Goal: Task Accomplishment & Management: Use online tool/utility

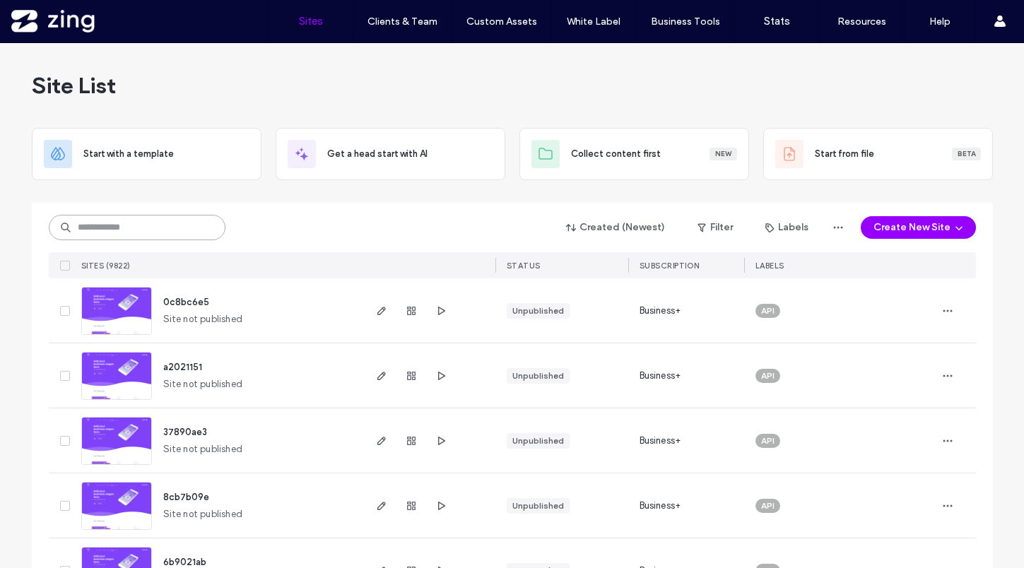
click at [196, 233] on input at bounding box center [137, 227] width 177 height 25
paste input "**********"
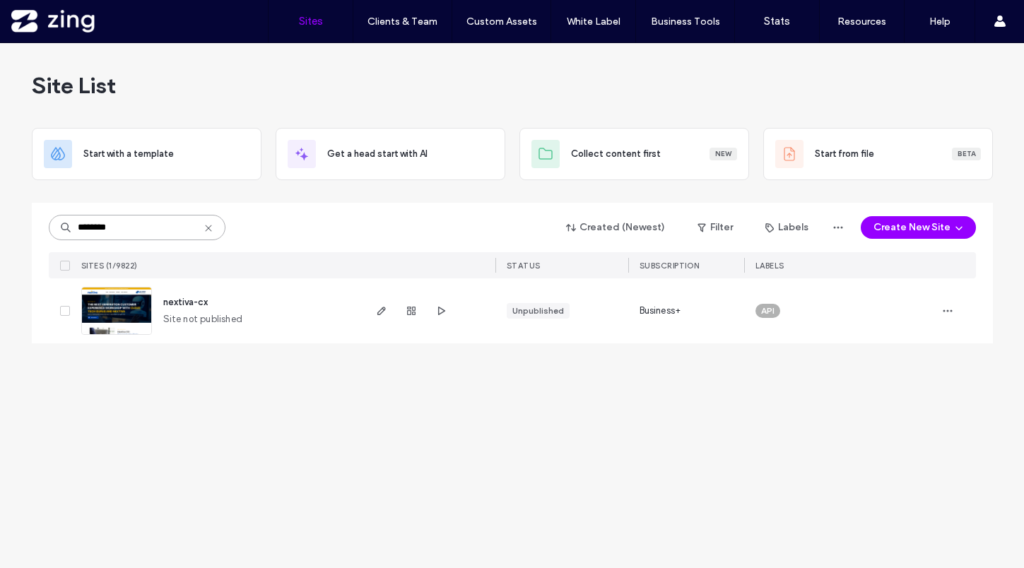
type input "********"
click at [124, 319] on img at bounding box center [116, 336] width 69 height 96
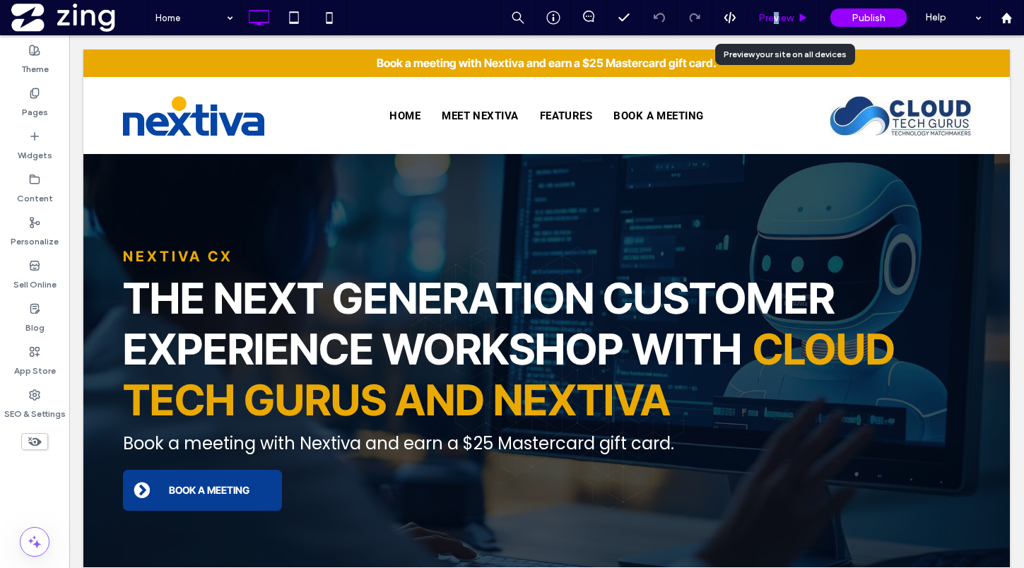
click at [776, 16] on span "Preview" at bounding box center [775, 18] width 35 height 12
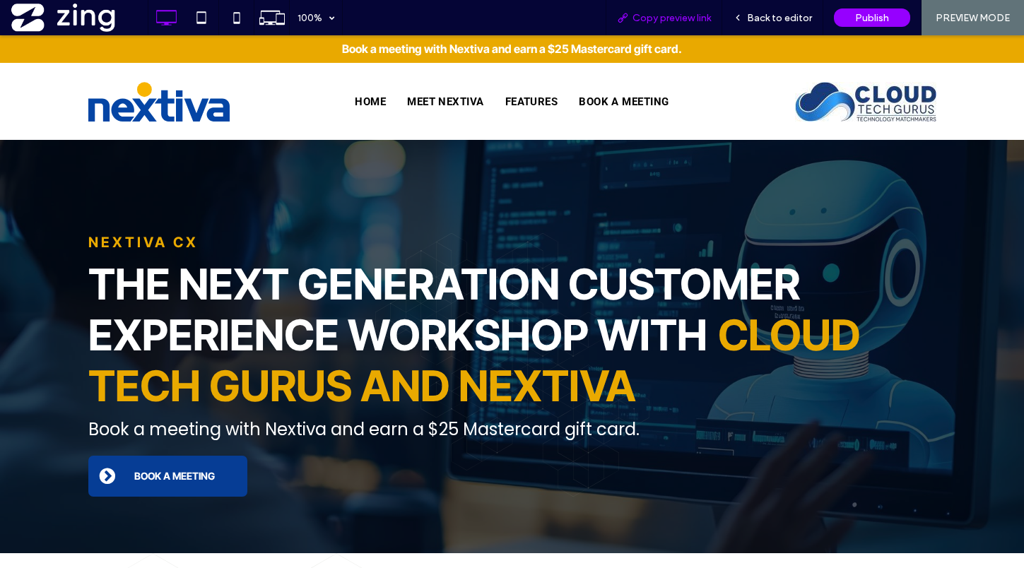
click at [671, 15] on span "Copy preview link" at bounding box center [671, 18] width 78 height 12
click at [760, 17] on span "Back to editor" at bounding box center [779, 18] width 65 height 12
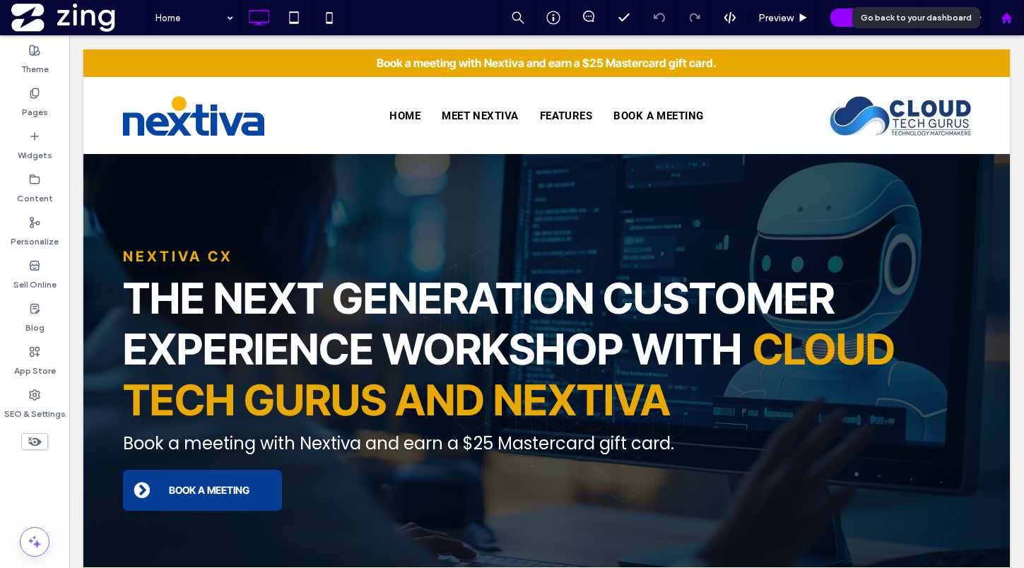
click at [1006, 15] on use at bounding box center [1006, 17] width 11 height 11
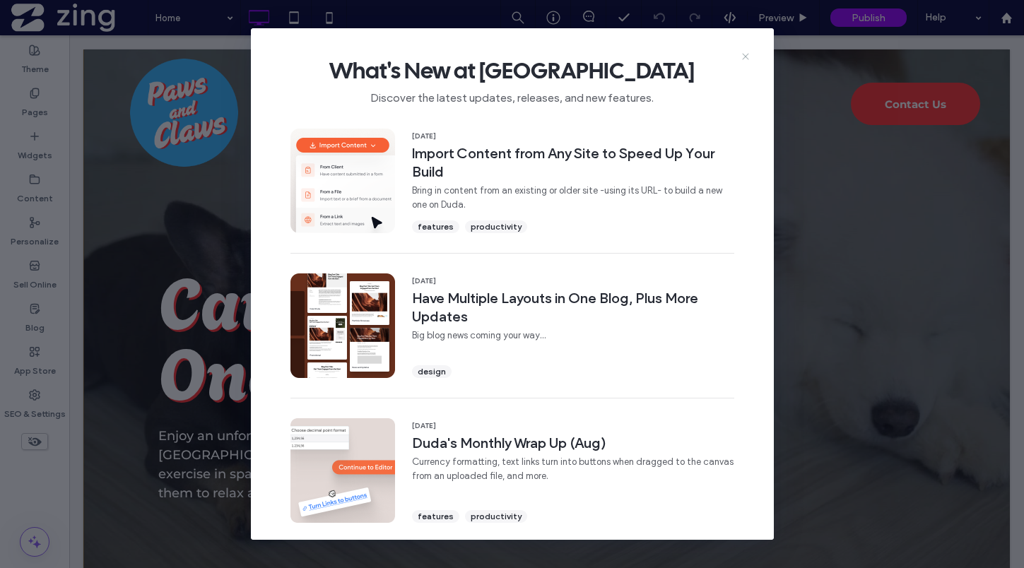
click at [746, 54] on icon at bounding box center [745, 56] width 11 height 11
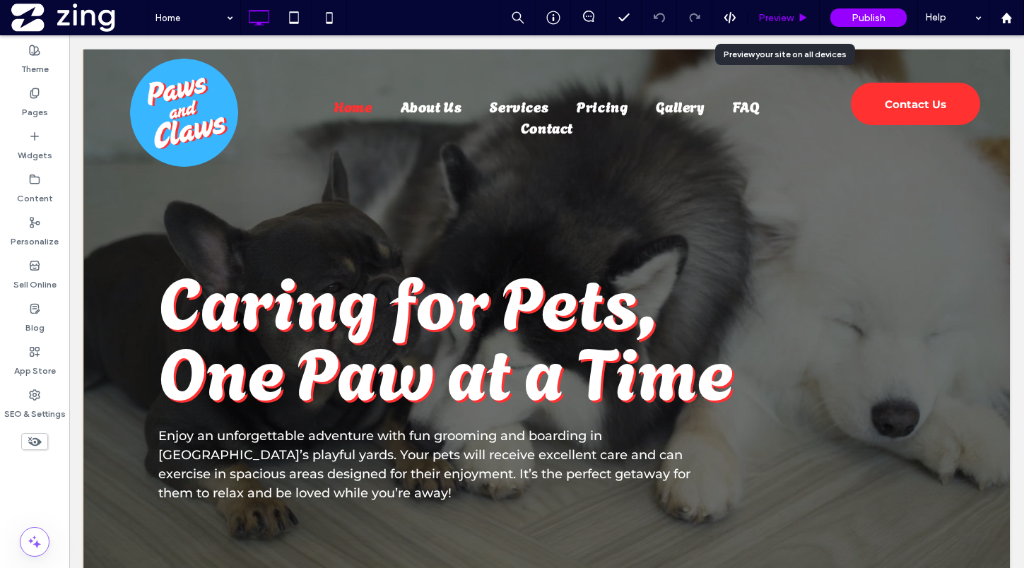
click at [782, 14] on span "Preview" at bounding box center [775, 18] width 35 height 12
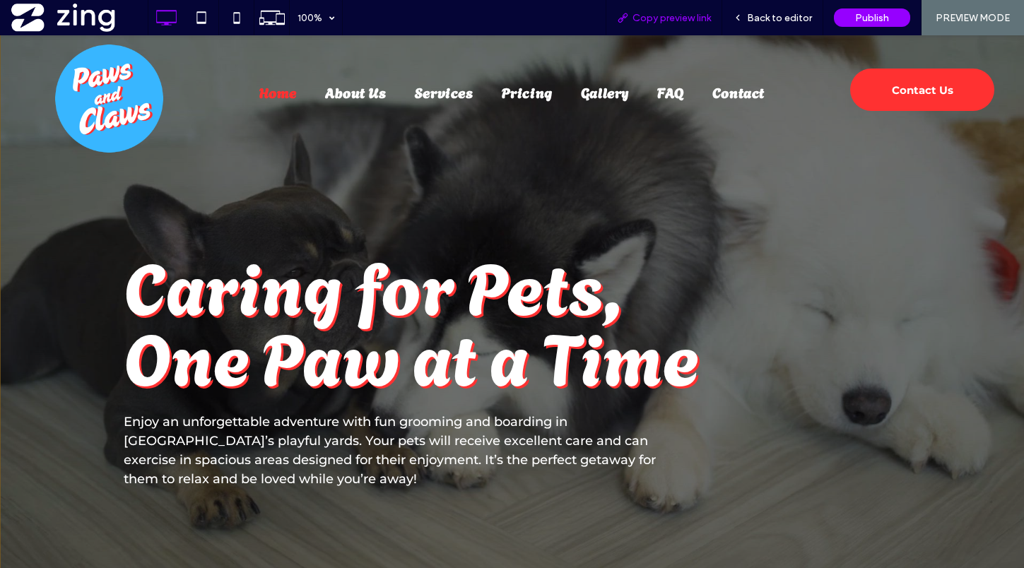
click at [680, 20] on span "Copy preview link" at bounding box center [671, 18] width 78 height 12
click at [781, 18] on span "Back to editor" at bounding box center [779, 18] width 65 height 12
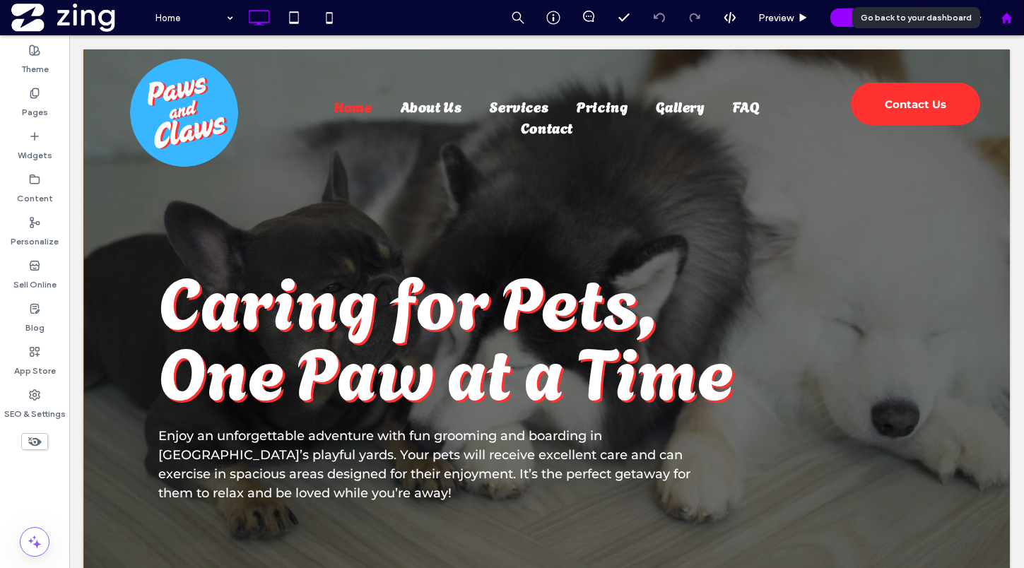
click at [1013, 13] on div at bounding box center [1006, 18] width 34 height 12
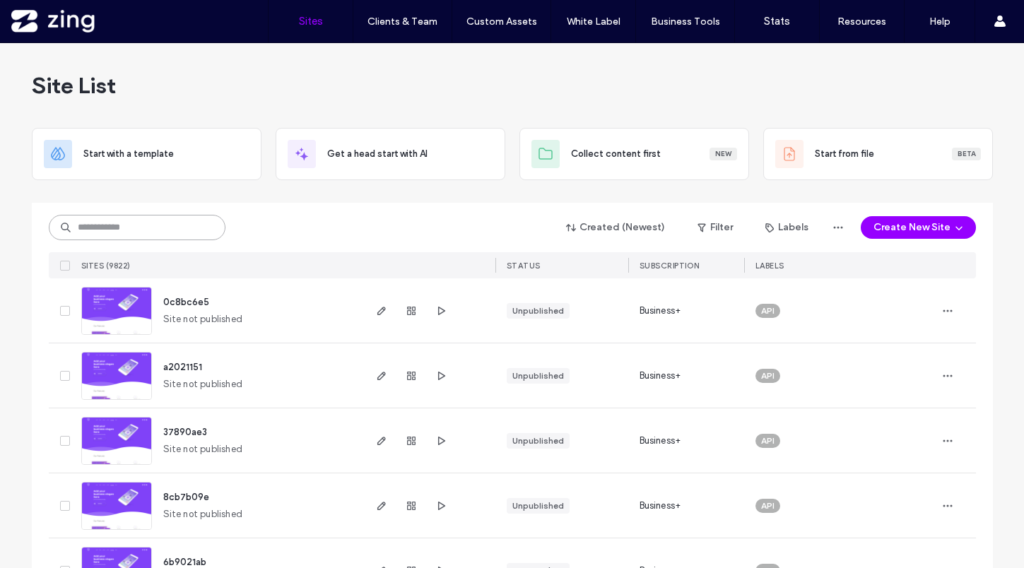
click at [105, 236] on input at bounding box center [137, 227] width 177 height 25
paste input "**********"
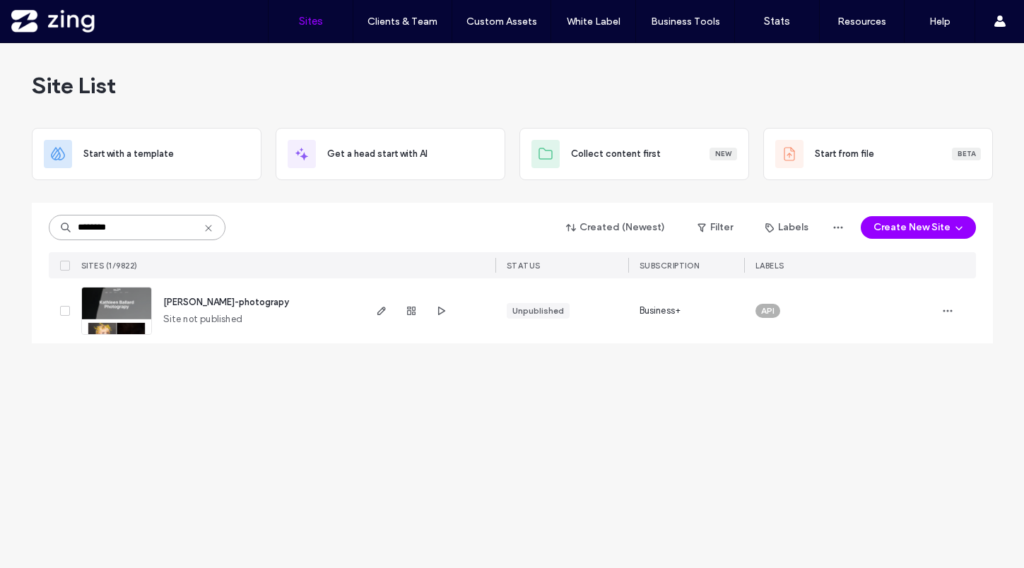
type input "********"
click at [117, 317] on img at bounding box center [116, 336] width 69 height 96
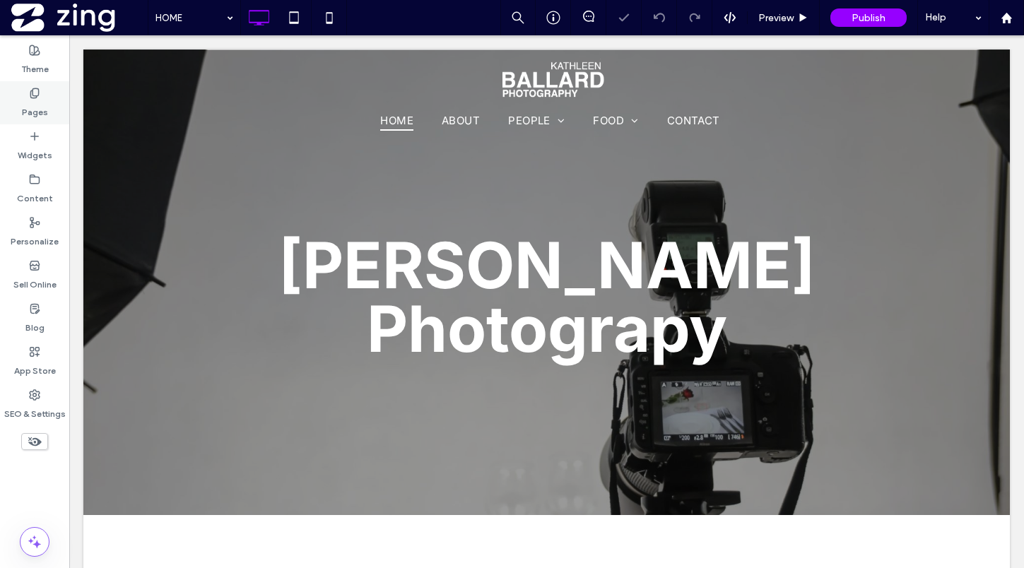
click at [24, 95] on div "Pages" at bounding box center [34, 102] width 69 height 43
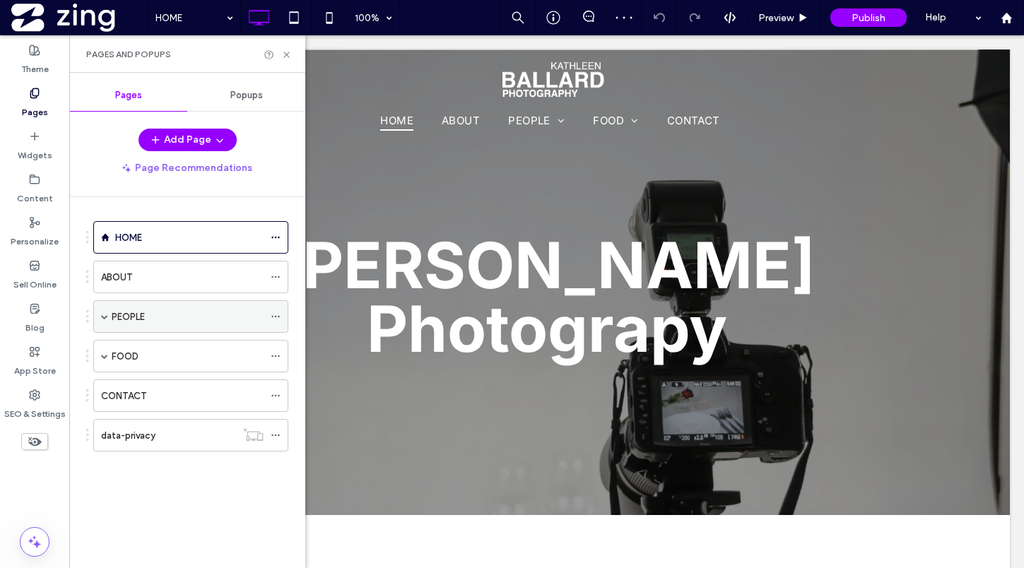
click at [186, 312] on div "PEOPLE" at bounding box center [188, 317] width 152 height 15
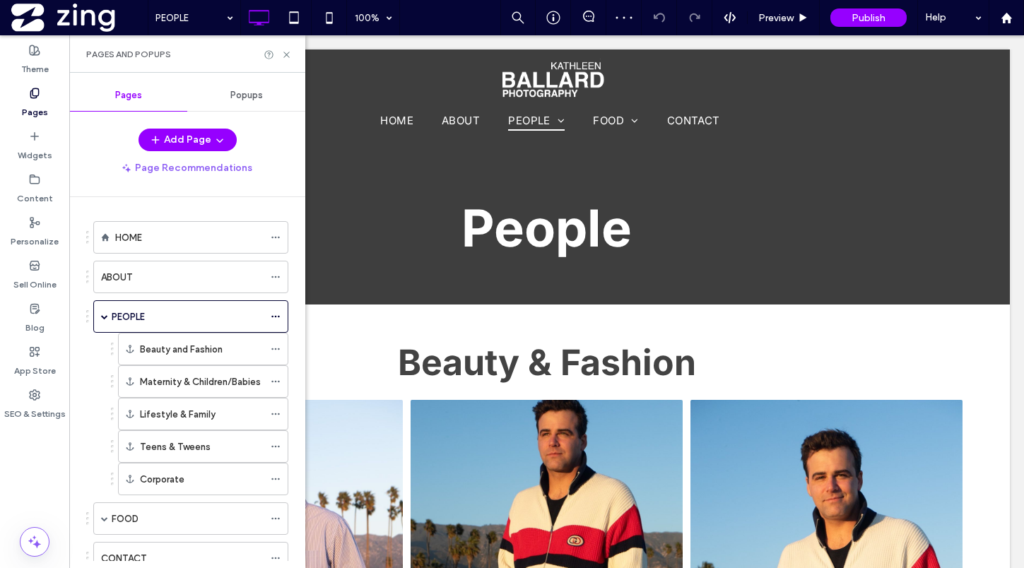
click at [152, 514] on div "FOOD" at bounding box center [188, 519] width 152 height 15
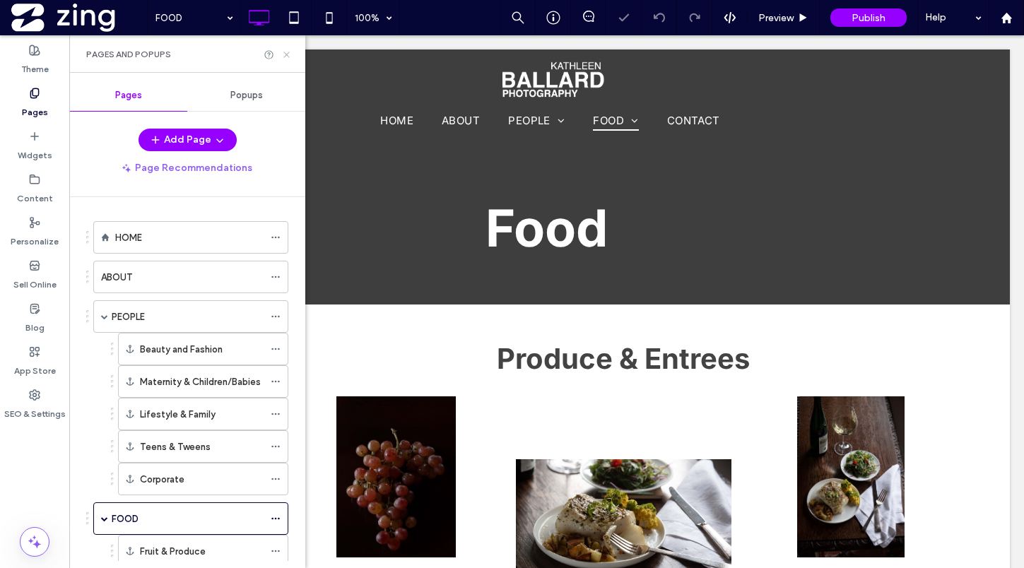
click at [286, 54] on use at bounding box center [286, 55] width 6 height 6
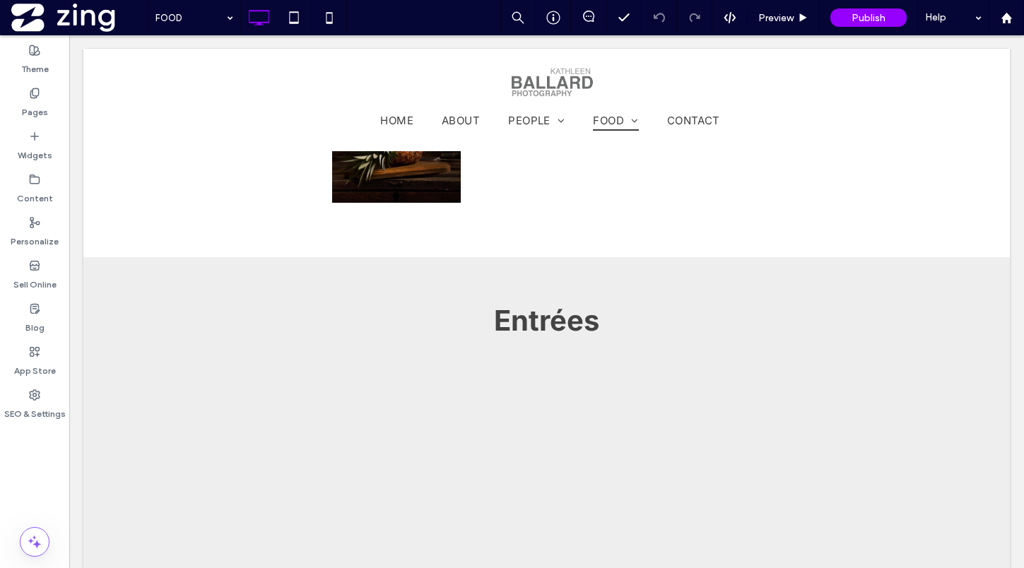
scroll to position [1701, 0]
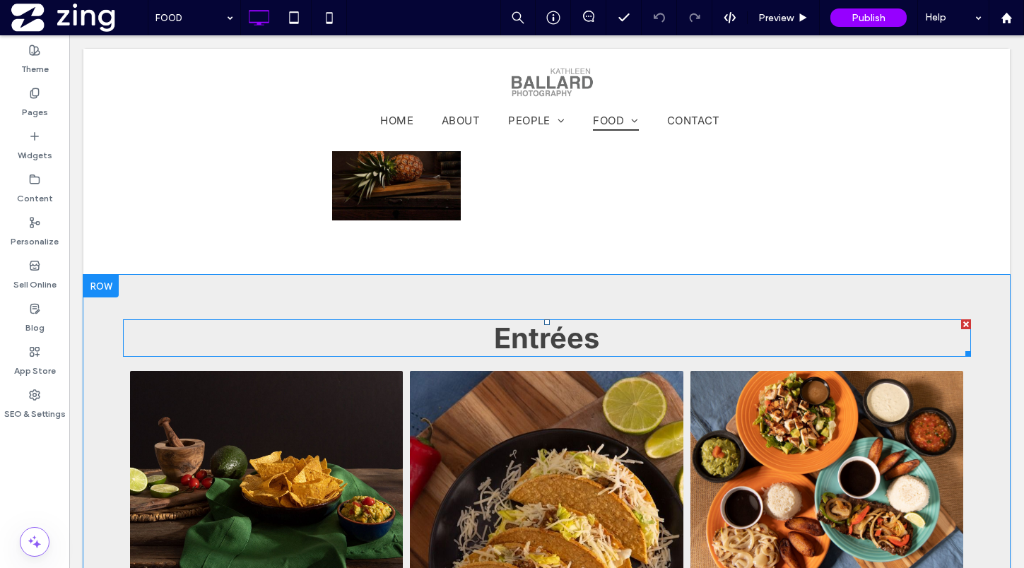
click at [558, 350] on span "Entrées" at bounding box center [546, 338] width 105 height 35
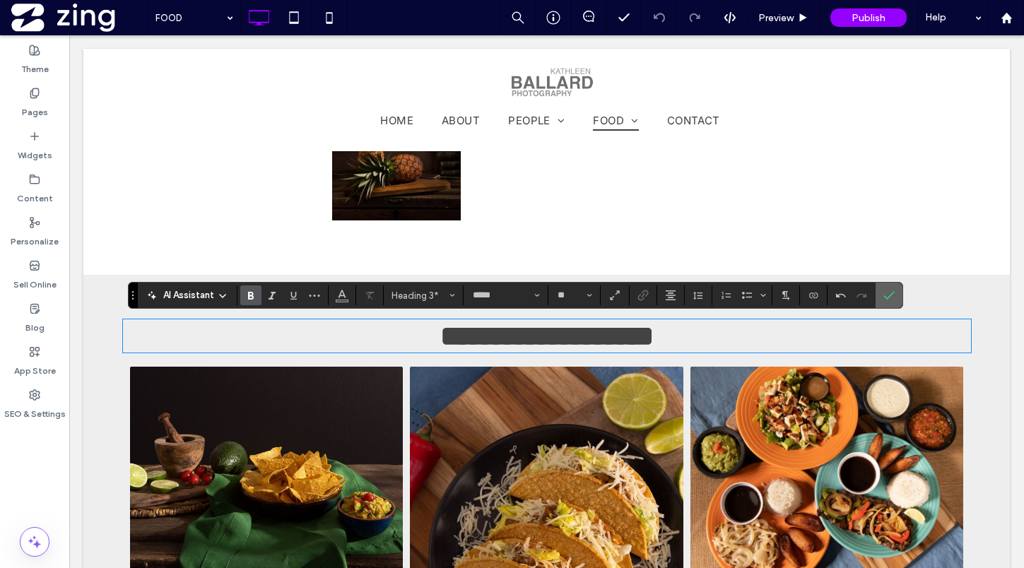
click at [894, 298] on icon "Confirm" at bounding box center [888, 295] width 11 height 11
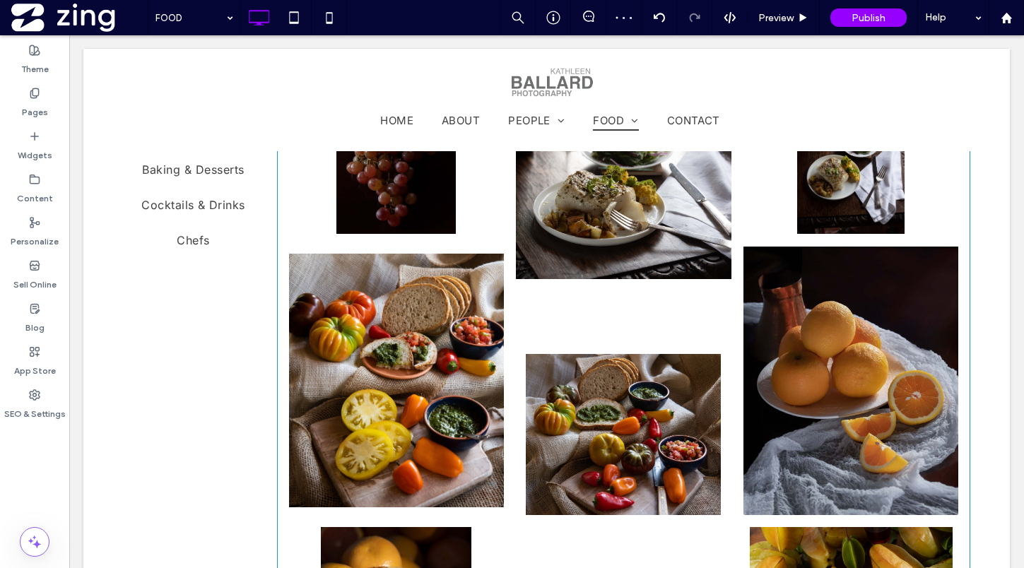
scroll to position [0, 0]
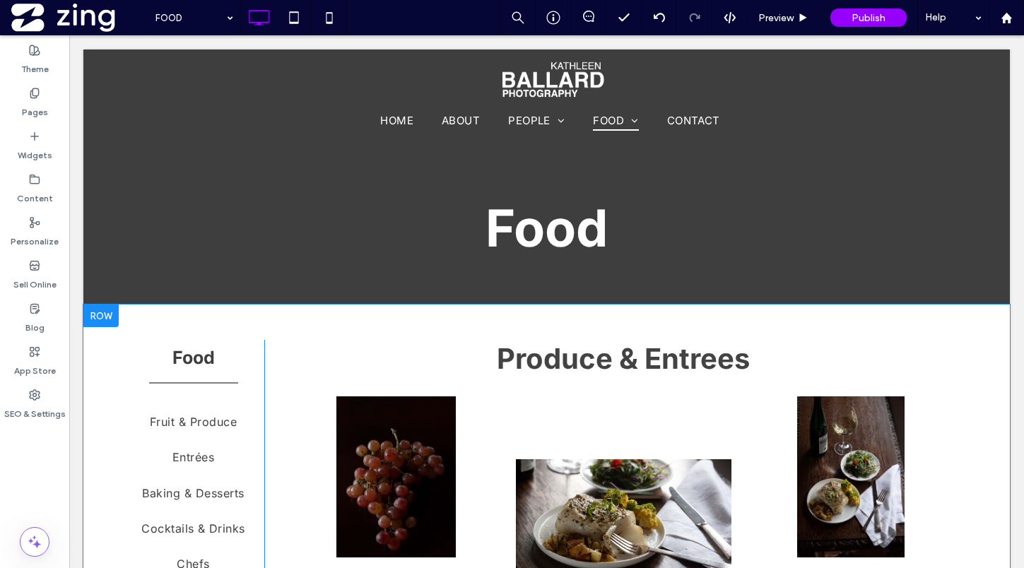
click at [103, 314] on div at bounding box center [100, 316] width 35 height 23
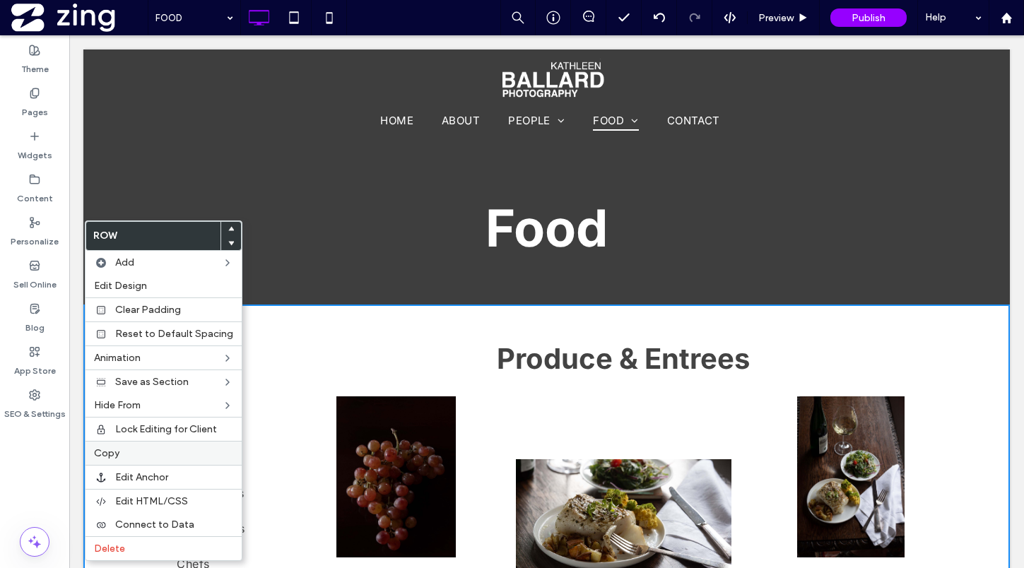
click at [139, 457] on label "Copy" at bounding box center [163, 453] width 139 height 12
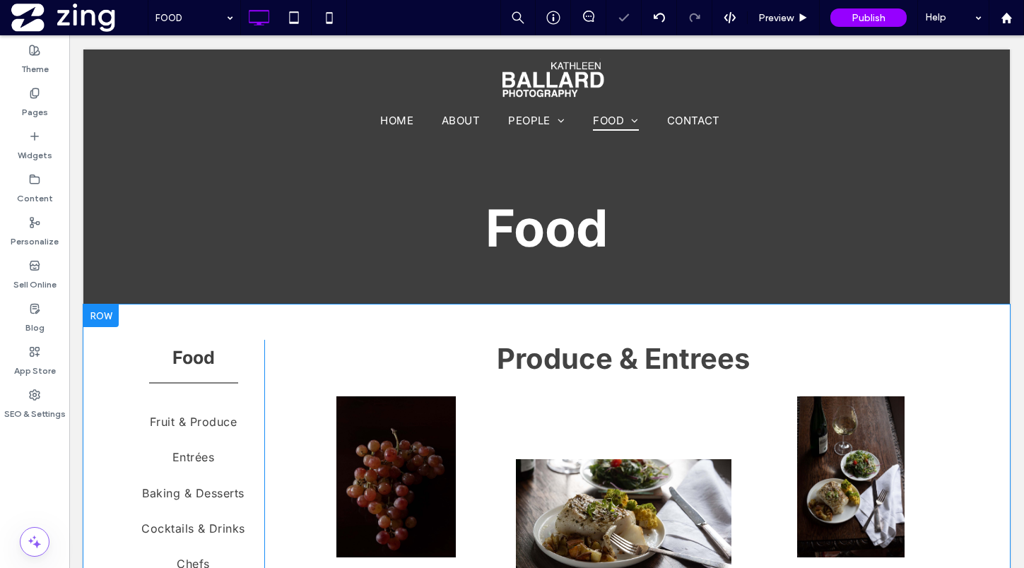
click at [107, 314] on div at bounding box center [100, 316] width 35 height 23
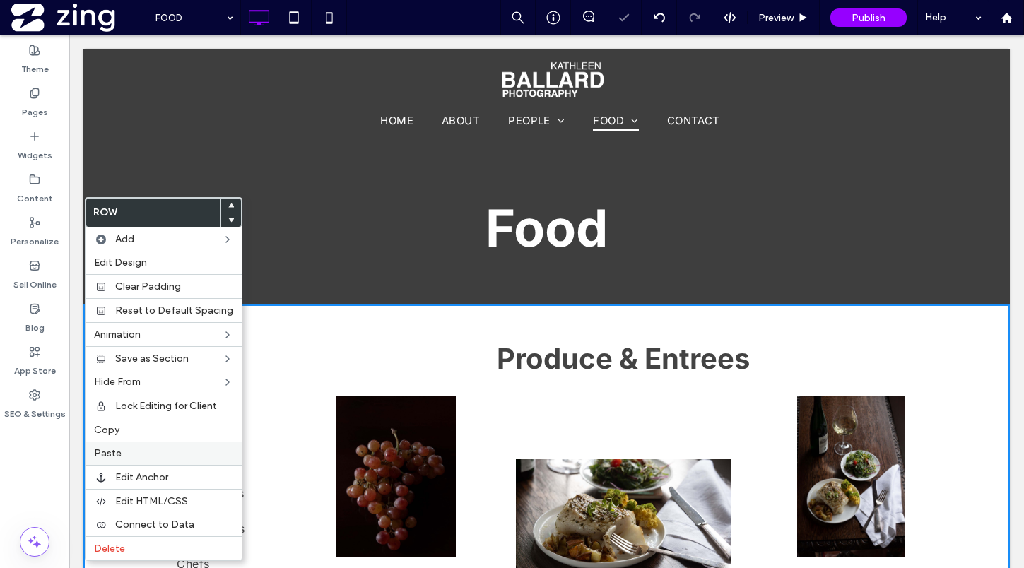
click at [145, 454] on label "Paste" at bounding box center [163, 453] width 139 height 12
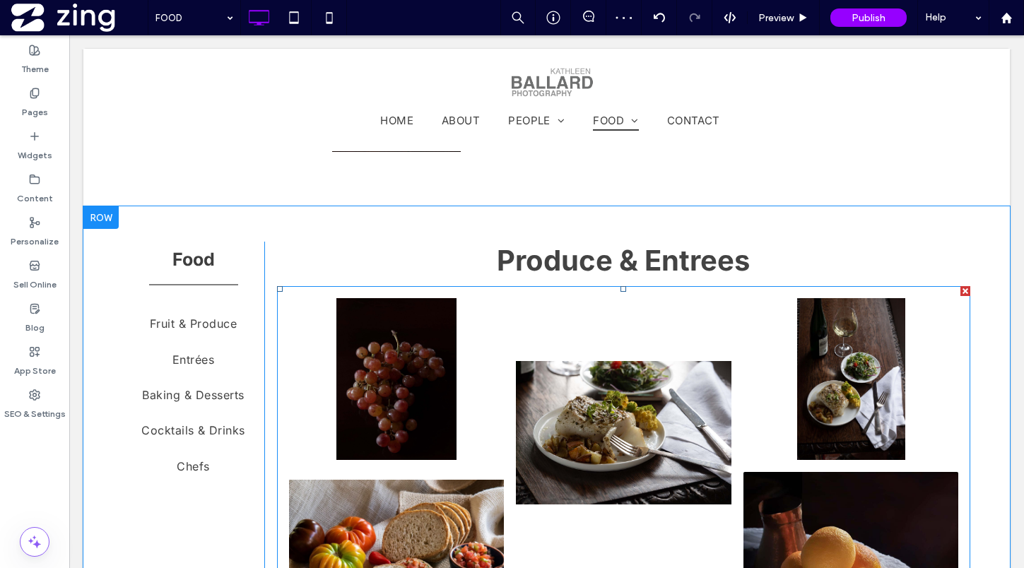
scroll to position [1755, 0]
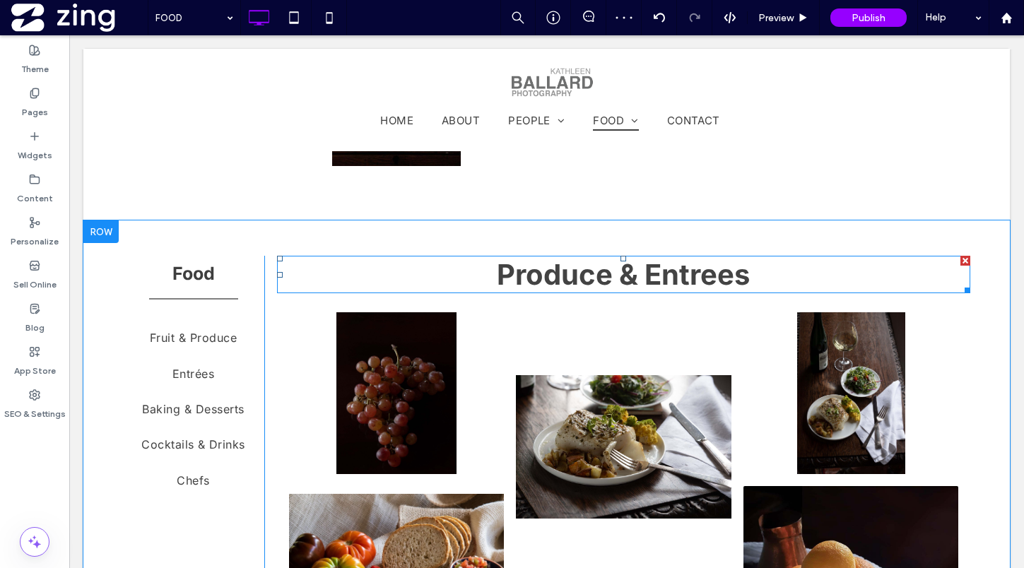
click at [624, 280] on span "Produce & Entrees" at bounding box center [623, 274] width 253 height 35
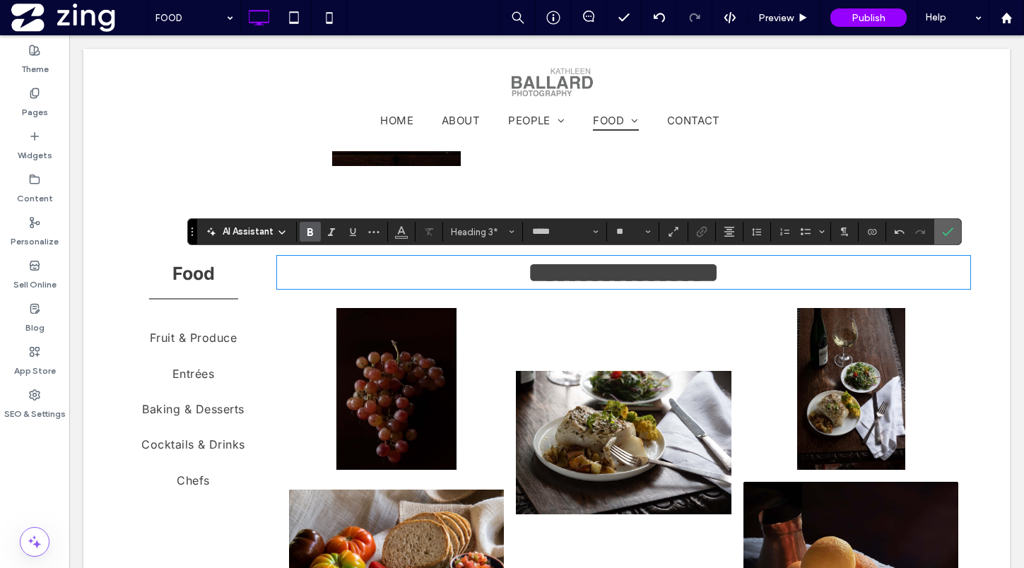
click at [948, 235] on icon "Confirm" at bounding box center [947, 231] width 11 height 11
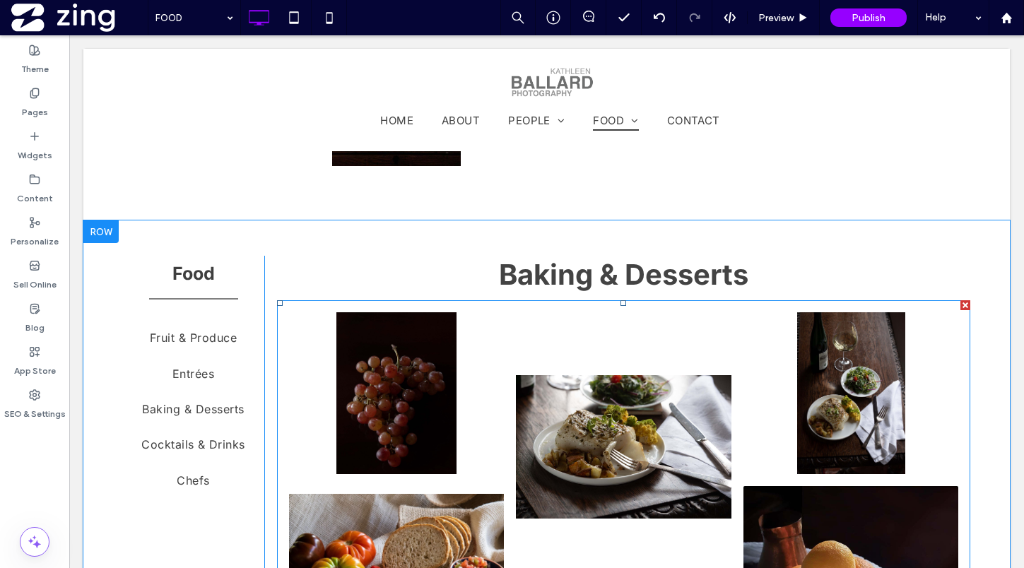
click at [623, 435] on link at bounding box center [624, 446] width 216 height 269
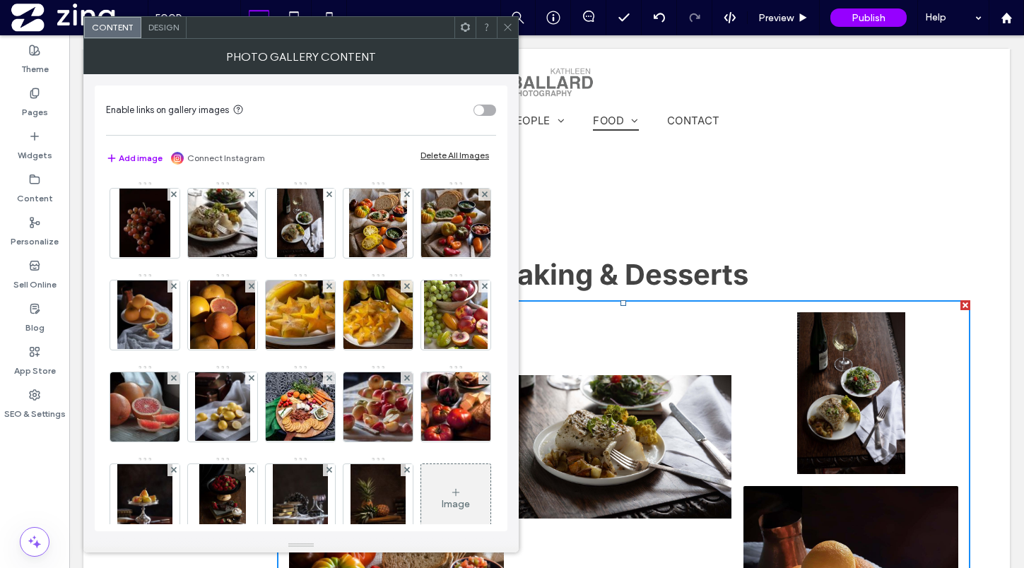
click at [436, 153] on div "Delete All Images" at bounding box center [454, 155] width 69 height 11
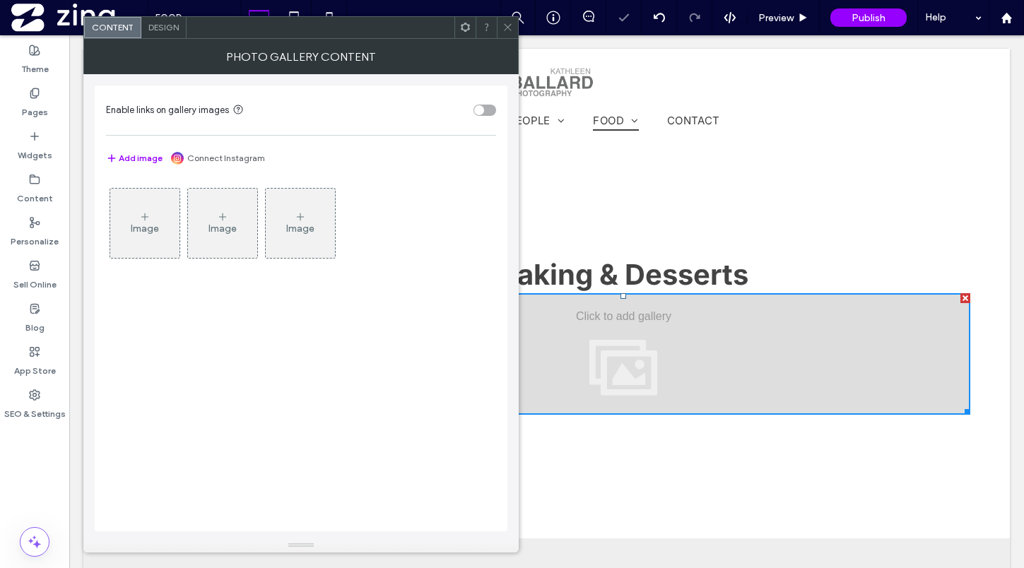
click at [147, 226] on div "Image" at bounding box center [145, 229] width 28 height 12
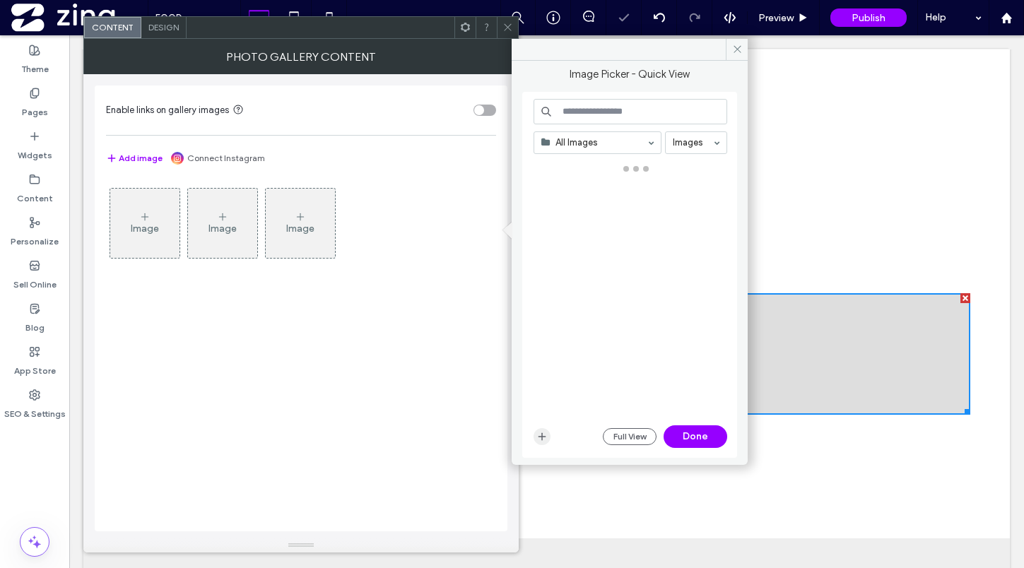
click at [543, 437] on icon "button" at bounding box center [541, 436] width 11 height 11
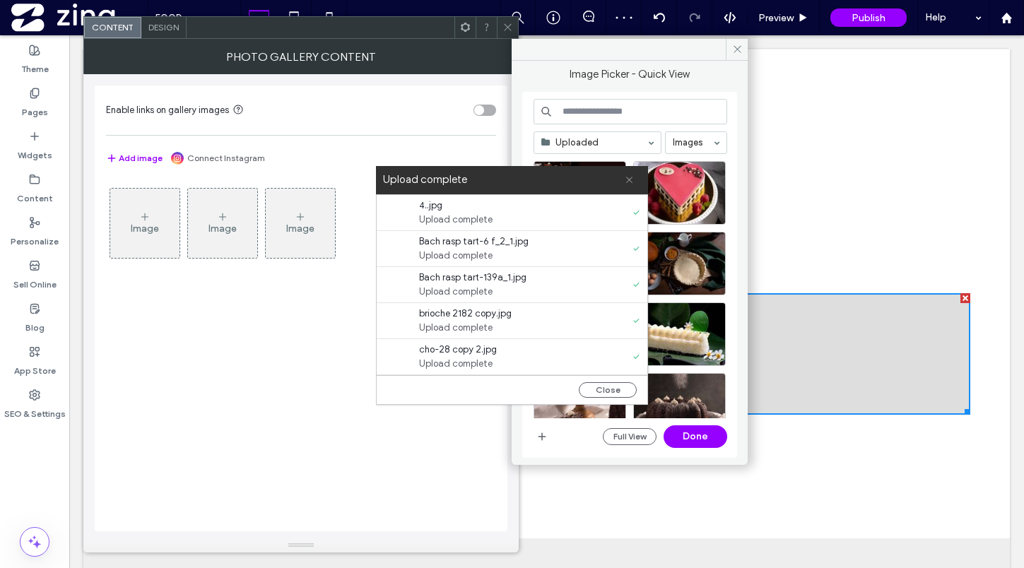
click at [627, 180] on icon at bounding box center [629, 179] width 9 height 9
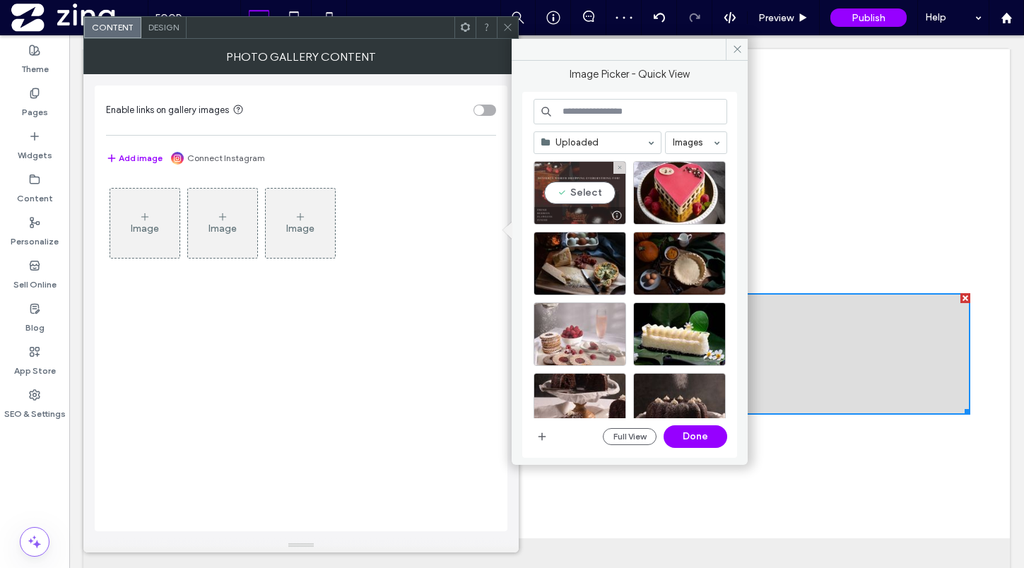
click at [579, 193] on div "Select" at bounding box center [580, 193] width 93 height 64
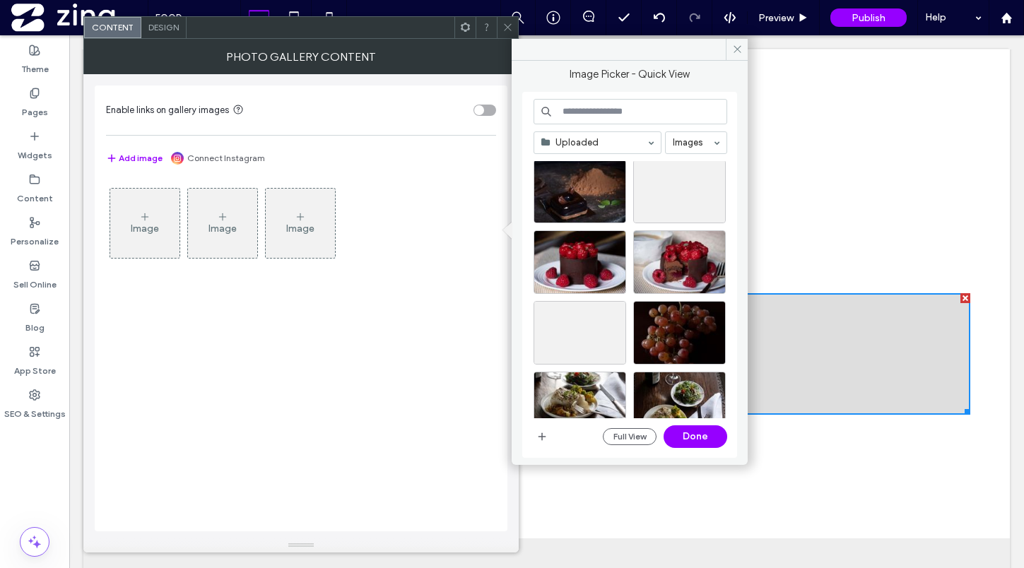
scroll to position [1134, 0]
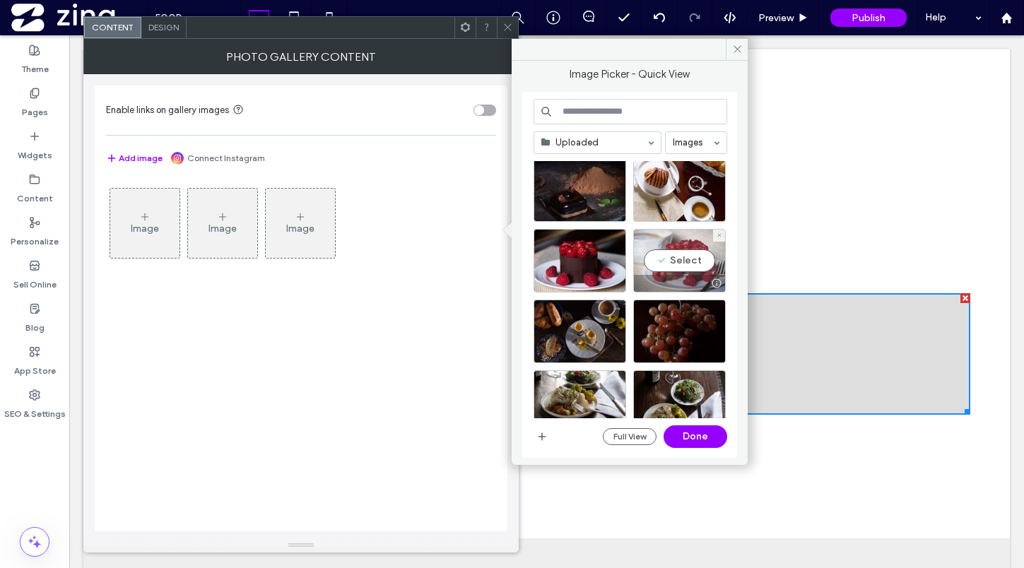
click at [681, 253] on div "Select" at bounding box center [679, 261] width 93 height 64
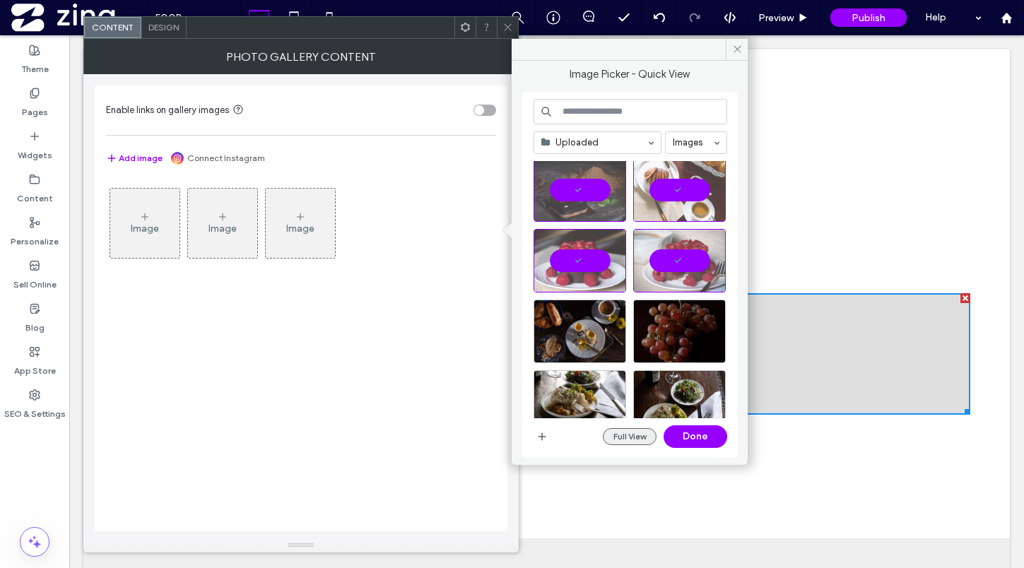
click at [629, 436] on button "Full View" at bounding box center [630, 436] width 54 height 17
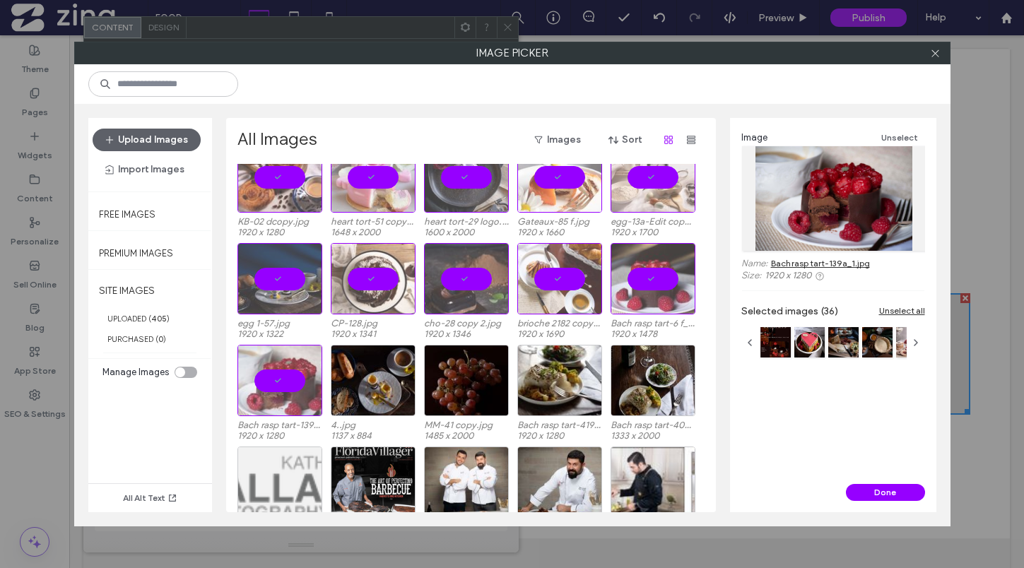
scroll to position [559, 0]
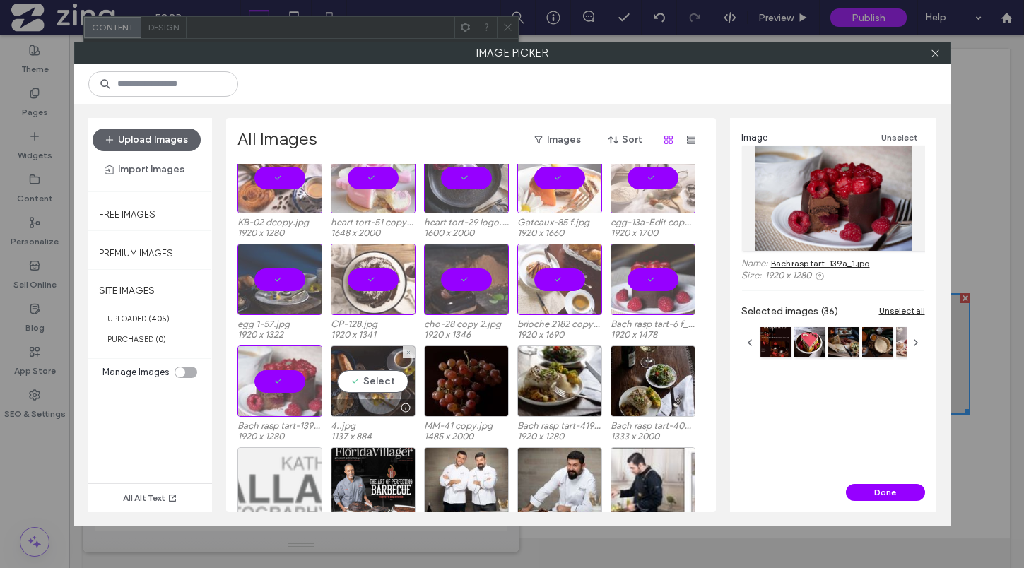
click at [379, 374] on div "Select" at bounding box center [373, 381] width 85 height 71
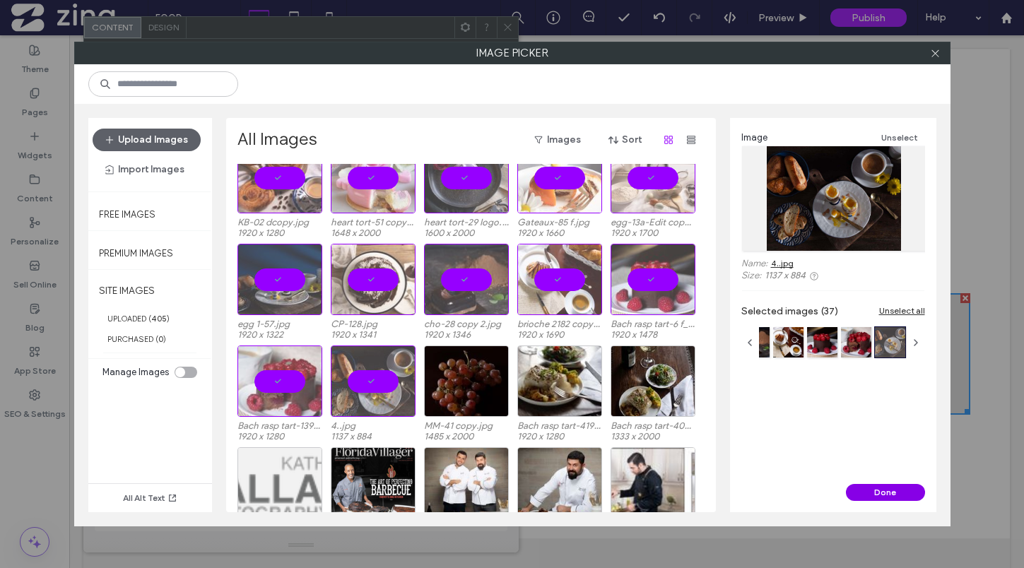
click at [881, 492] on button "Done" at bounding box center [885, 492] width 79 height 17
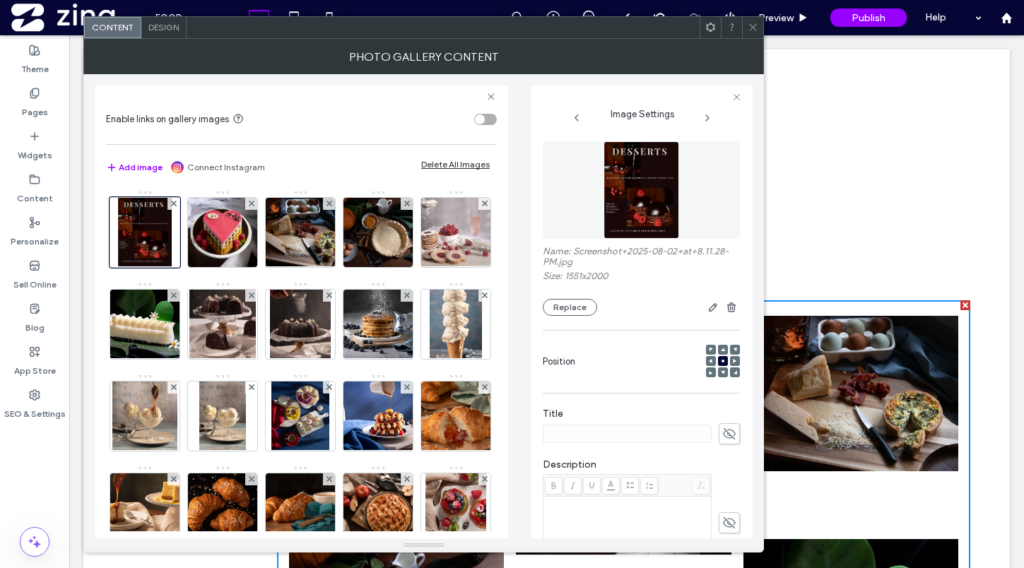
click at [748, 26] on icon at bounding box center [753, 27] width 11 height 11
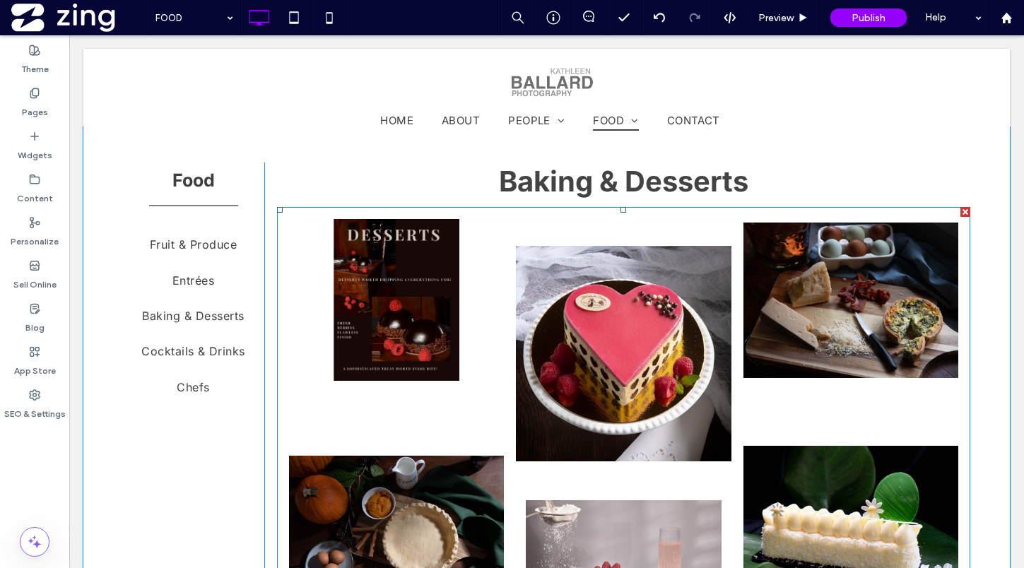
scroll to position [1784, 0]
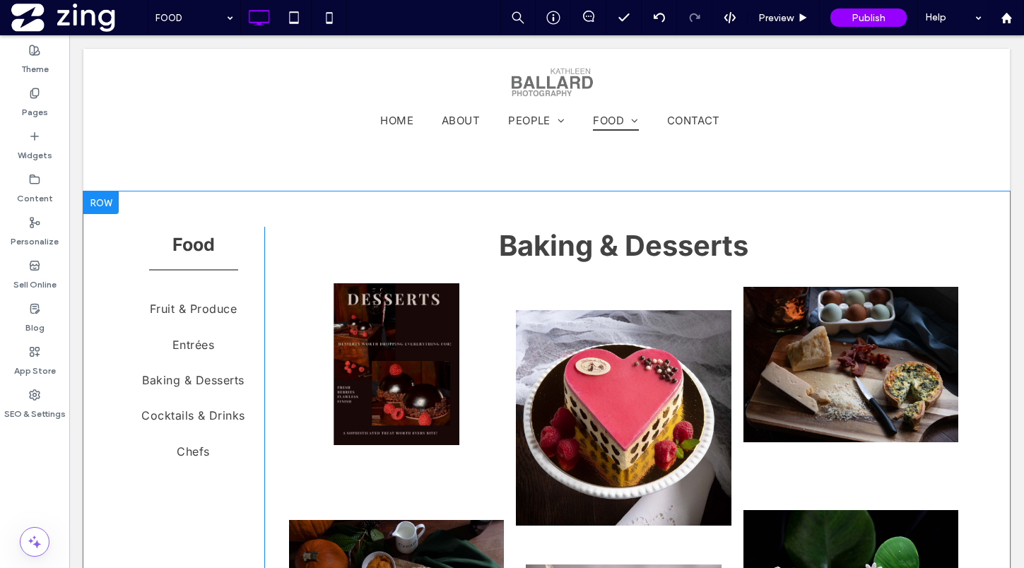
click at [102, 205] on div at bounding box center [100, 203] width 35 height 23
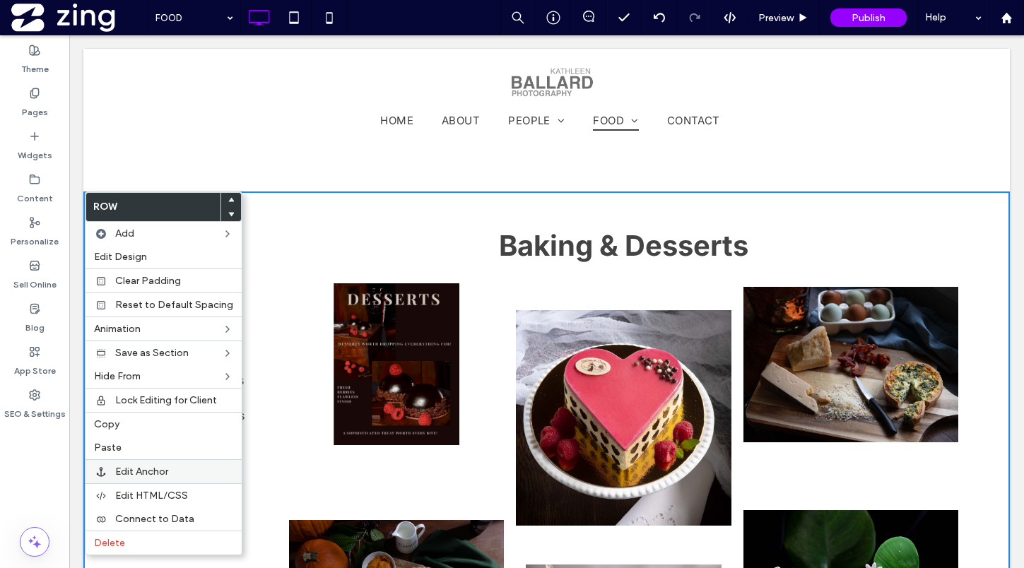
click at [142, 474] on span "Edit Anchor" at bounding box center [141, 472] width 53 height 12
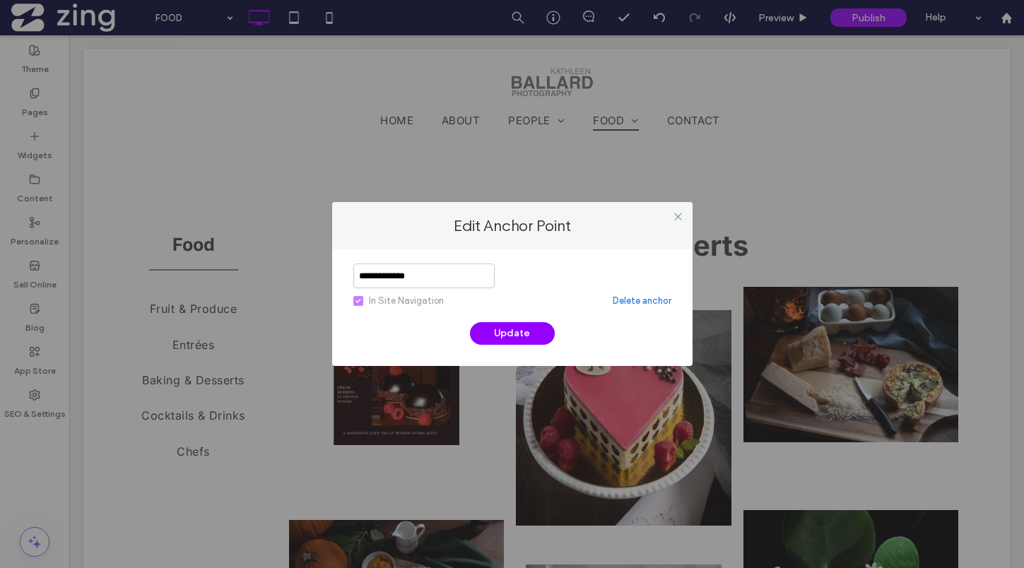
click at [413, 273] on input "**********" at bounding box center [423, 276] width 141 height 25
click at [413, 272] on input "**********" at bounding box center [423, 276] width 141 height 25
type input "**********"
click at [516, 336] on button "Update" at bounding box center [512, 333] width 85 height 23
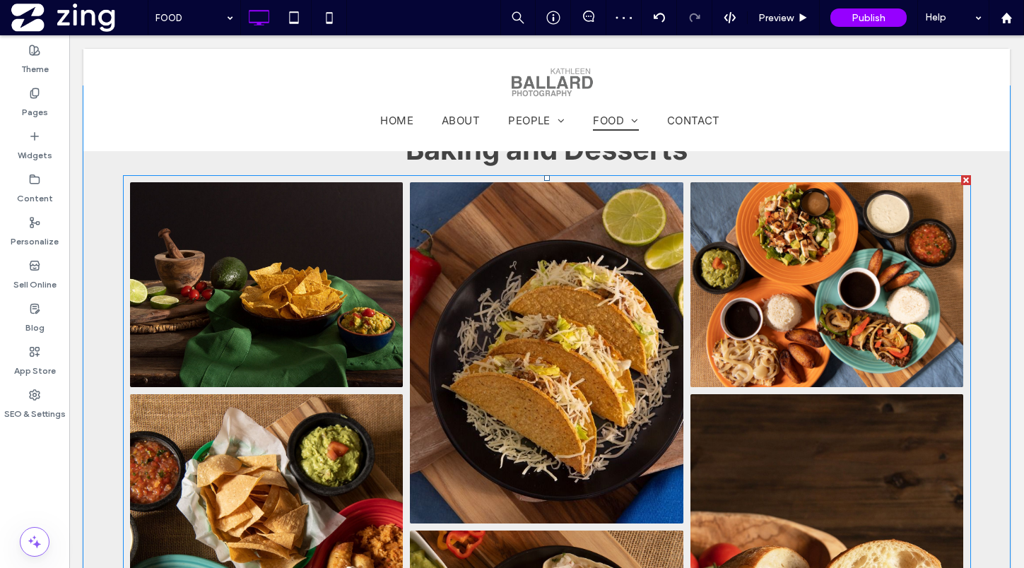
scroll to position [4858, 0]
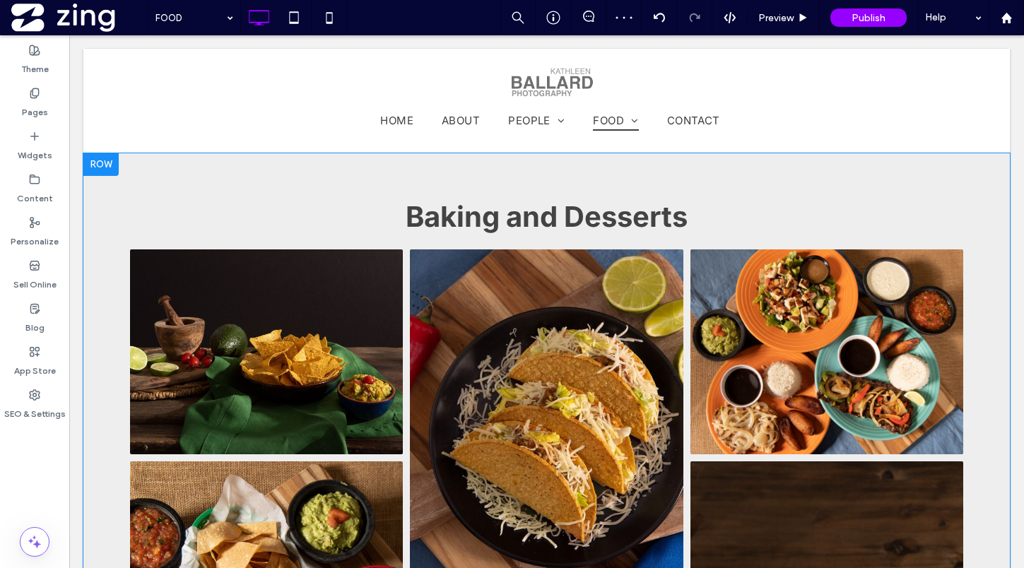
click at [106, 164] on div at bounding box center [100, 164] width 35 height 23
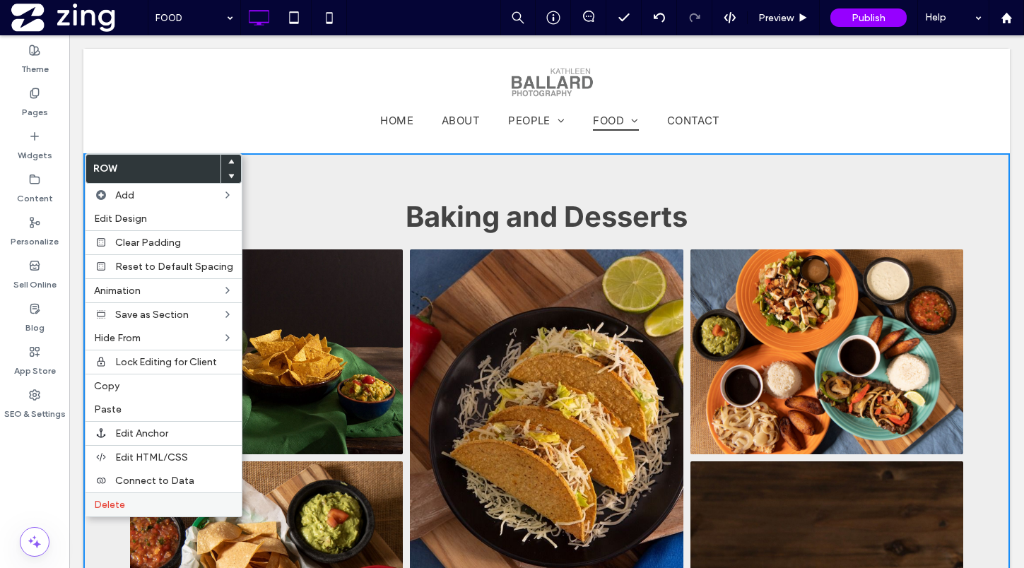
click at [139, 504] on label "Delete" at bounding box center [163, 505] width 139 height 12
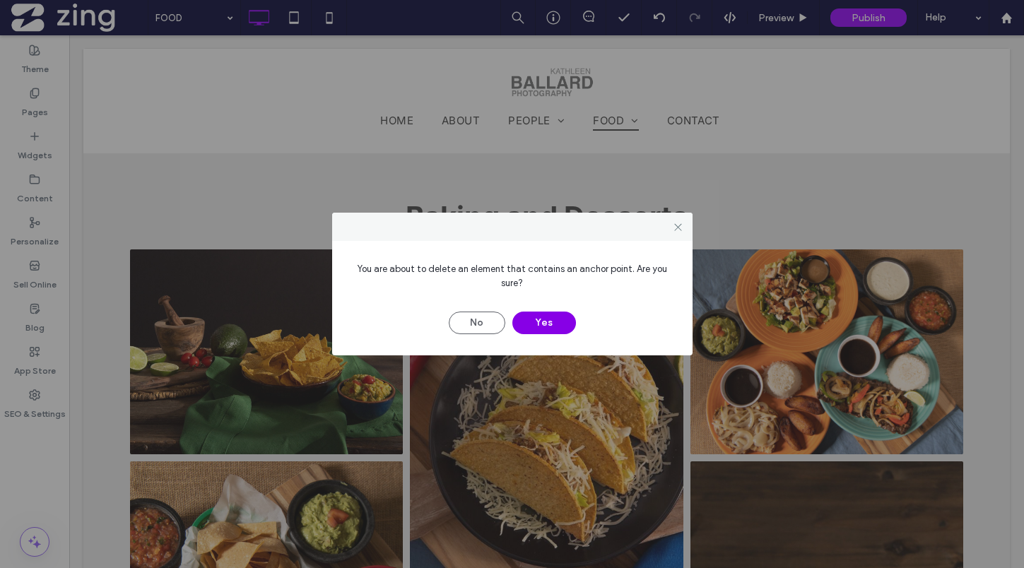
click at [546, 324] on button "Yes" at bounding box center [544, 323] width 64 height 23
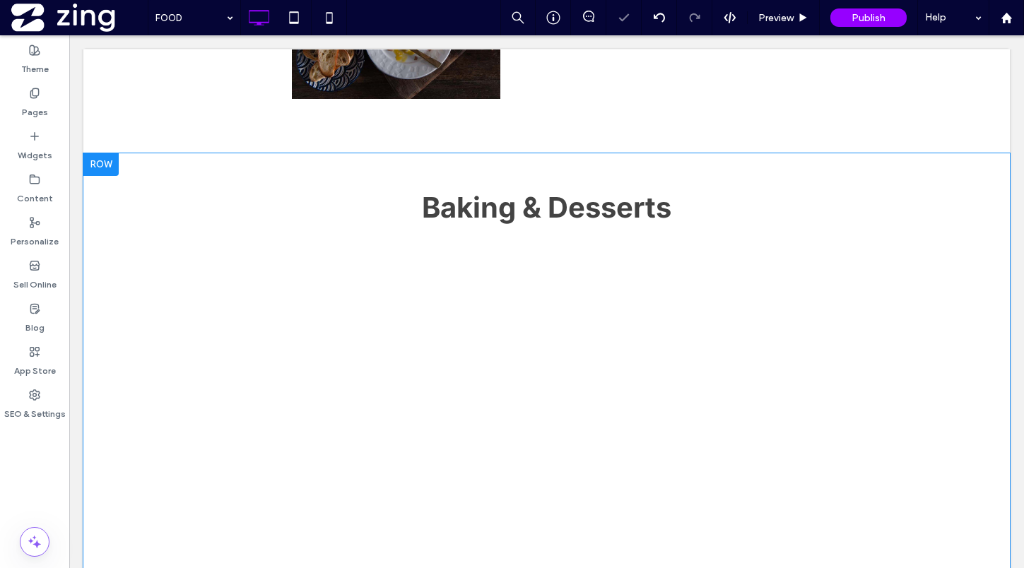
click at [105, 165] on div at bounding box center [100, 164] width 35 height 23
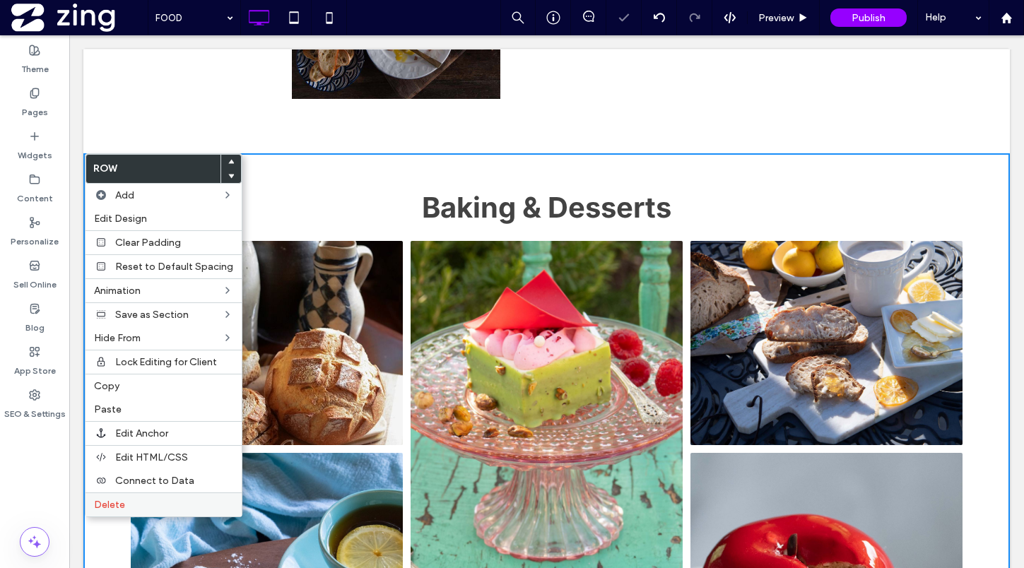
click at [178, 506] on label "Delete" at bounding box center [163, 505] width 139 height 12
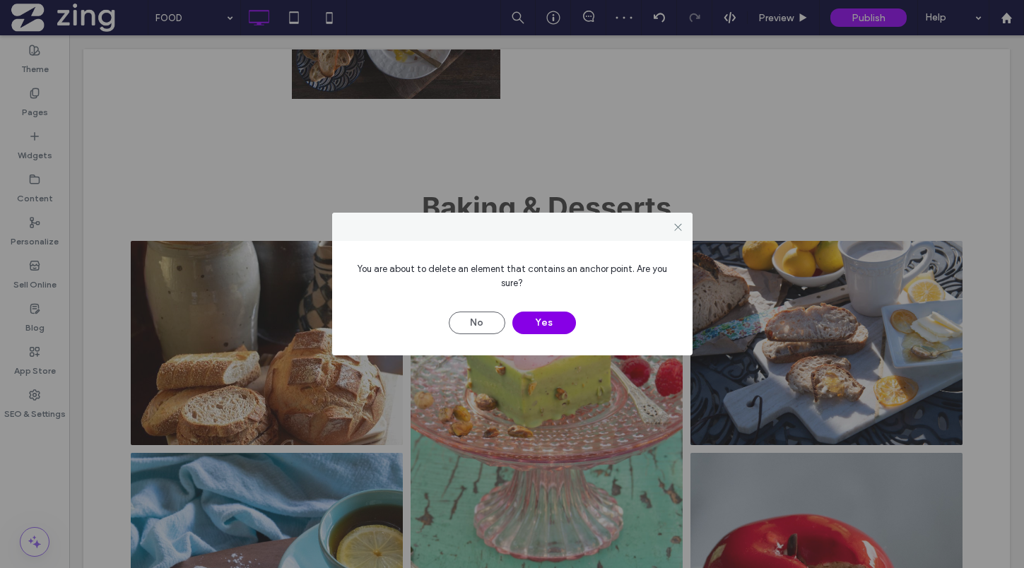
click at [551, 327] on button "Yes" at bounding box center [544, 323] width 64 height 23
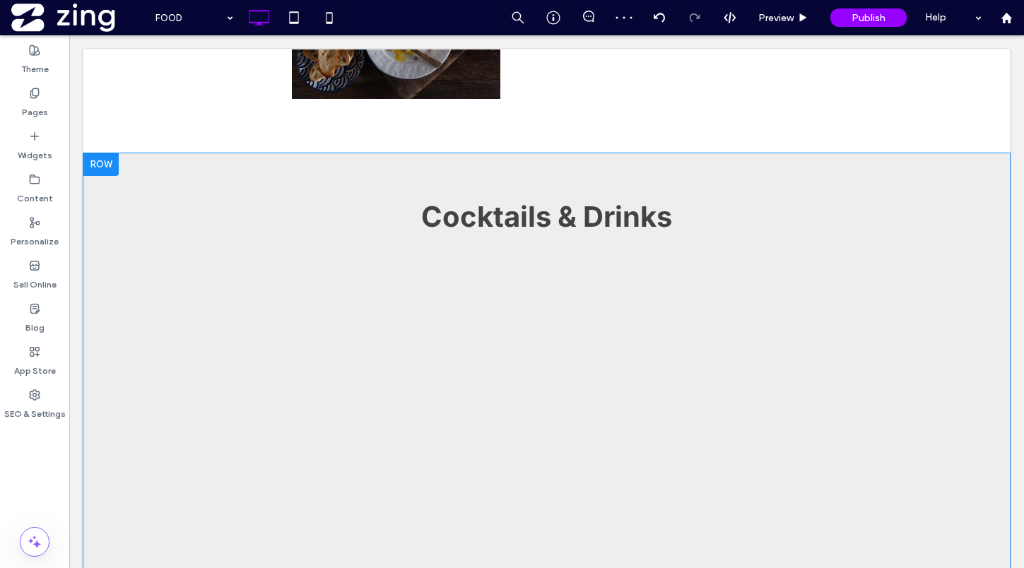
click at [97, 162] on div at bounding box center [100, 164] width 35 height 23
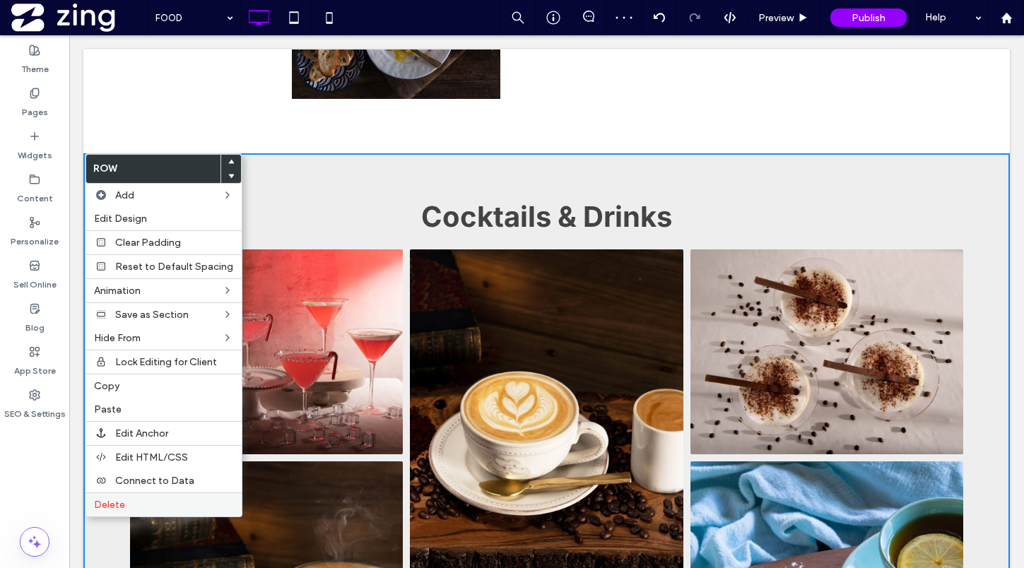
click at [156, 507] on label "Delete" at bounding box center [163, 505] width 139 height 12
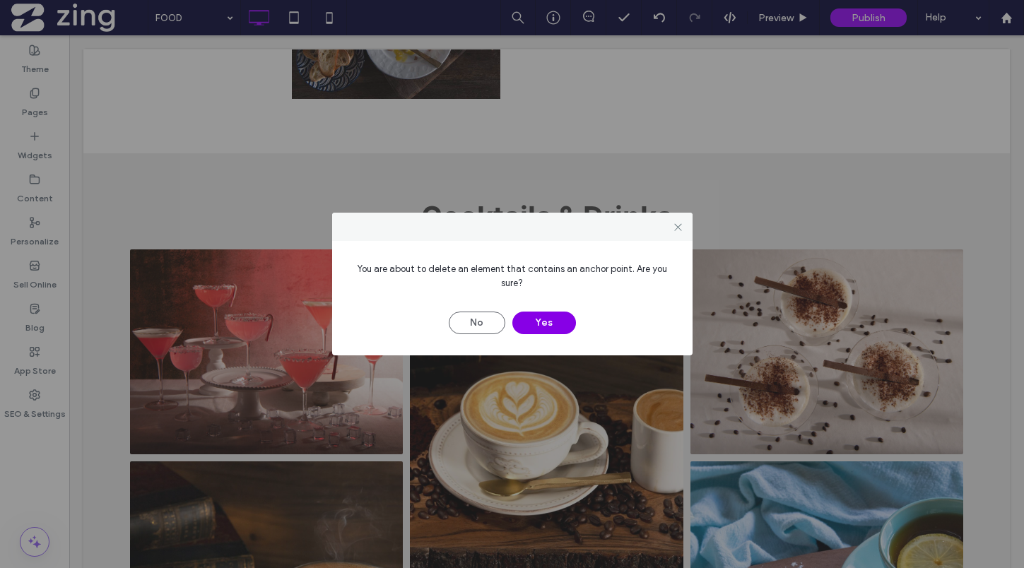
click at [543, 321] on button "Yes" at bounding box center [544, 323] width 64 height 23
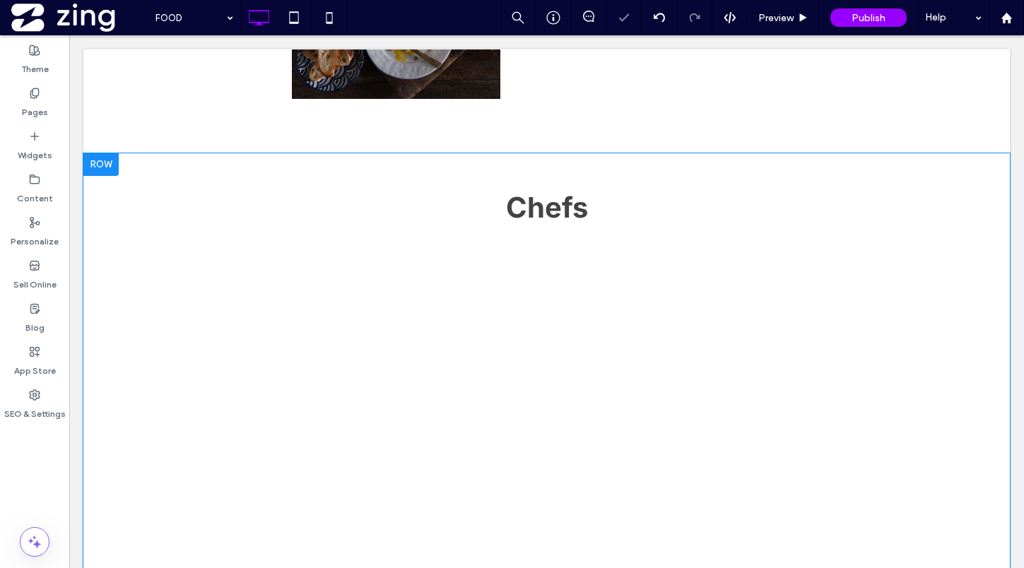
click at [107, 161] on div at bounding box center [100, 164] width 35 height 23
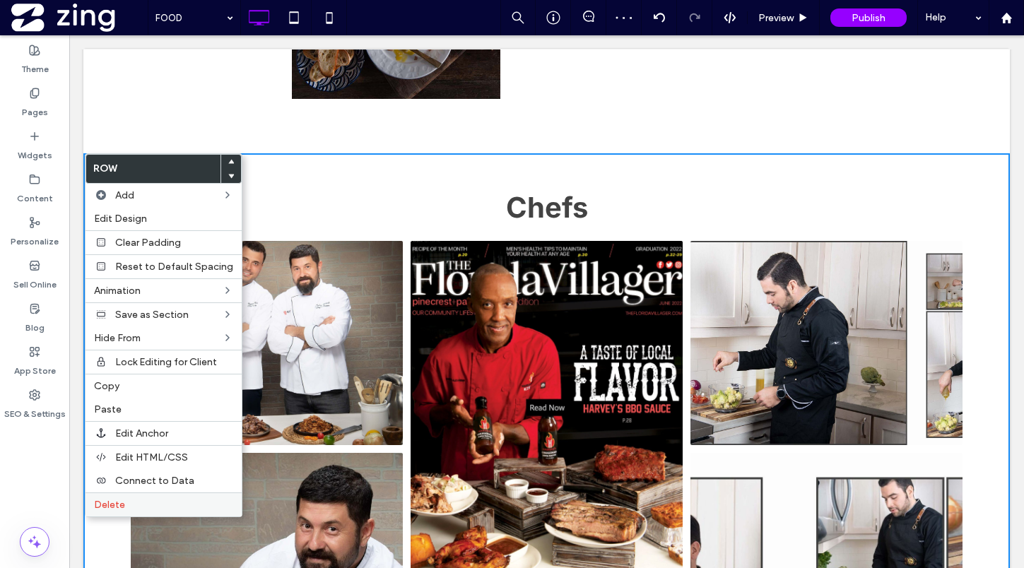
click at [163, 507] on label "Delete" at bounding box center [163, 505] width 139 height 12
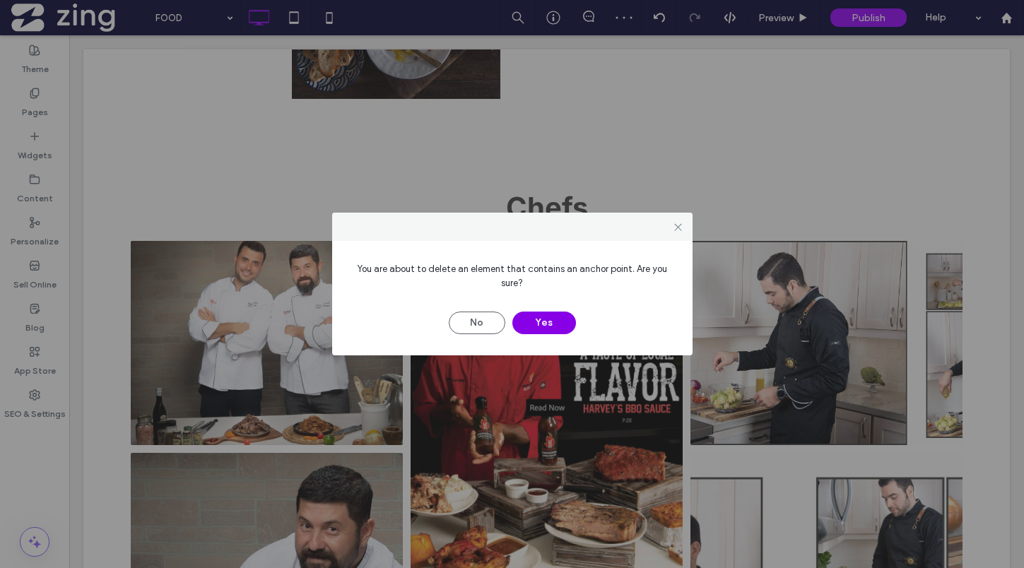
click at [553, 324] on button "Yes" at bounding box center [544, 323] width 64 height 23
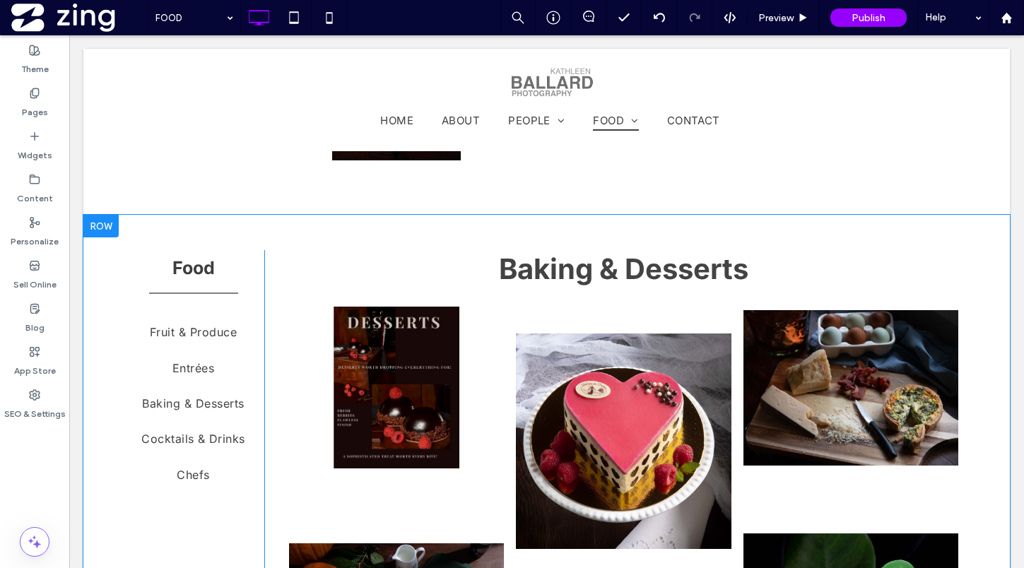
scroll to position [1788, 0]
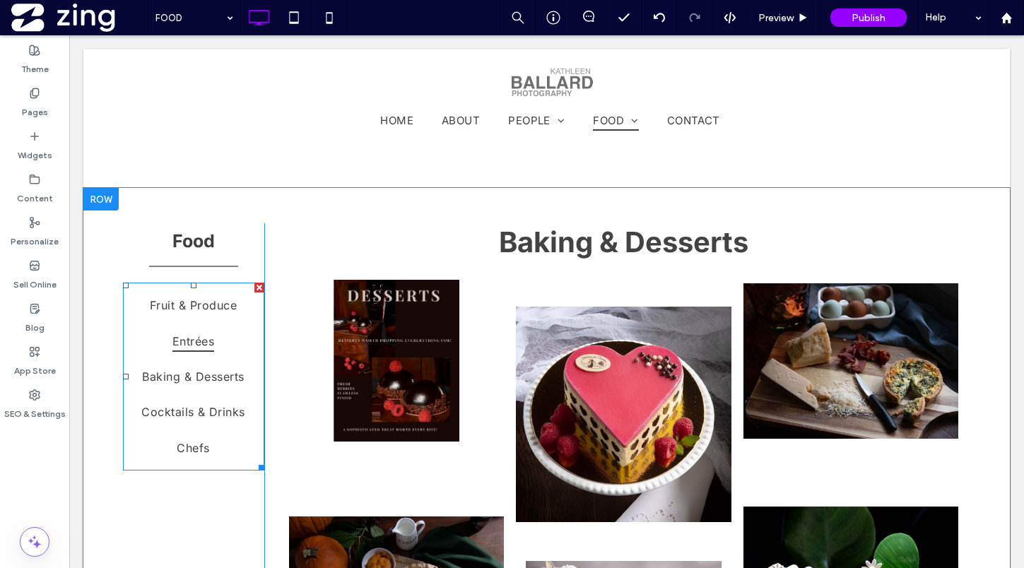
click at [208, 352] on link "Entrées" at bounding box center [193, 341] width 63 height 35
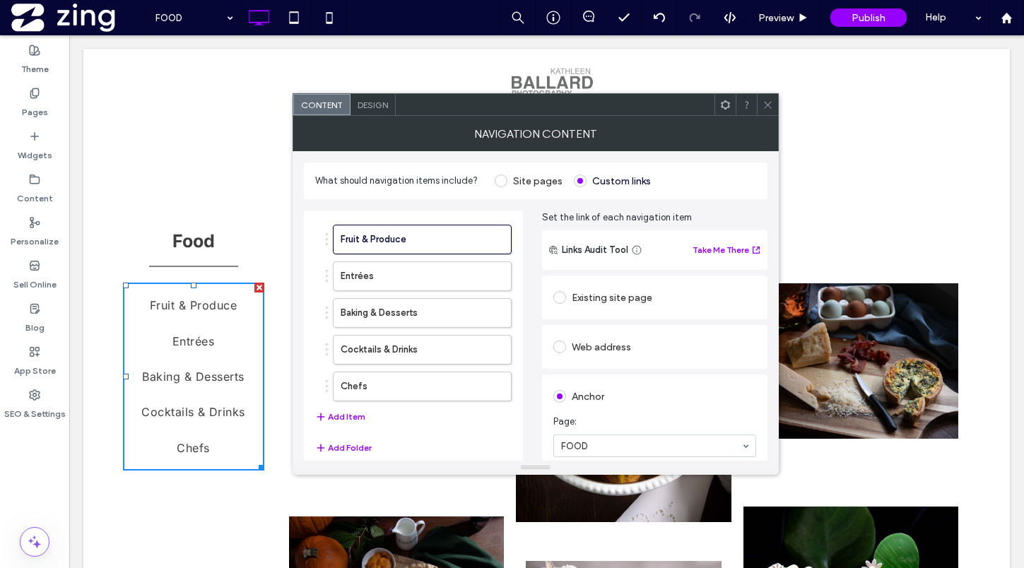
click at [759, 111] on div at bounding box center [767, 104] width 21 height 21
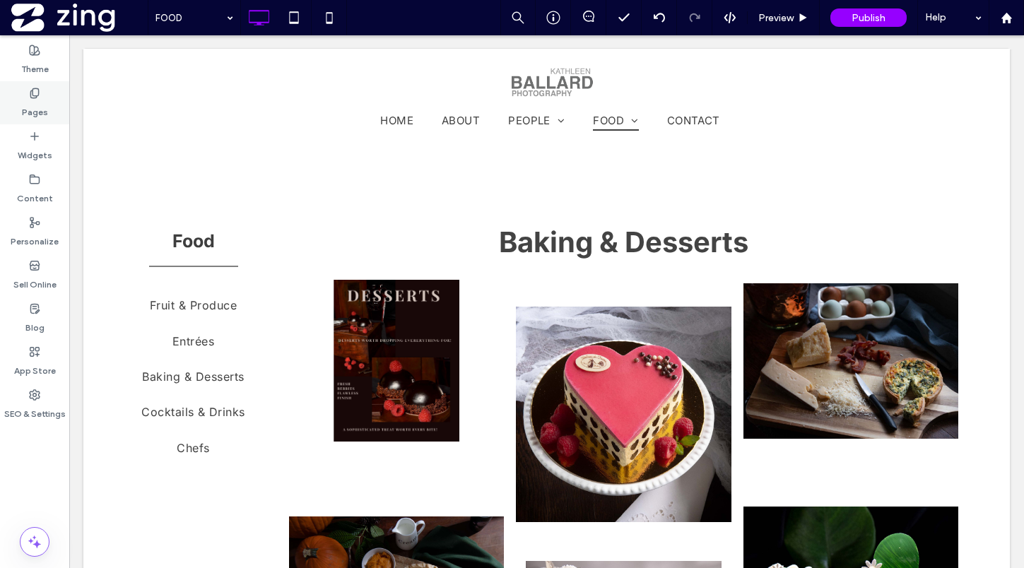
click at [48, 98] on div "Pages" at bounding box center [34, 102] width 69 height 43
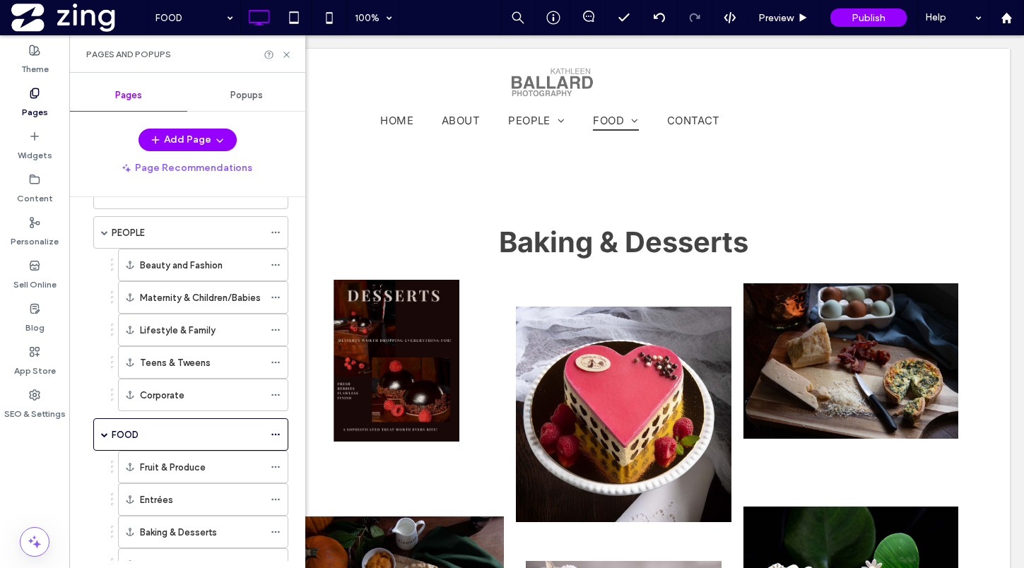
scroll to position [251, 0]
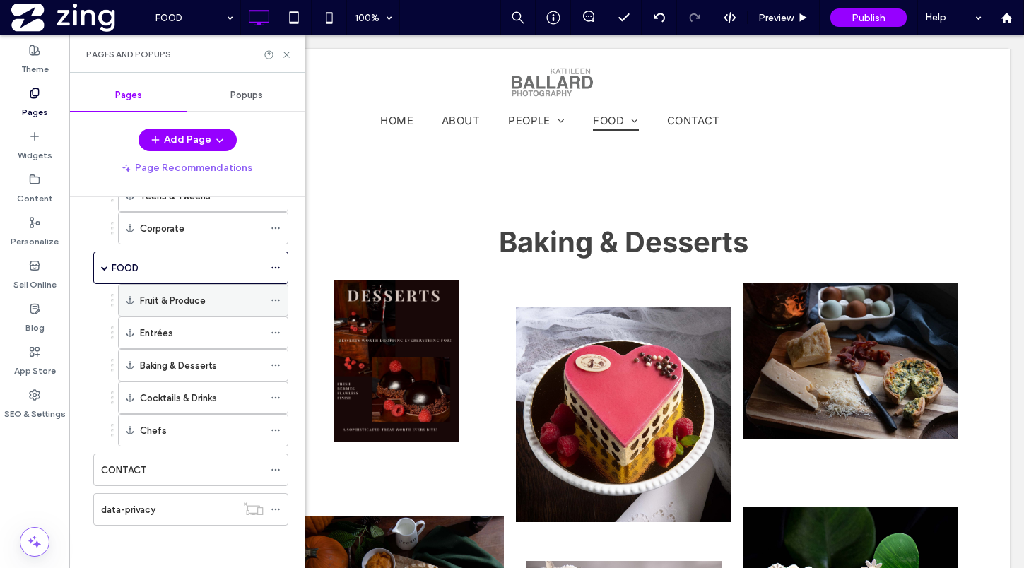
click at [273, 299] on icon at bounding box center [276, 300] width 10 height 10
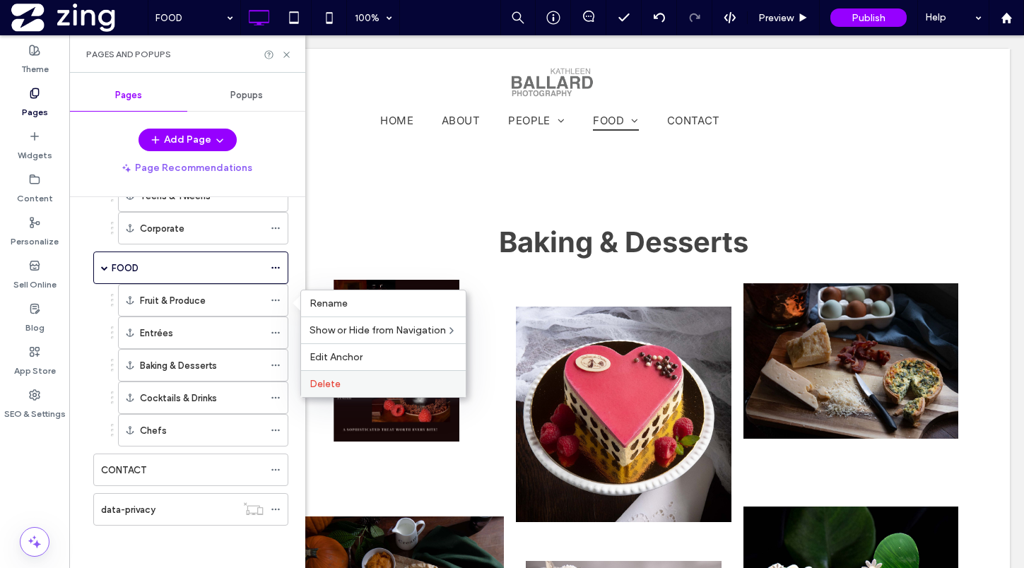
click at [348, 387] on label "Delete" at bounding box center [384, 384] width 148 height 12
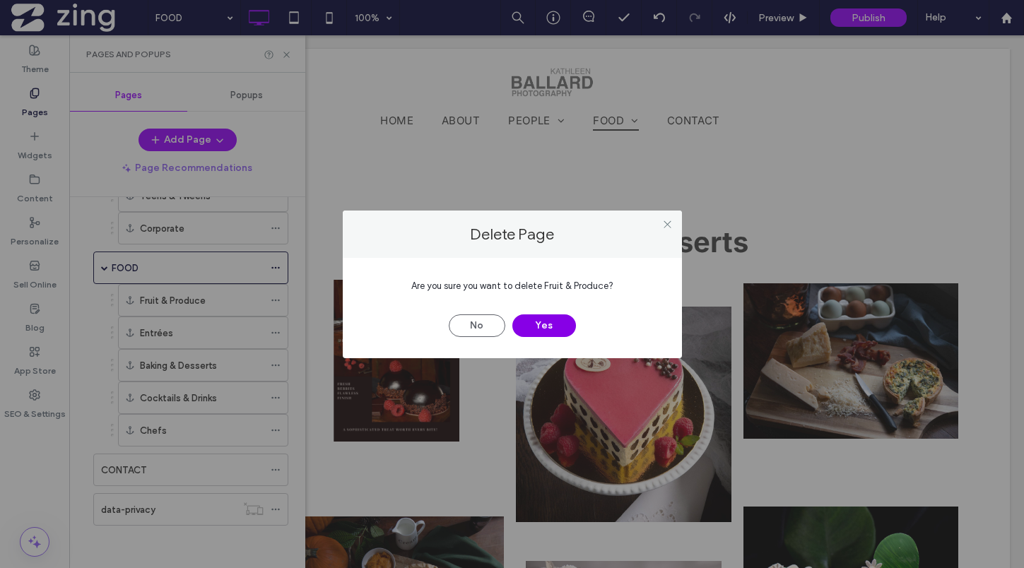
click at [541, 328] on button "Yes" at bounding box center [544, 325] width 64 height 23
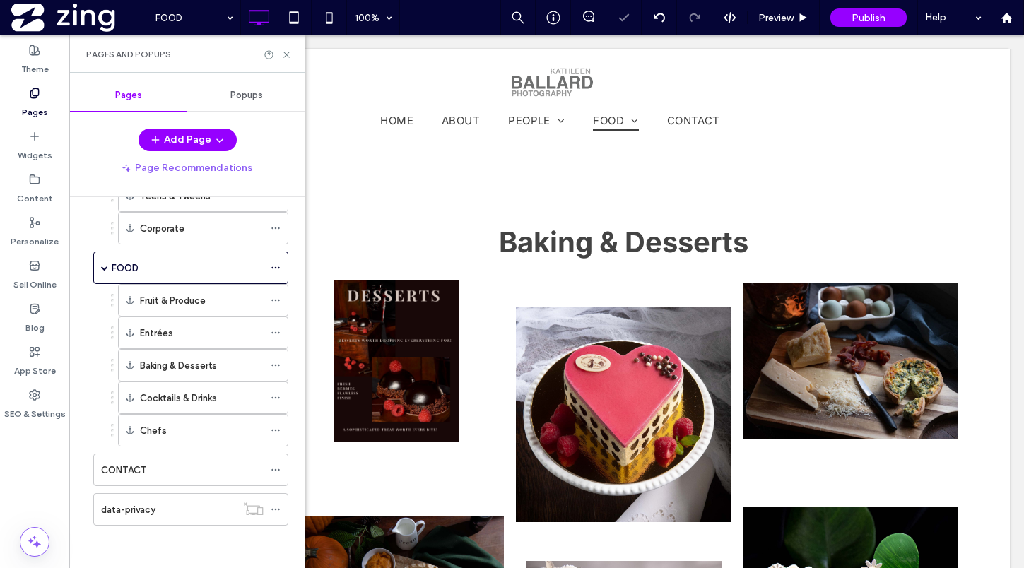
scroll to position [218, 0]
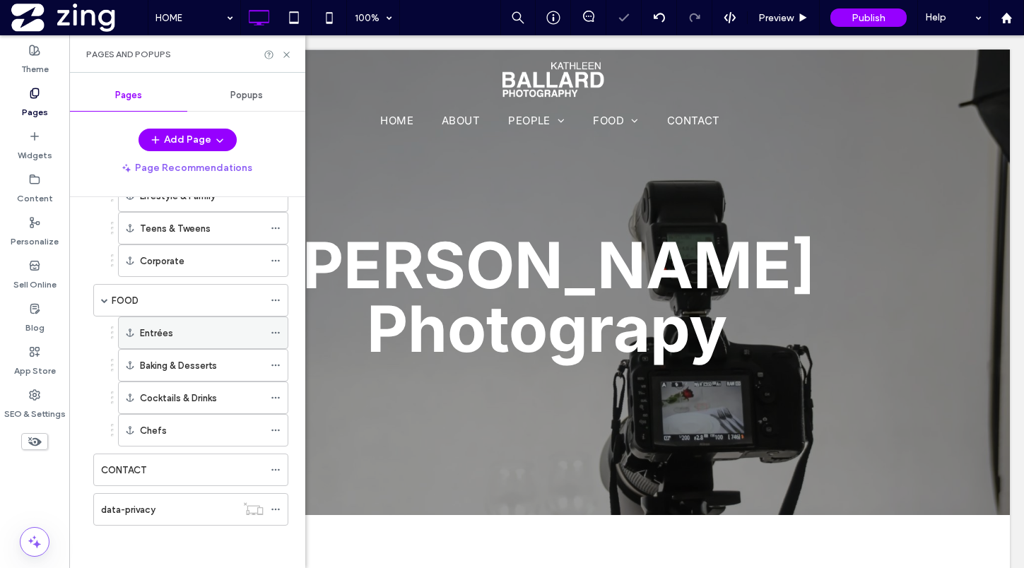
click at [274, 330] on icon at bounding box center [276, 333] width 10 height 10
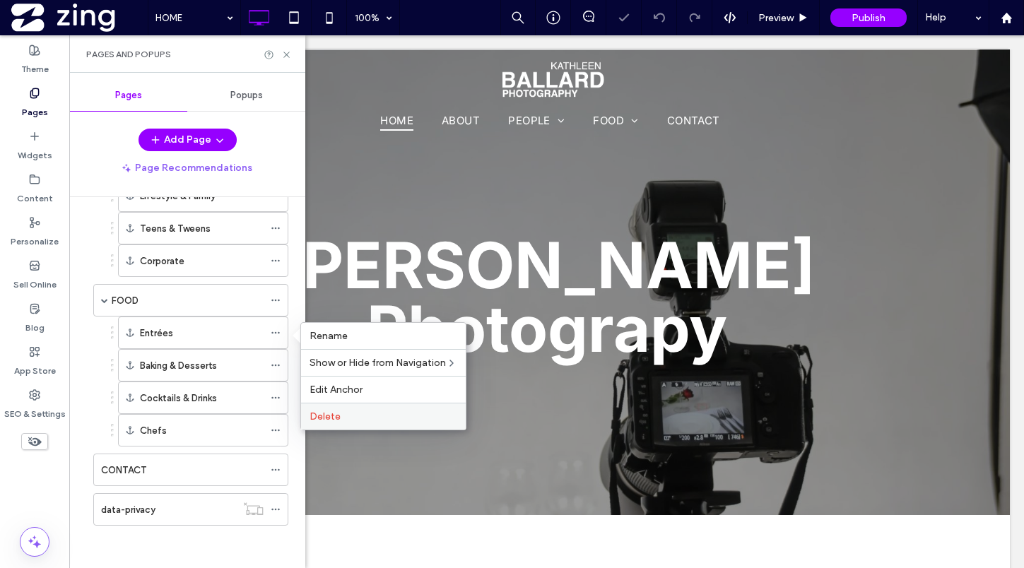
click at [336, 416] on span "Delete" at bounding box center [325, 417] width 31 height 12
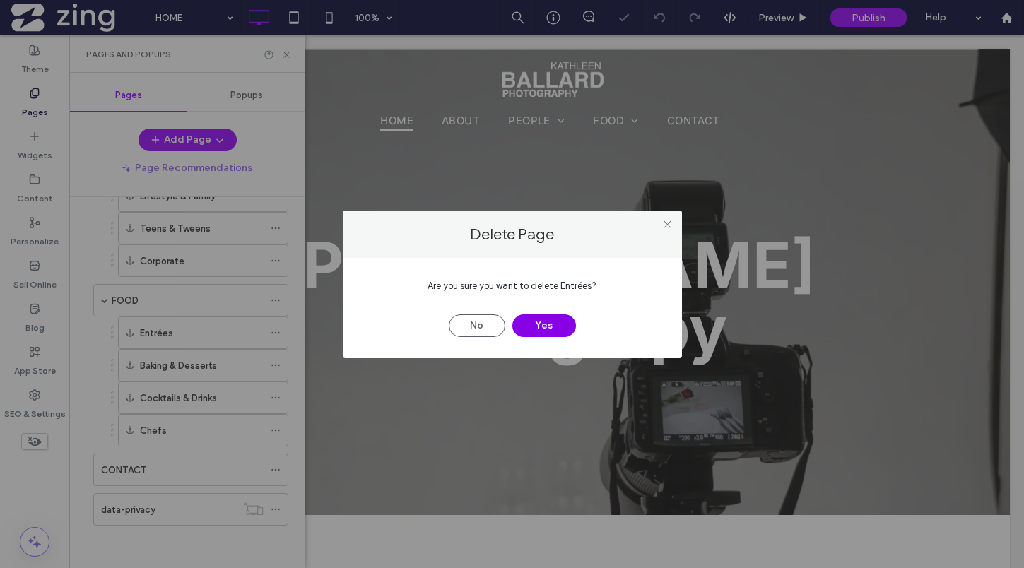
click at [540, 326] on button "Yes" at bounding box center [544, 325] width 64 height 23
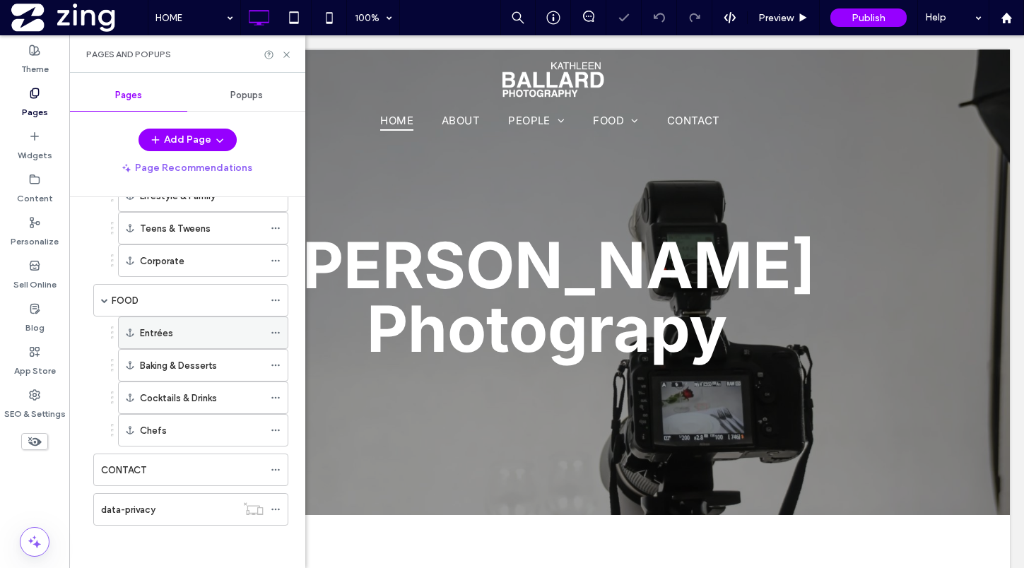
scroll to position [186, 0]
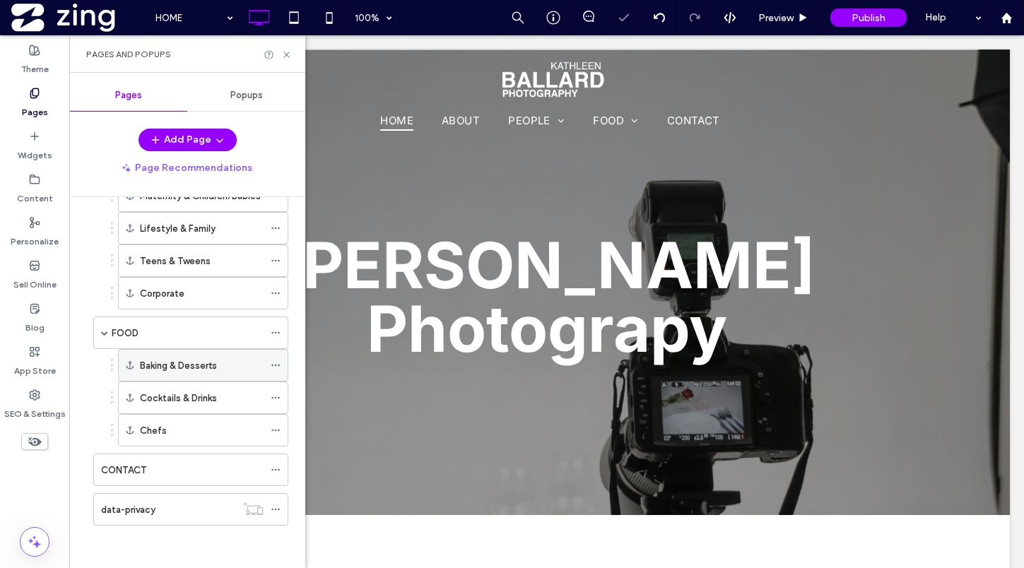
click at [276, 363] on icon at bounding box center [276, 365] width 10 height 10
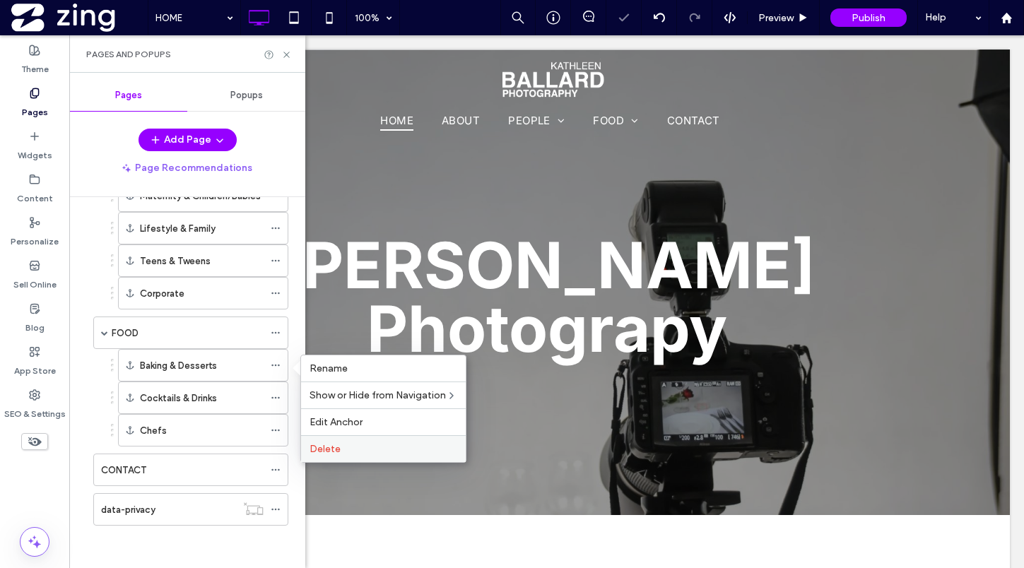
click at [362, 451] on label "Delete" at bounding box center [384, 449] width 148 height 12
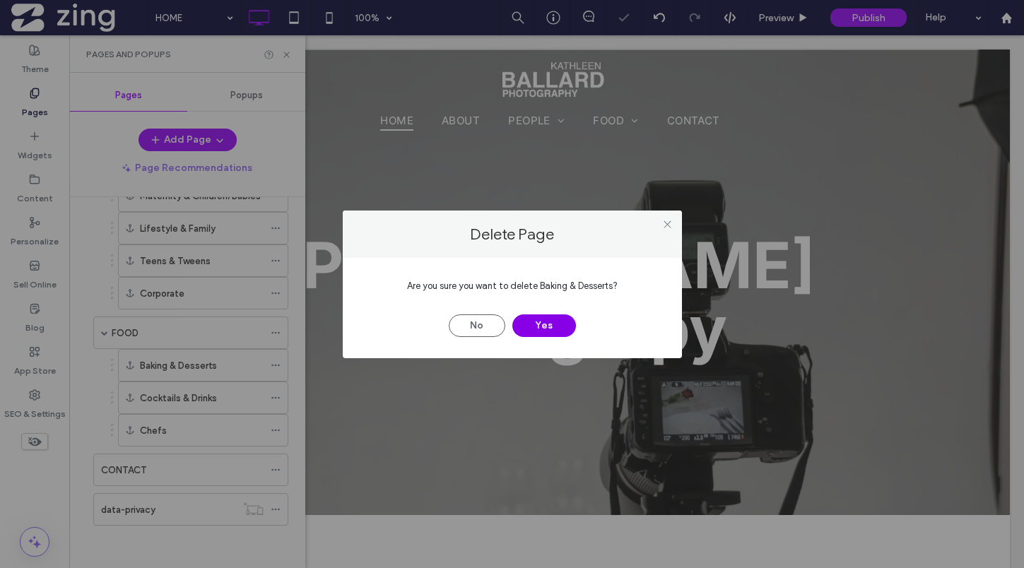
click at [540, 322] on button "Yes" at bounding box center [544, 325] width 64 height 23
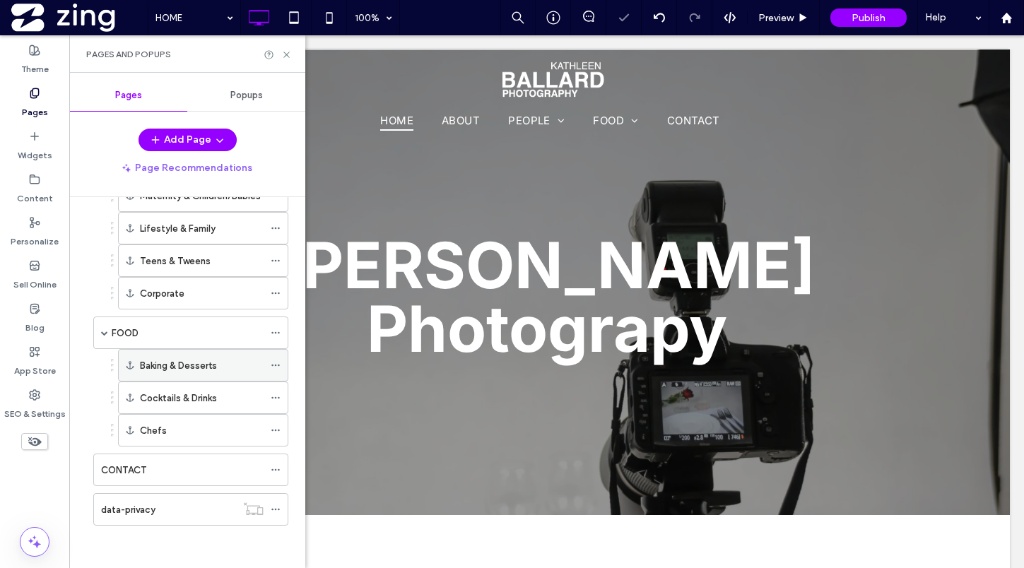
scroll to position [153, 0]
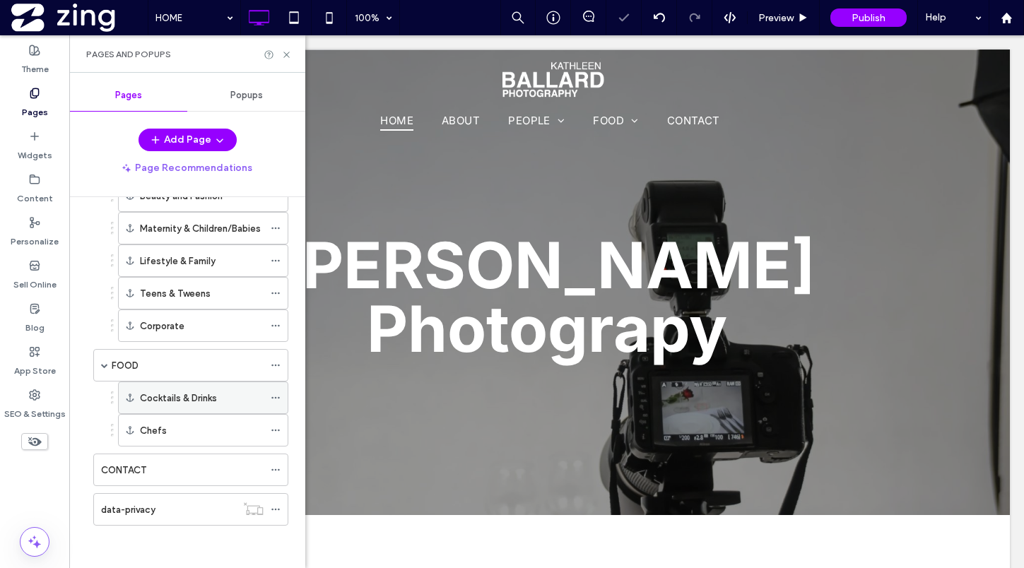
click at [278, 399] on icon at bounding box center [276, 398] width 10 height 10
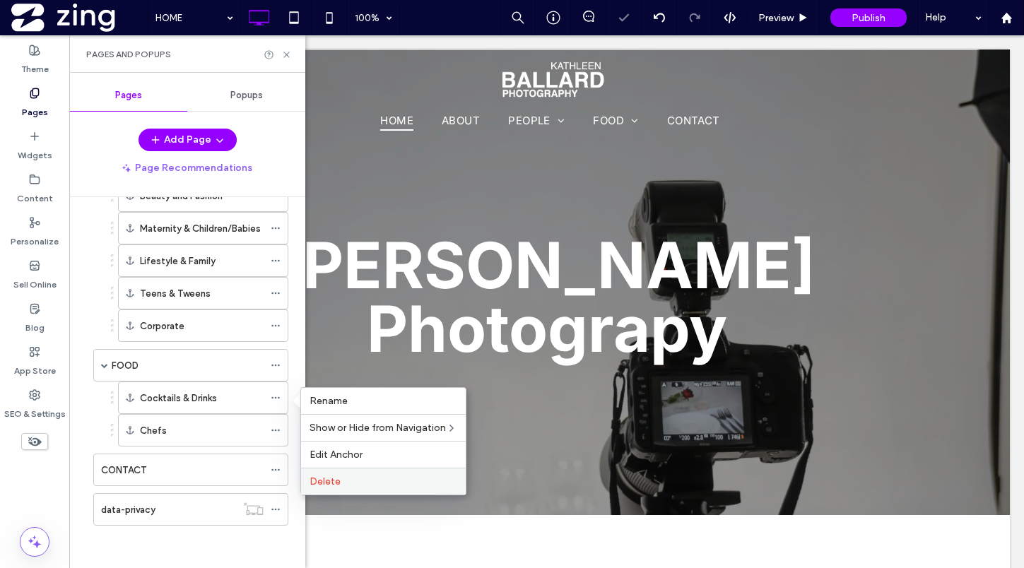
click at [336, 490] on div "Delete" at bounding box center [383, 481] width 165 height 27
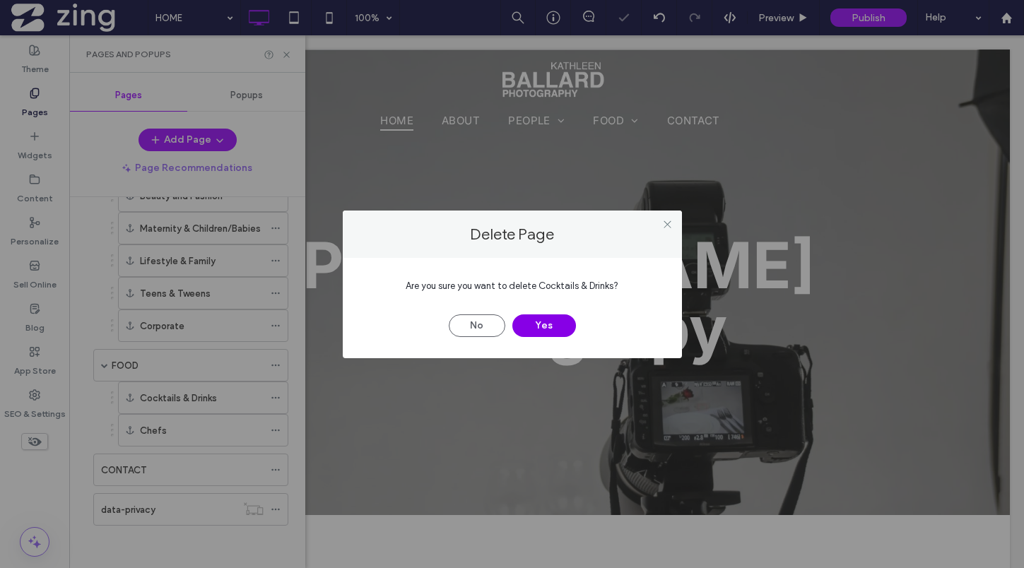
click at [543, 326] on button "Yes" at bounding box center [544, 325] width 64 height 23
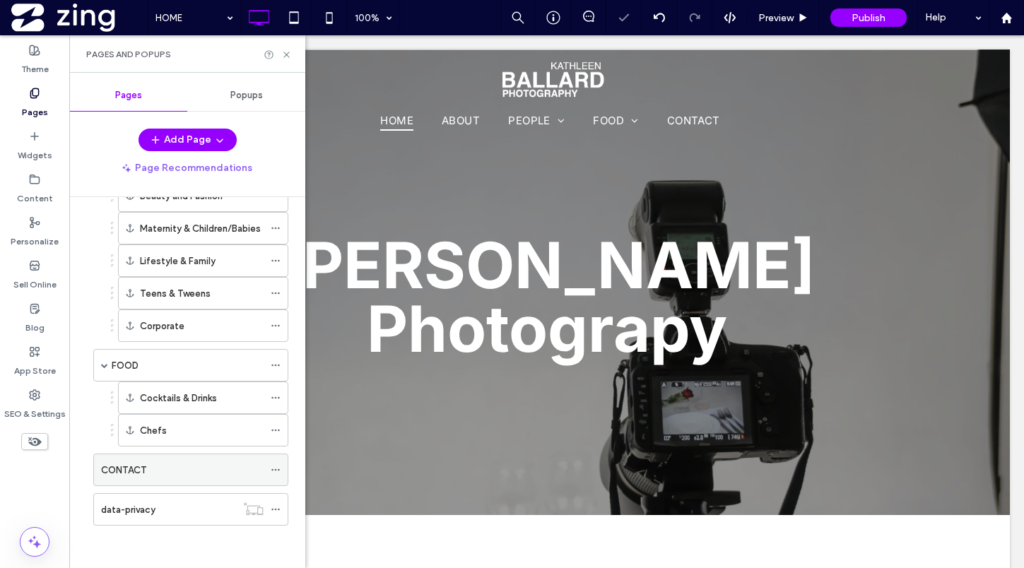
scroll to position [121, 0]
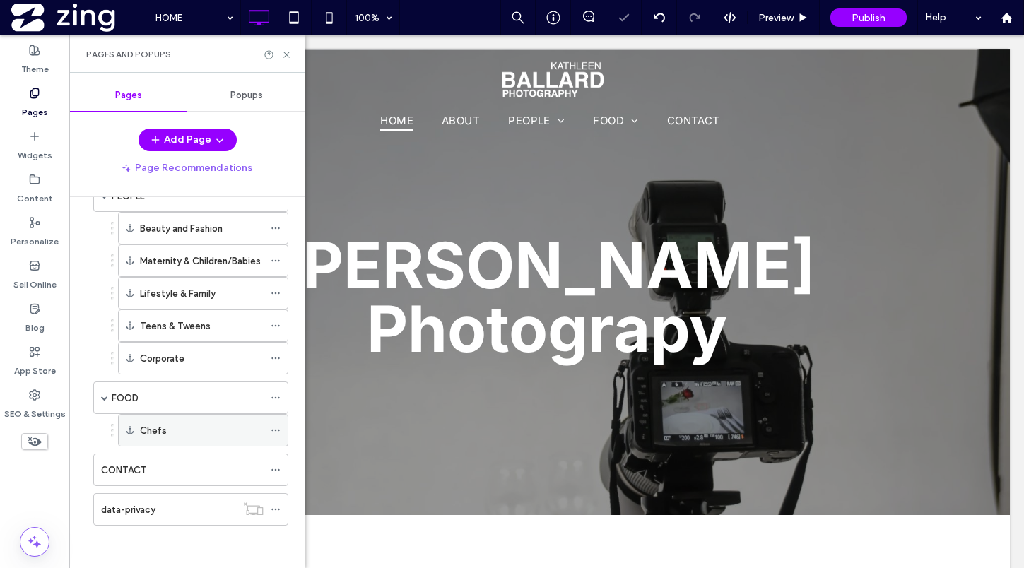
click at [278, 428] on icon at bounding box center [276, 430] width 10 height 10
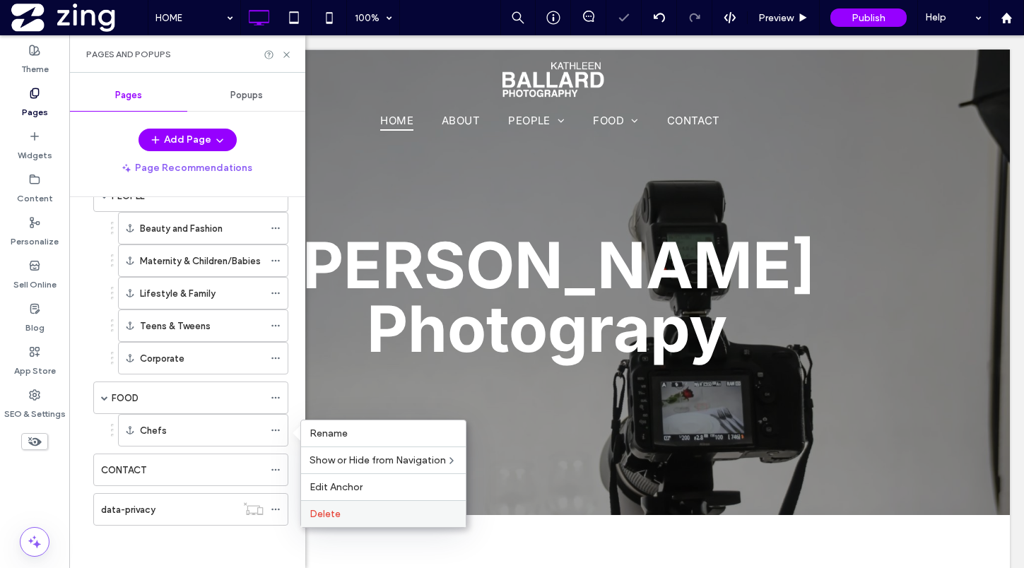
click at [336, 510] on span "Delete" at bounding box center [325, 514] width 31 height 12
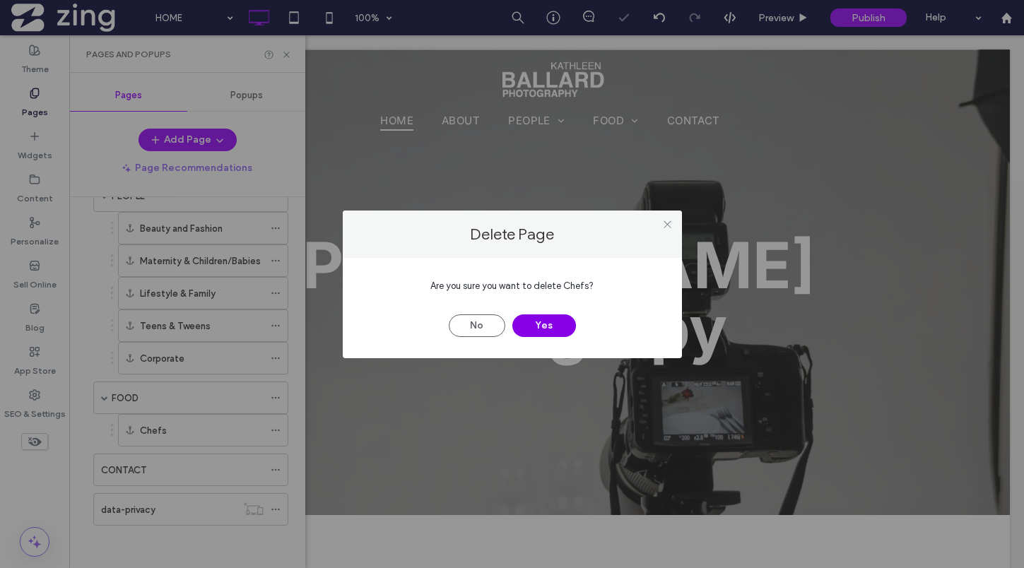
click at [543, 320] on button "Yes" at bounding box center [544, 325] width 64 height 23
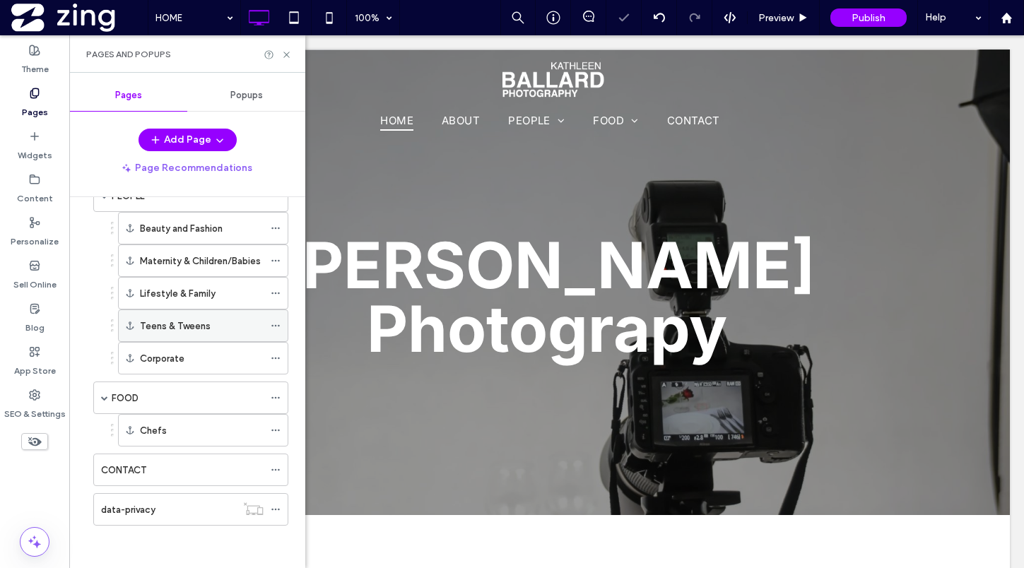
scroll to position [88, 0]
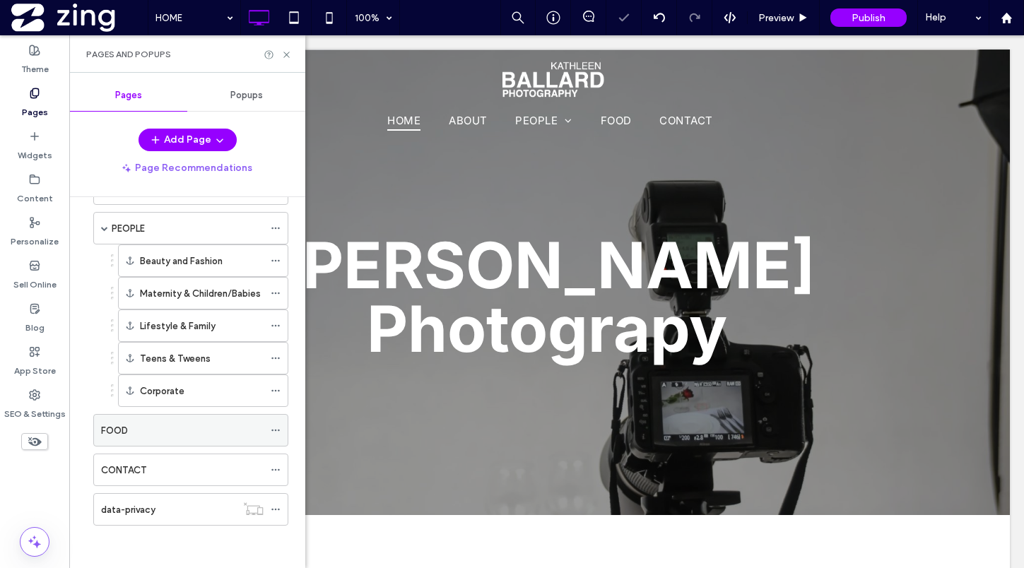
click at [163, 429] on div "FOOD" at bounding box center [182, 430] width 163 height 15
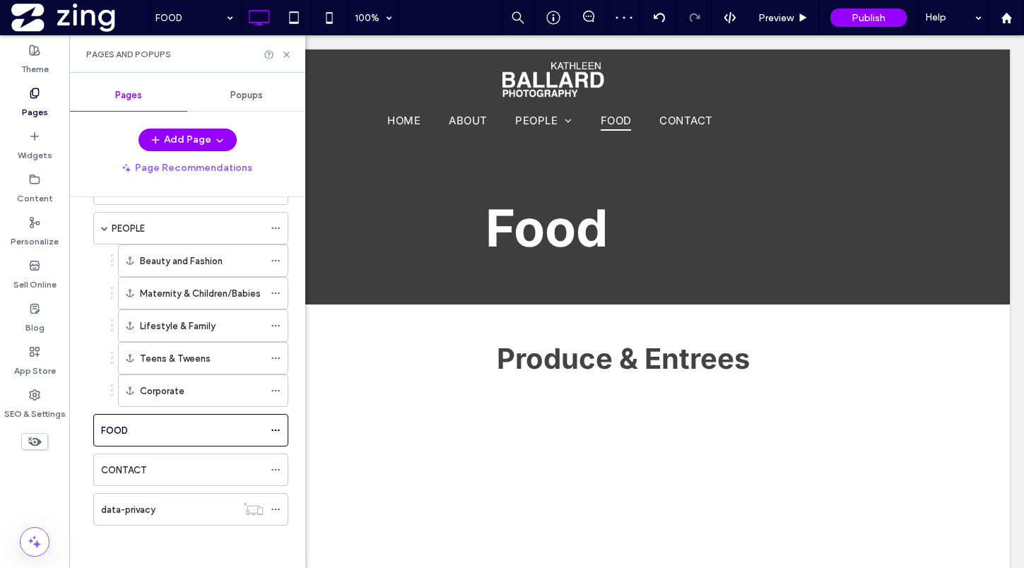
scroll to position [0, 0]
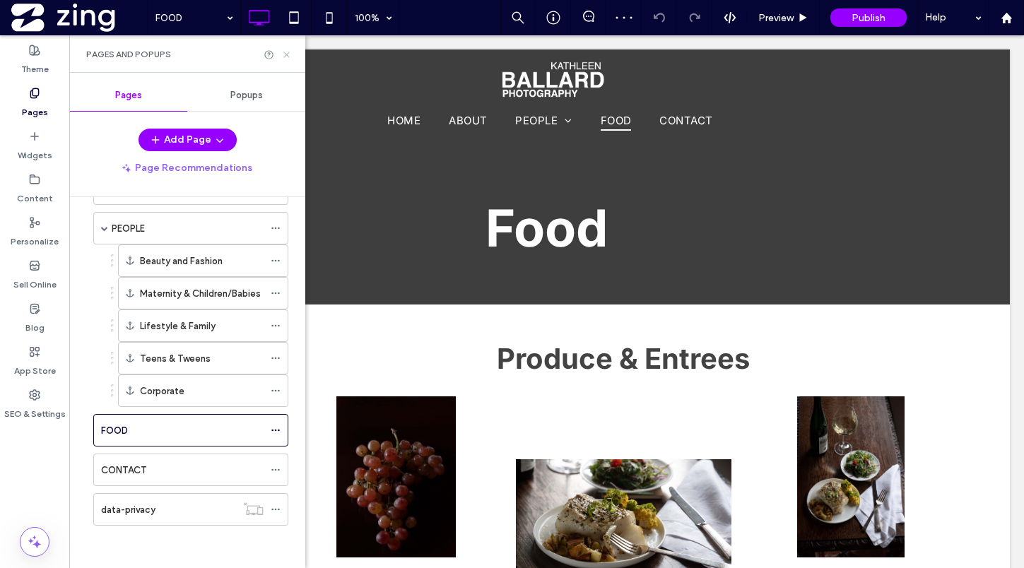
click at [284, 53] on icon at bounding box center [286, 54] width 11 height 11
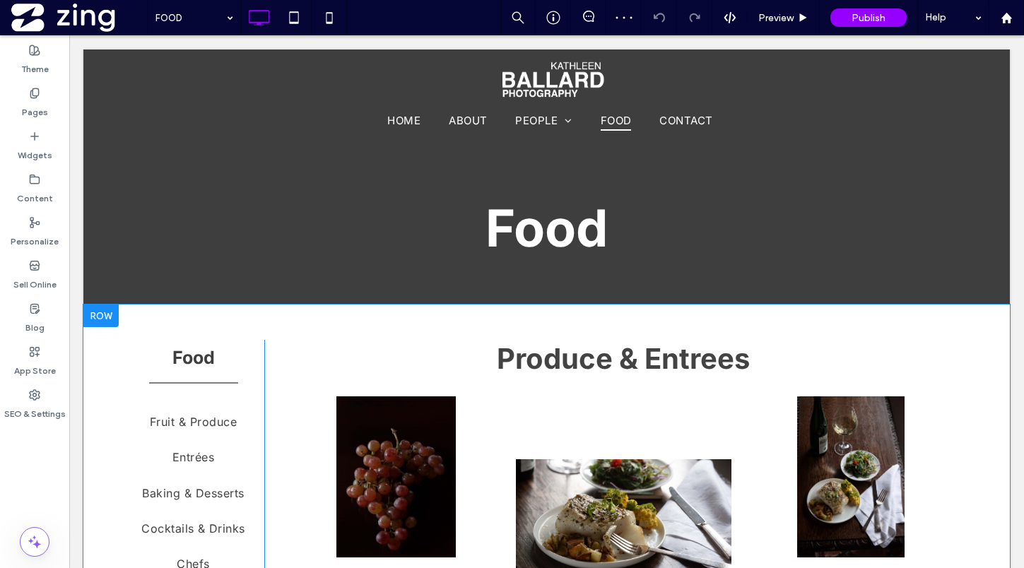
click at [100, 312] on div at bounding box center [100, 316] width 35 height 23
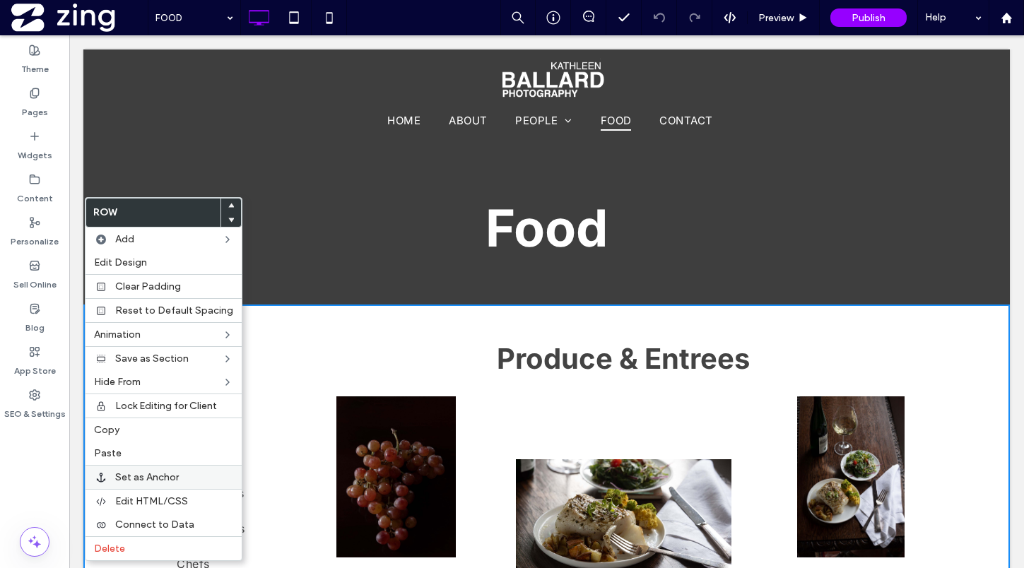
click at [141, 475] on span "Set as Anchor" at bounding box center [147, 477] width 64 height 12
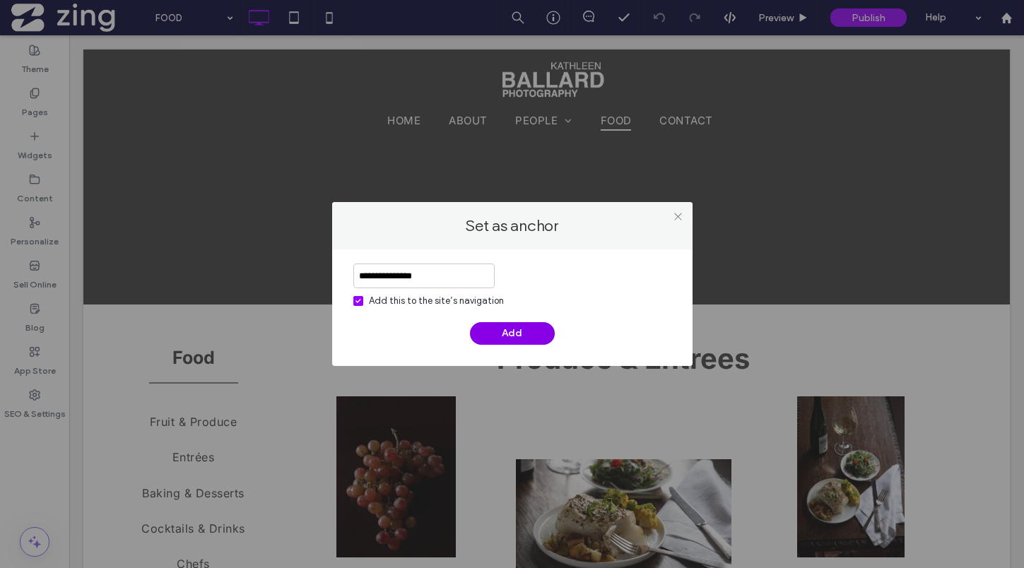
type input "**********"
click at [531, 335] on button "Add" at bounding box center [512, 333] width 85 height 23
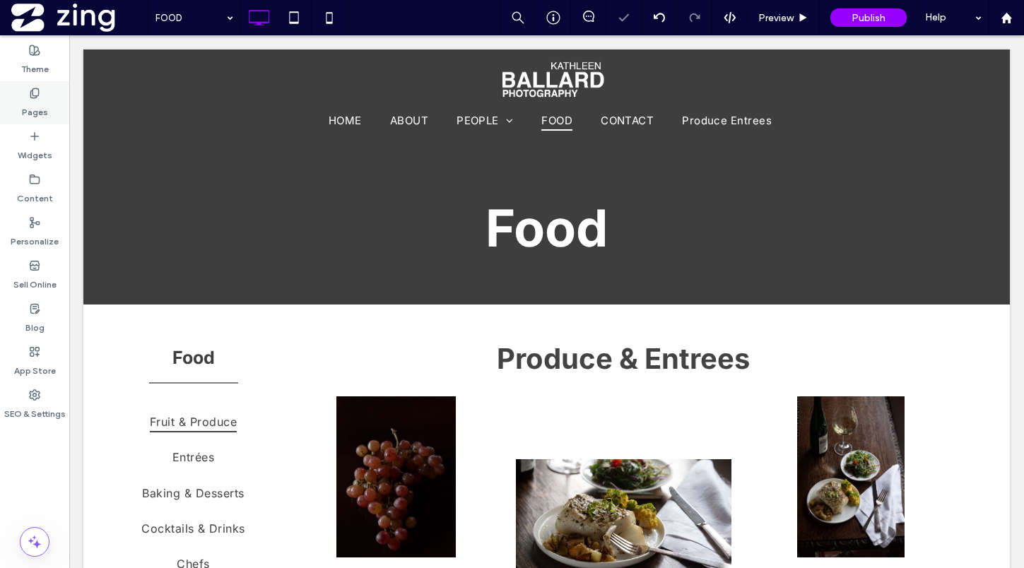
click at [47, 102] on div "Pages" at bounding box center [34, 102] width 69 height 43
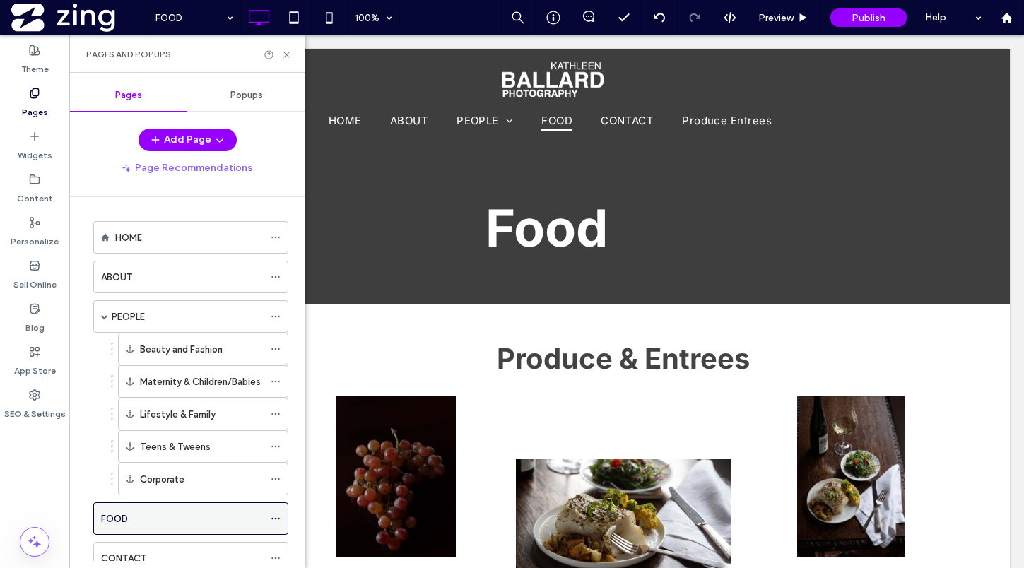
scroll to position [128, 0]
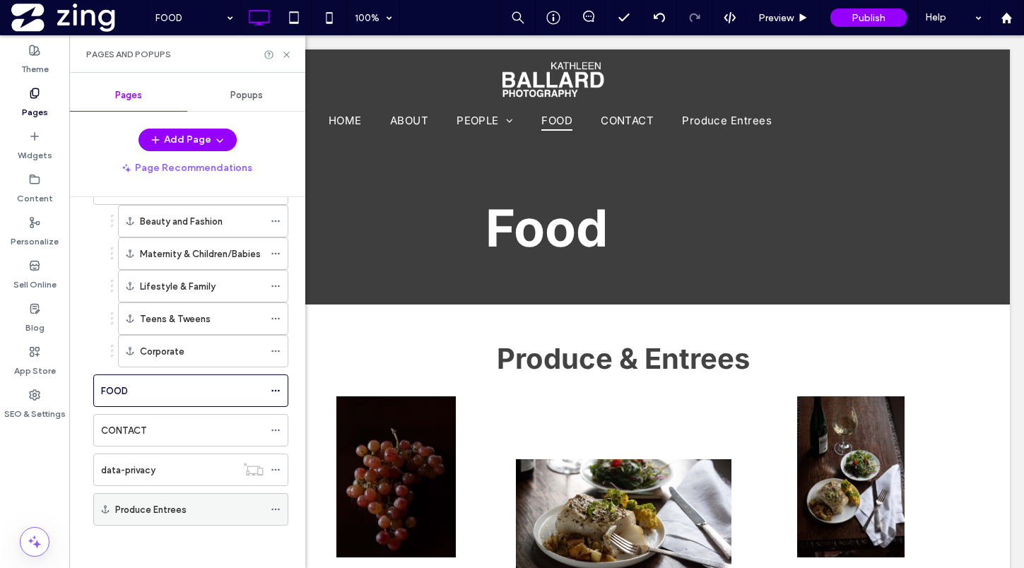
click at [273, 511] on icon at bounding box center [276, 510] width 10 height 10
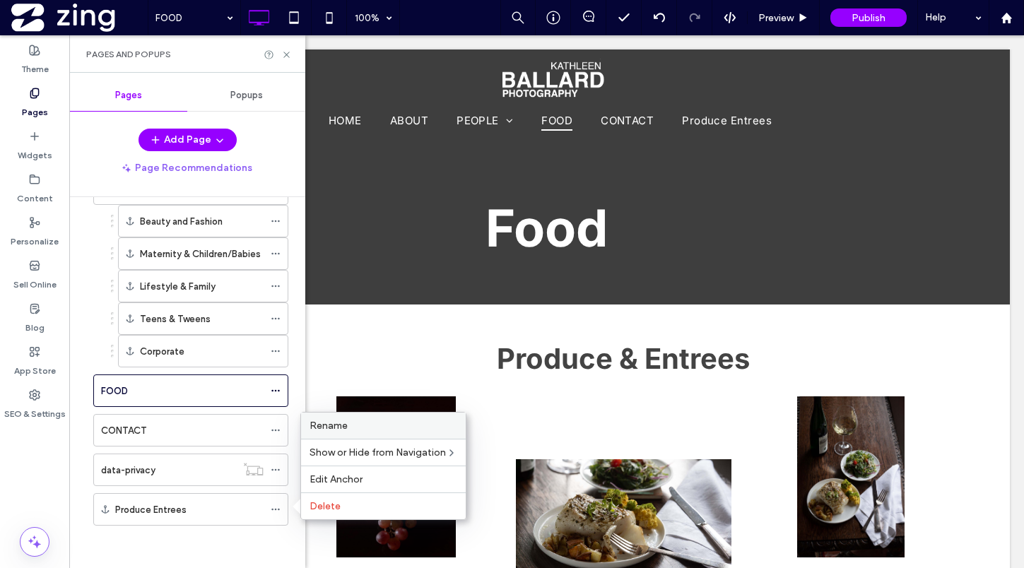
click at [363, 435] on div "Rename" at bounding box center [383, 426] width 165 height 26
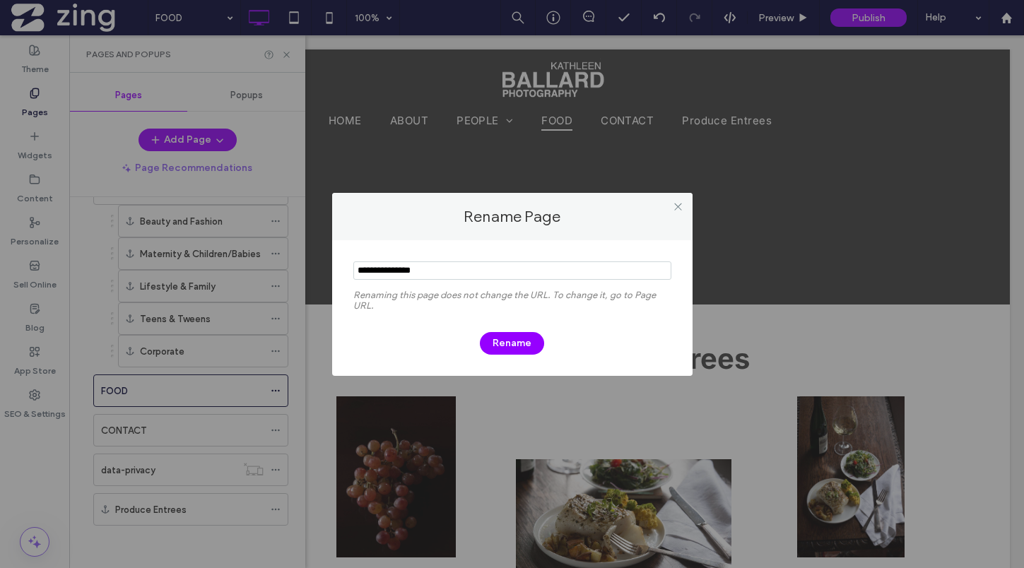
click at [396, 270] on input "notEmpty" at bounding box center [512, 270] width 318 height 18
type input "**********"
click at [512, 349] on button "Rename" at bounding box center [512, 343] width 64 height 23
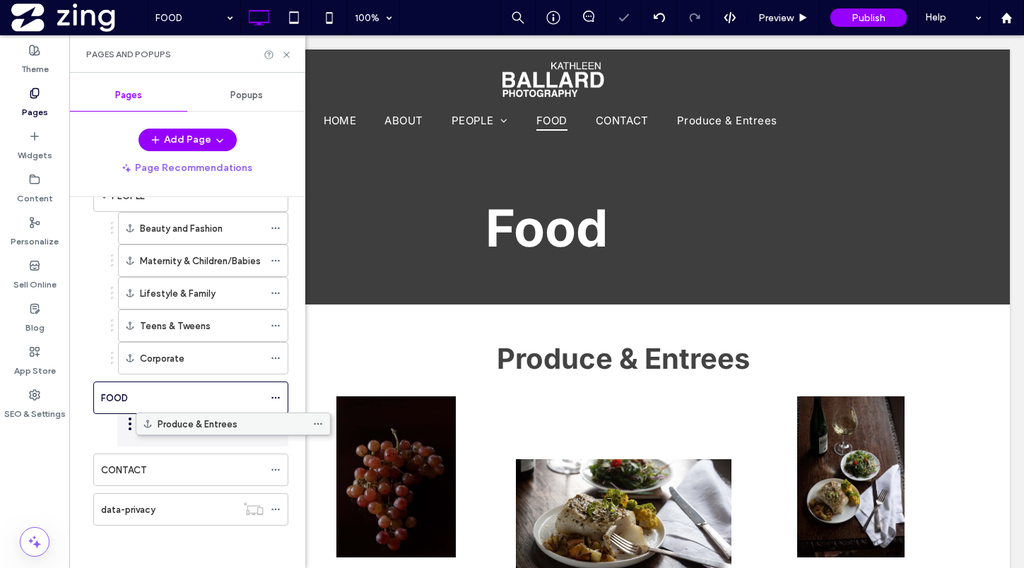
scroll to position [121, 0]
drag, startPoint x: 141, startPoint y: 508, endPoint x: 187, endPoint y: 428, distance: 91.8
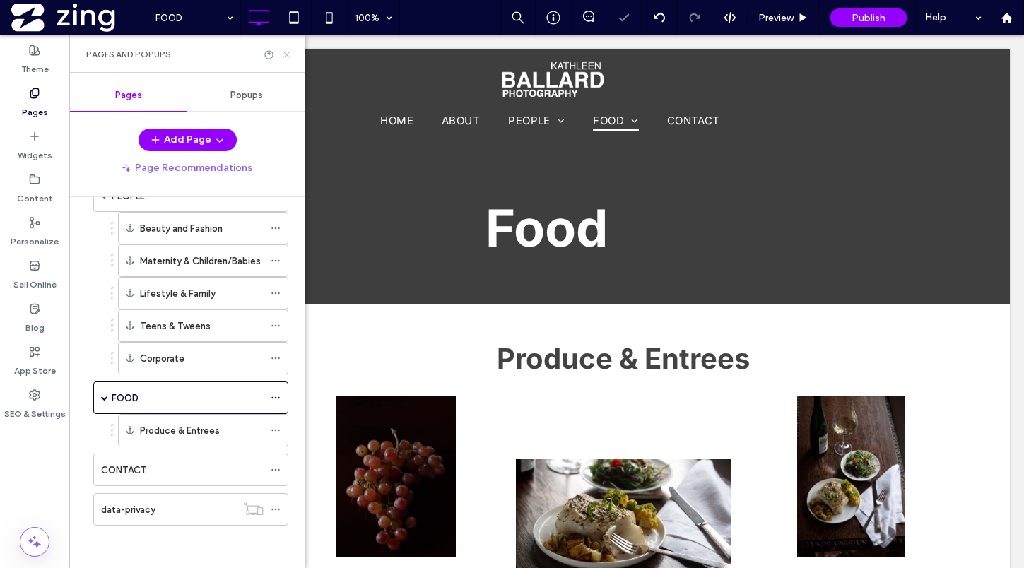
click at [285, 54] on icon at bounding box center [286, 54] width 11 height 11
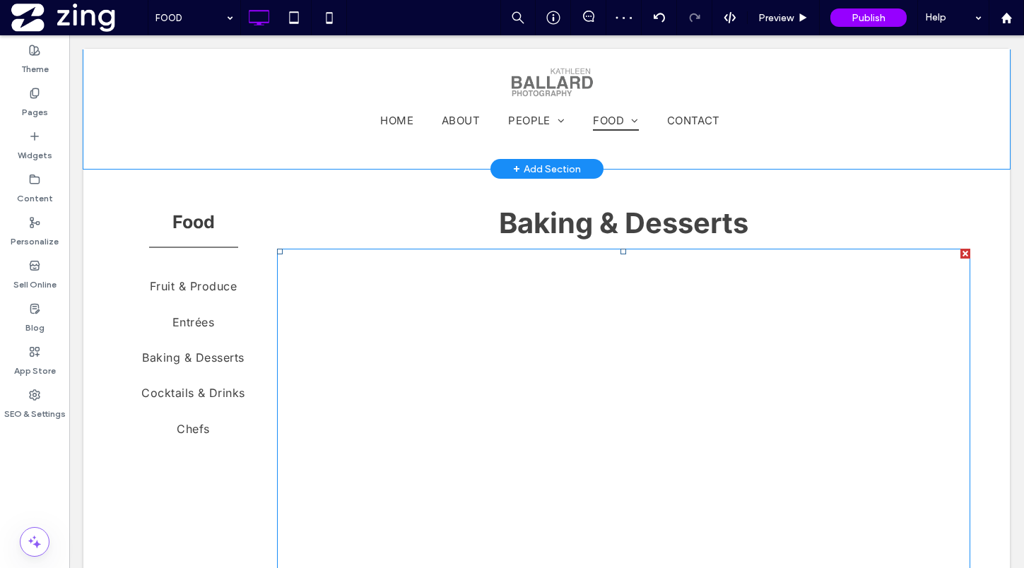
scroll to position [1805, 0]
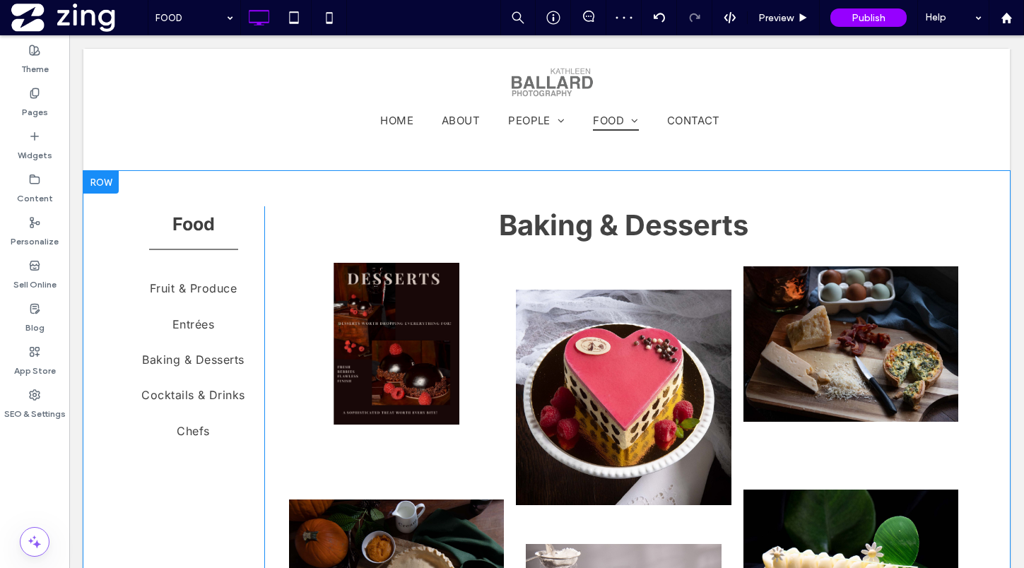
click at [105, 180] on div at bounding box center [100, 182] width 35 height 23
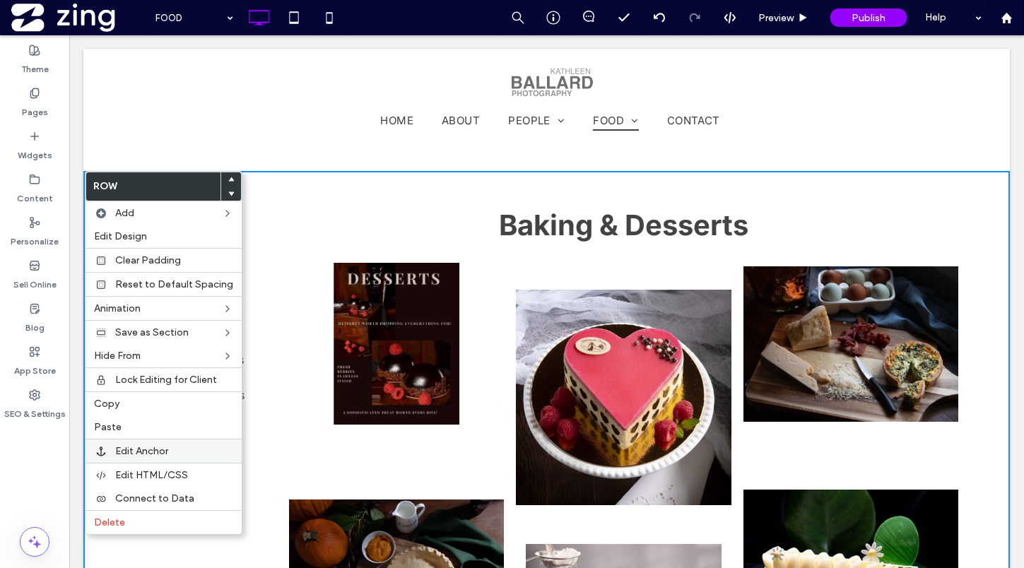
click at [173, 447] on label "Edit Anchor" at bounding box center [174, 451] width 118 height 12
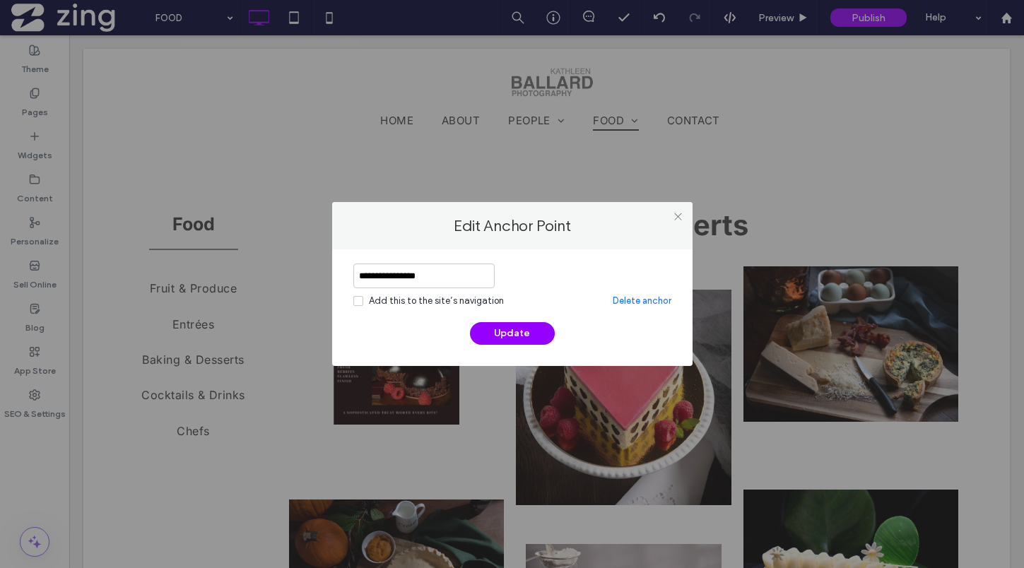
click at [421, 276] on input "**********" at bounding box center [423, 276] width 141 height 25
click at [363, 301] on span at bounding box center [358, 301] width 10 height 10
click at [413, 274] on input "**********" at bounding box center [423, 276] width 141 height 25
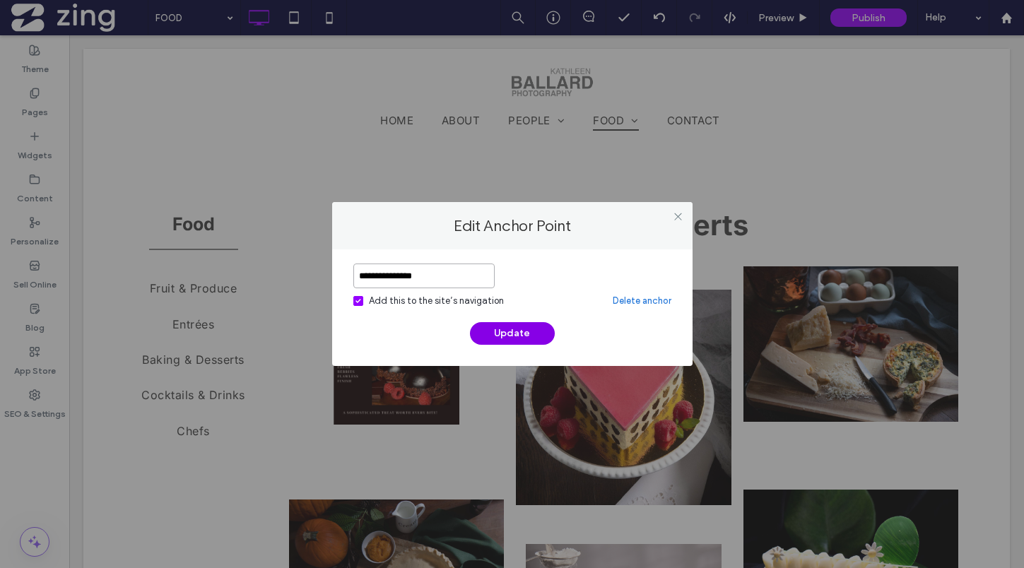
type input "**********"
click at [527, 333] on button "Update" at bounding box center [512, 333] width 85 height 23
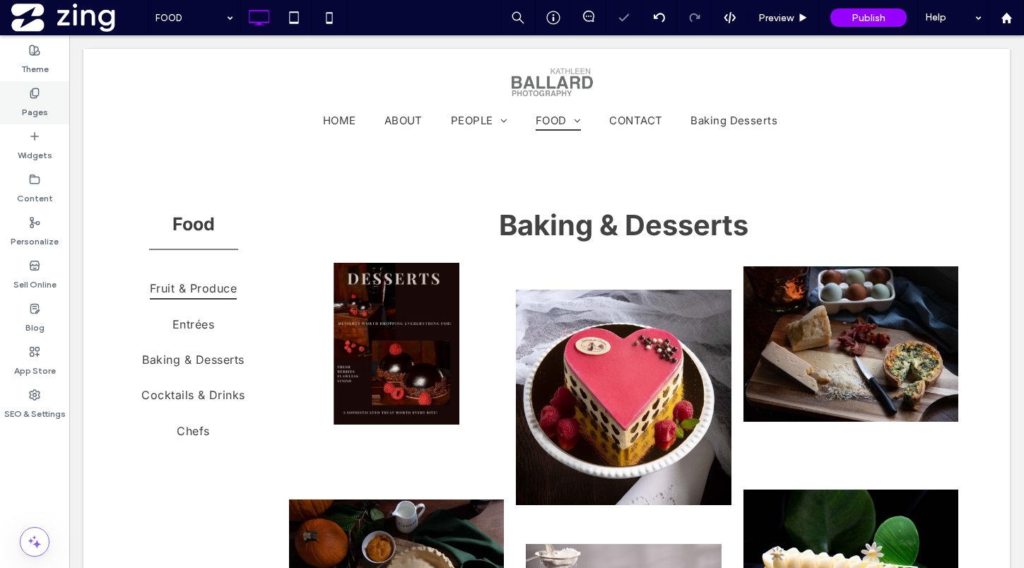
click at [47, 106] on div "Pages" at bounding box center [34, 102] width 69 height 43
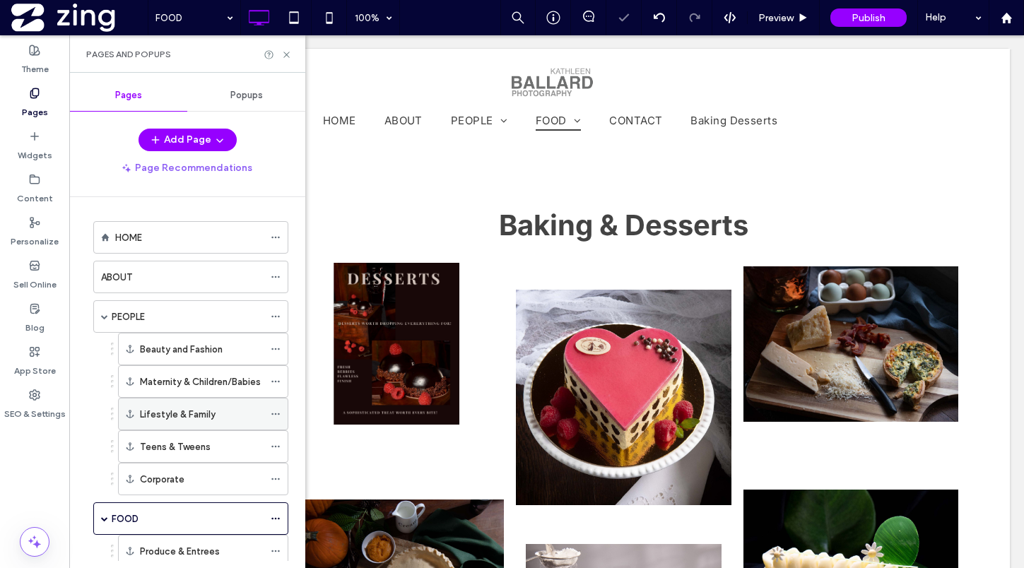
scroll to position [160, 0]
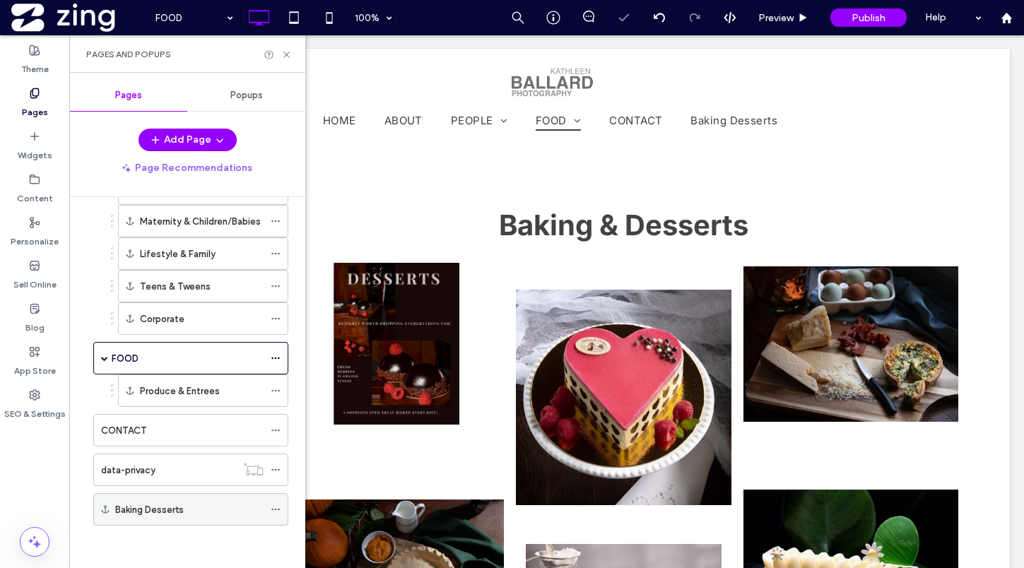
click at [278, 510] on icon at bounding box center [276, 510] width 10 height 10
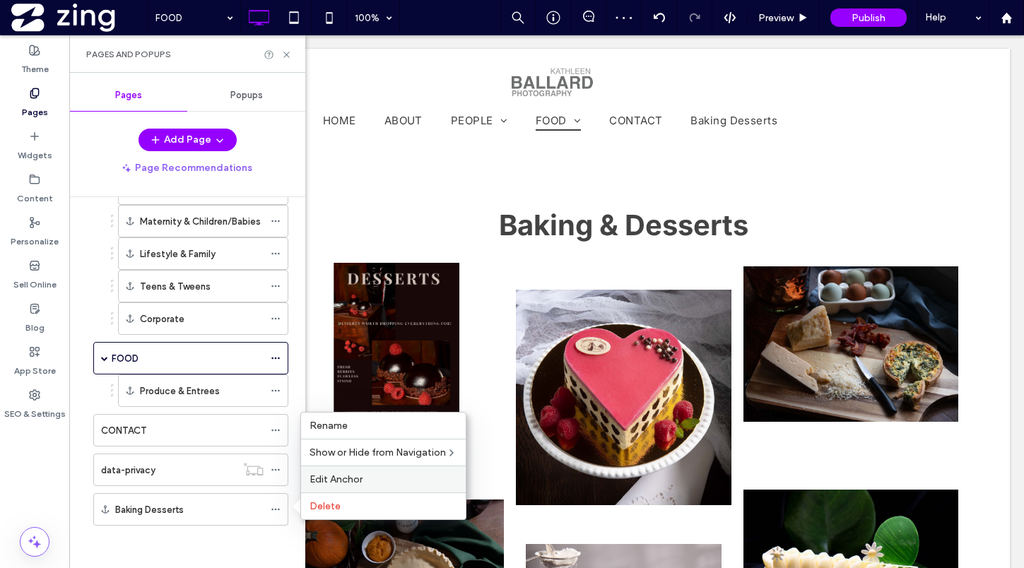
click at [384, 473] on label "Edit Anchor" at bounding box center [384, 479] width 148 height 12
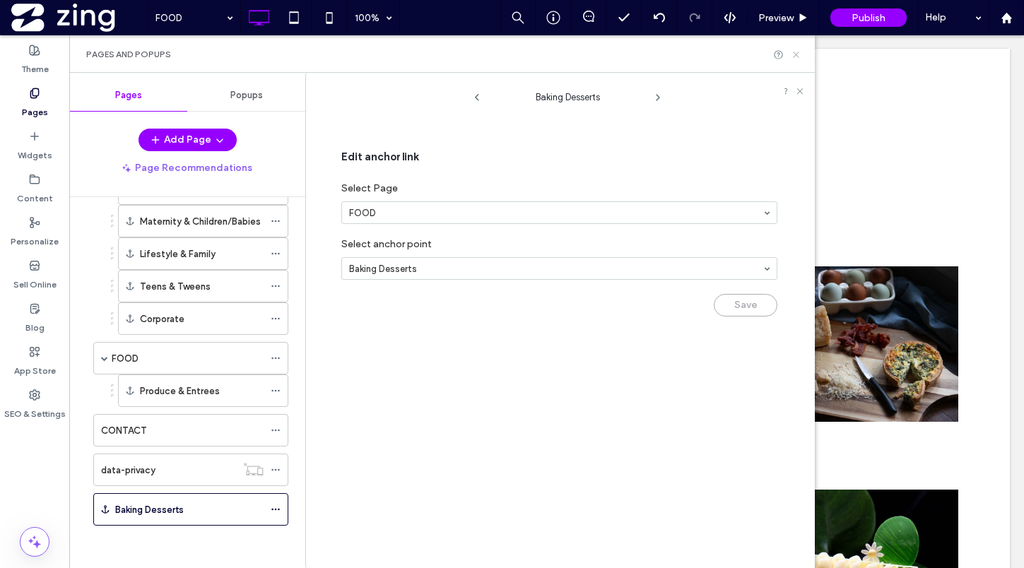
click at [794, 54] on icon at bounding box center [796, 54] width 11 height 11
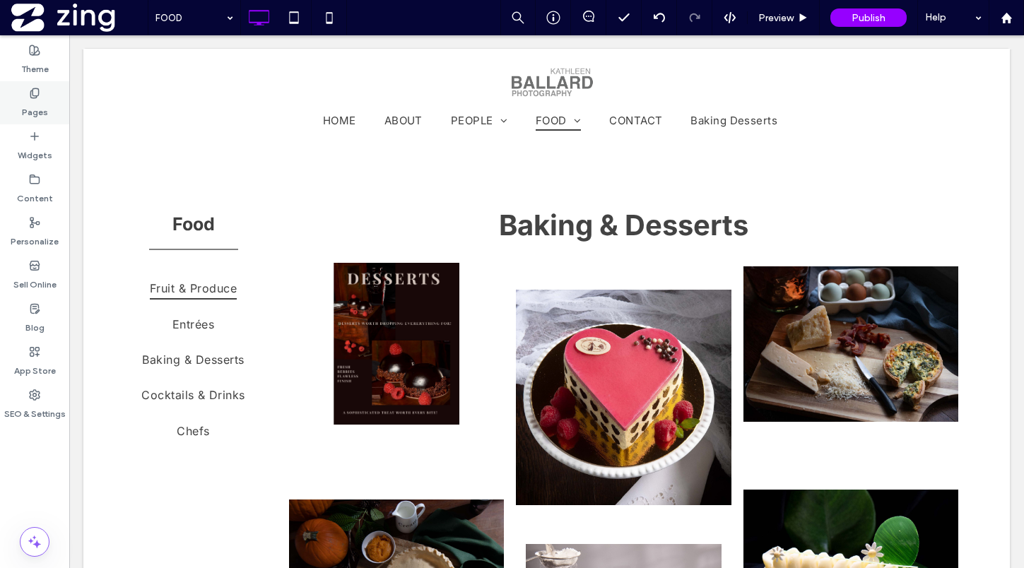
click at [29, 100] on label "Pages" at bounding box center [35, 109] width 26 height 20
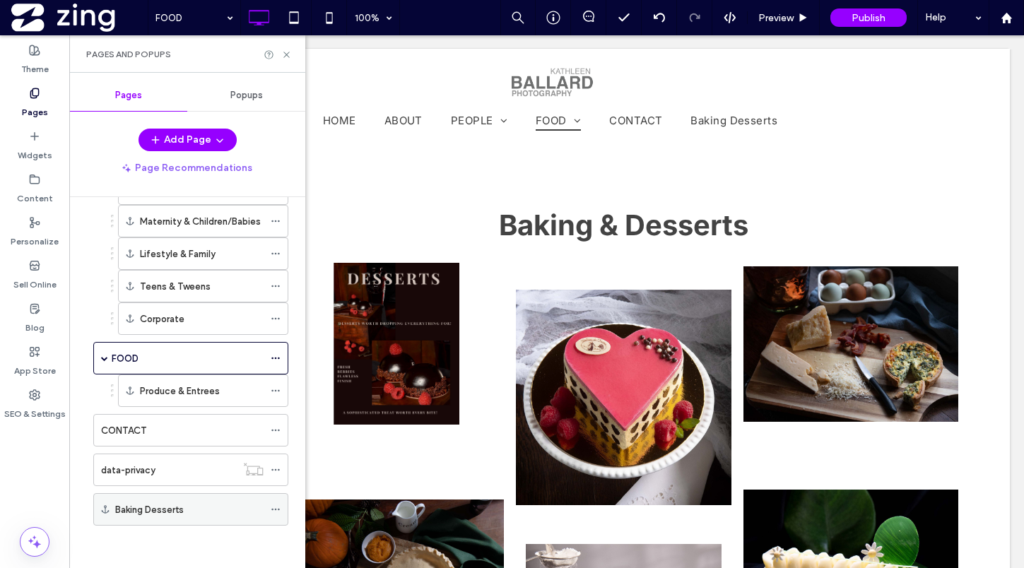
click at [277, 505] on icon at bounding box center [276, 510] width 10 height 10
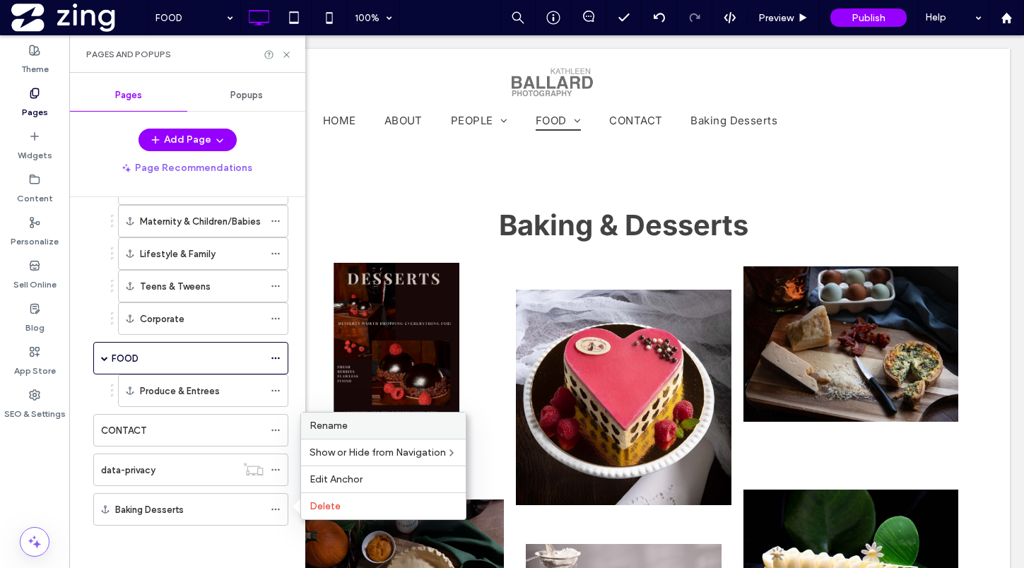
click at [368, 418] on div "Rename" at bounding box center [383, 426] width 165 height 26
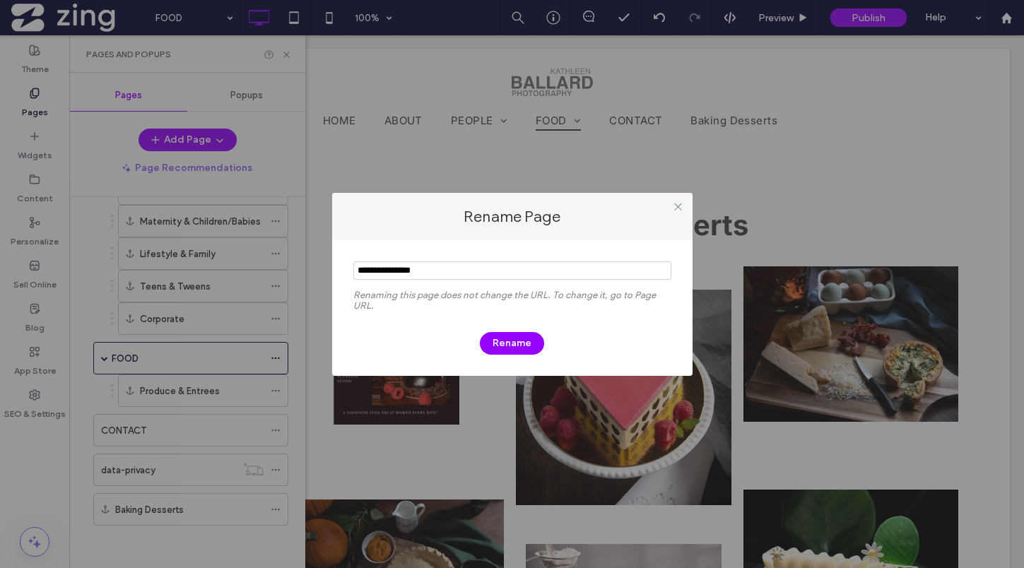
click at [390, 269] on input "notEmpty" at bounding box center [512, 270] width 318 height 18
type input "**********"
click at [509, 349] on button "Rename" at bounding box center [512, 343] width 64 height 23
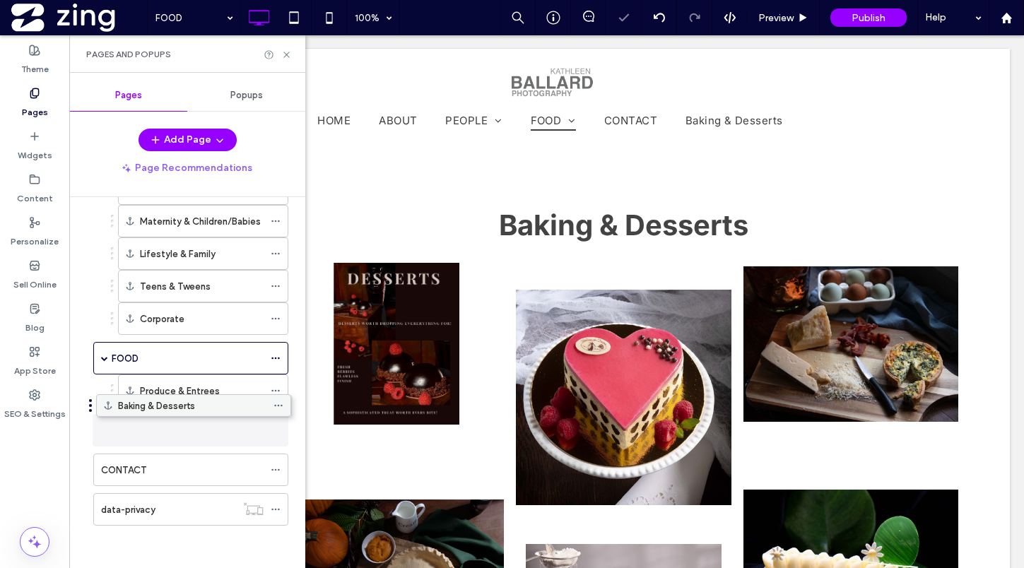
scroll to position [153, 0]
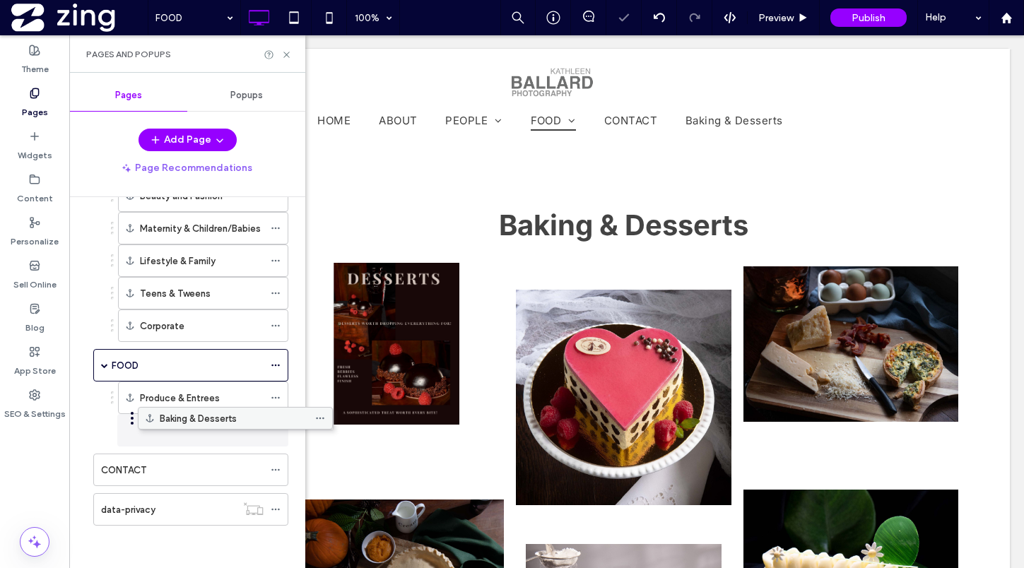
drag, startPoint x: 123, startPoint y: 511, endPoint x: 166, endPoint y: 424, distance: 97.0
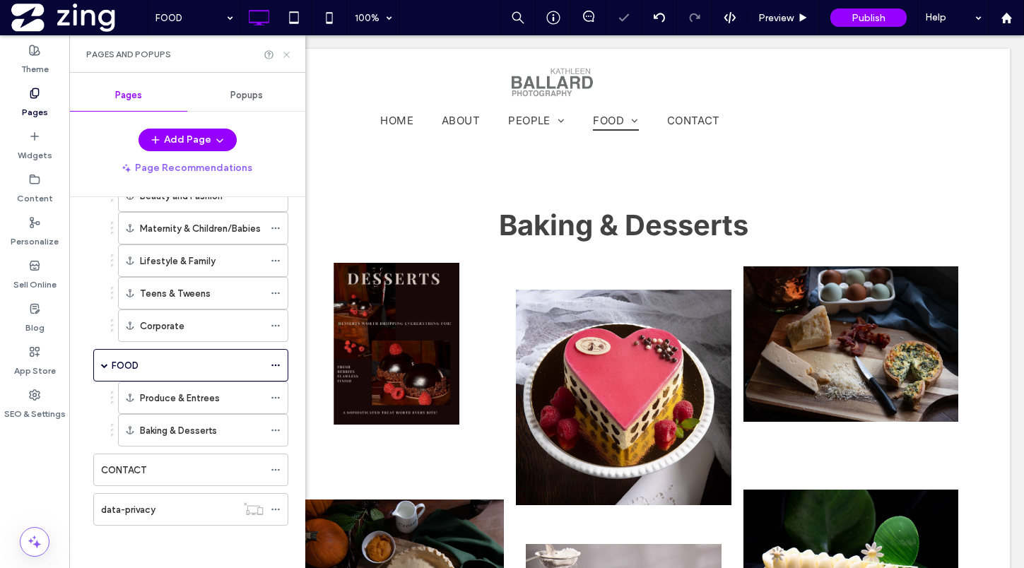
click at [288, 54] on icon at bounding box center [286, 54] width 11 height 11
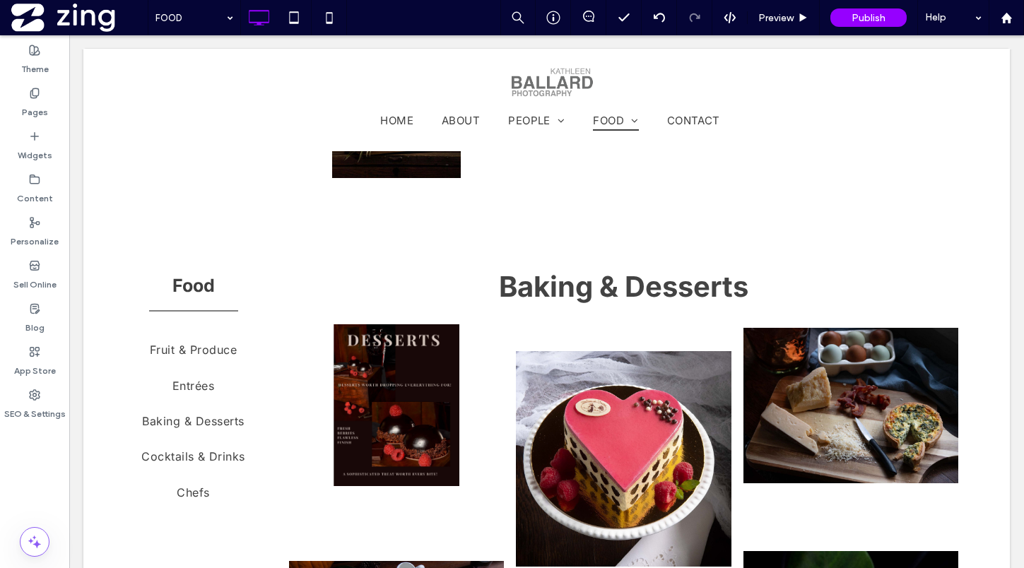
scroll to position [1726, 0]
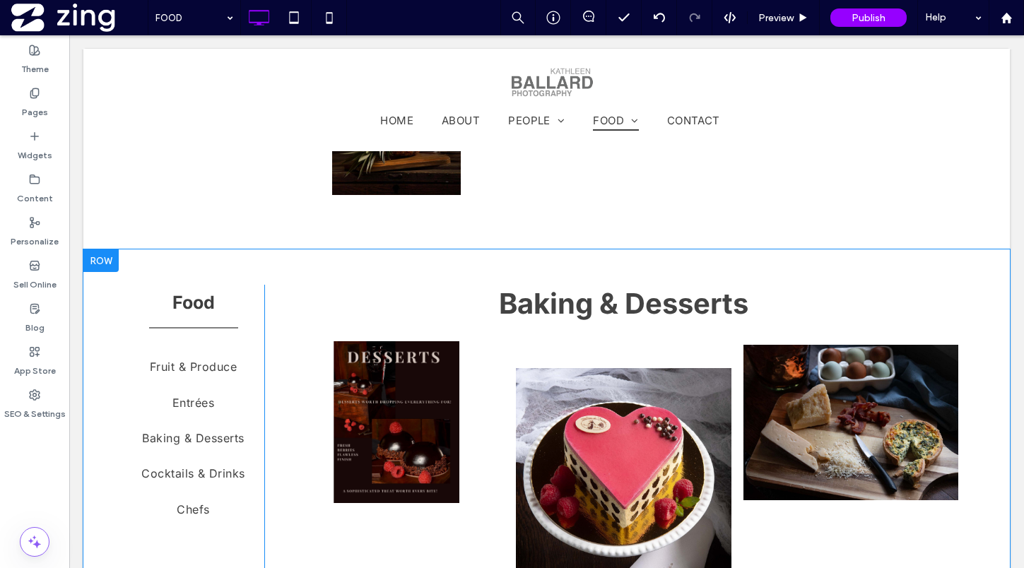
click at [106, 259] on div at bounding box center [100, 260] width 35 height 23
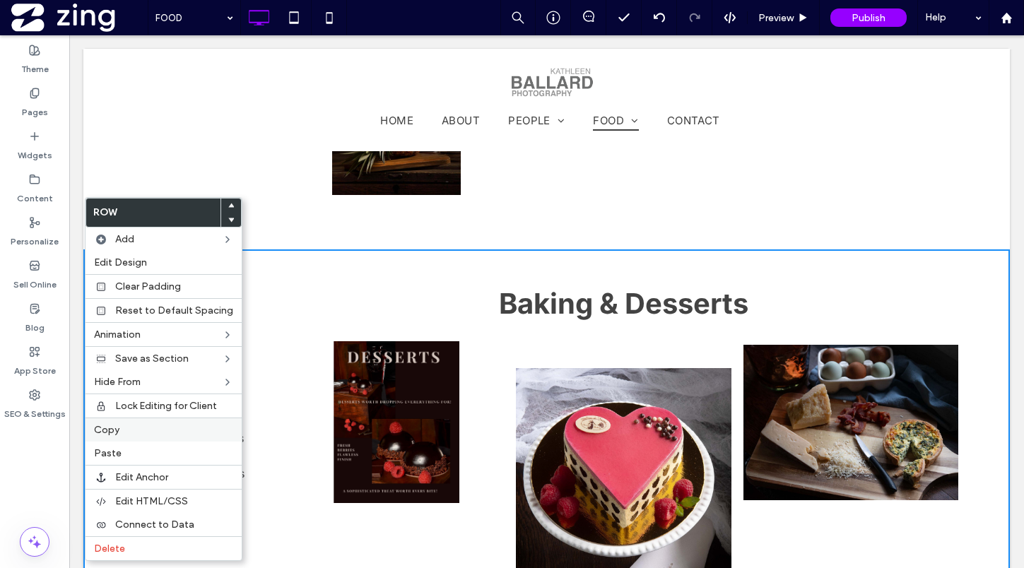
click at [126, 430] on label "Copy" at bounding box center [163, 430] width 139 height 12
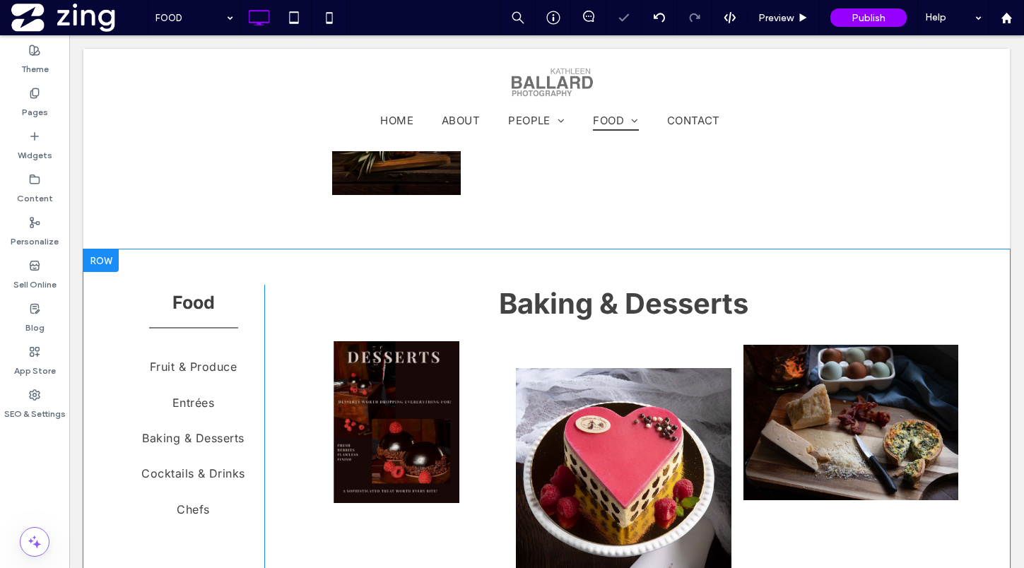
click at [103, 258] on div at bounding box center [100, 260] width 35 height 23
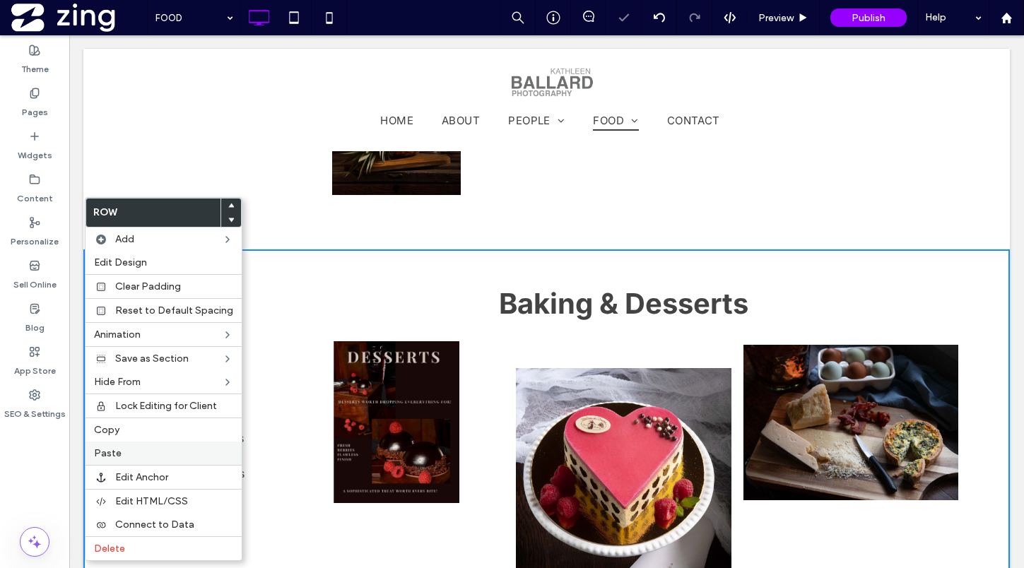
click at [129, 453] on label "Paste" at bounding box center [163, 453] width 139 height 12
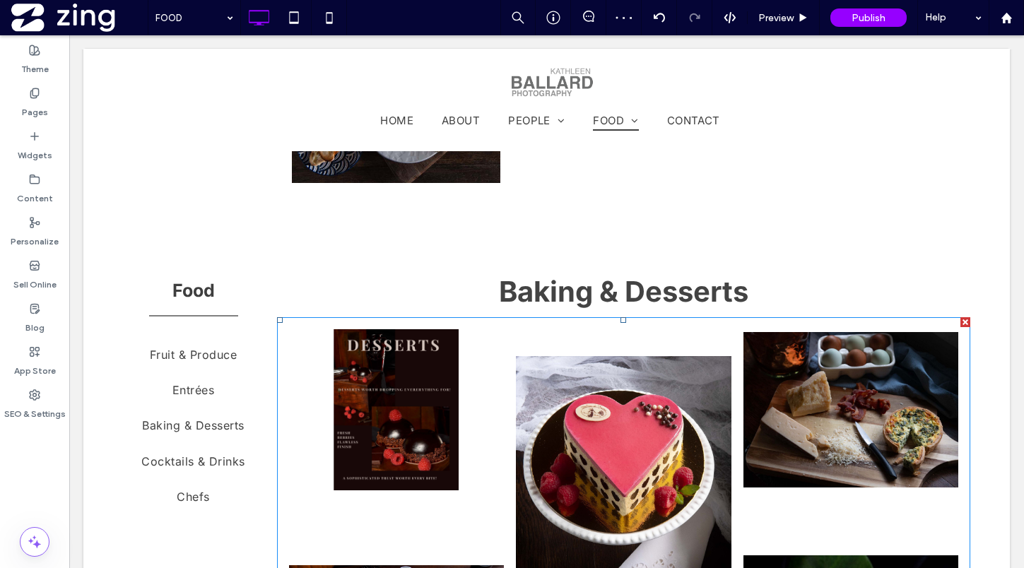
scroll to position [4815, 0]
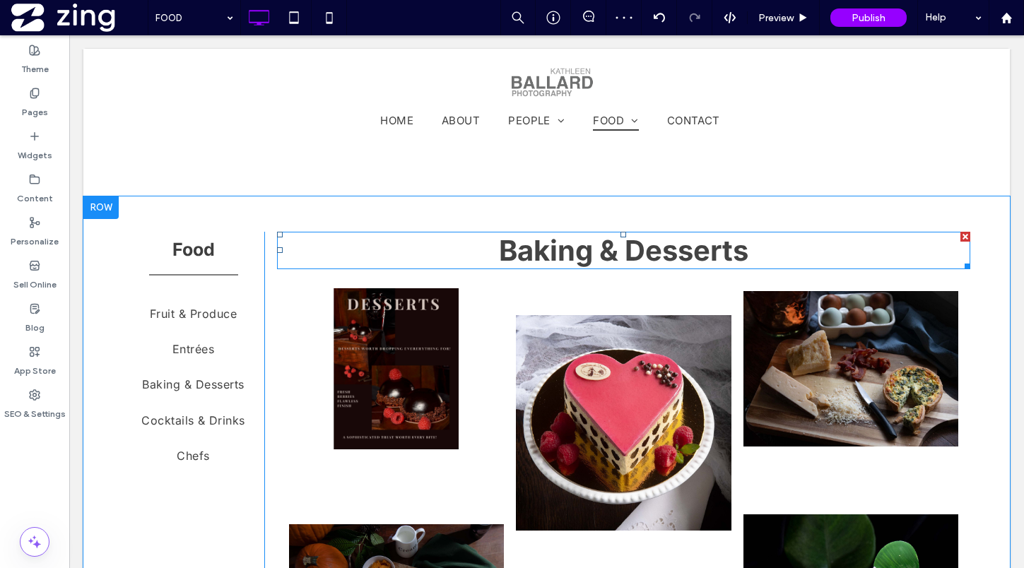
click at [581, 253] on span "Baking & Desserts" at bounding box center [623, 250] width 249 height 35
type input "*****"
type input "**"
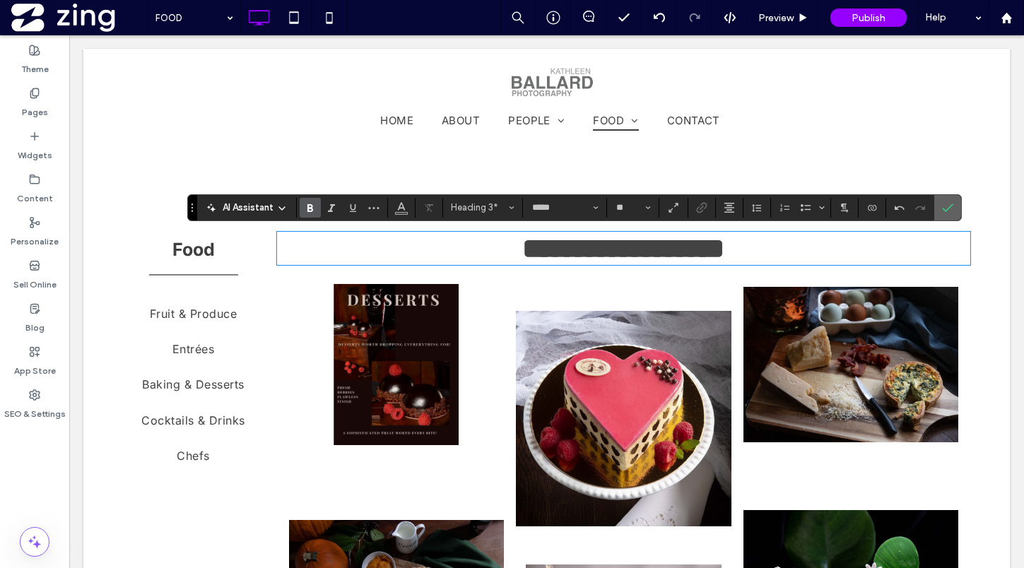
click at [952, 199] on span "Confirm" at bounding box center [947, 208] width 11 height 24
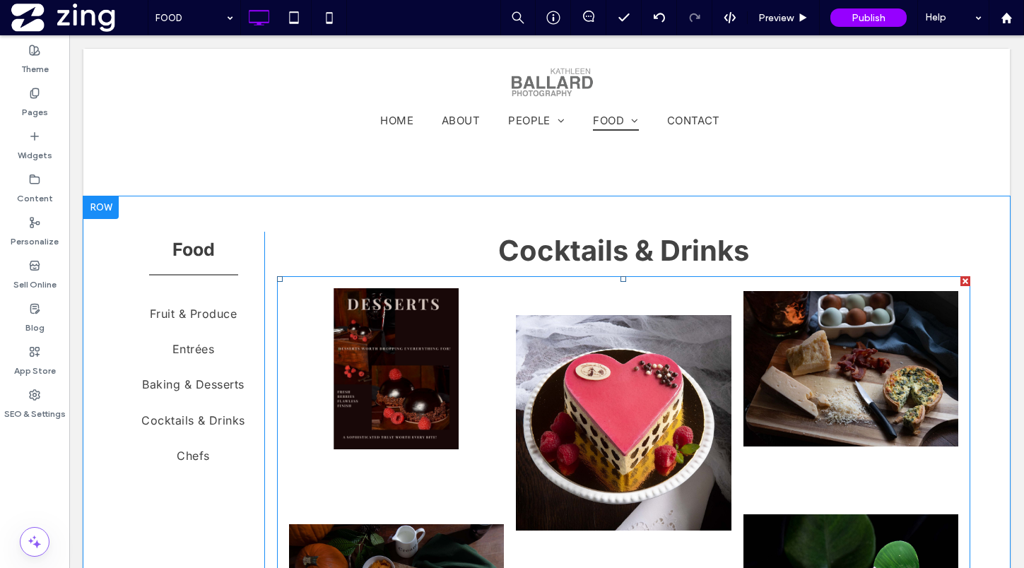
click at [697, 405] on link at bounding box center [624, 422] width 216 height 269
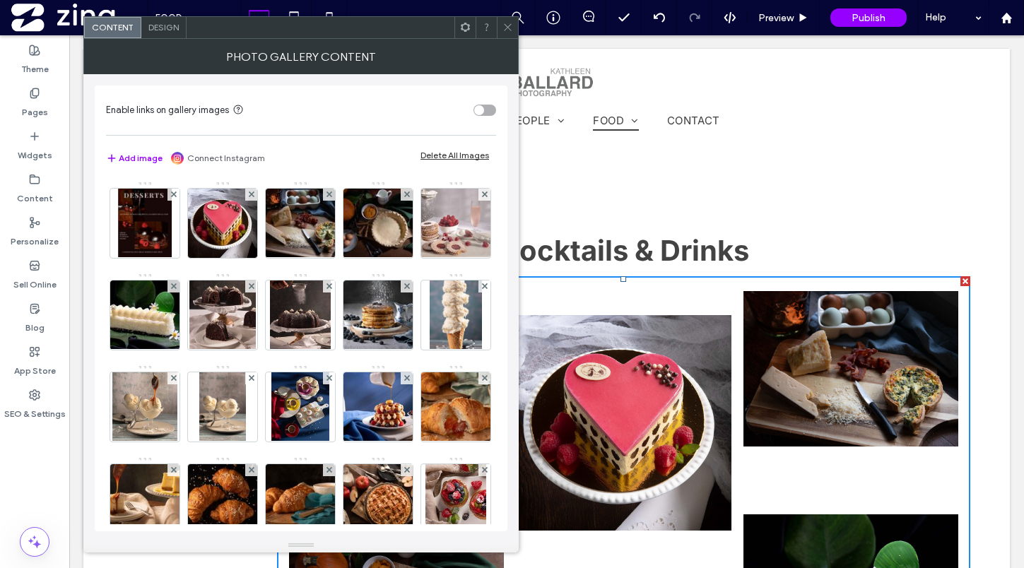
click at [449, 153] on div "Delete All Images" at bounding box center [454, 155] width 69 height 11
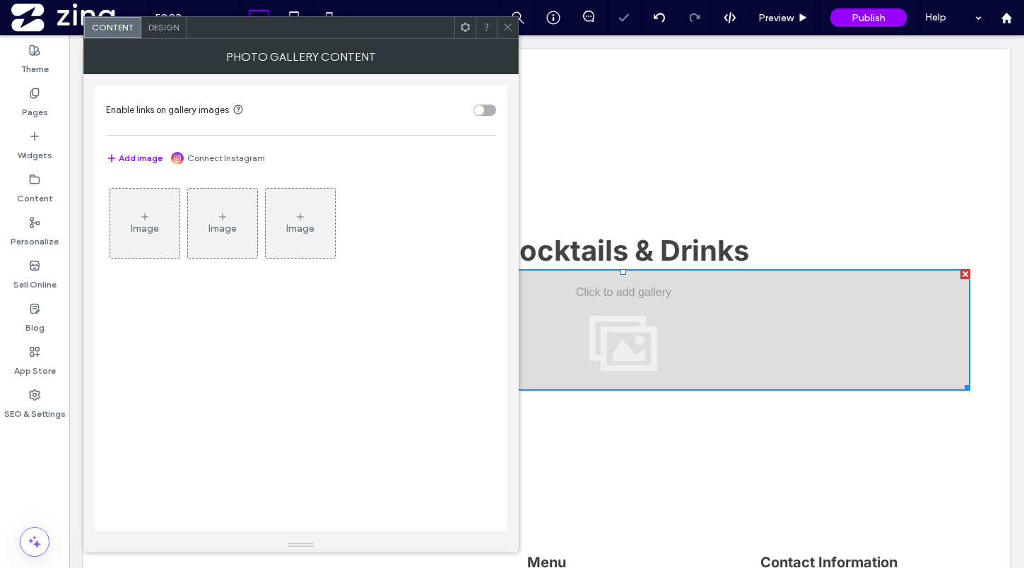
click at [158, 209] on div "Image" at bounding box center [144, 223] width 69 height 66
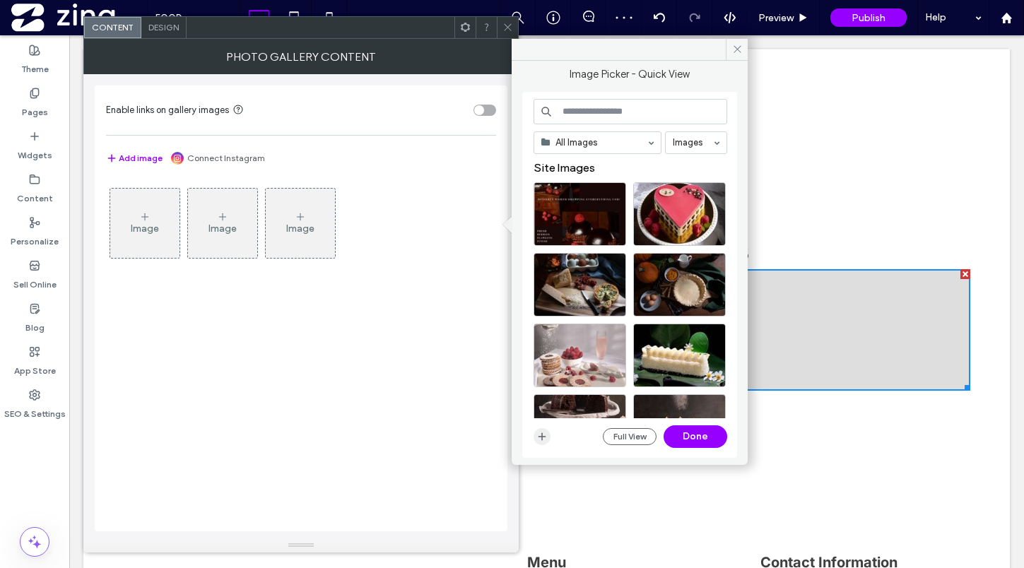
click at [544, 439] on icon "button" at bounding box center [541, 436] width 11 height 11
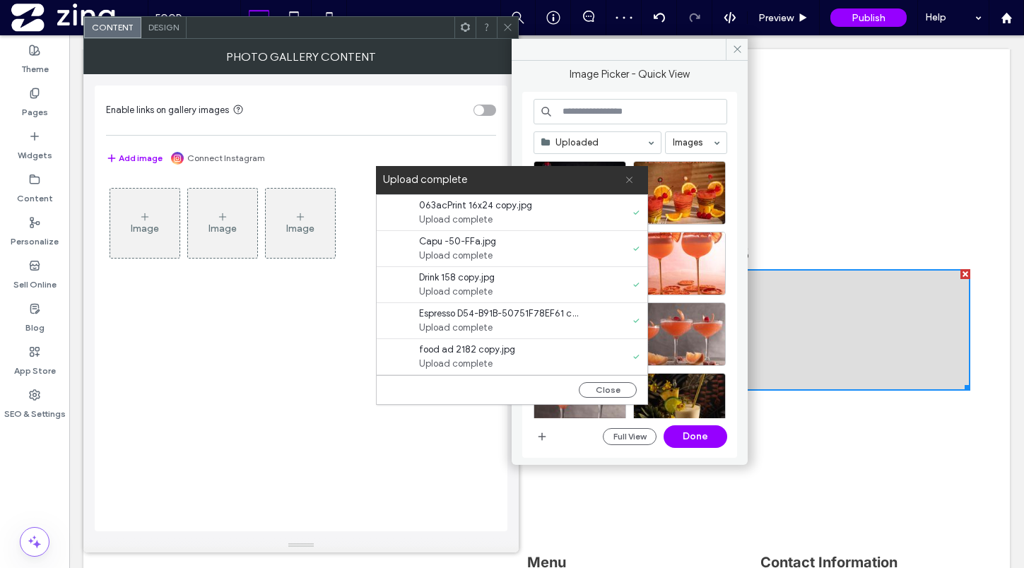
click at [629, 179] on use at bounding box center [629, 180] width 6 height 6
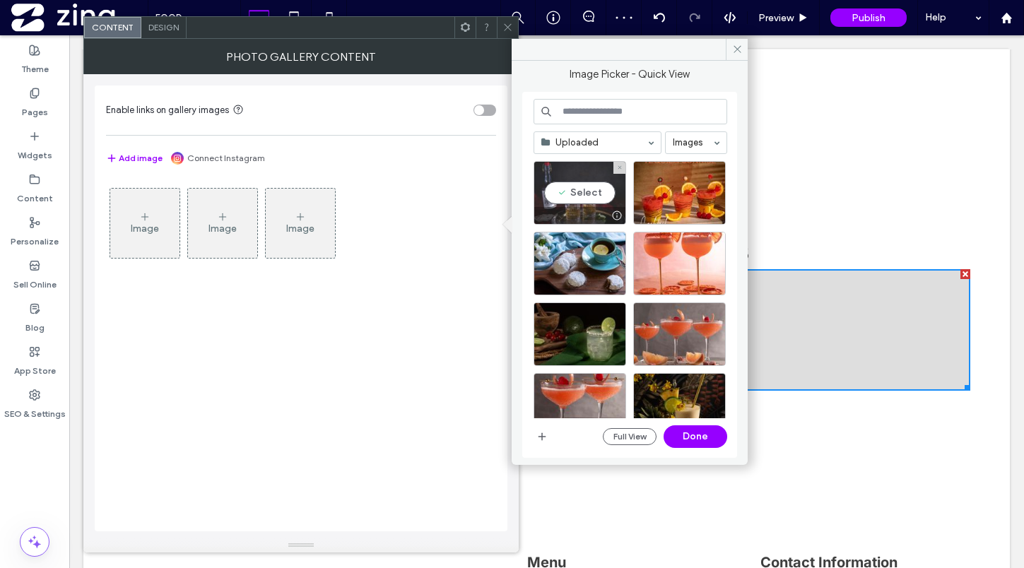
click at [584, 190] on div "Select" at bounding box center [580, 193] width 93 height 64
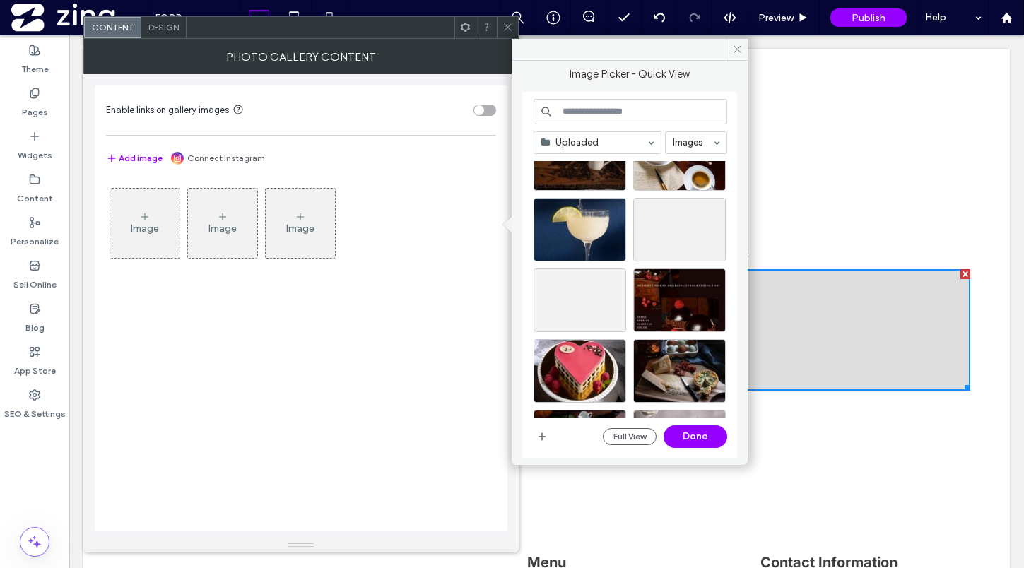
scroll to position [469, 0]
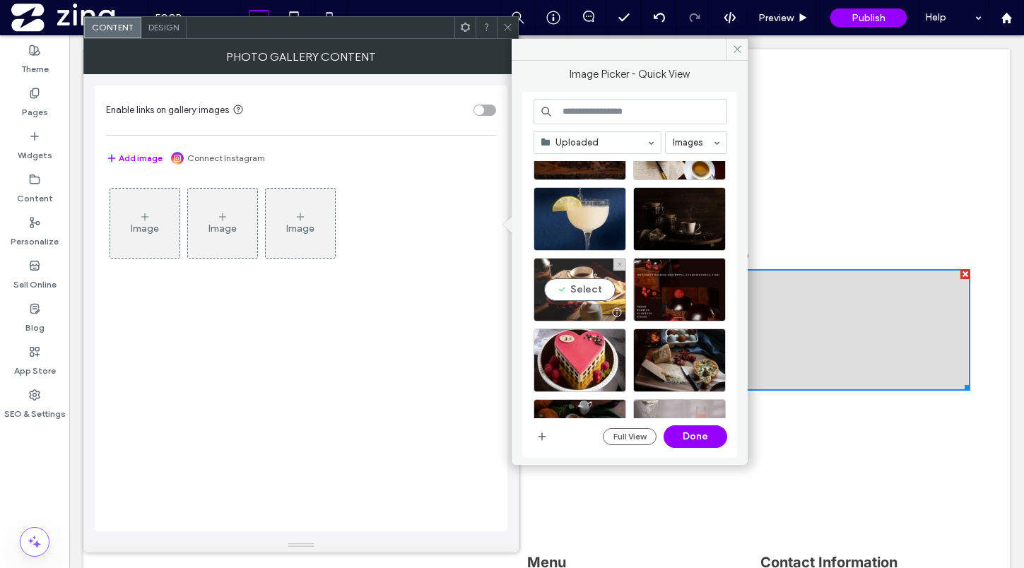
click at [579, 287] on div "Select" at bounding box center [580, 290] width 93 height 64
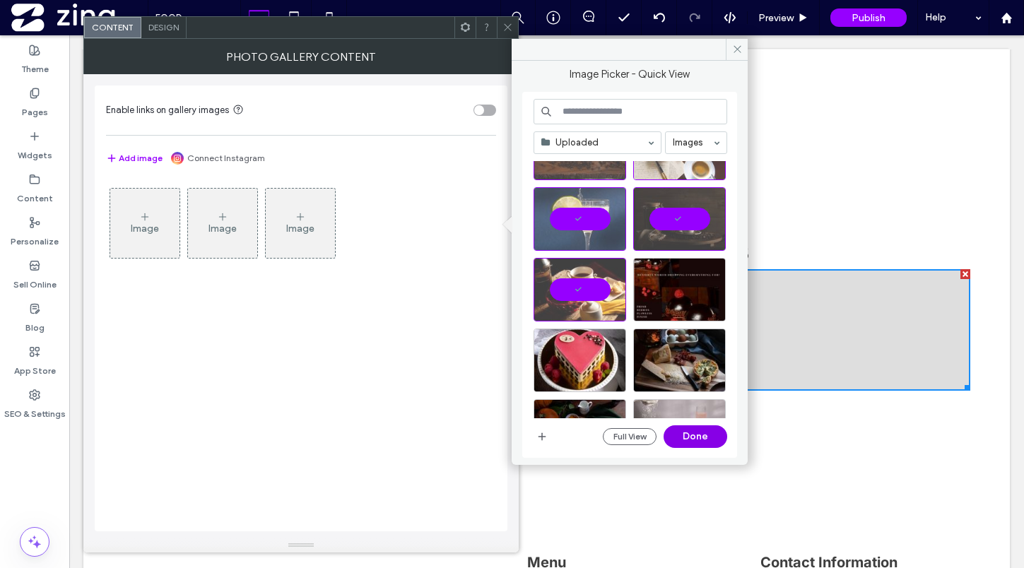
click at [707, 440] on button "Done" at bounding box center [696, 436] width 64 height 23
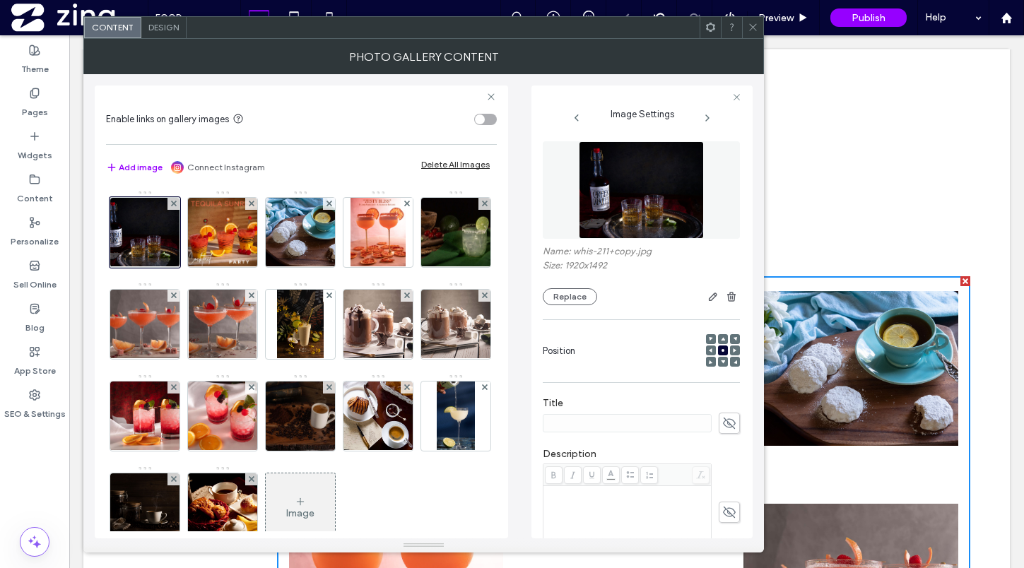
click at [758, 27] on div at bounding box center [752, 27] width 21 height 21
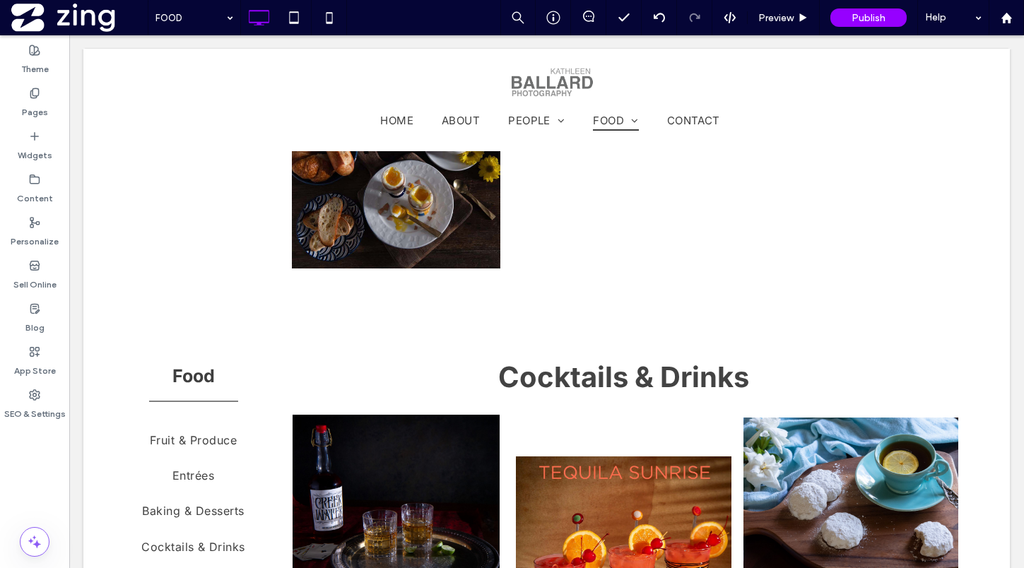
scroll to position [4706, 0]
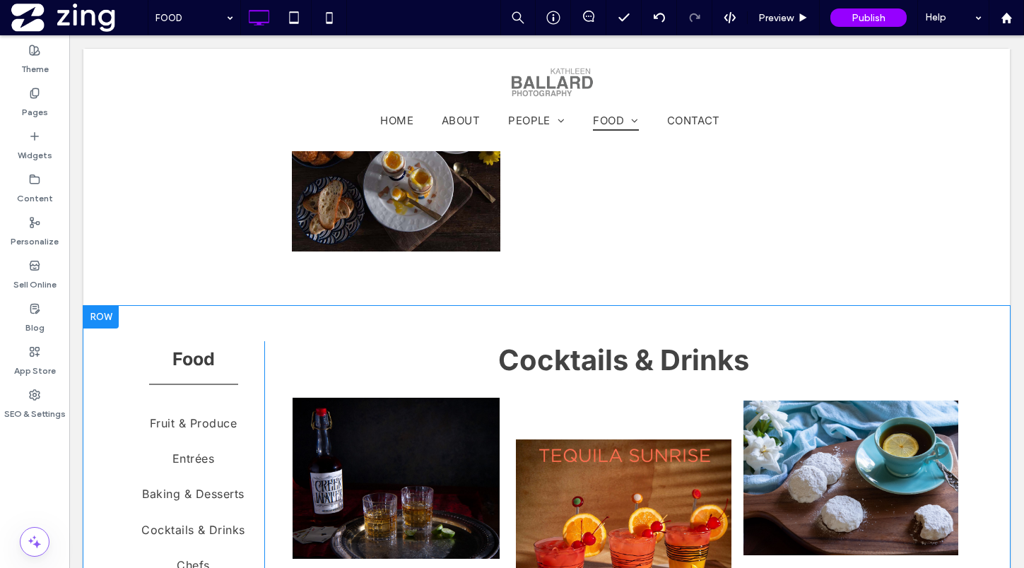
click at [102, 318] on div at bounding box center [100, 317] width 35 height 23
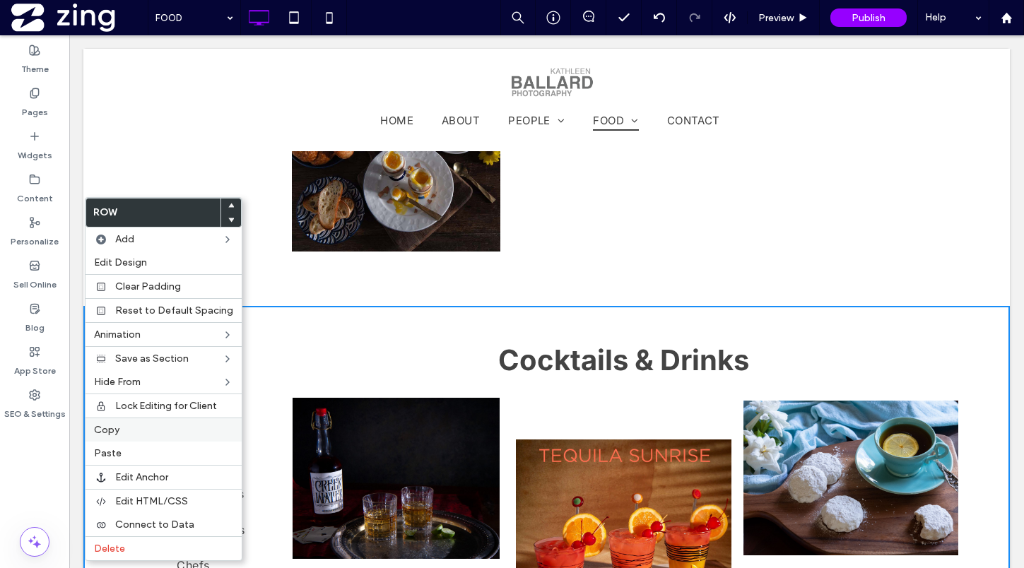
click at [135, 436] on div "Copy" at bounding box center [164, 430] width 156 height 24
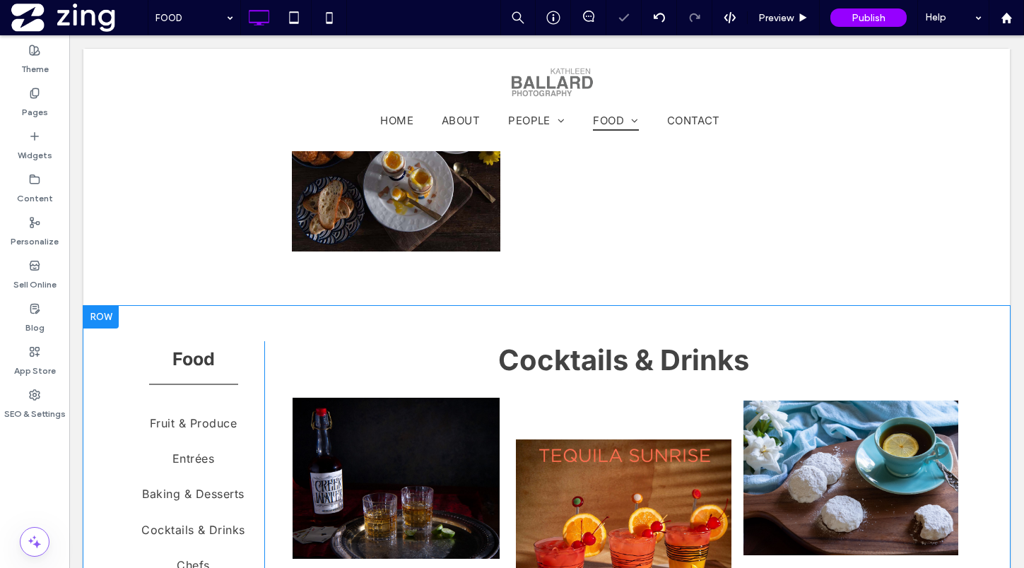
click at [101, 323] on div at bounding box center [100, 317] width 35 height 23
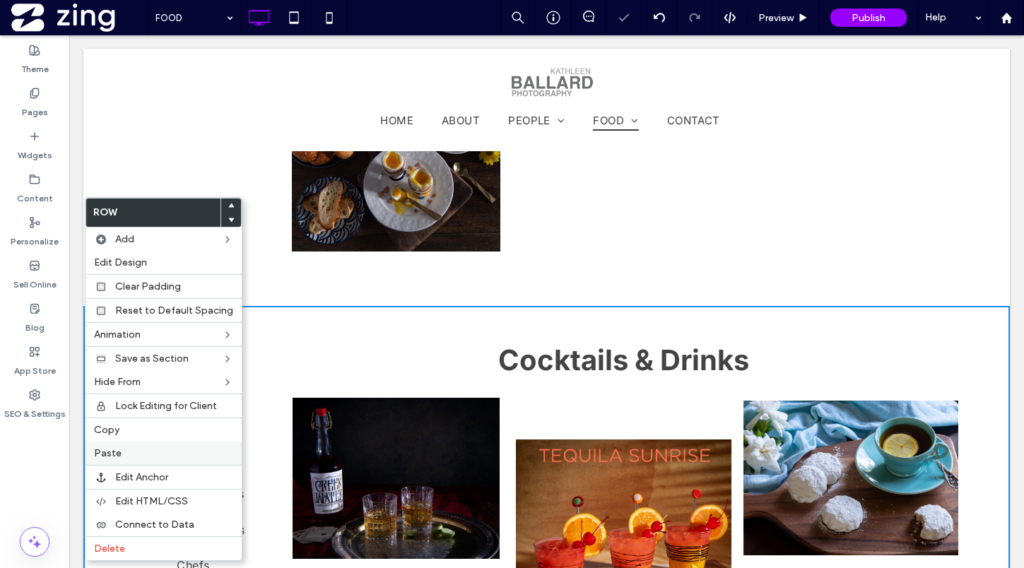
click at [128, 445] on div "Paste" at bounding box center [164, 453] width 156 height 23
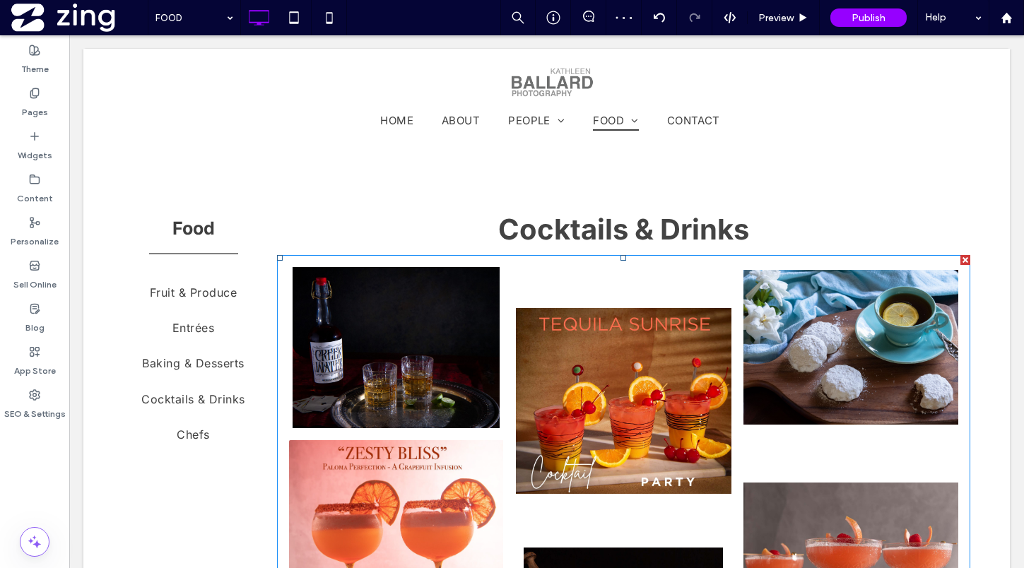
scroll to position [6293, 0]
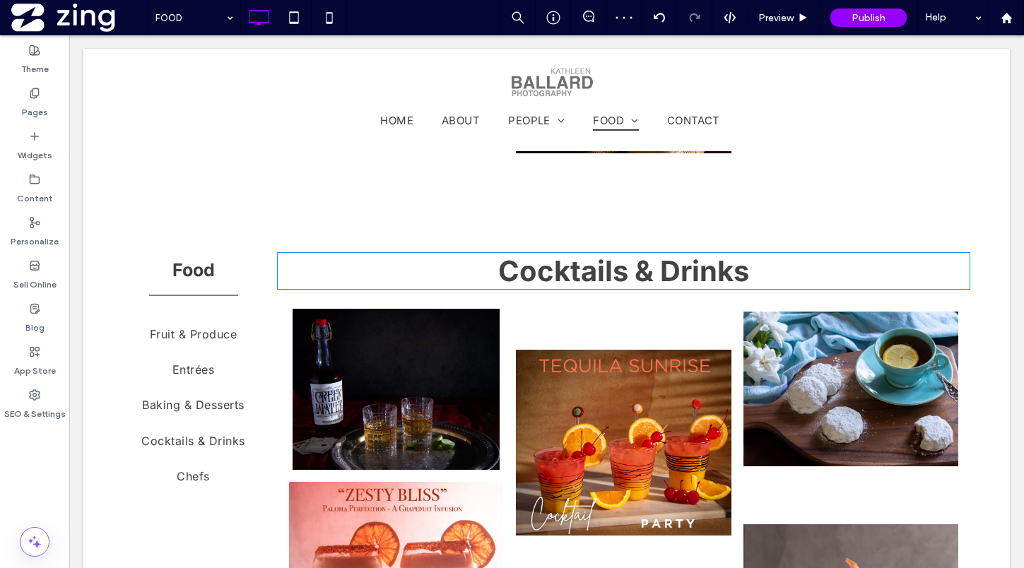
click at [617, 264] on span "Cocktails & Drinks" at bounding box center [623, 271] width 251 height 35
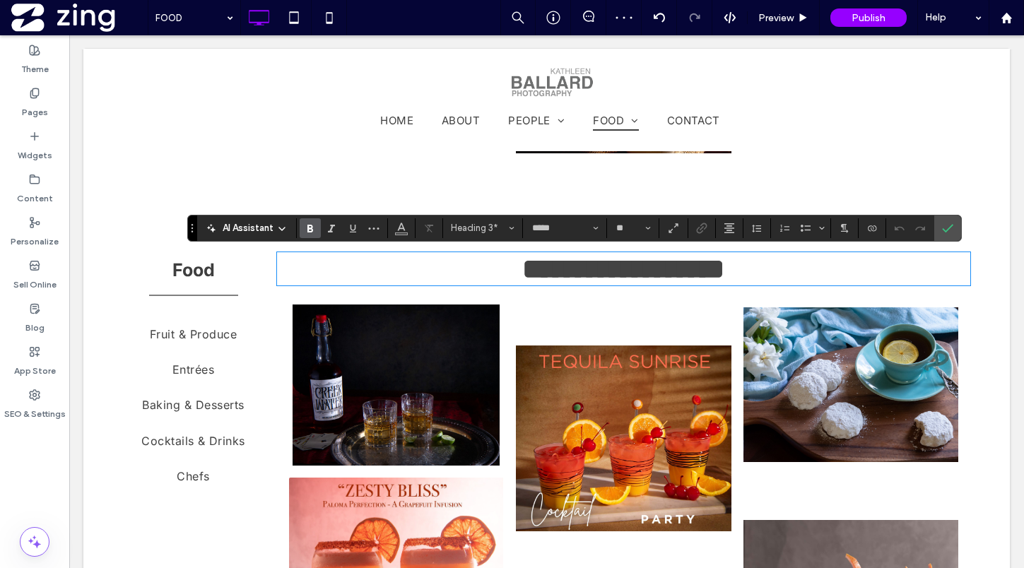
click at [617, 264] on span "**********" at bounding box center [623, 269] width 202 height 28
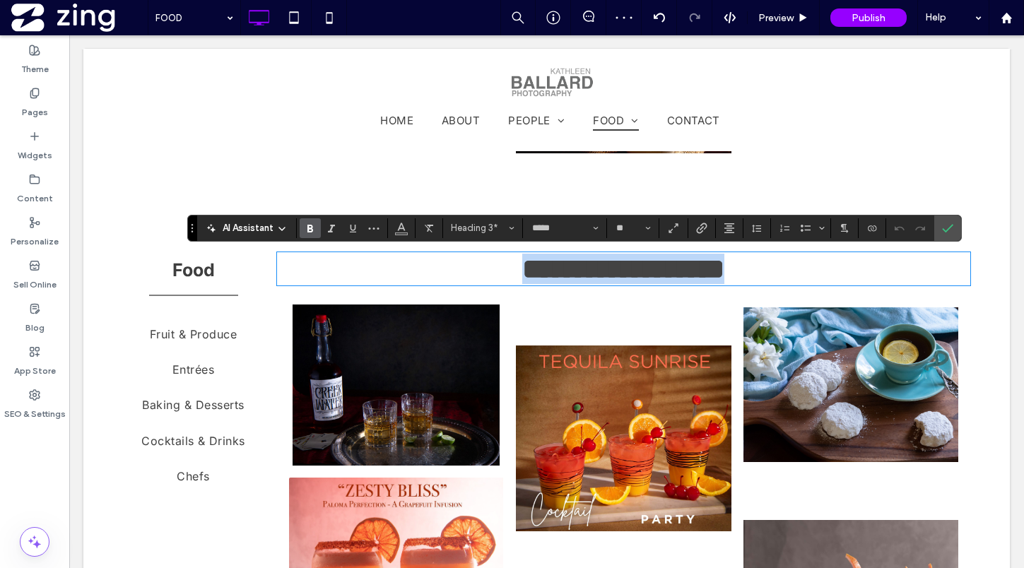
click at [617, 264] on span "**********" at bounding box center [623, 269] width 202 height 28
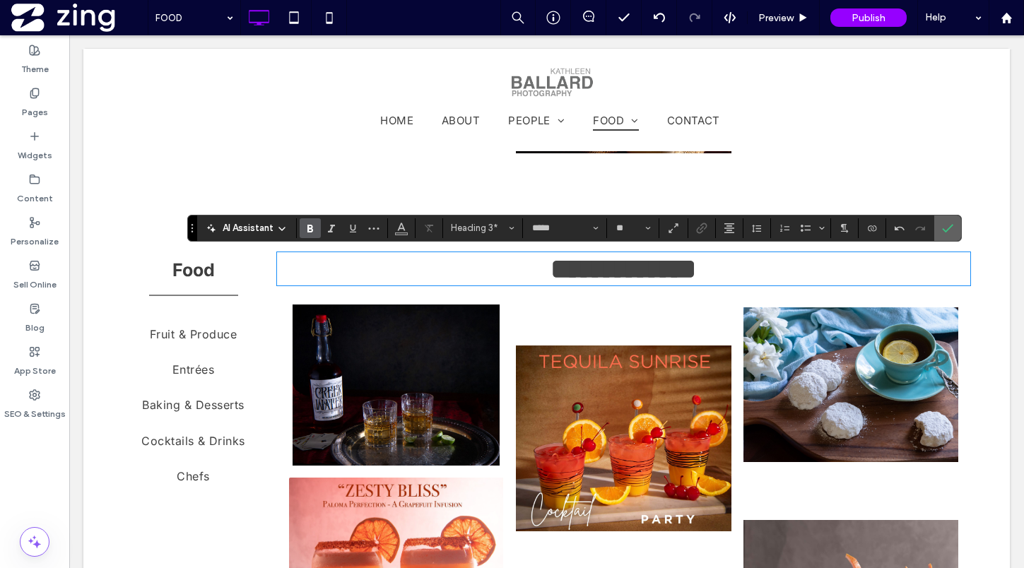
click at [950, 231] on icon "Confirm" at bounding box center [947, 228] width 11 height 11
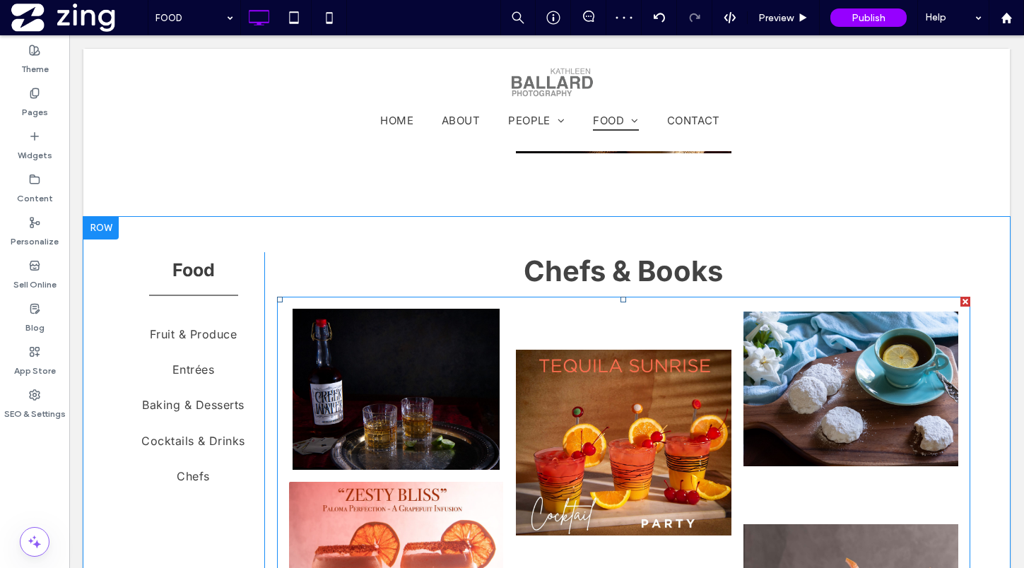
click at [632, 363] on link at bounding box center [624, 443] width 216 height 269
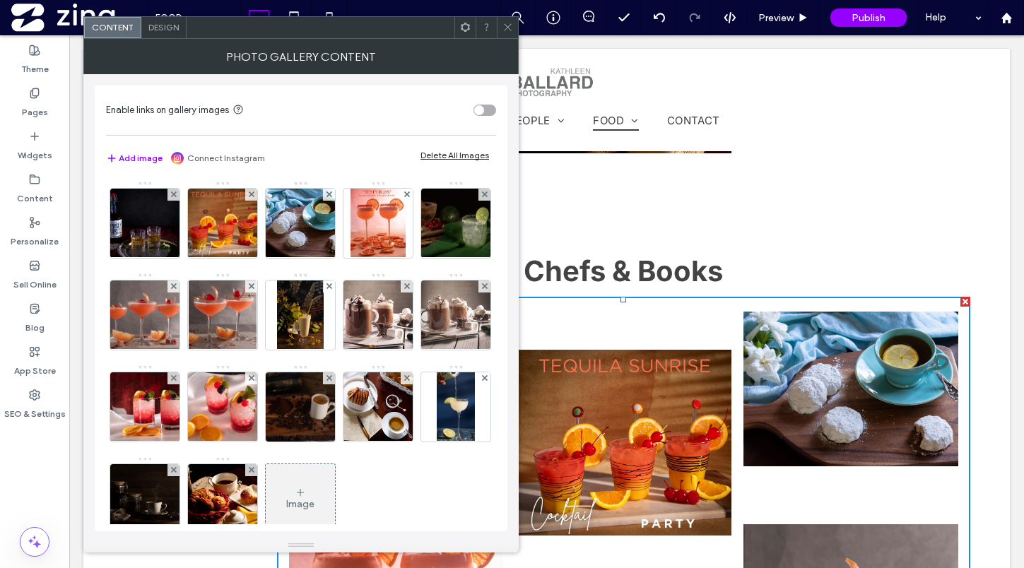
click at [446, 151] on div "Delete All Images" at bounding box center [454, 155] width 69 height 11
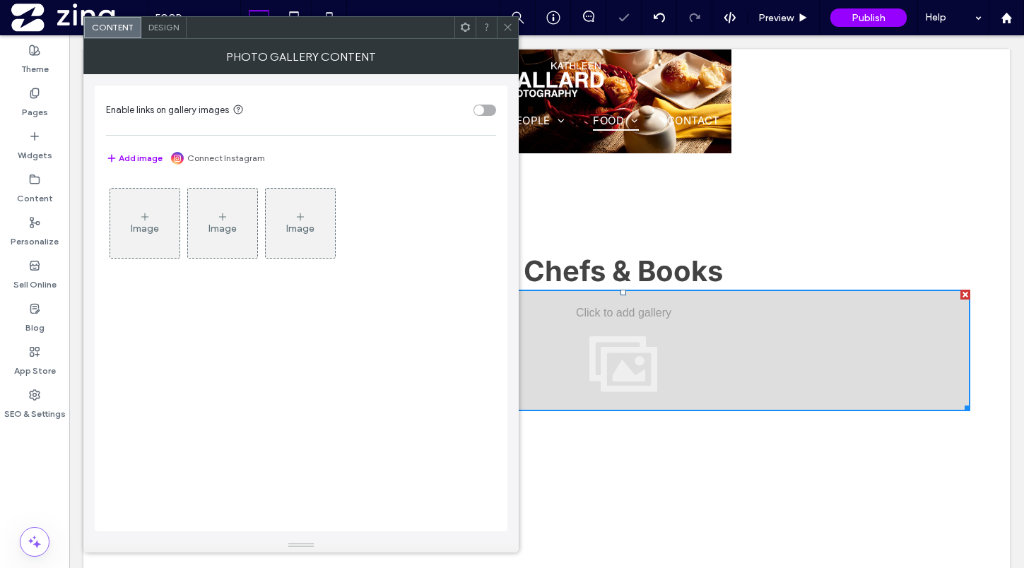
click at [138, 216] on div "Image" at bounding box center [144, 223] width 69 height 66
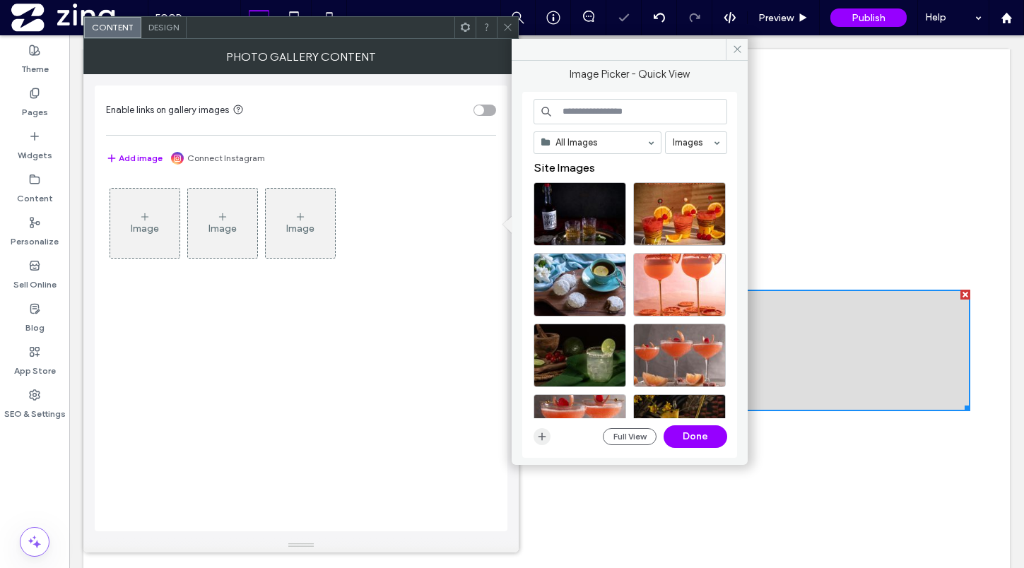
click at [541, 435] on use "button" at bounding box center [542, 436] width 8 height 8
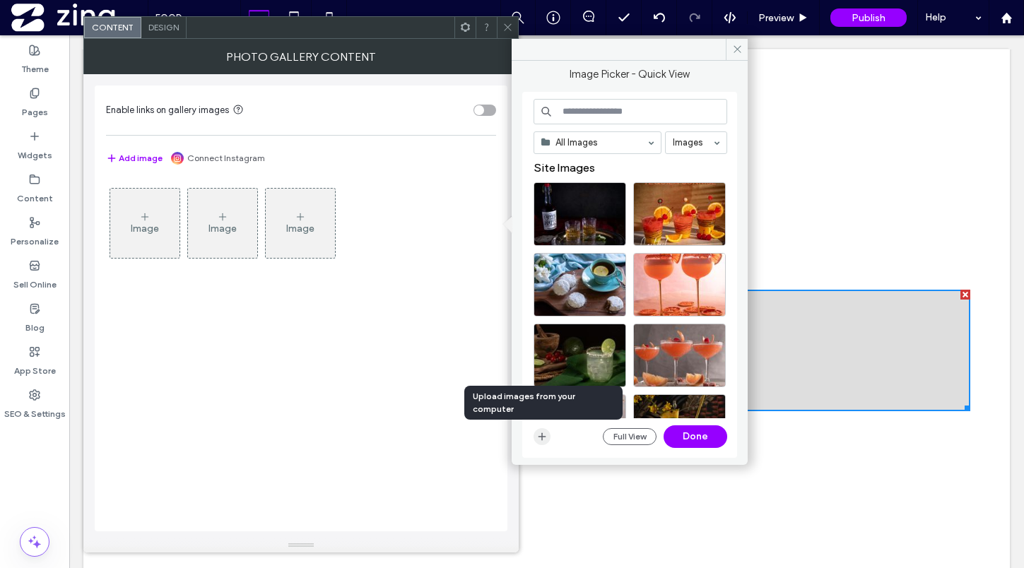
click at [543, 435] on use "button" at bounding box center [542, 436] width 8 height 8
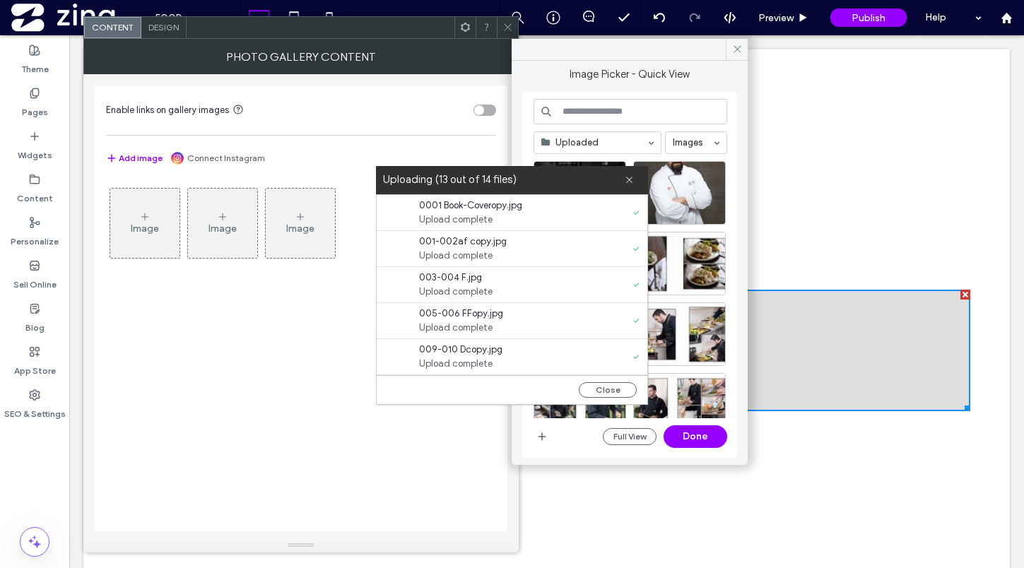
scroll to position [324, 0]
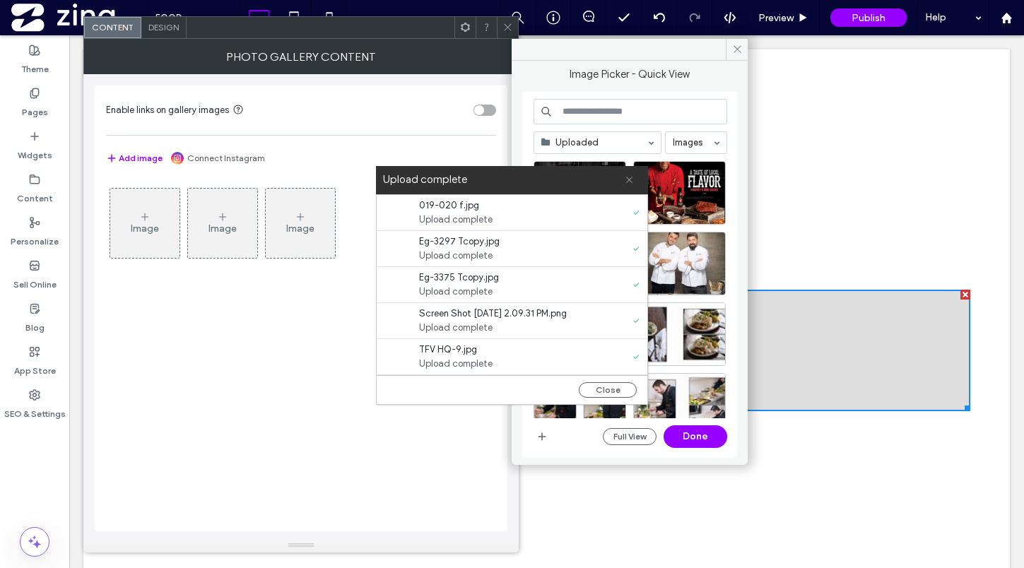
click at [631, 177] on use at bounding box center [629, 180] width 6 height 6
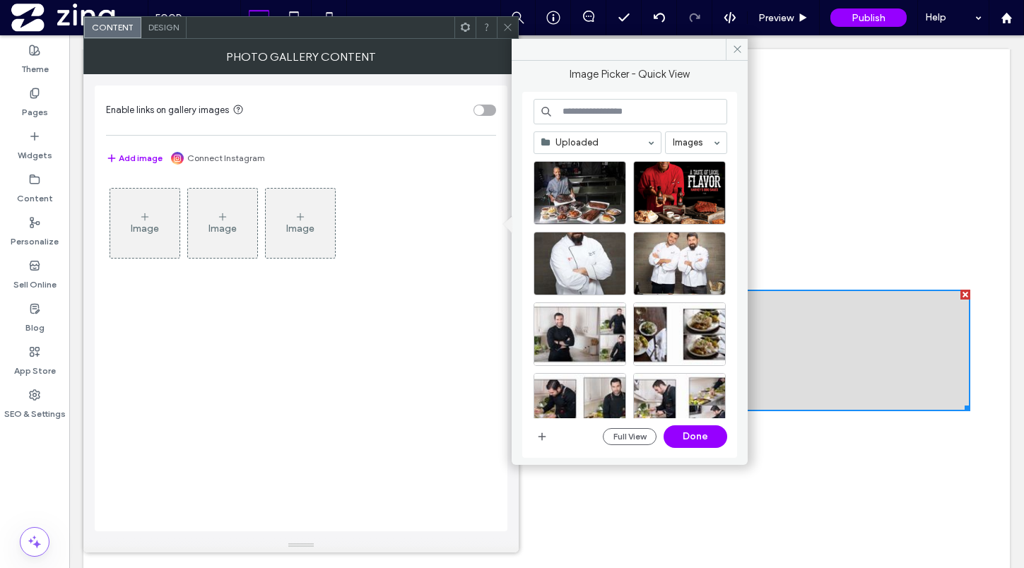
scroll to position [0, 0]
click at [583, 182] on div "Select" at bounding box center [580, 193] width 93 height 64
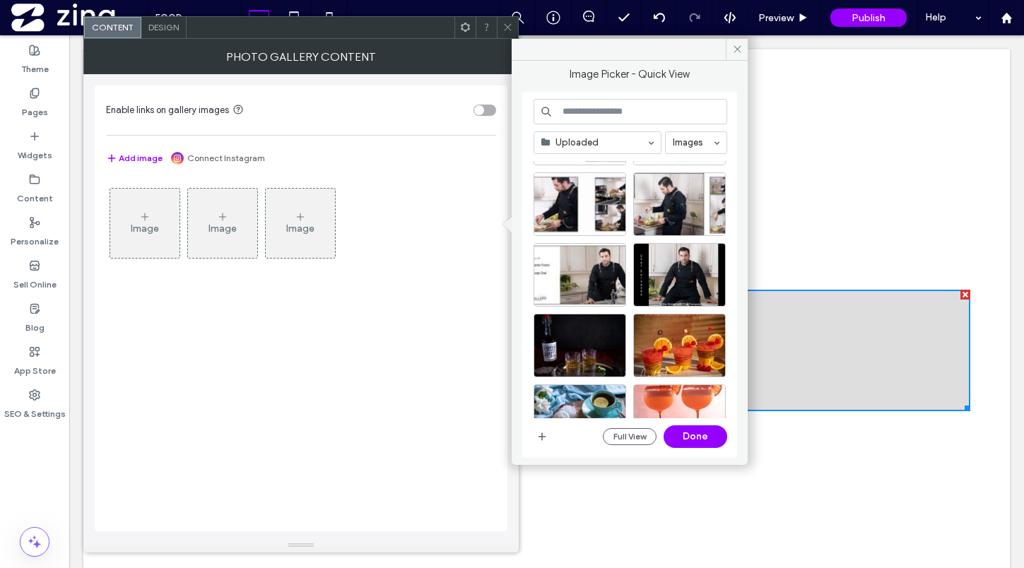
scroll to position [362, 0]
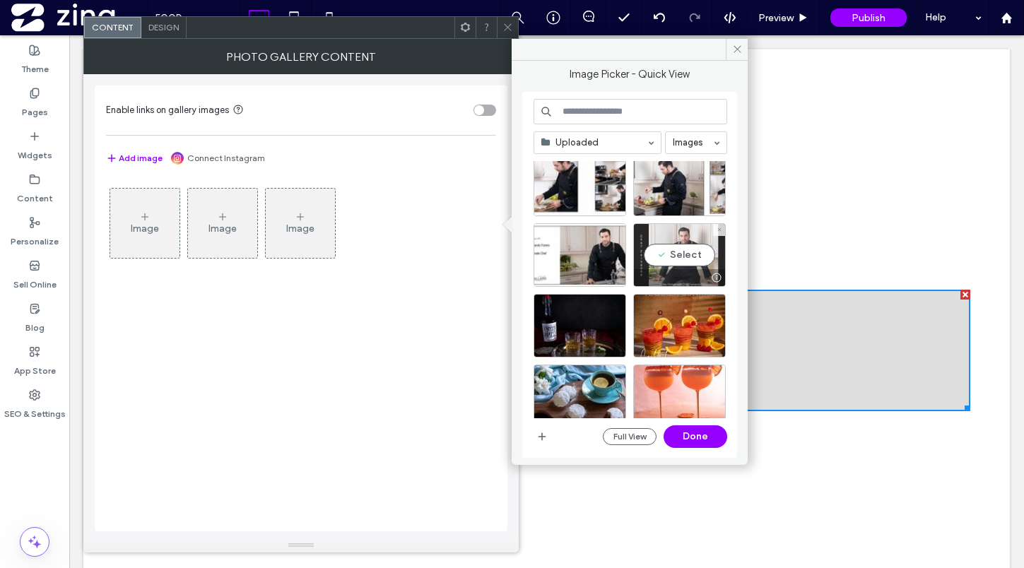
click at [678, 255] on div "Select" at bounding box center [679, 255] width 93 height 64
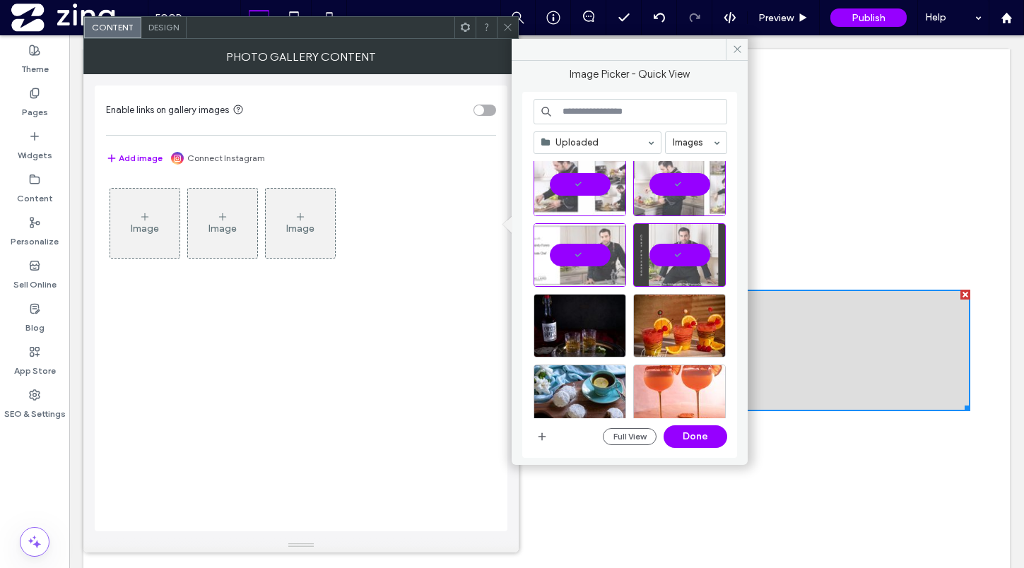
click at [695, 450] on div "Uploaded Images Full View Done" at bounding box center [631, 275] width 194 height 353
click at [690, 435] on button "Done" at bounding box center [696, 436] width 64 height 23
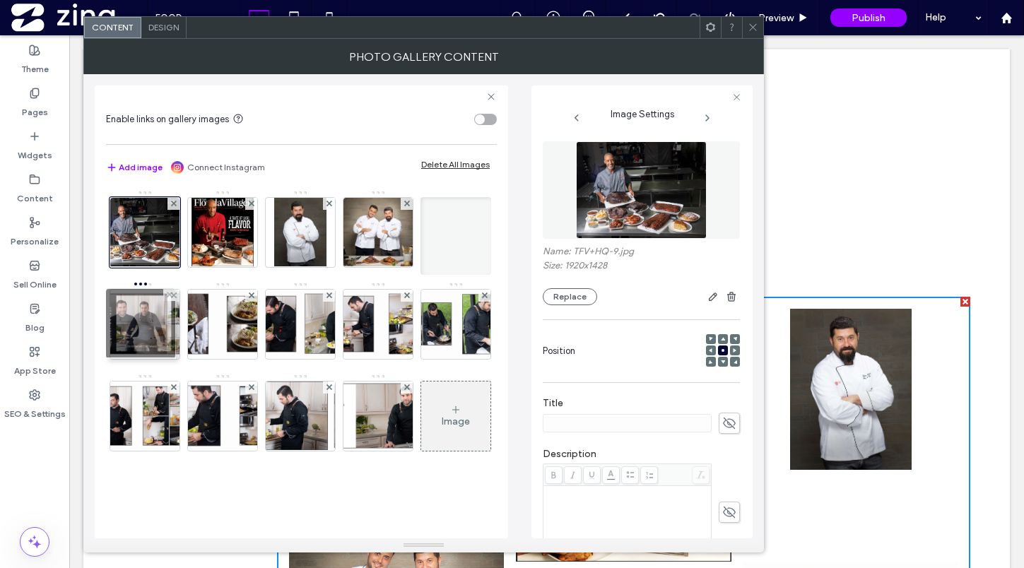
drag, startPoint x: 211, startPoint y: 498, endPoint x: 125, endPoint y: 314, distance: 203.3
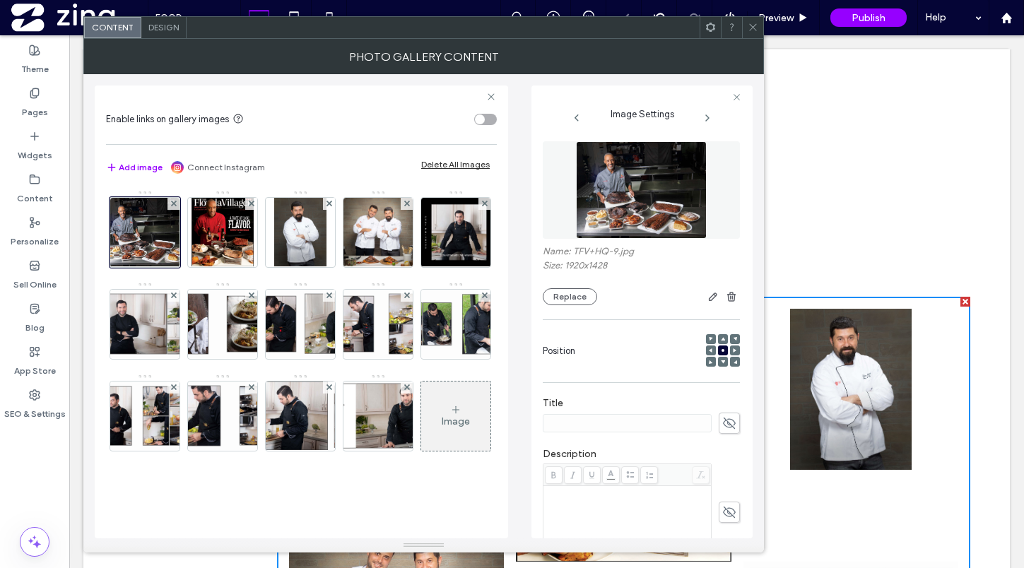
click at [748, 26] on icon at bounding box center [753, 27] width 11 height 11
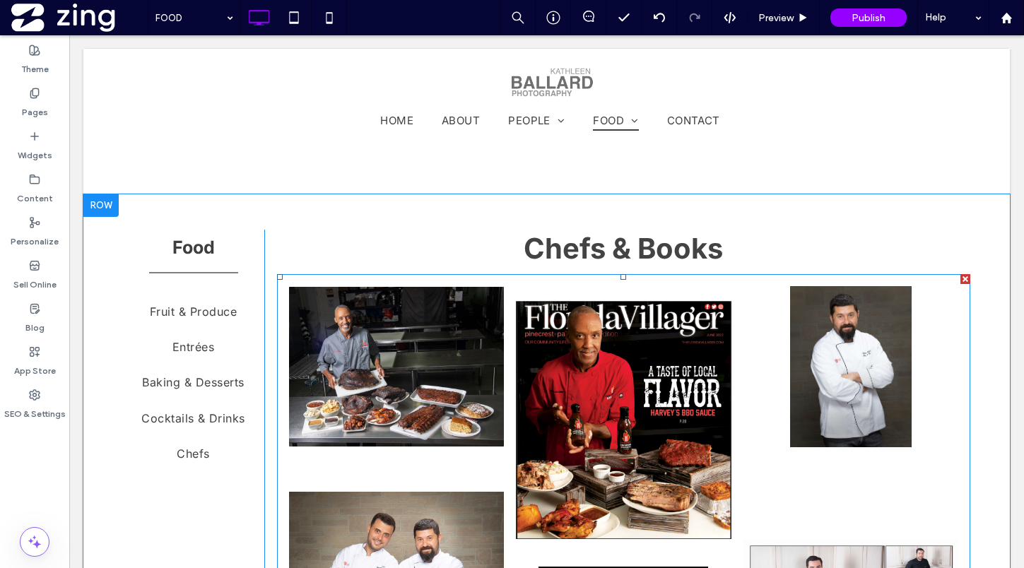
scroll to position [6323, 0]
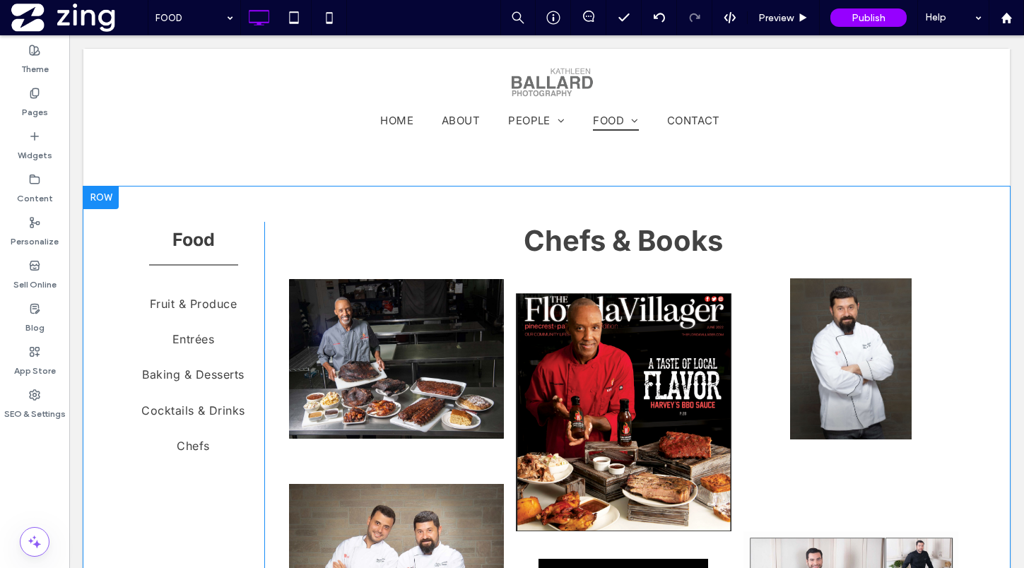
click at [102, 199] on div at bounding box center [100, 198] width 35 height 23
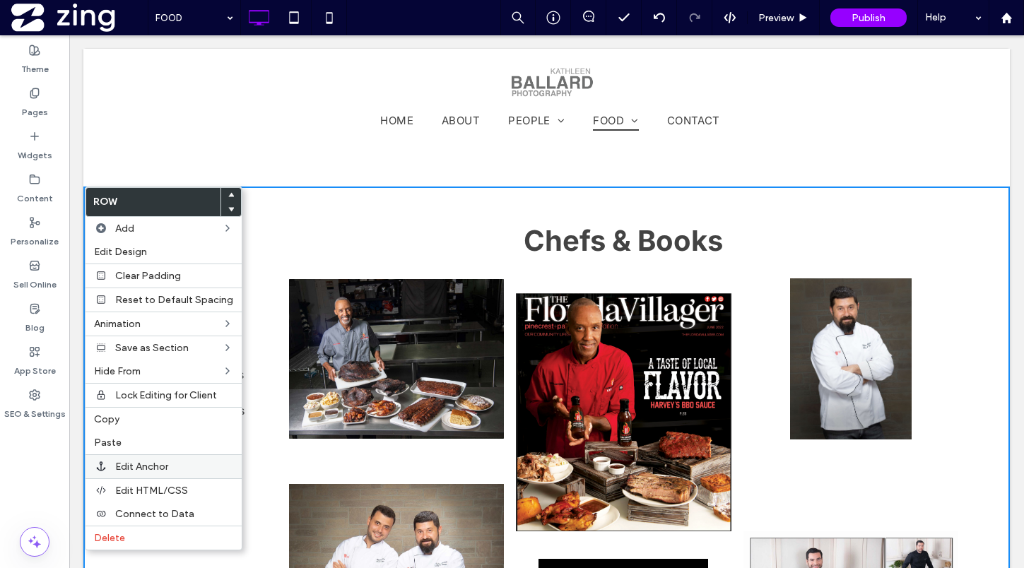
click at [150, 469] on span "Edit Anchor" at bounding box center [141, 467] width 53 height 12
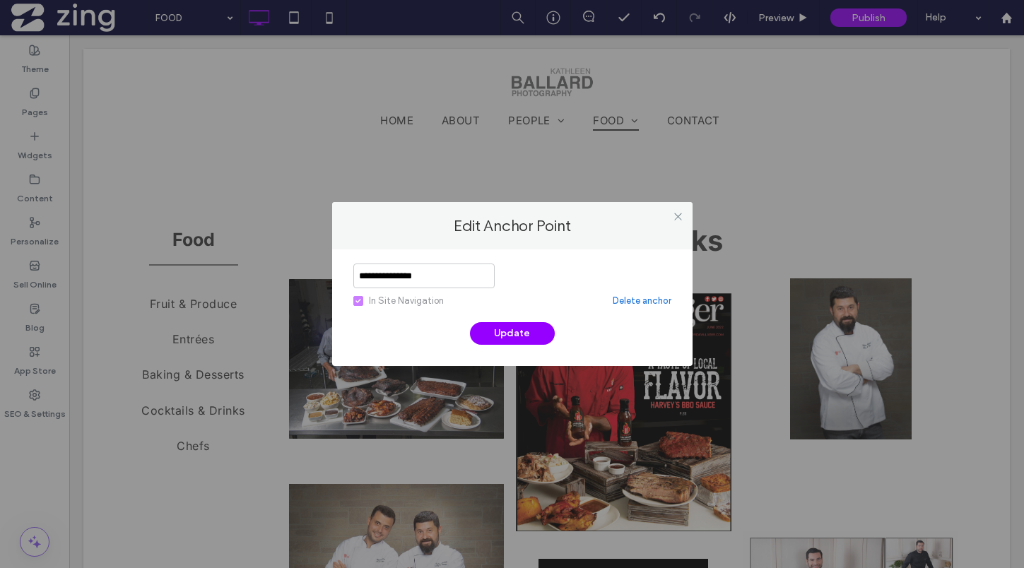
click at [404, 279] on input "**********" at bounding box center [423, 276] width 141 height 25
type input "**********"
click at [495, 339] on button "Update" at bounding box center [512, 333] width 85 height 23
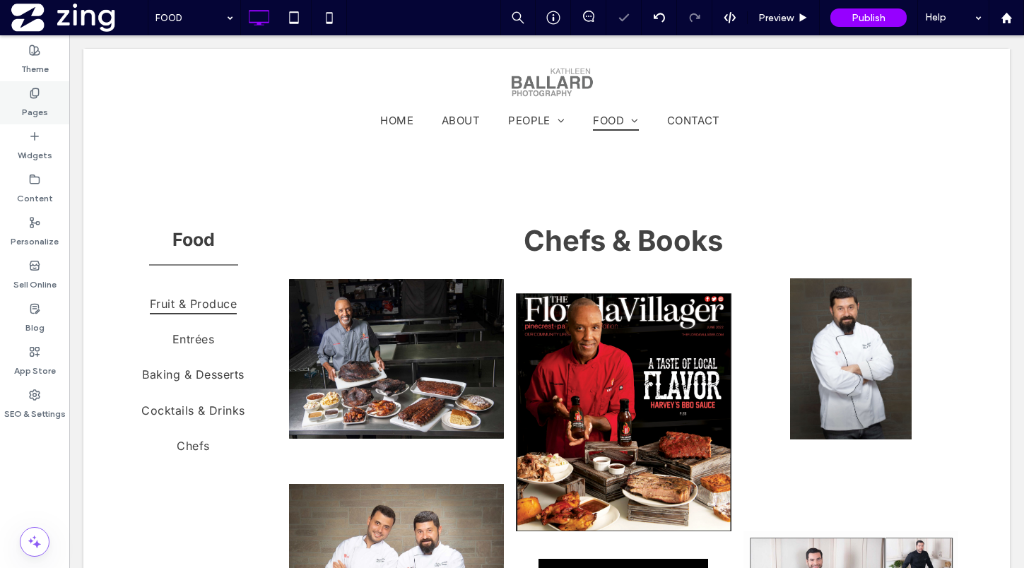
click at [45, 102] on label "Pages" at bounding box center [35, 109] width 26 height 20
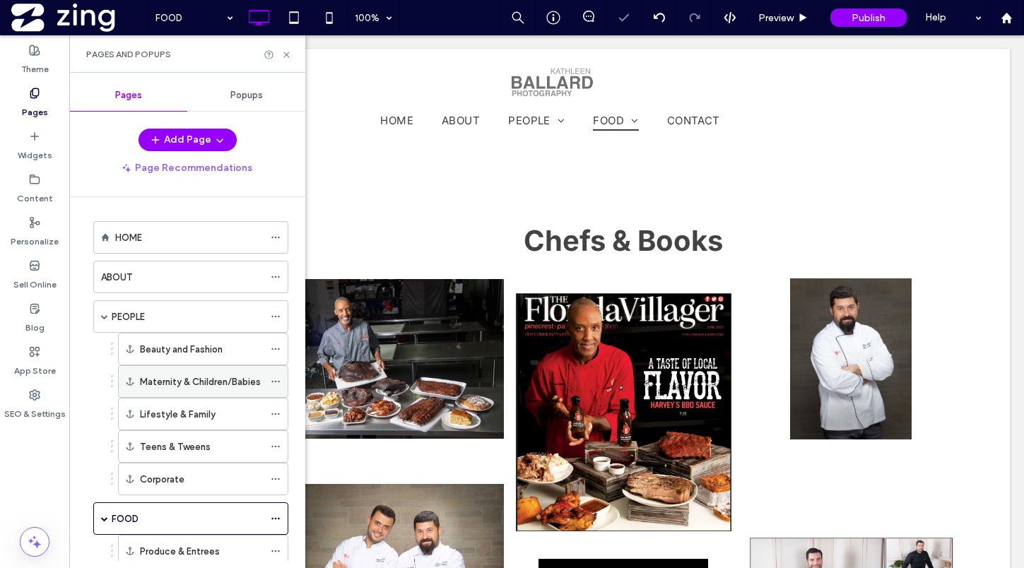
scroll to position [153, 0]
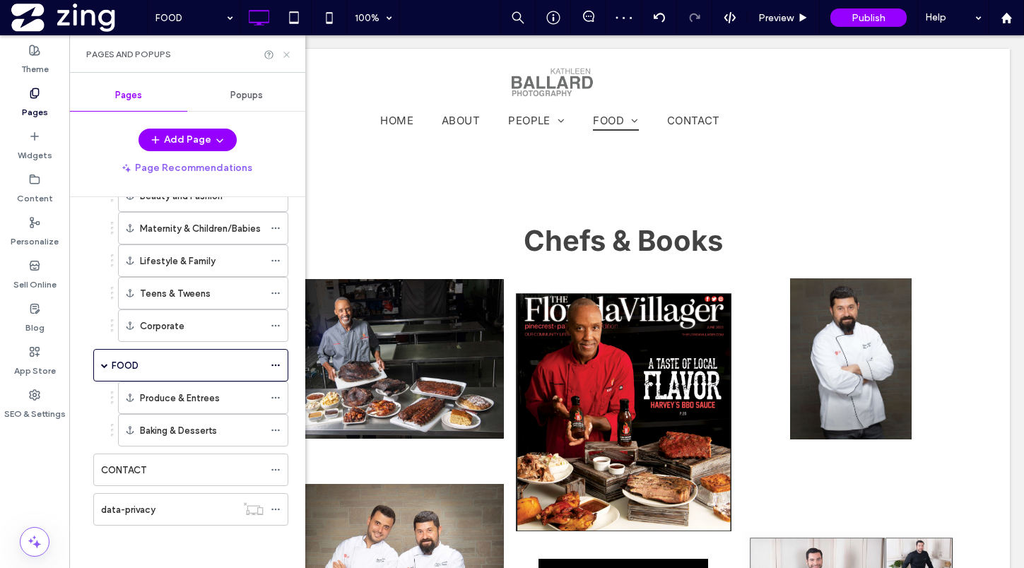
click at [288, 54] on icon at bounding box center [286, 54] width 11 height 11
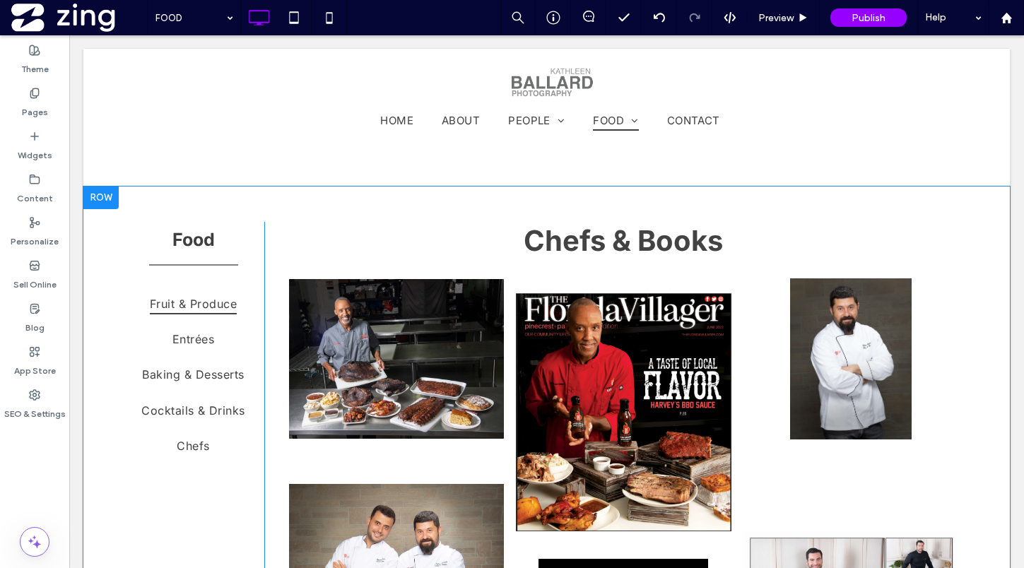
click at [115, 187] on div at bounding box center [100, 198] width 35 height 23
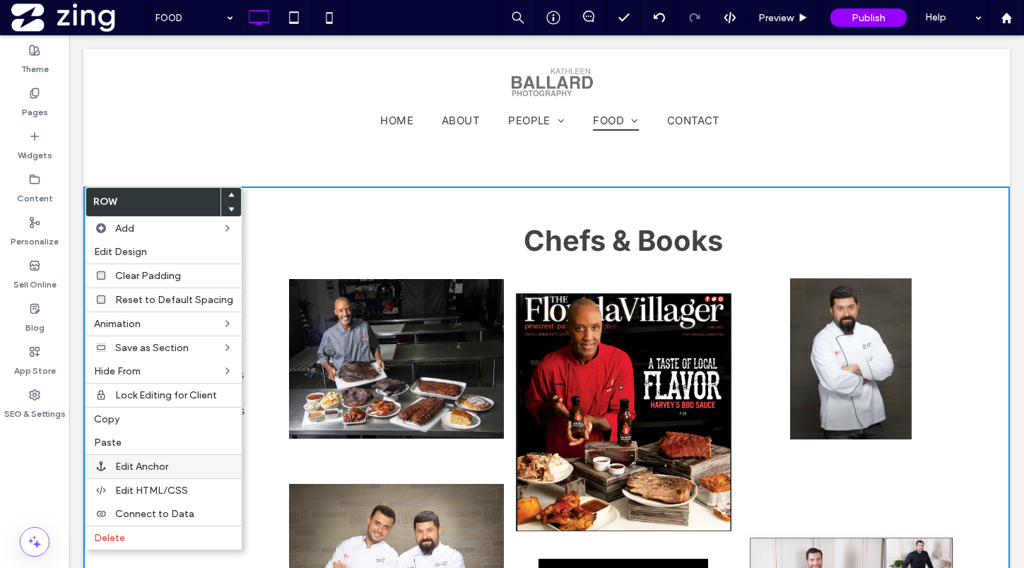
click at [168, 464] on label "Edit Anchor" at bounding box center [174, 467] width 118 height 12
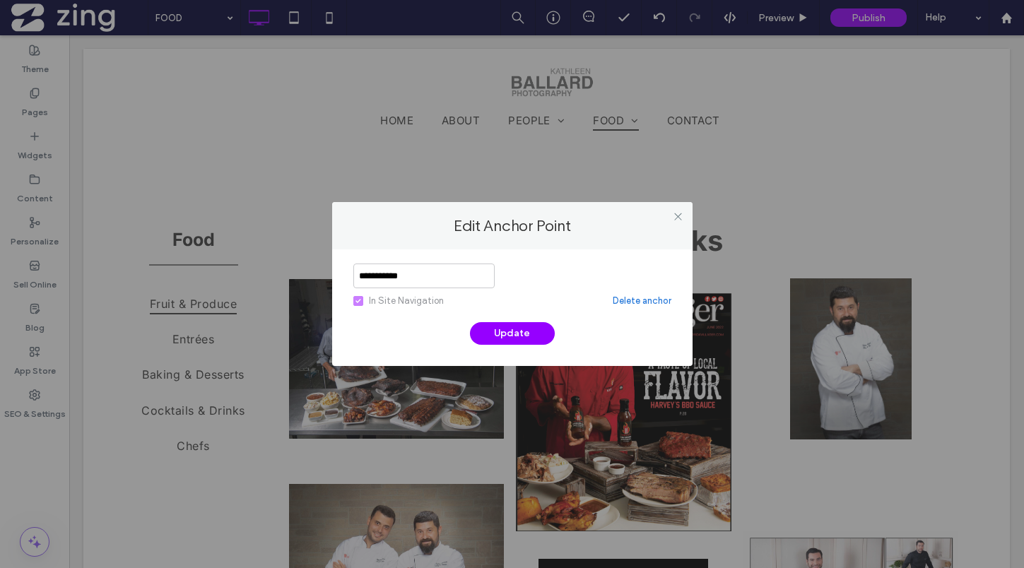
click at [652, 303] on link "Delete anchor" at bounding box center [642, 301] width 59 height 14
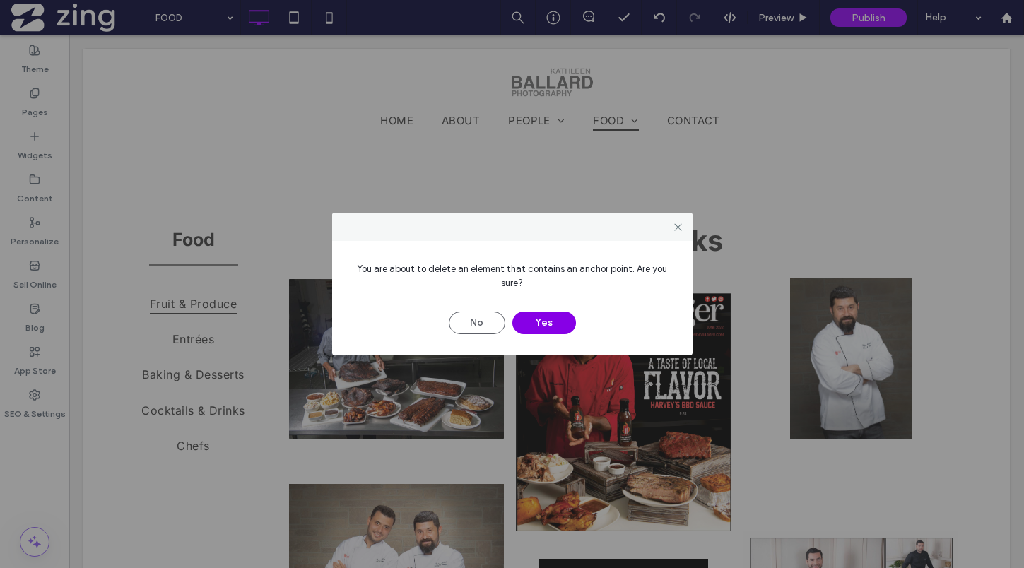
click at [550, 322] on button "Yes" at bounding box center [544, 323] width 64 height 23
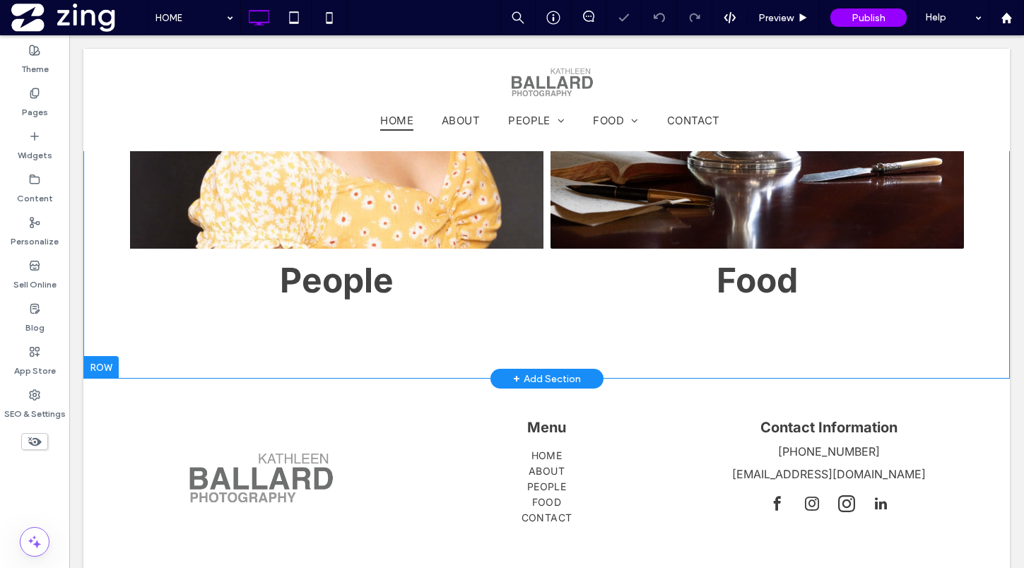
scroll to position [706, 0]
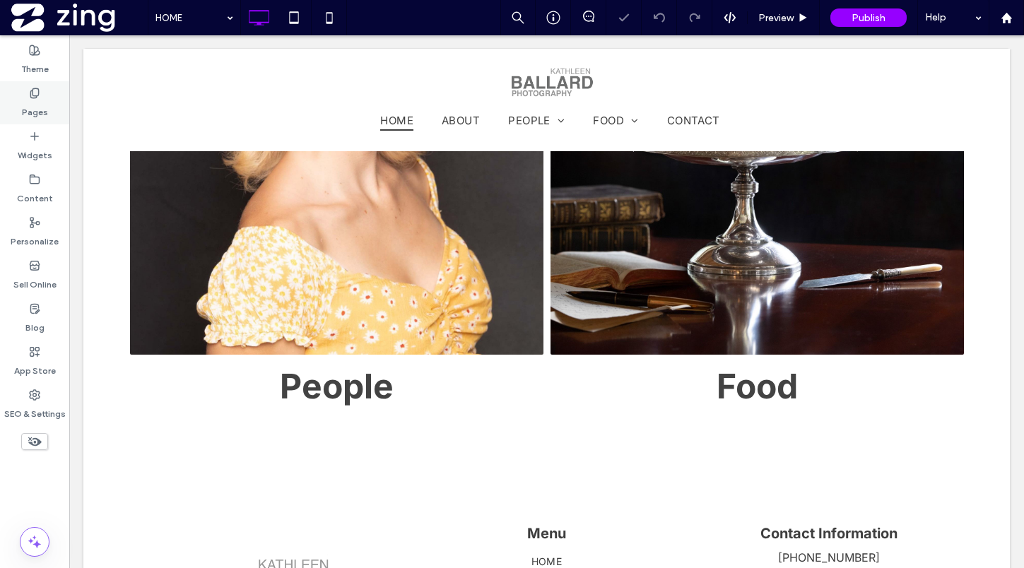
click at [47, 104] on div "Pages" at bounding box center [34, 102] width 69 height 43
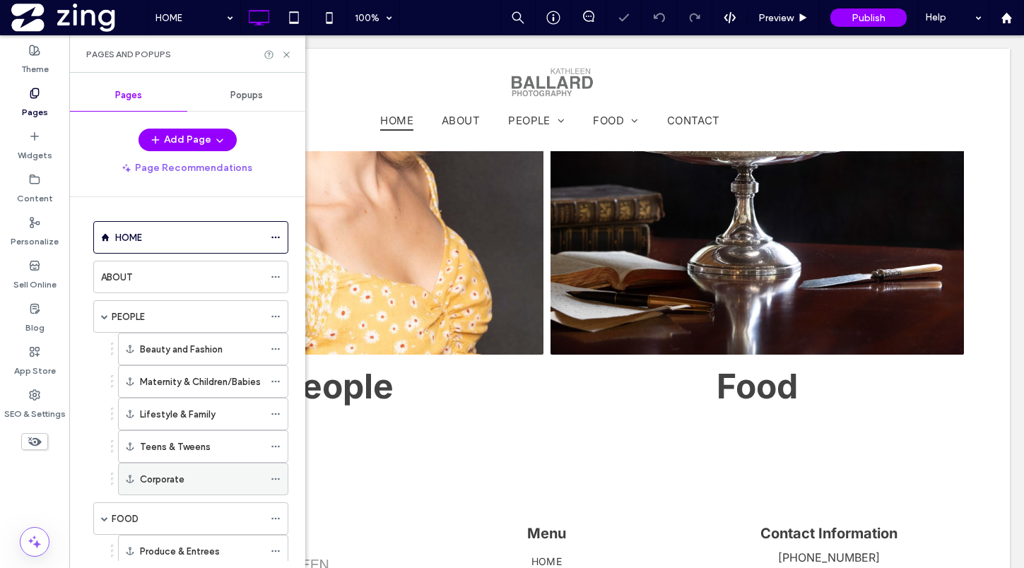
scroll to position [60, 0]
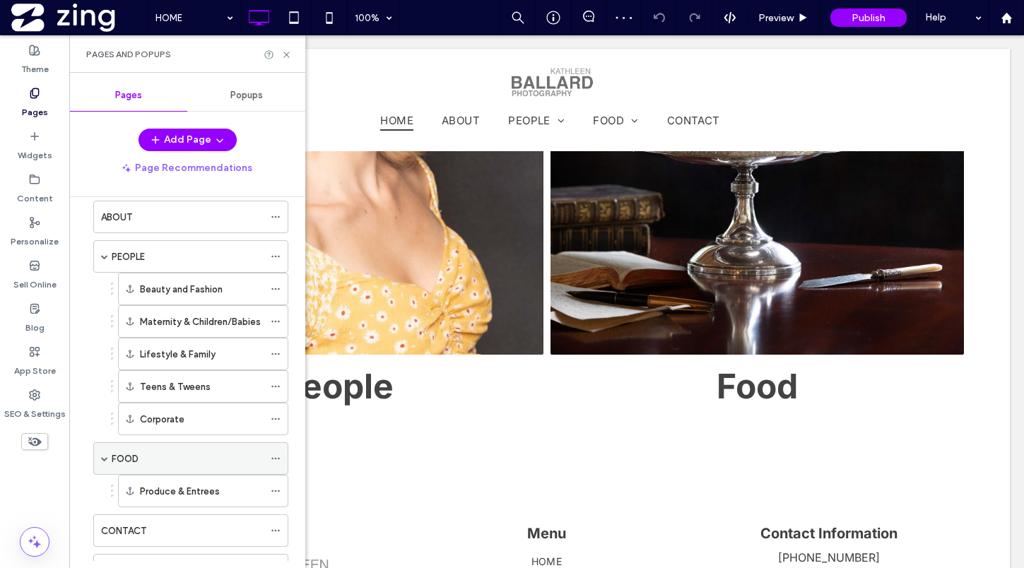
click at [170, 459] on div "FOOD" at bounding box center [188, 459] width 152 height 15
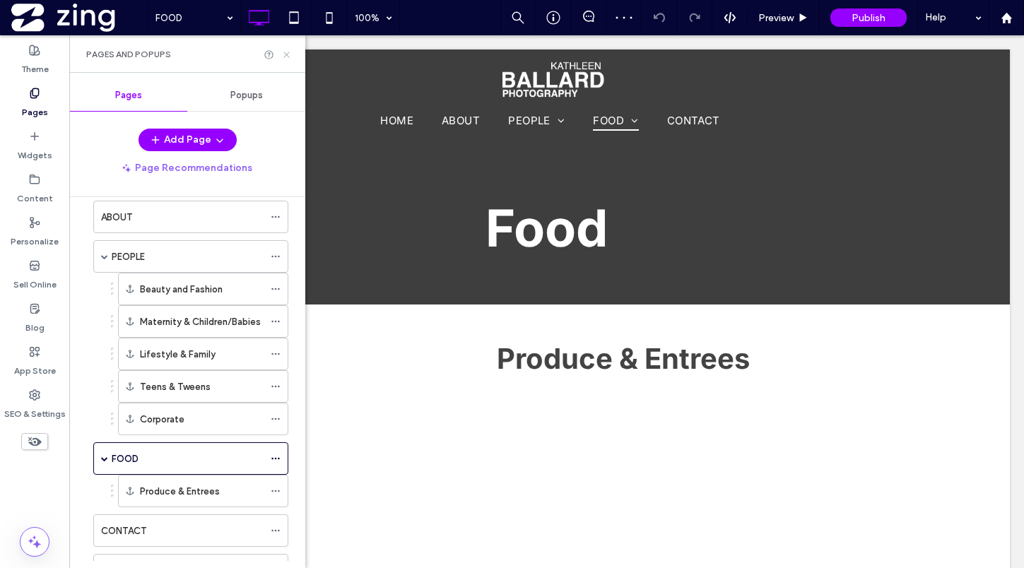
scroll to position [0, 0]
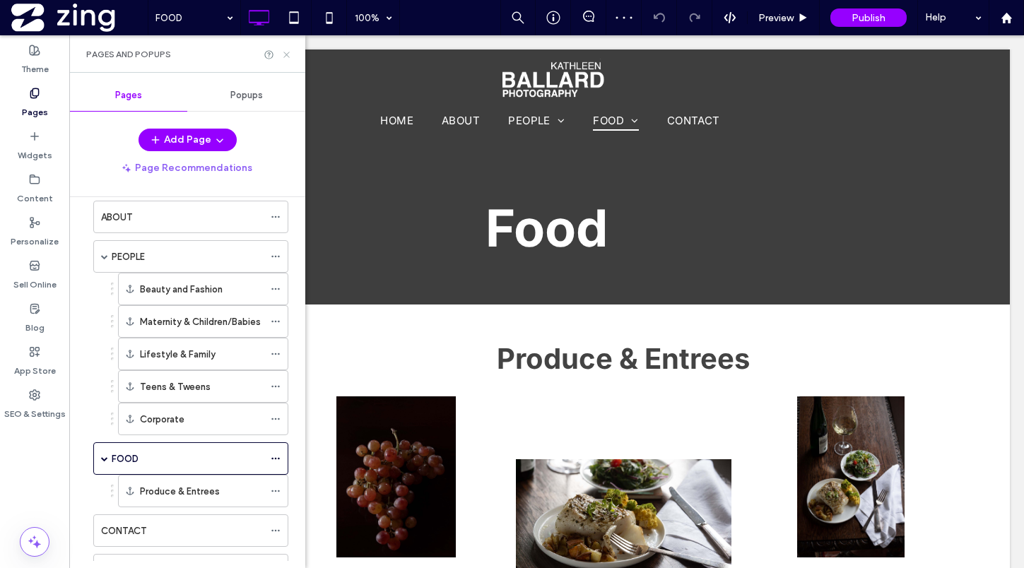
click at [286, 54] on use at bounding box center [286, 55] width 6 height 6
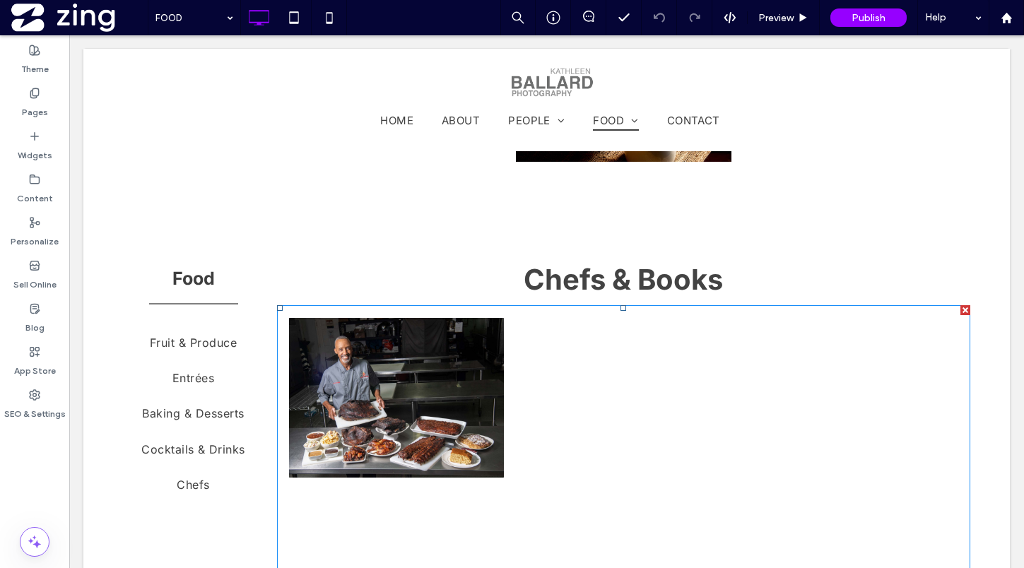
scroll to position [6265, 0]
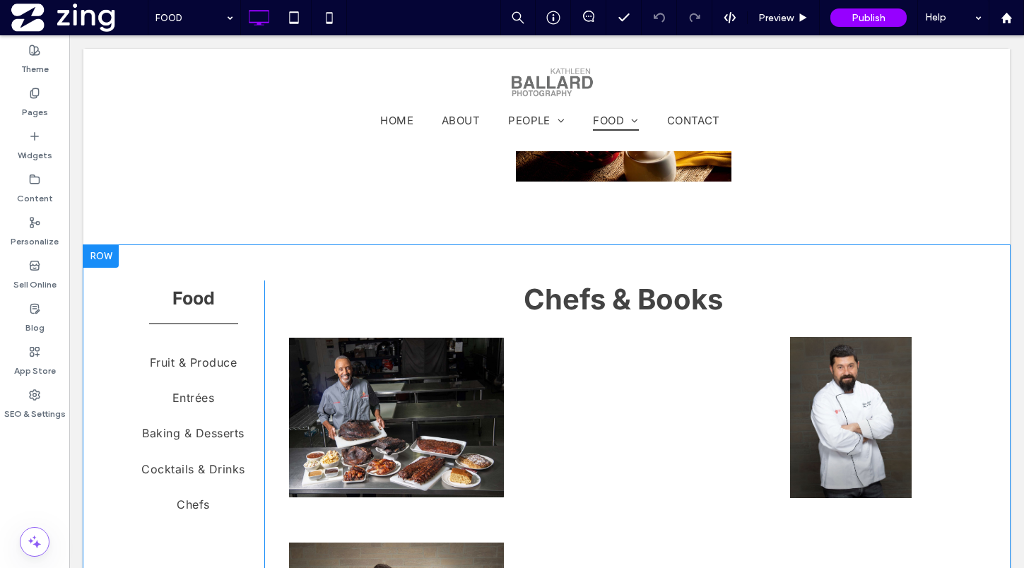
click at [90, 248] on div at bounding box center [100, 256] width 35 height 23
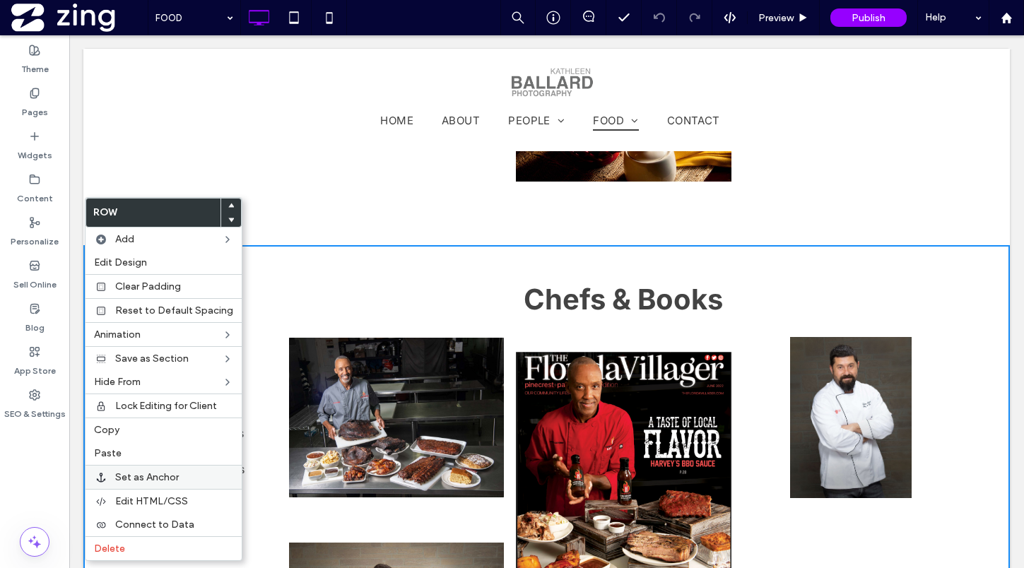
click at [165, 473] on span "Set as Anchor" at bounding box center [147, 477] width 64 height 12
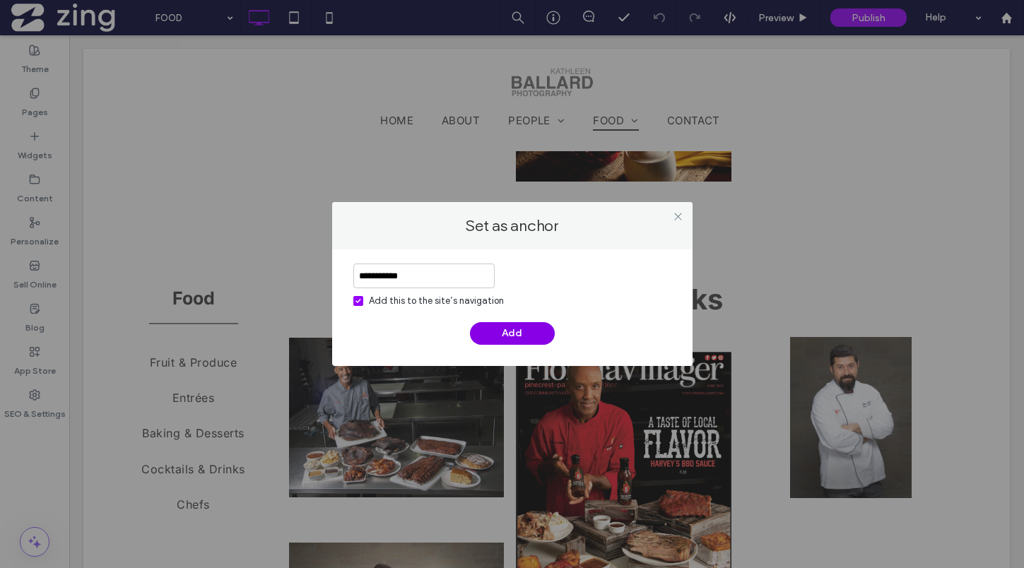
type input "**********"
click at [534, 338] on button "Add" at bounding box center [512, 333] width 85 height 23
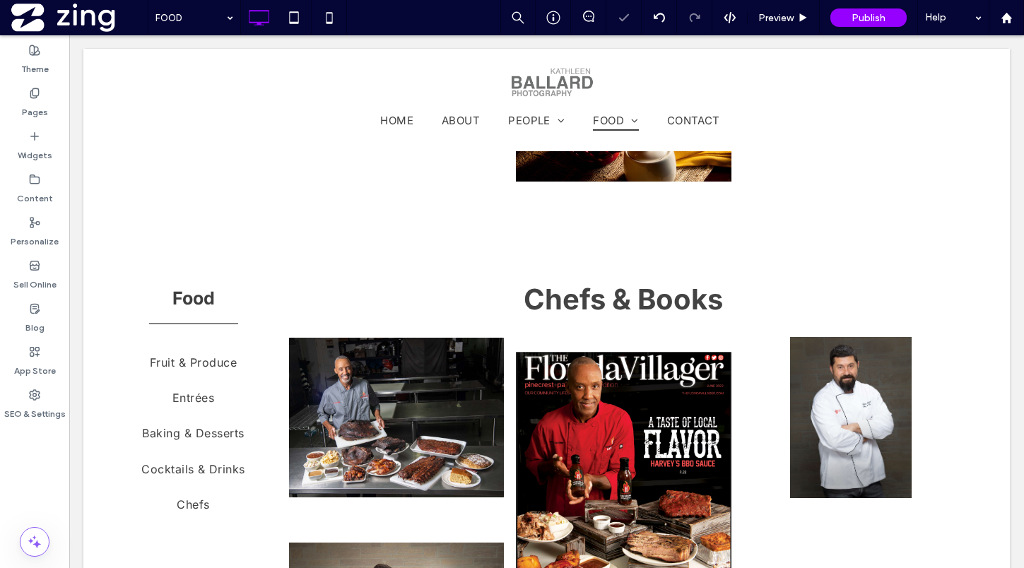
click at [31, 98] on use at bounding box center [34, 92] width 8 height 9
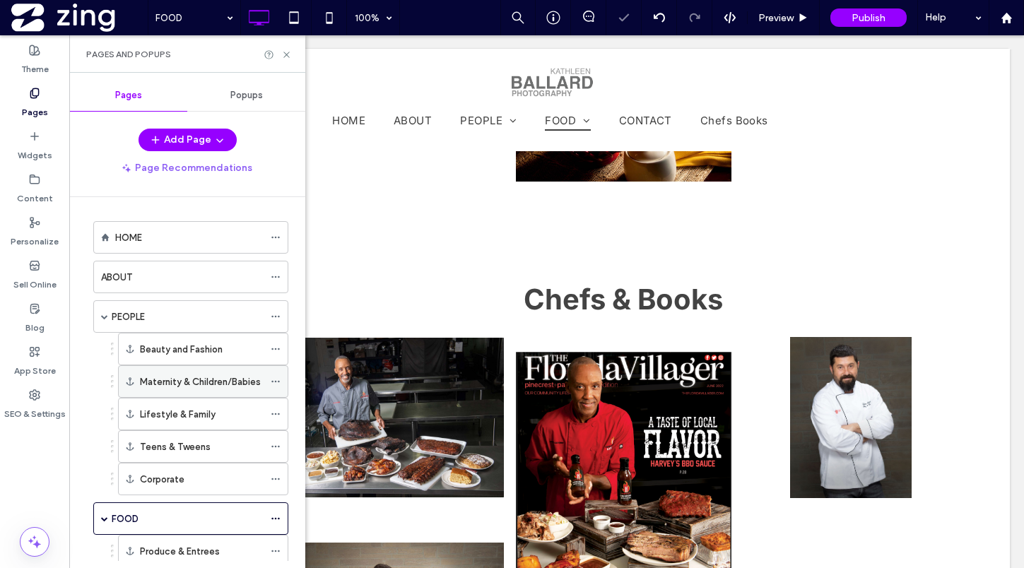
scroll to position [160, 0]
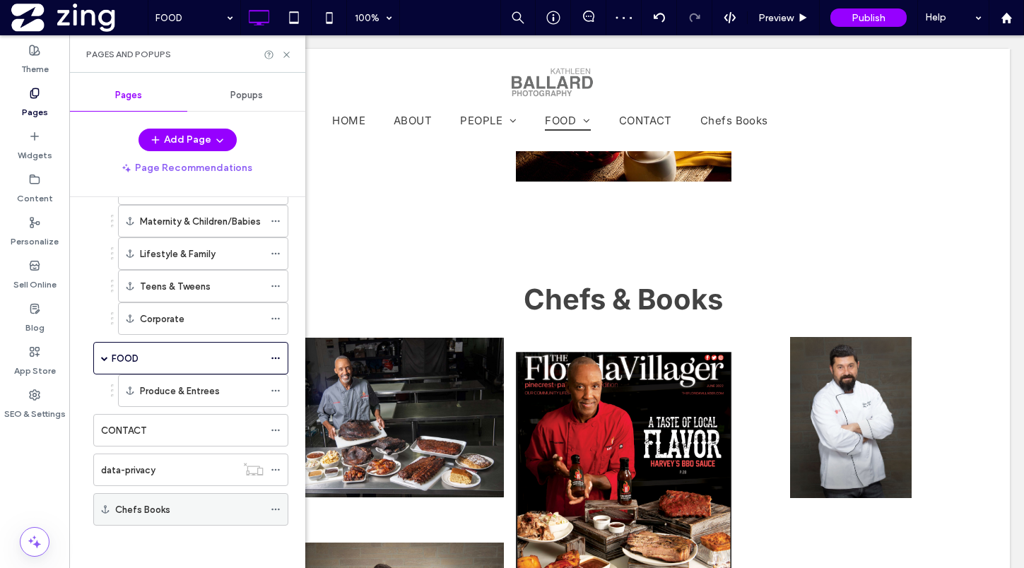
click at [275, 514] on span at bounding box center [276, 509] width 10 height 21
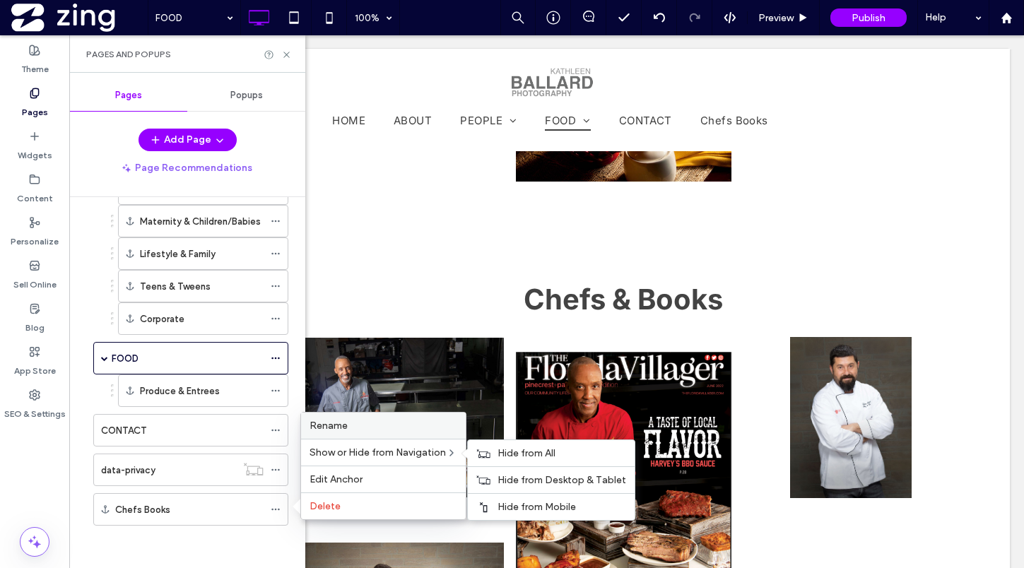
click at [343, 428] on span "Rename" at bounding box center [329, 426] width 38 height 12
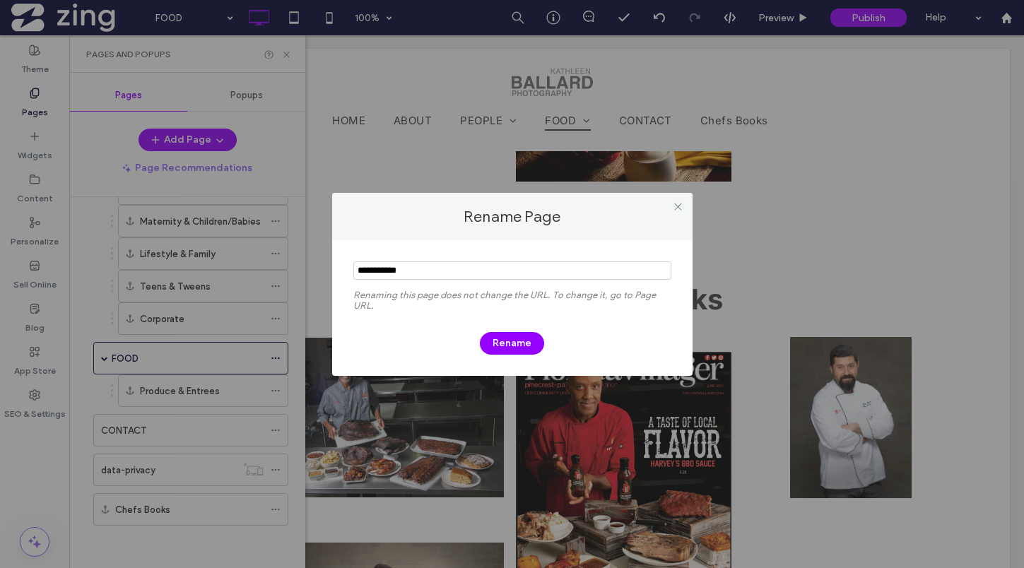
click at [384, 271] on input "notEmpty" at bounding box center [512, 270] width 318 height 18
type input "**********"
click at [503, 346] on button "Rename" at bounding box center [512, 343] width 64 height 23
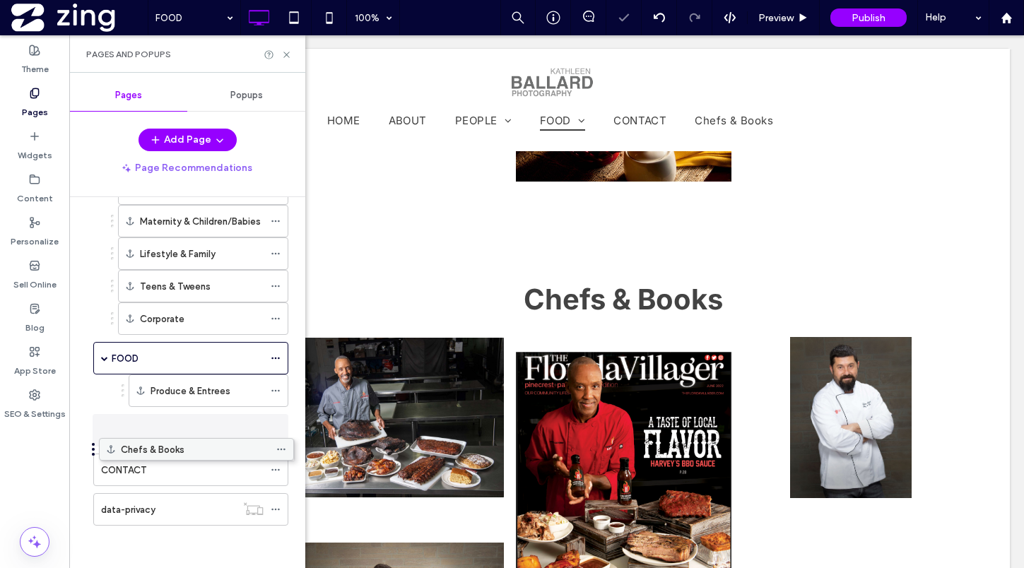
scroll to position [153, 0]
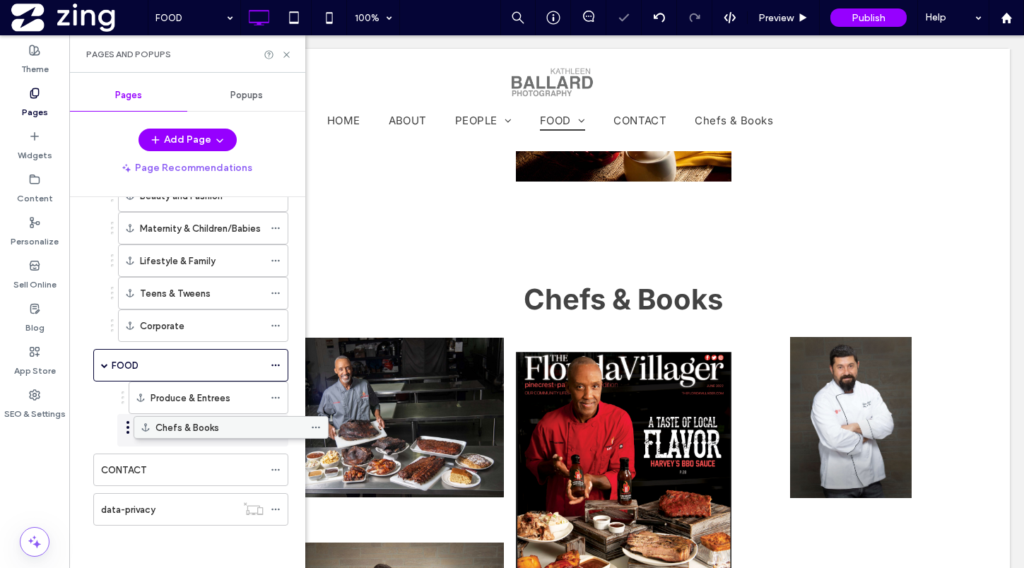
drag, startPoint x: 161, startPoint y: 514, endPoint x: 203, endPoint y: 436, distance: 88.2
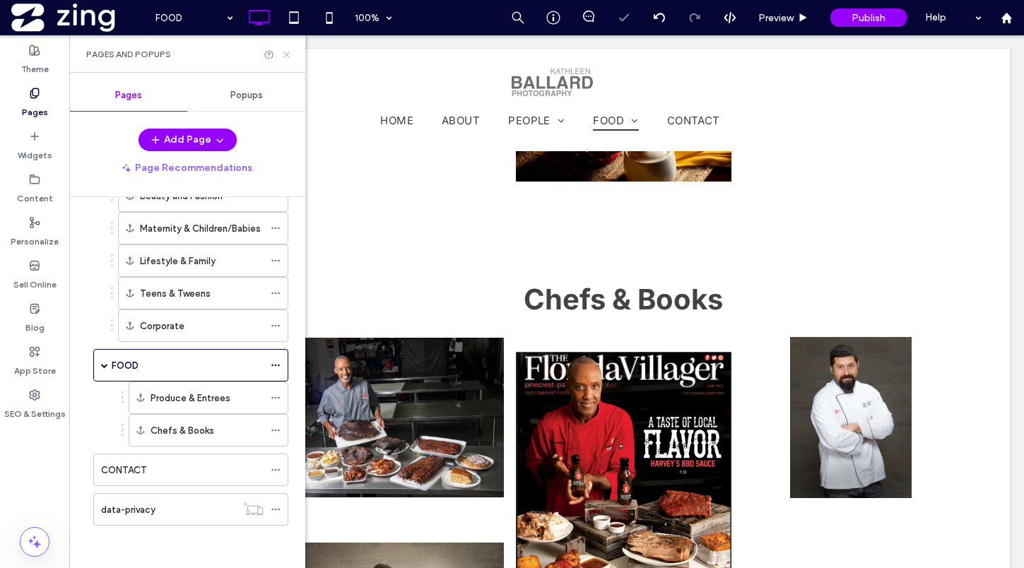
click at [288, 52] on icon at bounding box center [286, 54] width 11 height 11
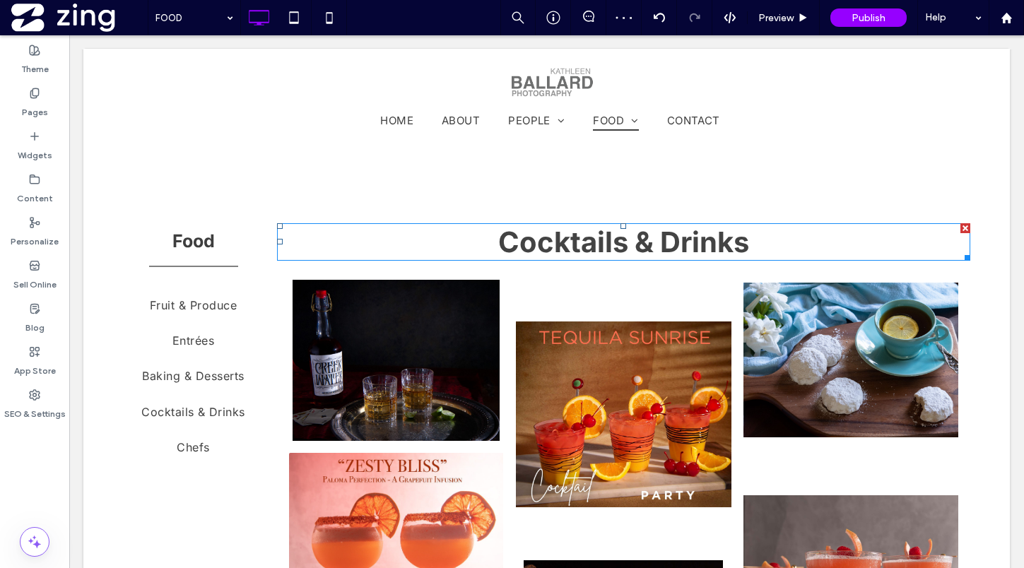
scroll to position [4793, 0]
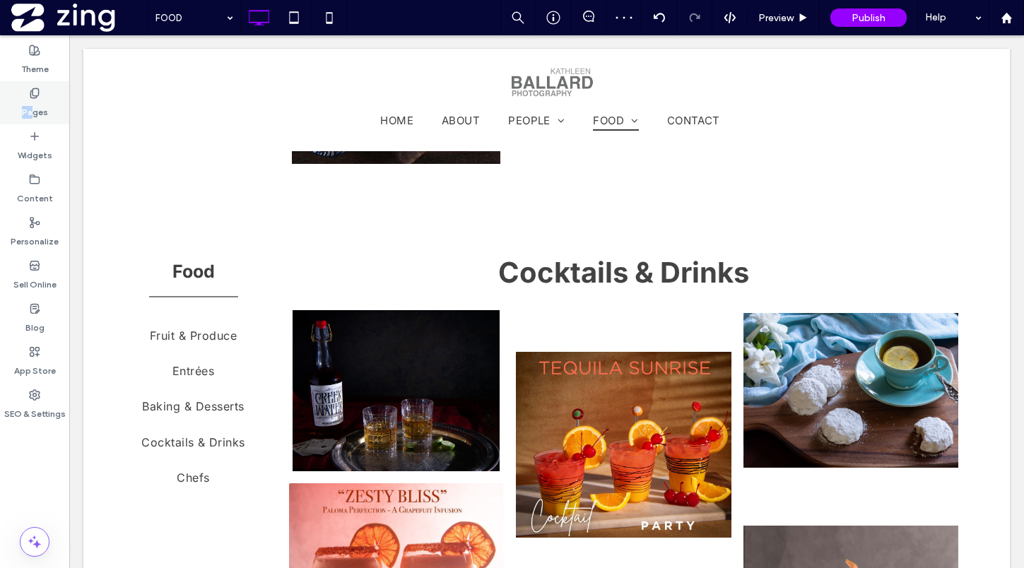
click at [33, 106] on label "Pages" at bounding box center [35, 109] width 26 height 20
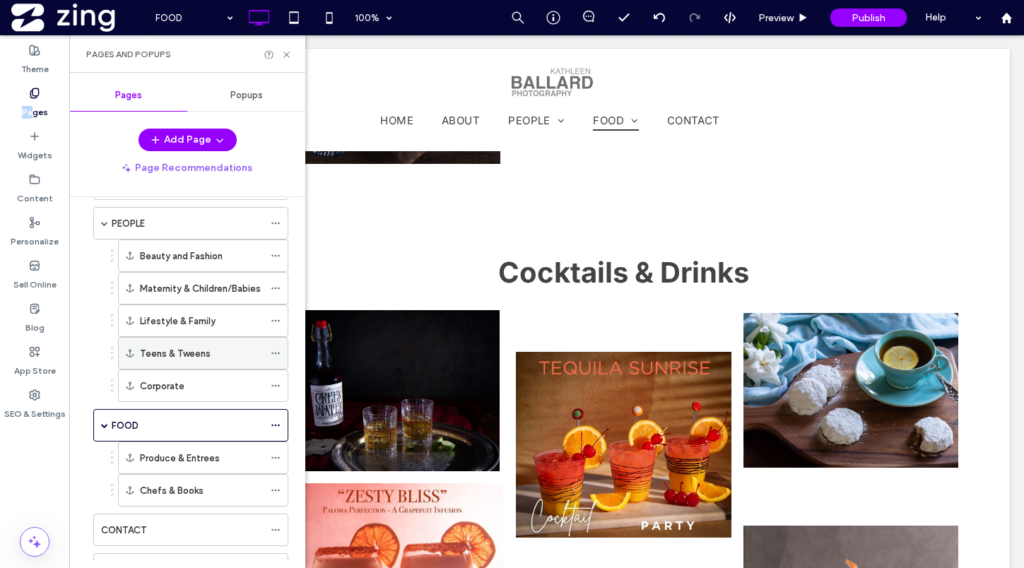
scroll to position [153, 0]
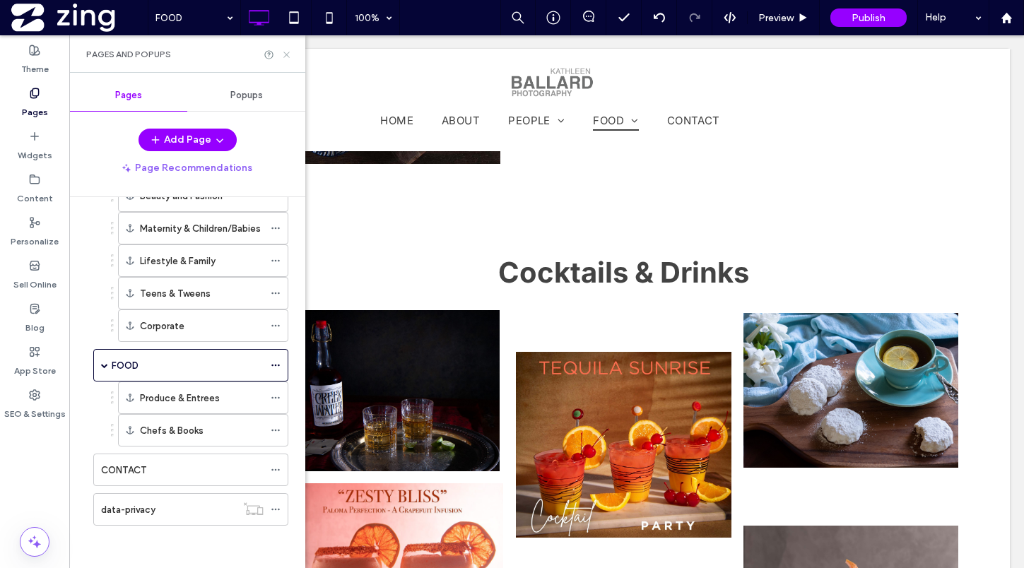
click at [283, 52] on icon at bounding box center [286, 54] width 11 height 11
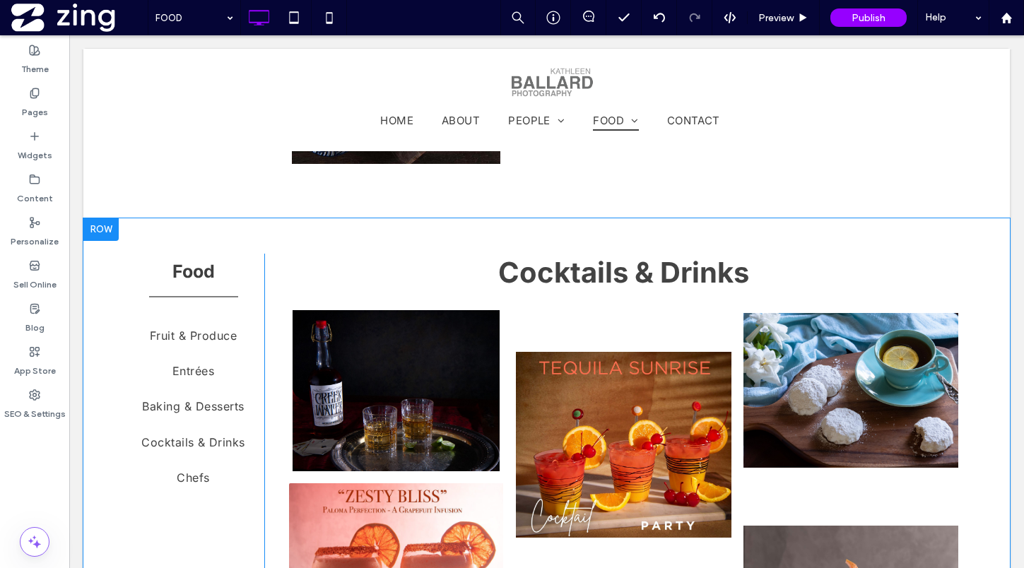
click at [90, 225] on div at bounding box center [100, 229] width 35 height 23
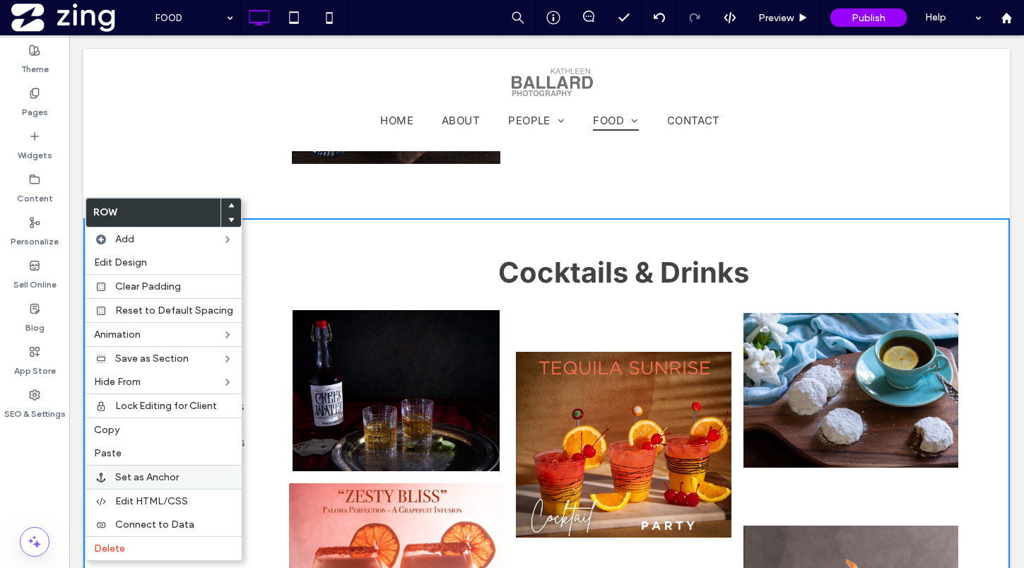
click at [144, 483] on span "Set as Anchor" at bounding box center [147, 477] width 64 height 12
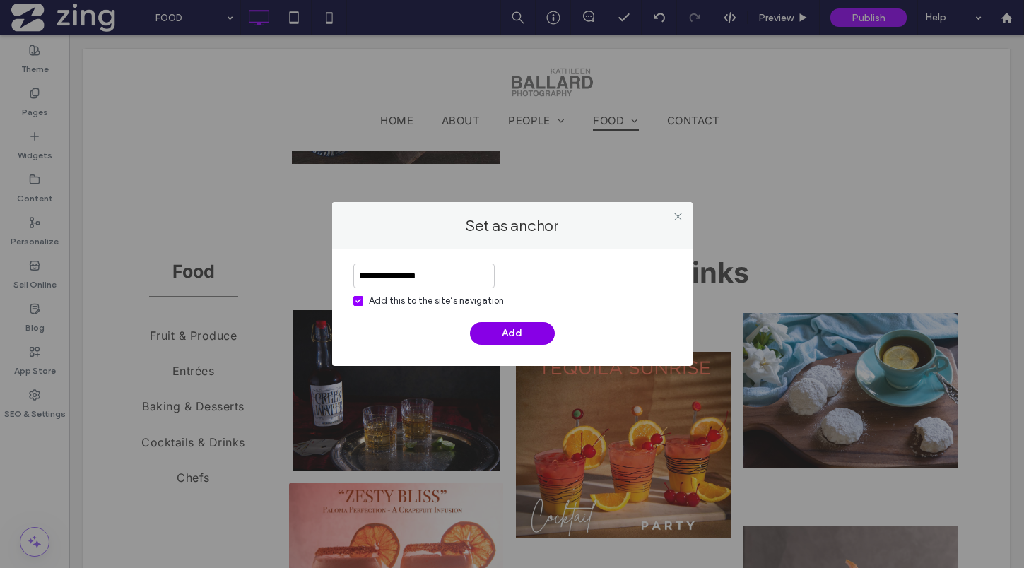
type input "**********"
click at [536, 333] on button "Add" at bounding box center [512, 333] width 85 height 23
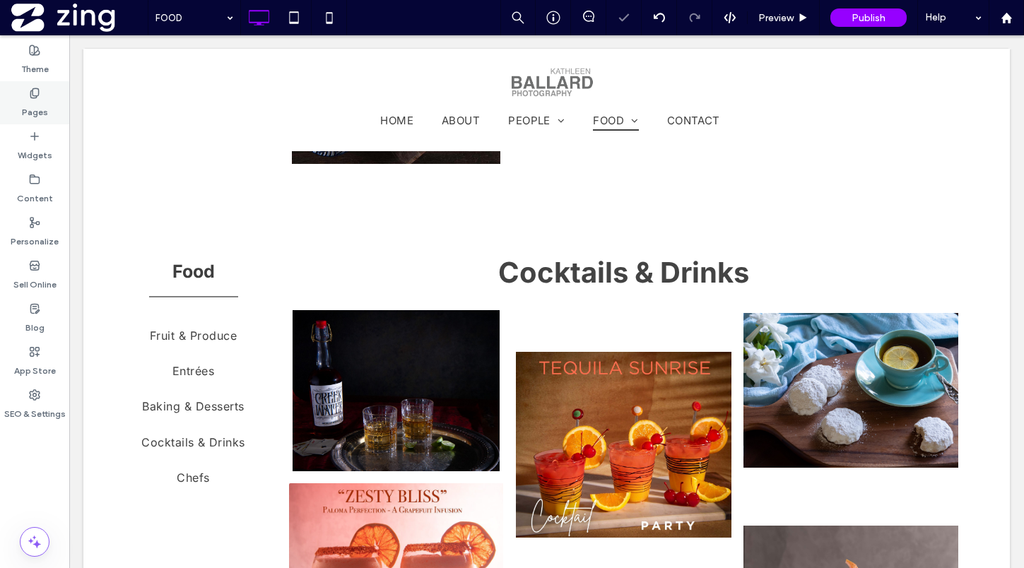
click at [39, 88] on icon at bounding box center [34, 93] width 11 height 11
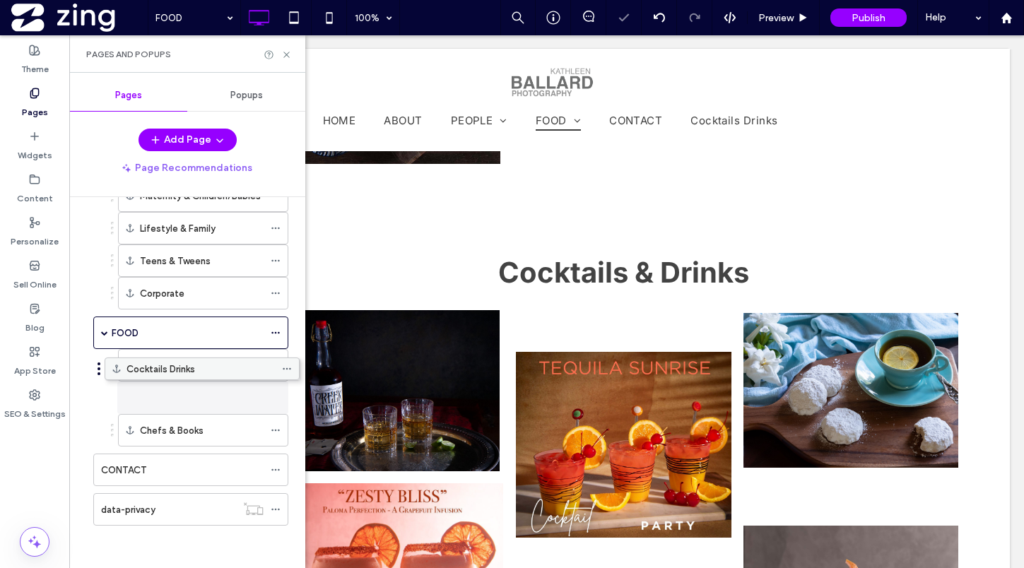
scroll to position [186, 0]
drag, startPoint x: 182, startPoint y: 507, endPoint x: 197, endPoint y: 393, distance: 115.4
click at [272, 396] on icon at bounding box center [276, 398] width 10 height 10
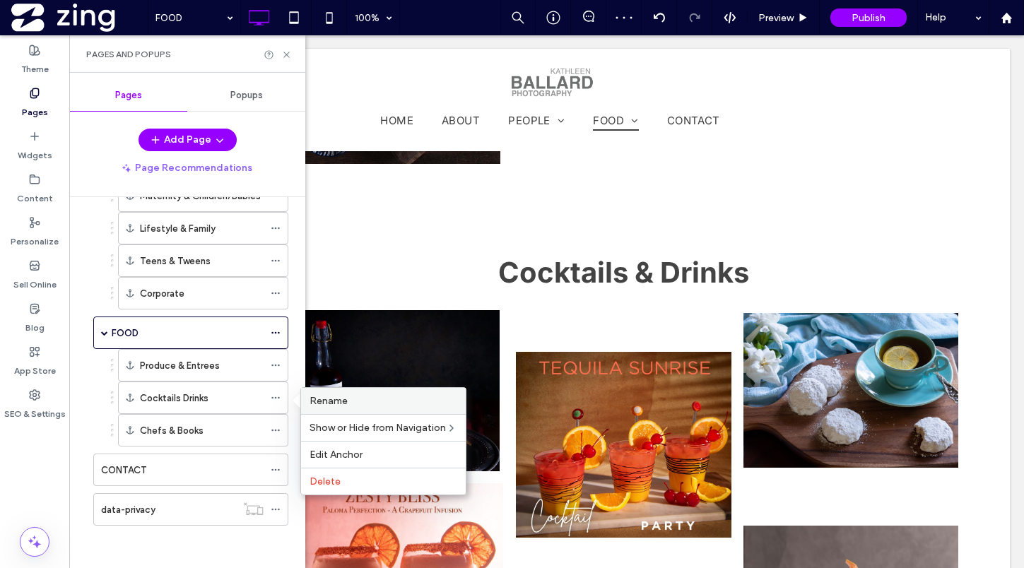
click at [358, 408] on div "Rename" at bounding box center [383, 401] width 165 height 26
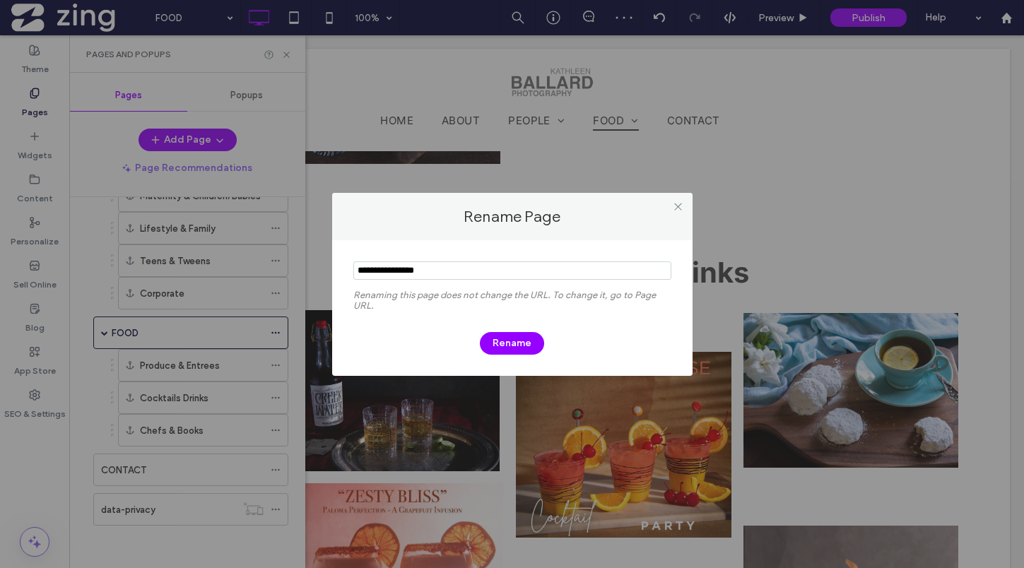
click at [399, 270] on input "notEmpty" at bounding box center [512, 270] width 318 height 18
type input "**********"
click at [524, 339] on button "Rename" at bounding box center [512, 343] width 64 height 23
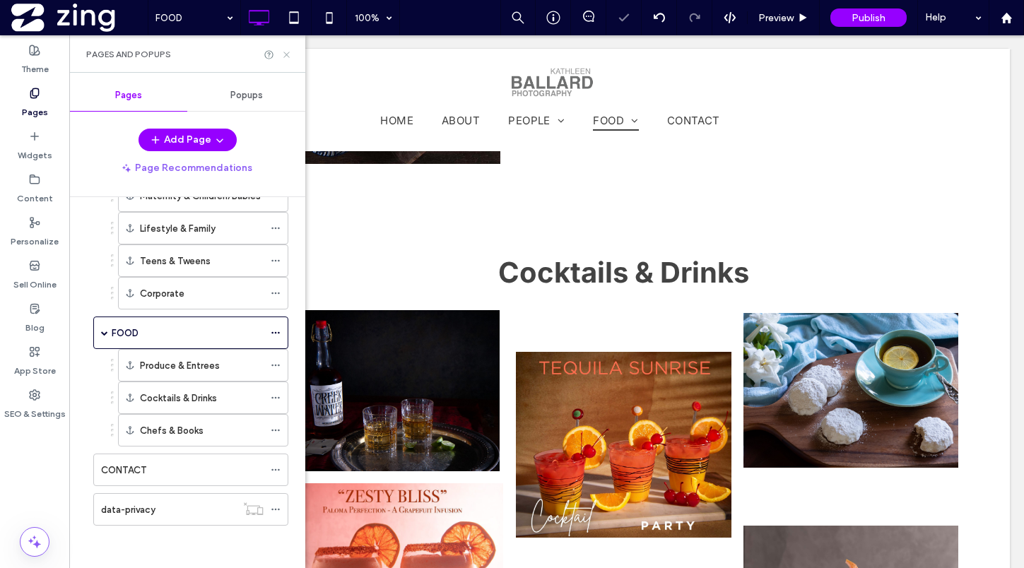
click at [285, 52] on icon at bounding box center [286, 54] width 11 height 11
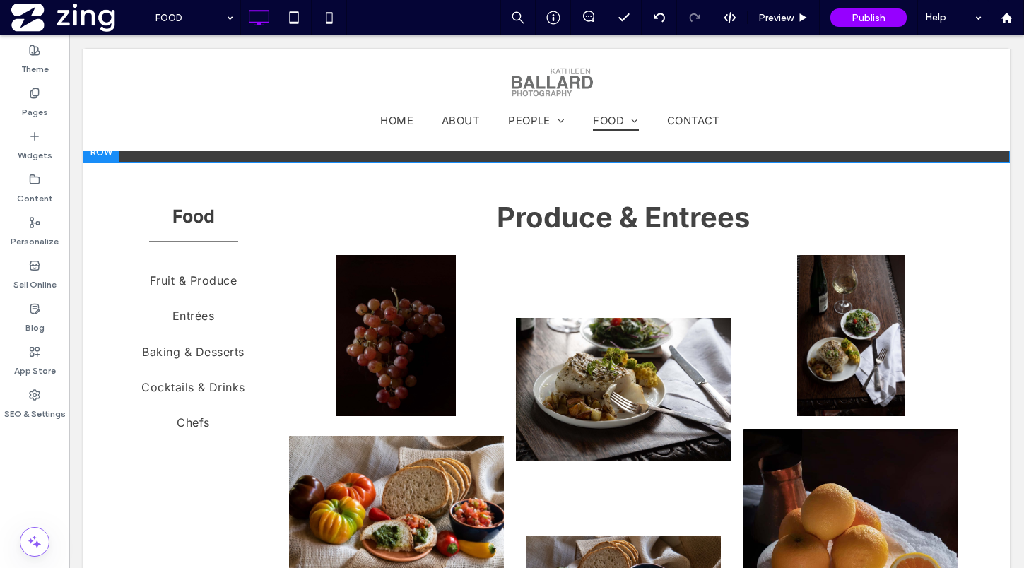
scroll to position [174, 0]
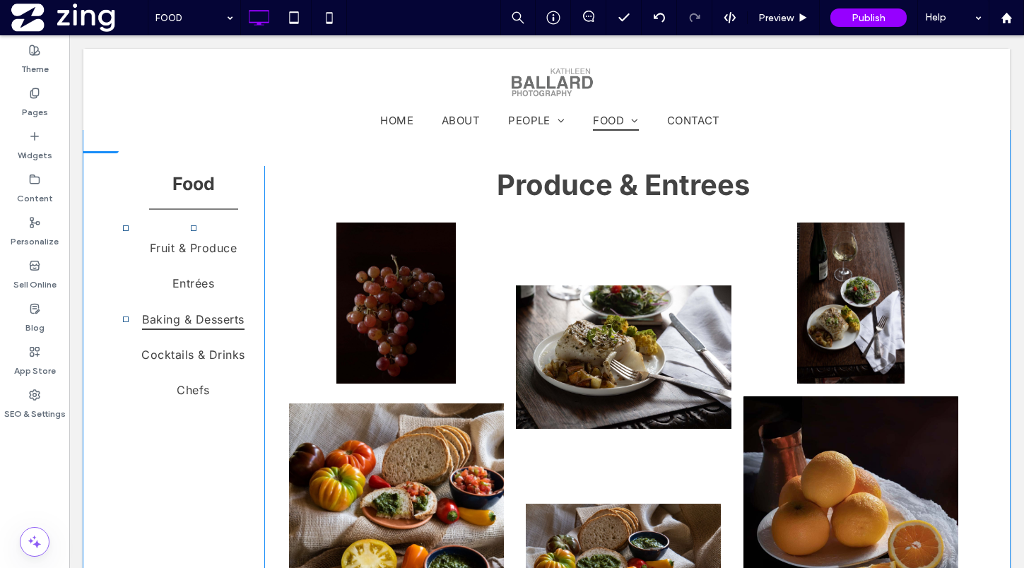
click at [192, 326] on span "Baking & Desserts" at bounding box center [193, 319] width 102 height 21
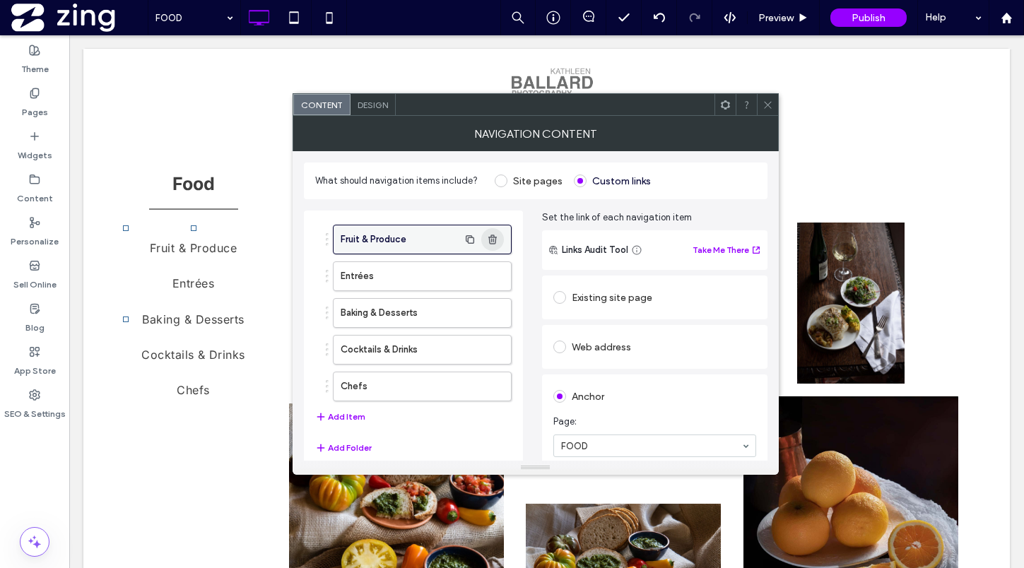
click at [495, 237] on use "button" at bounding box center [492, 239] width 8 height 9
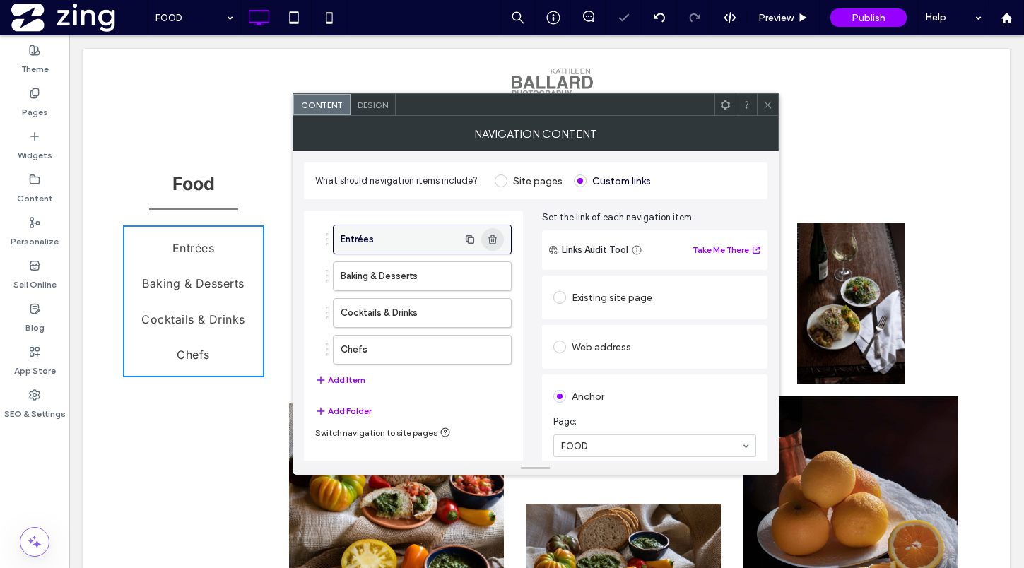
click at [495, 238] on use "button" at bounding box center [492, 239] width 8 height 9
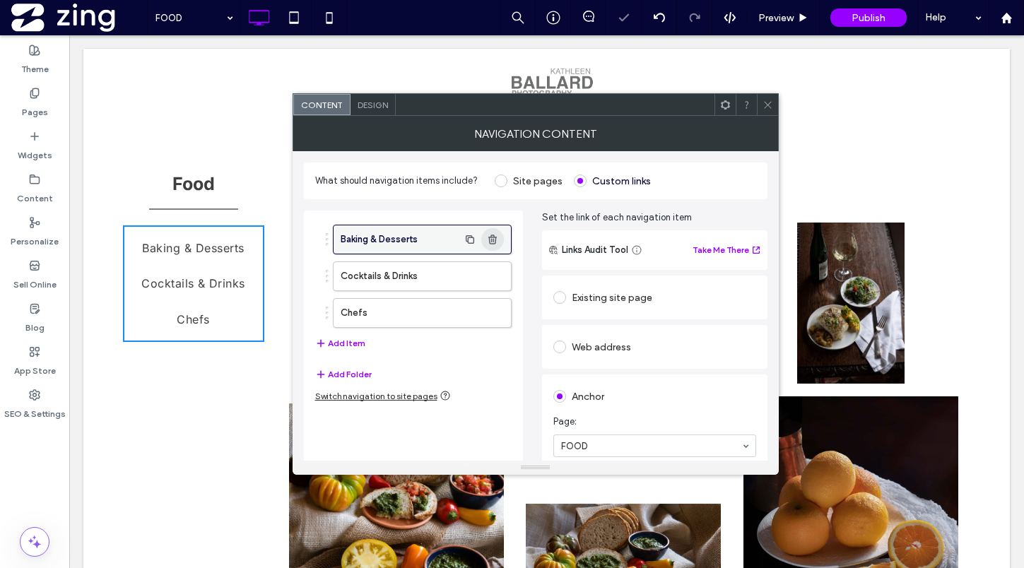
click at [495, 238] on use "button" at bounding box center [492, 239] width 8 height 9
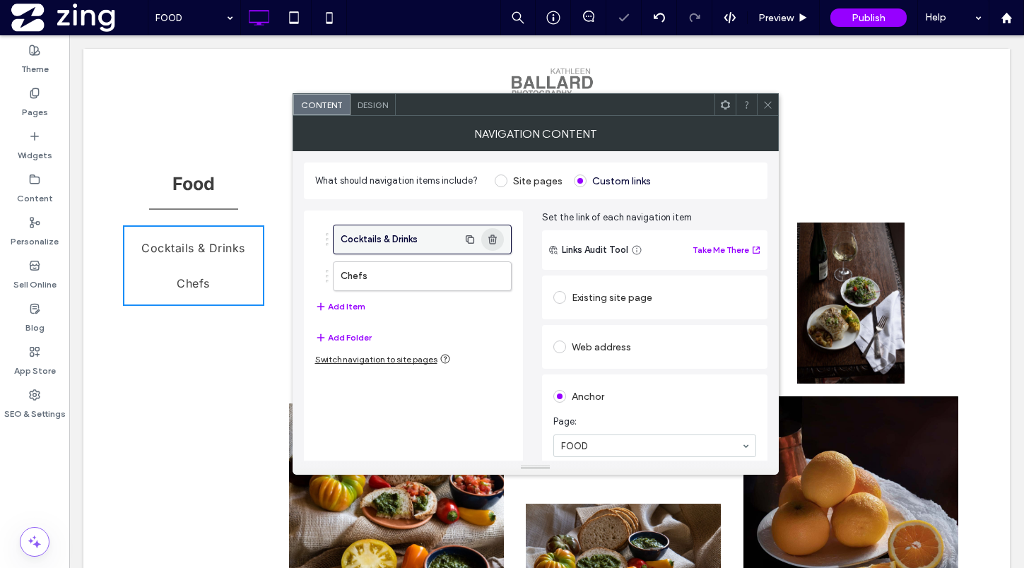
click at [495, 238] on use "button" at bounding box center [492, 239] width 8 height 9
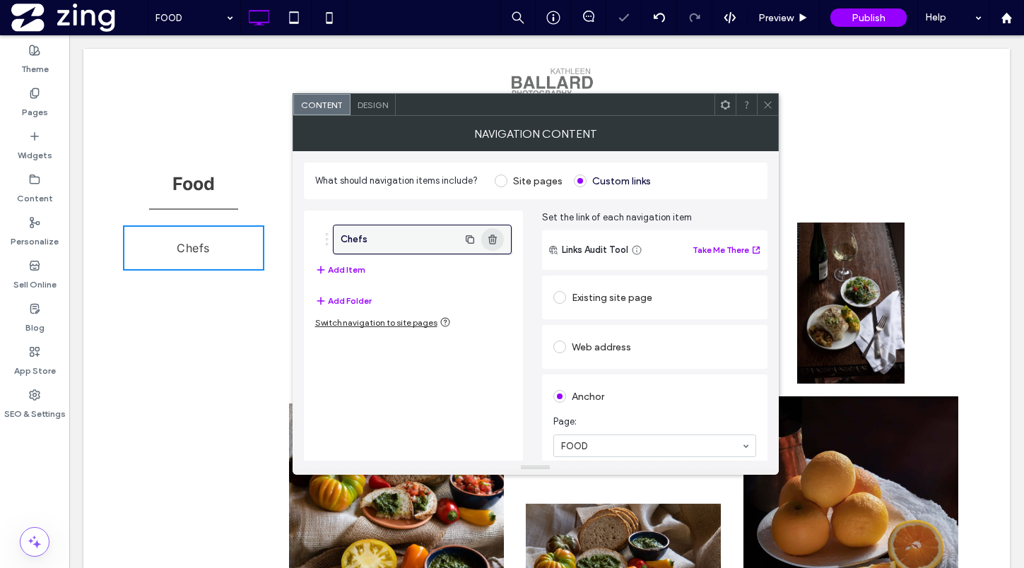
click at [495, 238] on use "button" at bounding box center [492, 239] width 8 height 9
click at [490, 240] on use "button" at bounding box center [492, 239] width 8 height 9
click at [346, 268] on button "Add Item" at bounding box center [340, 269] width 50 height 17
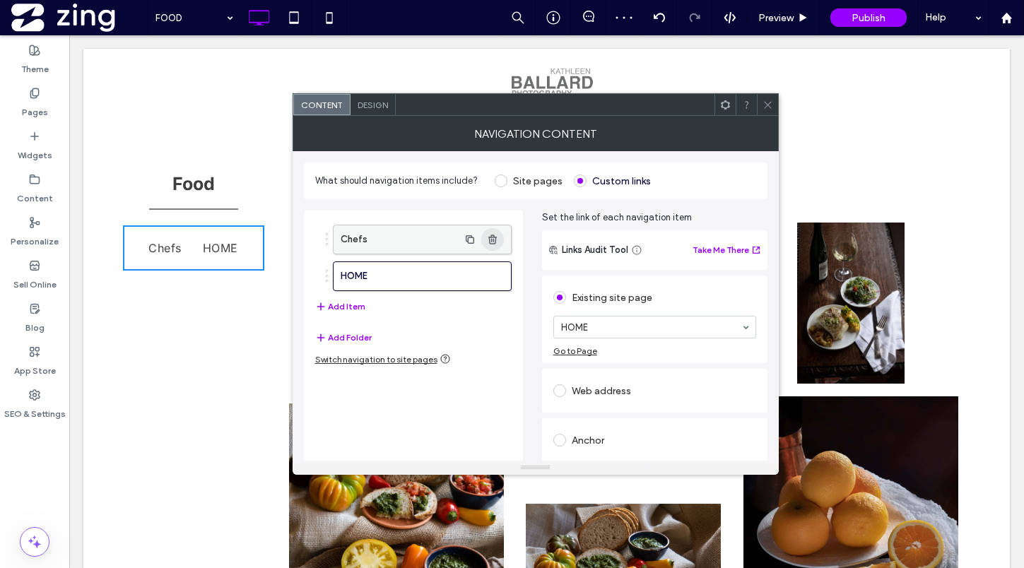
click at [493, 240] on use "button" at bounding box center [492, 239] width 8 height 9
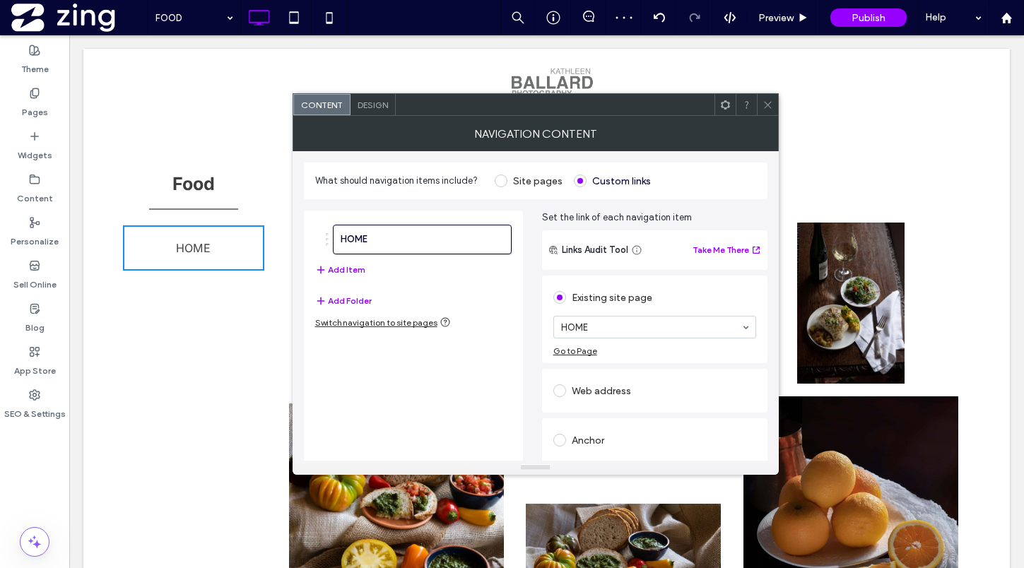
scroll to position [52, 0]
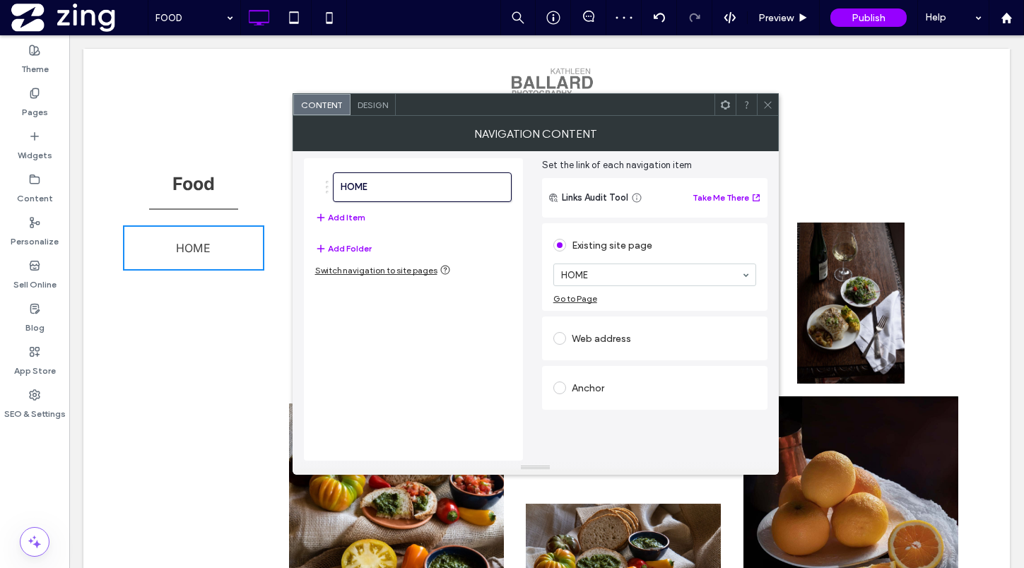
click at [609, 386] on div "Anchor" at bounding box center [654, 388] width 203 height 23
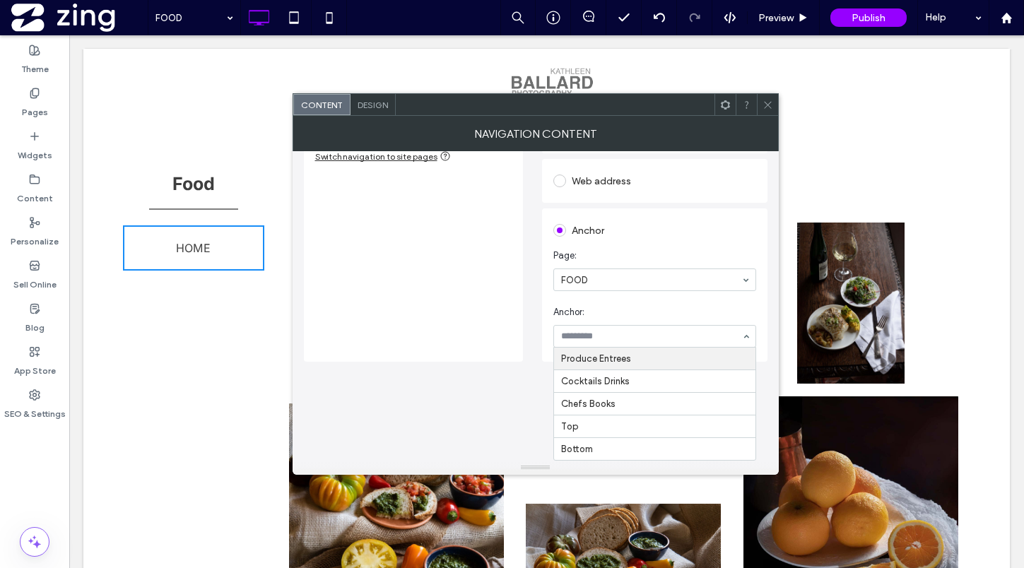
scroll to position [67, 0]
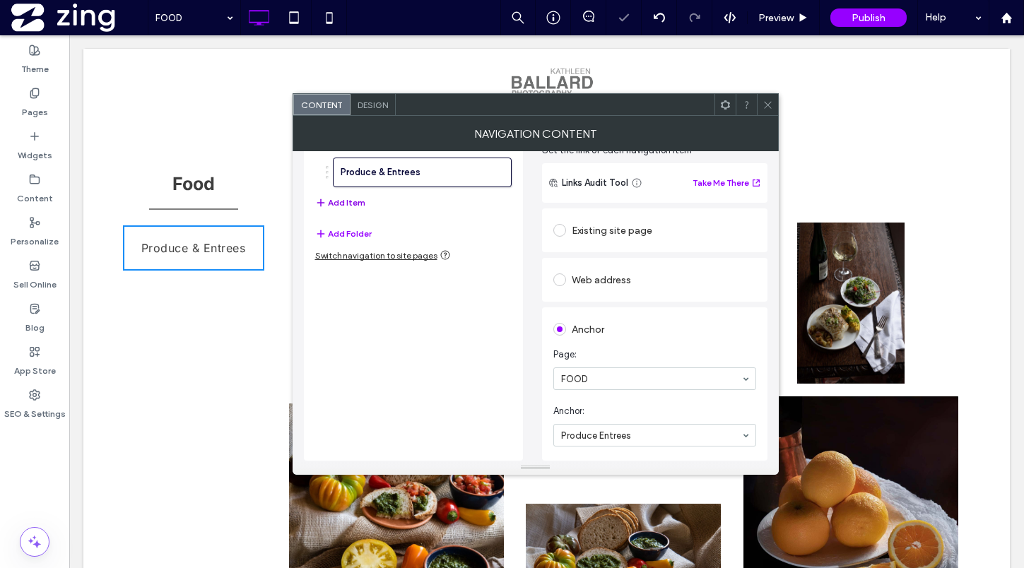
click at [344, 200] on button "Add Item" at bounding box center [340, 202] width 50 height 17
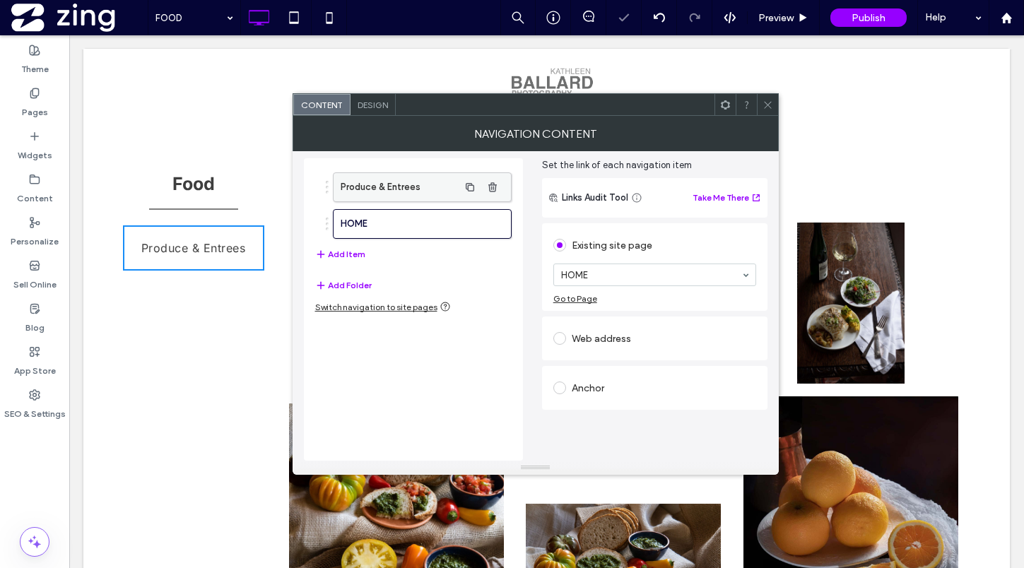
scroll to position [52, 0]
click at [609, 377] on div "Anchor" at bounding box center [654, 388] width 203 height 23
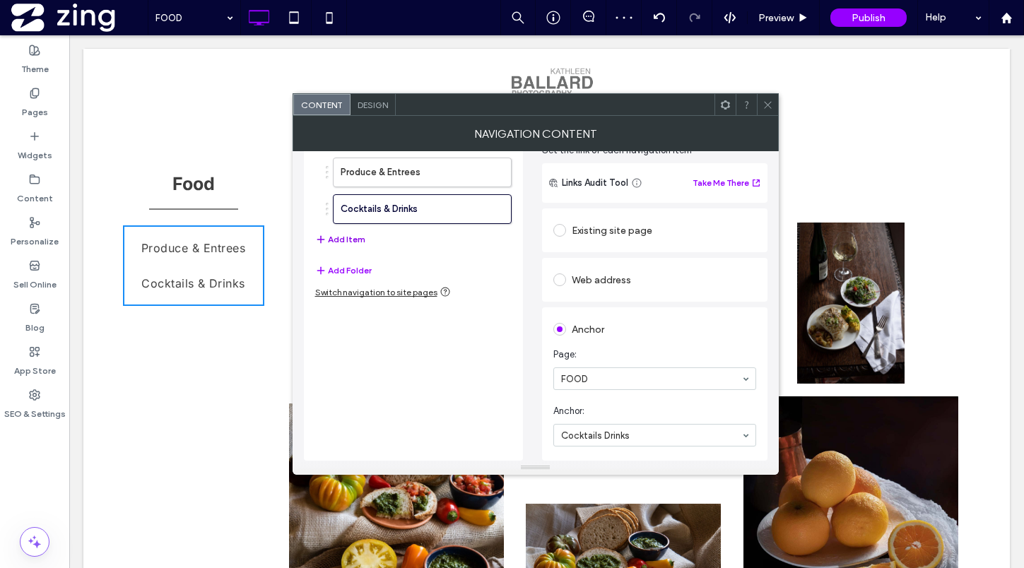
click at [341, 240] on button "Add Item" at bounding box center [340, 239] width 50 height 17
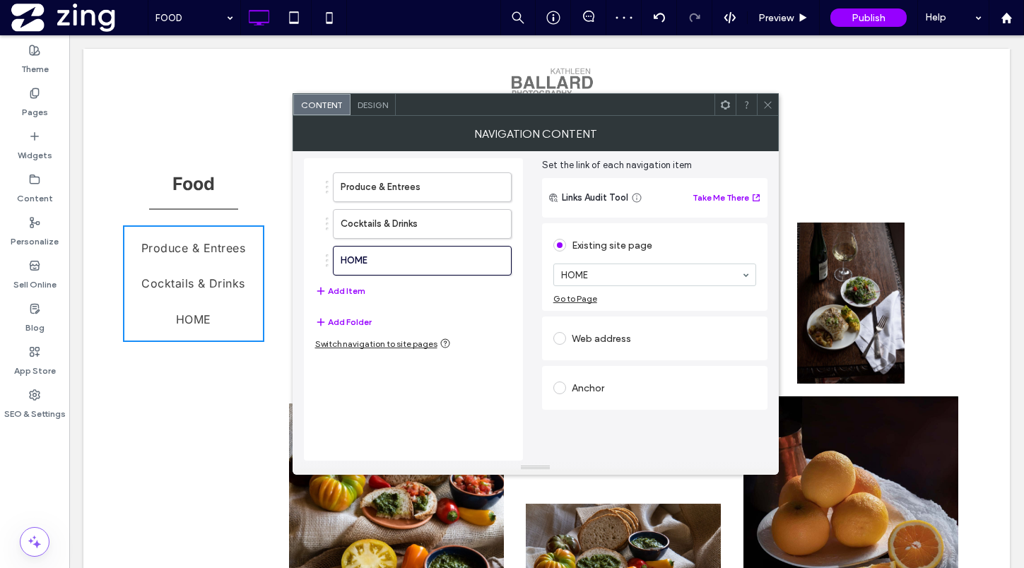
click at [628, 391] on div "Anchor" at bounding box center [654, 388] width 203 height 23
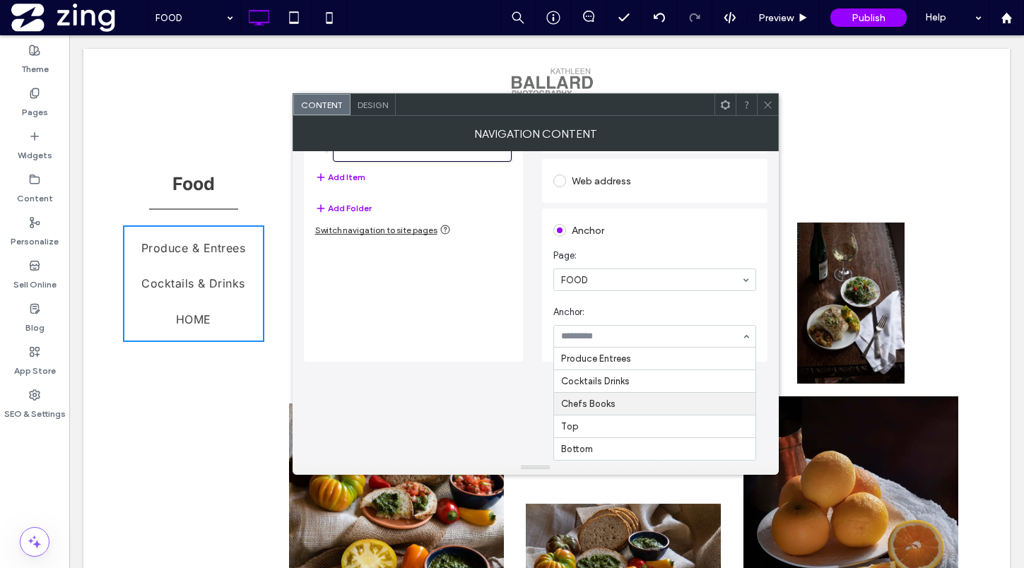
scroll to position [67, 0]
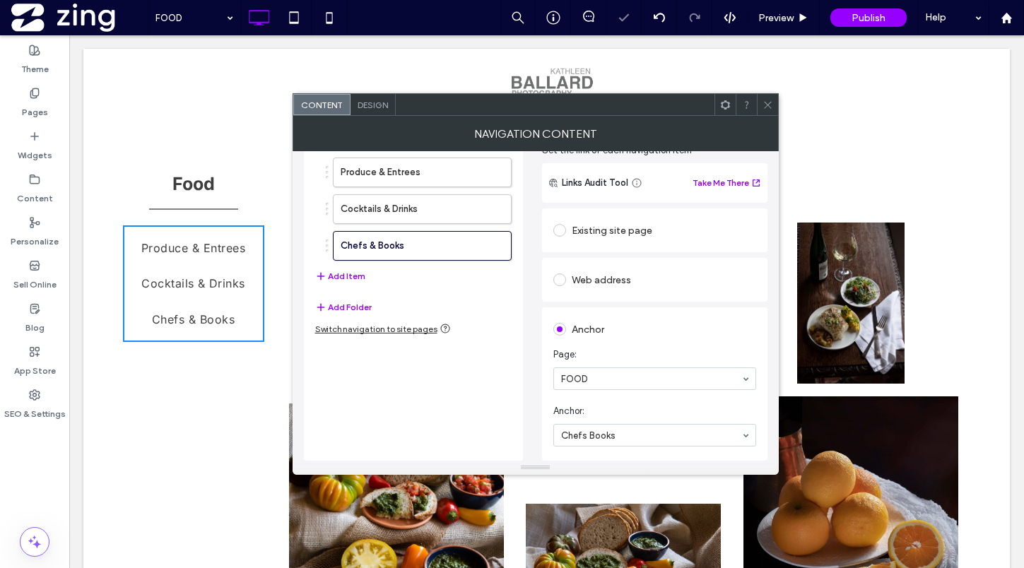
click at [765, 110] on span at bounding box center [768, 104] width 11 height 21
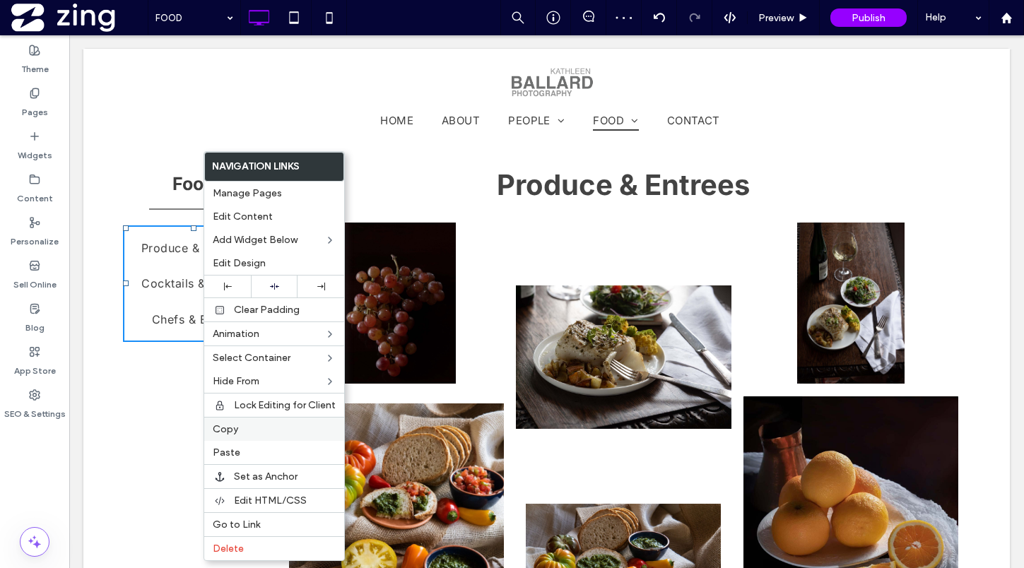
click at [240, 432] on label "Copy" at bounding box center [274, 429] width 123 height 12
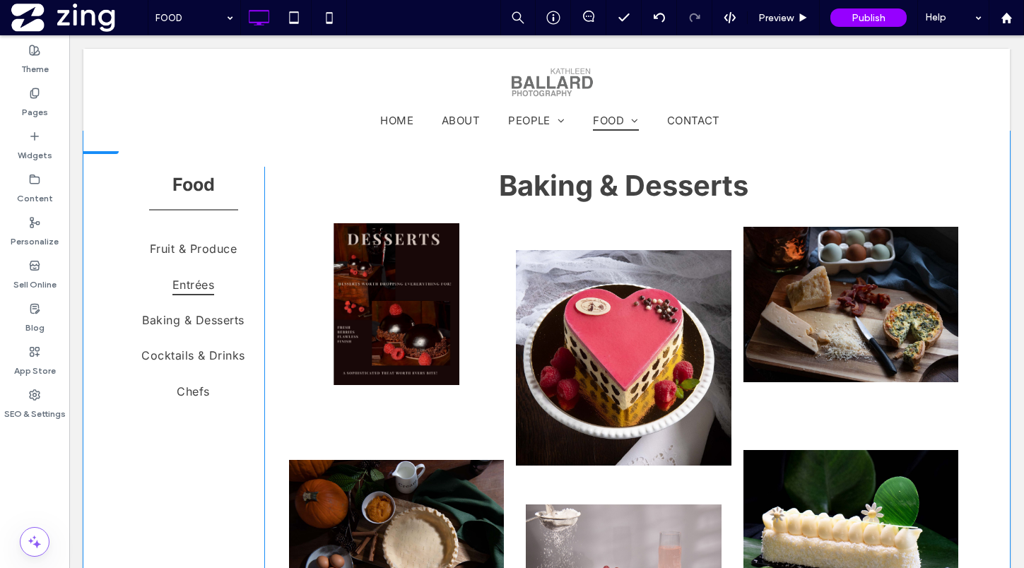
scroll to position [1830, 0]
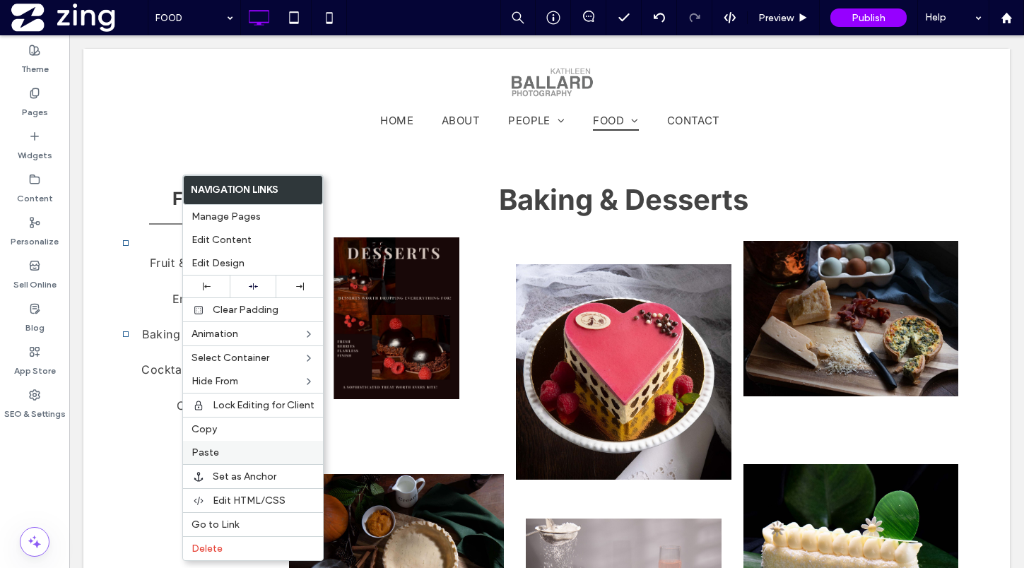
click at [248, 448] on label "Paste" at bounding box center [253, 453] width 123 height 12
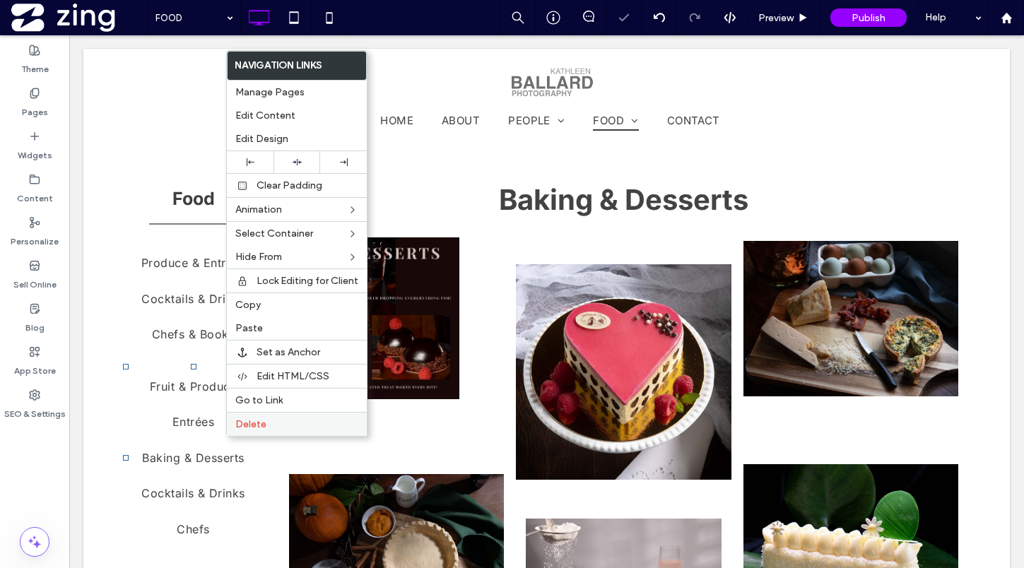
click at [287, 421] on label "Delete" at bounding box center [296, 424] width 123 height 12
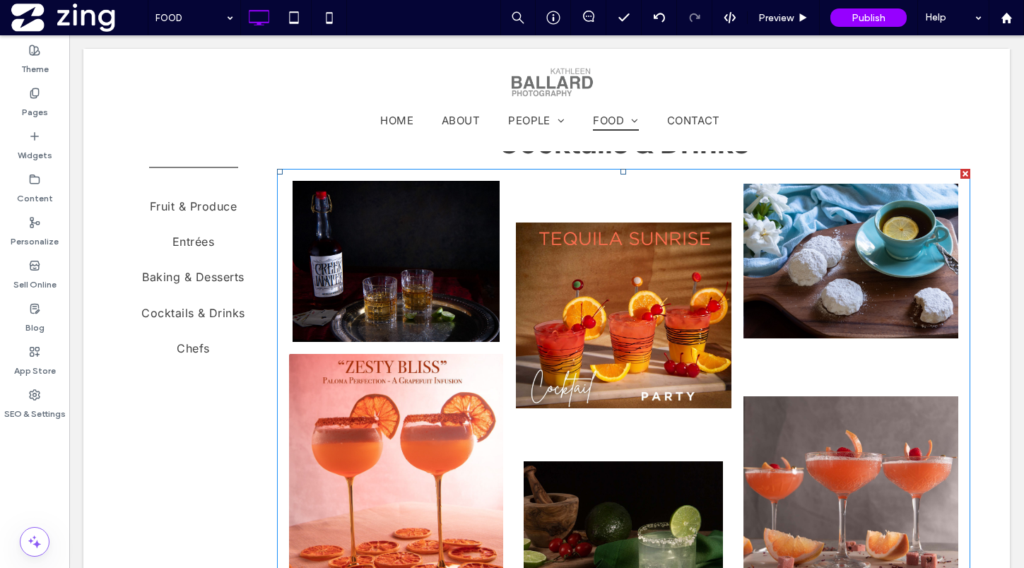
scroll to position [4878, 0]
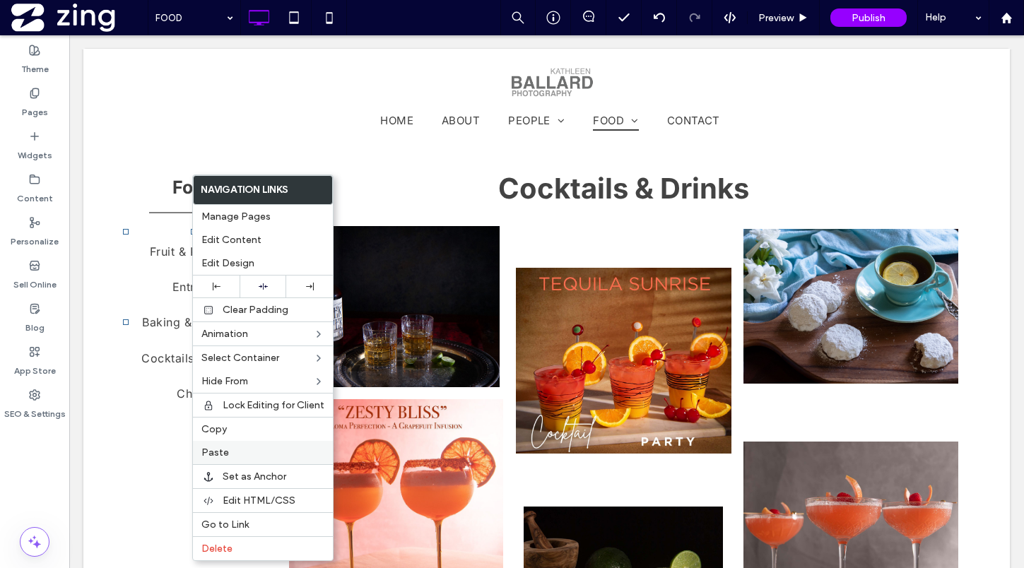
click at [240, 452] on label "Paste" at bounding box center [262, 453] width 123 height 12
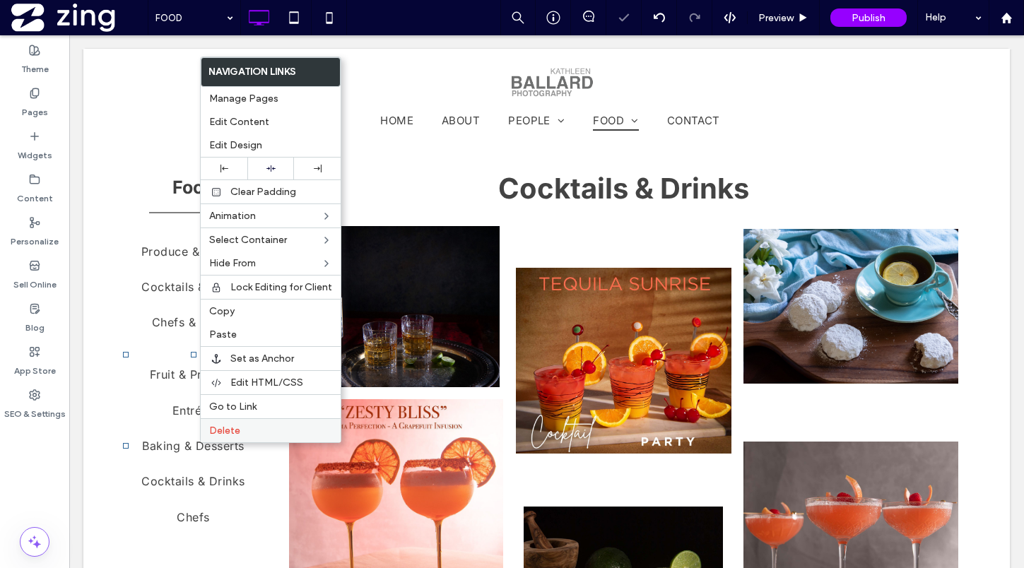
click at [261, 437] on div "Delete" at bounding box center [271, 430] width 140 height 24
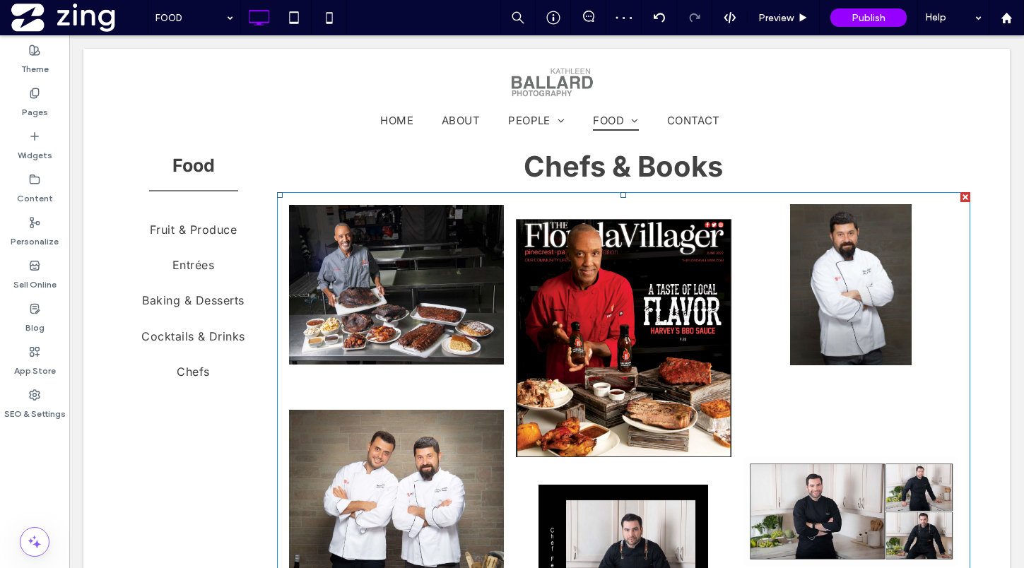
scroll to position [6362, 0]
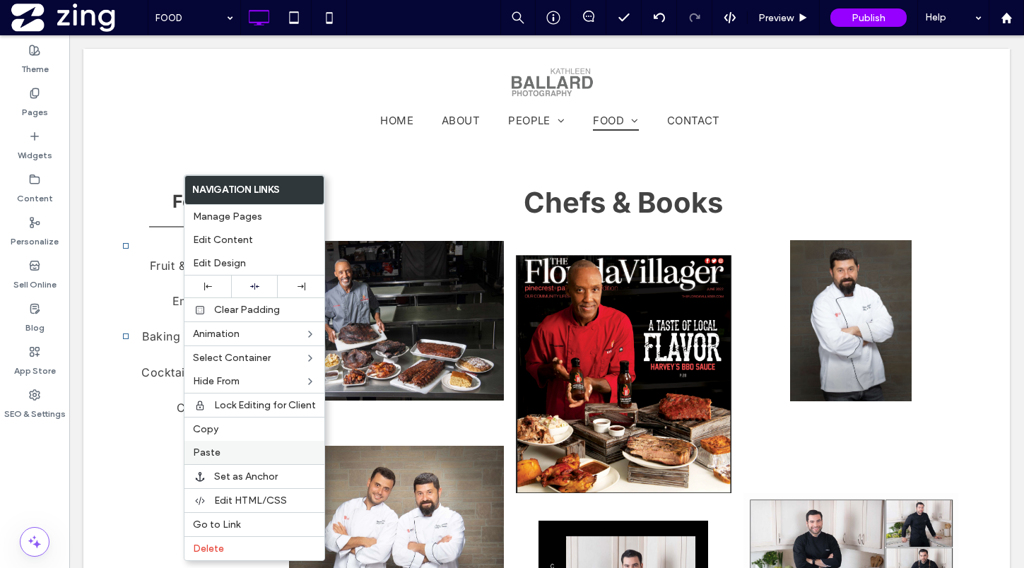
click at [252, 453] on label "Paste" at bounding box center [254, 453] width 123 height 12
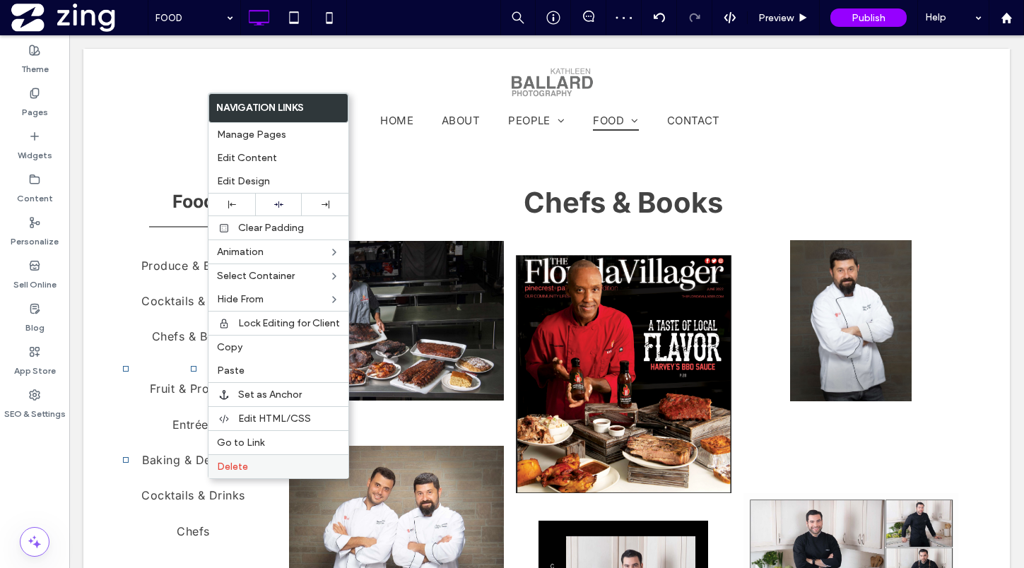
click at [271, 463] on label "Delete" at bounding box center [278, 467] width 123 height 12
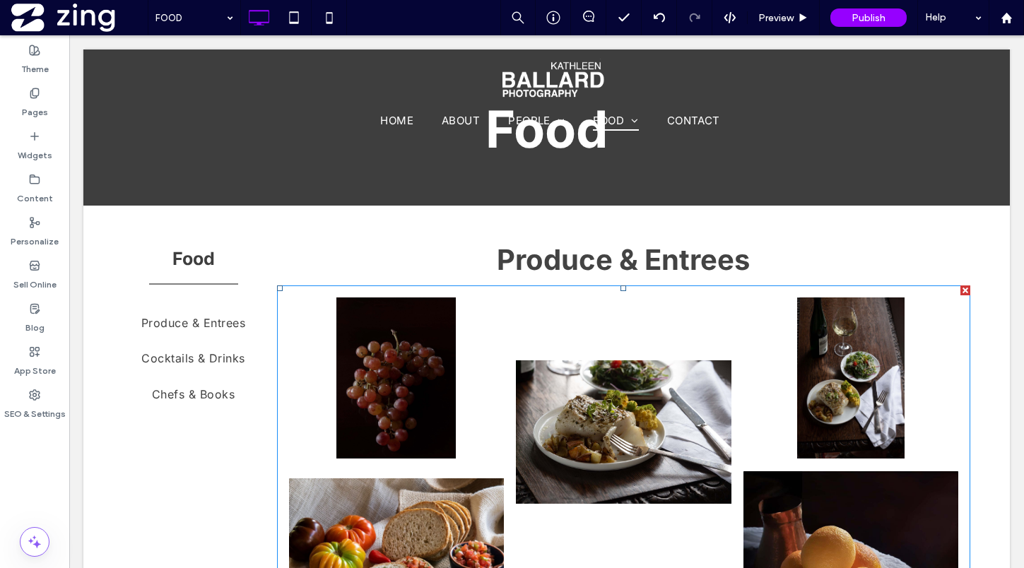
scroll to position [0, 0]
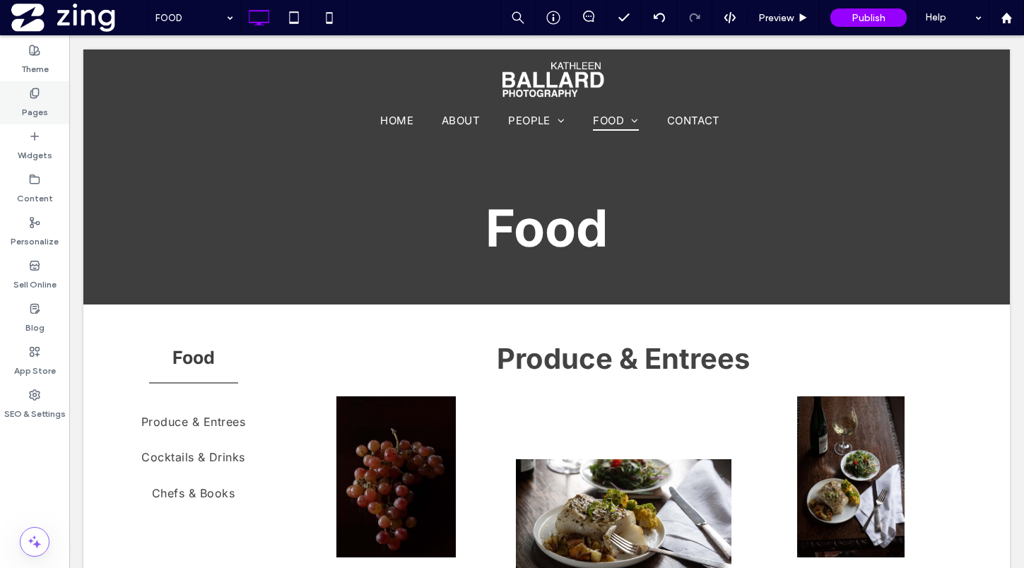
click at [51, 102] on div "Pages" at bounding box center [34, 102] width 69 height 43
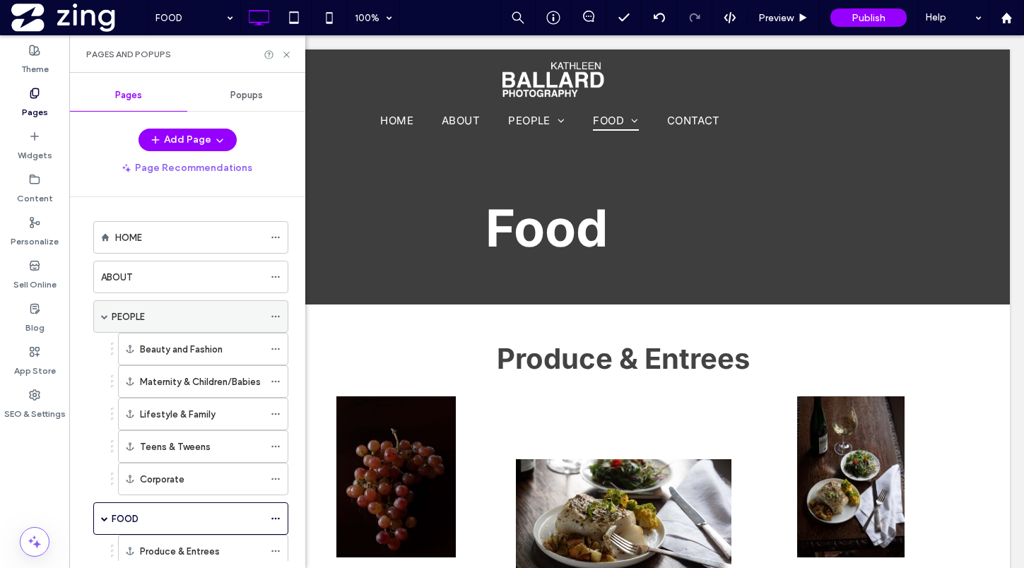
click at [189, 314] on div "PEOPLE" at bounding box center [188, 317] width 152 height 15
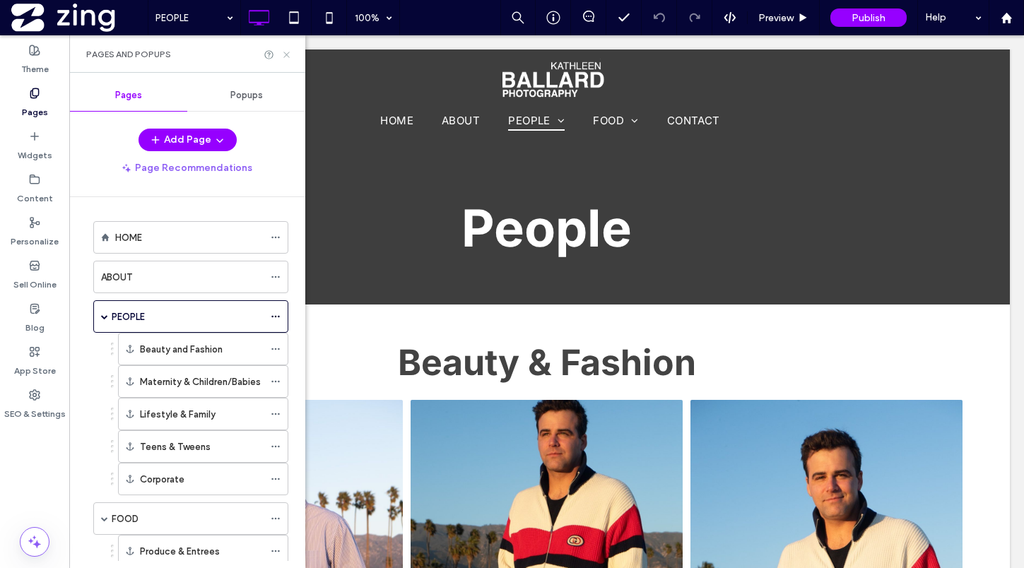
click at [288, 52] on icon at bounding box center [286, 54] width 11 height 11
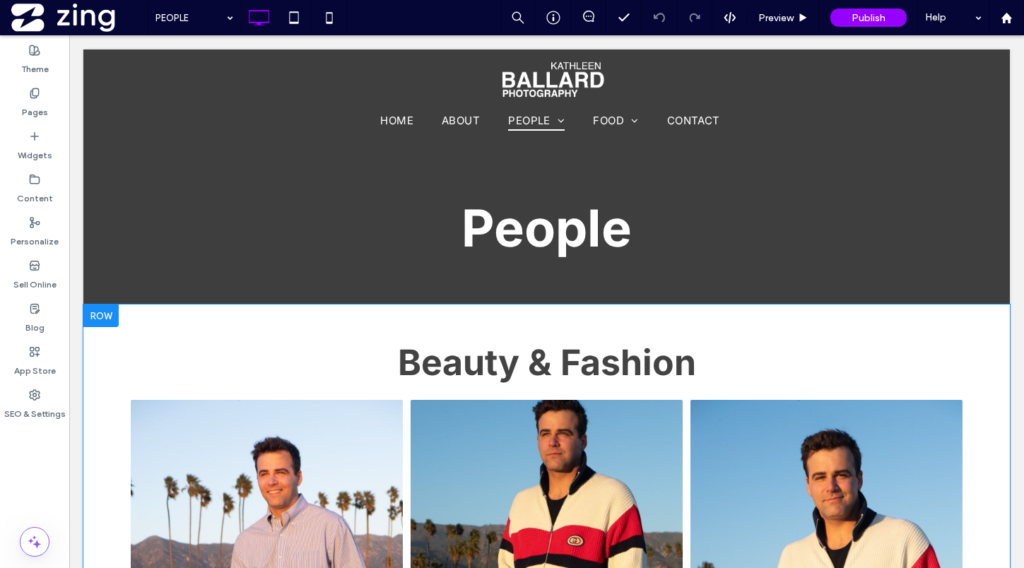
click at [102, 319] on div at bounding box center [100, 316] width 35 height 23
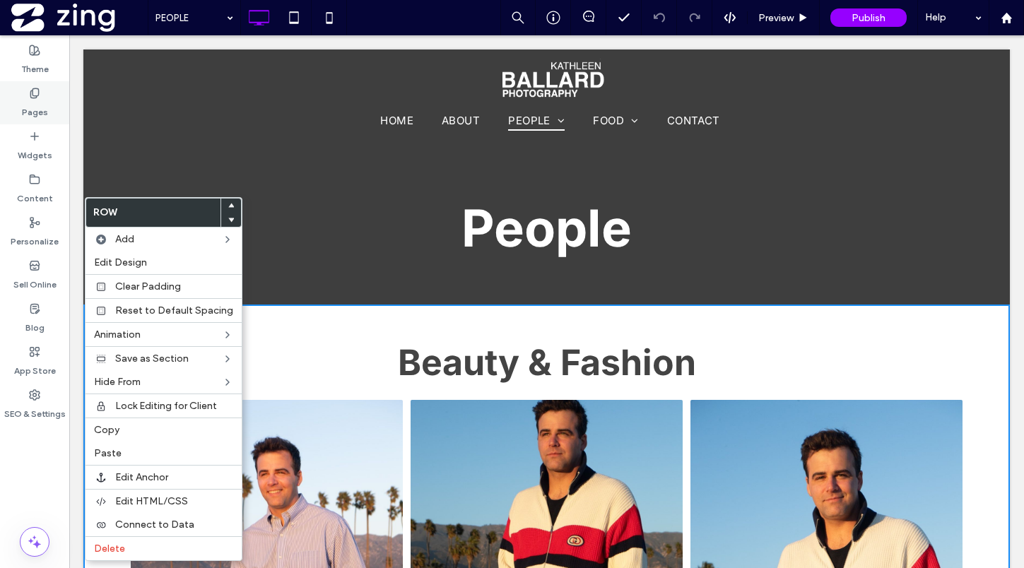
click at [33, 108] on label "Pages" at bounding box center [35, 109] width 26 height 20
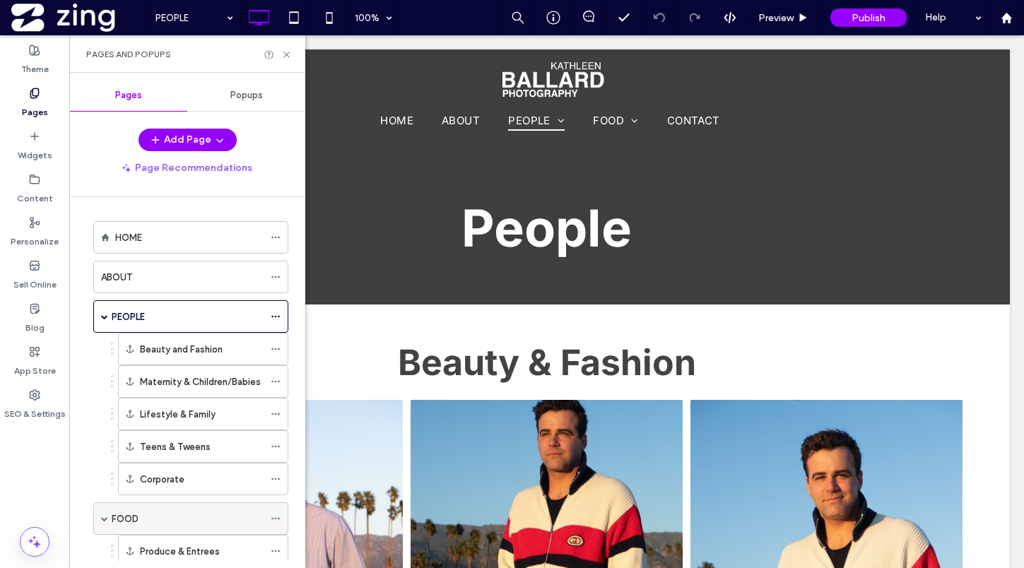
click at [176, 520] on div "FOOD" at bounding box center [188, 519] width 152 height 15
click at [286, 54] on use at bounding box center [286, 55] width 6 height 6
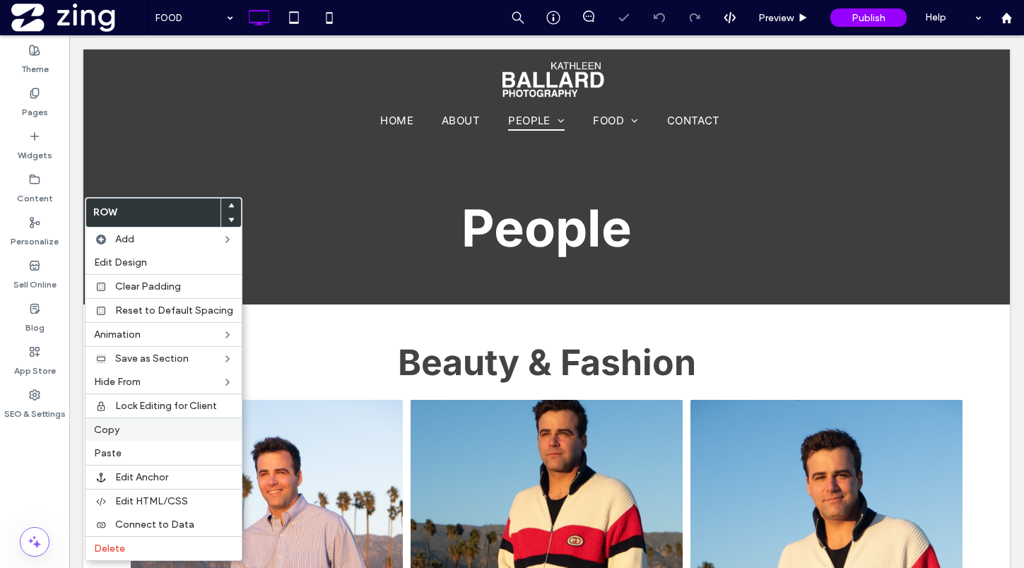
click at [119, 426] on label "Copy" at bounding box center [163, 430] width 139 height 12
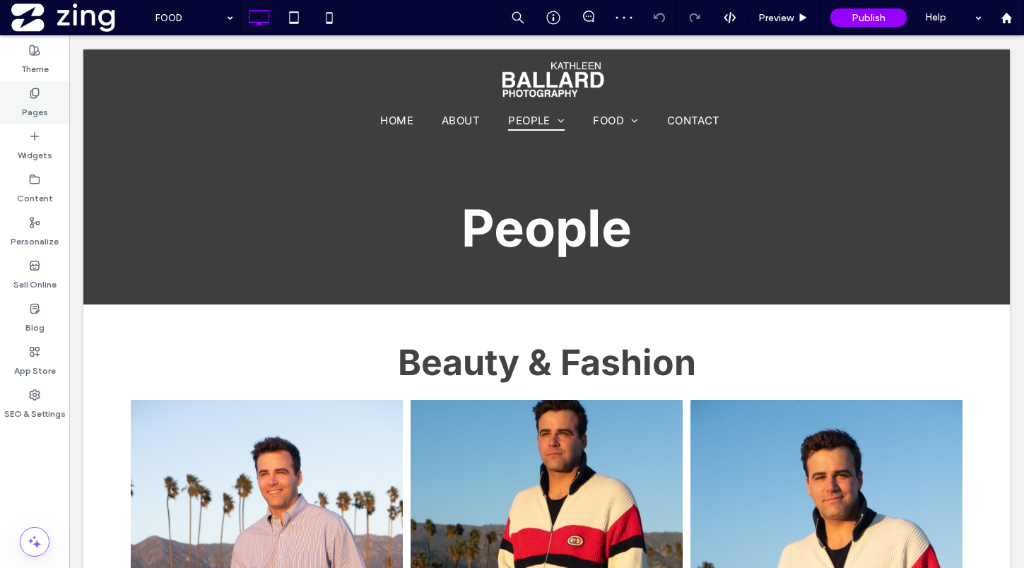
click at [40, 99] on label "Pages" at bounding box center [35, 109] width 26 height 20
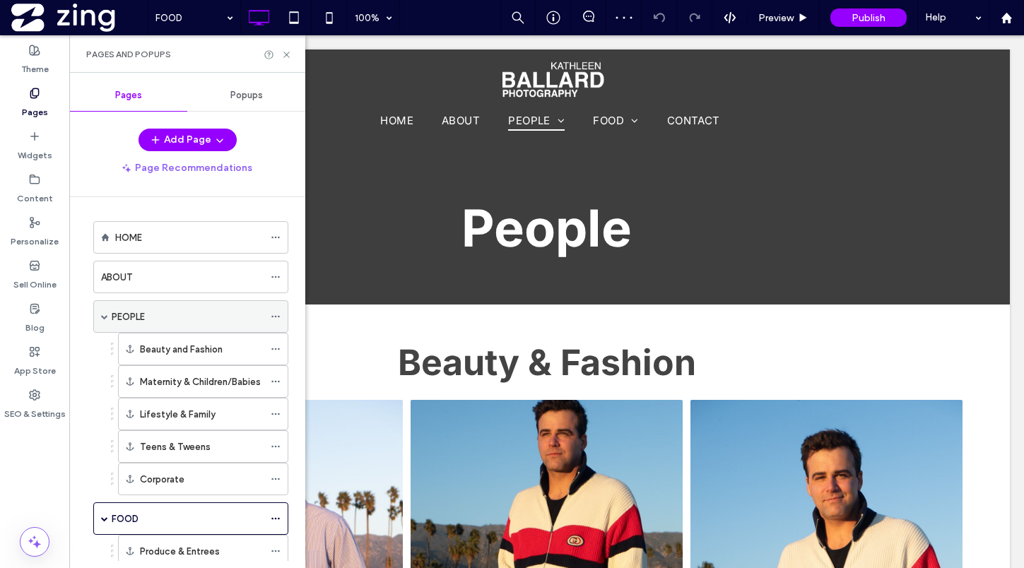
click at [148, 312] on div "PEOPLE" at bounding box center [188, 317] width 152 height 15
click at [288, 51] on icon at bounding box center [286, 54] width 11 height 11
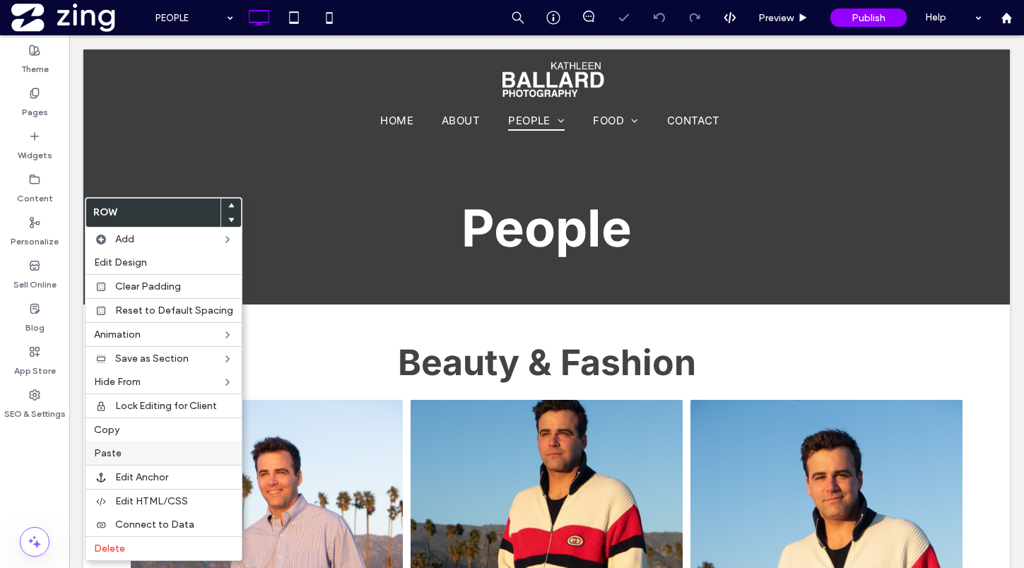
click at [131, 453] on label "Paste" at bounding box center [163, 453] width 139 height 12
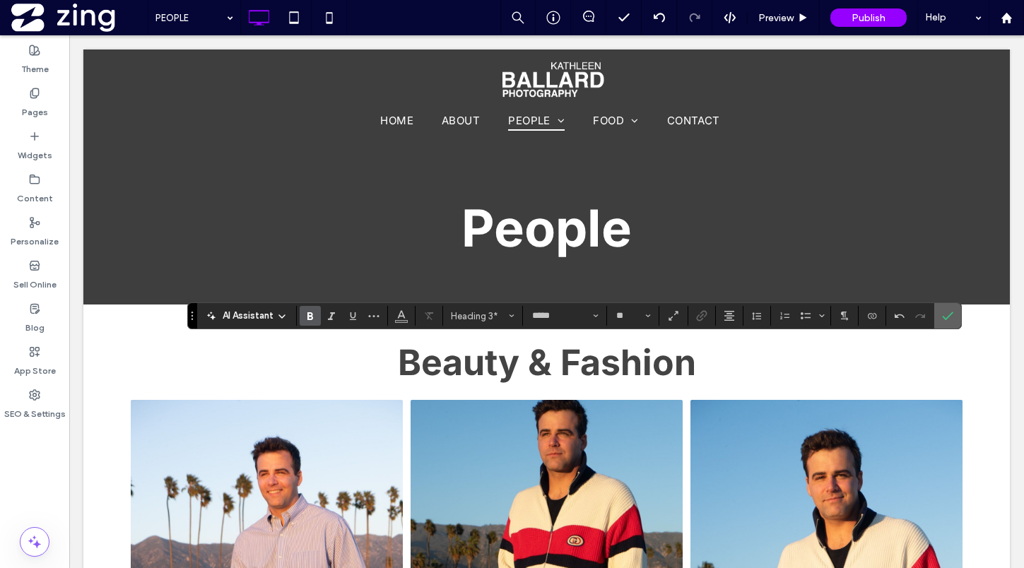
click at [952, 319] on icon "Confirm" at bounding box center [947, 315] width 11 height 11
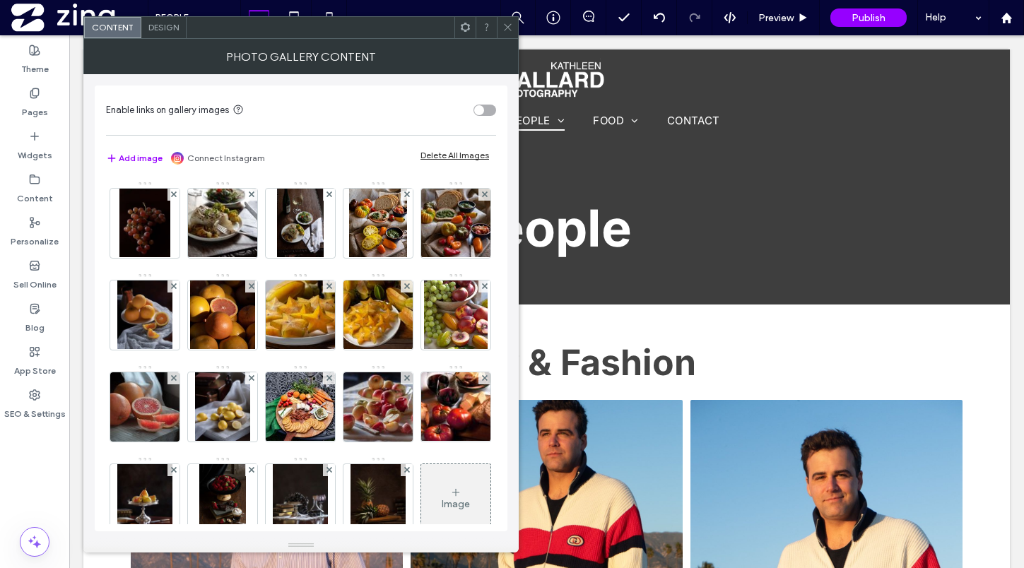
click at [445, 153] on div "Delete All Images" at bounding box center [454, 155] width 69 height 11
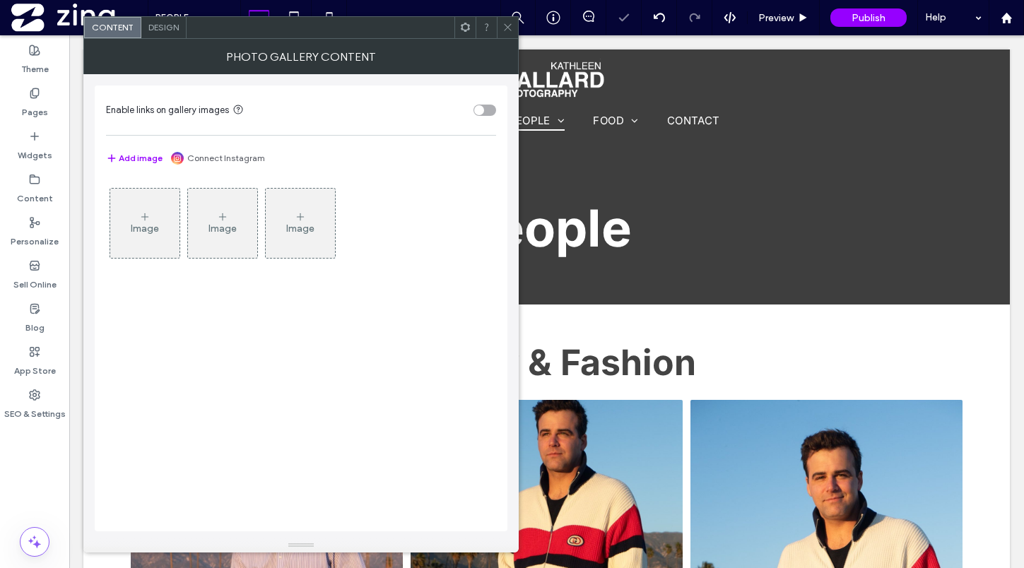
click at [166, 208] on div "Image" at bounding box center [144, 223] width 69 height 66
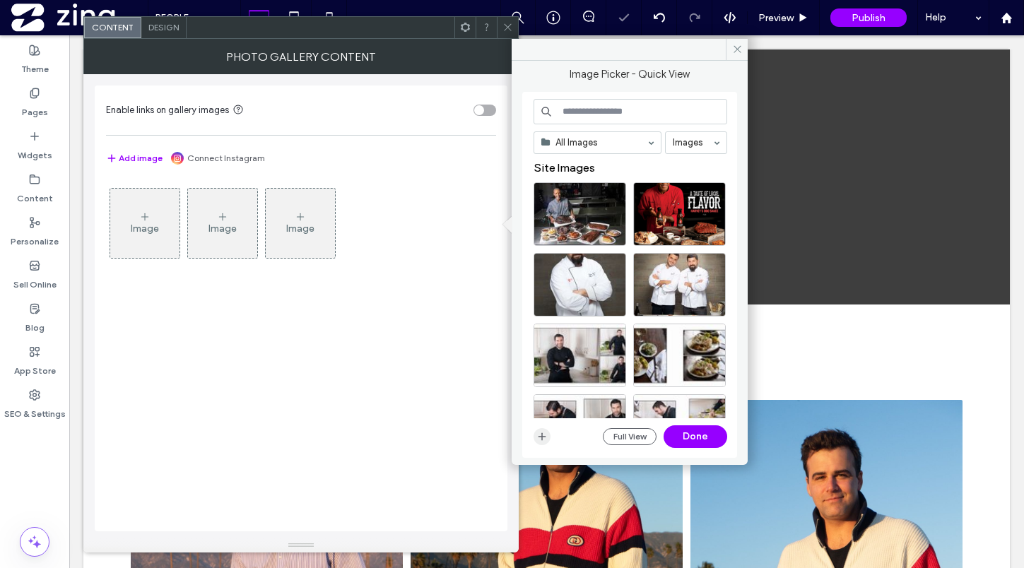
click at [542, 432] on icon "button" at bounding box center [541, 436] width 11 height 11
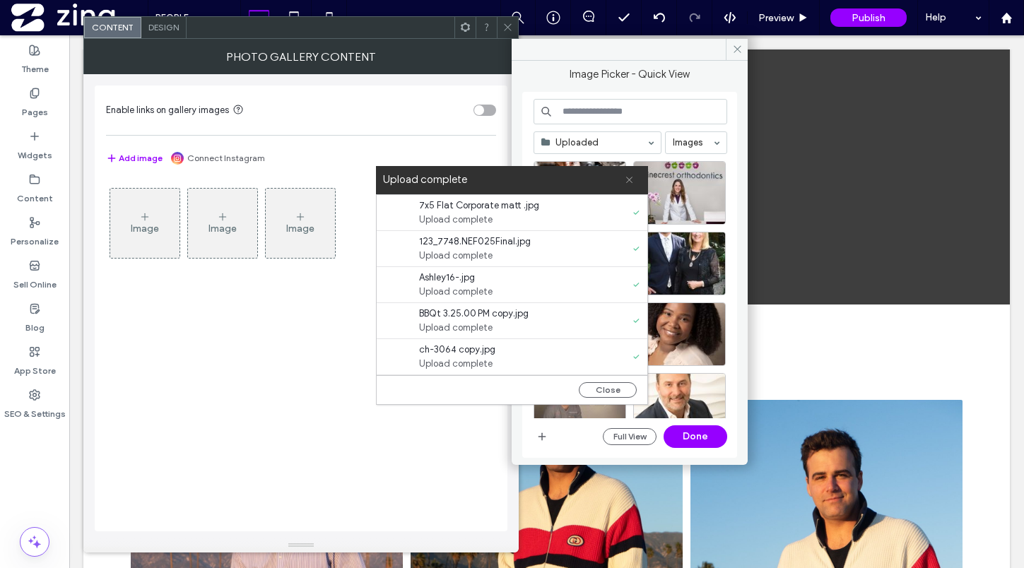
click at [632, 182] on icon at bounding box center [629, 179] width 9 height 9
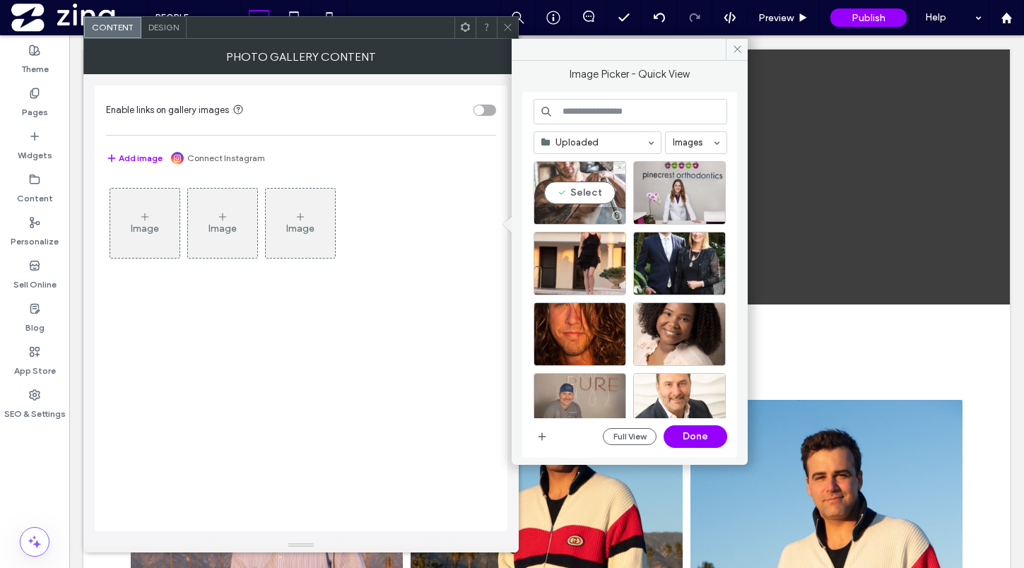
click at [584, 199] on div "Select" at bounding box center [580, 193] width 93 height 64
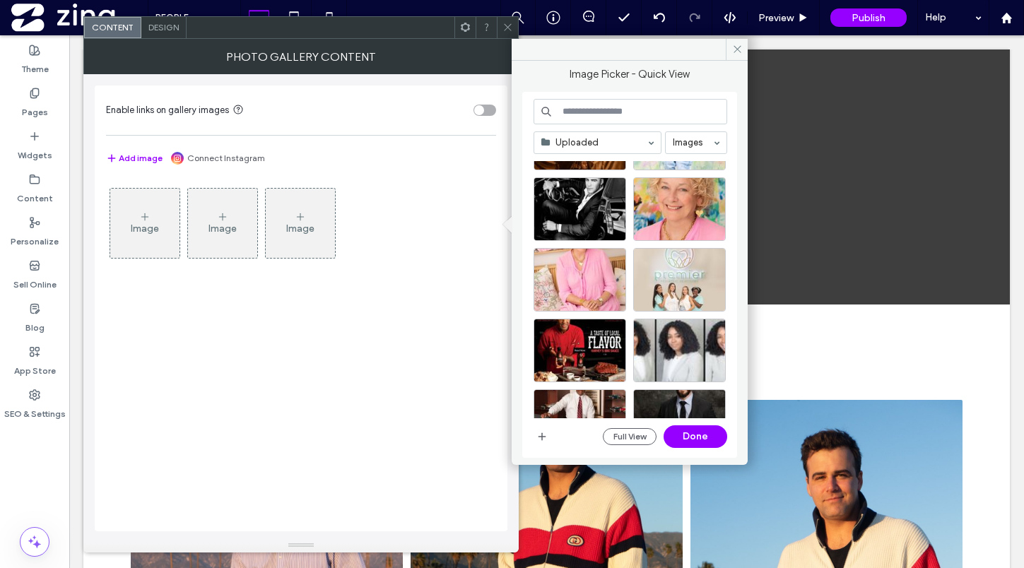
scroll to position [1312, 0]
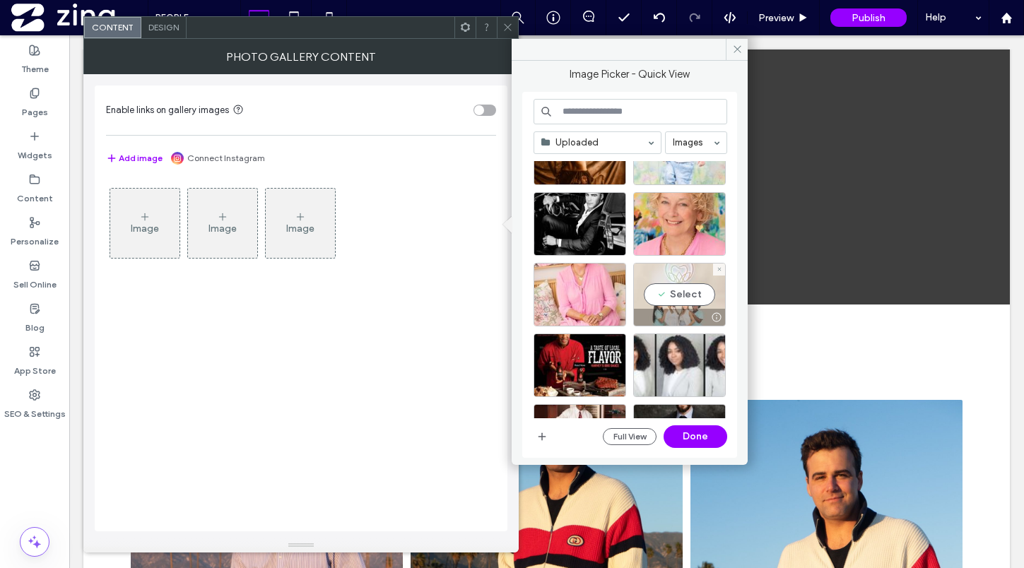
click at [695, 295] on div "Select" at bounding box center [679, 295] width 93 height 64
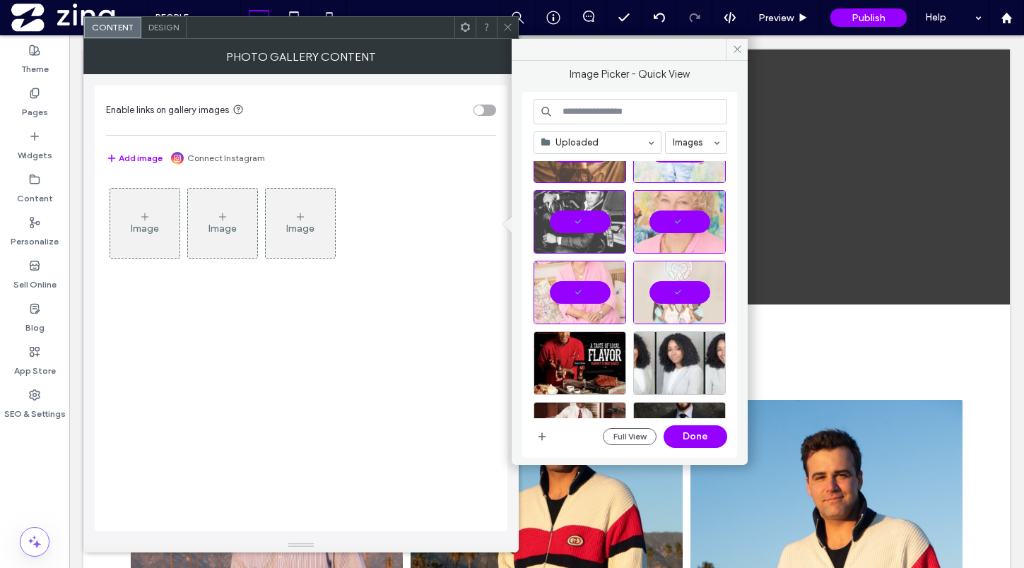
scroll to position [1119, 0]
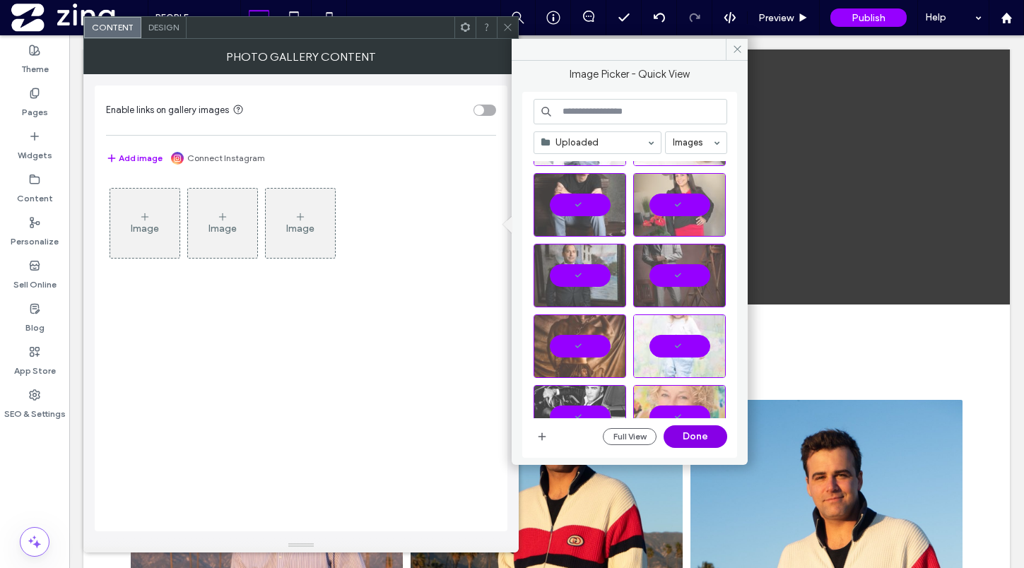
click at [695, 432] on button "Done" at bounding box center [696, 436] width 64 height 23
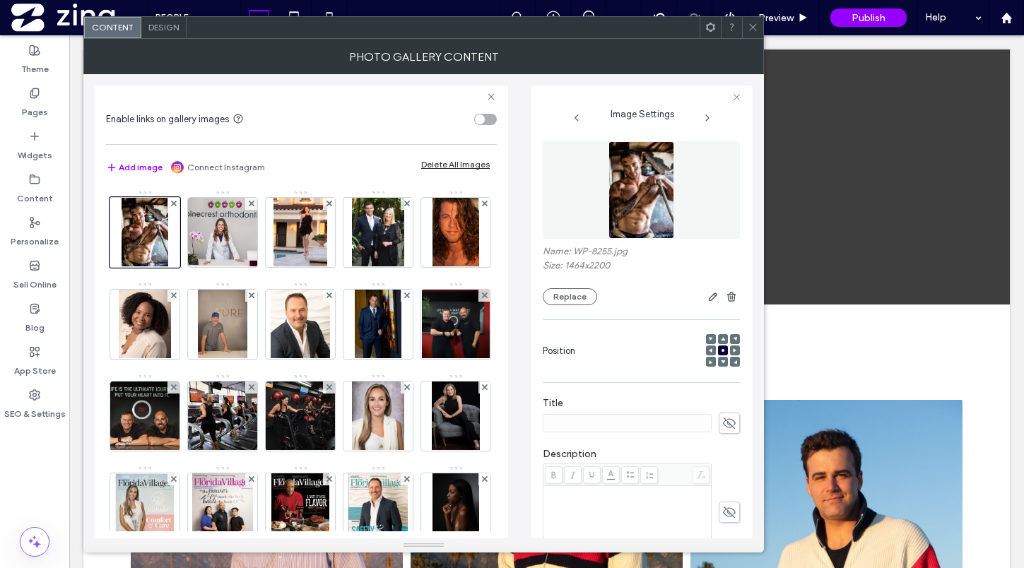
click at [742, 31] on div at bounding box center [752, 27] width 21 height 21
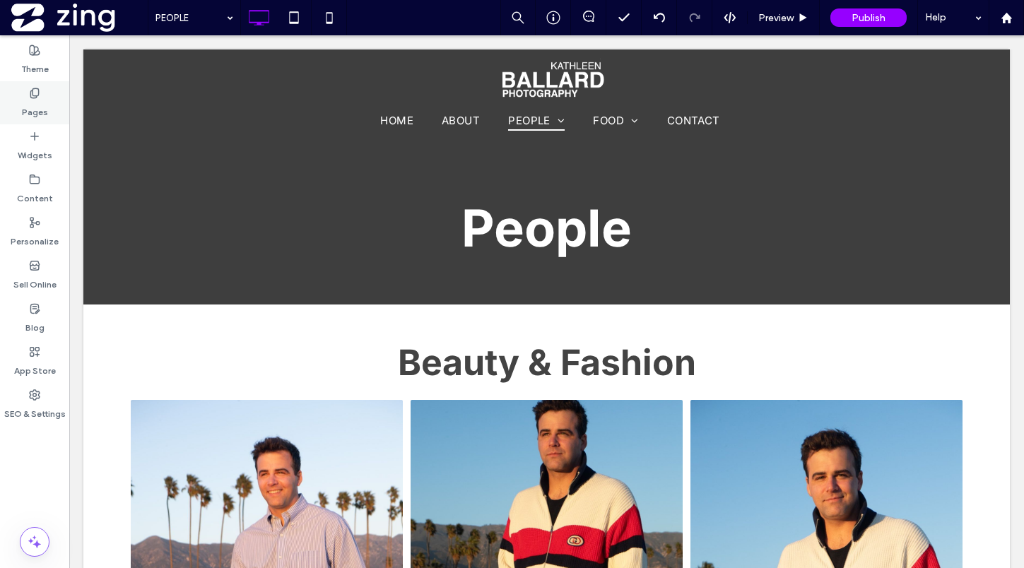
click at [40, 104] on label "Pages" at bounding box center [35, 109] width 26 height 20
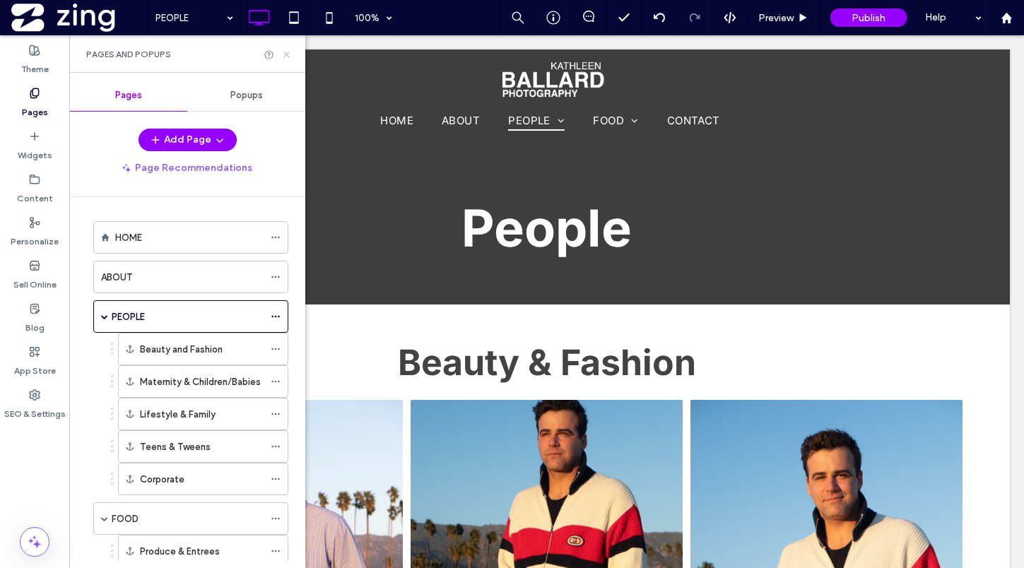
click at [285, 54] on icon at bounding box center [286, 54] width 11 height 11
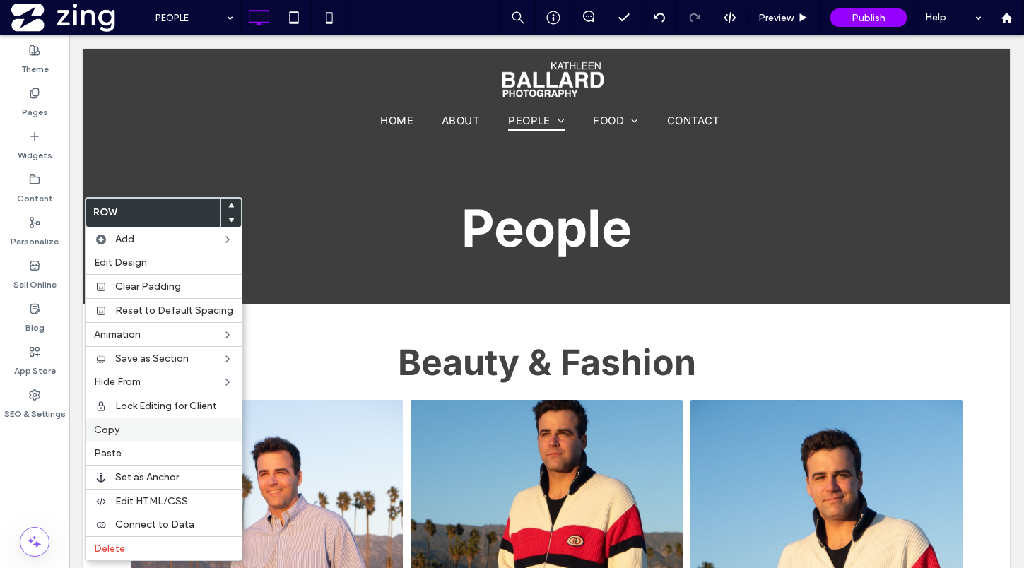
click at [138, 428] on label "Copy" at bounding box center [163, 430] width 139 height 12
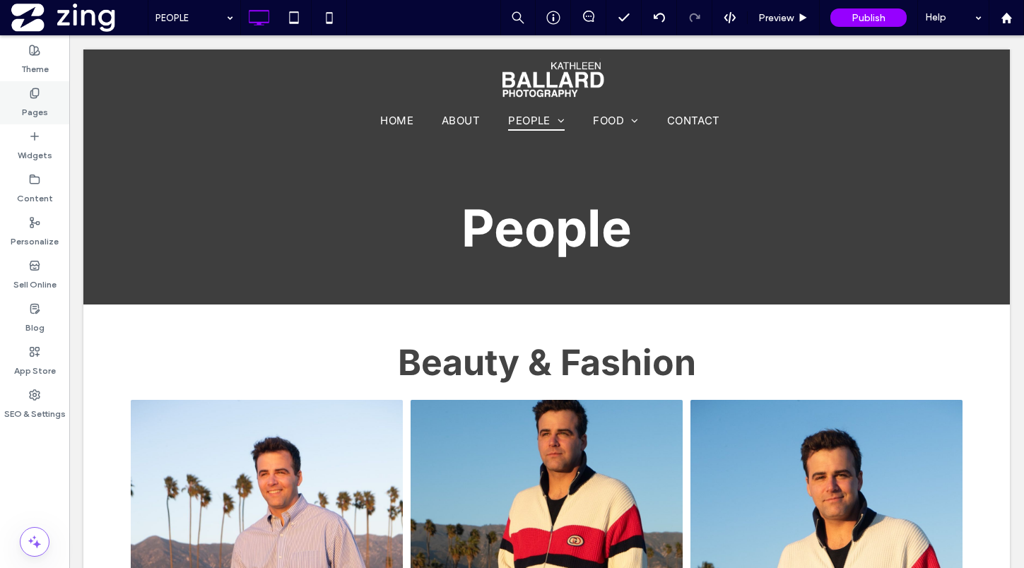
click at [42, 111] on label "Pages" at bounding box center [35, 109] width 26 height 20
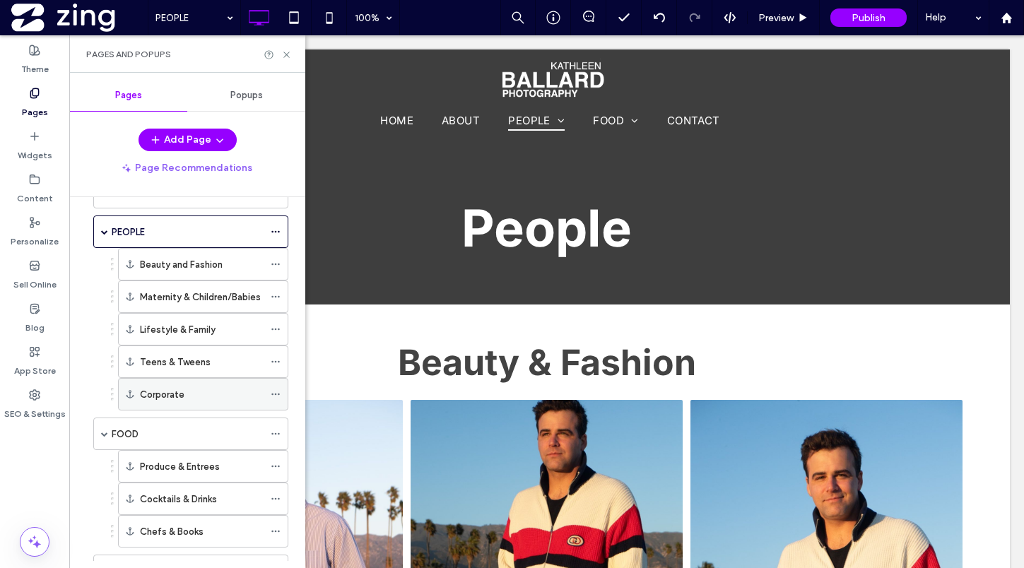
scroll to position [78, 0]
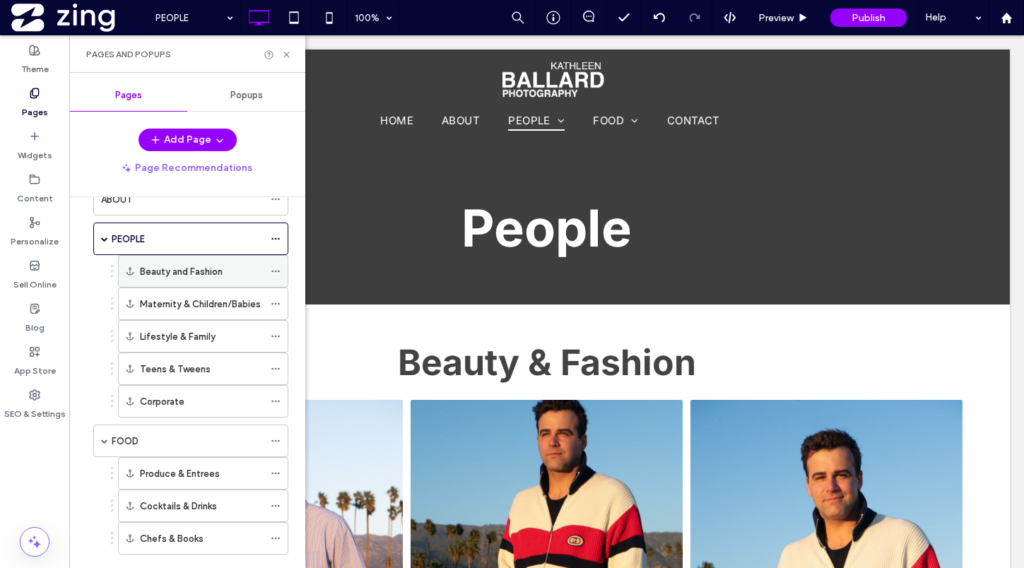
click at [273, 273] on icon at bounding box center [276, 271] width 10 height 10
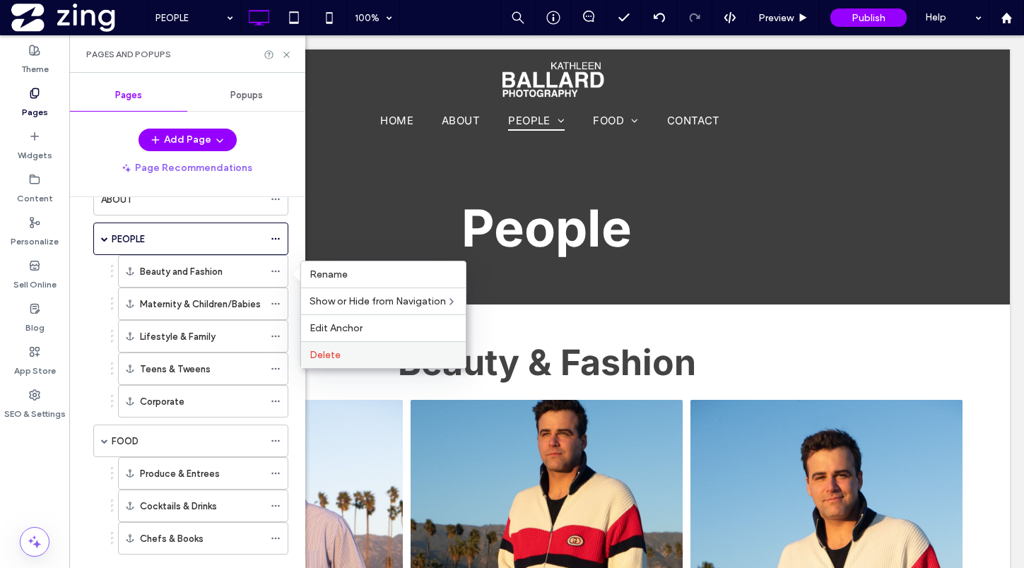
click at [331, 349] on span "Delete" at bounding box center [325, 355] width 31 height 12
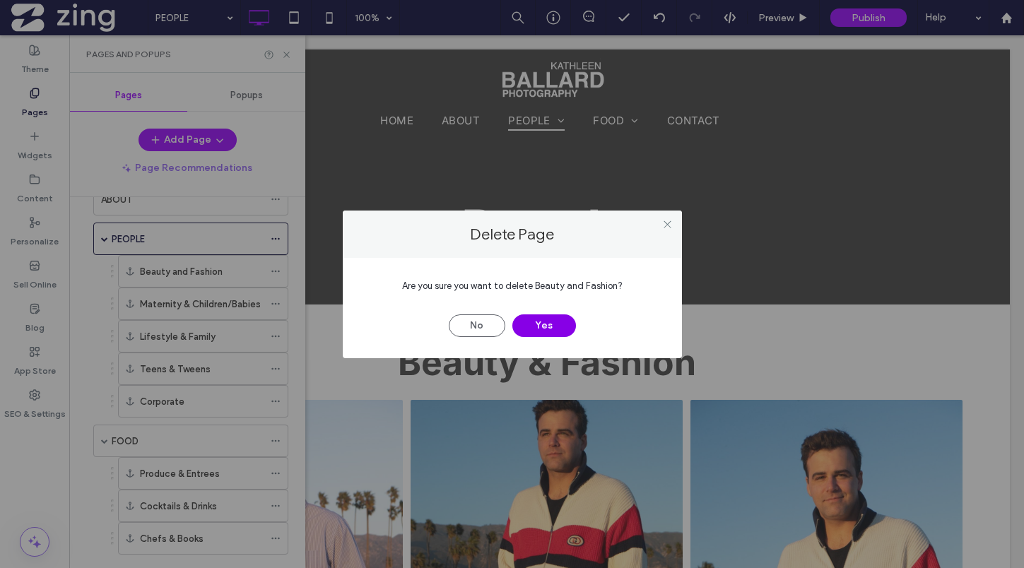
click at [526, 329] on button "Yes" at bounding box center [544, 325] width 64 height 23
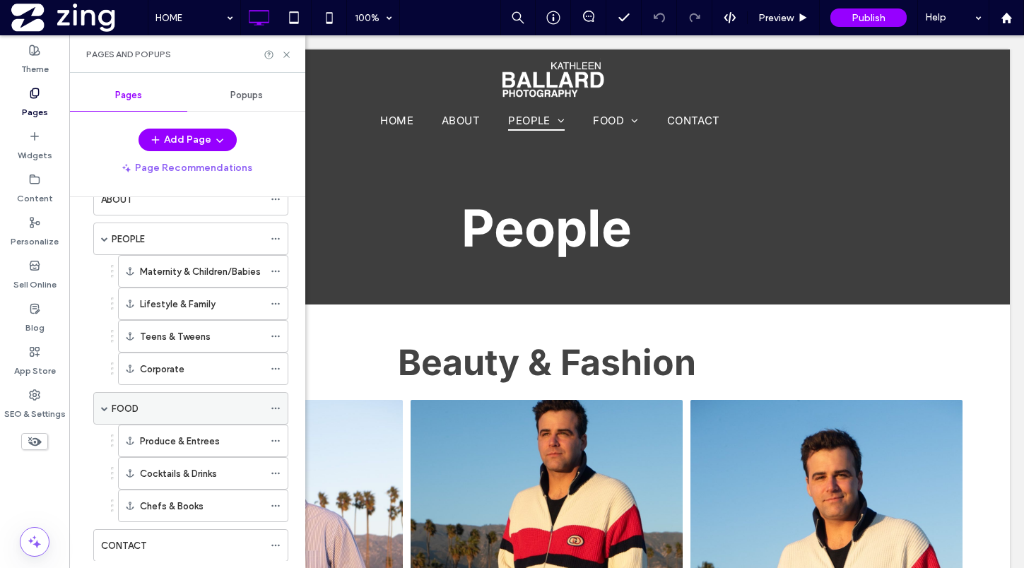
click at [213, 407] on div "FOOD" at bounding box center [188, 408] width 152 height 15
click at [284, 54] on icon at bounding box center [286, 54] width 11 height 11
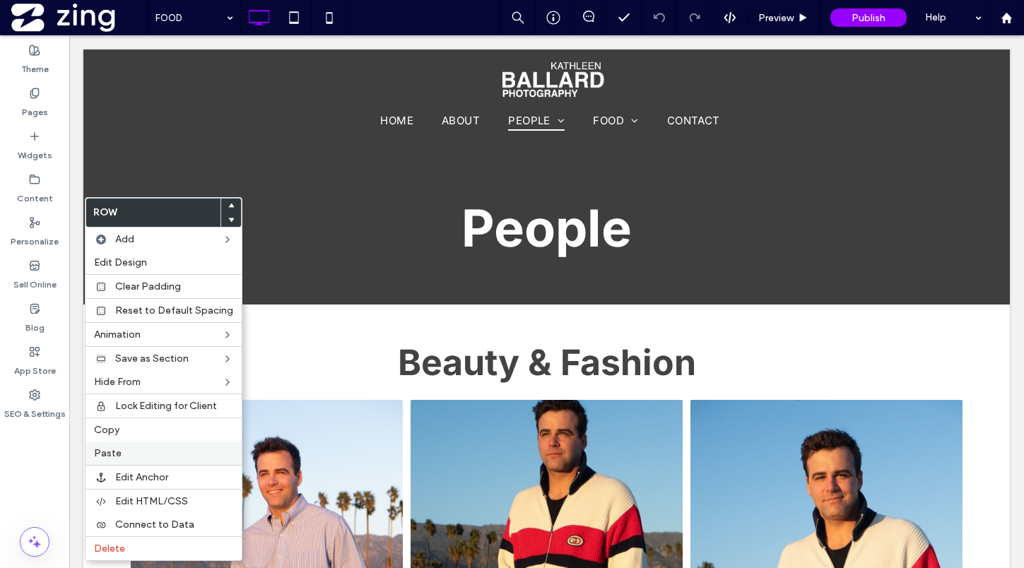
click at [120, 452] on label "Paste" at bounding box center [163, 453] width 139 height 12
click at [223, 219] on div at bounding box center [231, 220] width 20 height 14
click at [228, 219] on use at bounding box center [231, 220] width 6 height 4
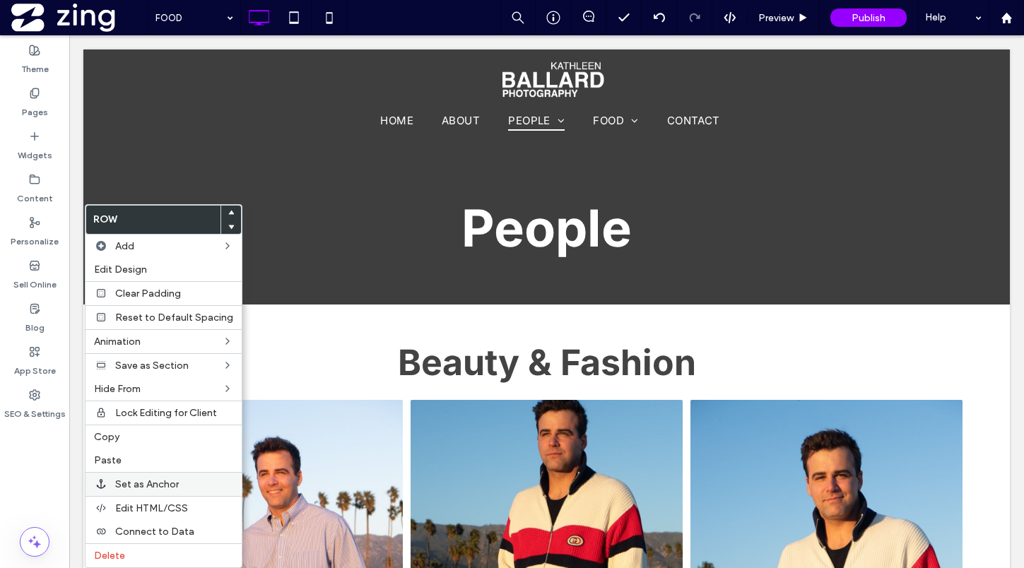
click at [141, 487] on span "Set as Anchor" at bounding box center [147, 484] width 64 height 12
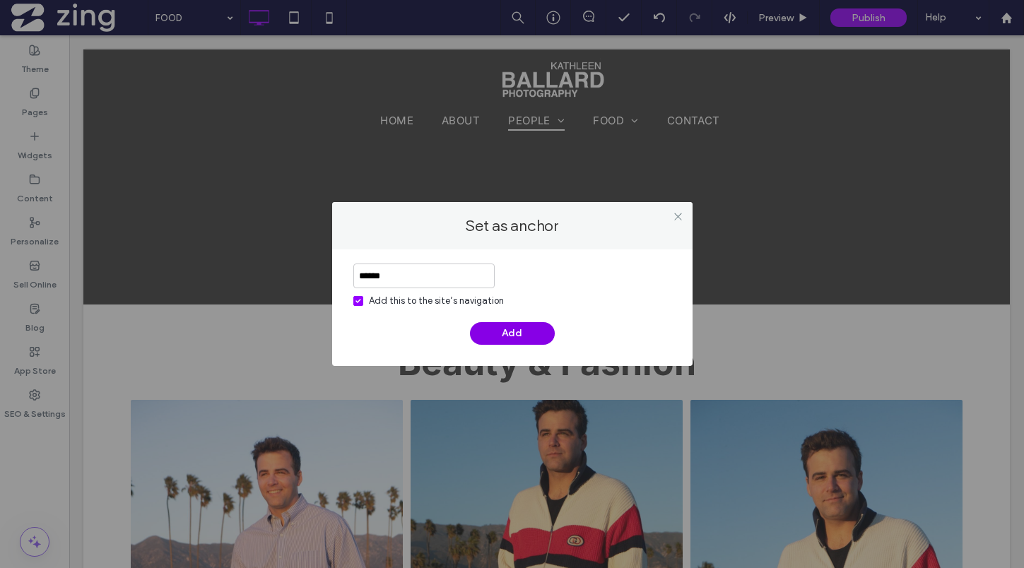
type input "******"
click at [508, 326] on button "Add" at bounding box center [512, 333] width 85 height 23
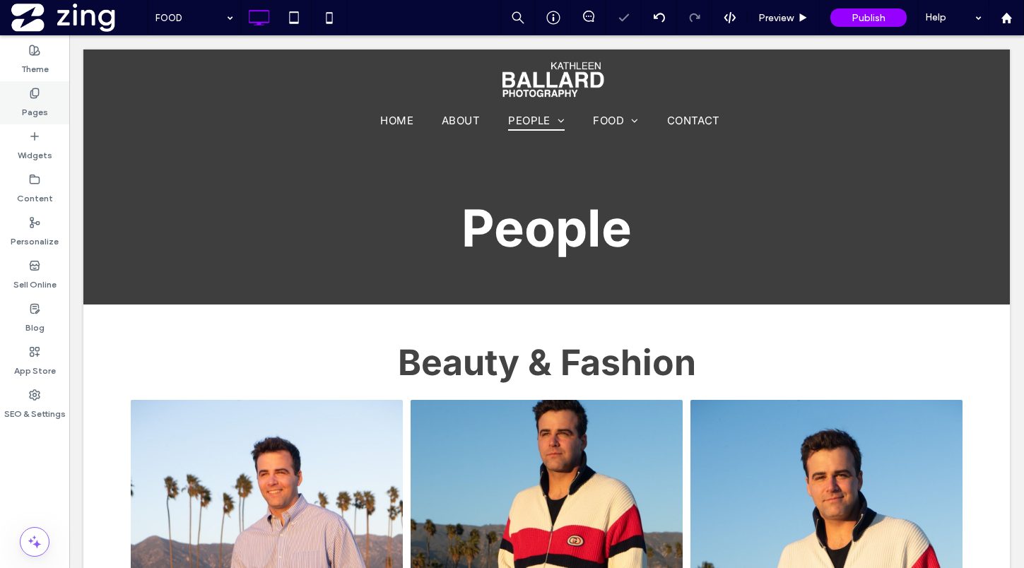
click at [55, 107] on div "Pages" at bounding box center [34, 102] width 69 height 43
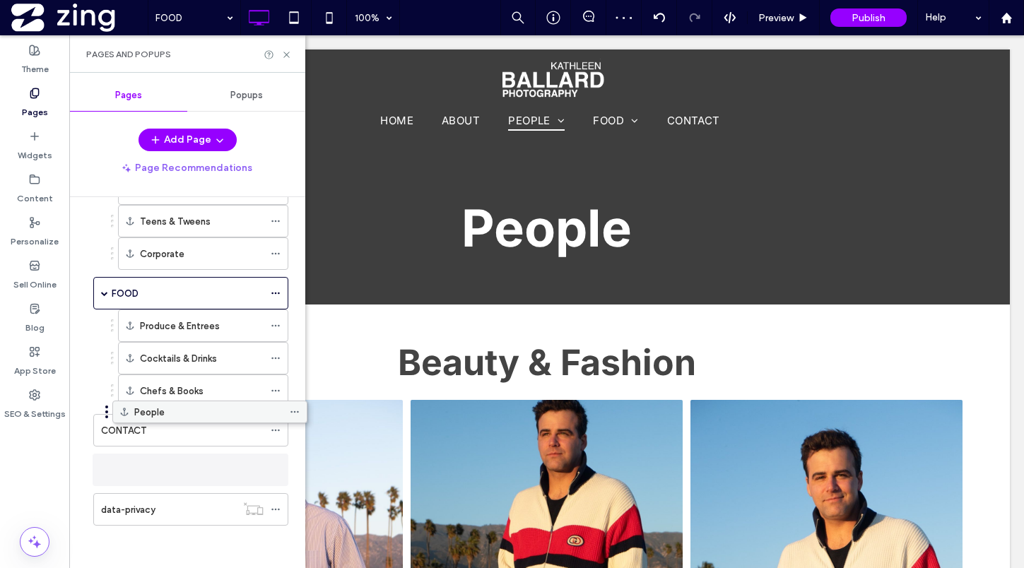
scroll to position [186, 0]
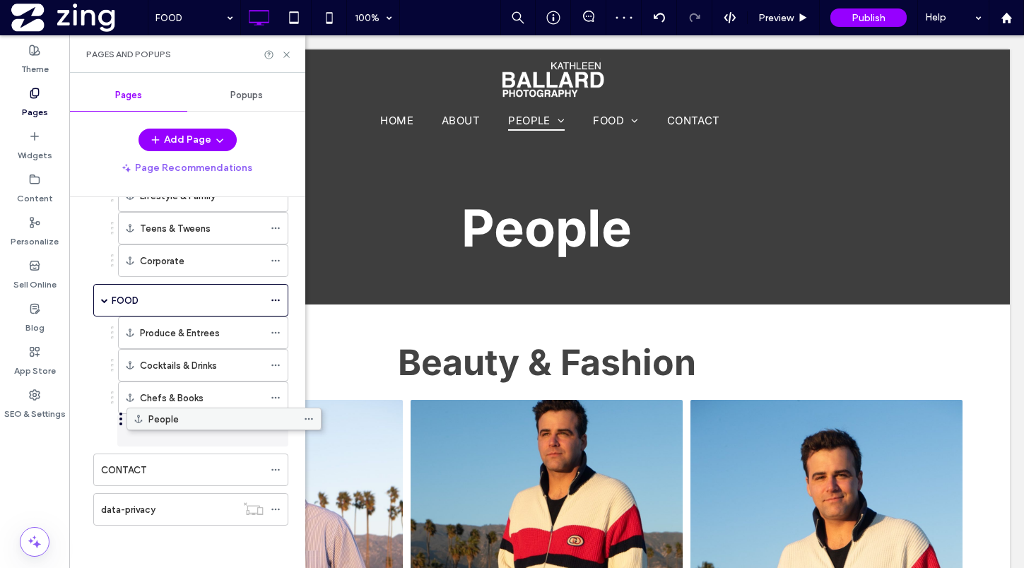
drag, startPoint x: 152, startPoint y: 514, endPoint x: 184, endPoint y: 428, distance: 92.1
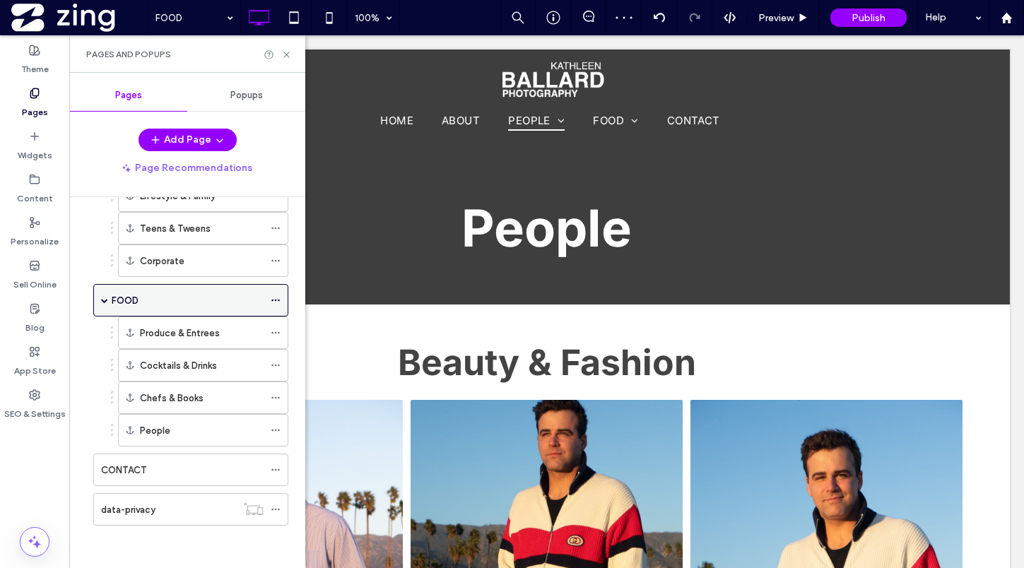
click at [273, 296] on icon at bounding box center [276, 300] width 10 height 10
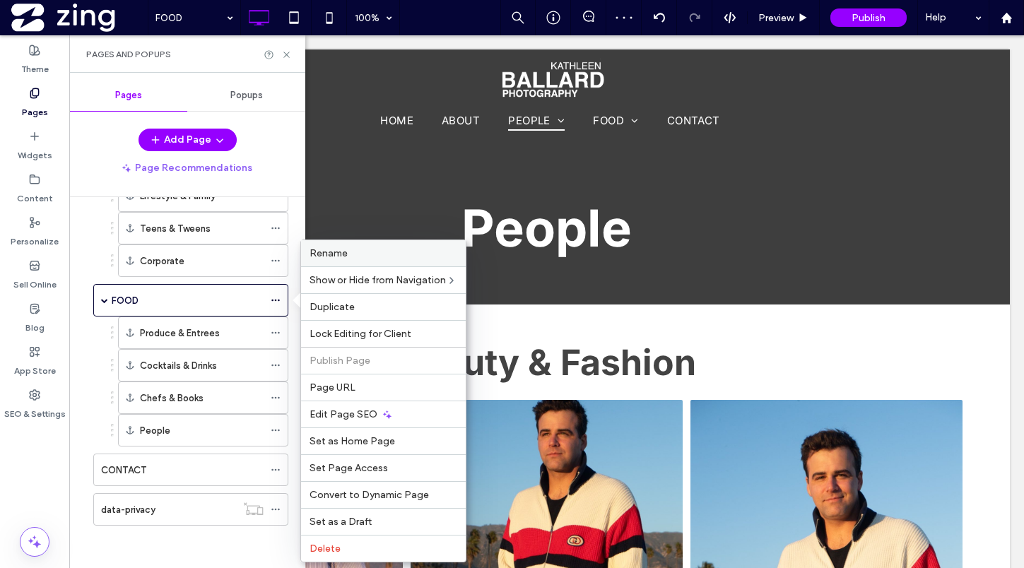
click at [355, 261] on div "Rename" at bounding box center [383, 253] width 165 height 26
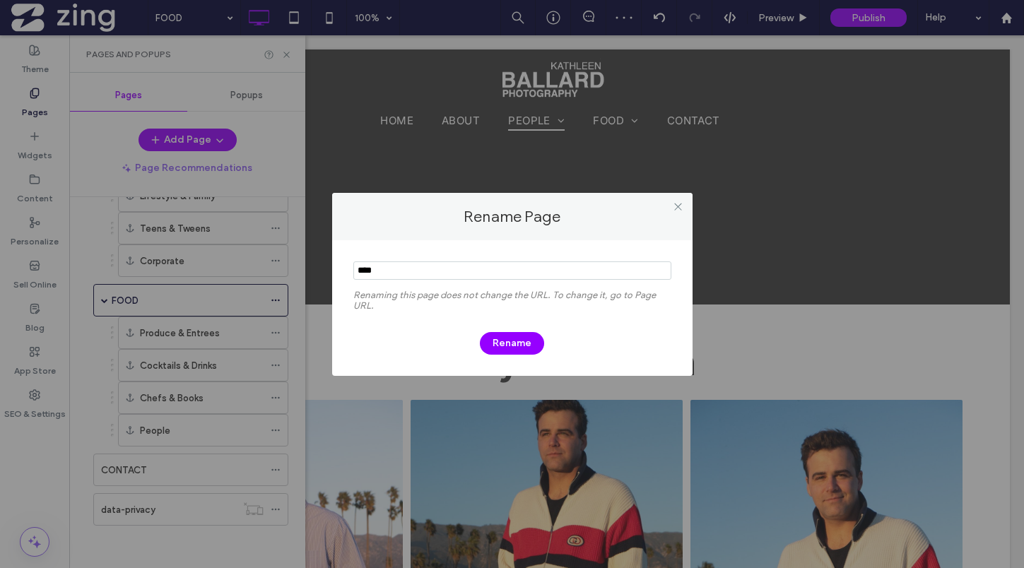
click at [411, 276] on input "notEmpty" at bounding box center [512, 270] width 318 height 18
type input "*******"
click at [531, 346] on button "Rename" at bounding box center [512, 343] width 64 height 23
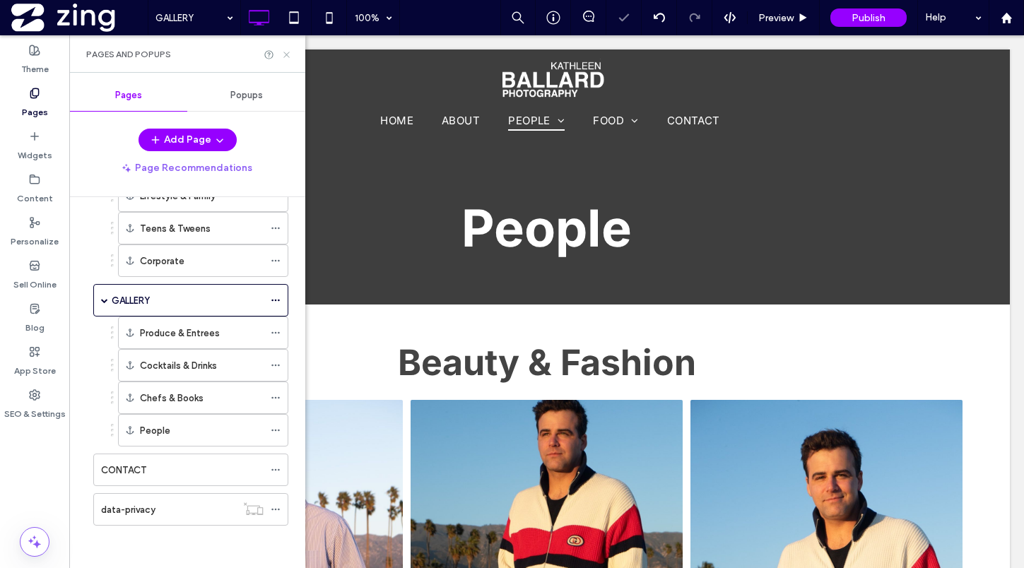
click at [286, 57] on icon at bounding box center [286, 54] width 11 height 11
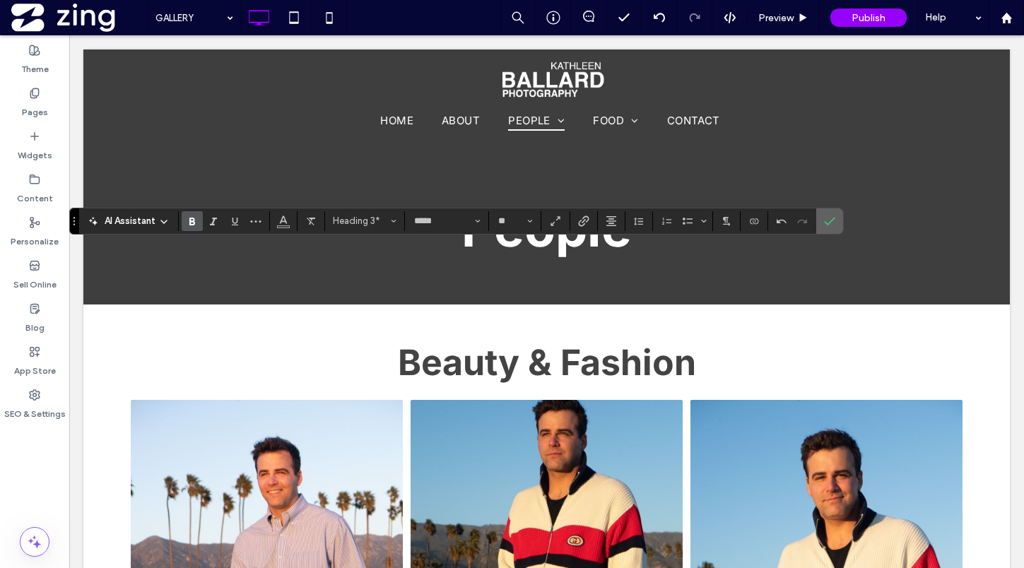
click at [835, 218] on label "Confirm" at bounding box center [829, 220] width 21 height 25
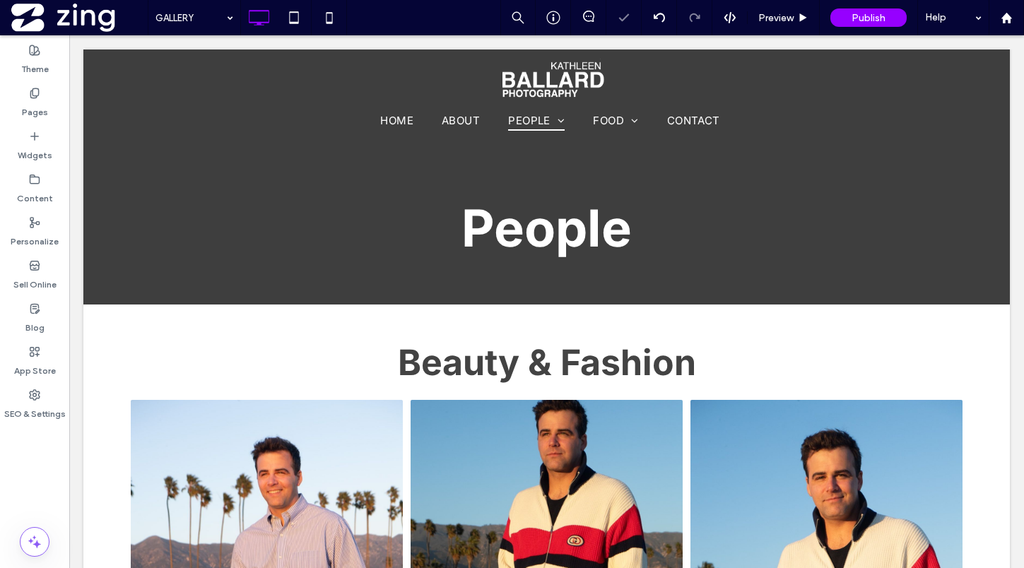
type input "*****"
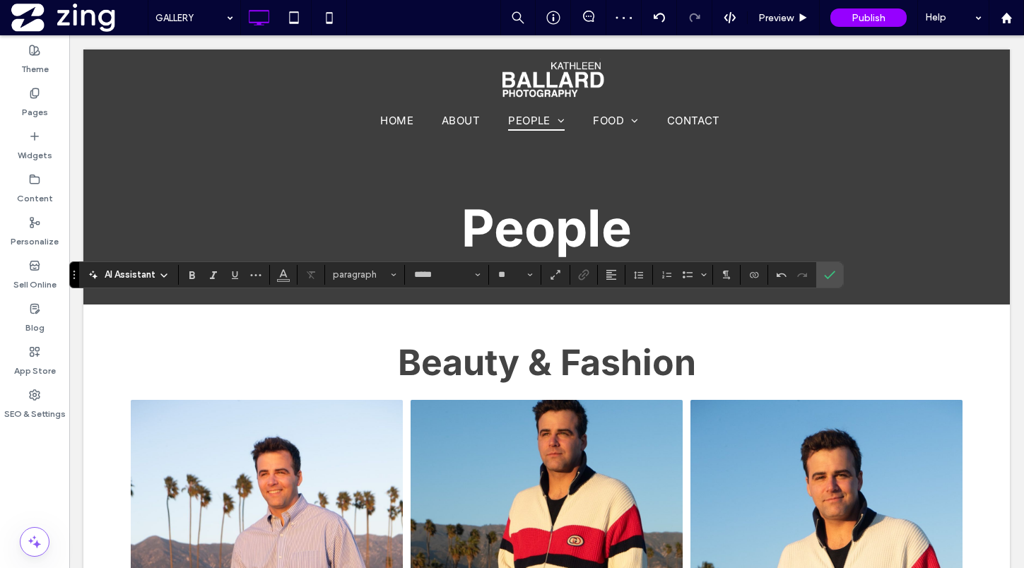
type input "**"
click at [828, 277] on use "Confirm" at bounding box center [830, 275] width 11 height 8
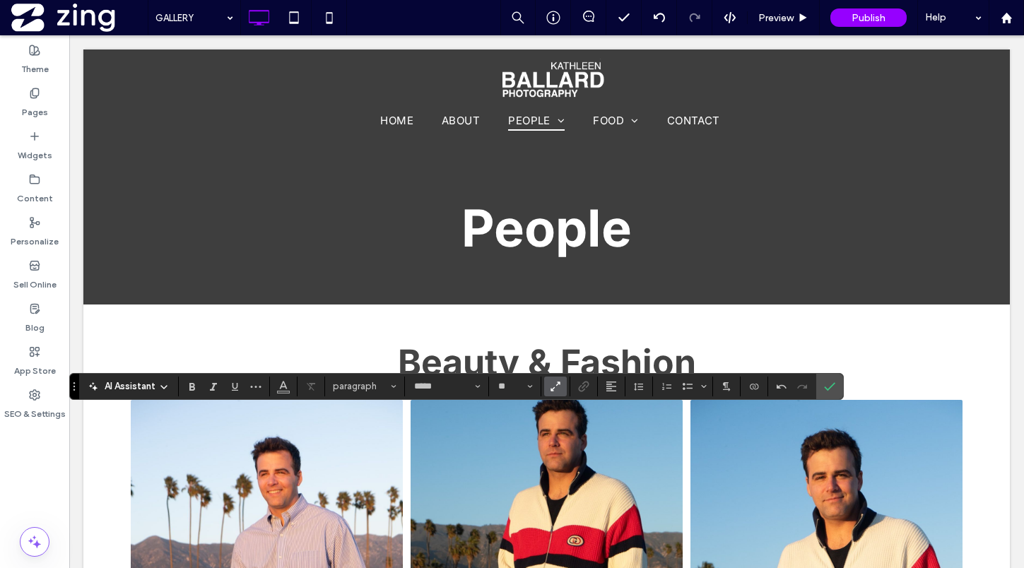
type input "**"
click at [840, 397] on label "Confirm" at bounding box center [829, 386] width 21 height 25
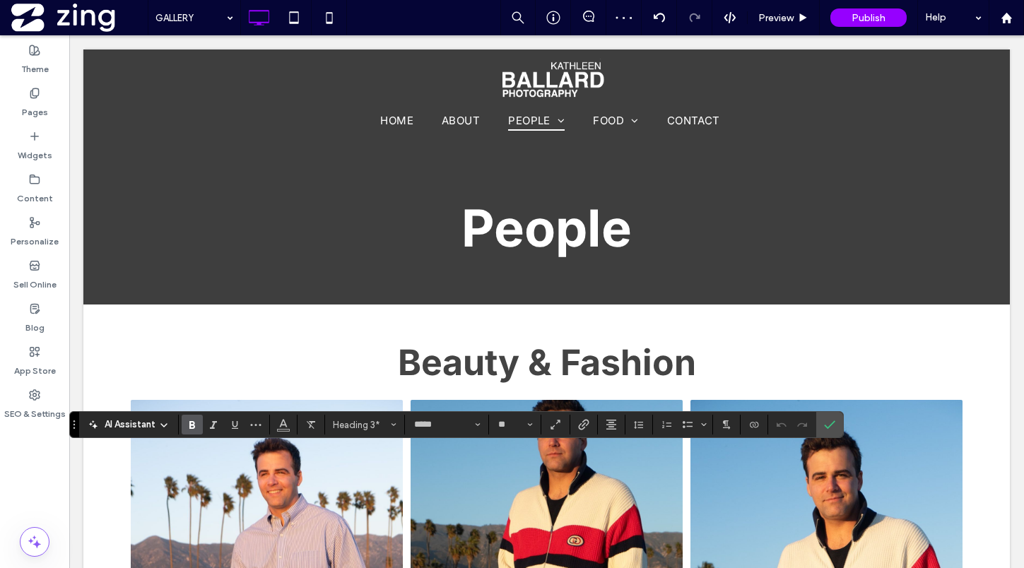
type input "**"
click at [833, 423] on icon "Confirm" at bounding box center [829, 424] width 11 height 11
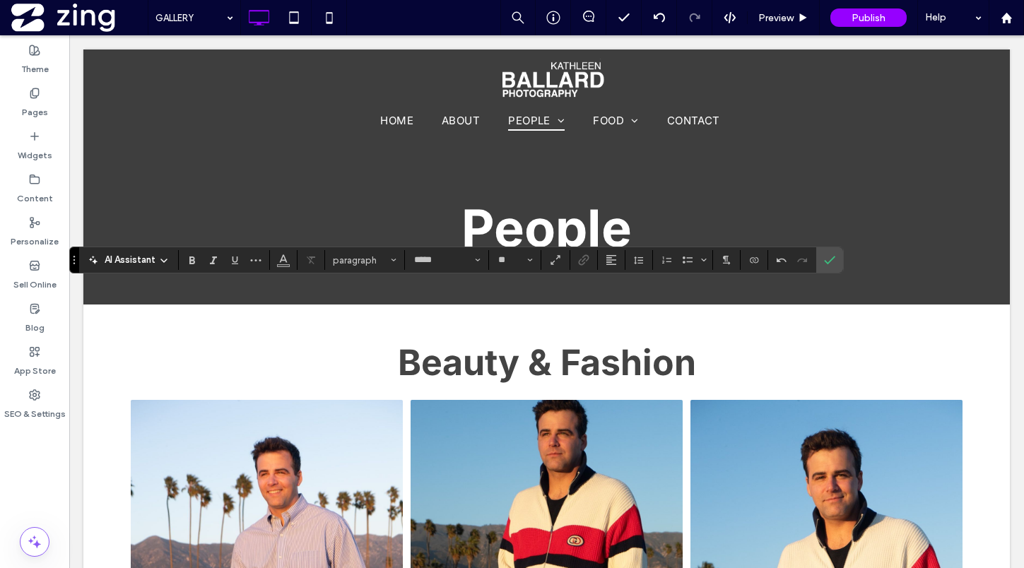
type input "**"
click at [832, 257] on icon "Confirm" at bounding box center [829, 259] width 11 height 11
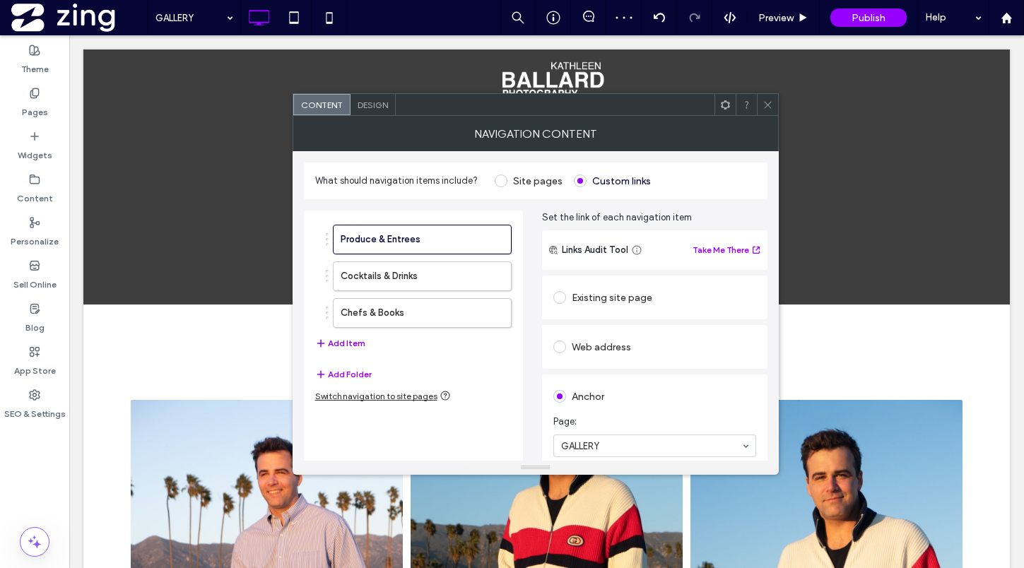
click at [342, 345] on button "Add Item" at bounding box center [340, 343] width 50 height 17
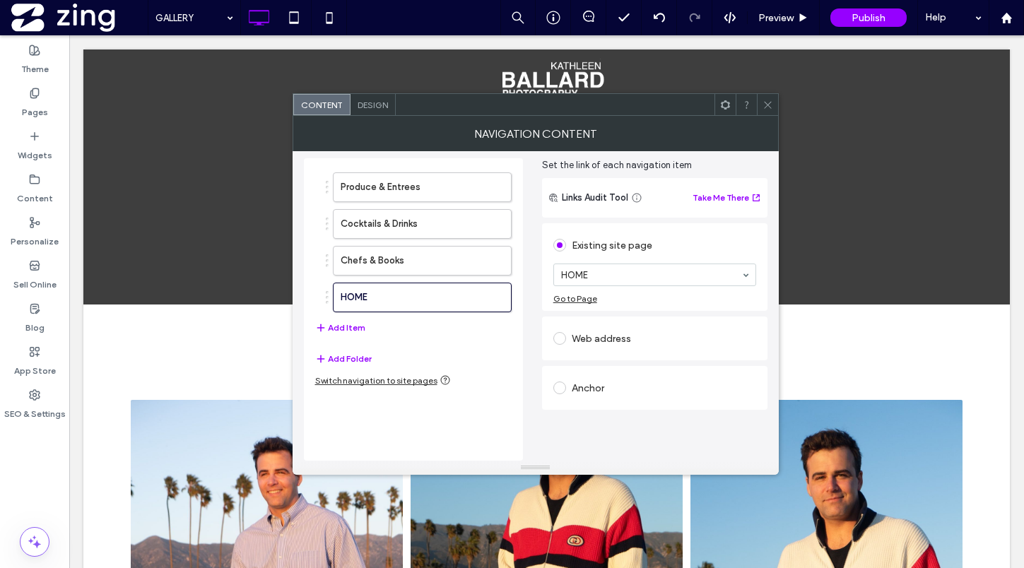
click at [623, 394] on div "Anchor" at bounding box center [654, 388] width 203 height 23
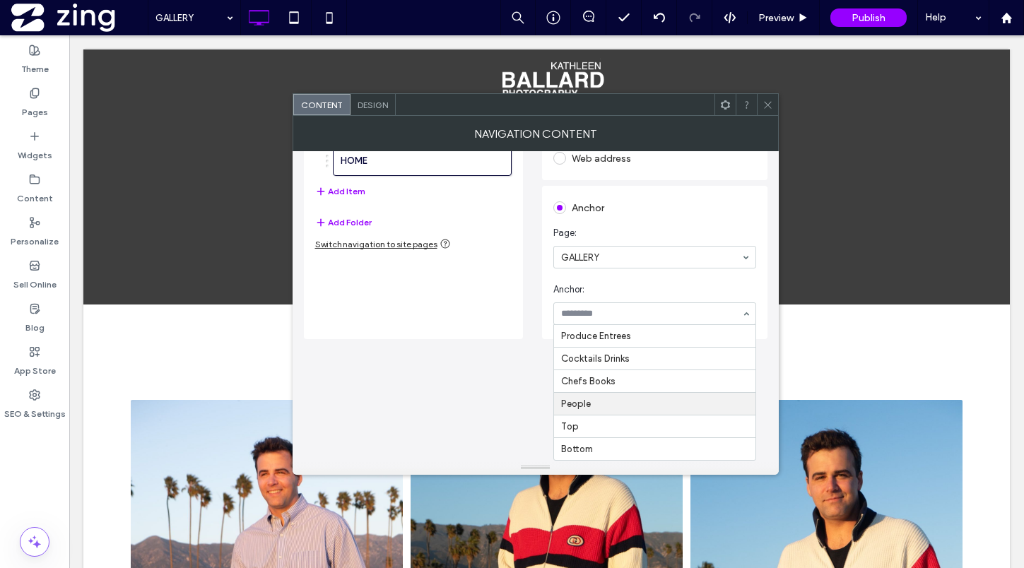
scroll to position [67, 0]
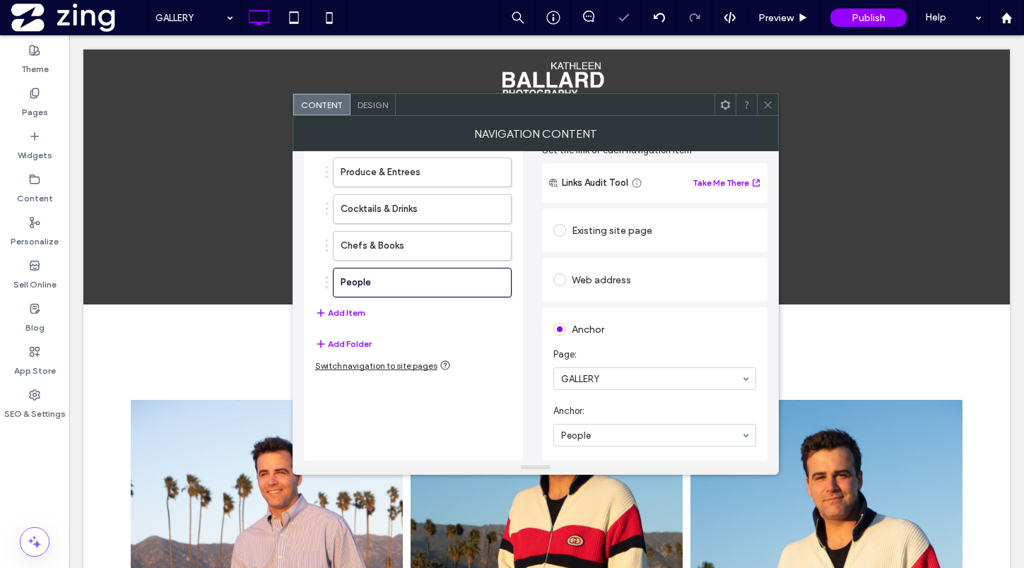
click at [768, 102] on icon at bounding box center [768, 105] width 11 height 11
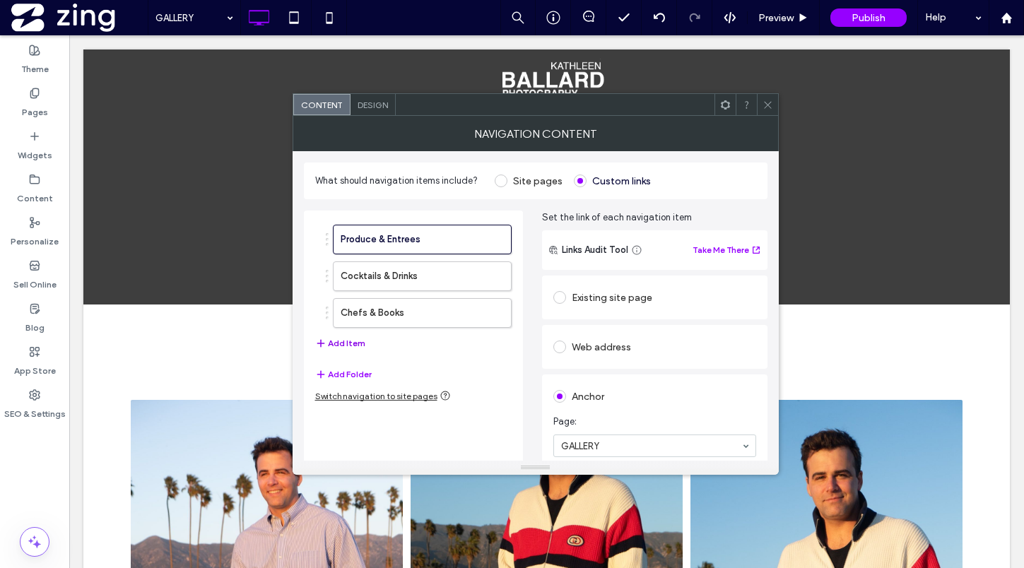
click at [348, 341] on button "Add Item" at bounding box center [340, 343] width 50 height 17
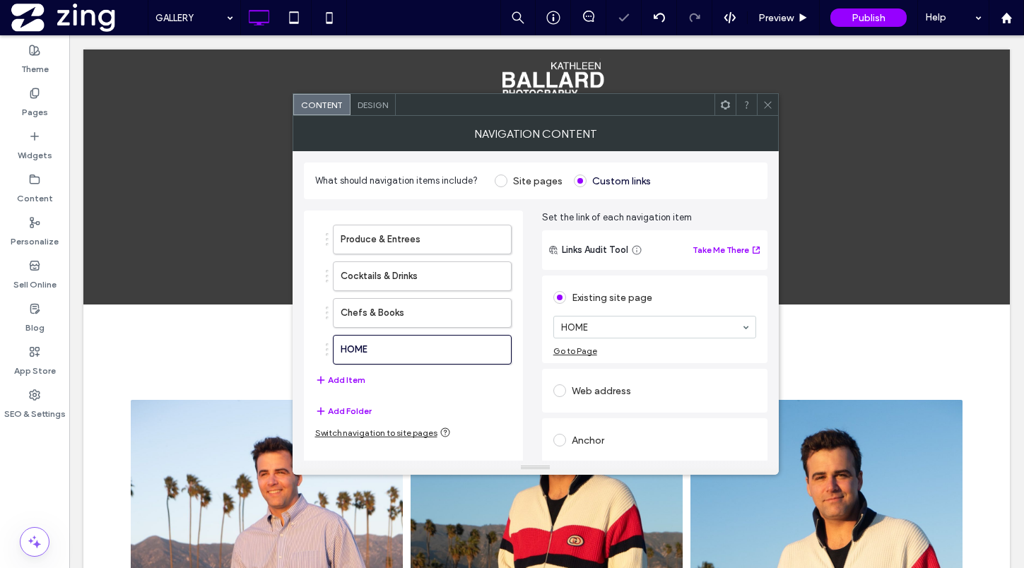
scroll to position [52, 0]
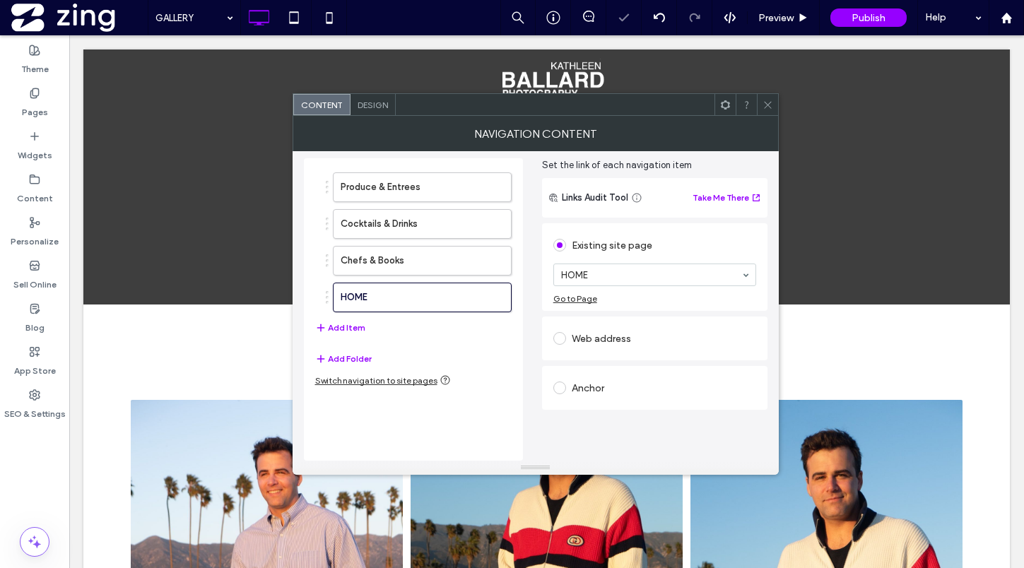
click at [613, 394] on div "Anchor" at bounding box center [654, 388] width 203 height 23
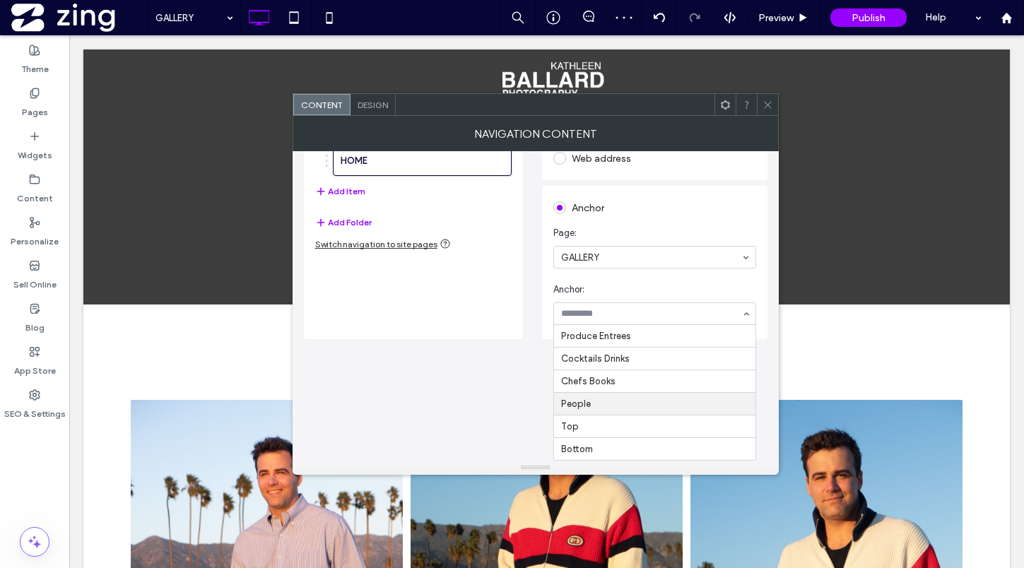
scroll to position [67, 0]
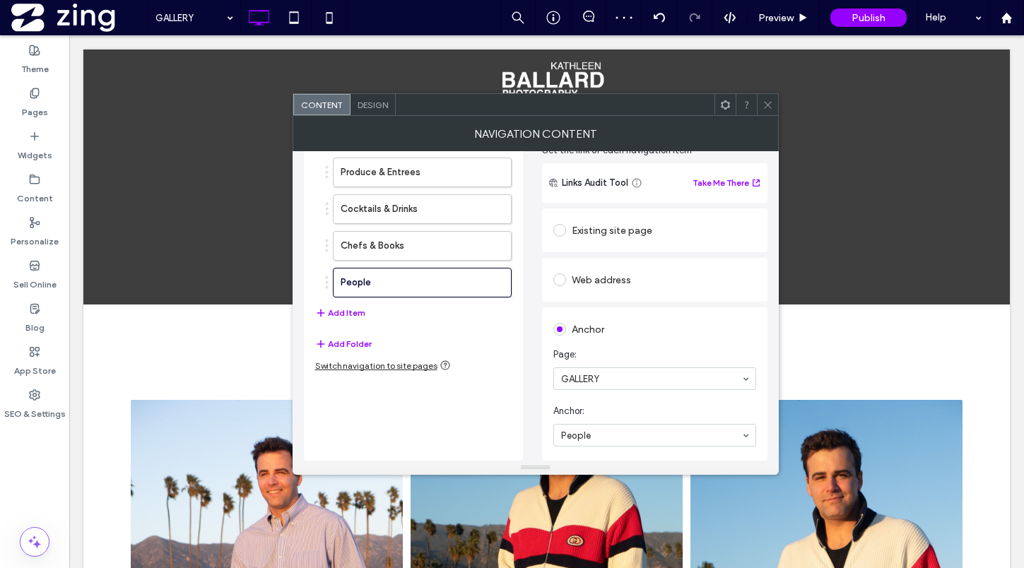
click at [761, 112] on div at bounding box center [767, 104] width 21 height 21
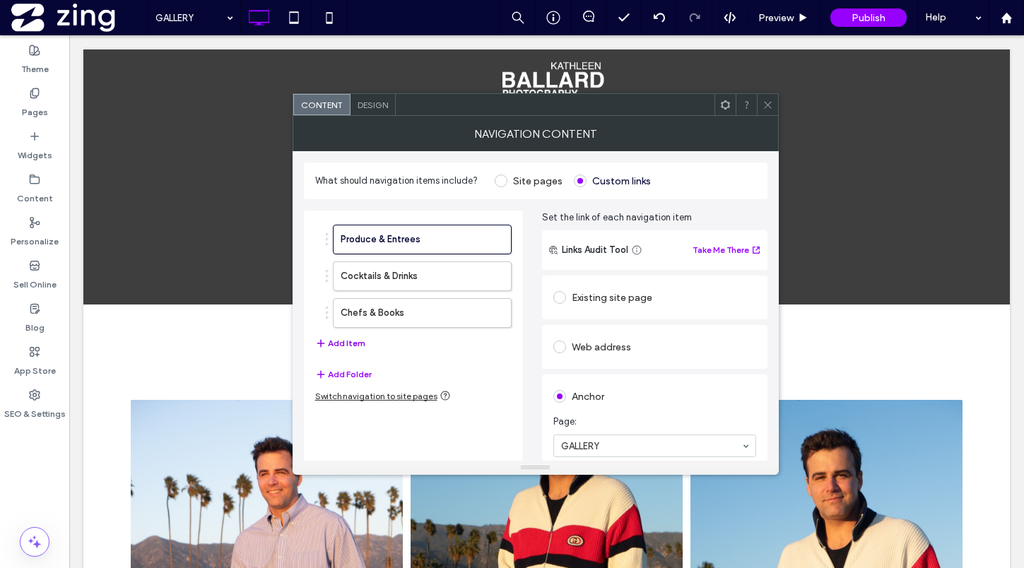
click at [338, 343] on button "Add Item" at bounding box center [340, 343] width 50 height 17
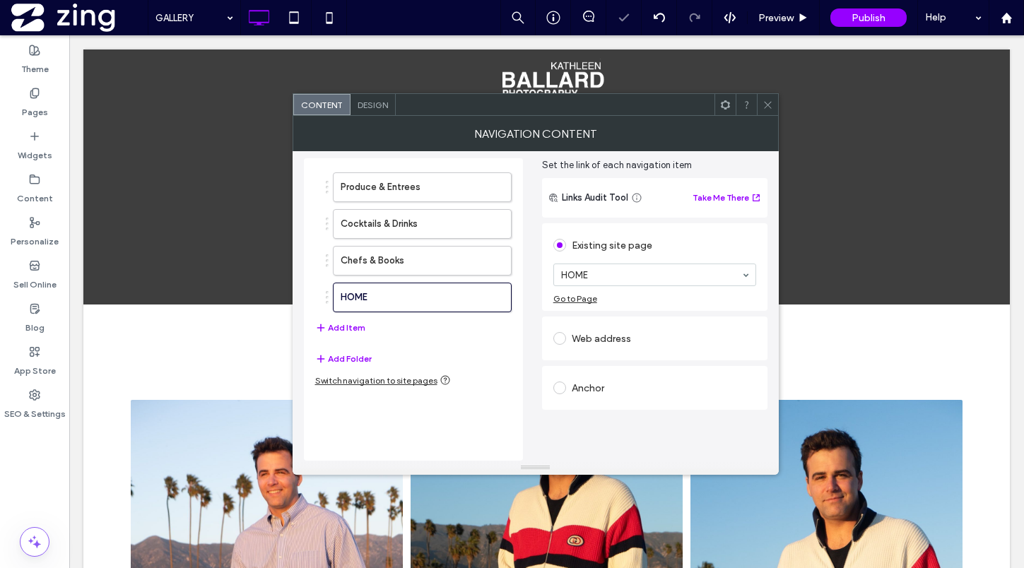
click at [613, 387] on div "Anchor" at bounding box center [654, 388] width 203 height 23
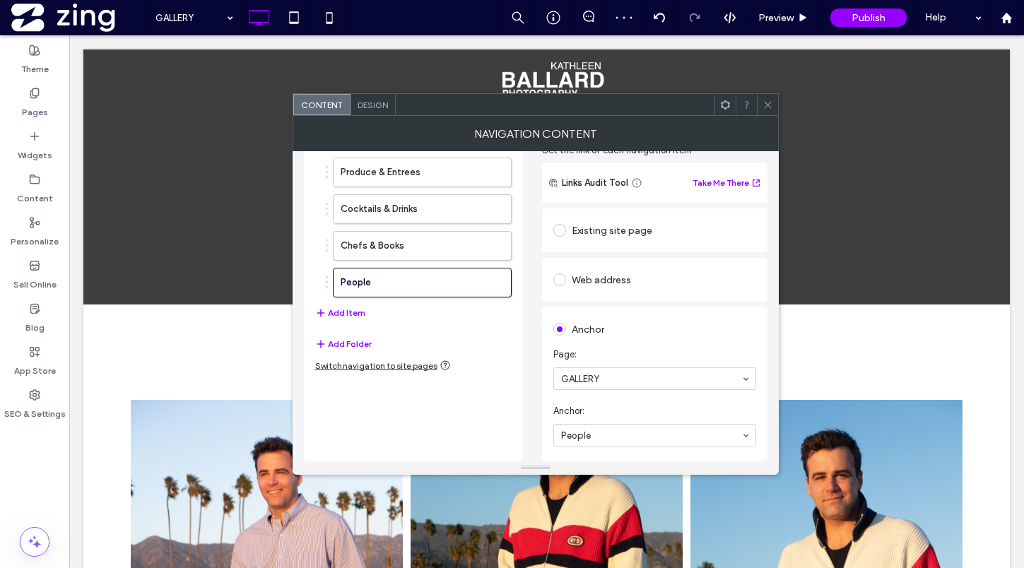
click at [765, 102] on icon at bounding box center [768, 105] width 11 height 11
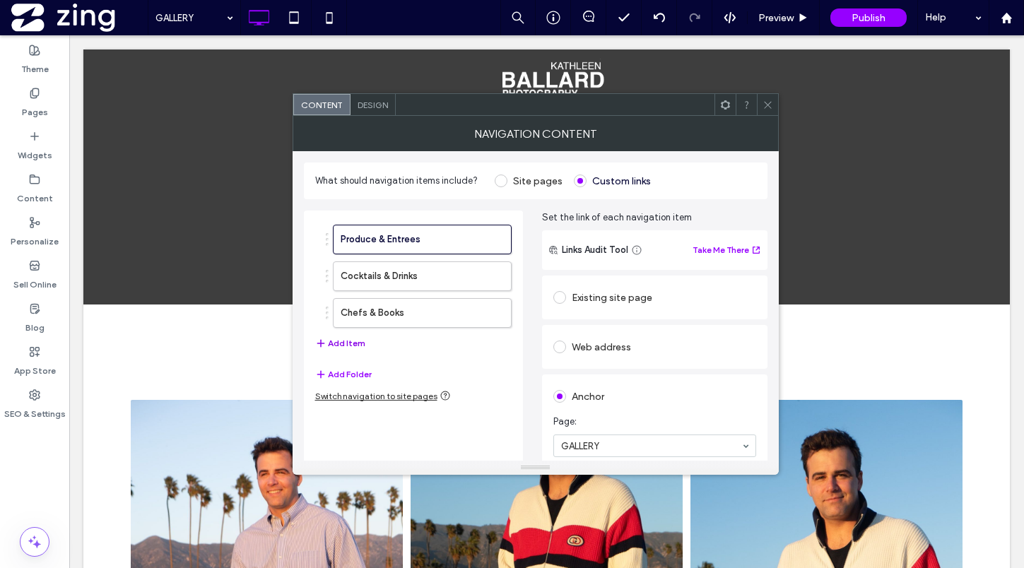
click at [348, 348] on button "Add Item" at bounding box center [340, 343] width 50 height 17
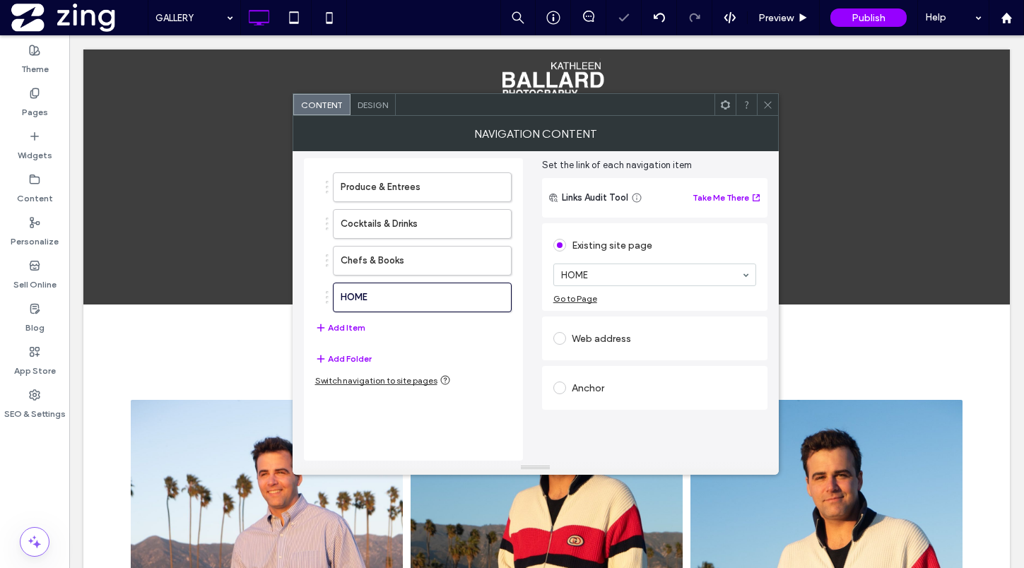
click at [622, 381] on div "Anchor" at bounding box center [654, 388] width 203 height 23
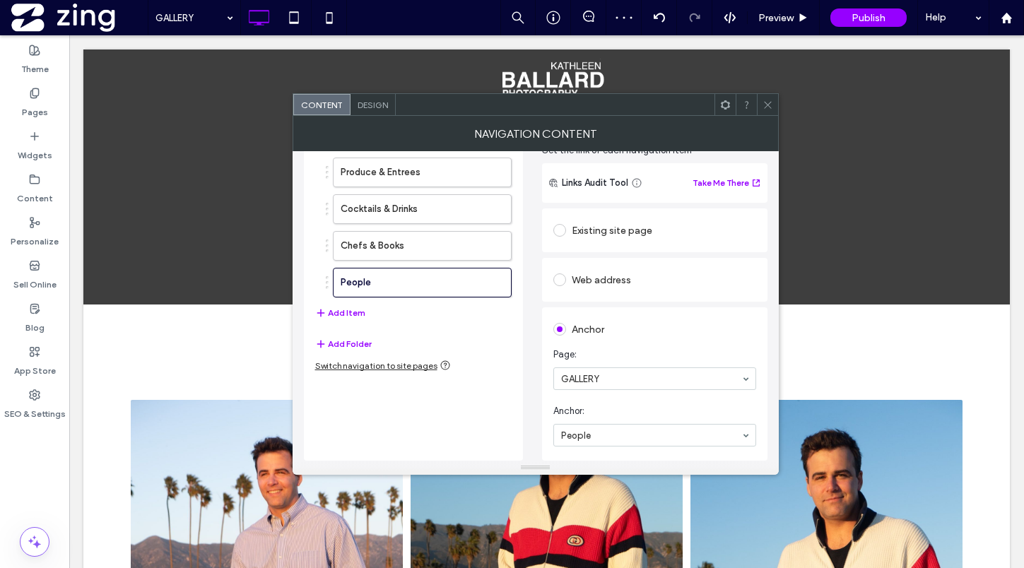
click at [767, 107] on icon at bounding box center [768, 105] width 11 height 11
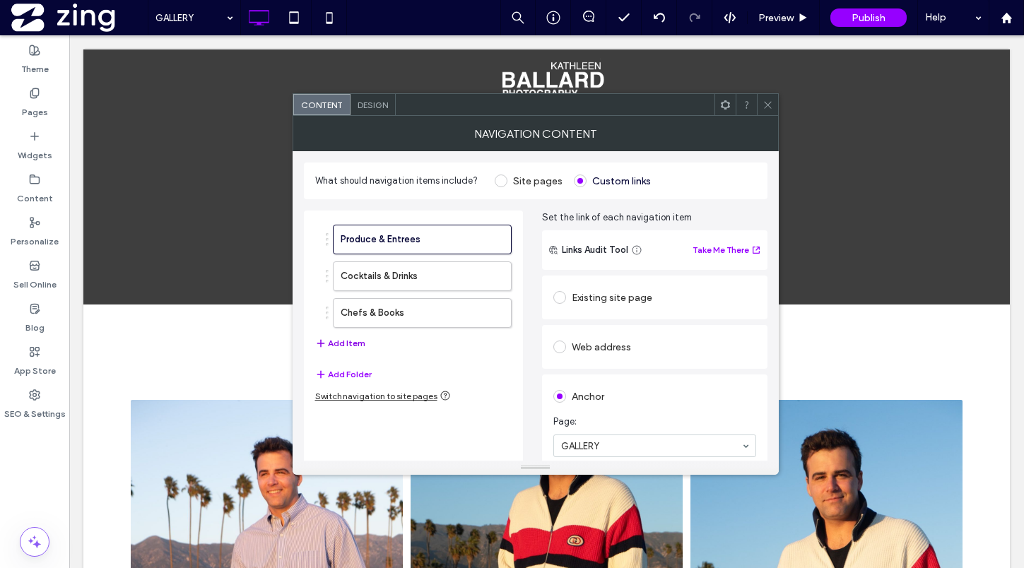
click at [340, 343] on button "Add Item" at bounding box center [340, 343] width 50 height 17
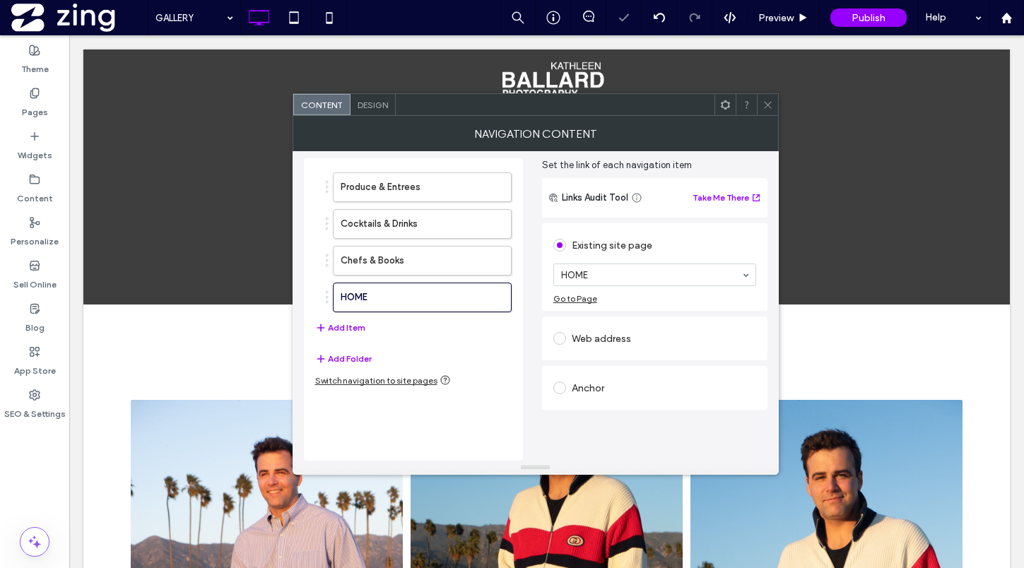
click at [606, 384] on div "Anchor" at bounding box center [654, 388] width 203 height 23
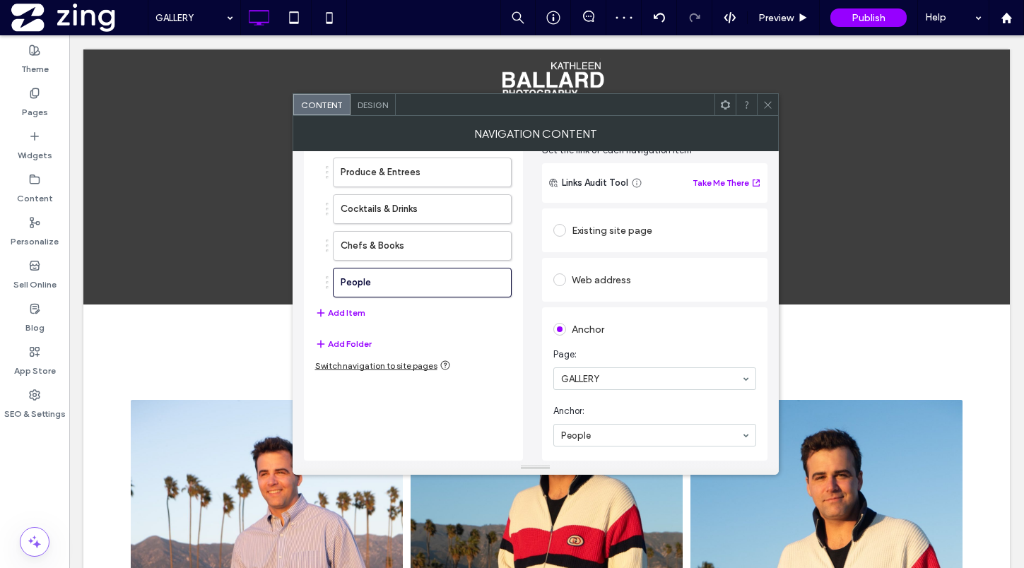
click at [763, 105] on icon at bounding box center [768, 105] width 11 height 11
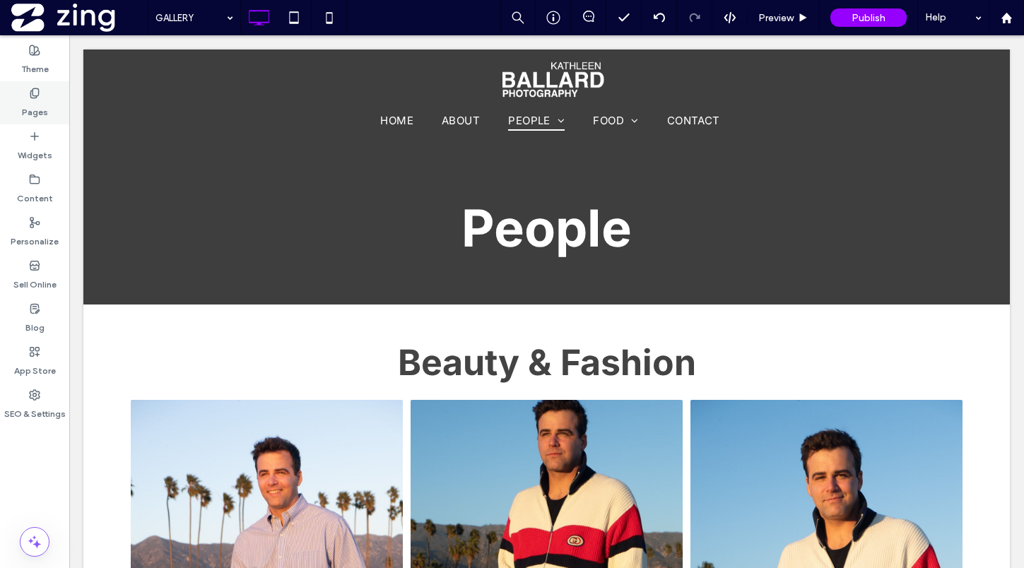
click at [33, 95] on use at bounding box center [34, 92] width 8 height 9
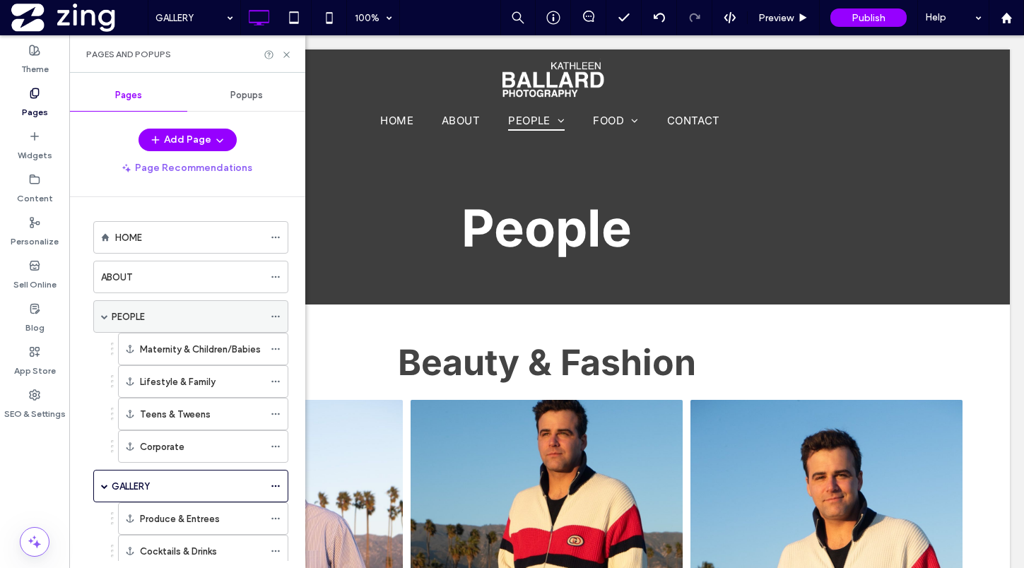
click at [194, 324] on div "PEOPLE" at bounding box center [188, 316] width 152 height 31
click at [287, 53] on use at bounding box center [286, 55] width 6 height 6
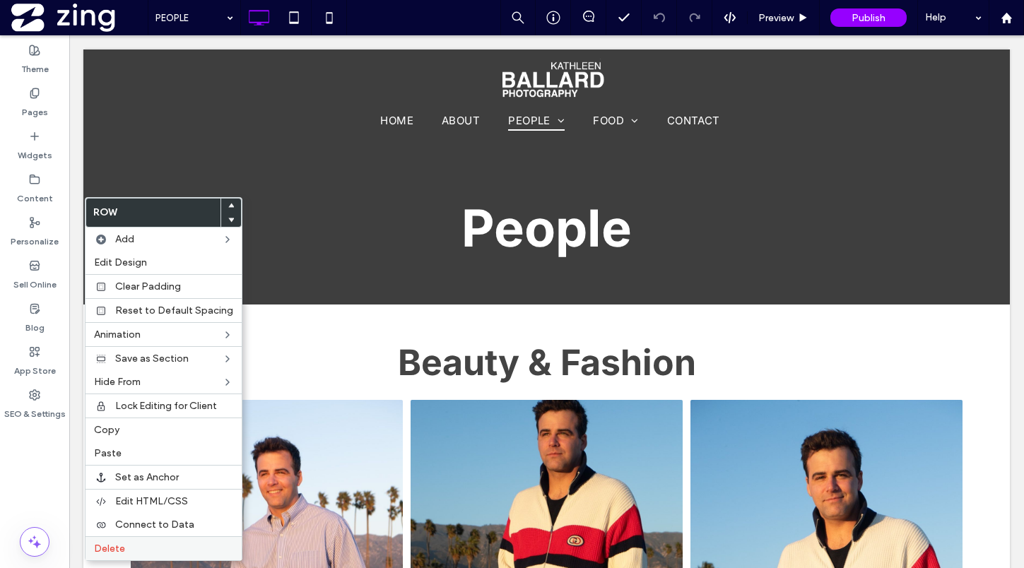
click at [163, 541] on div "Delete" at bounding box center [164, 548] width 156 height 24
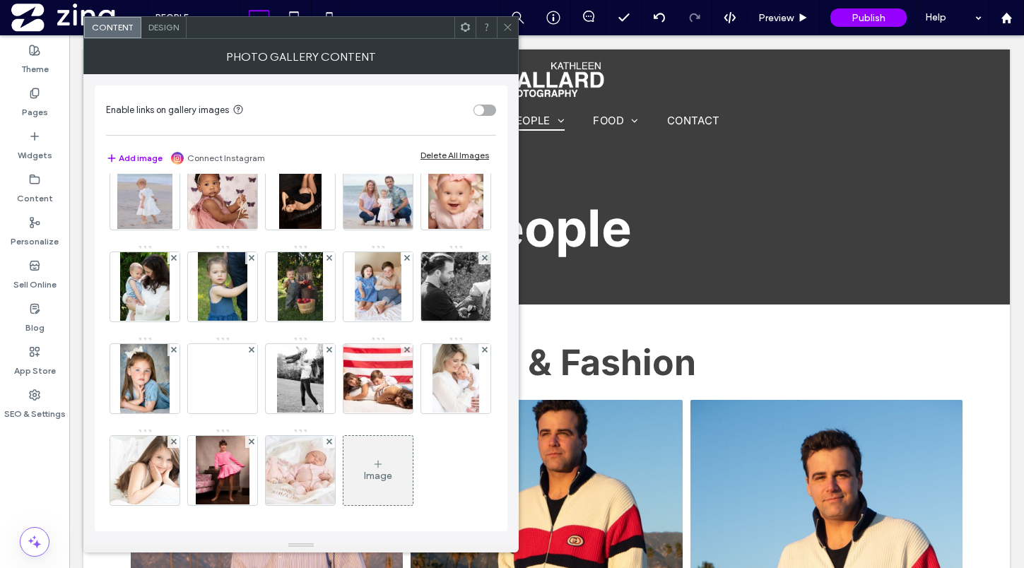
scroll to position [1042, 0]
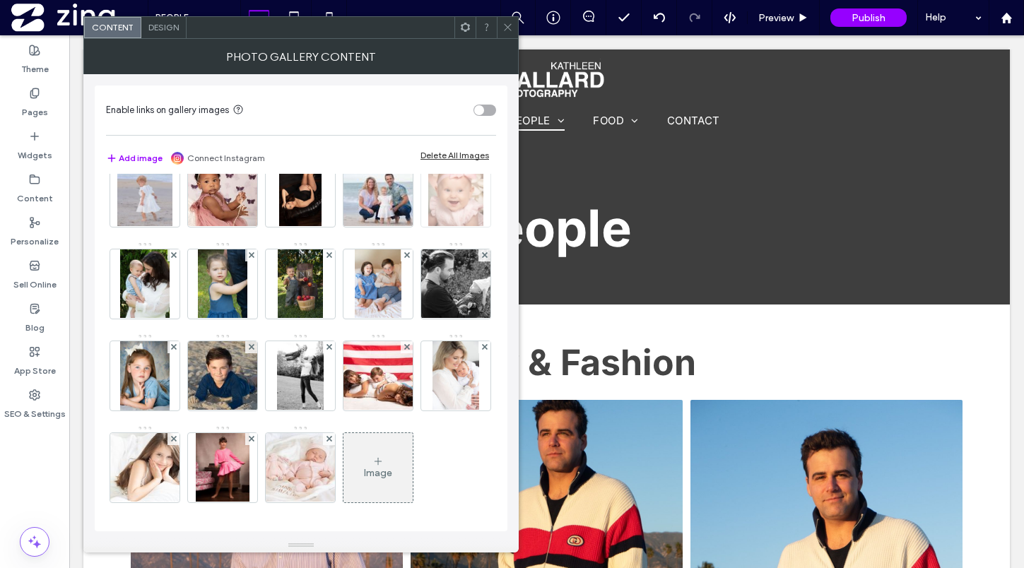
click at [481, 166] on use at bounding box center [484, 163] width 6 height 6
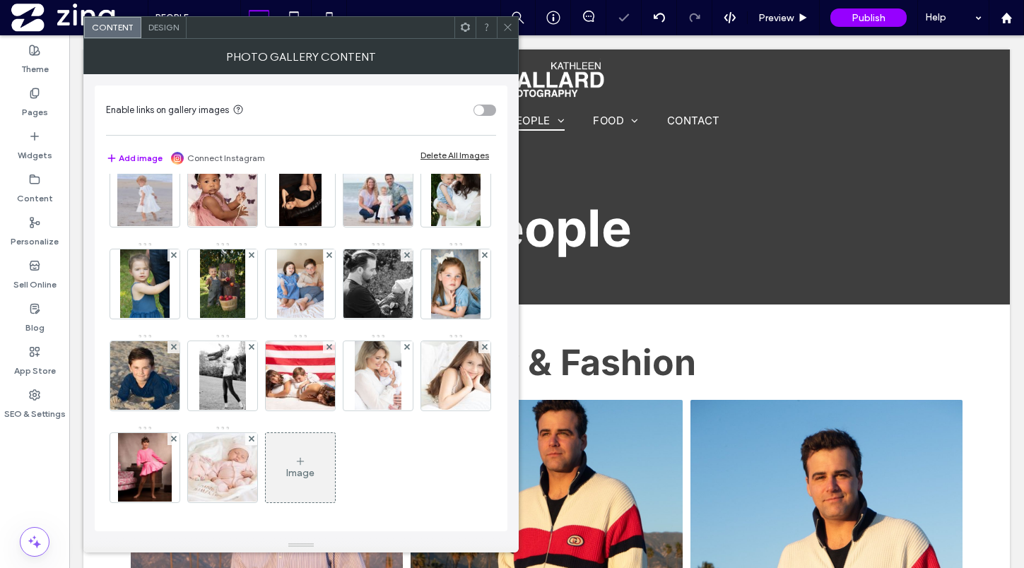
click at [404, 74] on icon at bounding box center [407, 72] width 6 height 6
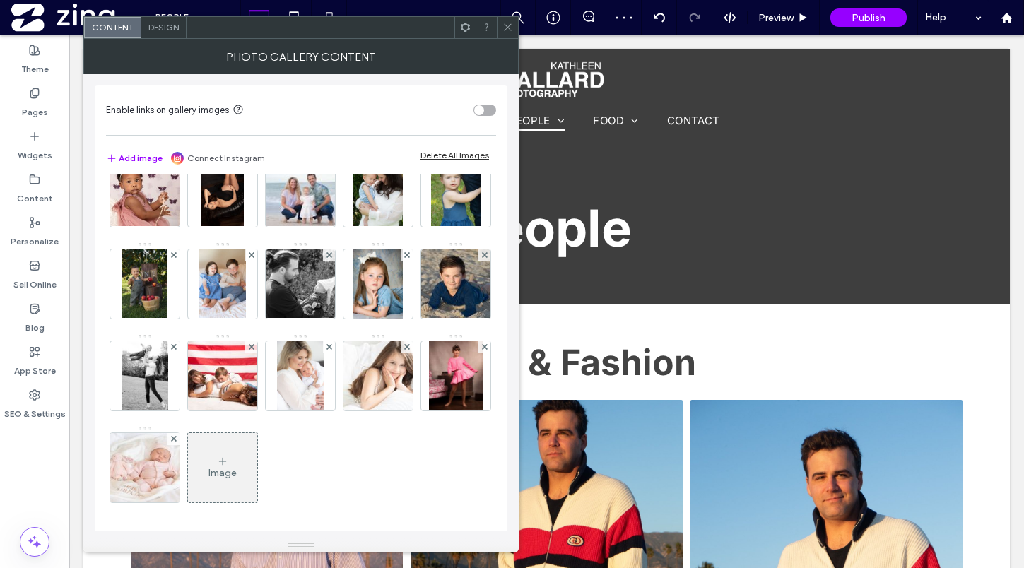
click at [481, 74] on use at bounding box center [484, 72] width 6 height 6
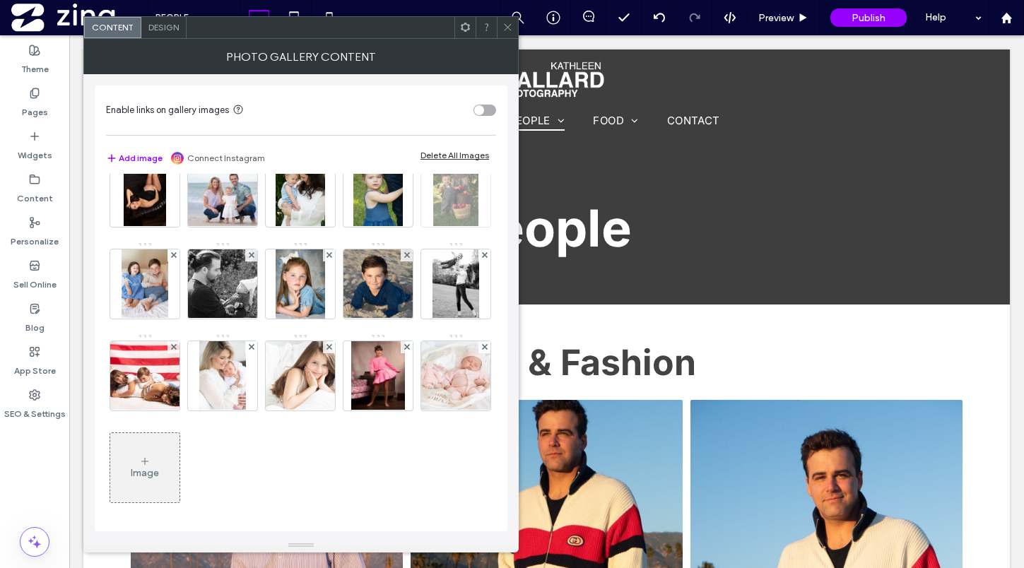
click at [481, 166] on use at bounding box center [484, 163] width 6 height 6
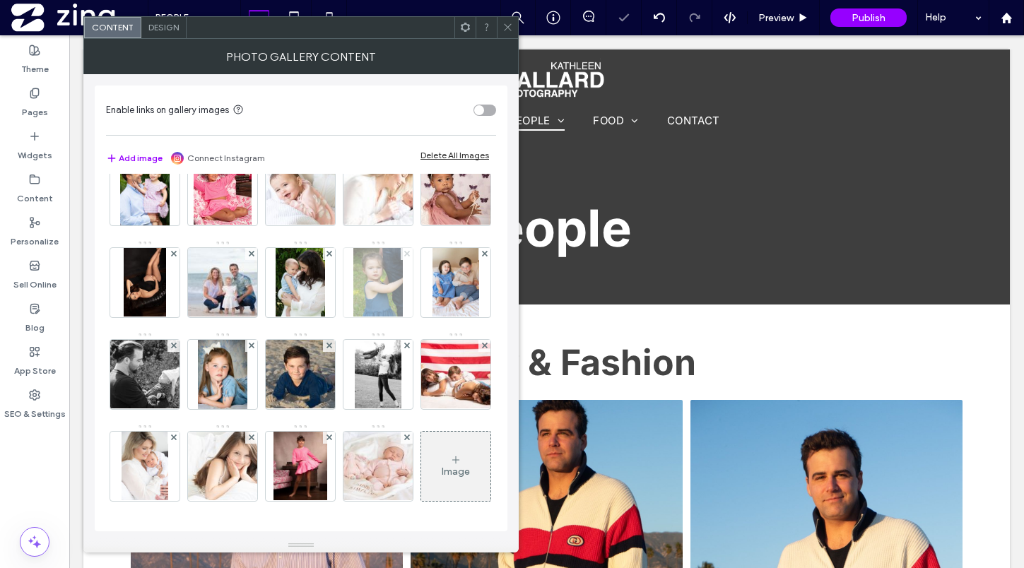
click at [404, 257] on icon at bounding box center [407, 254] width 6 height 6
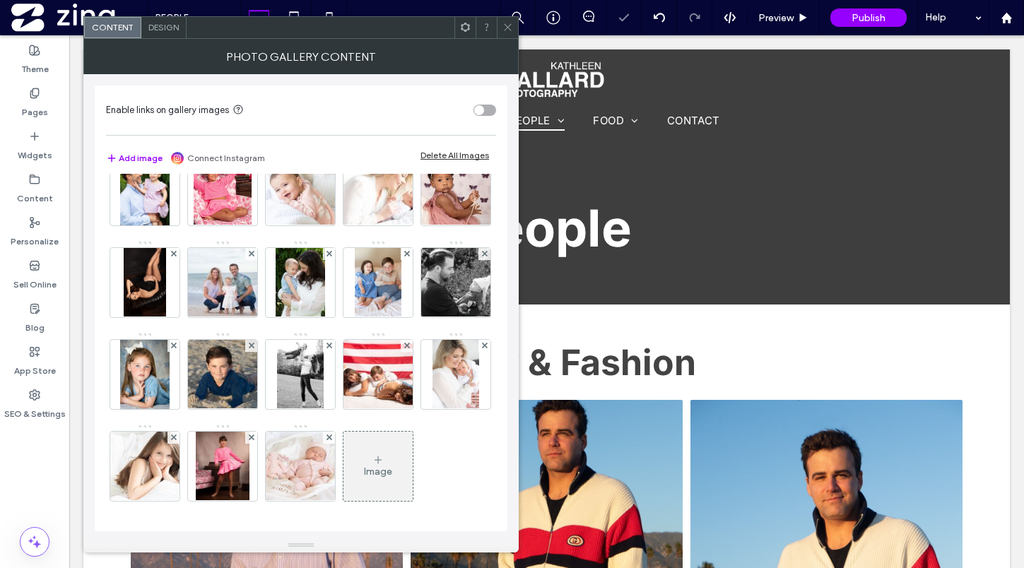
click at [404, 257] on icon at bounding box center [407, 254] width 6 height 6
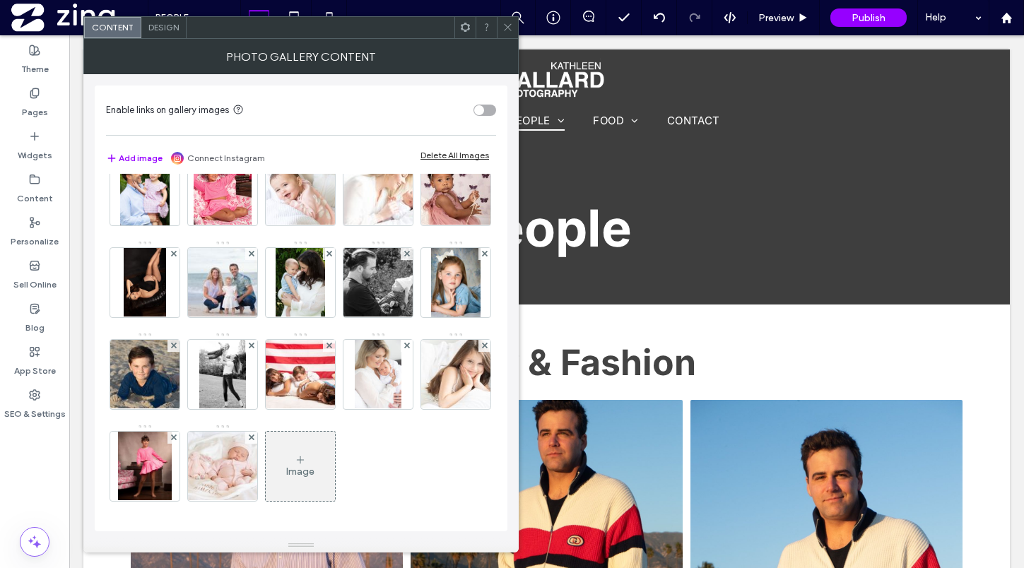
click at [505, 26] on icon at bounding box center [507, 27] width 11 height 11
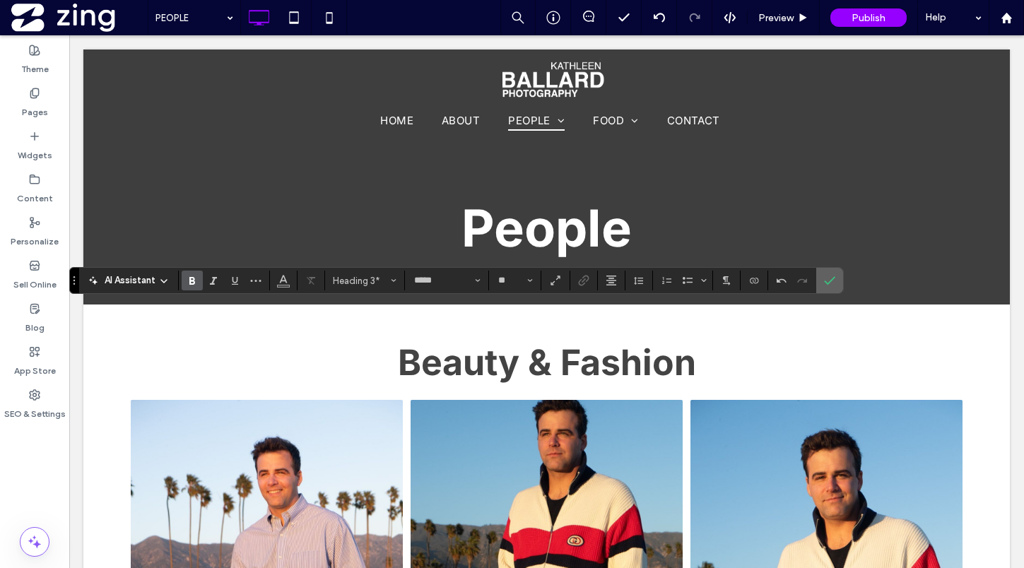
click at [832, 283] on icon "Confirm" at bounding box center [829, 280] width 11 height 11
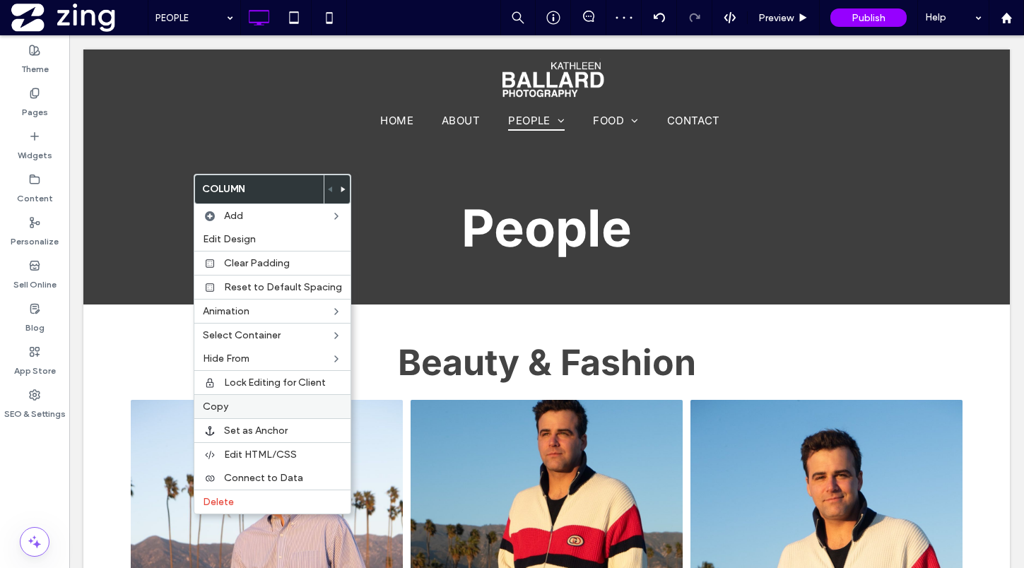
click at [257, 401] on label "Copy" at bounding box center [272, 407] width 139 height 12
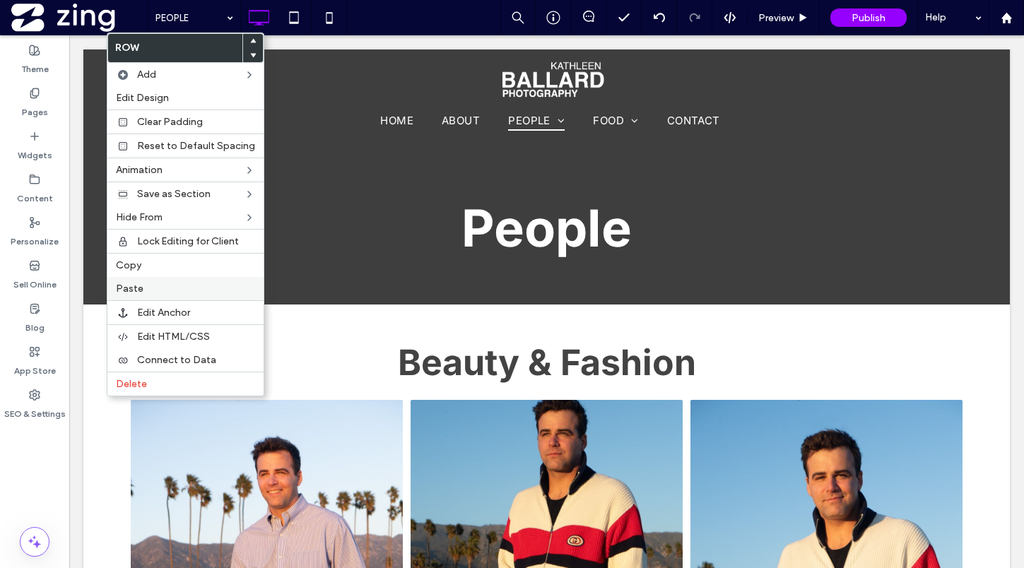
click at [158, 287] on label "Paste" at bounding box center [185, 289] width 139 height 12
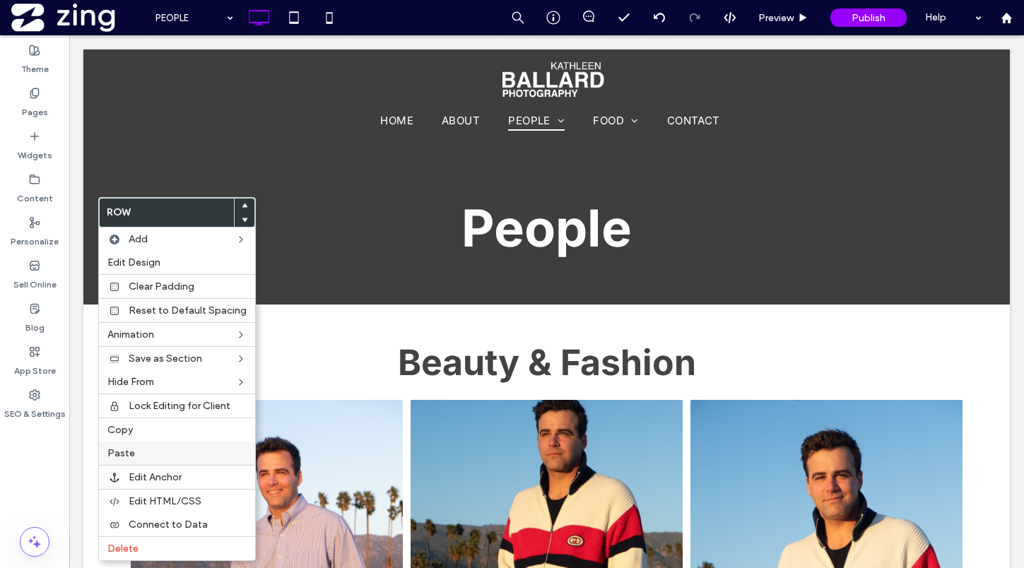
click at [155, 463] on div "Paste" at bounding box center [177, 453] width 156 height 23
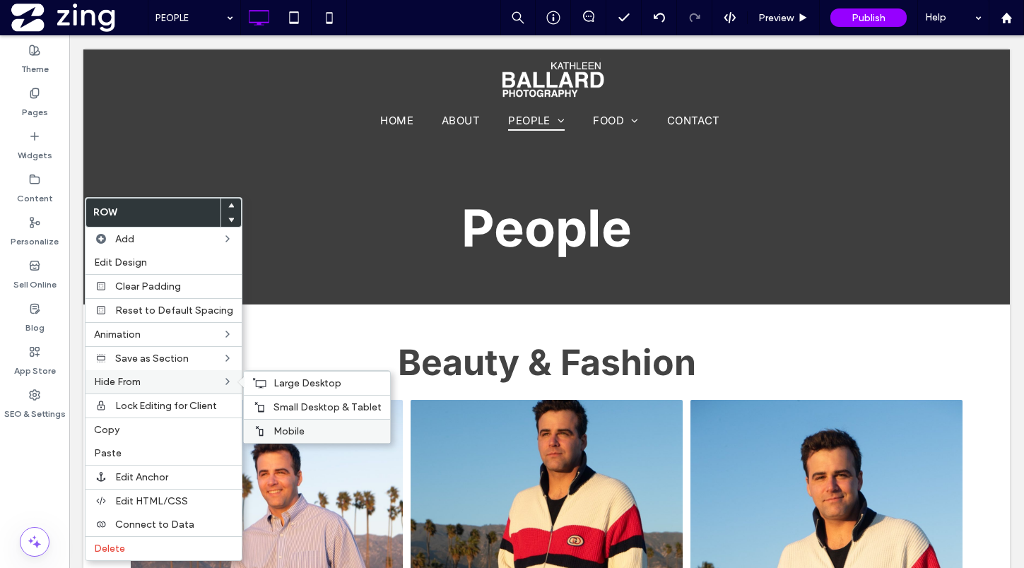
click at [305, 432] on label "Mobile" at bounding box center [327, 431] width 108 height 12
click at [293, 408] on span "Small Desktop & Tablet" at bounding box center [327, 407] width 108 height 12
click at [286, 388] on span "Large Desktop" at bounding box center [307, 383] width 68 height 12
click at [292, 424] on div "Mobile" at bounding box center [317, 431] width 146 height 24
click at [267, 409] on div "Small Desktop & Tablet" at bounding box center [317, 407] width 146 height 24
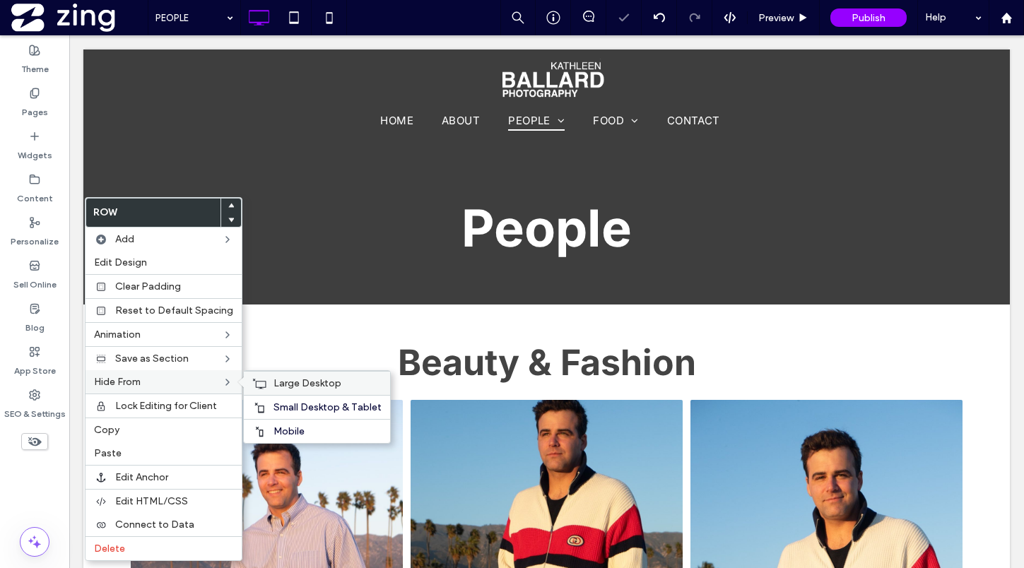
click at [273, 384] on span "Large Desktop" at bounding box center [307, 383] width 68 height 12
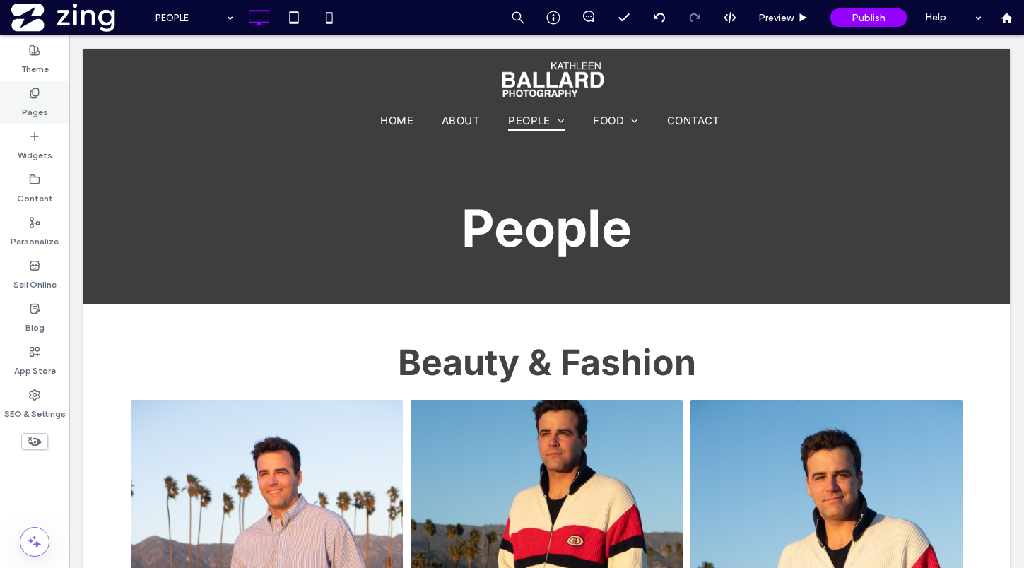
click at [45, 101] on label "Pages" at bounding box center [35, 109] width 26 height 20
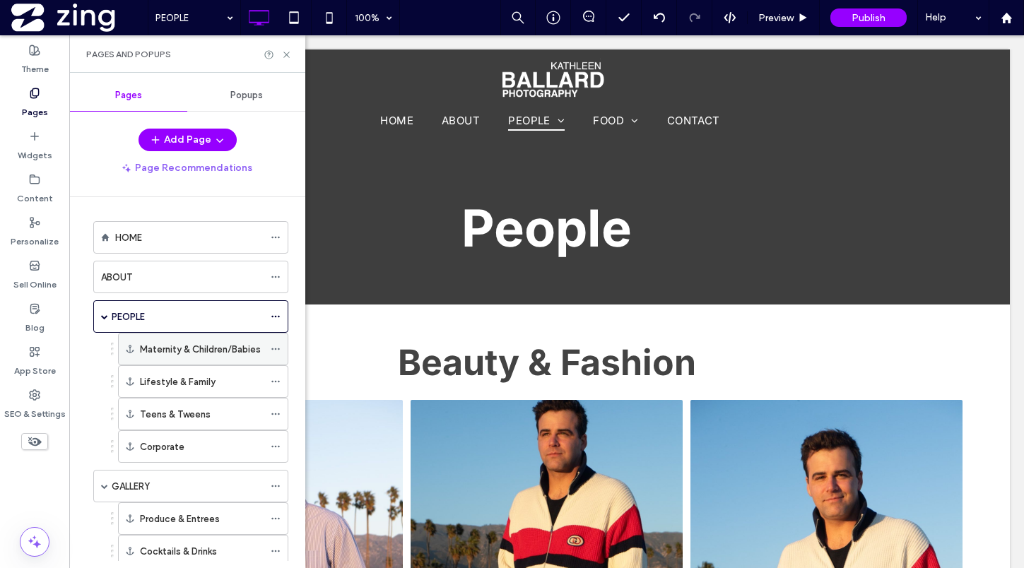
click at [277, 347] on icon at bounding box center [276, 349] width 10 height 10
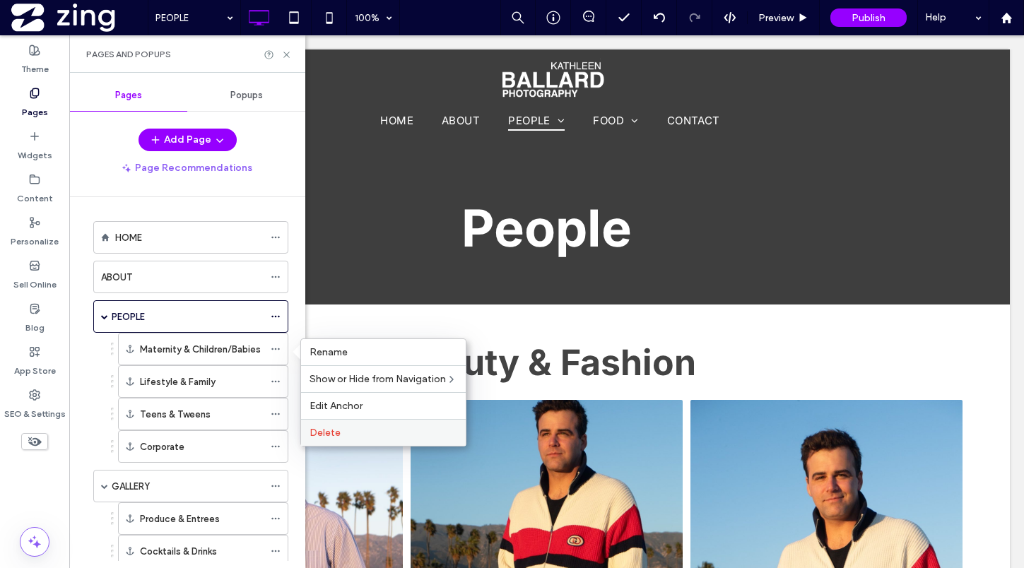
click at [351, 425] on div "Delete" at bounding box center [383, 432] width 165 height 27
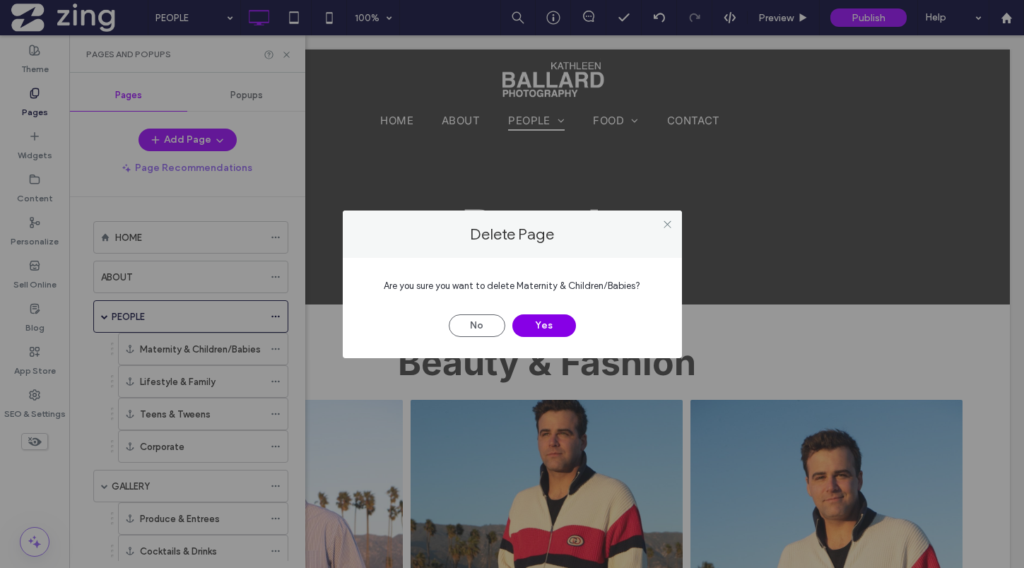
click at [550, 334] on button "Yes" at bounding box center [544, 325] width 64 height 23
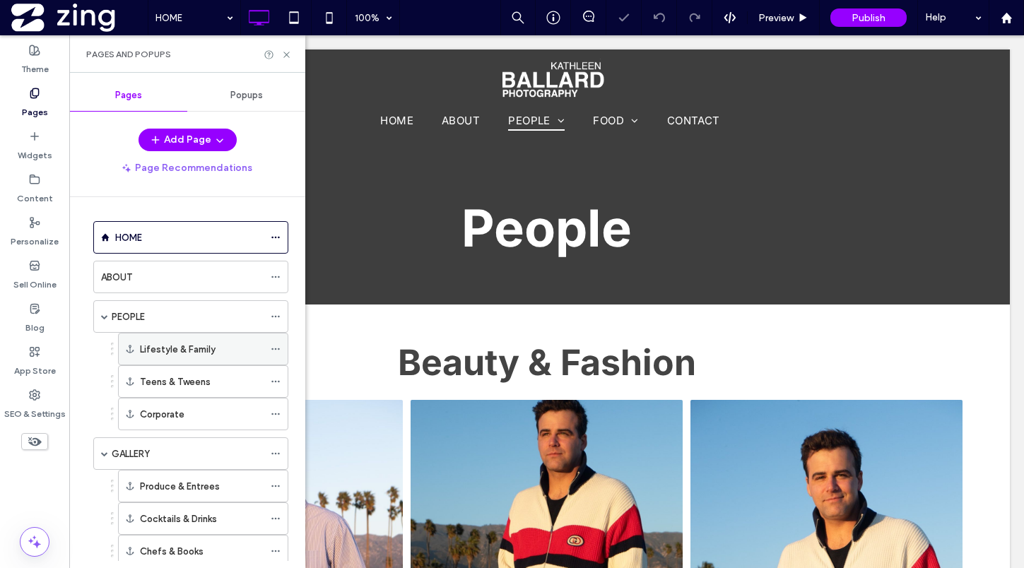
click at [274, 346] on icon at bounding box center [276, 349] width 10 height 10
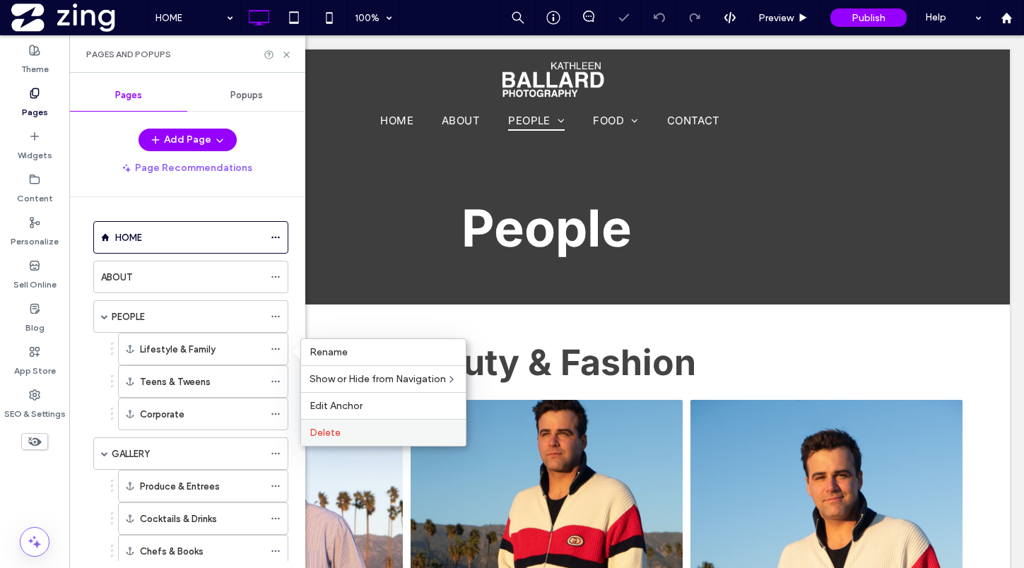
click at [354, 438] on label "Delete" at bounding box center [384, 433] width 148 height 12
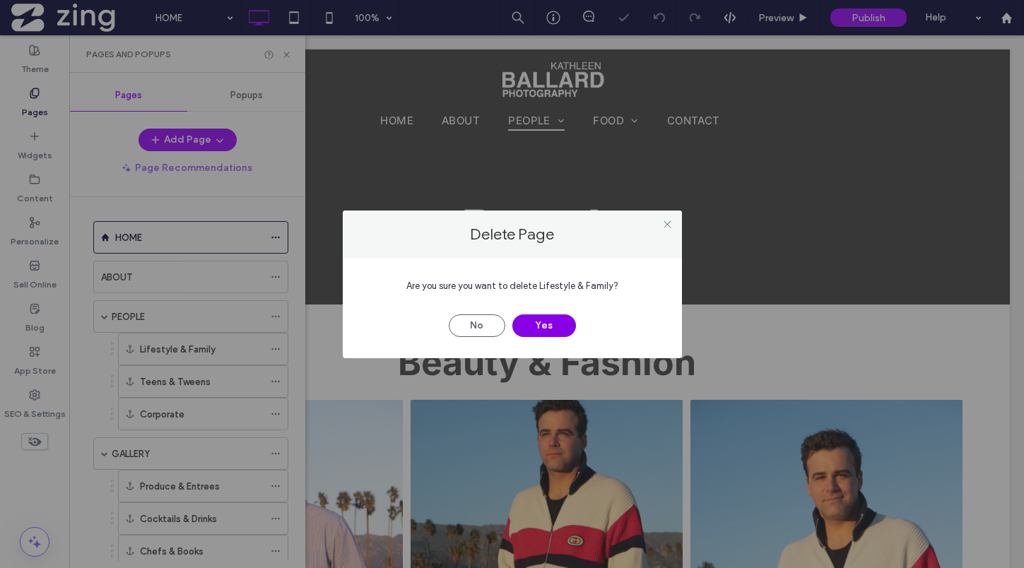
click at [516, 324] on button "Yes" at bounding box center [544, 325] width 64 height 23
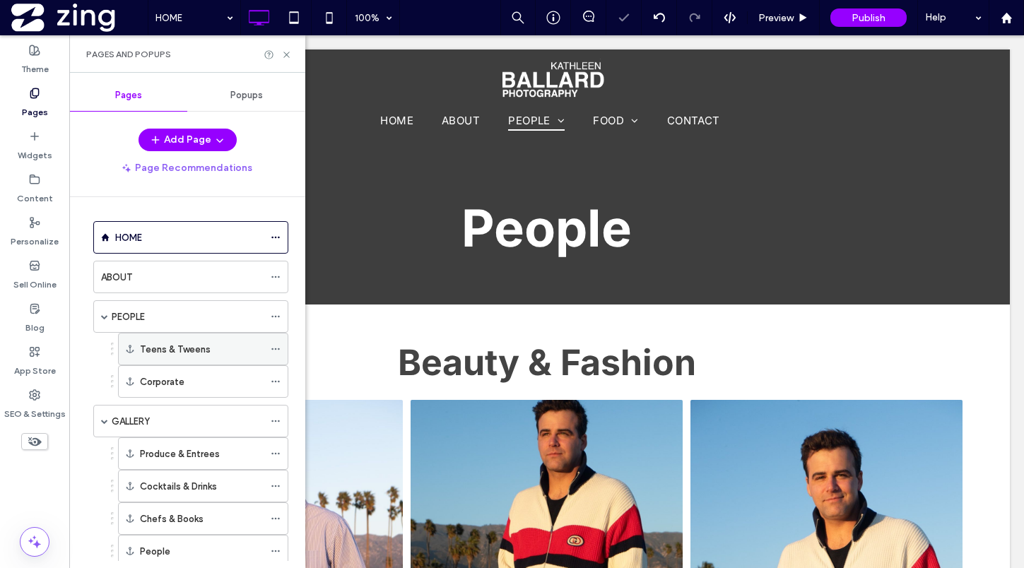
click at [272, 347] on icon at bounding box center [276, 349] width 10 height 10
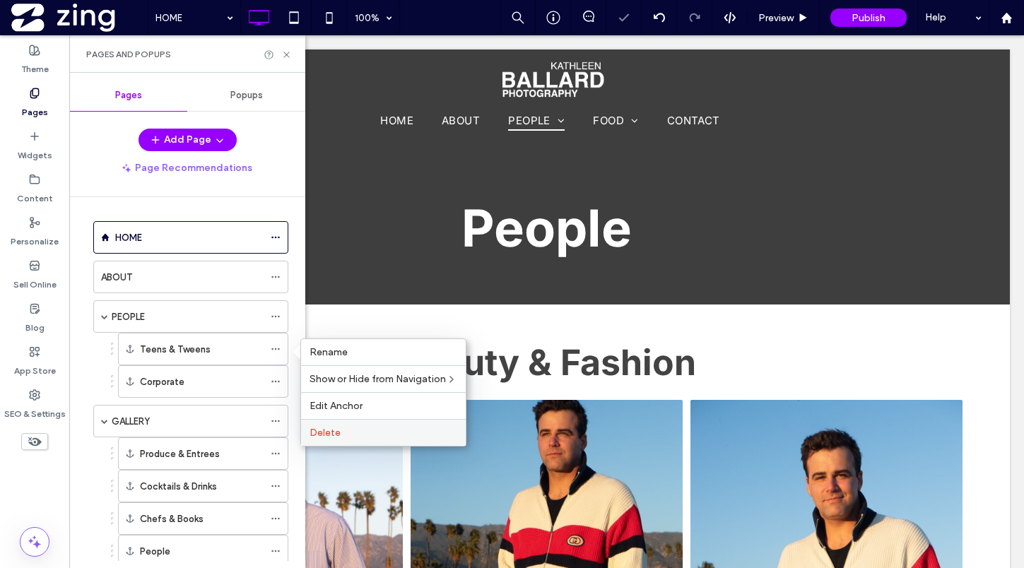
click at [387, 430] on label "Delete" at bounding box center [384, 433] width 148 height 12
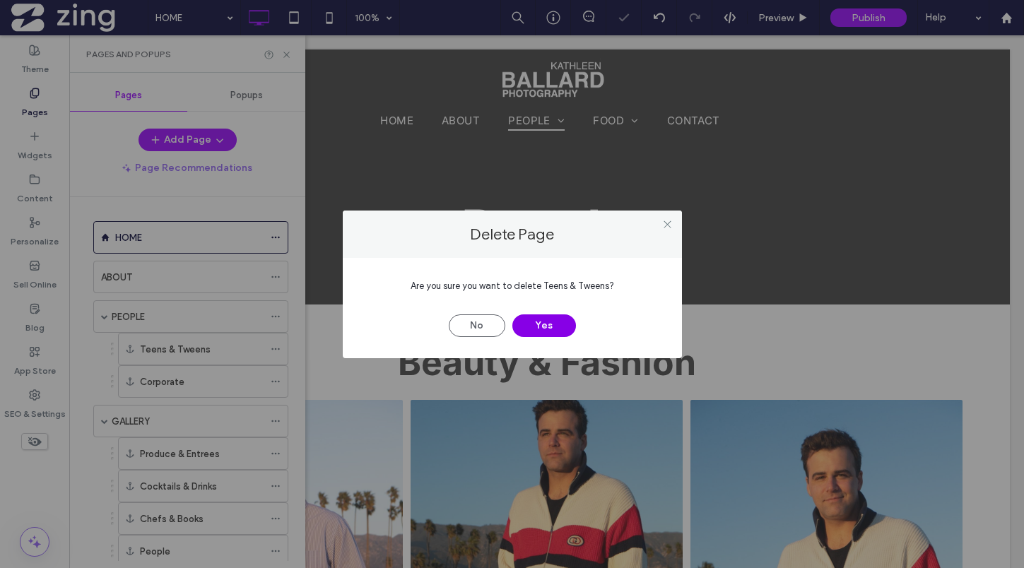
click at [553, 319] on button "Yes" at bounding box center [544, 325] width 64 height 23
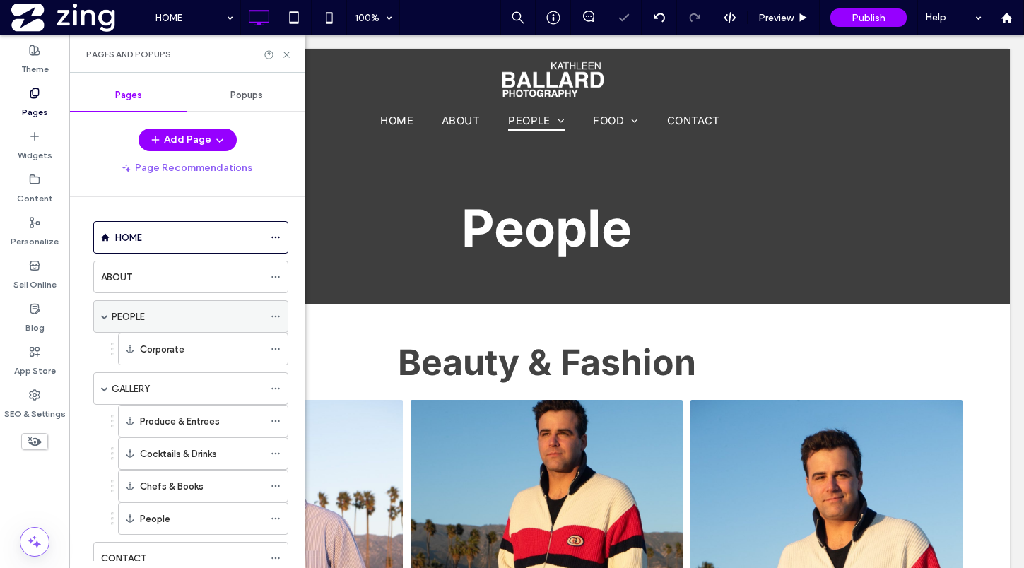
click at [170, 321] on div "PEOPLE" at bounding box center [188, 317] width 152 height 15
click at [288, 54] on icon at bounding box center [286, 54] width 11 height 11
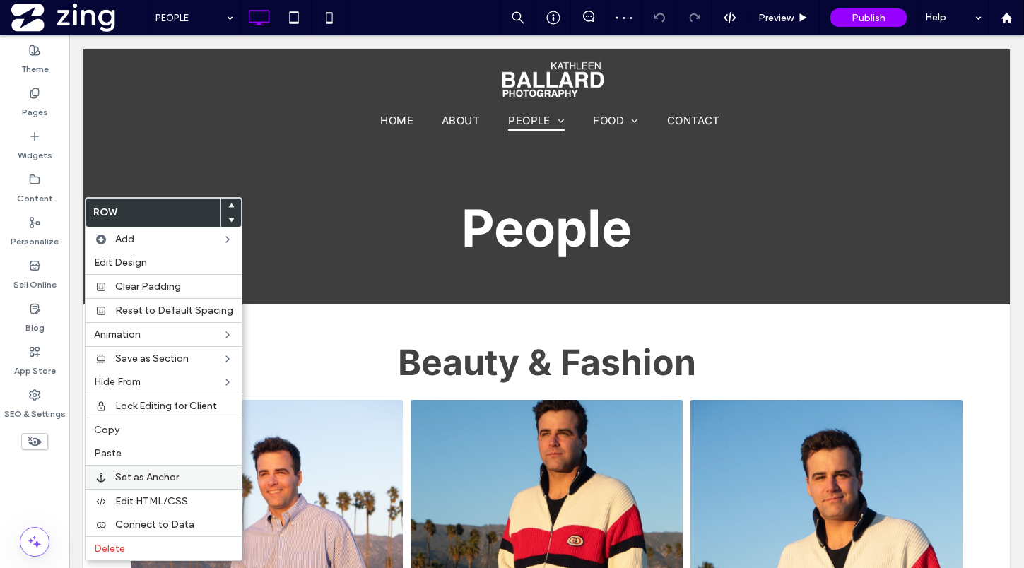
click at [148, 473] on span "Set as Anchor" at bounding box center [147, 477] width 64 height 12
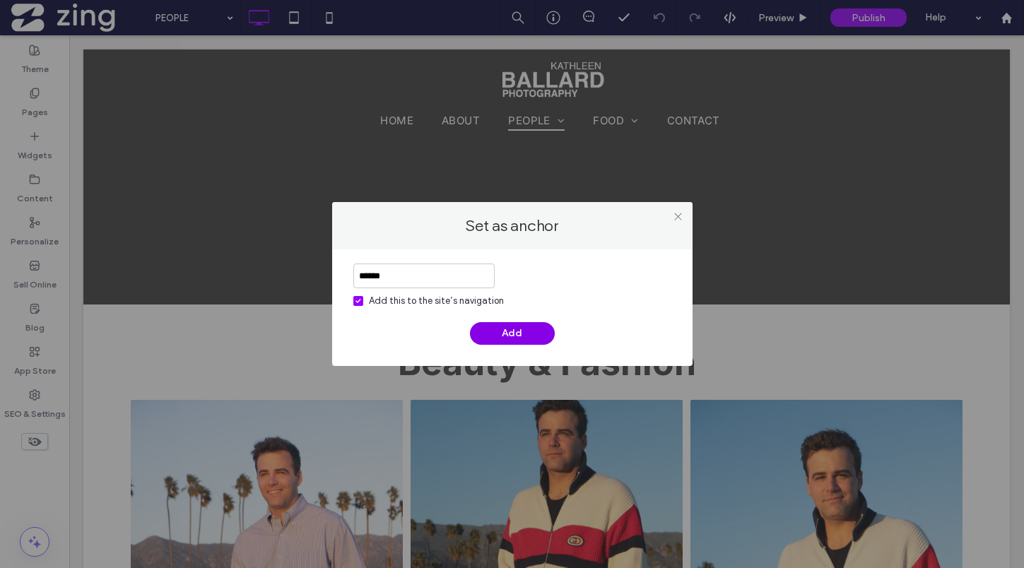
type input "******"
click at [514, 329] on button "Add" at bounding box center [512, 333] width 85 height 23
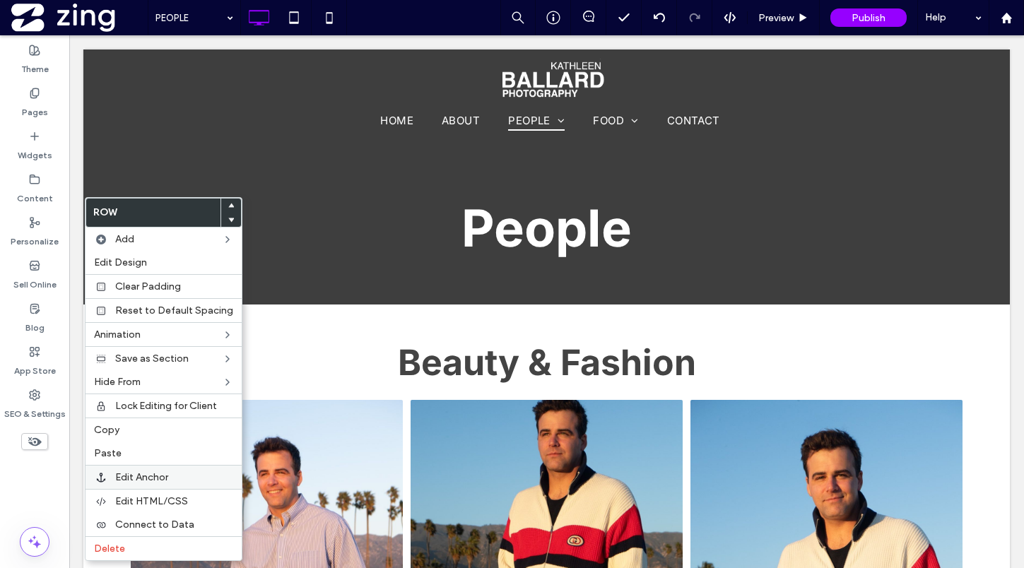
click at [155, 470] on div "Edit Anchor" at bounding box center [164, 477] width 156 height 24
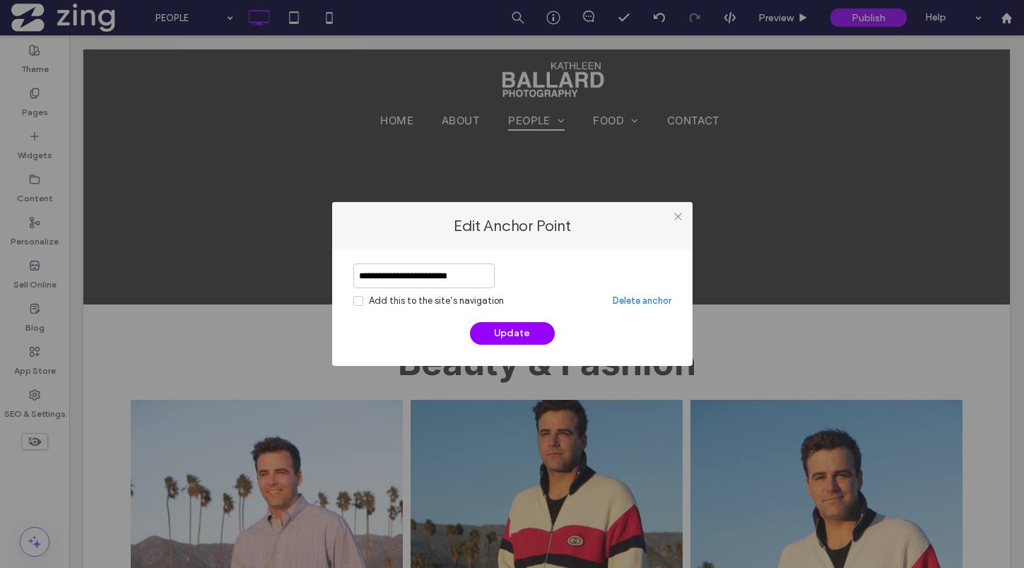
click at [477, 302] on div "Add this to the site’s navigation" at bounding box center [436, 301] width 135 height 14
click at [502, 332] on button "Update" at bounding box center [512, 333] width 85 height 23
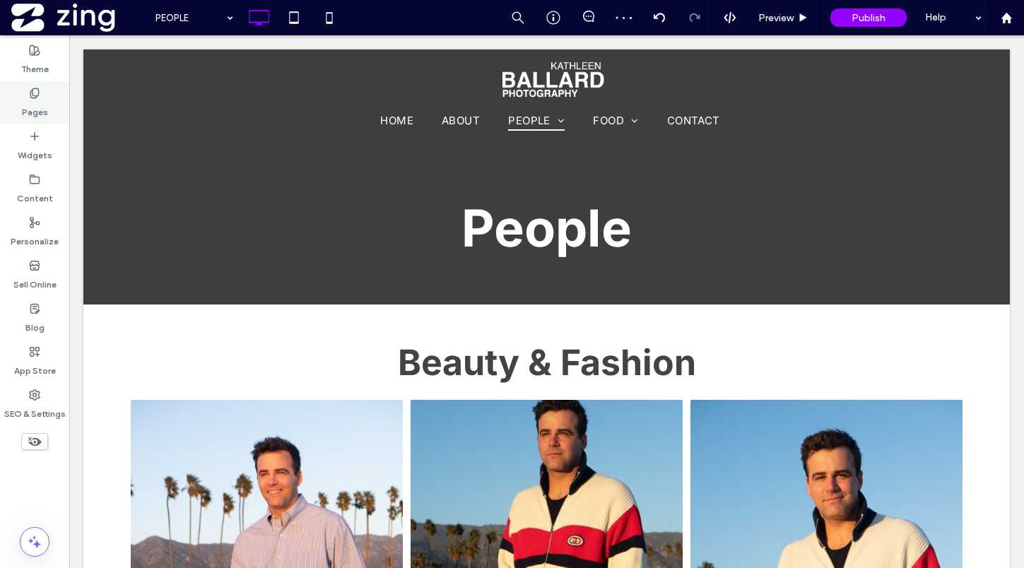
click at [30, 92] on icon at bounding box center [34, 93] width 11 height 11
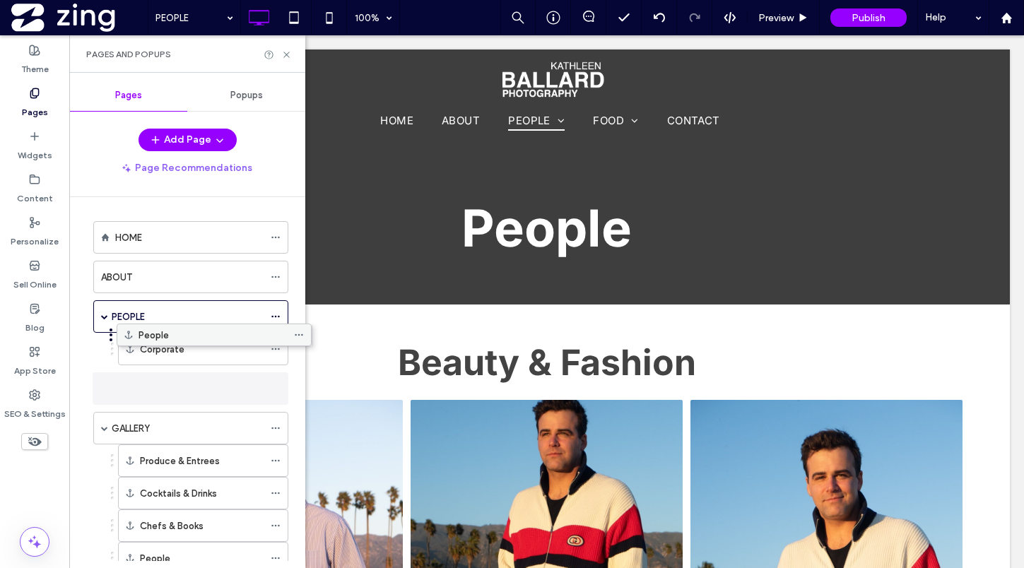
drag, startPoint x: 194, startPoint y: 466, endPoint x: 220, endPoint y: 351, distance: 117.4
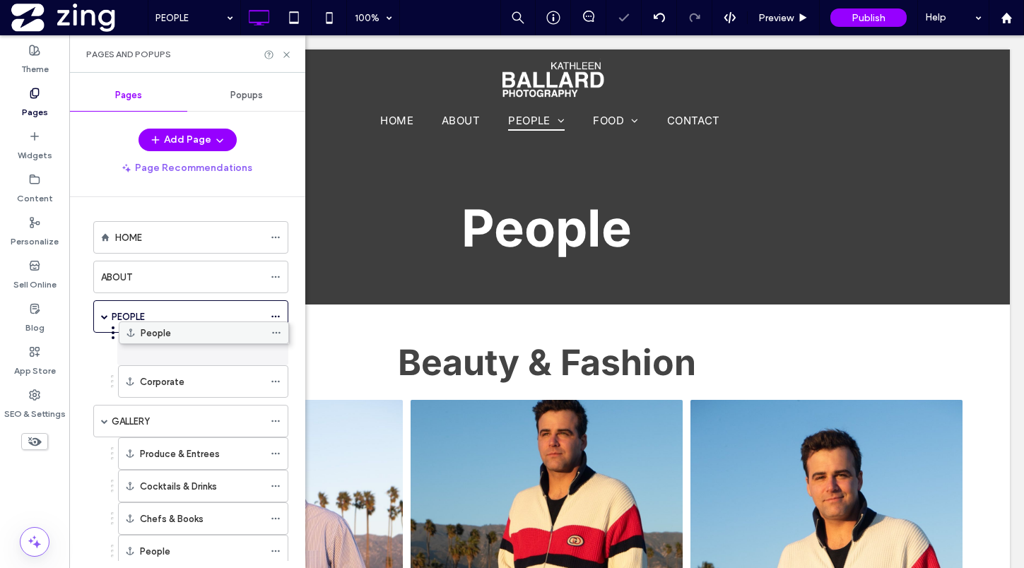
drag, startPoint x: 210, startPoint y: 383, endPoint x: 211, endPoint y: 336, distance: 46.6
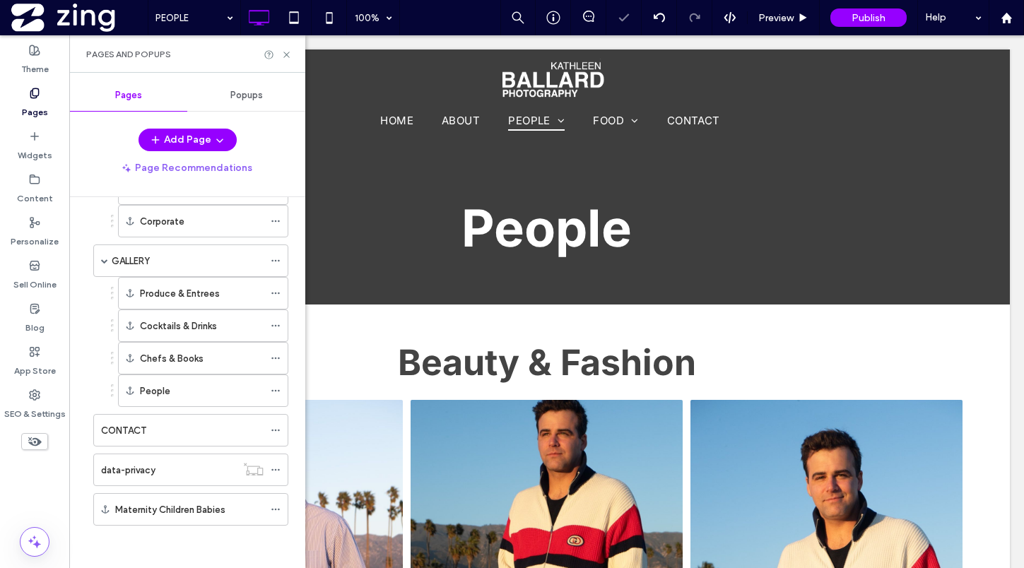
scroll to position [153, 0]
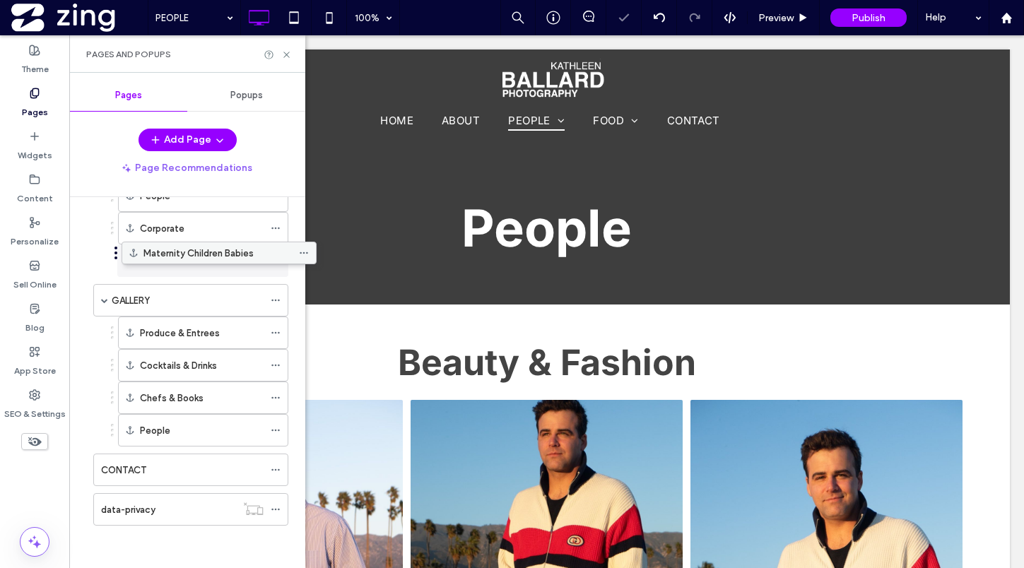
drag, startPoint x: 187, startPoint y: 509, endPoint x: 216, endPoint y: 257, distance: 253.2
click at [278, 258] on icon at bounding box center [276, 261] width 10 height 10
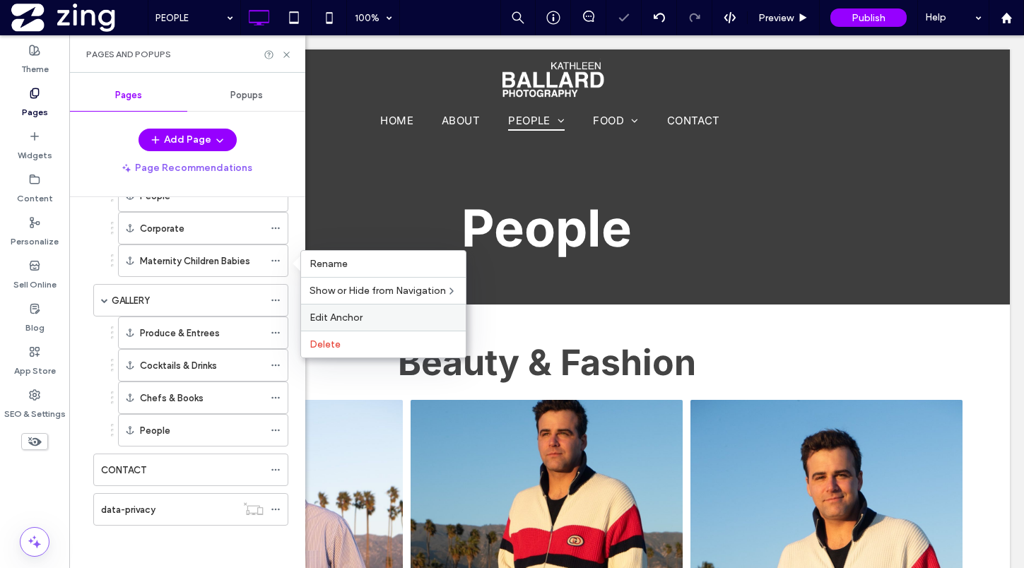
click at [341, 319] on span "Edit Anchor" at bounding box center [336, 318] width 53 height 12
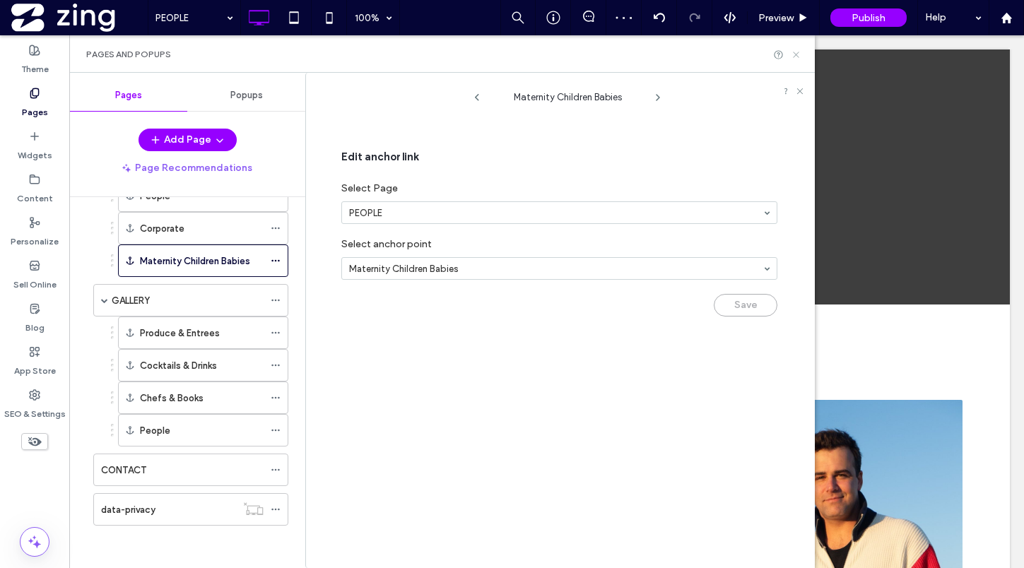
click at [796, 52] on icon at bounding box center [796, 54] width 11 height 11
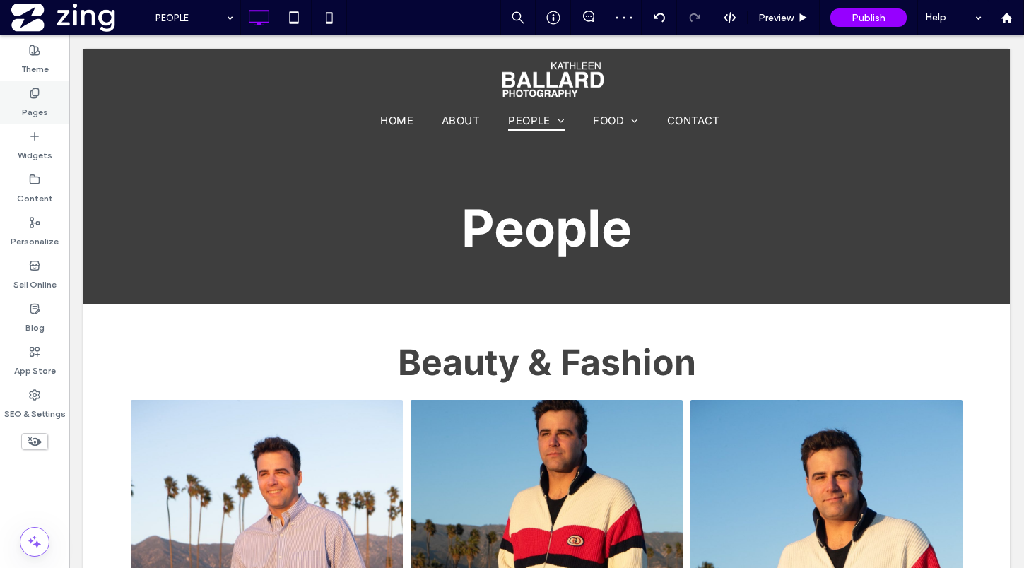
click at [56, 104] on div "Pages" at bounding box center [34, 102] width 69 height 43
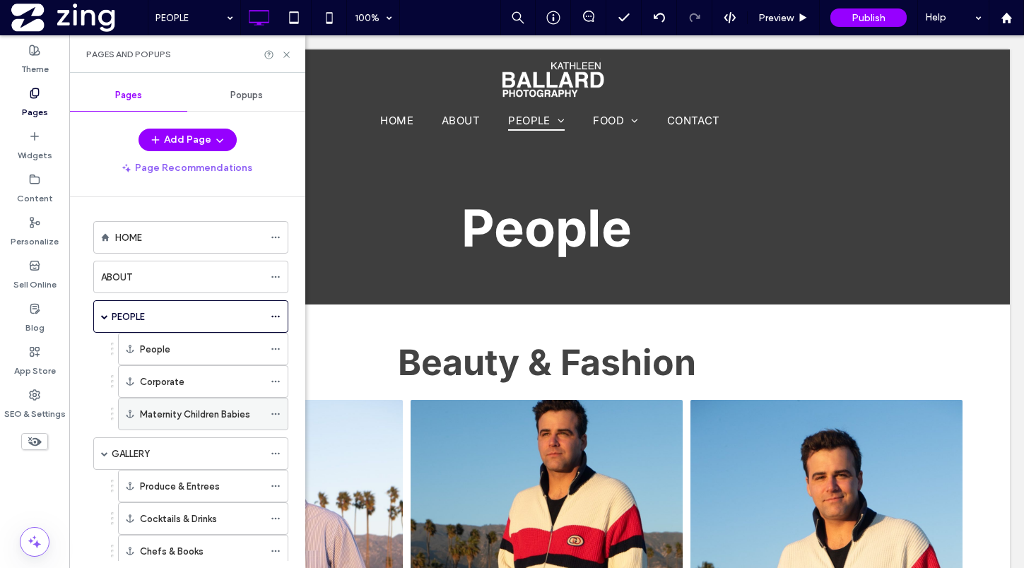
click at [276, 415] on icon at bounding box center [276, 414] width 10 height 10
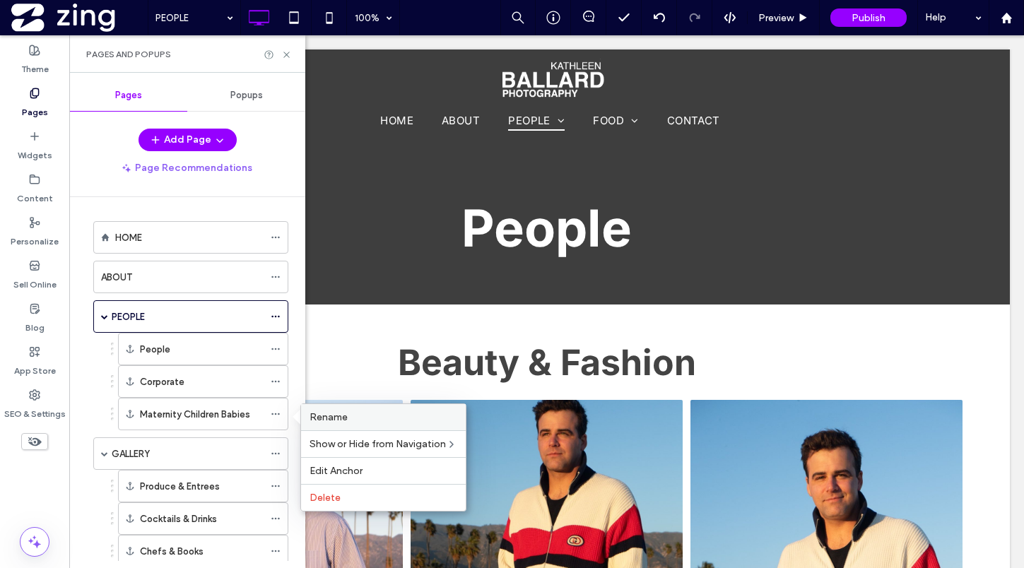
click at [365, 421] on label "Rename" at bounding box center [384, 417] width 148 height 12
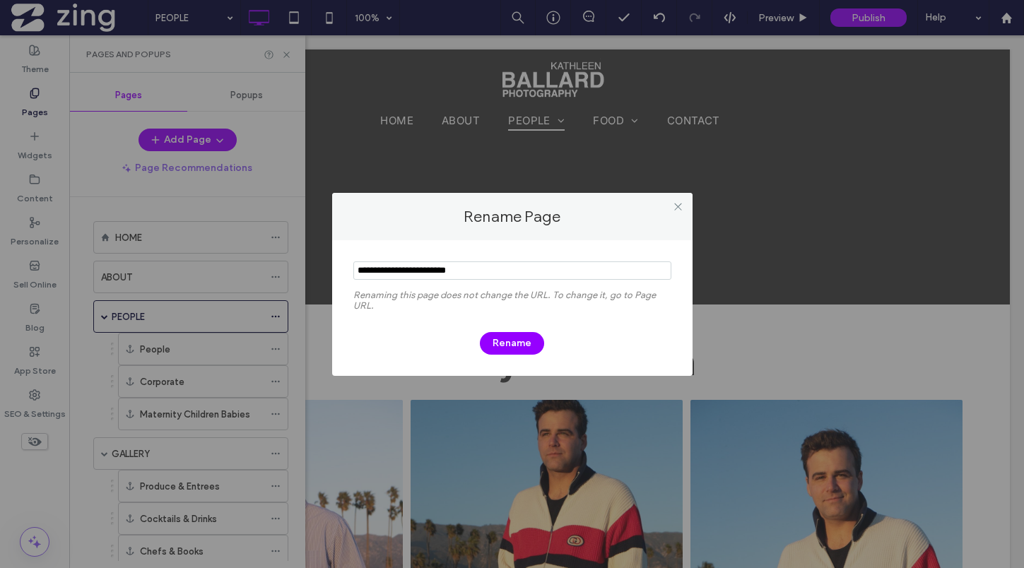
click at [397, 271] on input "notEmpty" at bounding box center [512, 270] width 318 height 18
click at [439, 273] on input "notEmpty" at bounding box center [512, 270] width 318 height 18
type input "**********"
click at [518, 341] on button "Rename" at bounding box center [512, 343] width 64 height 23
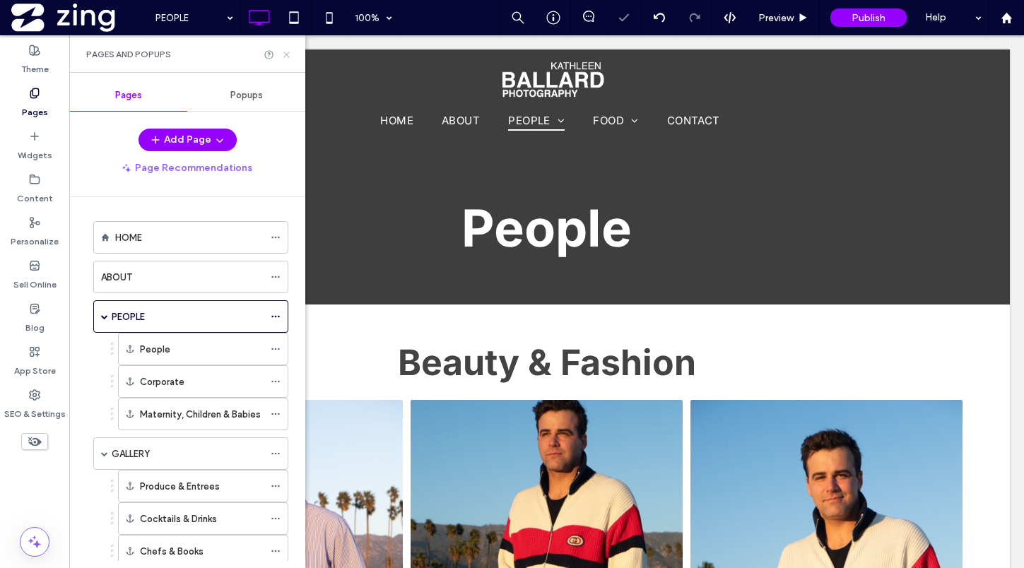
click at [285, 56] on icon at bounding box center [286, 54] width 11 height 11
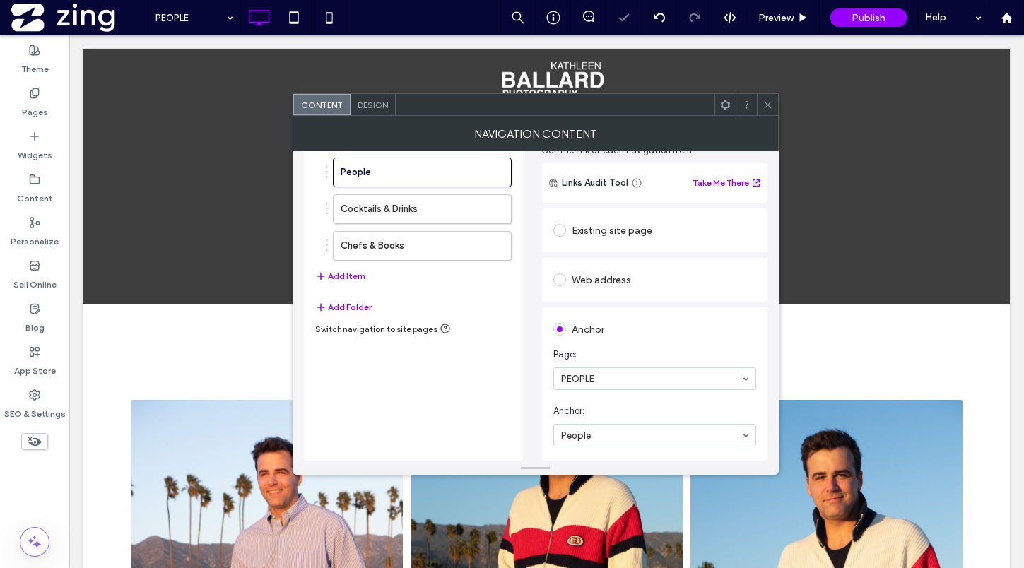
scroll to position [67, 0]
click at [424, 201] on label "Cocktails & Drinks" at bounding box center [400, 209] width 118 height 28
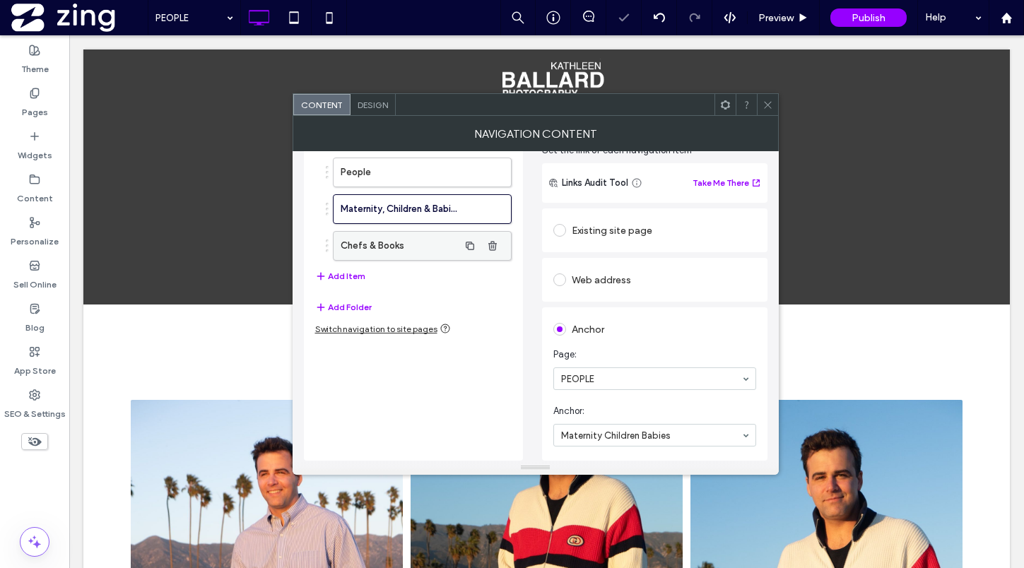
click at [381, 252] on label "Chefs & Books" at bounding box center [400, 246] width 118 height 28
click at [772, 104] on div at bounding box center [767, 104] width 21 height 21
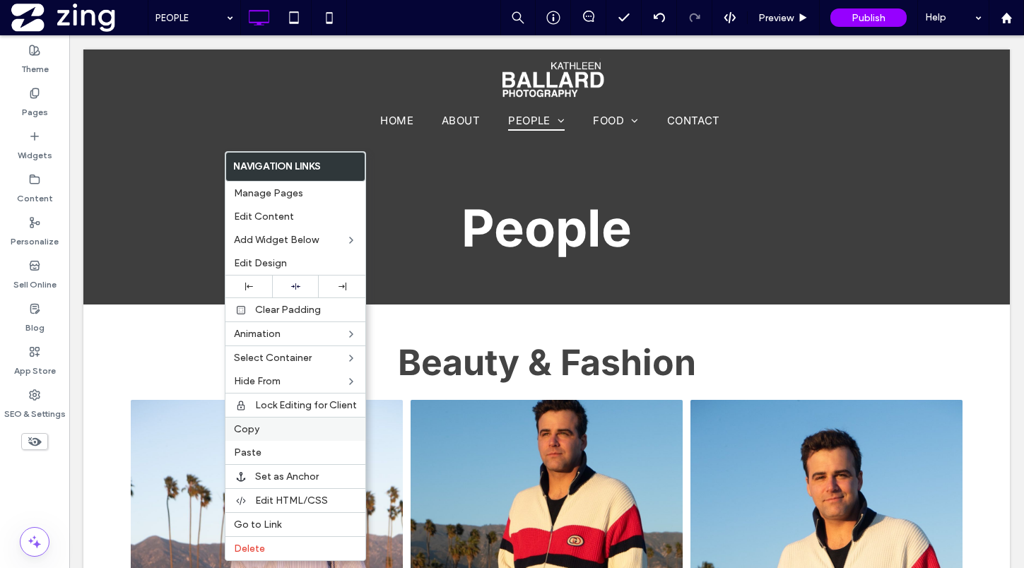
click at [274, 430] on label "Copy" at bounding box center [295, 429] width 123 height 12
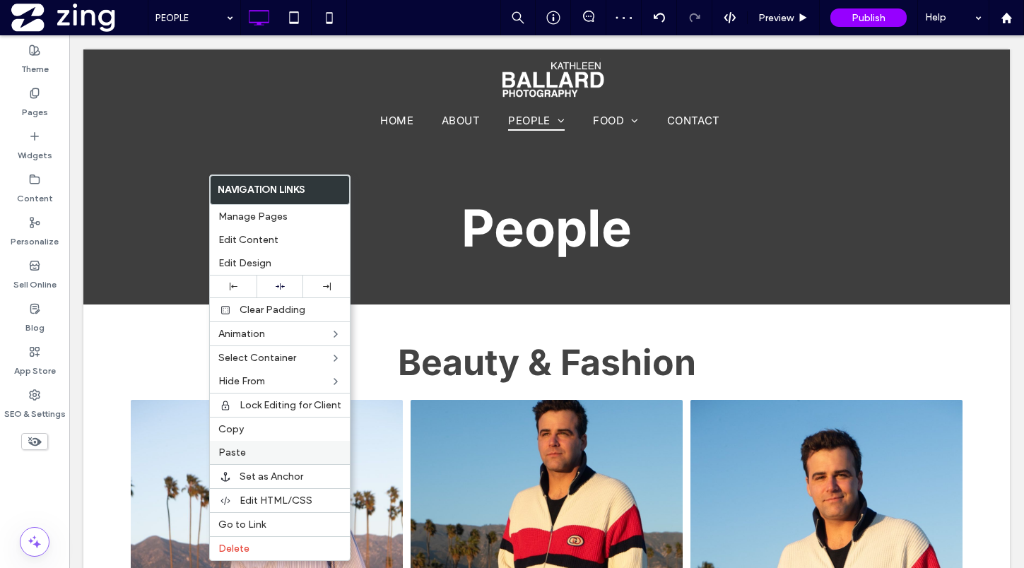
click at [276, 454] on label "Paste" at bounding box center [279, 453] width 123 height 12
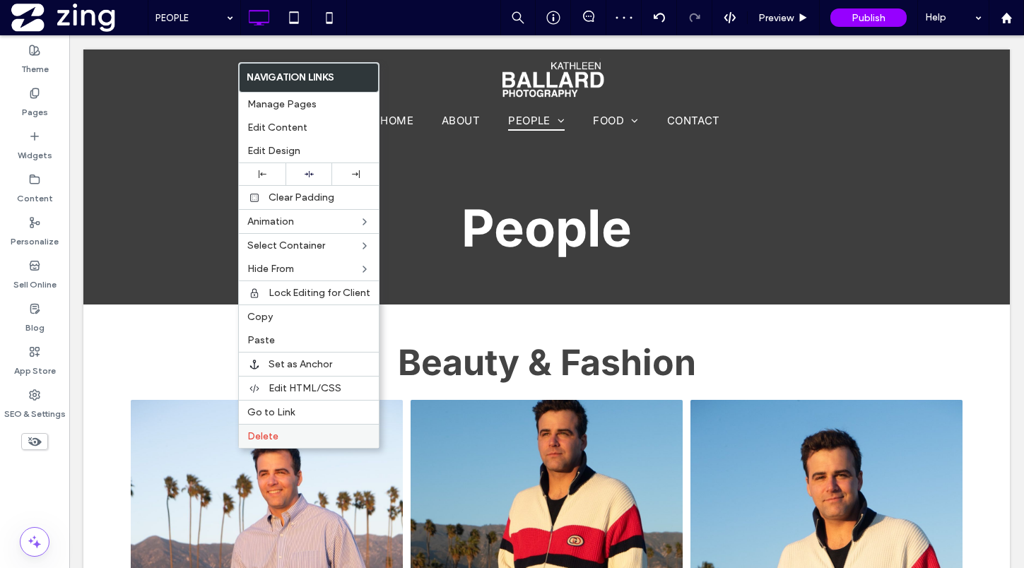
click at [285, 437] on label "Delete" at bounding box center [308, 436] width 123 height 12
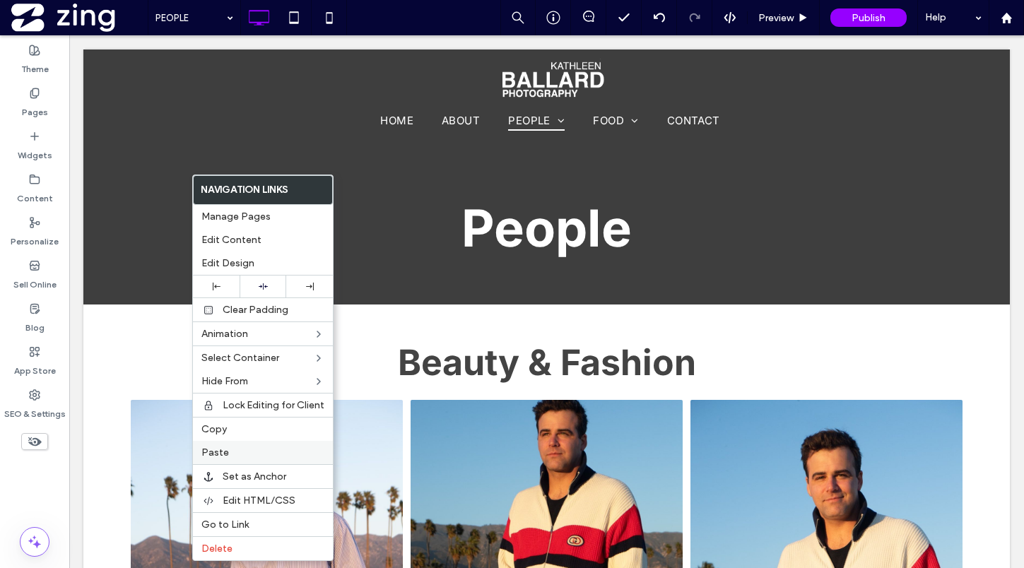
click at [240, 456] on label "Paste" at bounding box center [262, 453] width 123 height 12
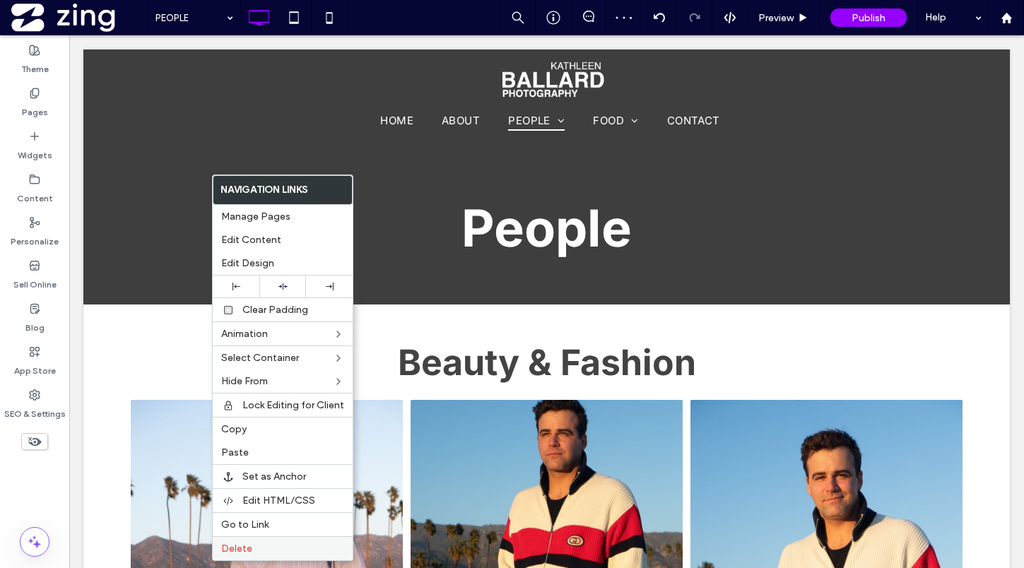
click at [240, 547] on span "Delete" at bounding box center [236, 549] width 31 height 12
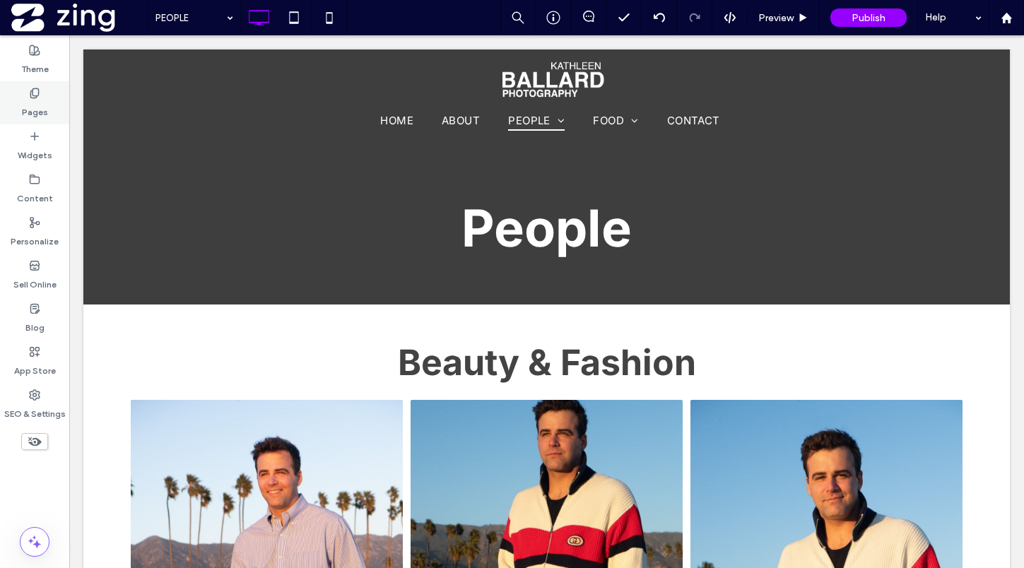
click at [30, 101] on label "Pages" at bounding box center [35, 109] width 26 height 20
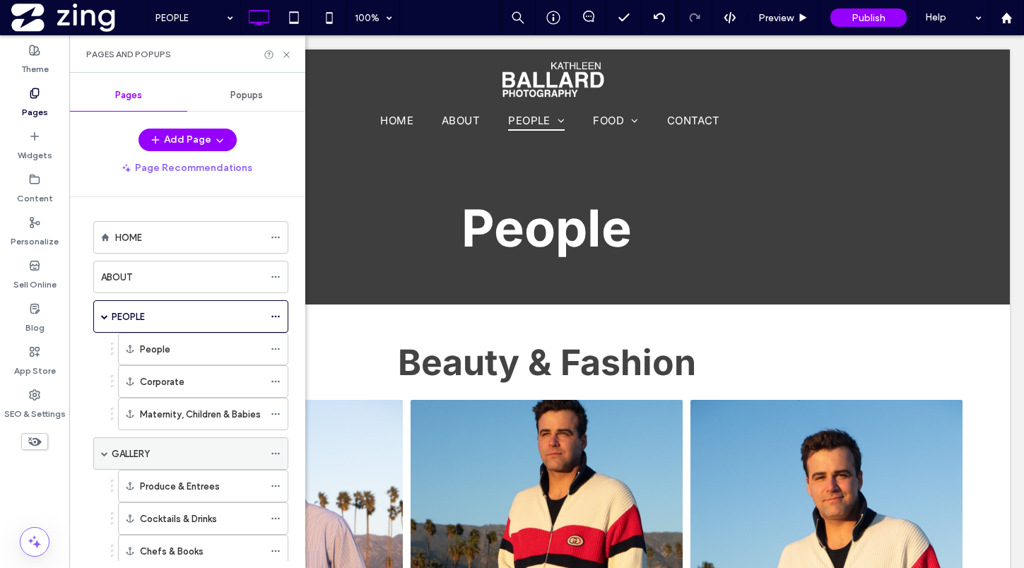
click at [192, 449] on div "GALLERY" at bounding box center [188, 454] width 152 height 15
click at [276, 454] on div "GALLERY 100% Preview Publish Help Site Comments Team & Clients Automate new com…" at bounding box center [512, 284] width 1024 height 568
click at [276, 454] on use at bounding box center [275, 454] width 8 height 2
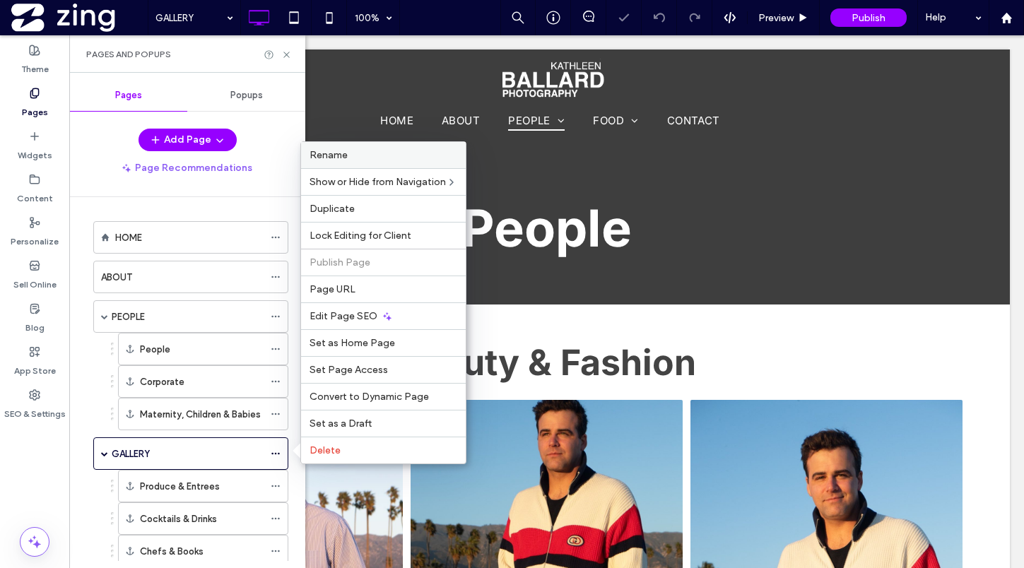
click at [382, 154] on label "Rename" at bounding box center [384, 155] width 148 height 12
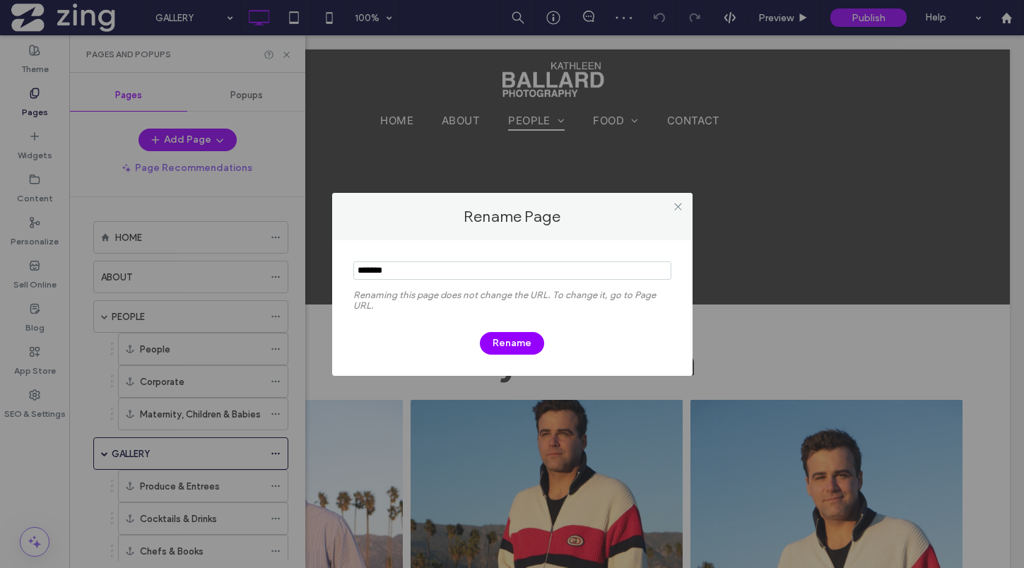
click at [404, 266] on input "notEmpty" at bounding box center [512, 270] width 318 height 18
type input "****"
click at [529, 341] on button "Rename" at bounding box center [512, 343] width 64 height 23
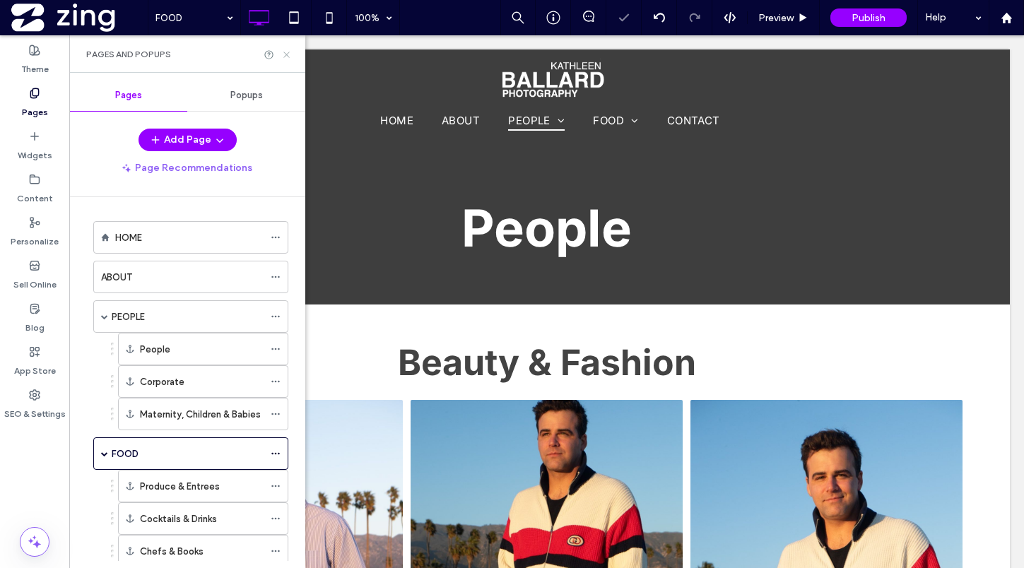
click at [285, 56] on use at bounding box center [286, 55] width 6 height 6
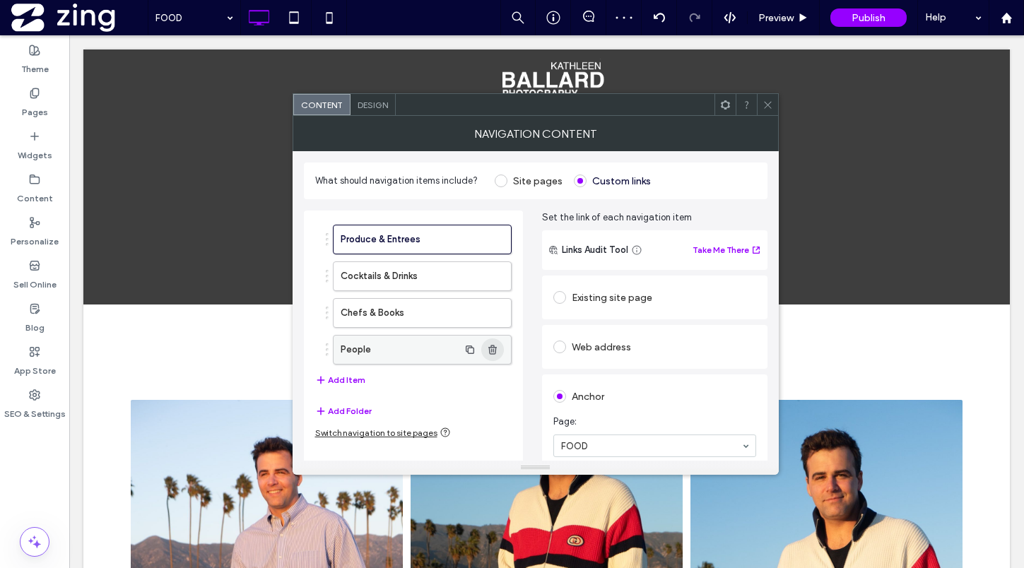
click at [493, 351] on icon "button" at bounding box center [492, 349] width 11 height 11
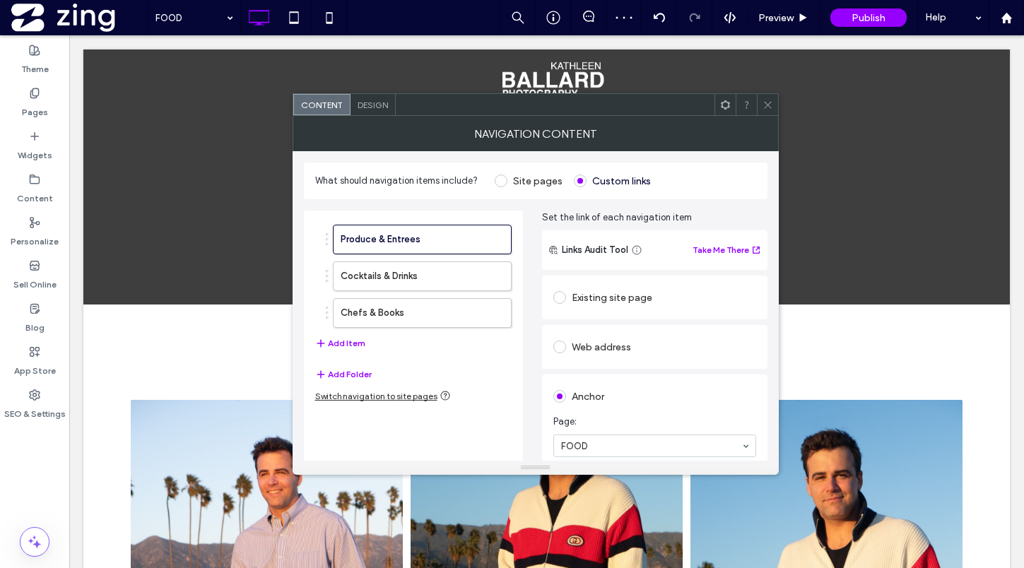
click at [775, 108] on div at bounding box center [767, 104] width 21 height 21
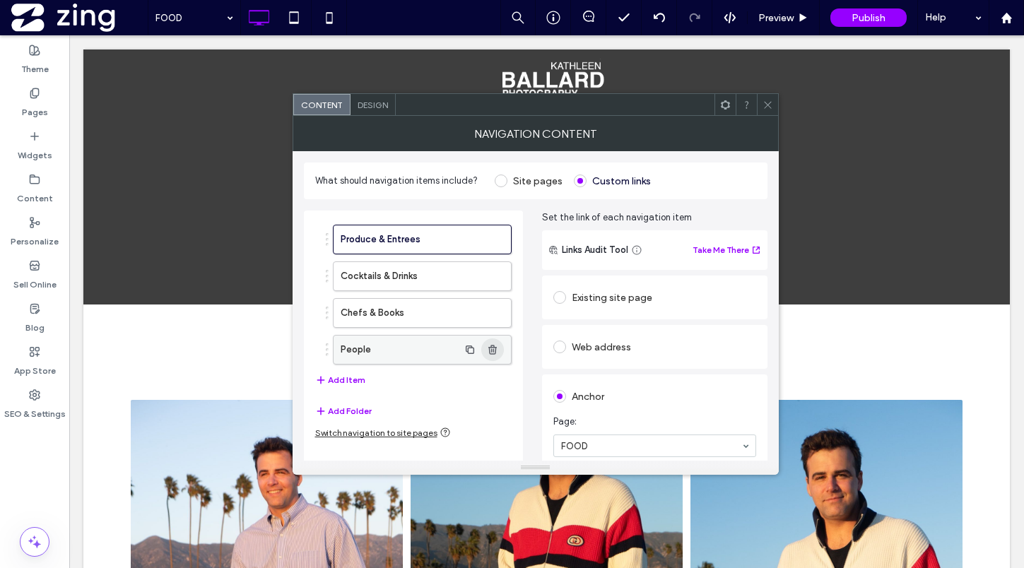
click at [498, 348] on span "button" at bounding box center [492, 350] width 23 height 23
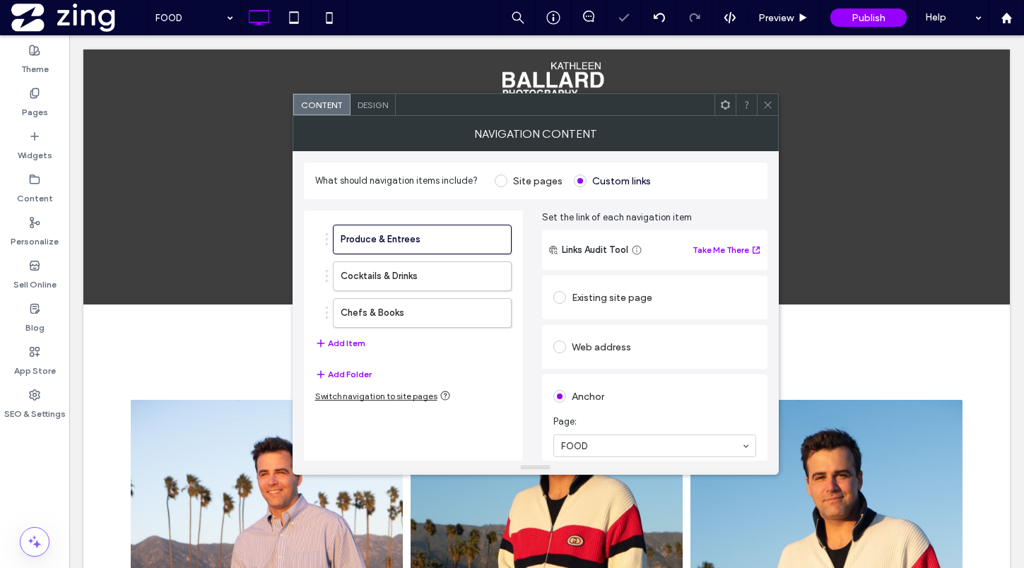
click at [764, 105] on icon at bounding box center [768, 105] width 11 height 11
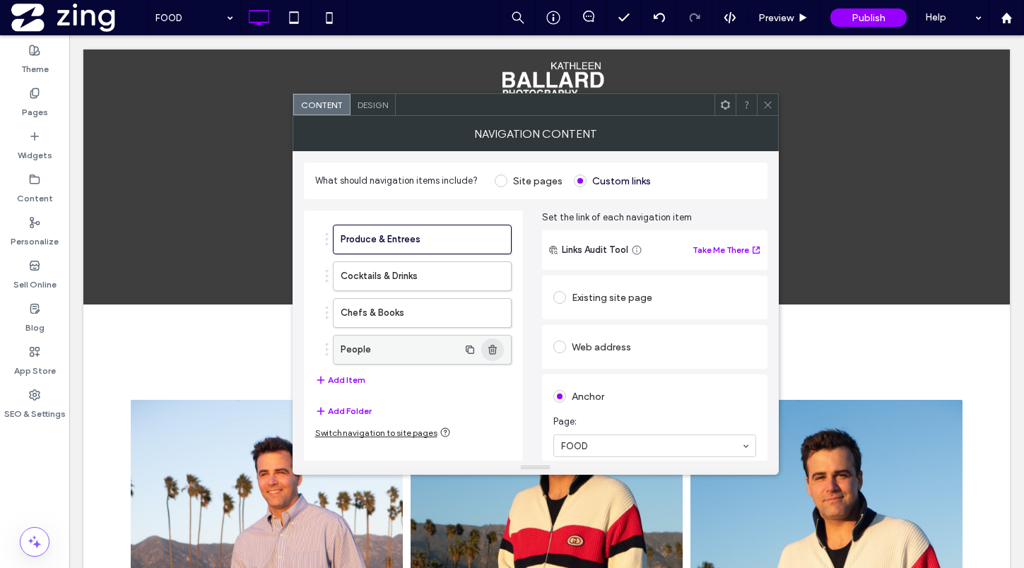
click at [496, 348] on icon "button" at bounding box center [492, 349] width 11 height 11
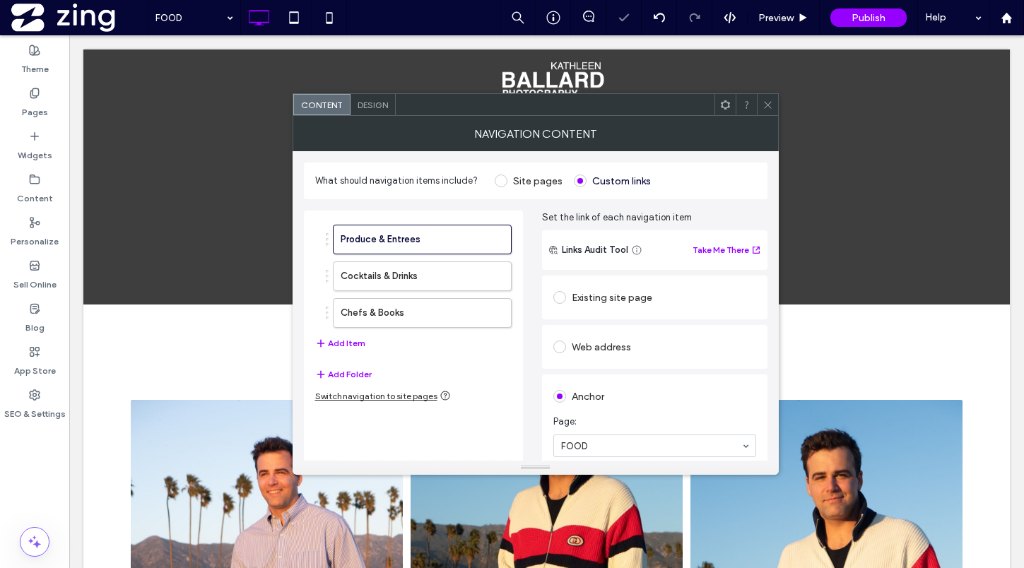
click at [768, 110] on span at bounding box center [768, 104] width 11 height 21
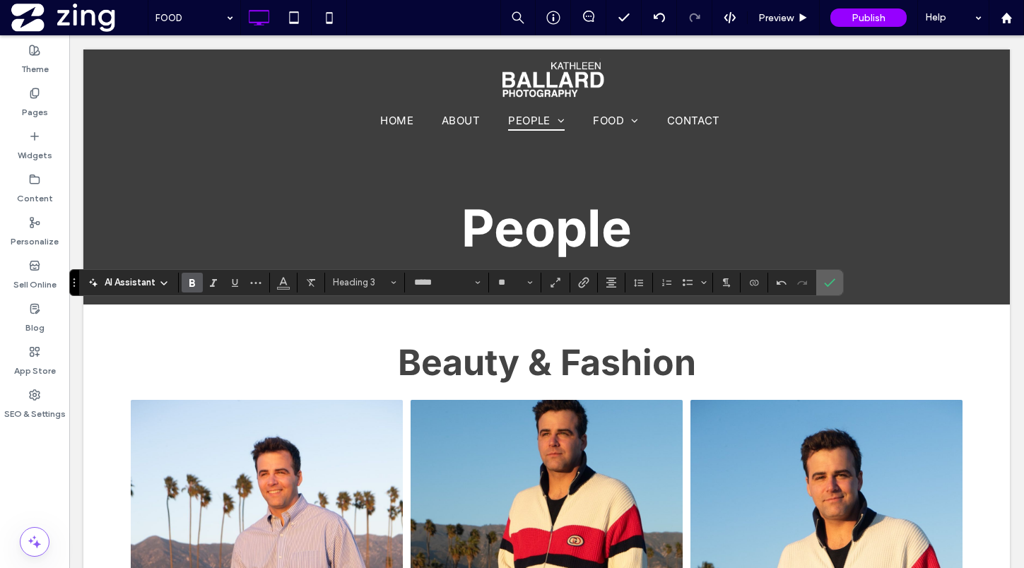
click at [831, 282] on use "Confirm" at bounding box center [830, 282] width 11 height 8
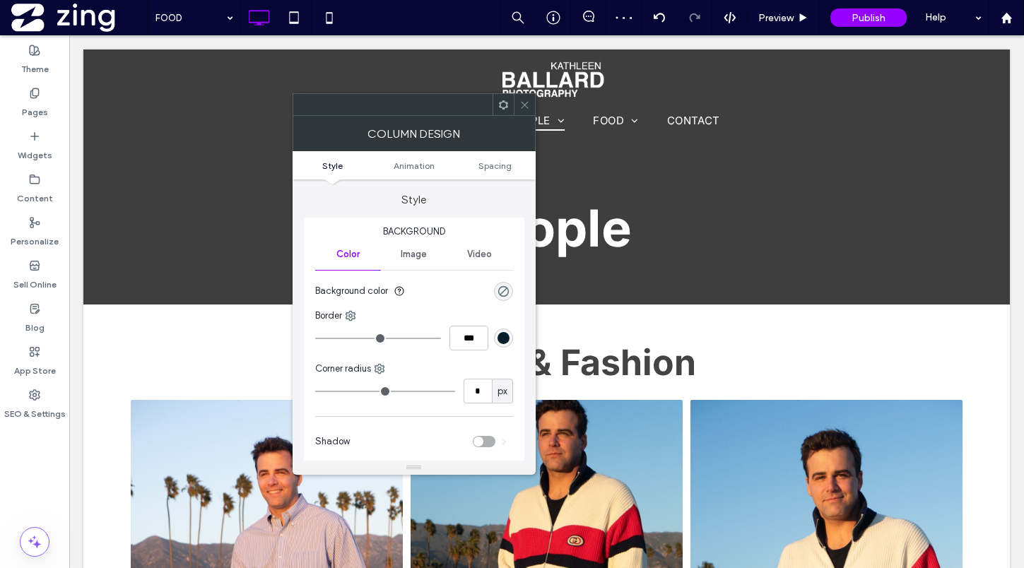
click at [519, 98] on span at bounding box center [524, 104] width 11 height 21
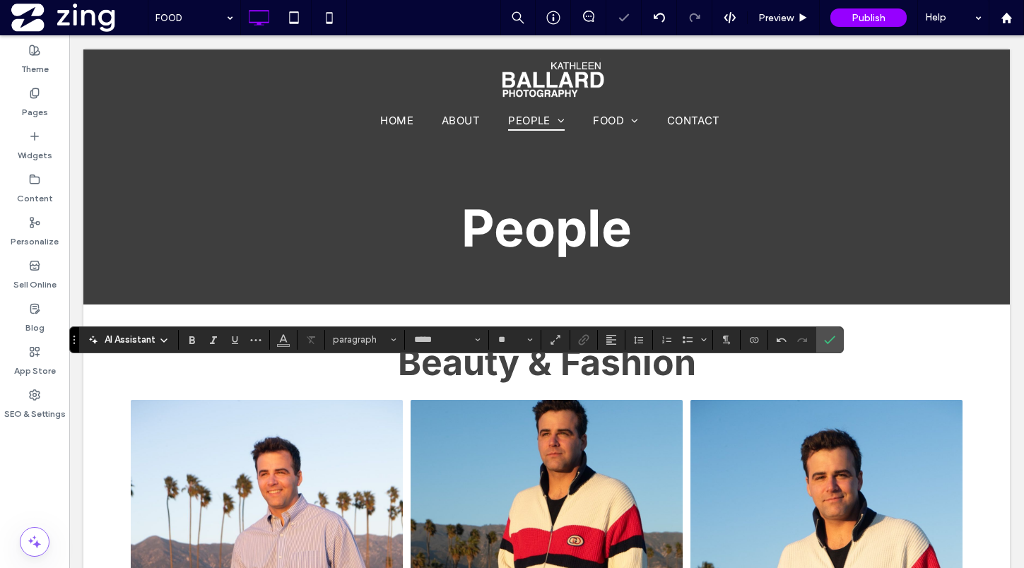
type input "**"
click at [827, 339] on icon "Confirm" at bounding box center [829, 339] width 11 height 11
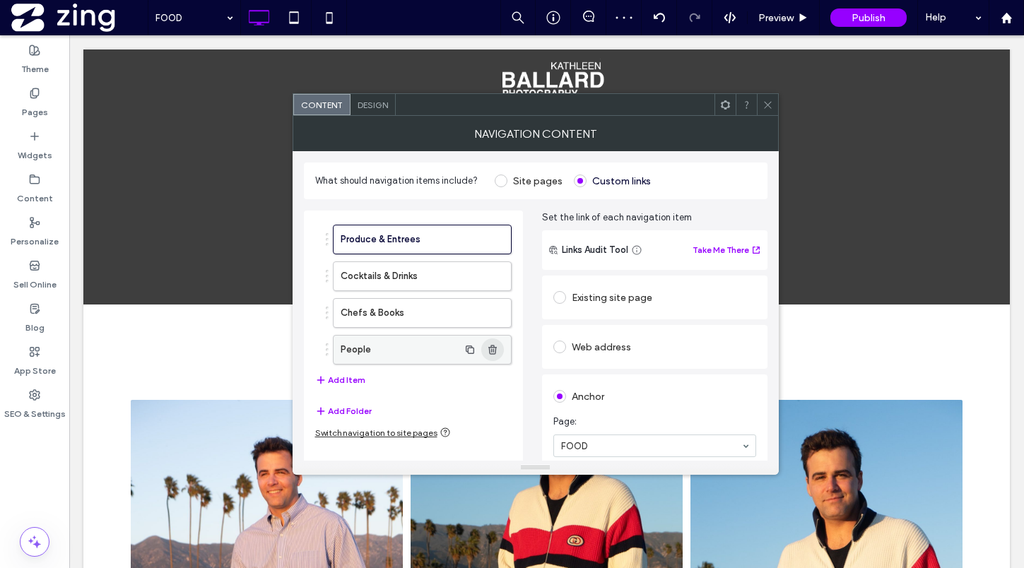
click at [495, 346] on icon "button" at bounding box center [492, 349] width 11 height 11
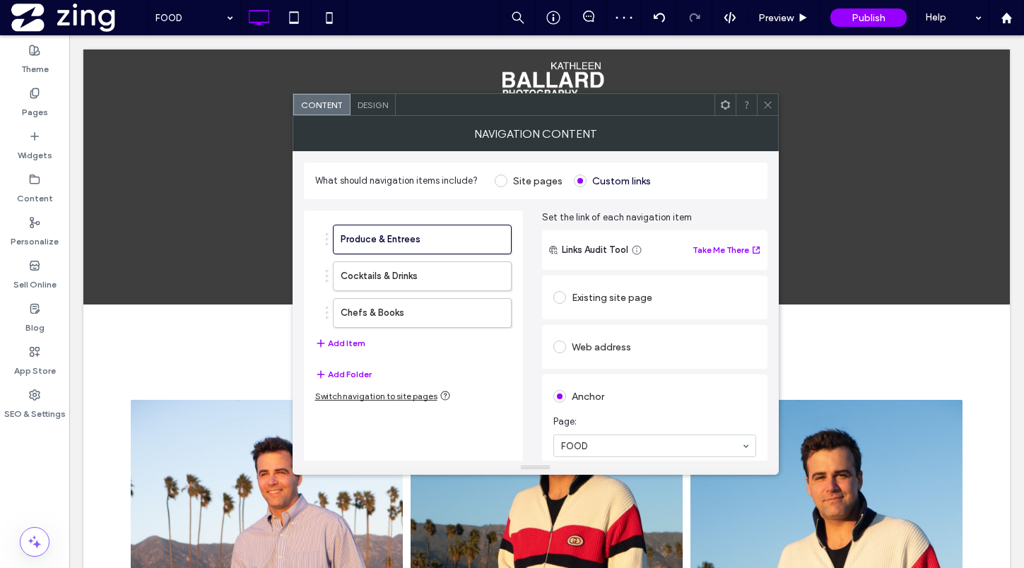
click at [768, 101] on icon at bounding box center [768, 105] width 11 height 11
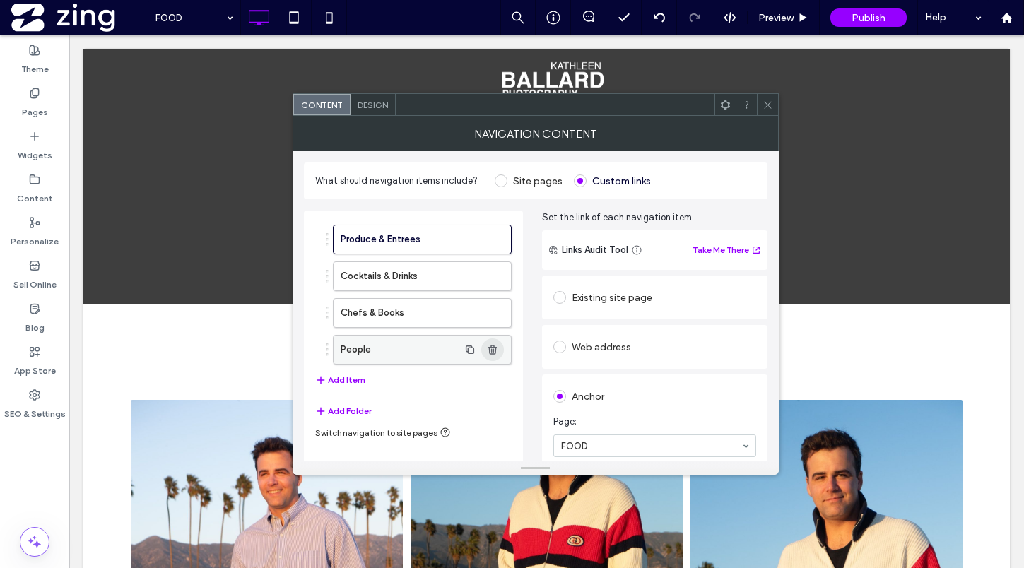
click at [492, 351] on icon "button" at bounding box center [492, 349] width 11 height 11
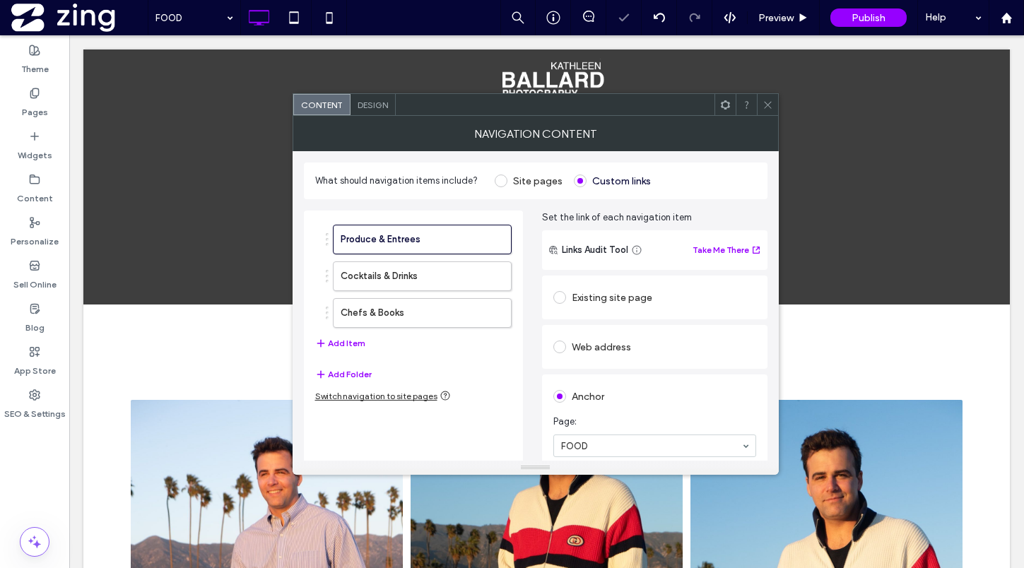
click at [763, 96] on span at bounding box center [768, 104] width 11 height 21
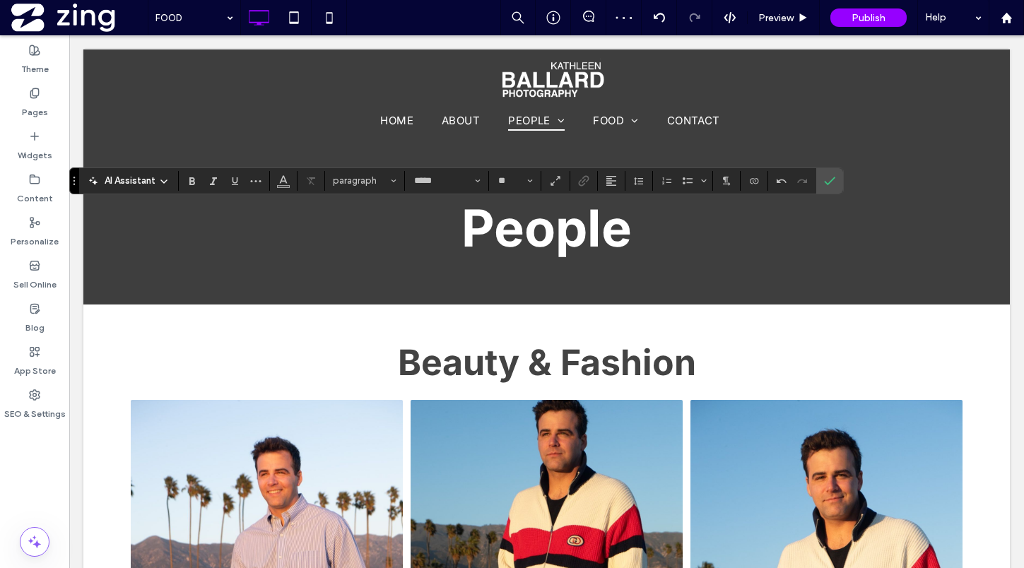
type input "**"
click at [830, 187] on span "Confirm" at bounding box center [829, 181] width 11 height 24
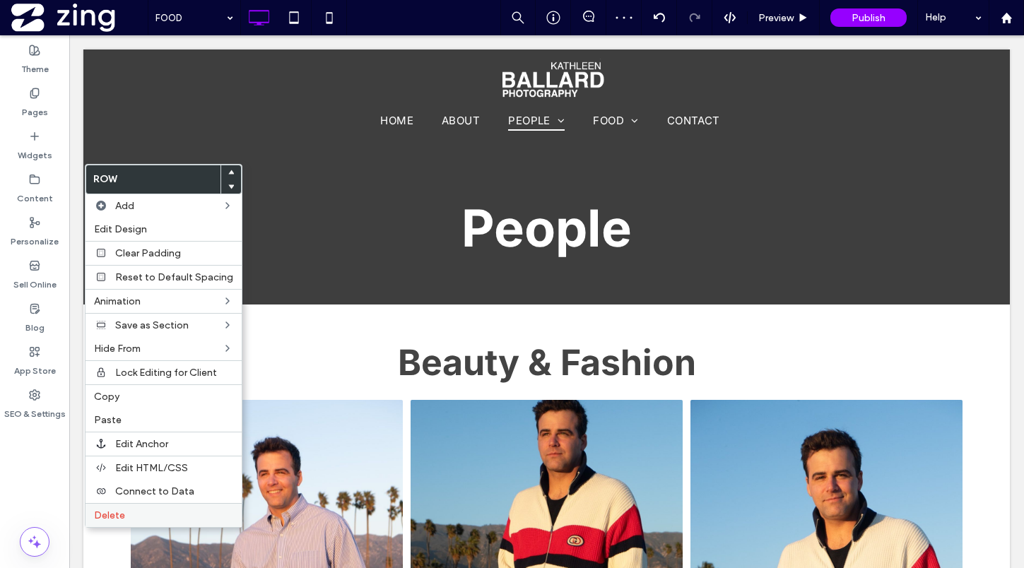
click at [159, 515] on label "Delete" at bounding box center [163, 516] width 139 height 12
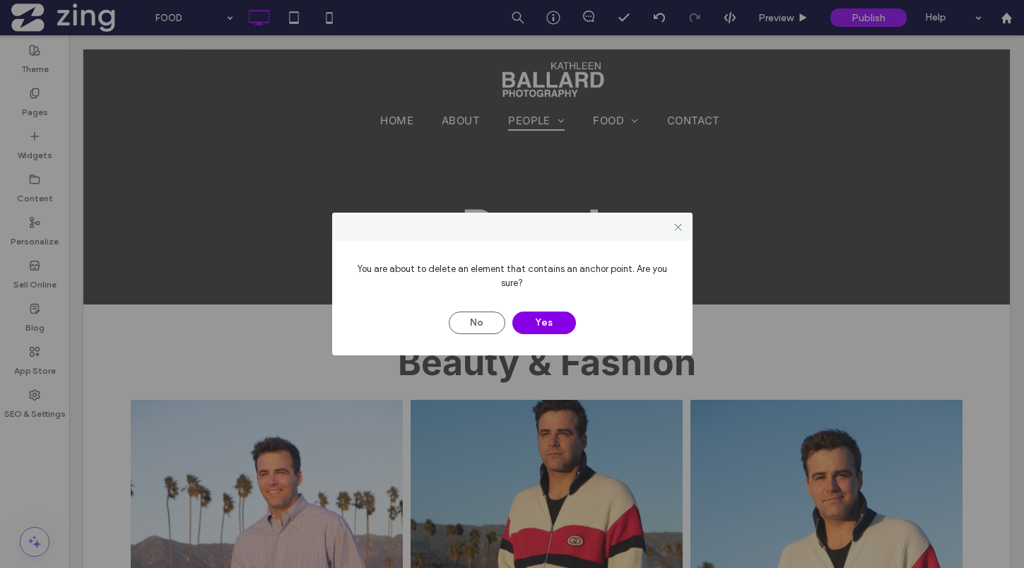
click at [541, 320] on button "Yes" at bounding box center [544, 323] width 64 height 23
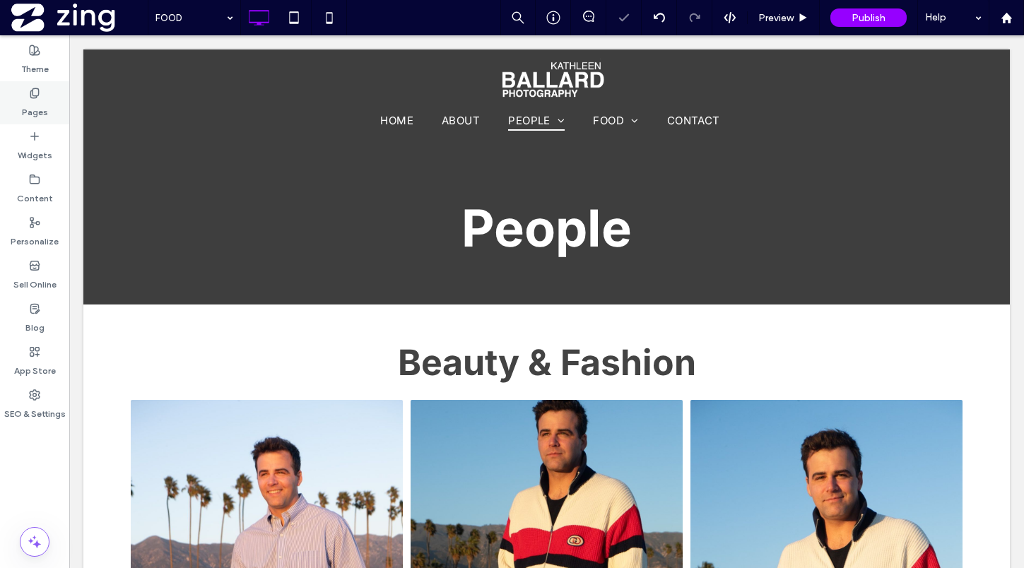
click at [36, 107] on label "Pages" at bounding box center [35, 109] width 26 height 20
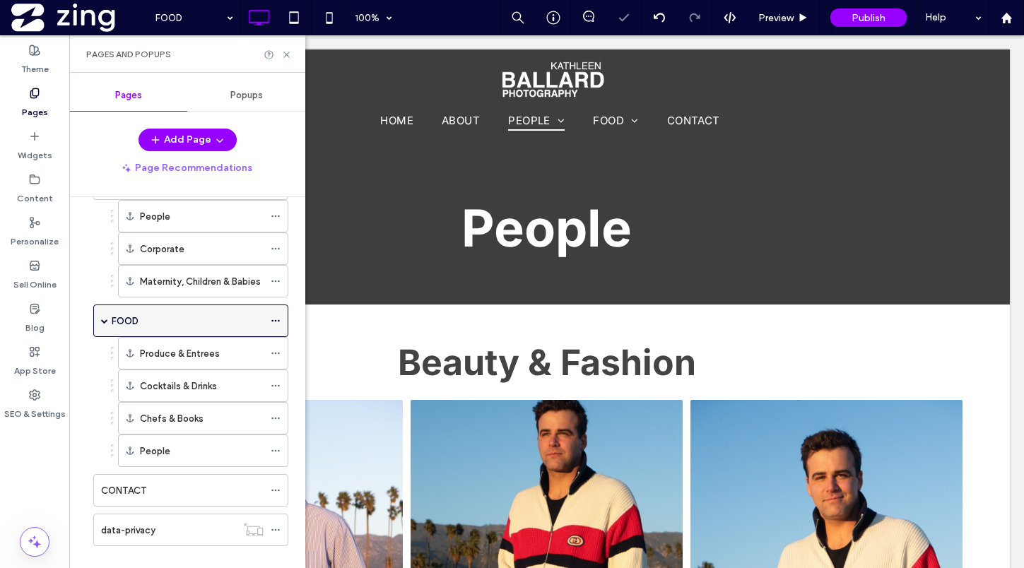
scroll to position [153, 0]
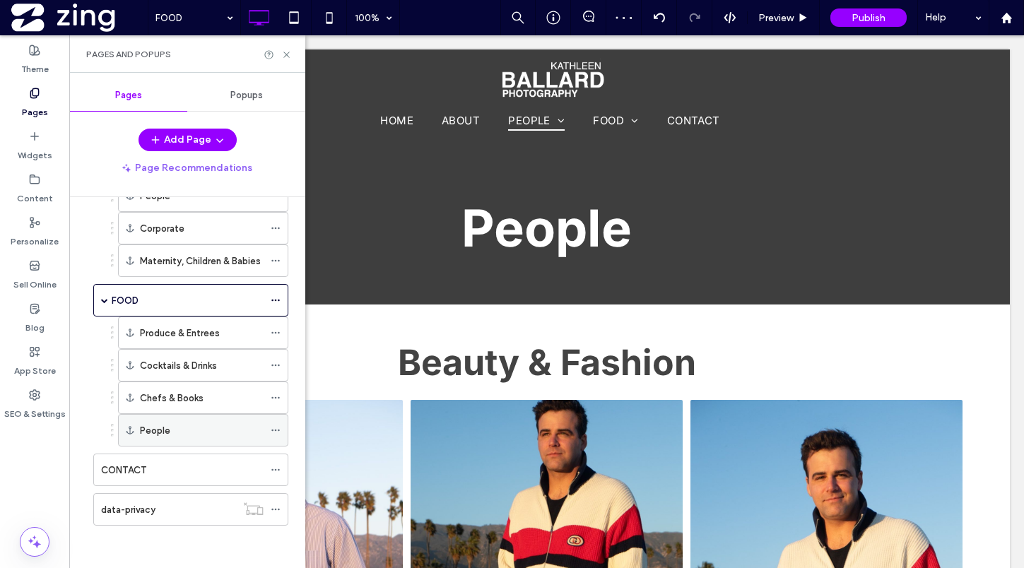
click at [275, 432] on icon at bounding box center [276, 430] width 10 height 10
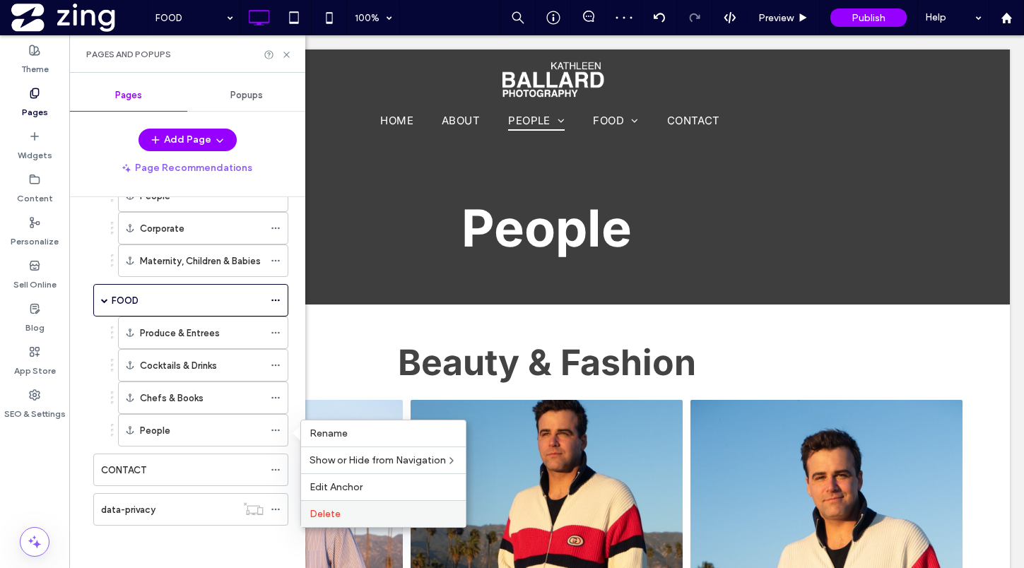
click at [336, 510] on span "Delete" at bounding box center [325, 514] width 31 height 12
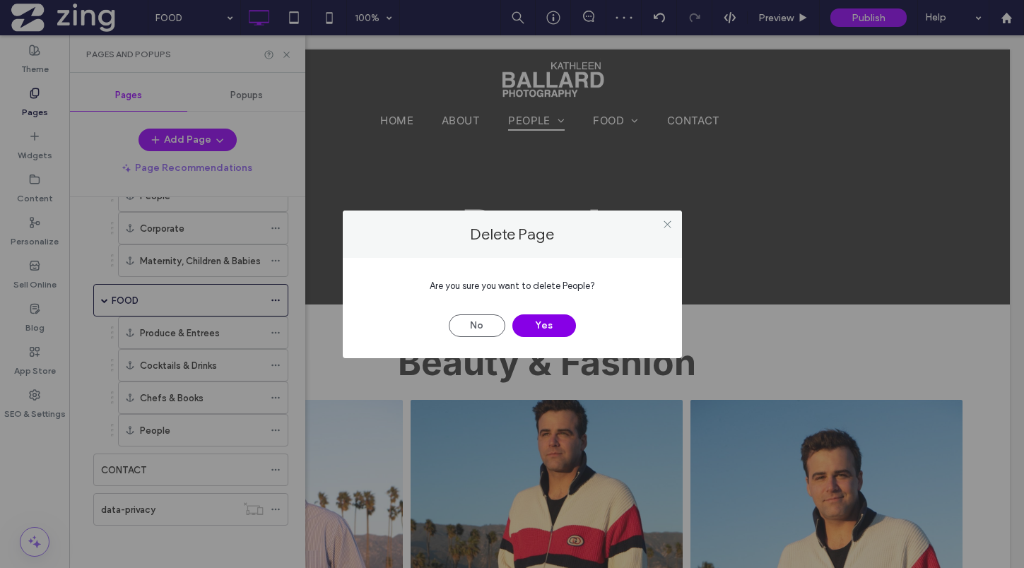
click at [551, 322] on button "Yes" at bounding box center [544, 325] width 64 height 23
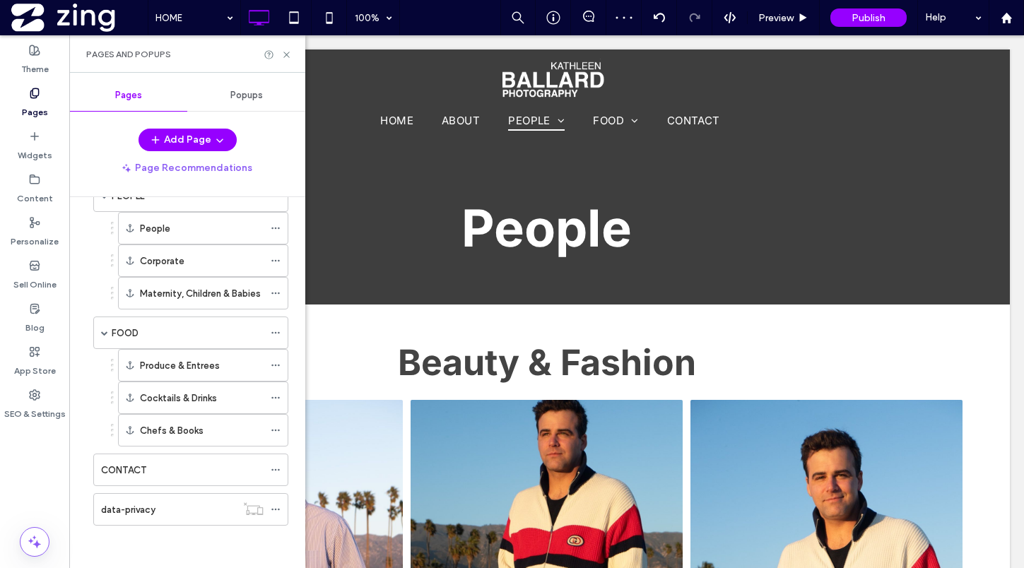
scroll to position [121, 0]
click at [290, 55] on icon at bounding box center [286, 54] width 11 height 11
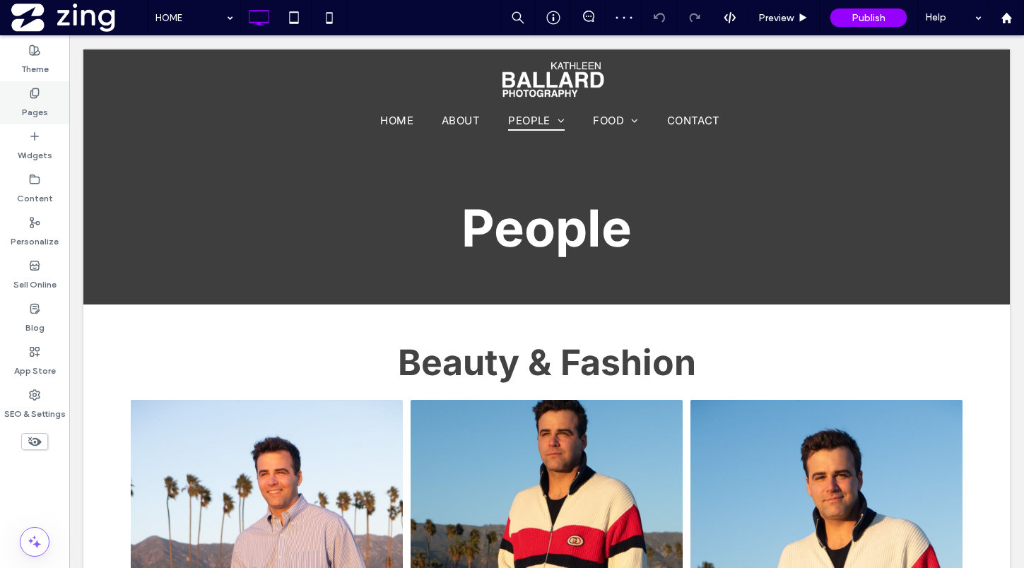
click at [45, 85] on div "Pages" at bounding box center [34, 102] width 69 height 43
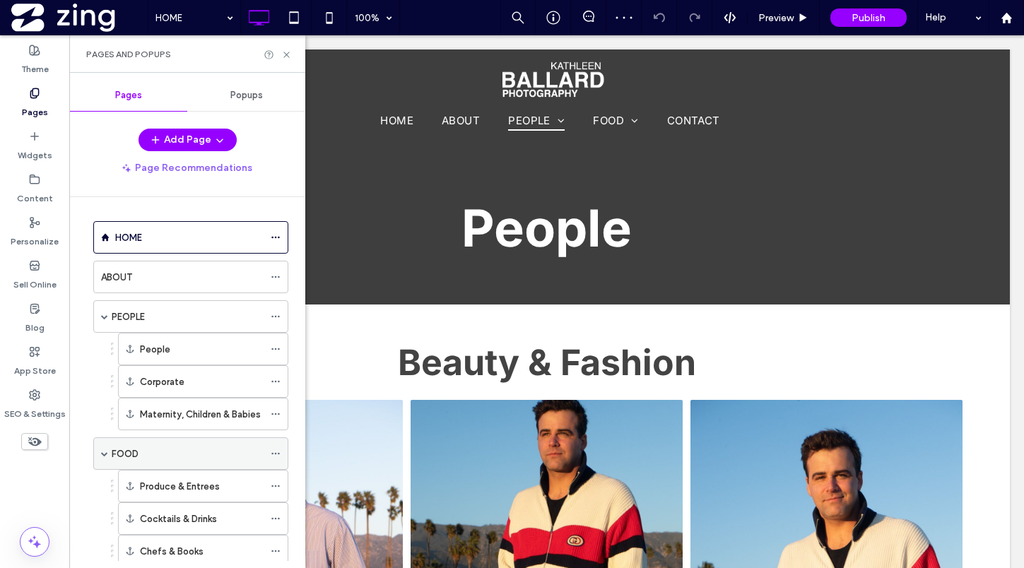
click at [155, 447] on div "FOOD" at bounding box center [188, 454] width 152 height 15
click at [283, 53] on icon at bounding box center [286, 54] width 11 height 11
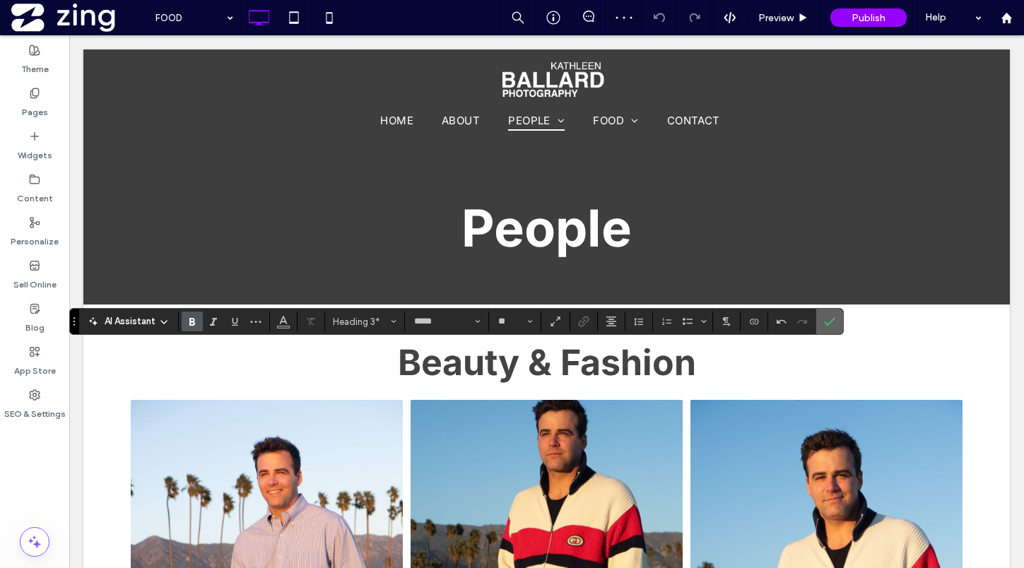
click at [829, 321] on icon "Confirm" at bounding box center [829, 321] width 11 height 11
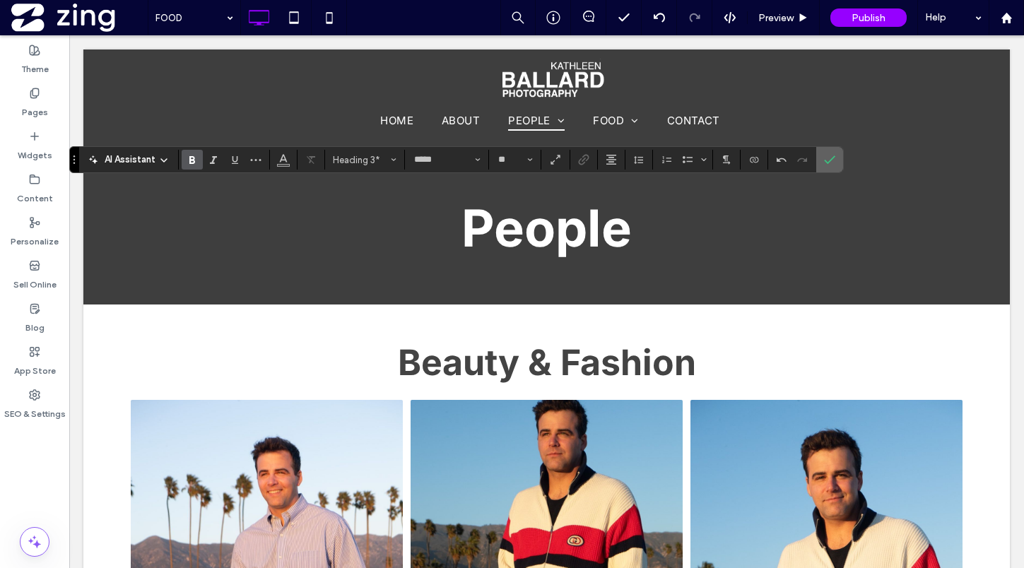
click at [830, 160] on icon "Confirm" at bounding box center [829, 159] width 11 height 11
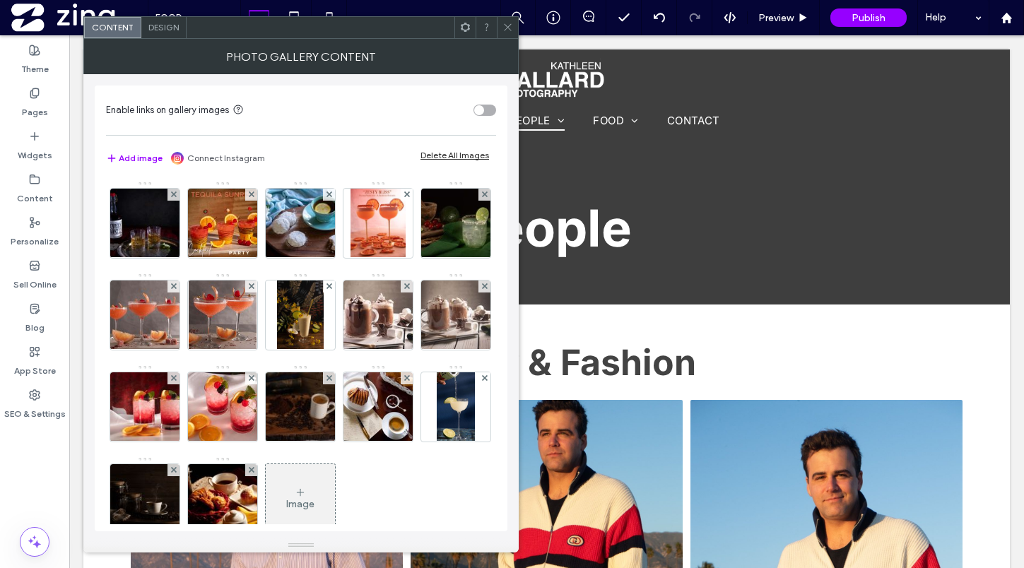
click at [507, 26] on use at bounding box center [507, 27] width 7 height 7
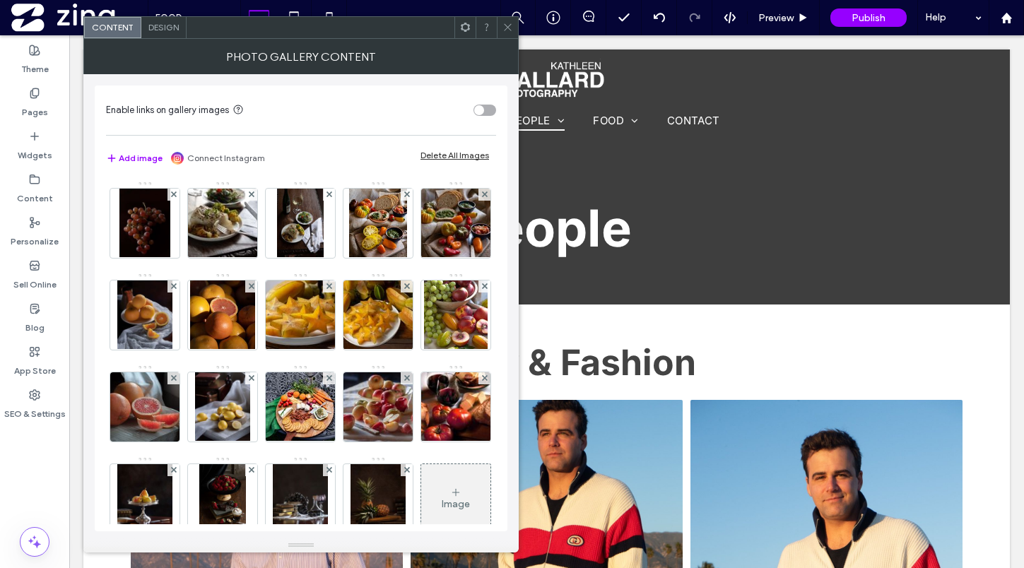
scroll to position [124, 0]
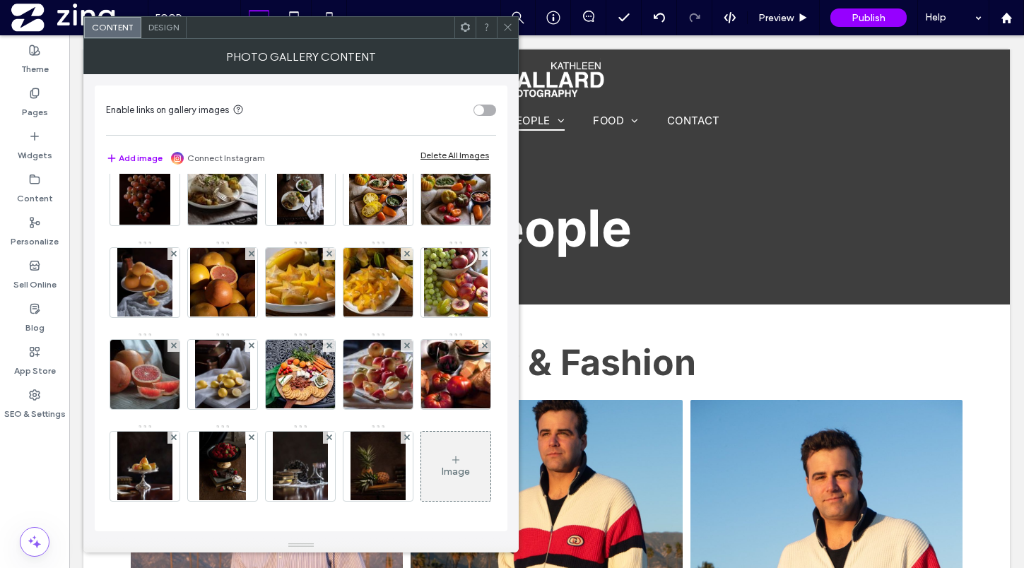
click at [421, 478] on div "Image" at bounding box center [455, 466] width 69 height 66
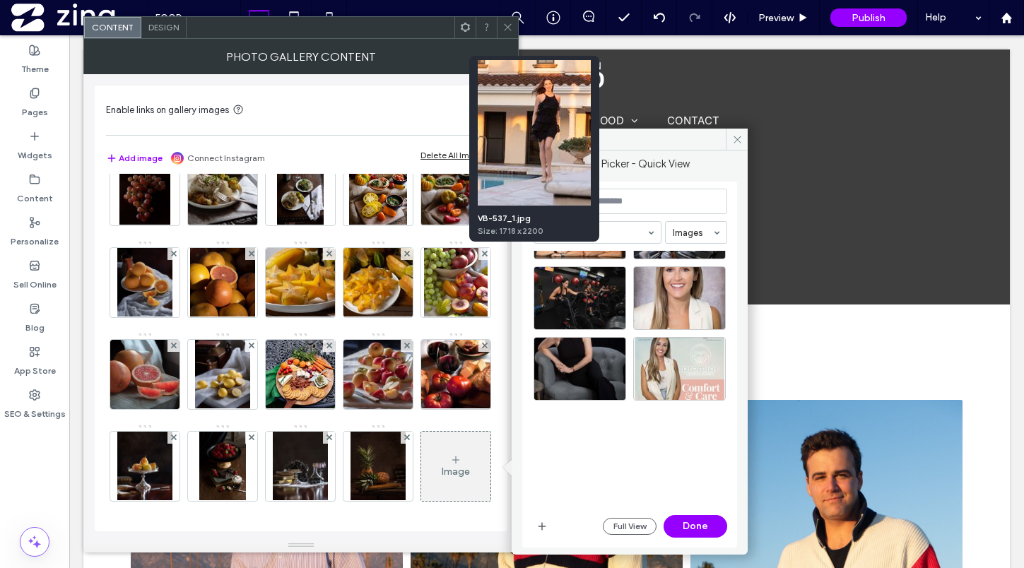
scroll to position [475, 0]
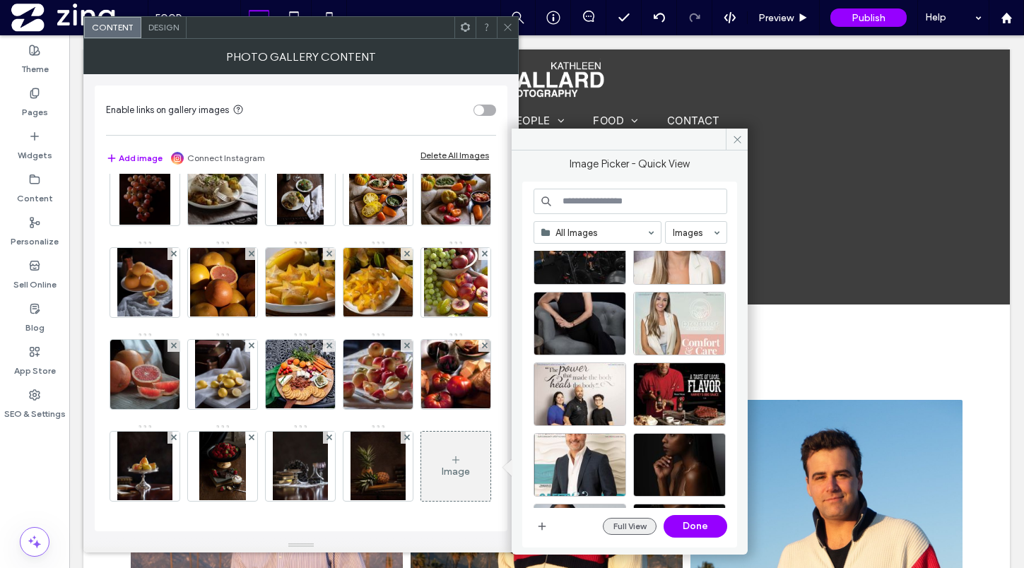
click at [627, 518] on button "Full View" at bounding box center [630, 526] width 54 height 17
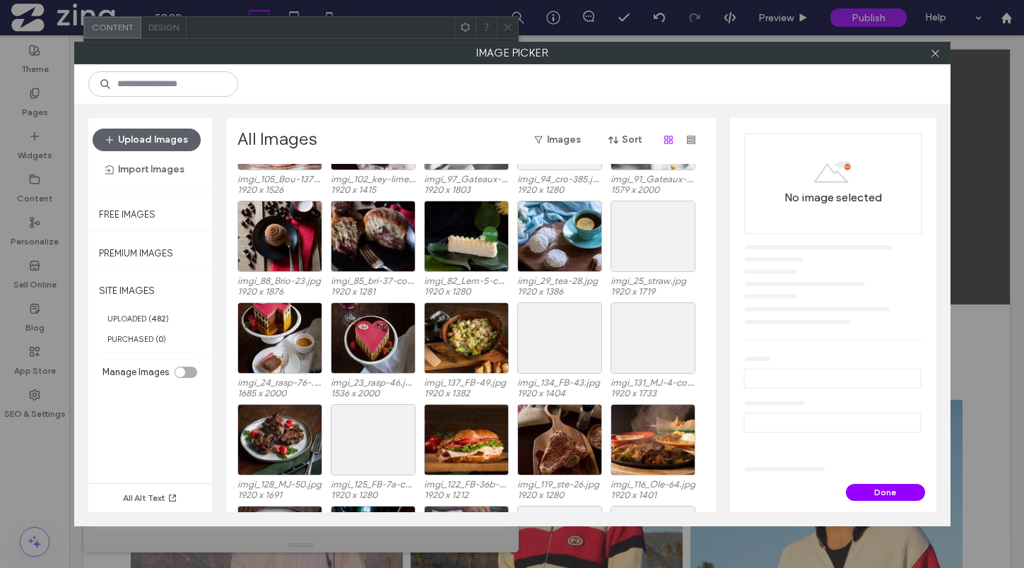
scroll to position [3759, 0]
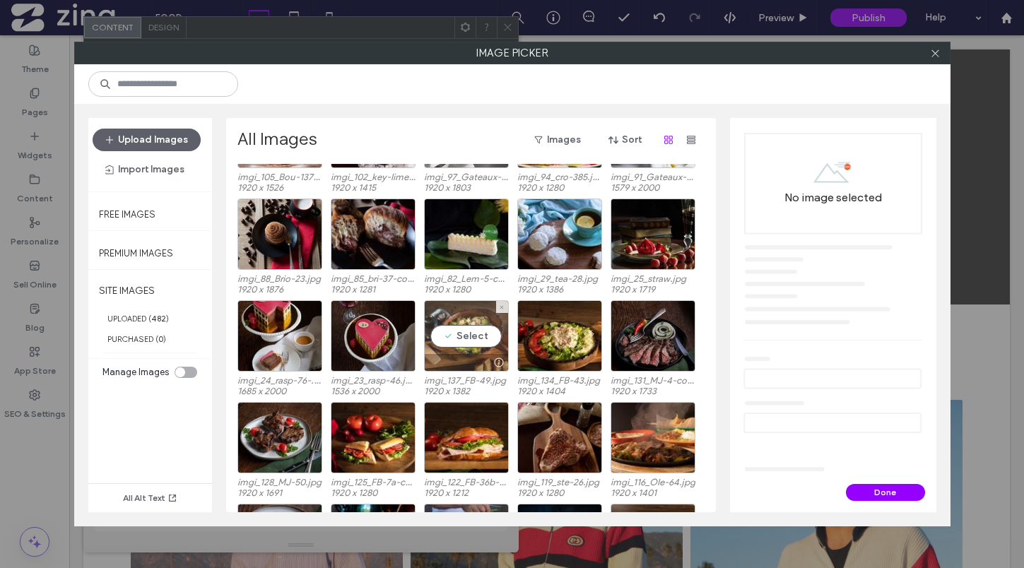
click at [466, 324] on div "Select" at bounding box center [466, 335] width 85 height 71
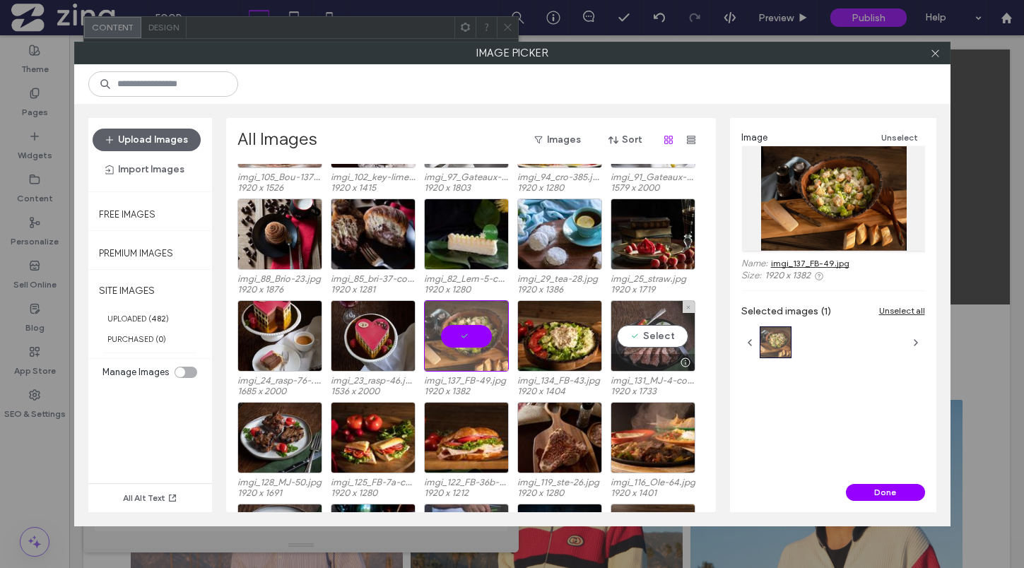
click at [640, 336] on div "Select" at bounding box center [653, 335] width 85 height 71
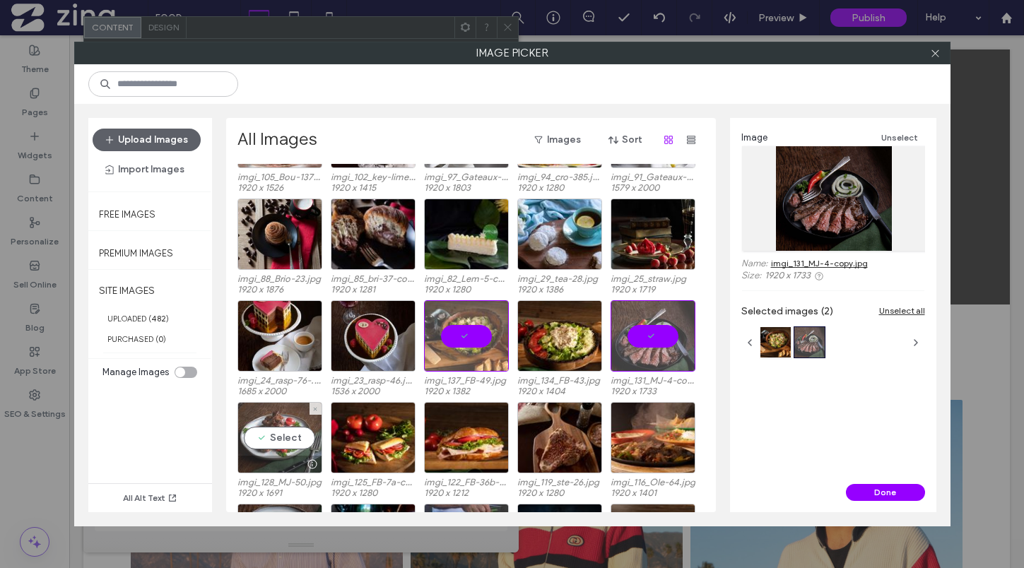
click at [293, 430] on div "Select" at bounding box center [279, 437] width 85 height 71
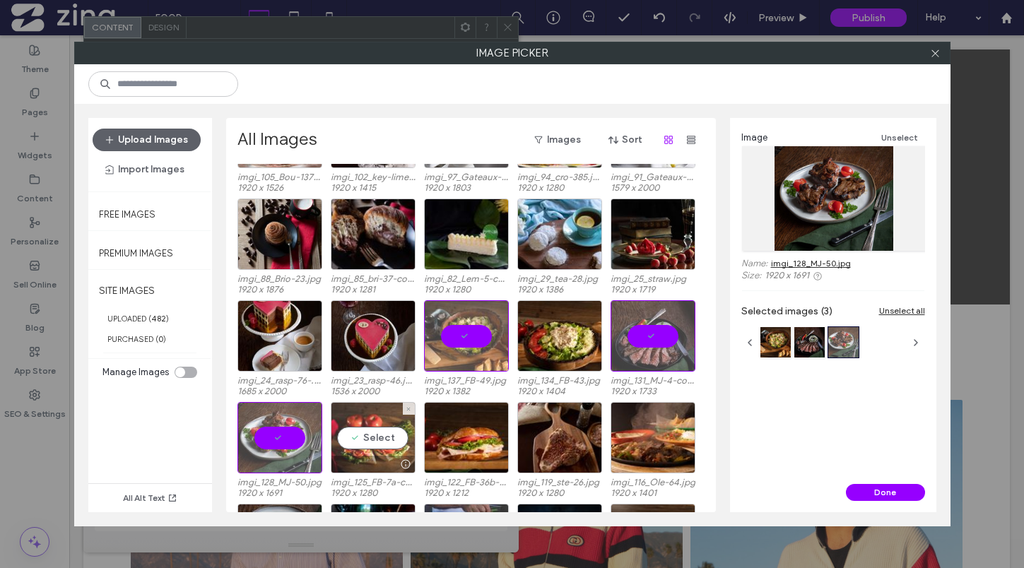
click at [389, 436] on div "Select" at bounding box center [373, 437] width 85 height 71
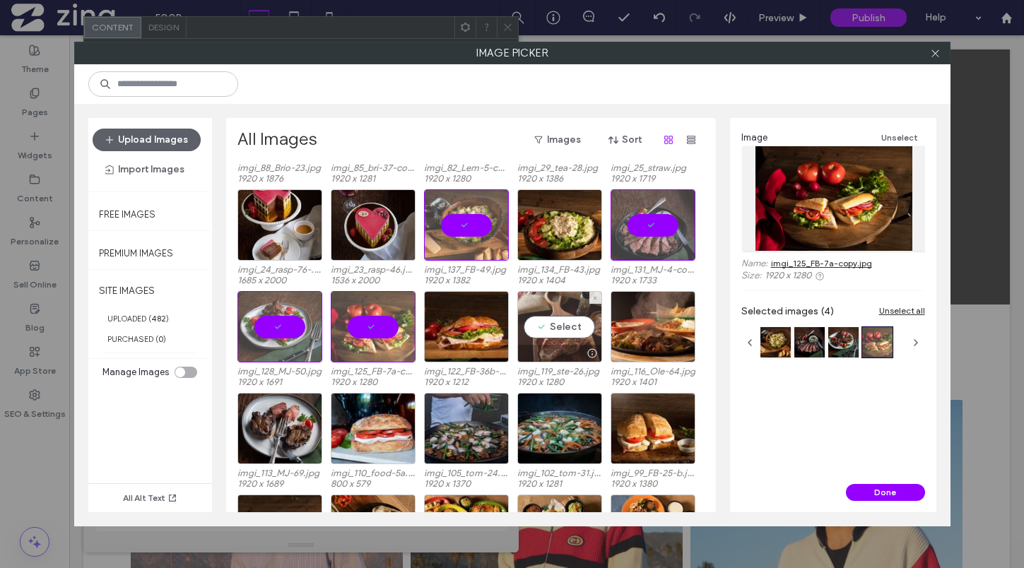
scroll to position [3876, 0]
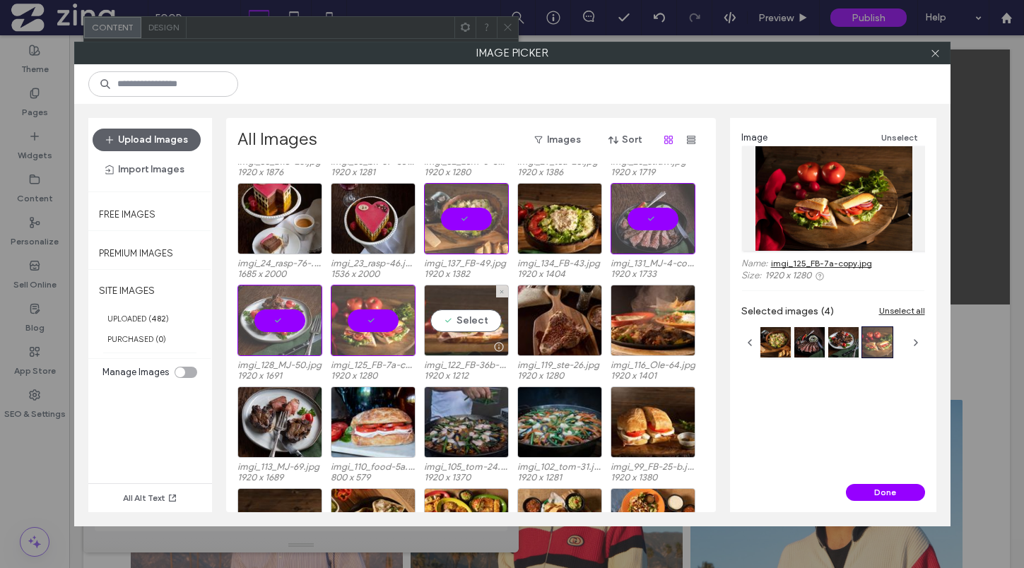
click at [478, 326] on div "Select" at bounding box center [466, 320] width 85 height 71
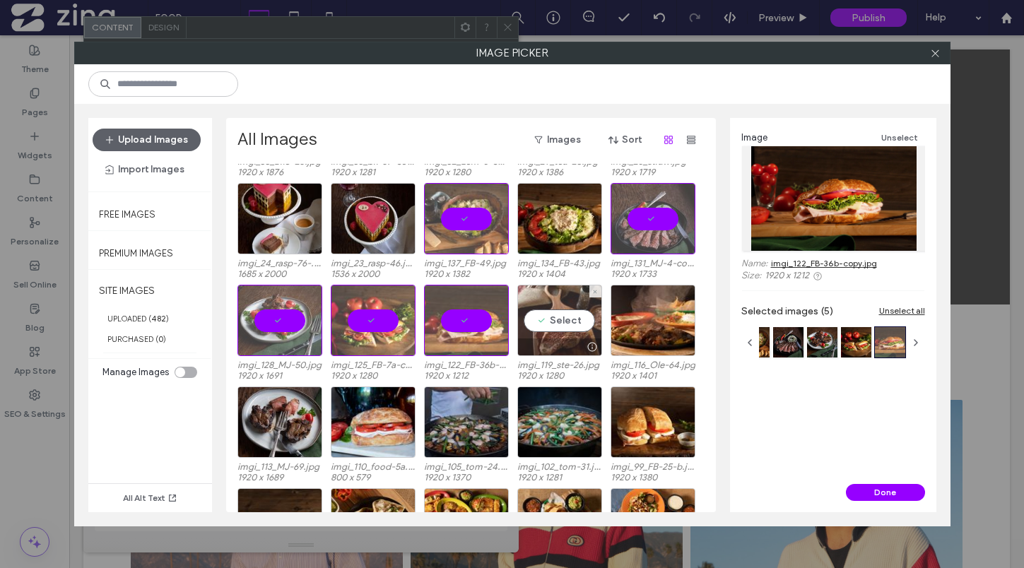
click at [573, 327] on div "Select" at bounding box center [559, 320] width 85 height 71
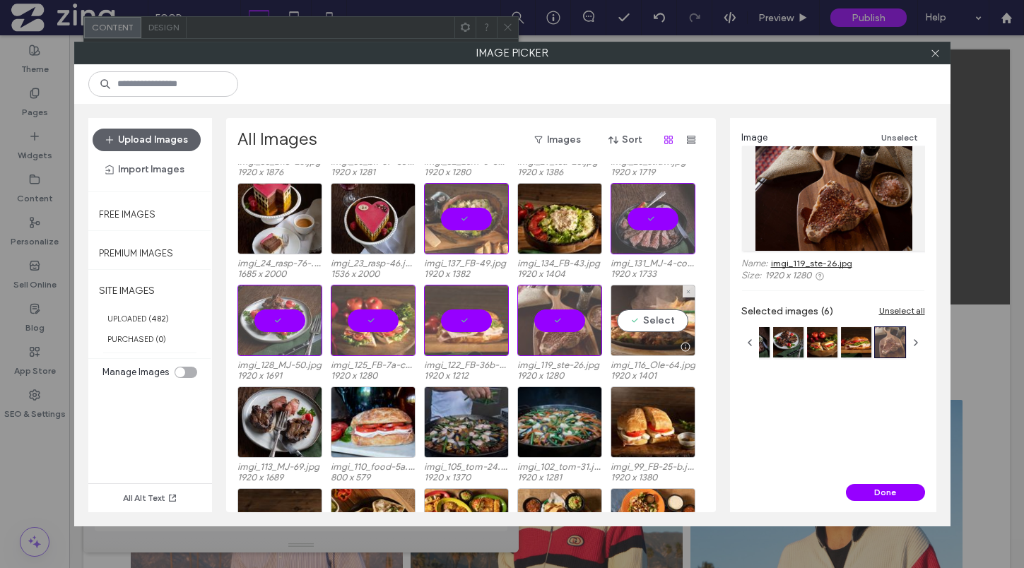
click at [669, 326] on div "Select" at bounding box center [653, 320] width 85 height 71
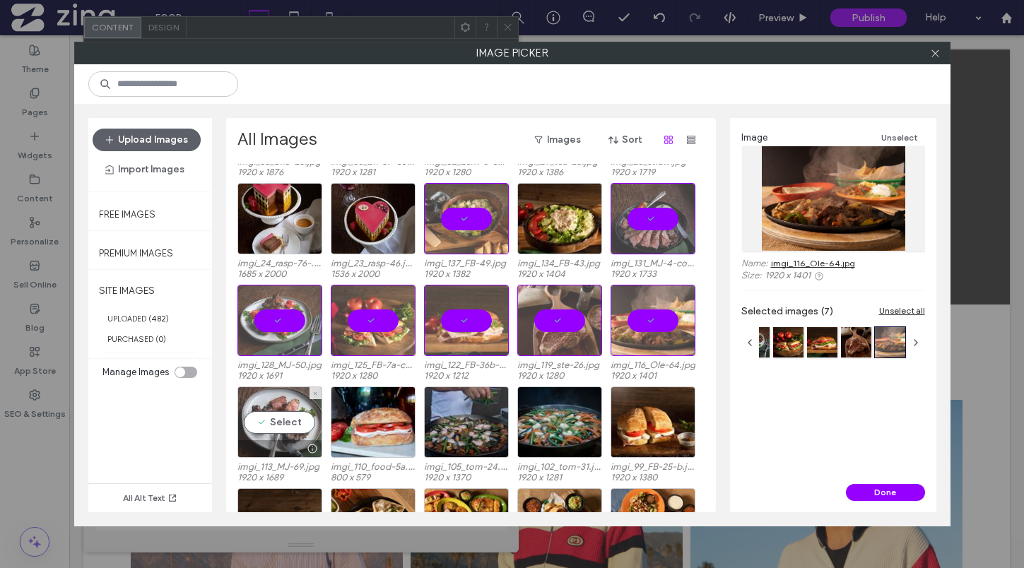
click at [283, 411] on div "Select" at bounding box center [279, 422] width 85 height 71
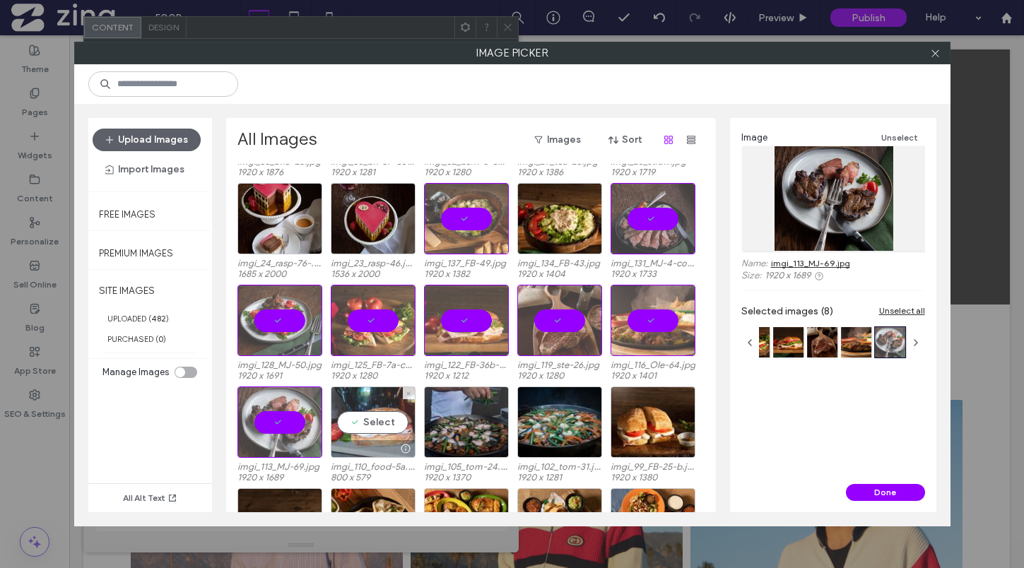
click at [358, 424] on div "Select" at bounding box center [373, 422] width 85 height 71
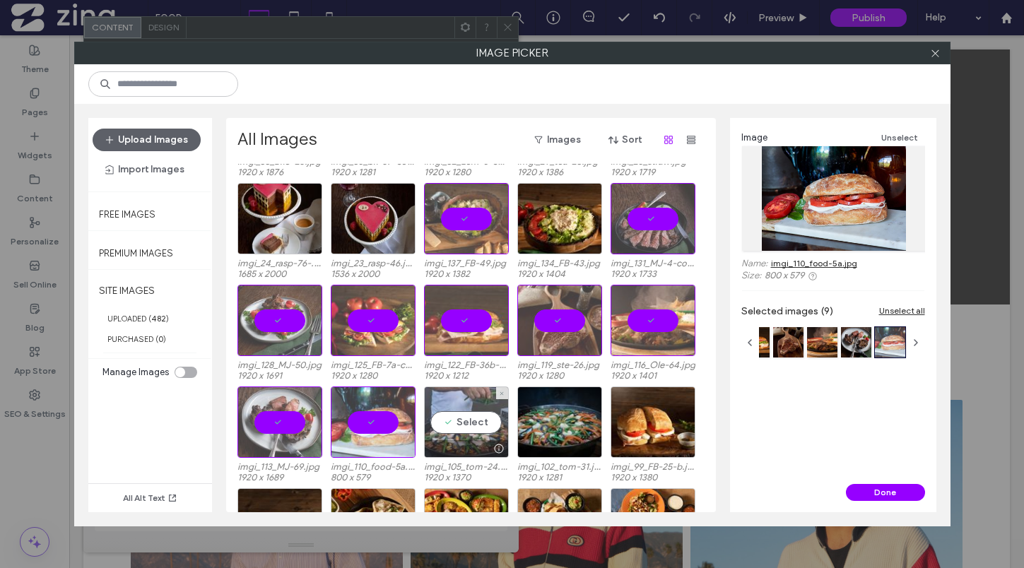
click at [477, 420] on div "Select" at bounding box center [466, 422] width 85 height 71
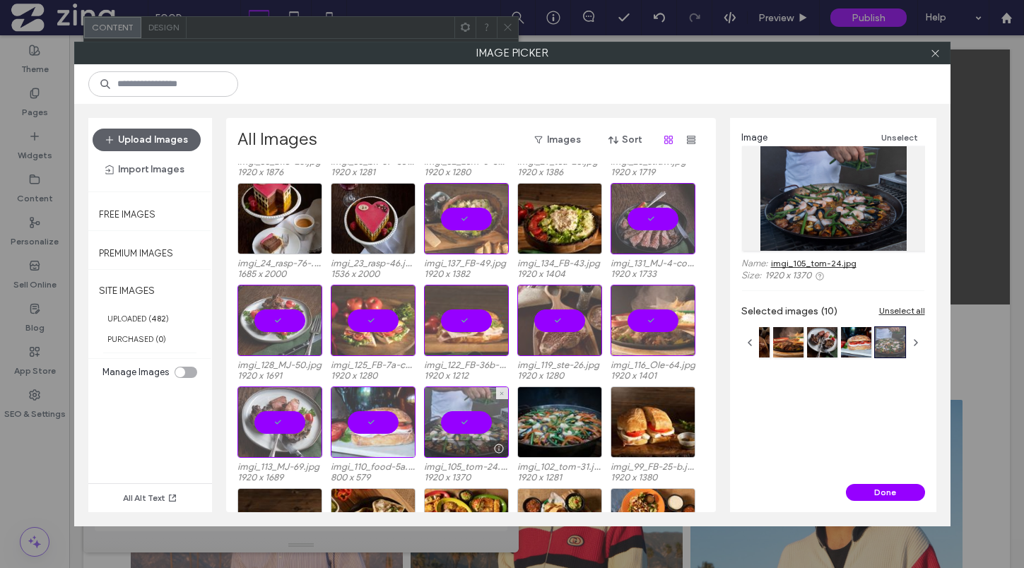
click at [477, 420] on div at bounding box center [466, 422] width 85 height 71
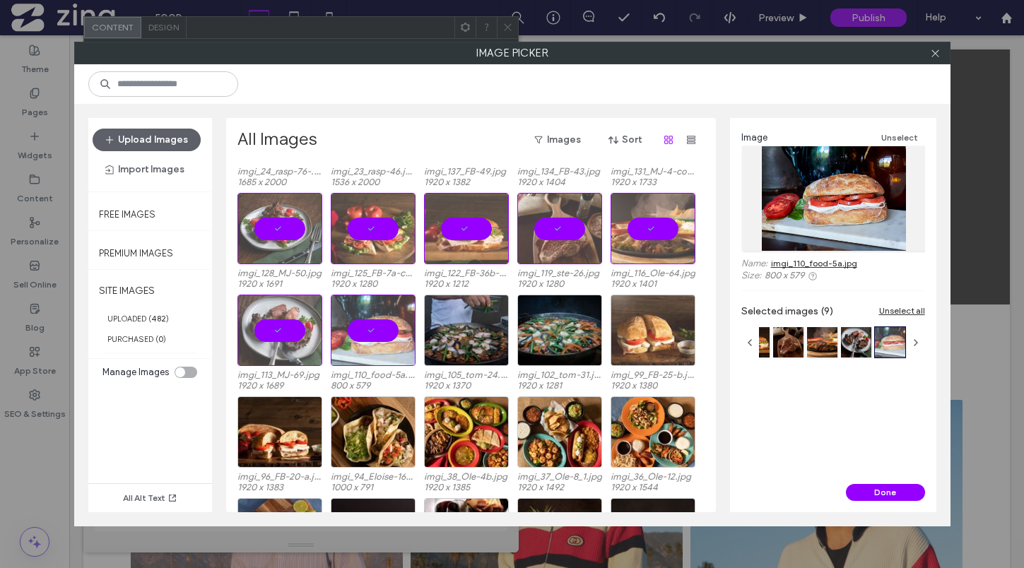
scroll to position [3996, 0]
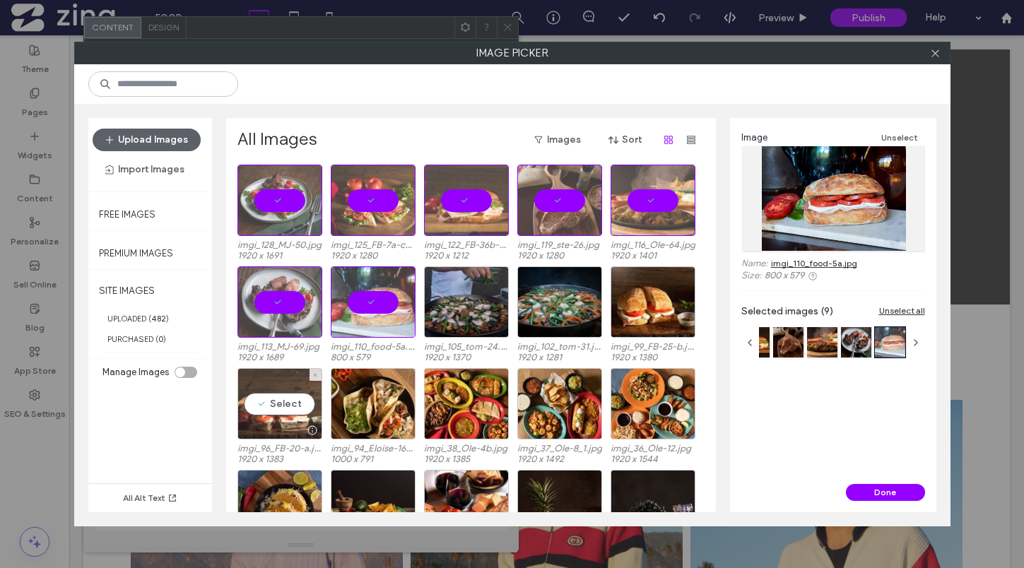
click at [294, 400] on div "Select" at bounding box center [279, 403] width 85 height 71
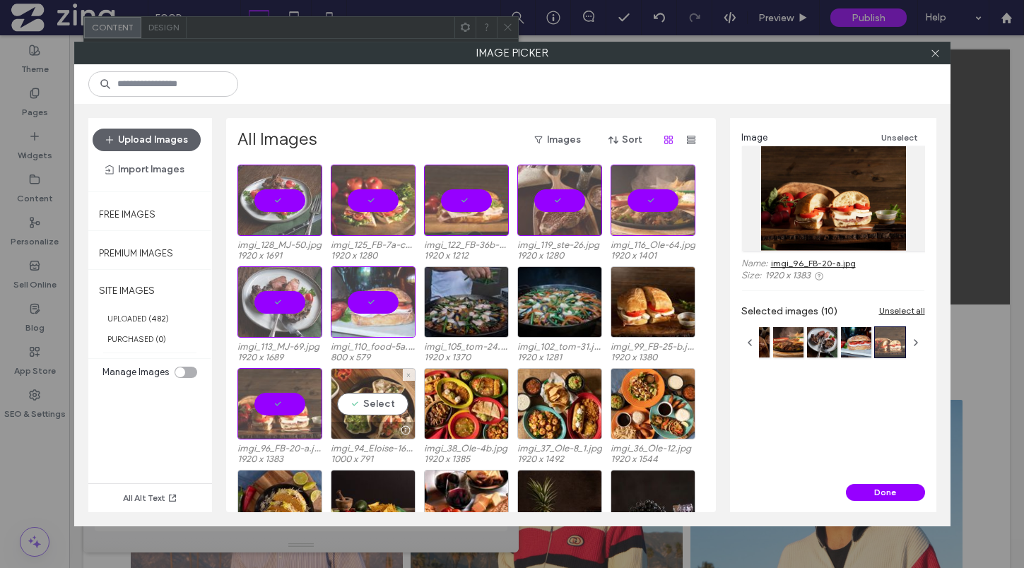
click at [365, 406] on div "Select" at bounding box center [373, 403] width 85 height 71
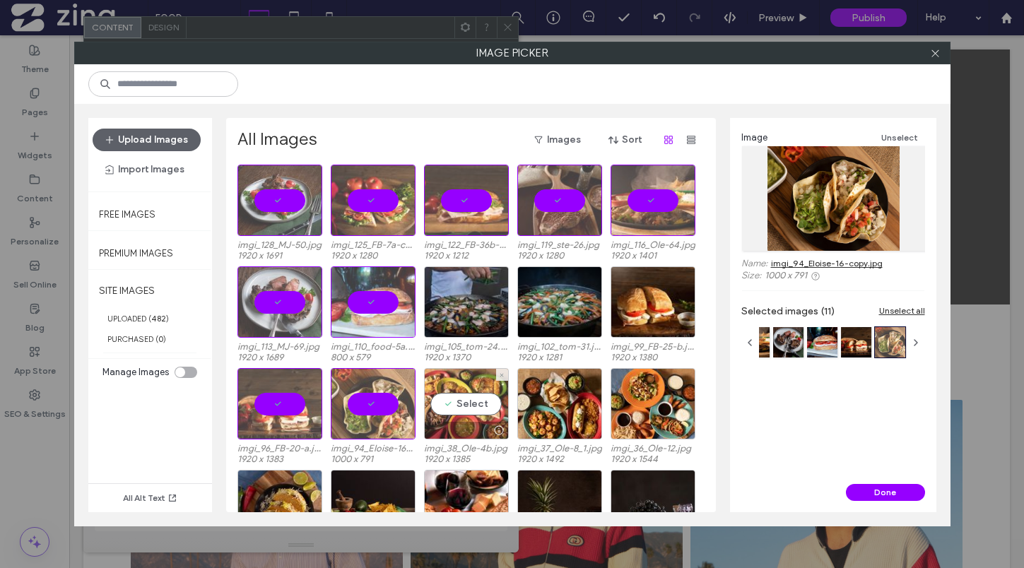
click at [461, 406] on div "Select" at bounding box center [466, 403] width 85 height 71
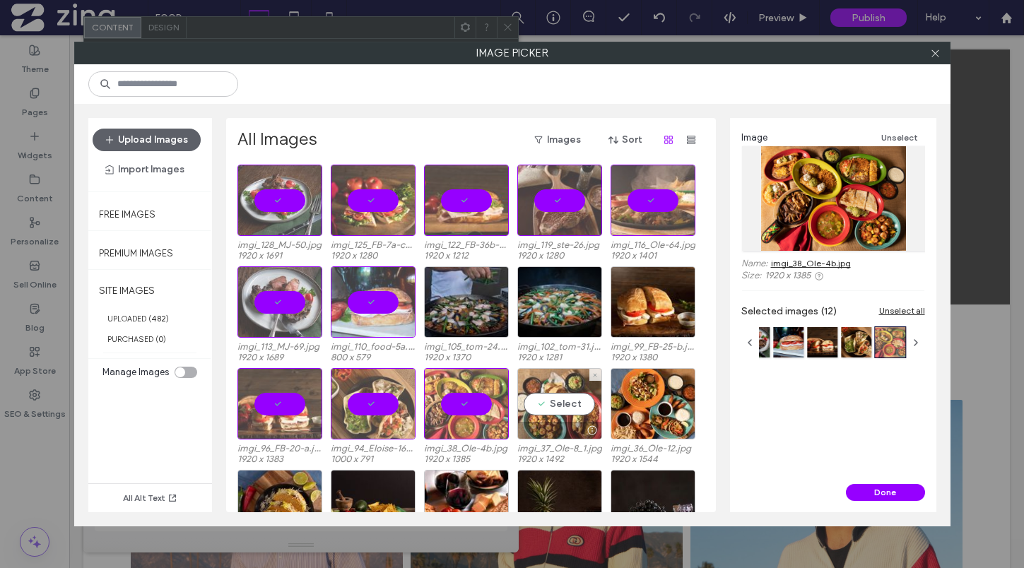
click at [553, 408] on div "Select" at bounding box center [559, 403] width 85 height 71
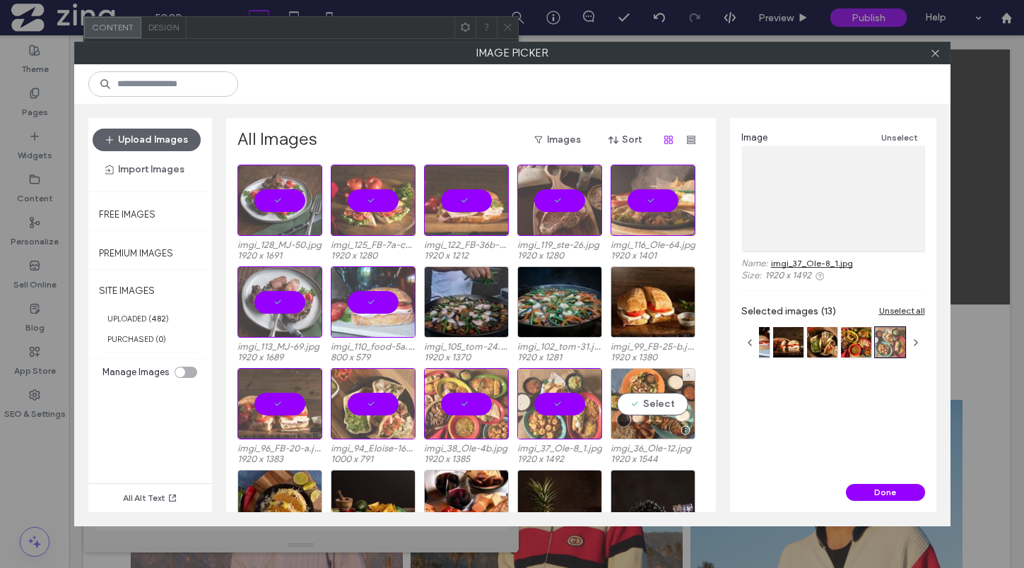
click at [654, 399] on div "Select" at bounding box center [653, 403] width 85 height 71
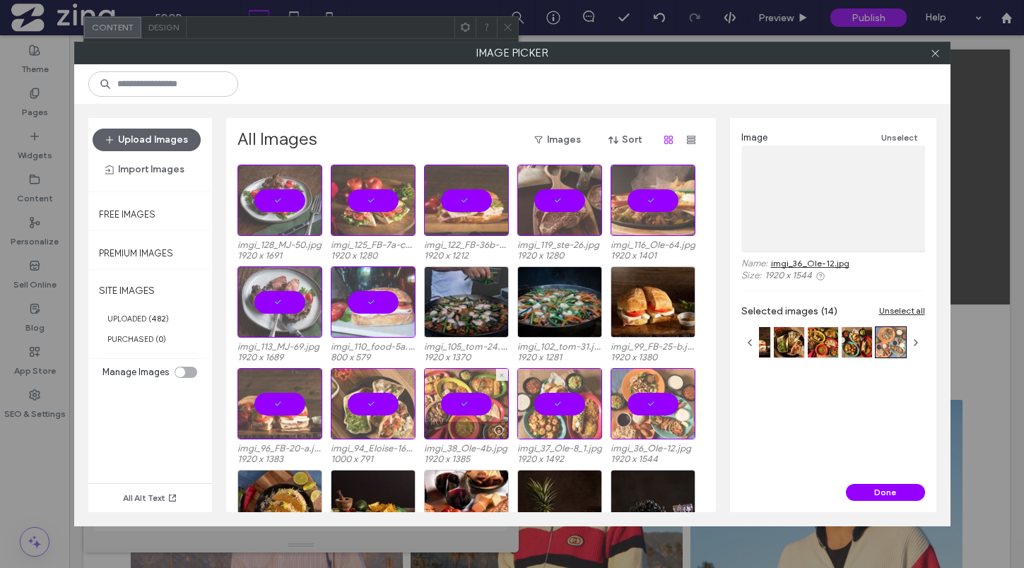
scroll to position [4069, 0]
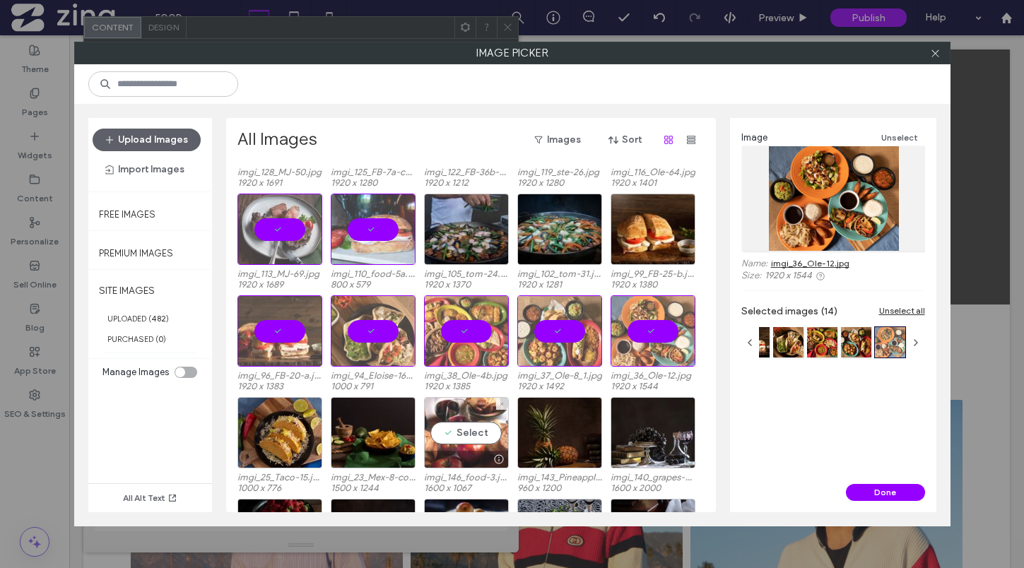
click at [476, 434] on div "Select" at bounding box center [466, 432] width 85 height 71
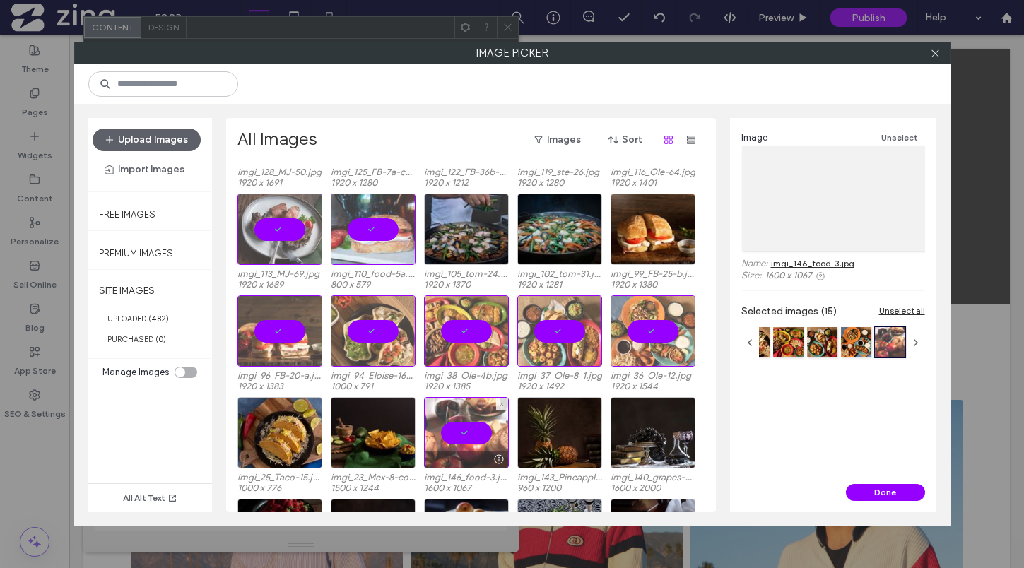
click at [459, 437] on div at bounding box center [466, 432] width 85 height 71
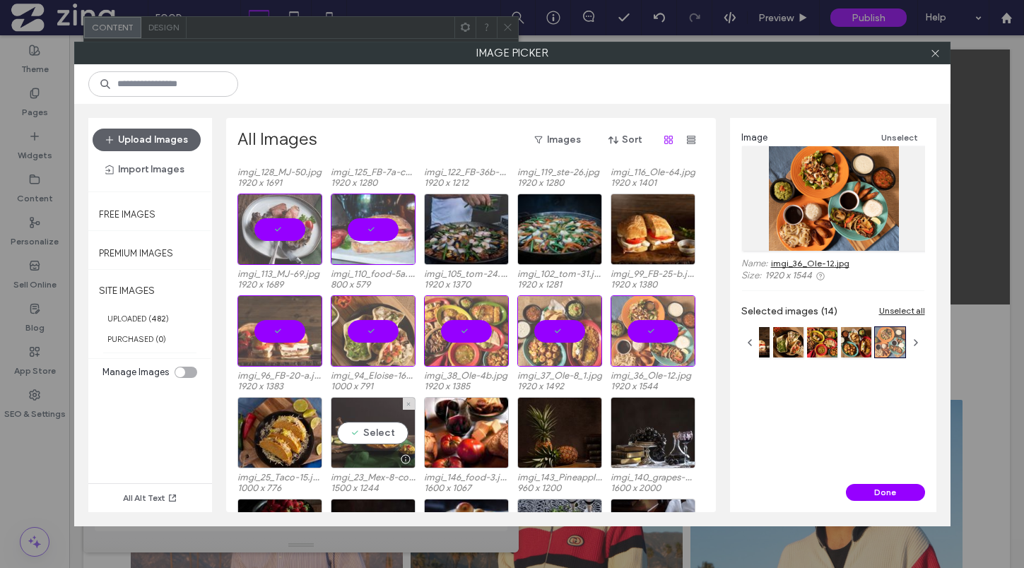
click at [387, 440] on div "Select" at bounding box center [373, 432] width 85 height 71
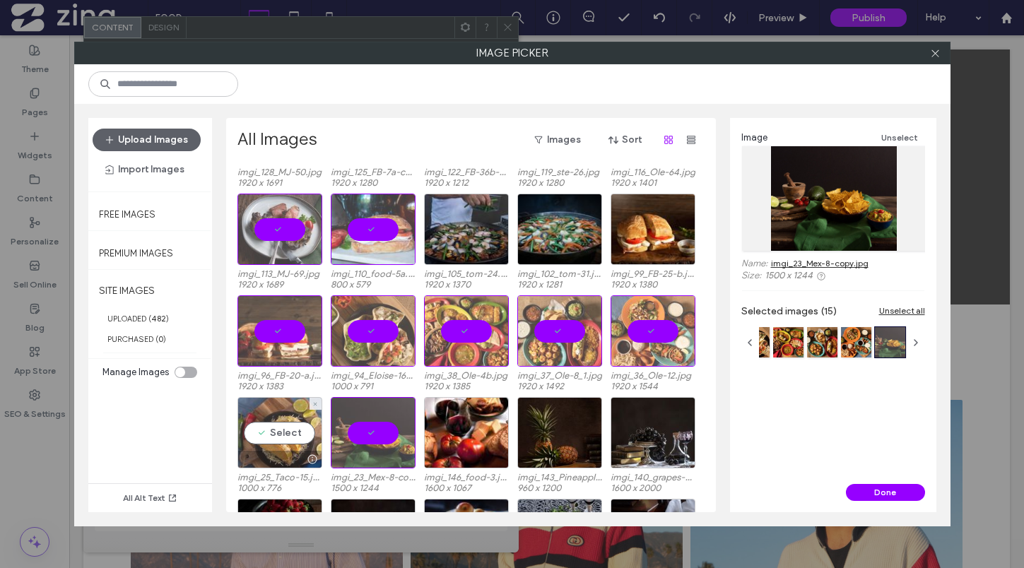
click at [253, 440] on div "Select" at bounding box center [279, 432] width 85 height 71
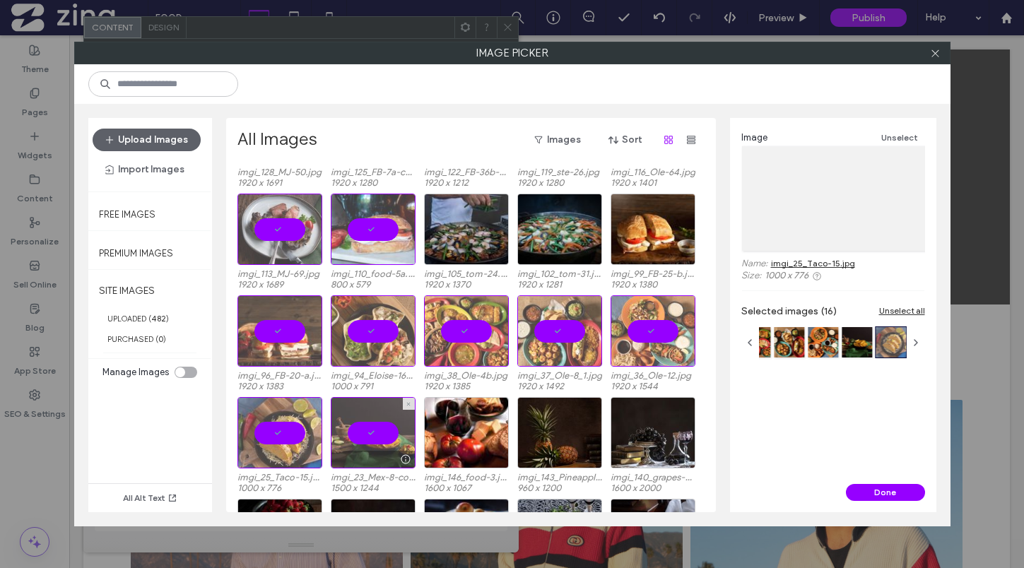
click at [365, 437] on div at bounding box center [373, 432] width 85 height 71
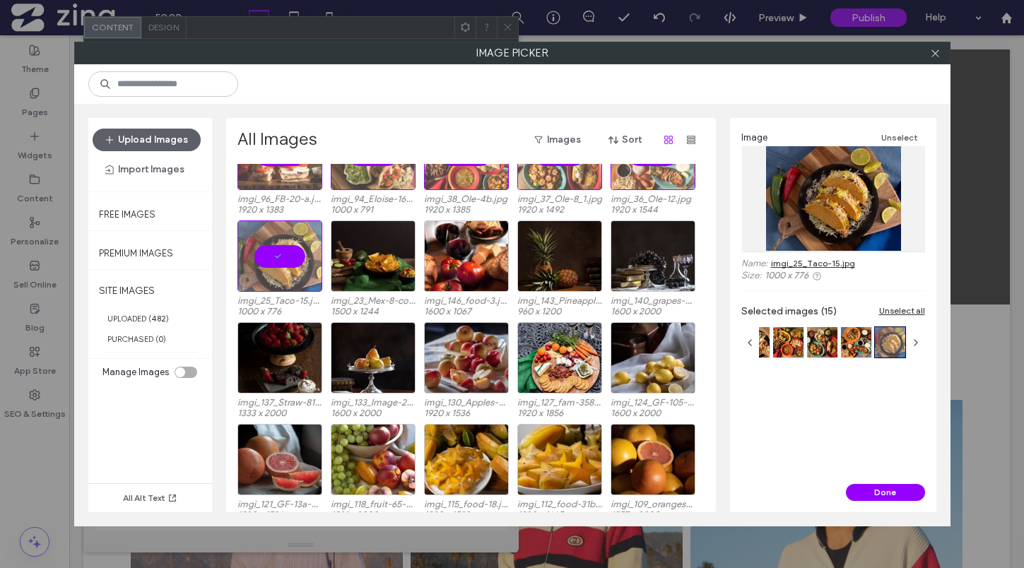
scroll to position [4248, 0]
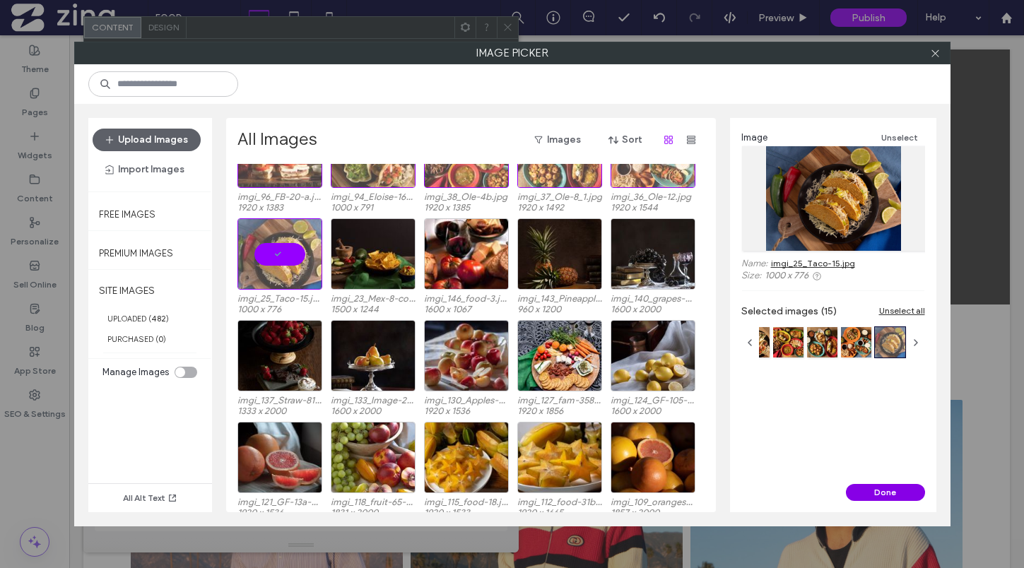
click at [877, 495] on button "Done" at bounding box center [885, 492] width 79 height 17
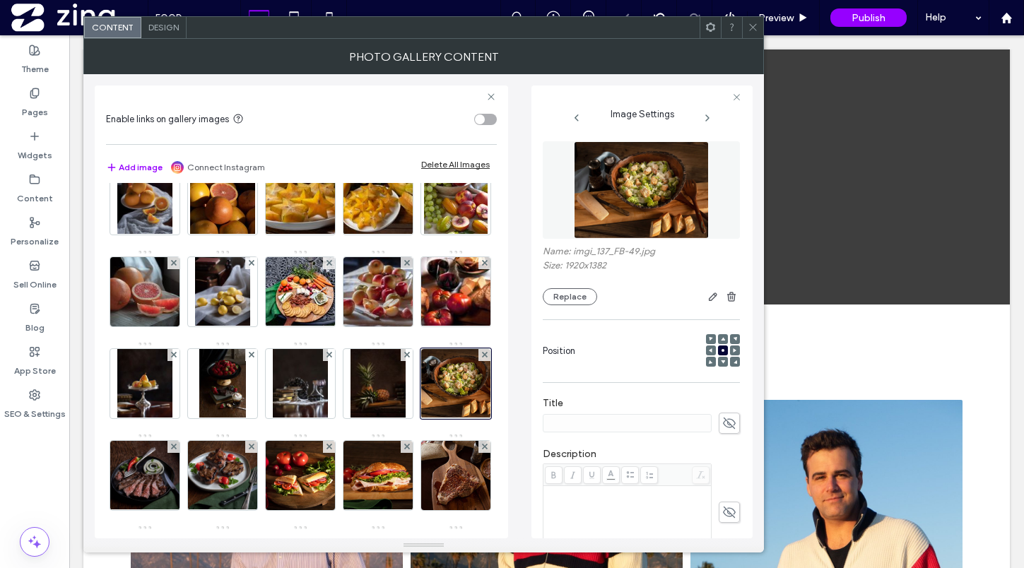
click at [748, 32] on icon at bounding box center [753, 27] width 11 height 11
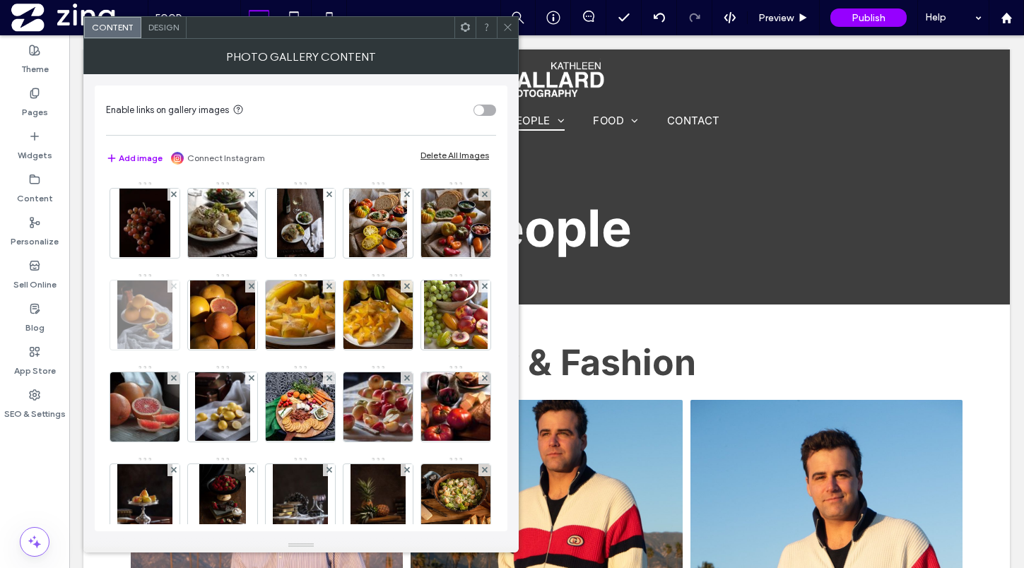
click at [177, 285] on icon at bounding box center [174, 286] width 6 height 6
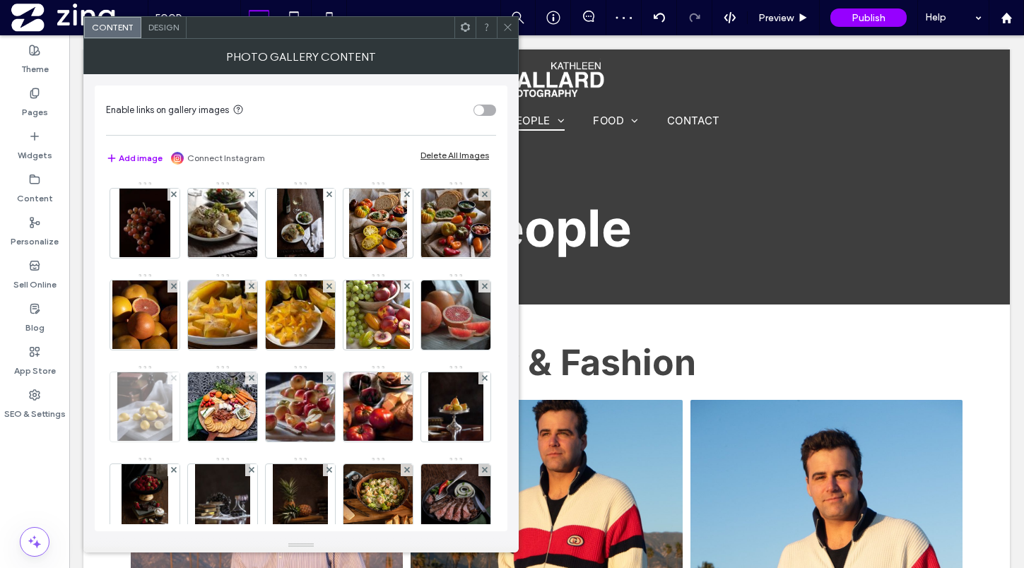
click at [177, 379] on icon at bounding box center [174, 378] width 6 height 6
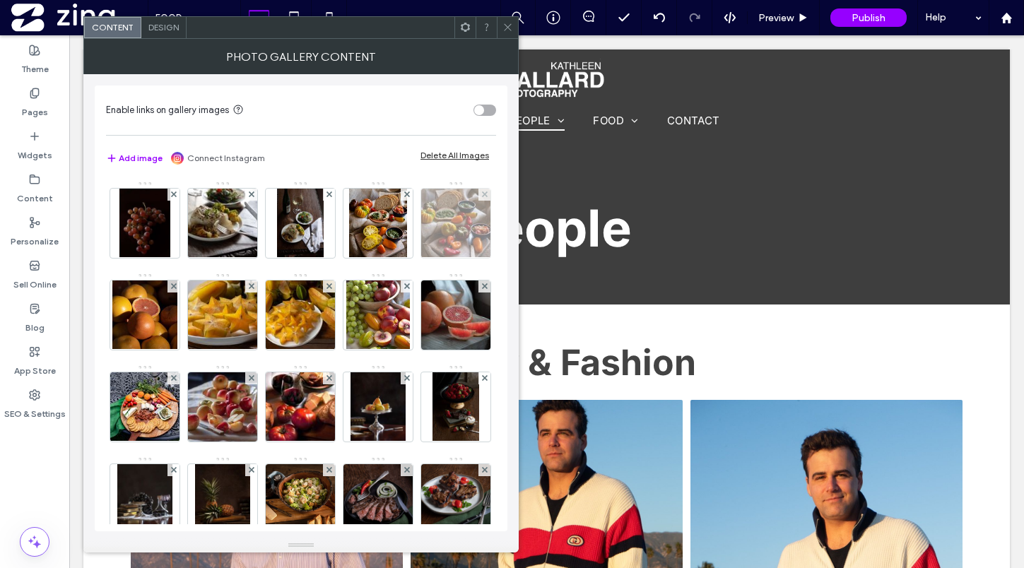
click at [420, 259] on div at bounding box center [455, 223] width 71 height 71
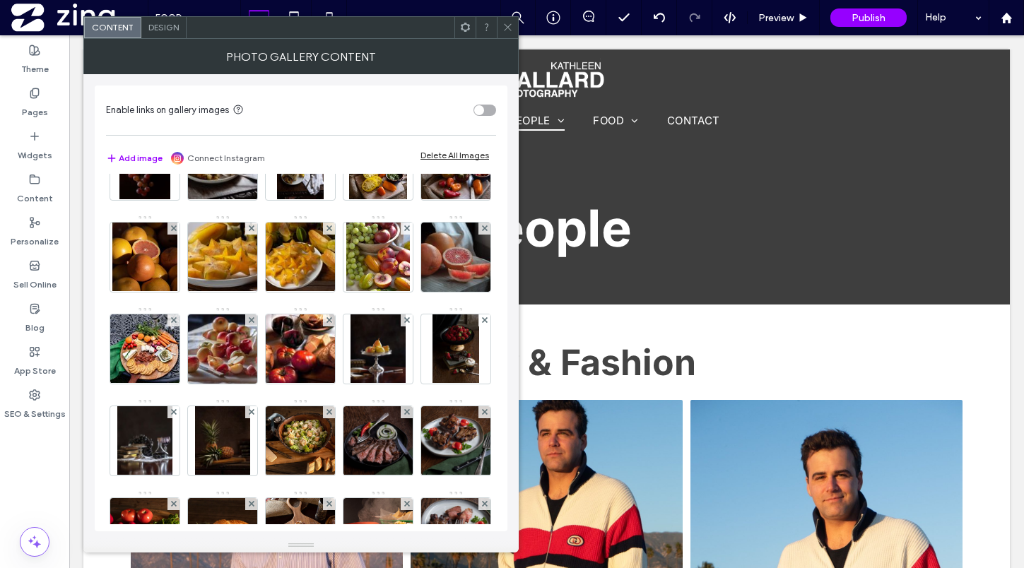
scroll to position [66, 0]
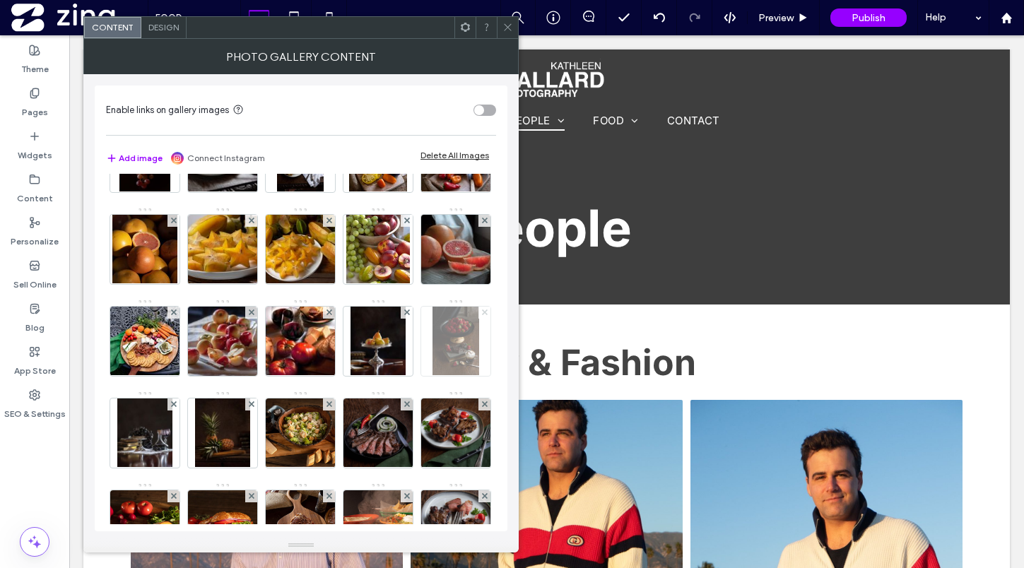
click at [482, 315] on icon at bounding box center [485, 313] width 6 height 6
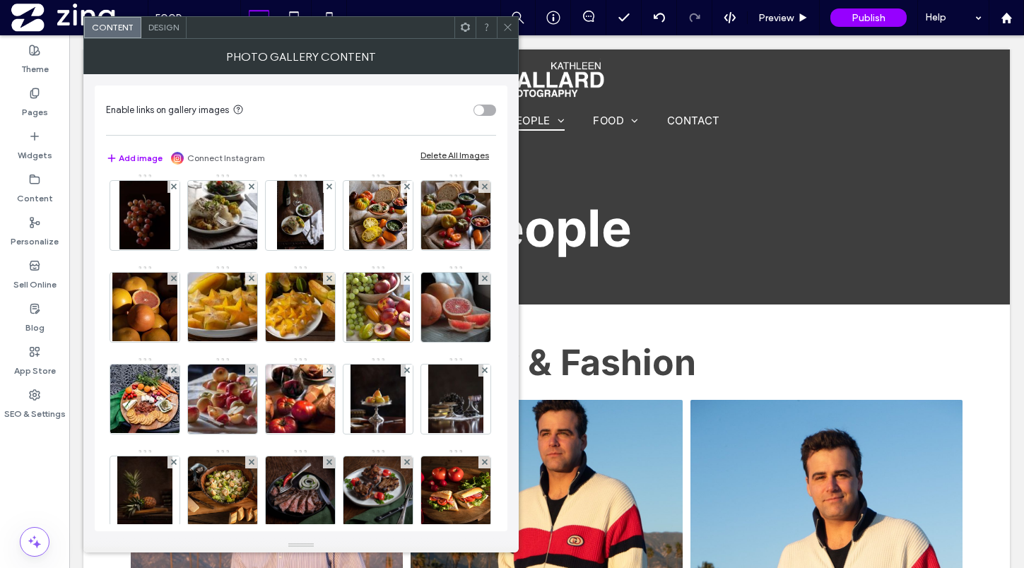
scroll to position [6, 0]
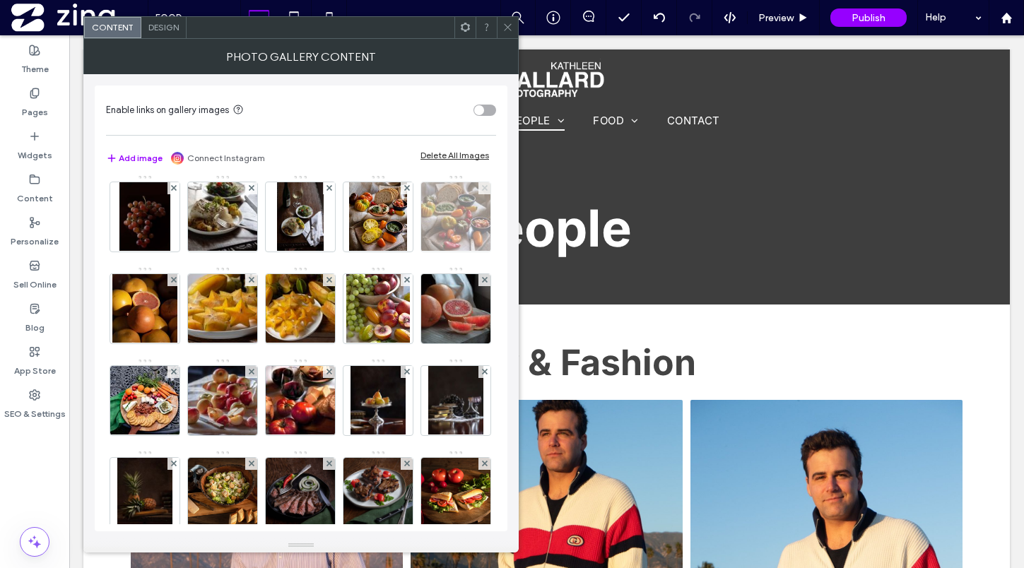
click at [482, 191] on icon at bounding box center [485, 188] width 6 height 6
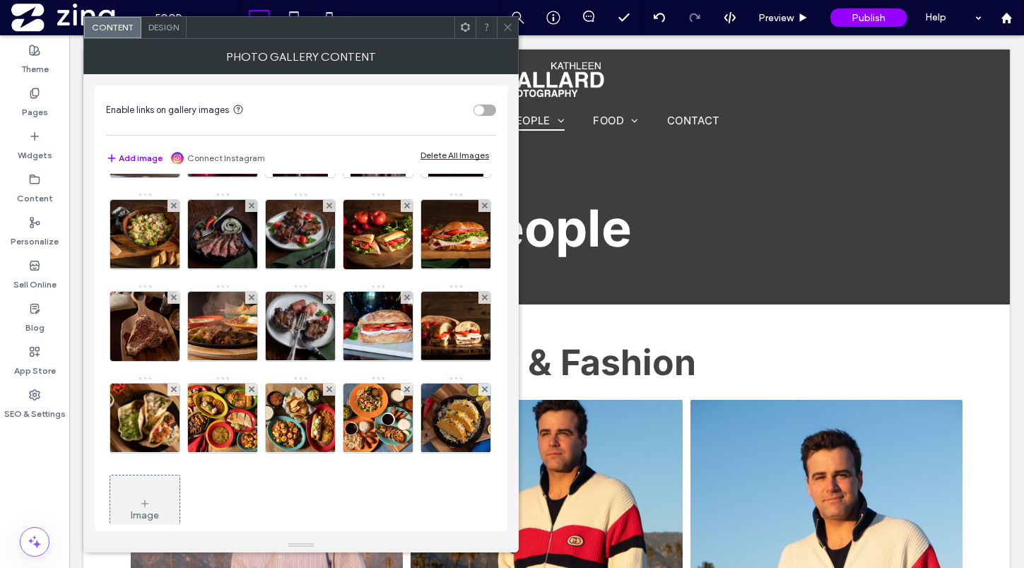
scroll to position [283, 0]
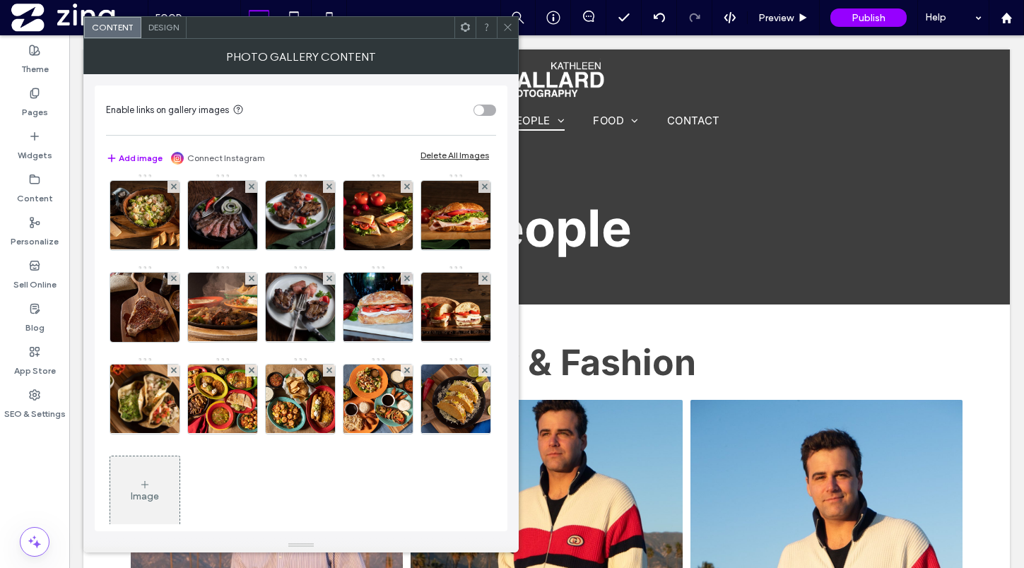
click at [511, 28] on icon at bounding box center [507, 27] width 11 height 11
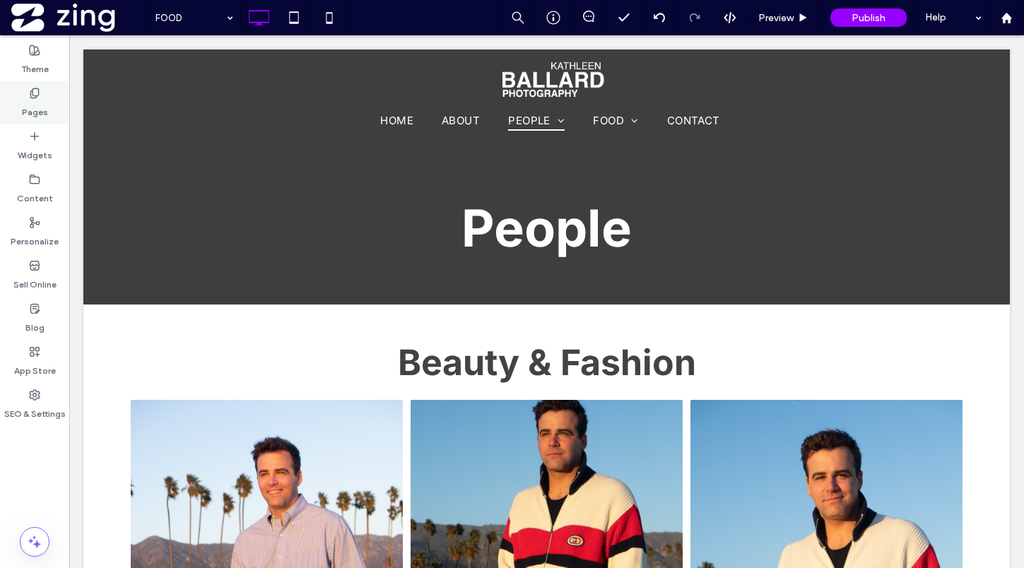
click at [36, 98] on use at bounding box center [34, 92] width 8 height 9
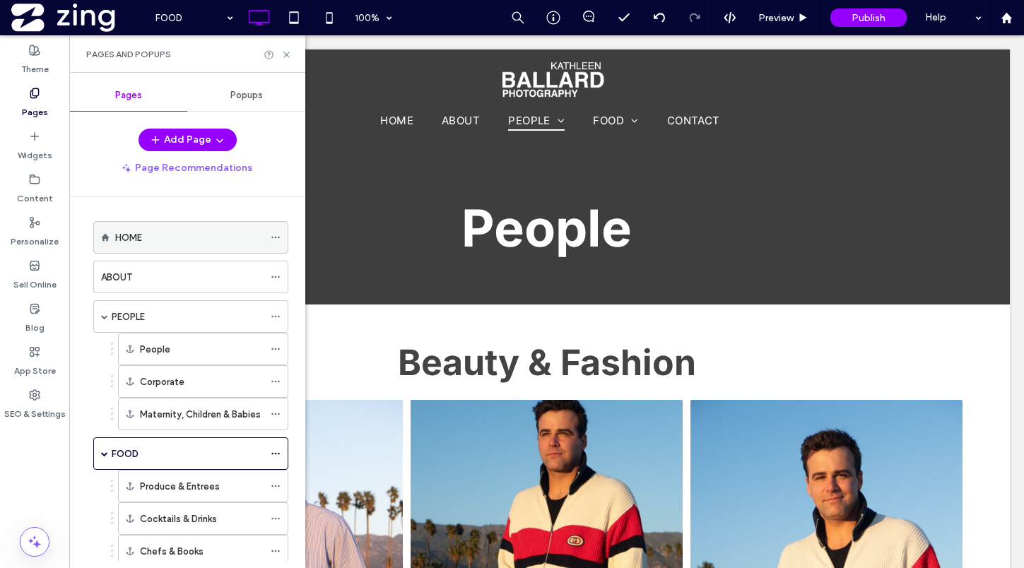
click at [182, 231] on div "HOME" at bounding box center [189, 237] width 148 height 15
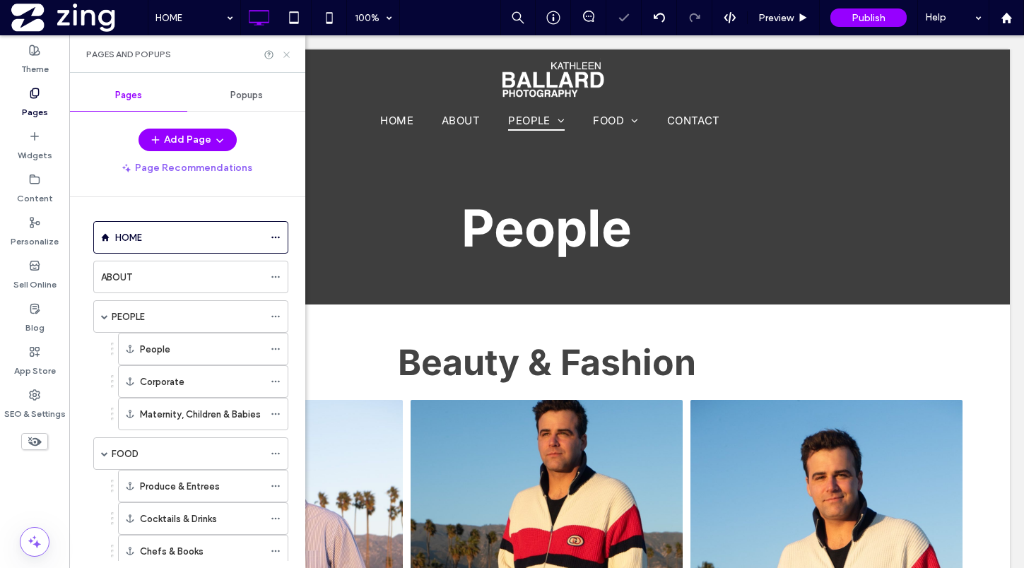
click at [288, 53] on icon at bounding box center [286, 54] width 11 height 11
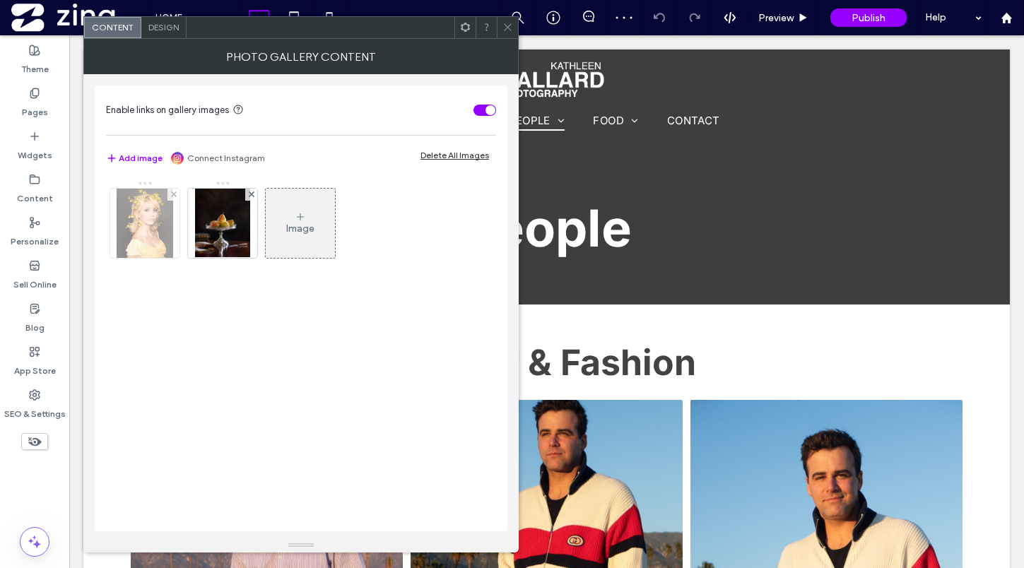
click at [157, 225] on img at bounding box center [145, 223] width 57 height 69
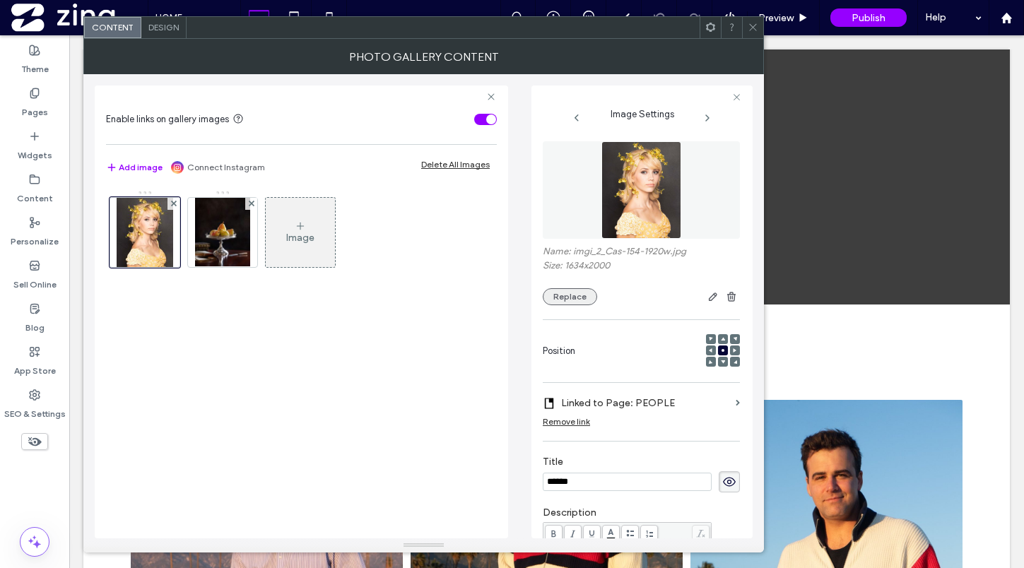
click at [585, 302] on button "Replace" at bounding box center [570, 296] width 54 height 17
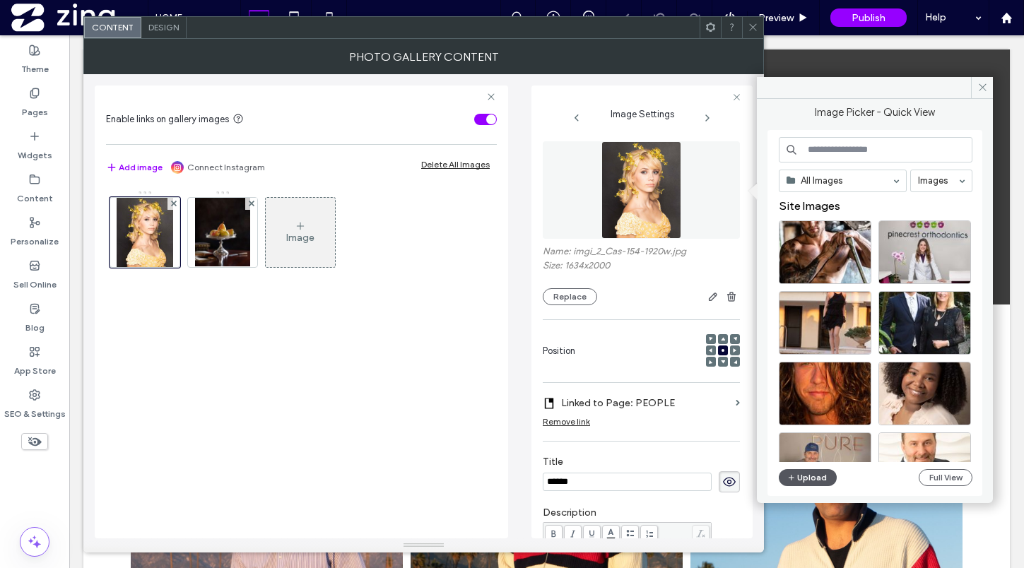
click at [813, 480] on button "Upload" at bounding box center [808, 477] width 58 height 17
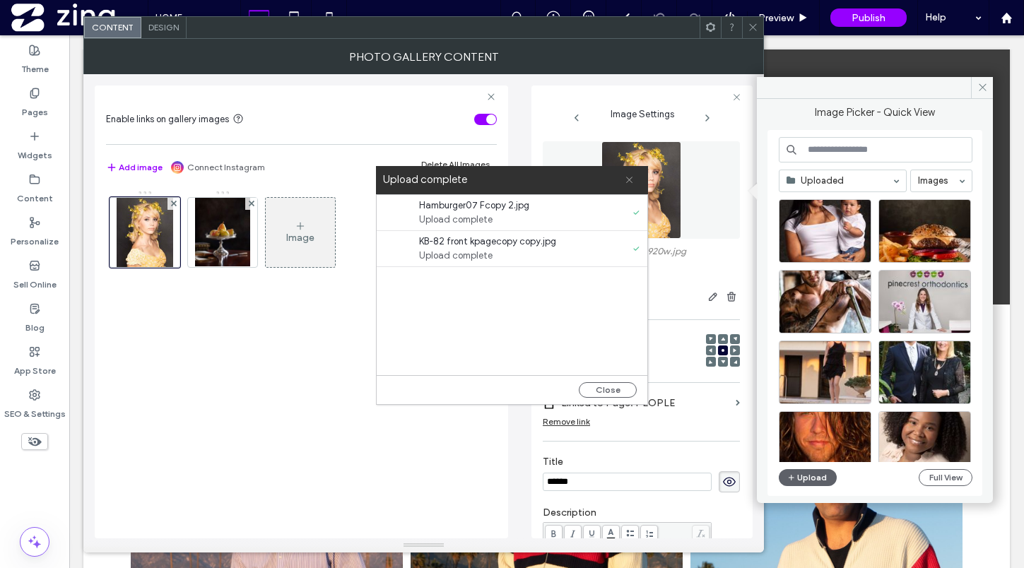
click at [632, 181] on icon at bounding box center [629, 179] width 9 height 9
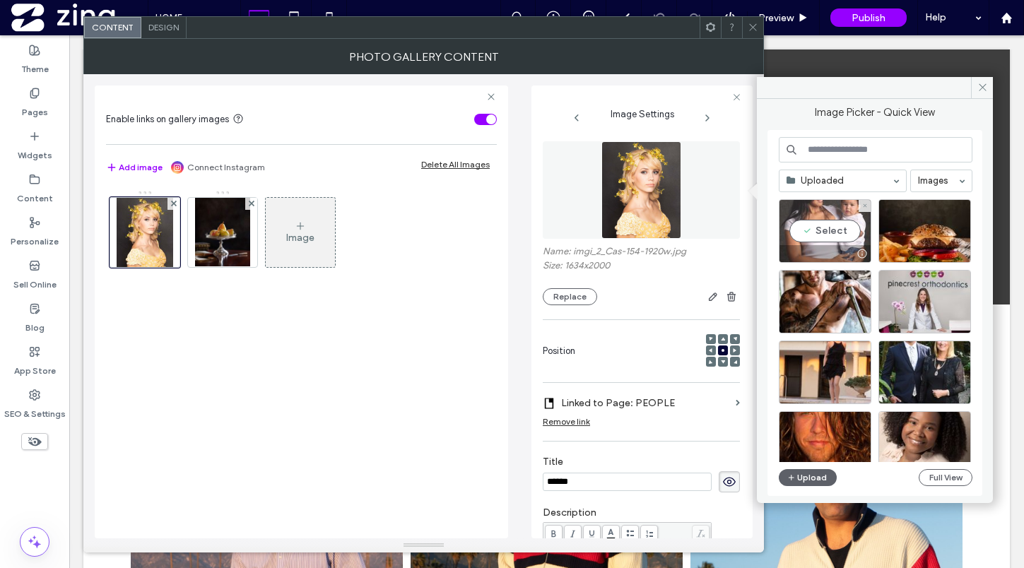
click at [814, 216] on div "Select" at bounding box center [825, 231] width 93 height 64
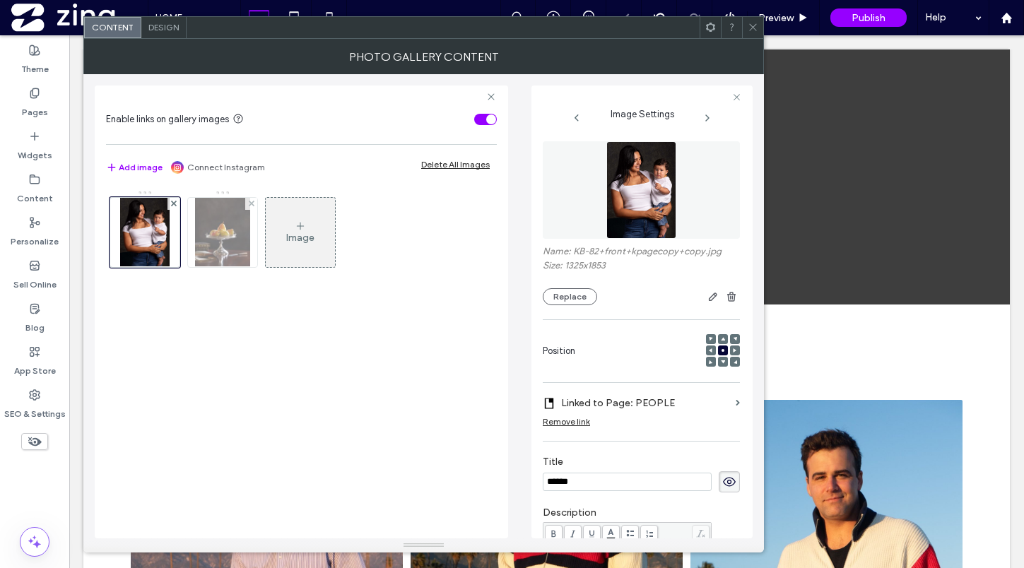
click at [253, 247] on div at bounding box center [222, 232] width 69 height 69
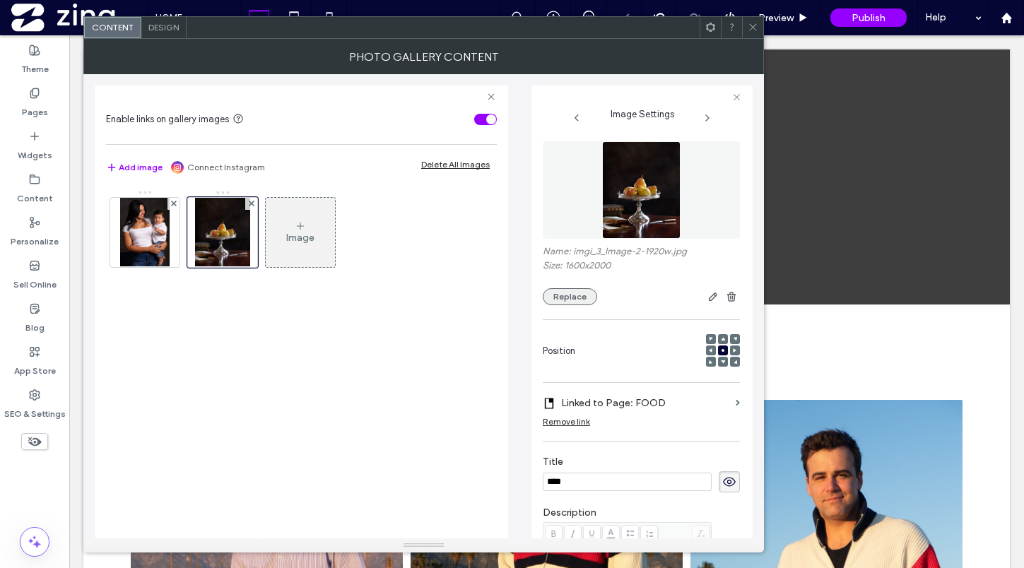
click at [573, 294] on button "Replace" at bounding box center [570, 296] width 54 height 17
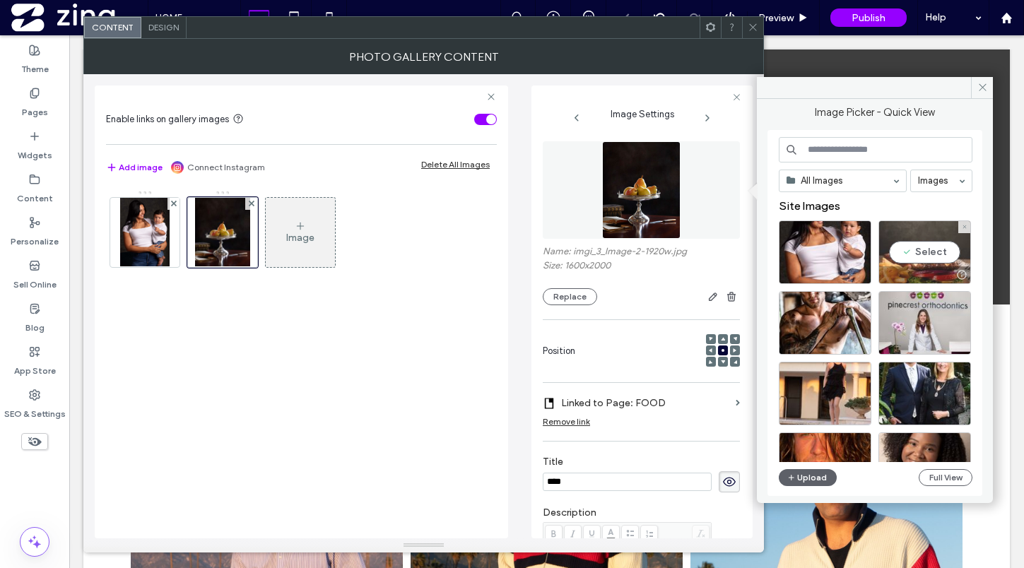
click at [929, 247] on div "Select" at bounding box center [924, 252] width 93 height 64
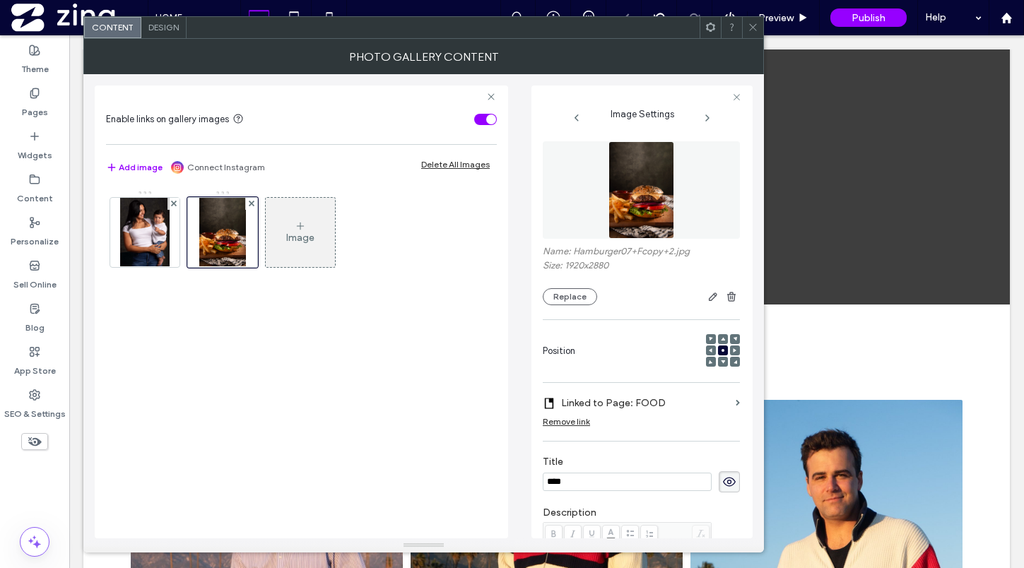
click at [755, 32] on icon at bounding box center [753, 27] width 11 height 11
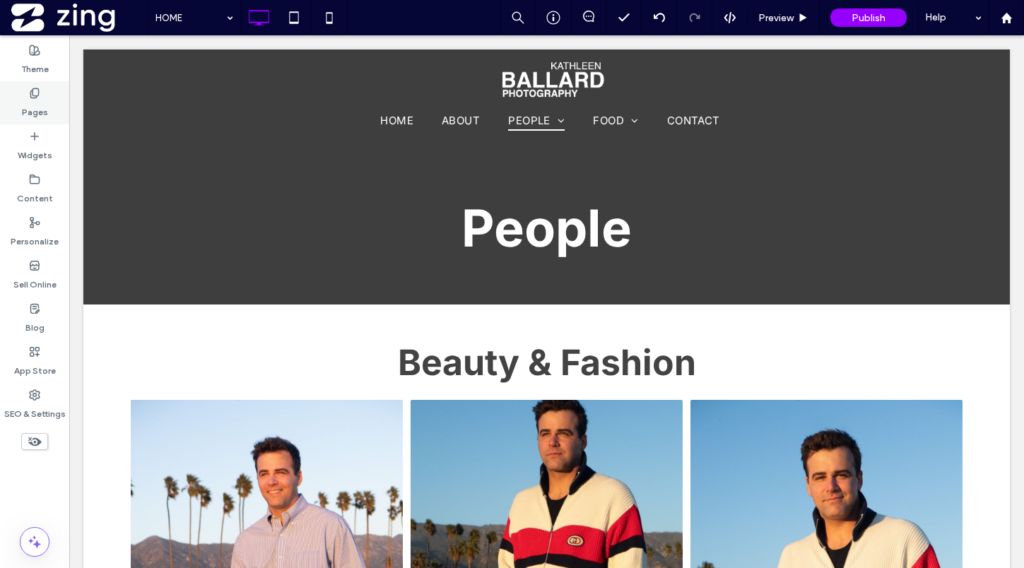
click at [32, 105] on label "Pages" at bounding box center [35, 109] width 26 height 20
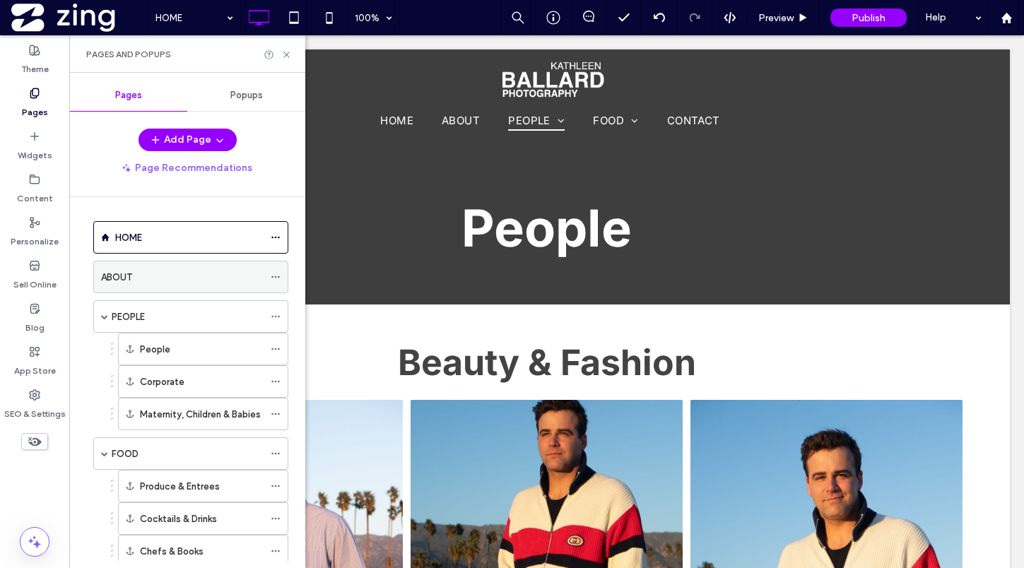
click at [170, 281] on div "ABOUT" at bounding box center [182, 277] width 163 height 15
click at [285, 53] on use at bounding box center [286, 55] width 6 height 6
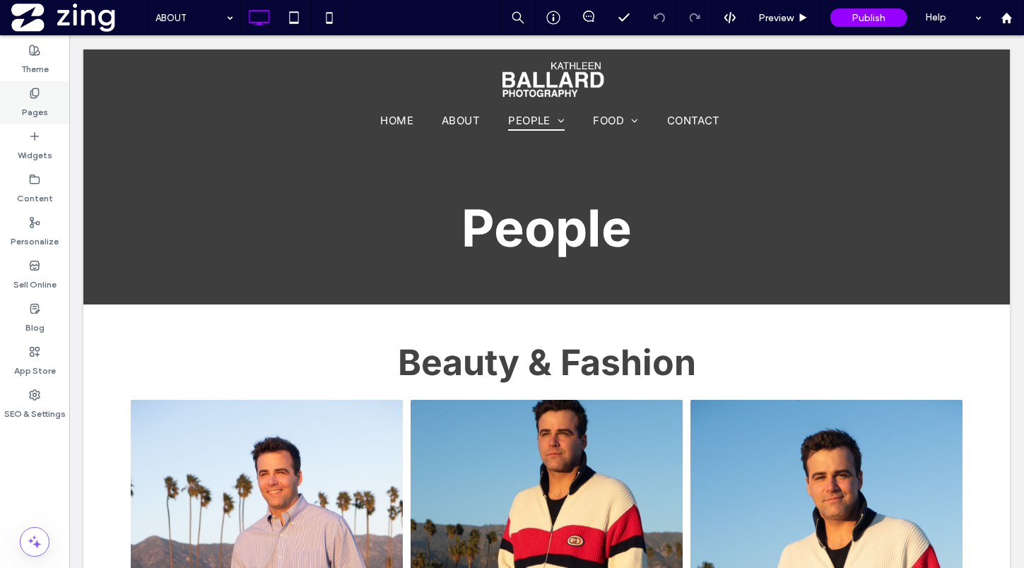
click at [35, 105] on label "Pages" at bounding box center [35, 109] width 26 height 20
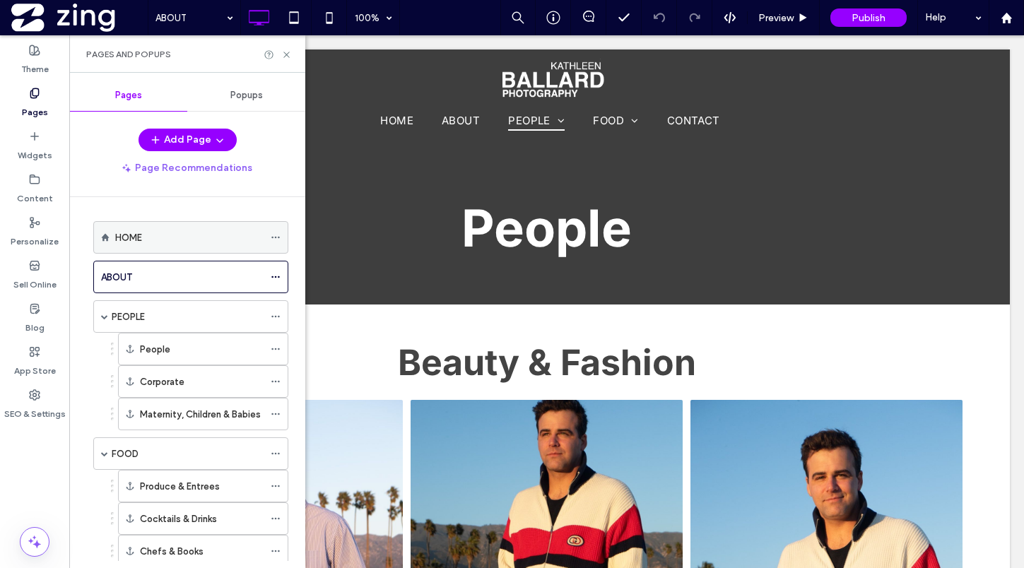
click at [202, 225] on div "HOME" at bounding box center [189, 237] width 148 height 31
click at [286, 56] on icon at bounding box center [286, 54] width 11 height 11
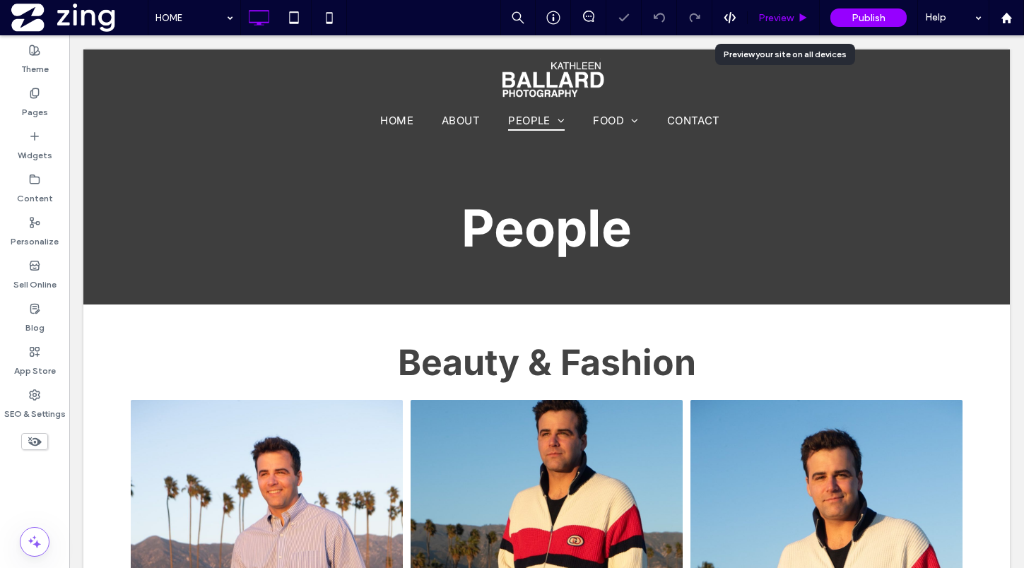
click at [776, 13] on span "Preview" at bounding box center [775, 18] width 35 height 12
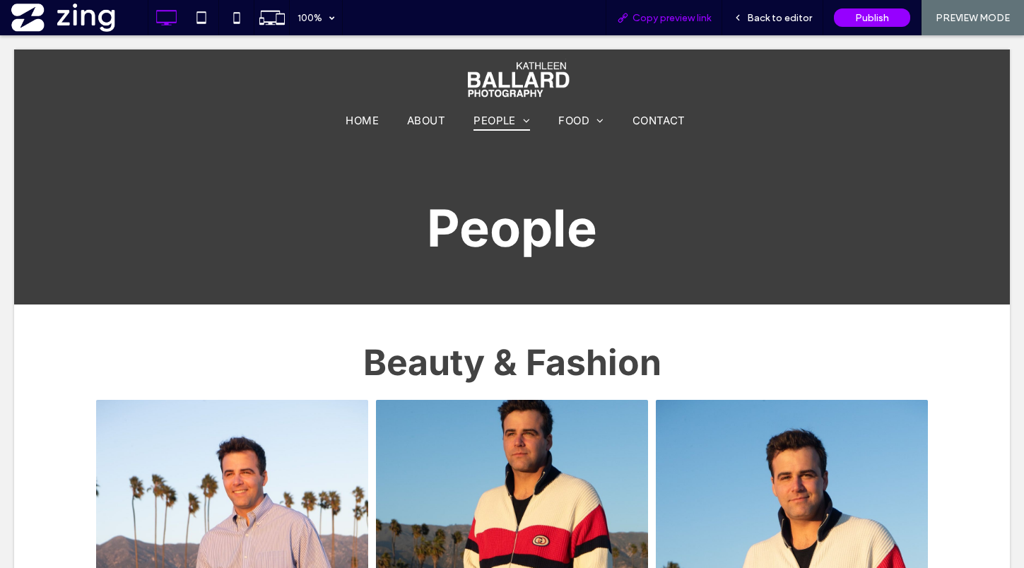
click at [689, 15] on span "Copy preview link" at bounding box center [671, 18] width 78 height 12
click at [691, 14] on span "Copy preview link" at bounding box center [671, 18] width 78 height 12
click at [775, 18] on span "Back to editor" at bounding box center [779, 18] width 65 height 12
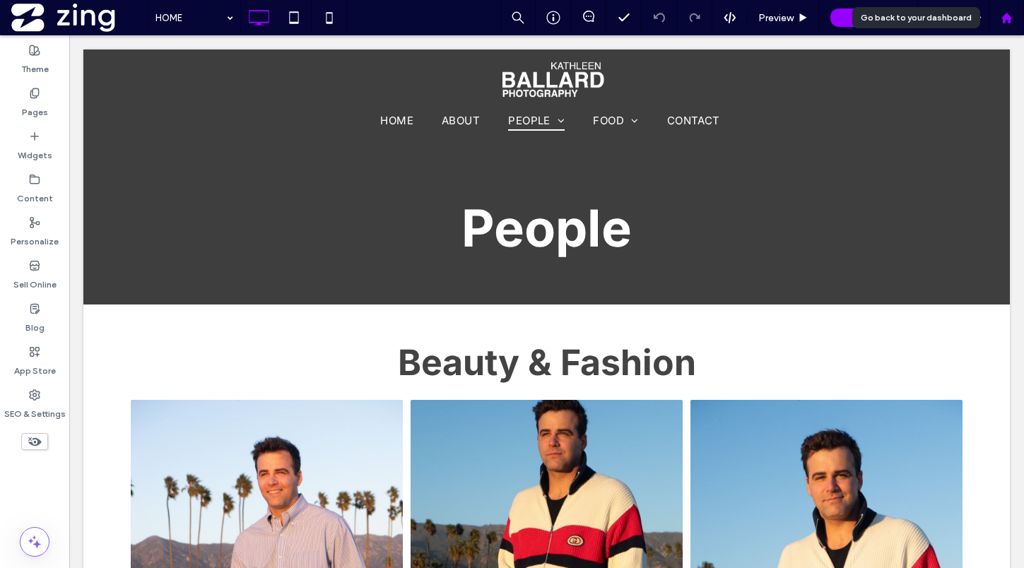
click at [1008, 12] on icon at bounding box center [1007, 18] width 12 height 12
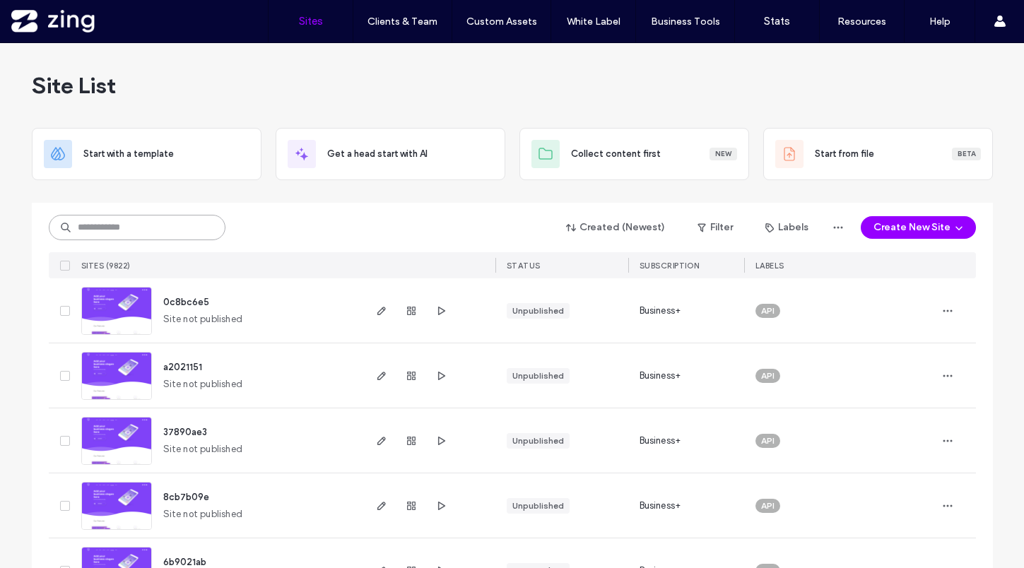
click at [99, 232] on input at bounding box center [137, 227] width 177 height 25
paste input "**********"
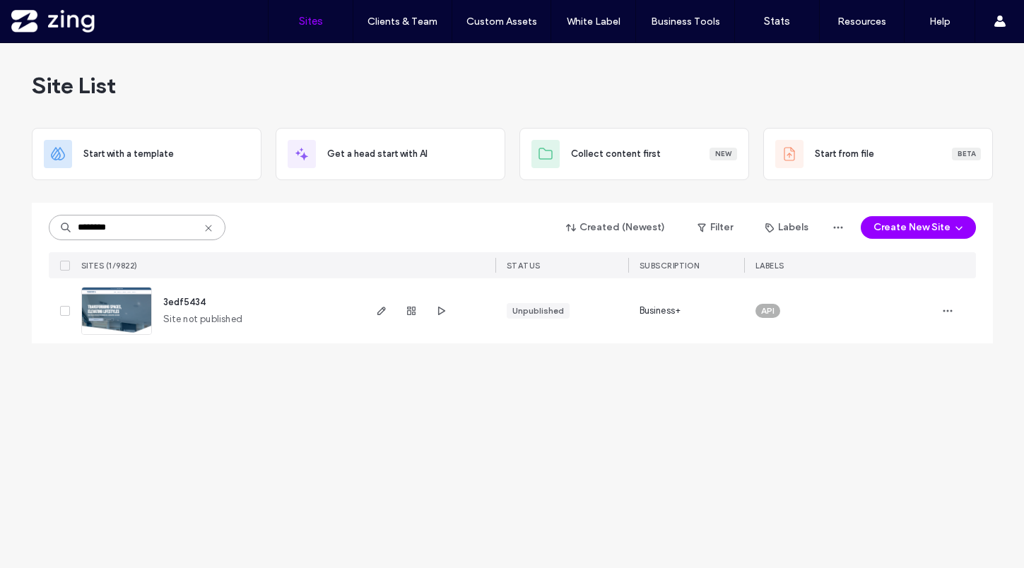
type input "********"
click at [129, 305] on img at bounding box center [116, 336] width 69 height 96
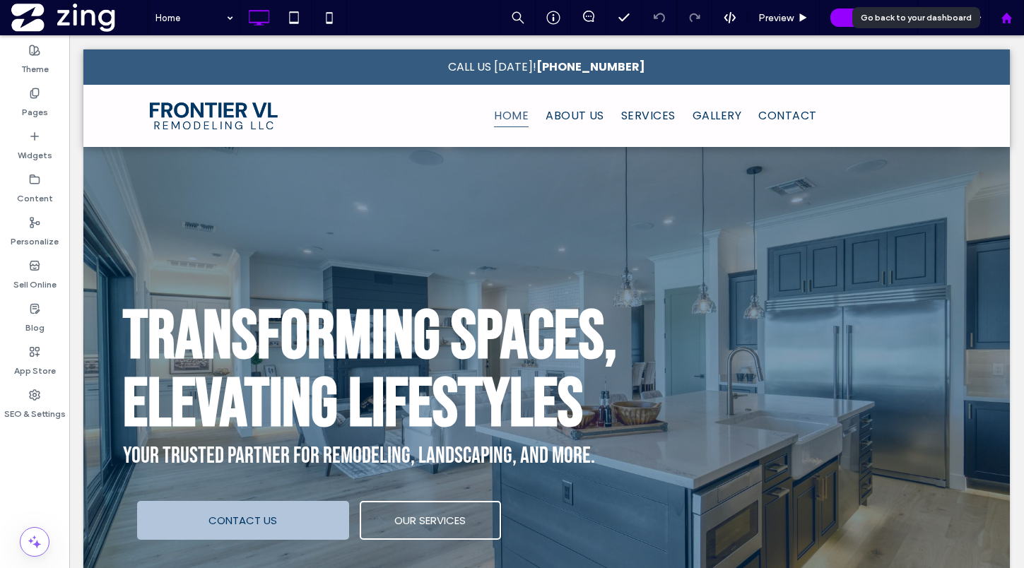
click at [1006, 13] on use at bounding box center [1006, 17] width 11 height 11
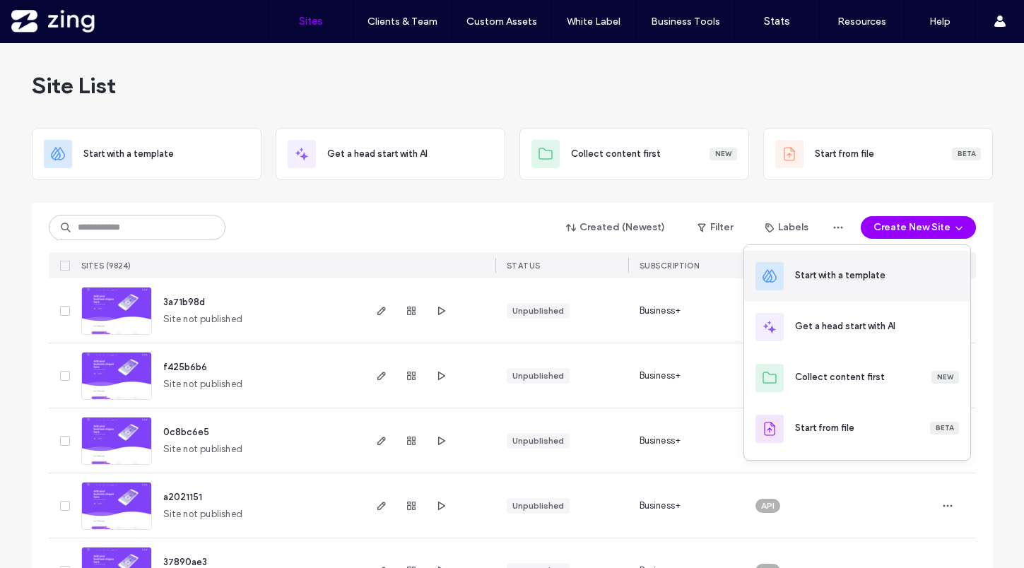
click at [872, 277] on div "Start with a template" at bounding box center [840, 276] width 90 height 14
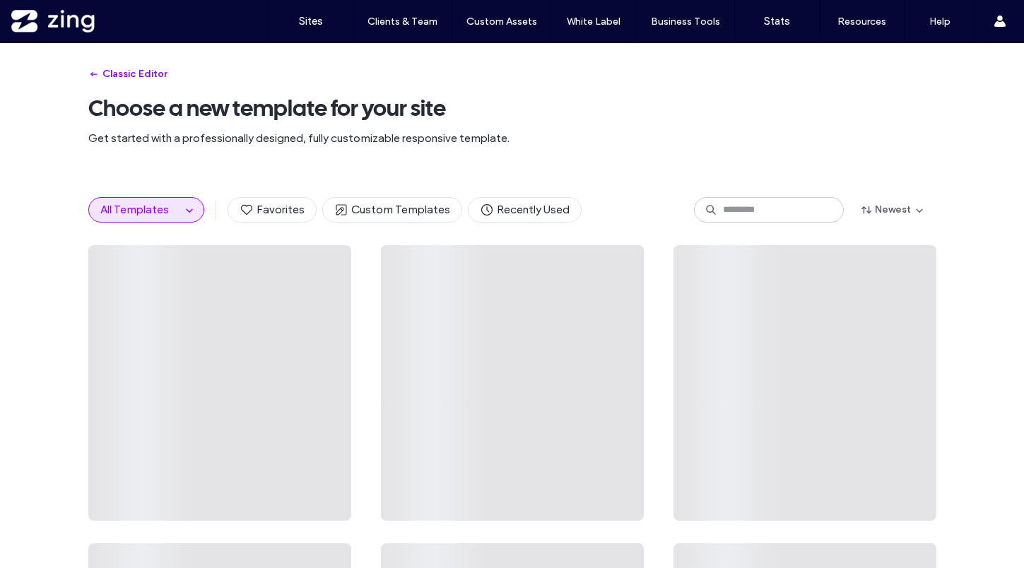
click at [127, 71] on button "Classic Editor" at bounding box center [127, 74] width 78 height 23
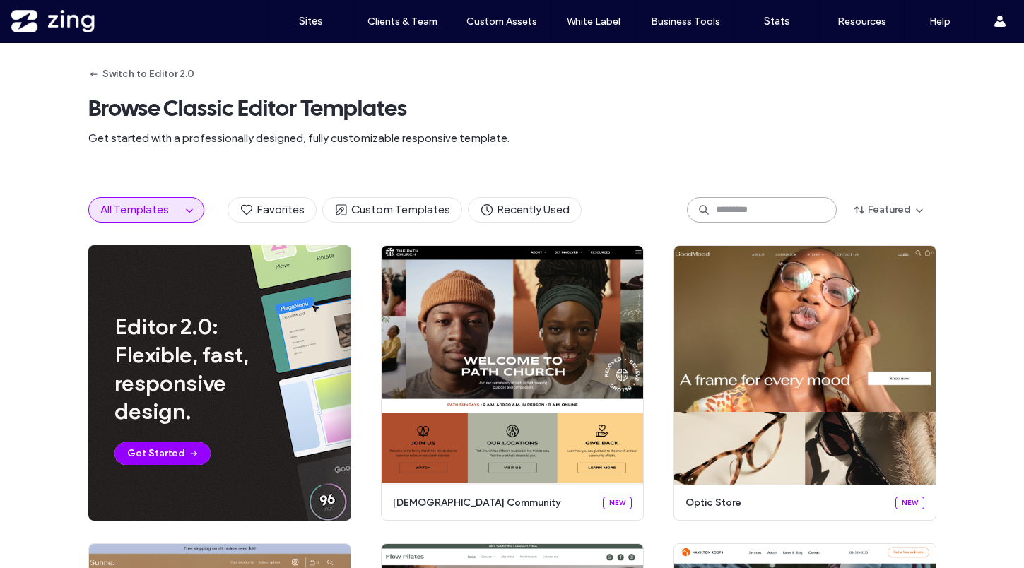
click at [777, 215] on input at bounding box center [762, 209] width 150 height 25
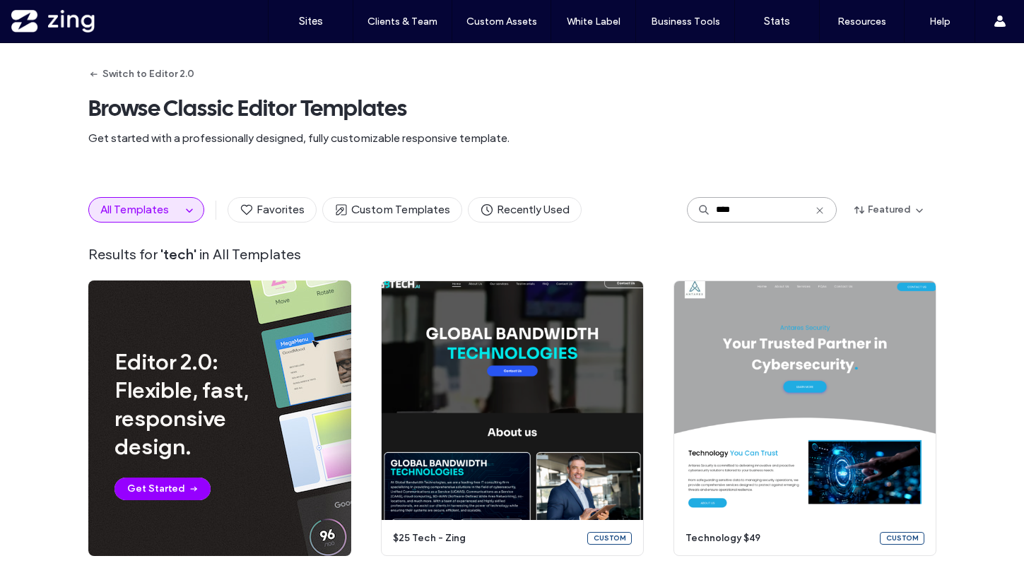
type input "****"
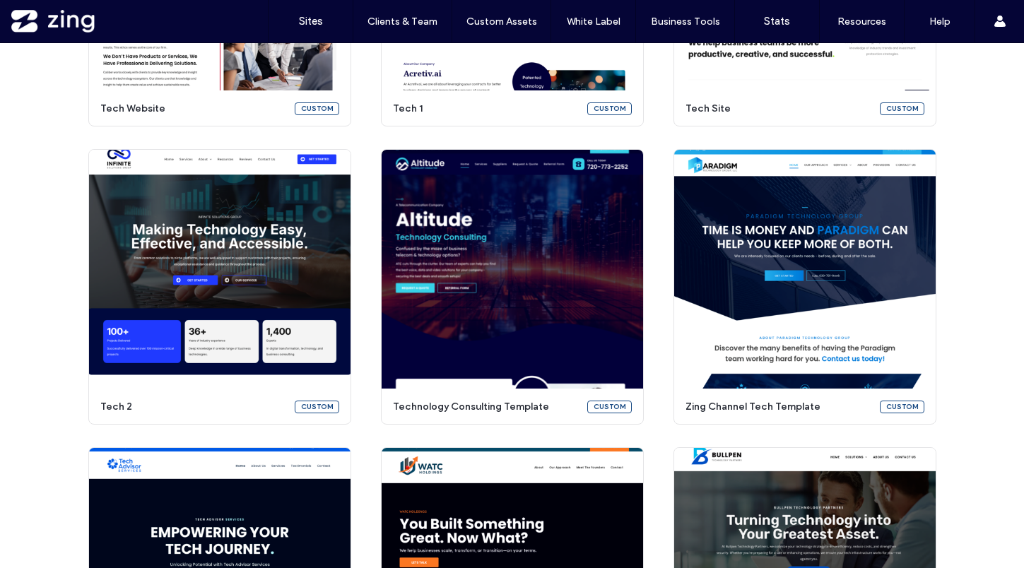
scroll to position [699, 0]
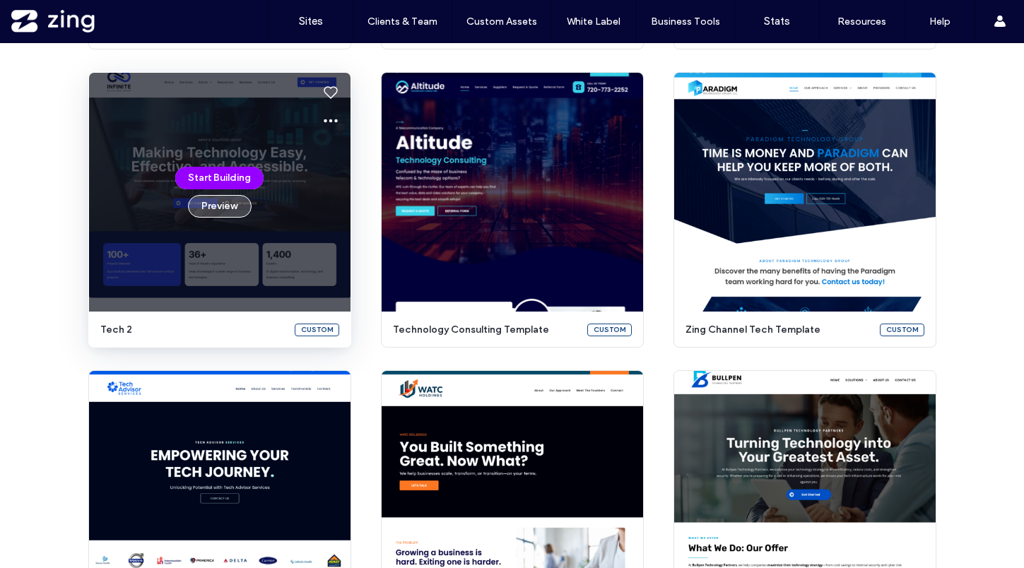
click at [215, 202] on button "Preview" at bounding box center [220, 206] width 64 height 23
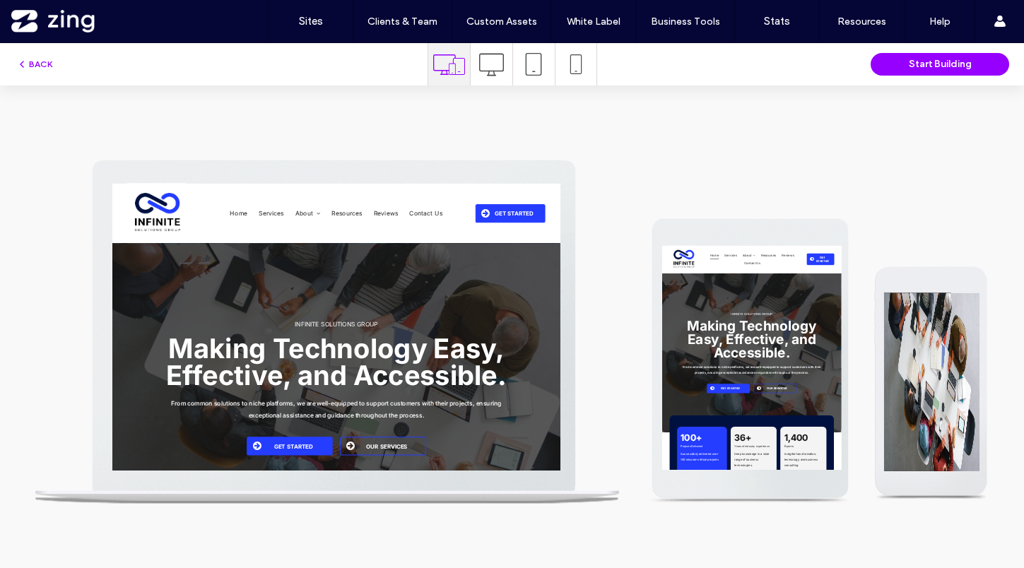
scroll to position [0, 0]
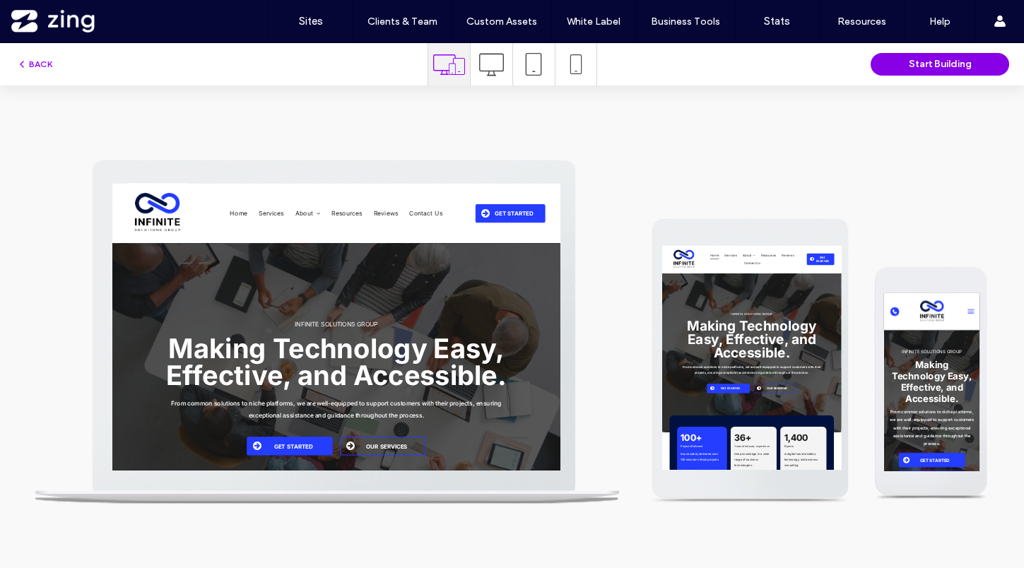
click at [919, 64] on button "Start Building" at bounding box center [940, 64] width 139 height 23
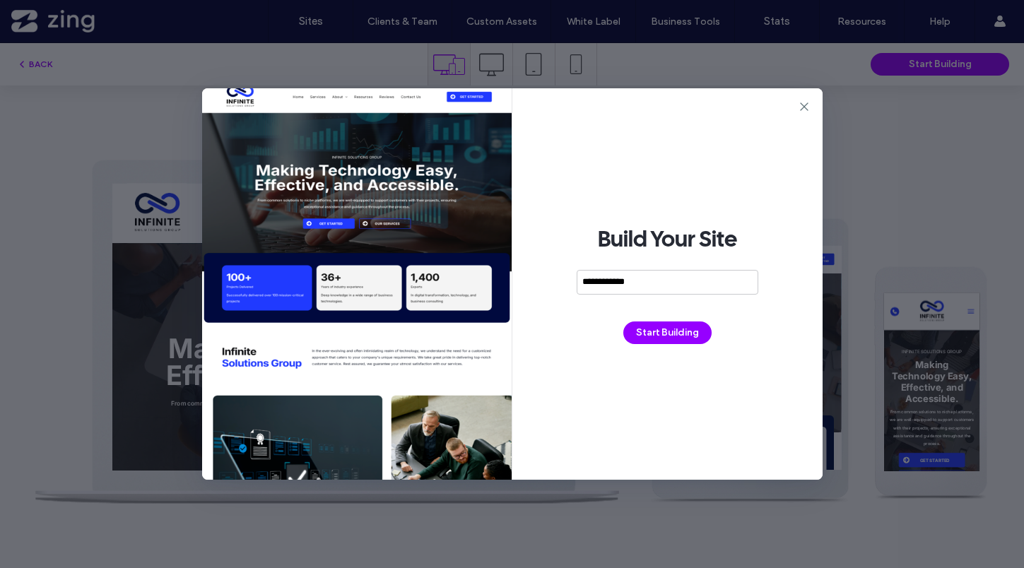
type input "**********"
click at [685, 331] on button "Start Building" at bounding box center [667, 333] width 88 height 23
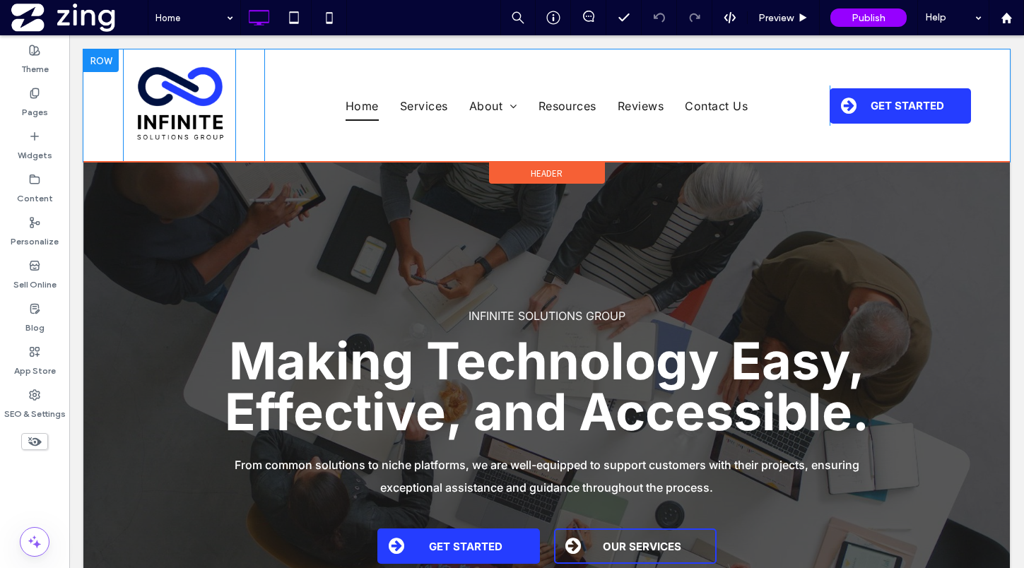
click at [181, 100] on img at bounding box center [179, 105] width 113 height 113
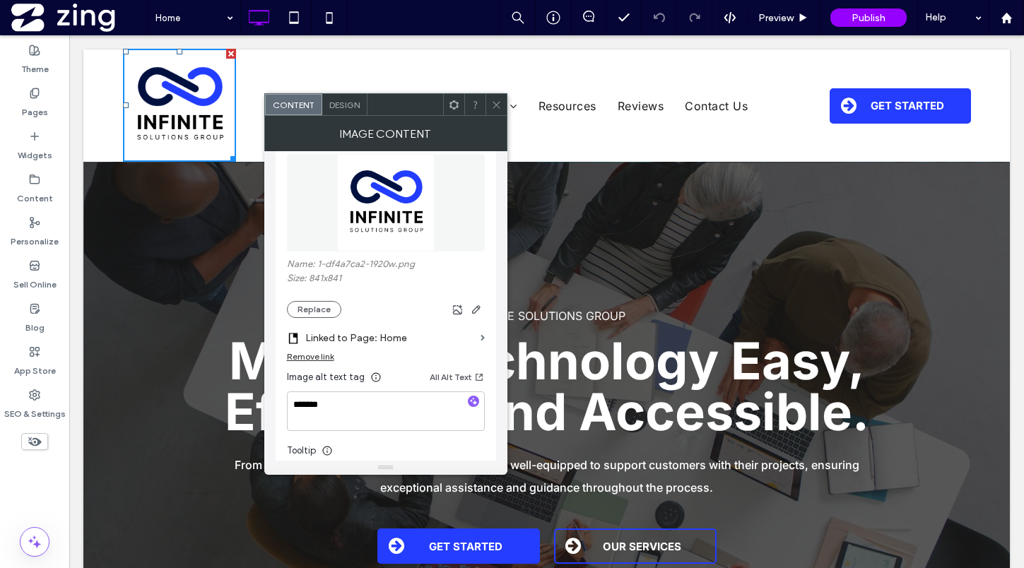
scroll to position [192, 0]
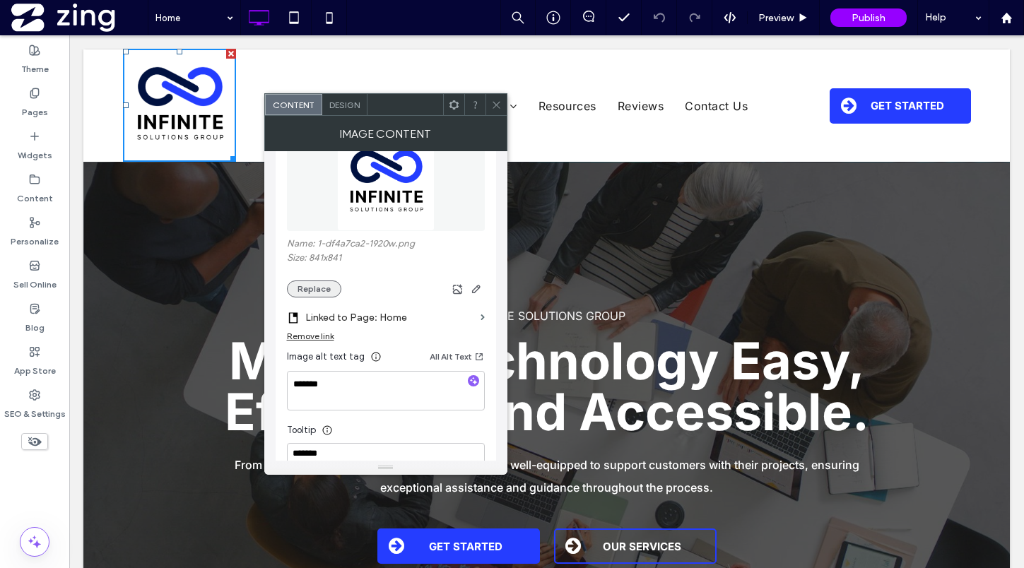
click at [328, 283] on button "Replace" at bounding box center [314, 289] width 54 height 17
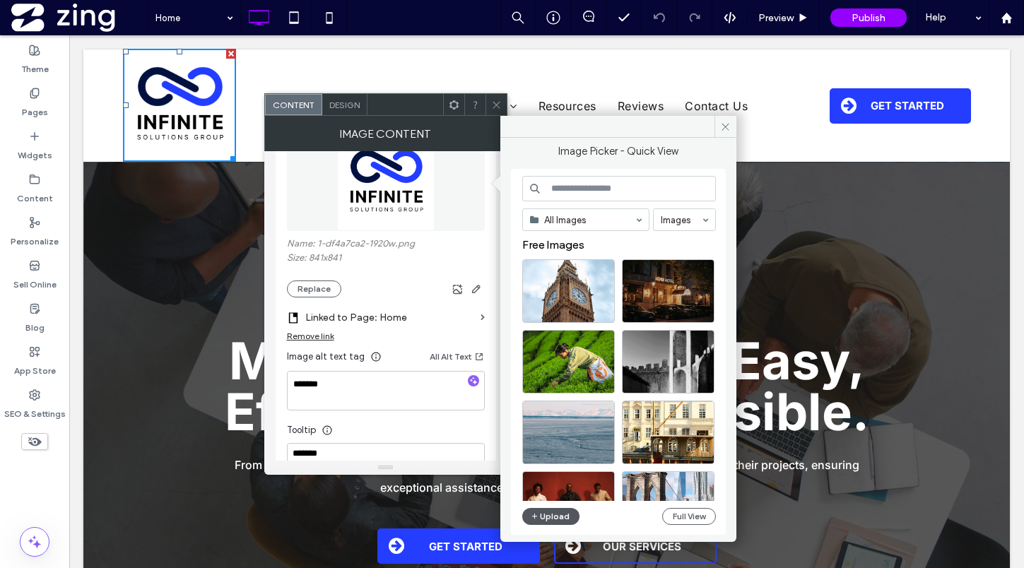
click at [546, 522] on button "Upload" at bounding box center [551, 516] width 58 height 17
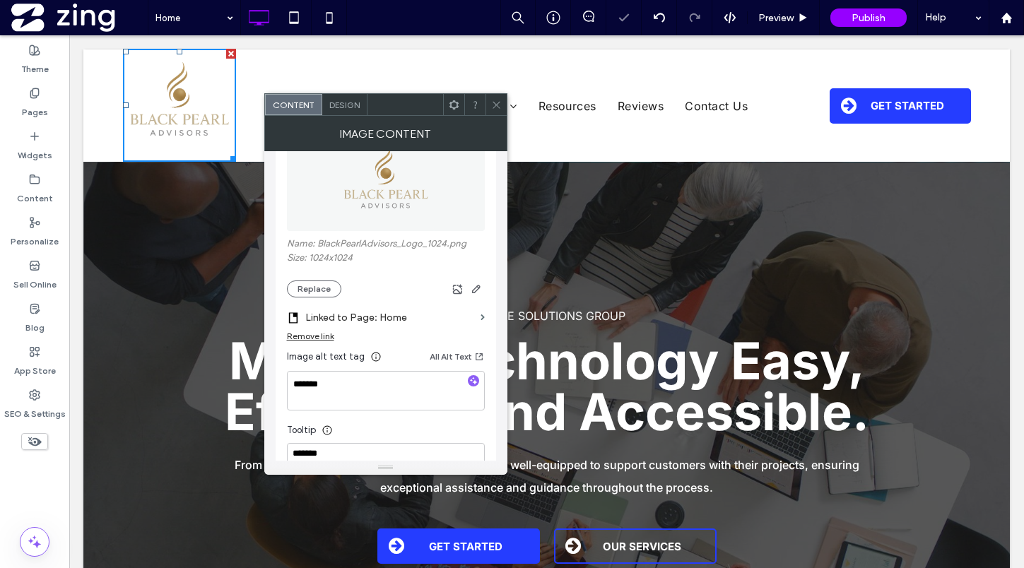
click at [494, 102] on icon at bounding box center [496, 105] width 11 height 11
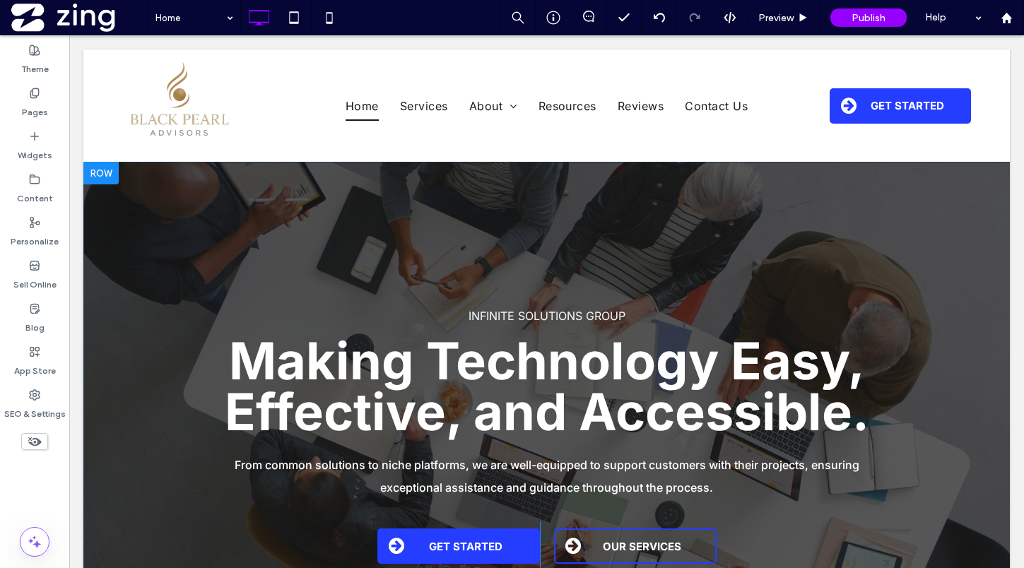
click at [724, 215] on div at bounding box center [546, 437] width 926 height 551
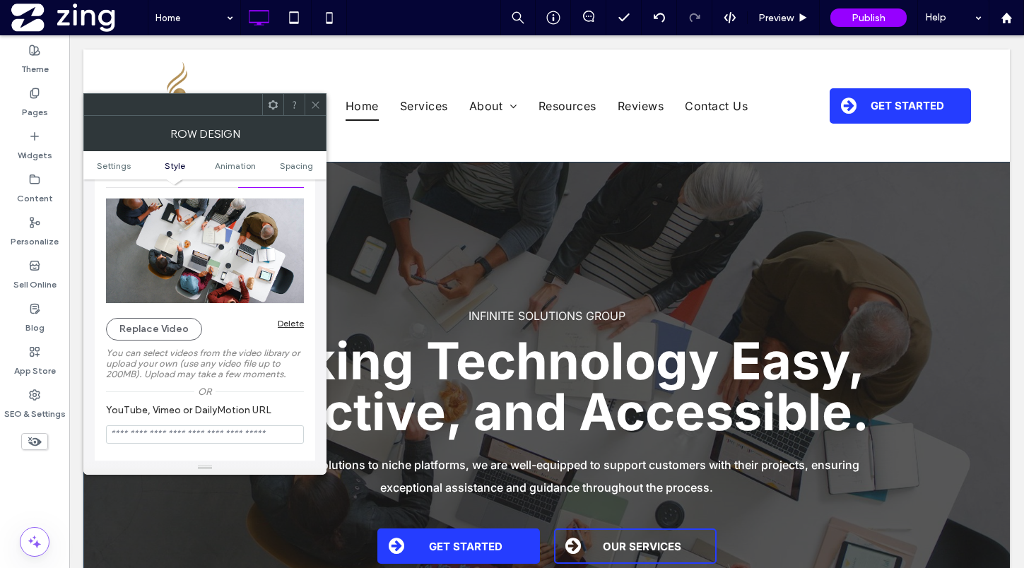
scroll to position [182, 0]
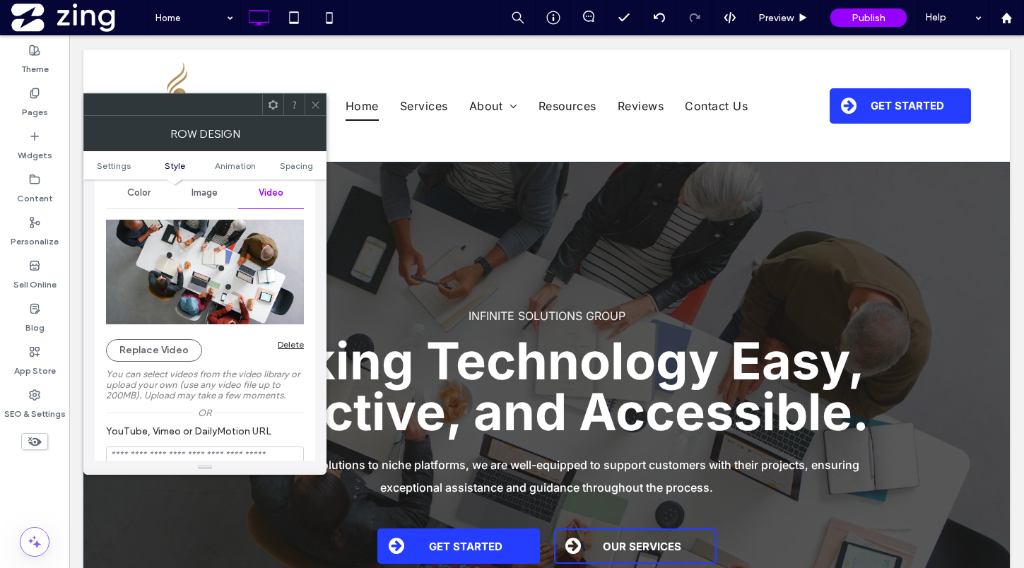
click at [290, 344] on div "Delete" at bounding box center [291, 344] width 26 height 11
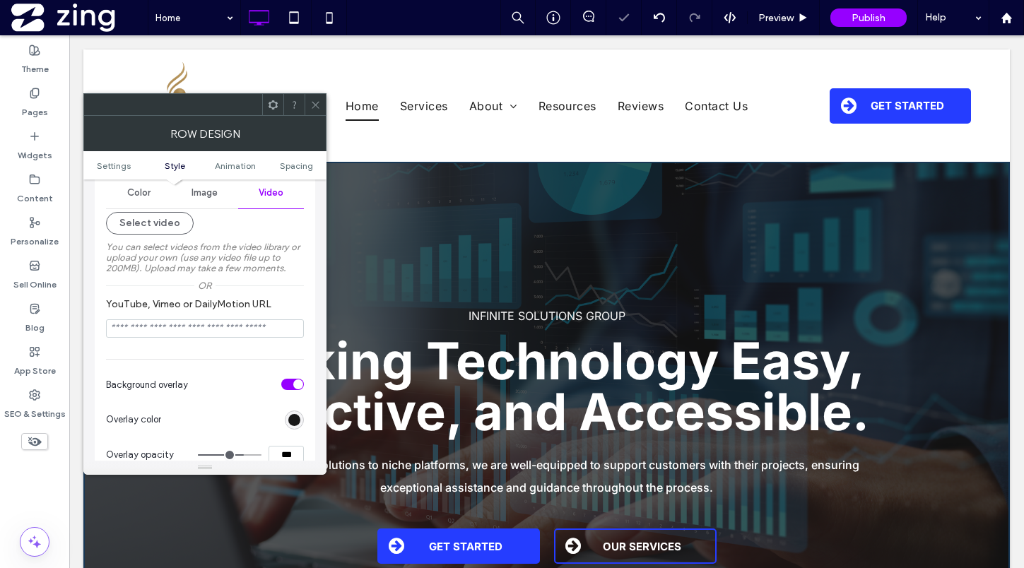
click at [205, 196] on span "Image" at bounding box center [205, 192] width 26 height 11
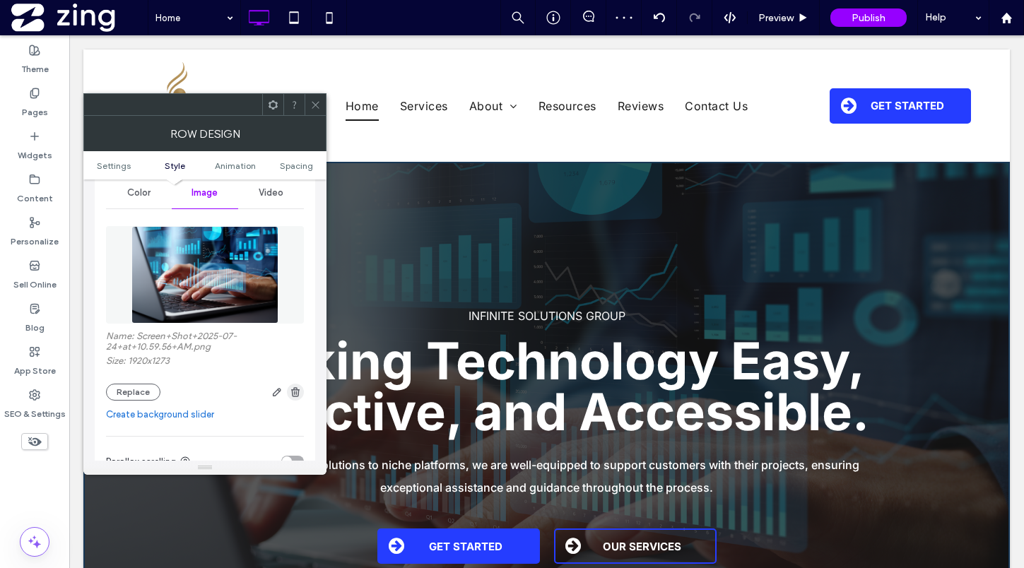
click at [298, 389] on icon "button" at bounding box center [295, 392] width 11 height 11
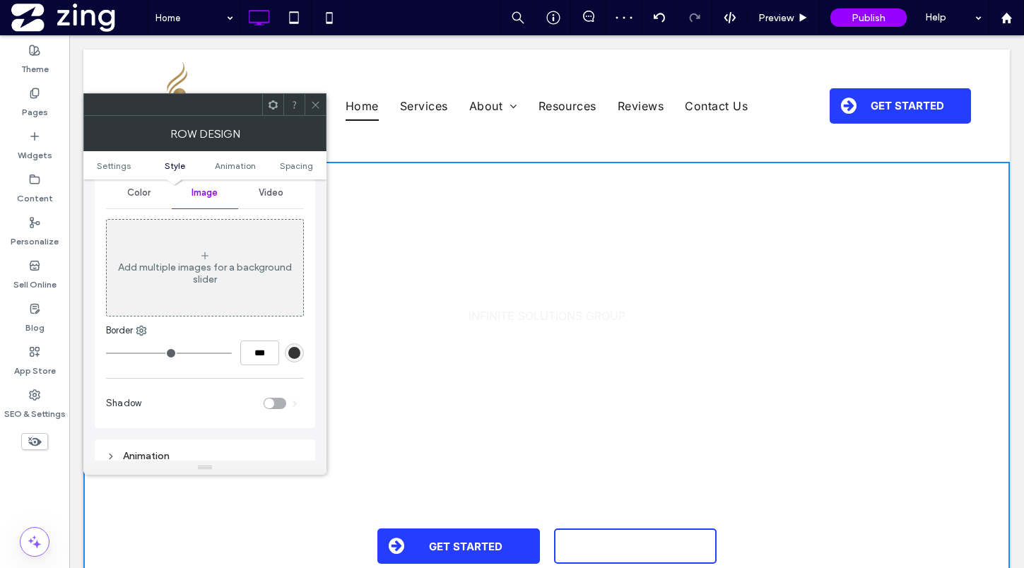
click at [141, 194] on span "Color" at bounding box center [138, 192] width 23 height 11
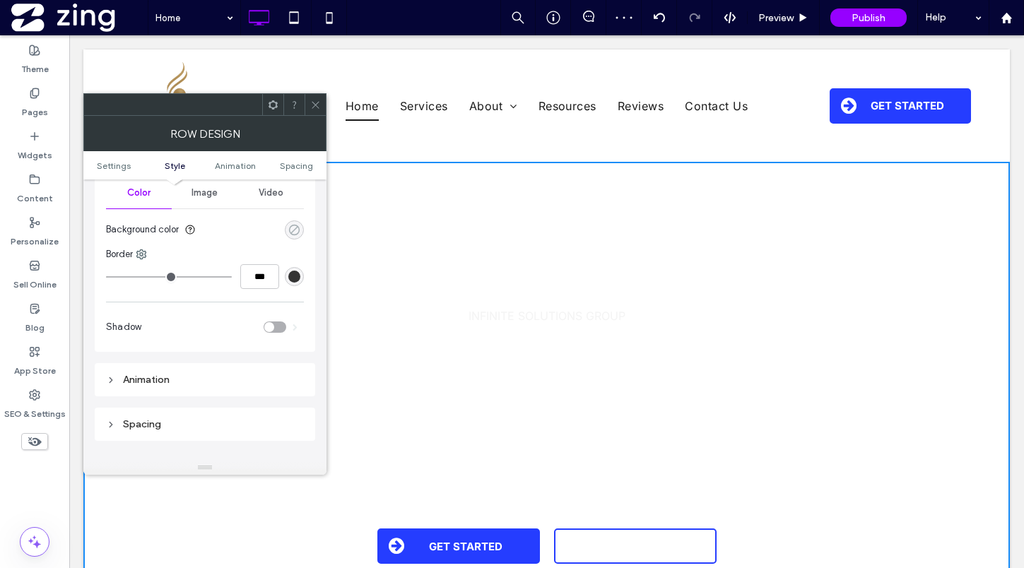
click at [298, 224] on div "rgba(0, 0, 0, 0)" at bounding box center [294, 230] width 12 height 12
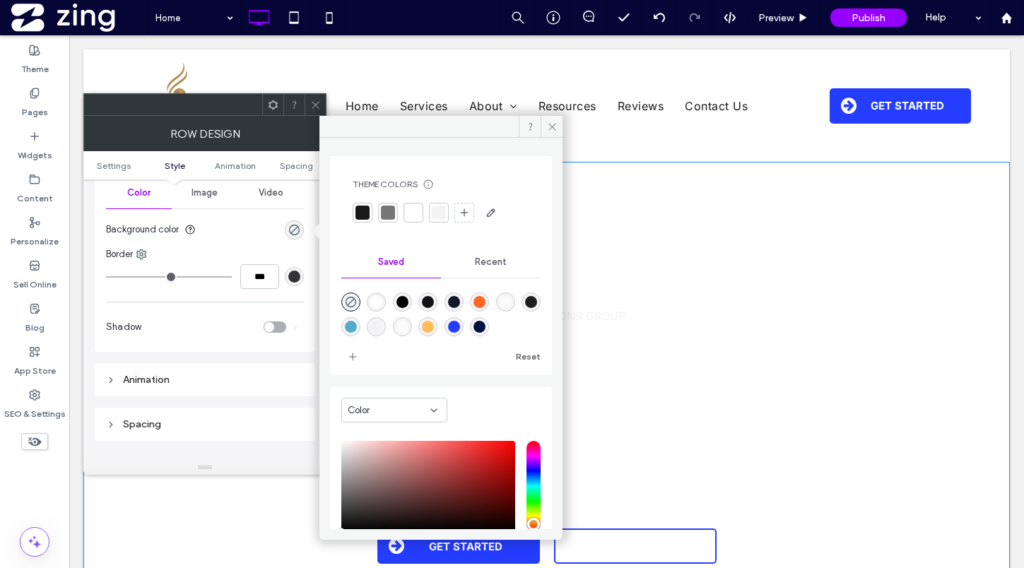
scroll to position [92, 0]
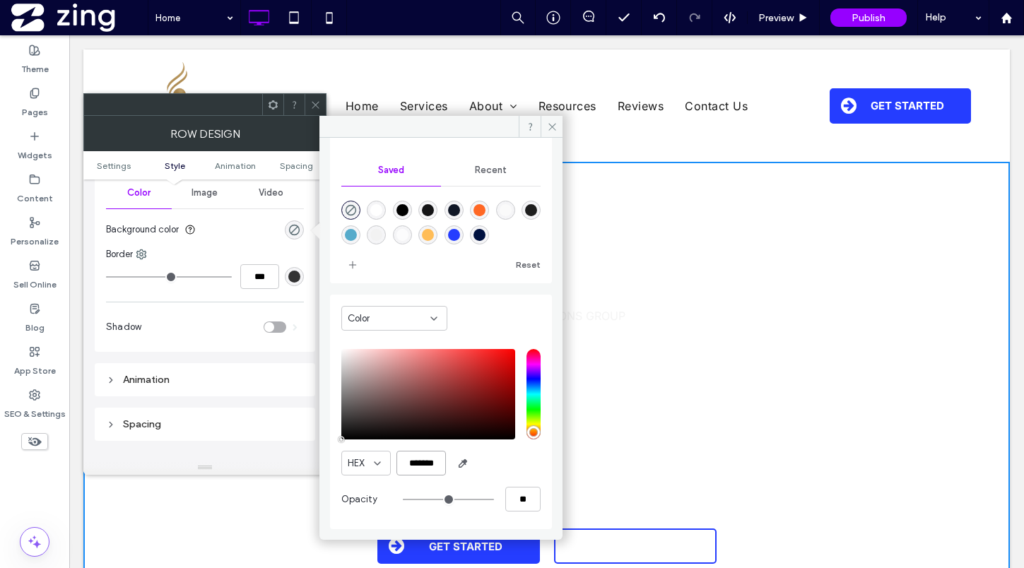
click at [418, 460] on input "*******" at bounding box center [420, 463] width 49 height 25
paste input "color picker textbox"
type input "*******"
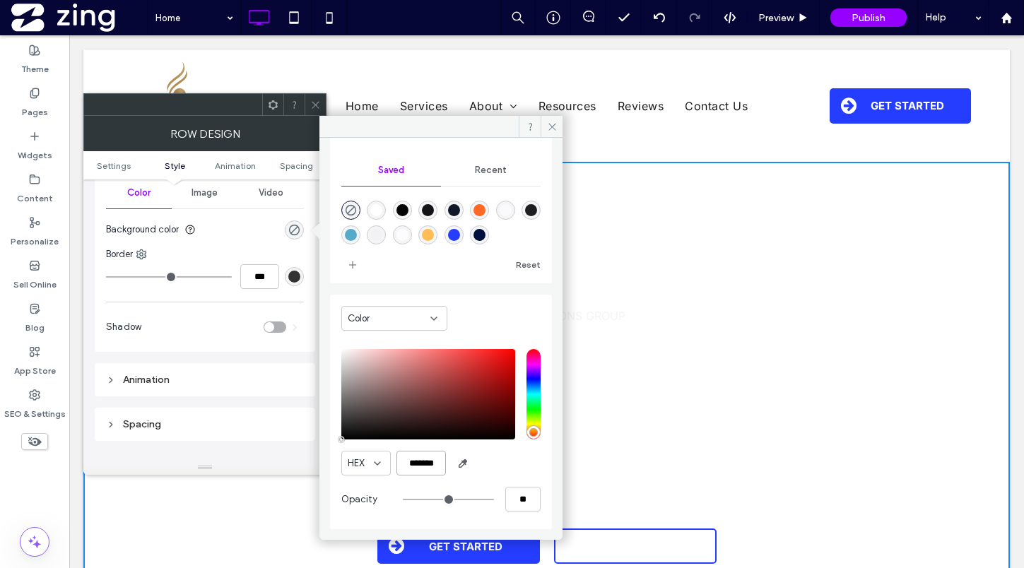
type input "***"
type input "****"
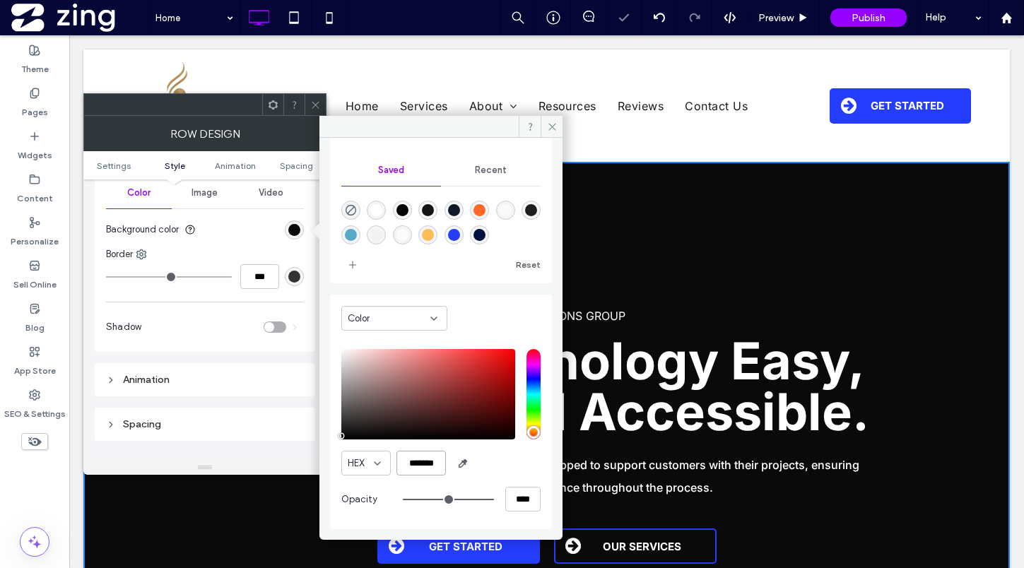
type input "*******"
click at [312, 100] on icon at bounding box center [315, 105] width 11 height 11
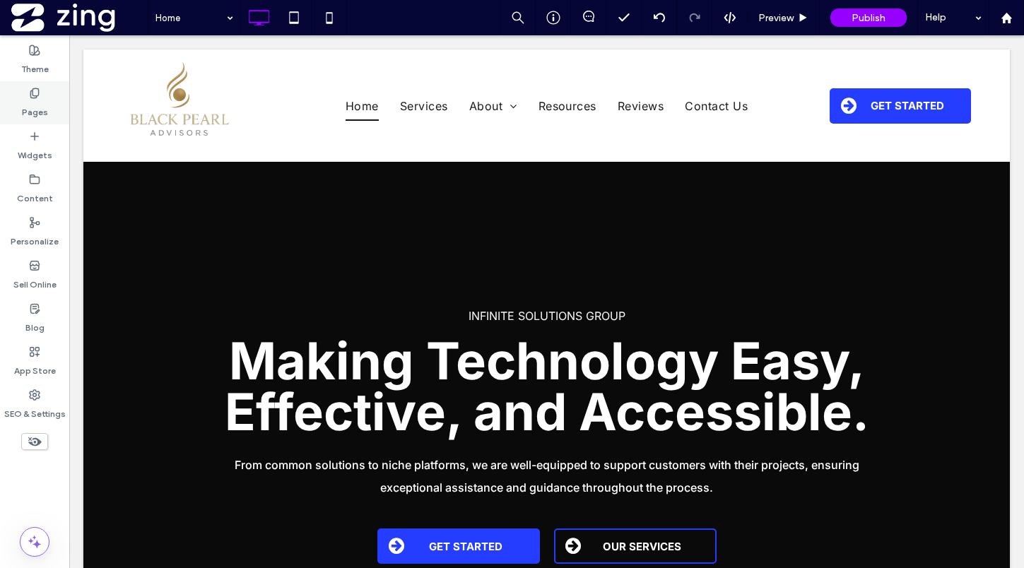
click at [45, 101] on label "Pages" at bounding box center [35, 109] width 26 height 20
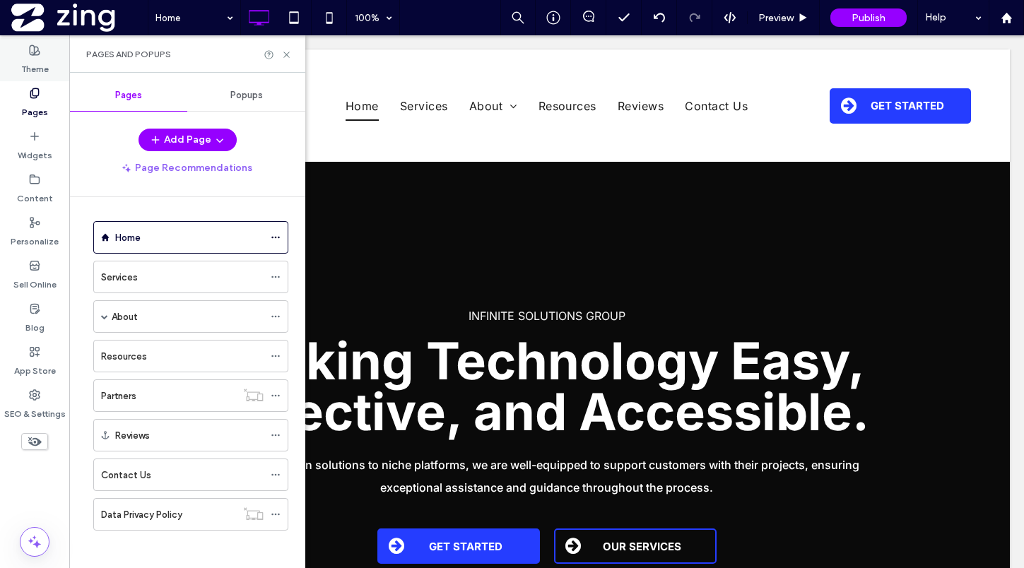
click at [46, 63] on label "Theme" at bounding box center [35, 66] width 28 height 20
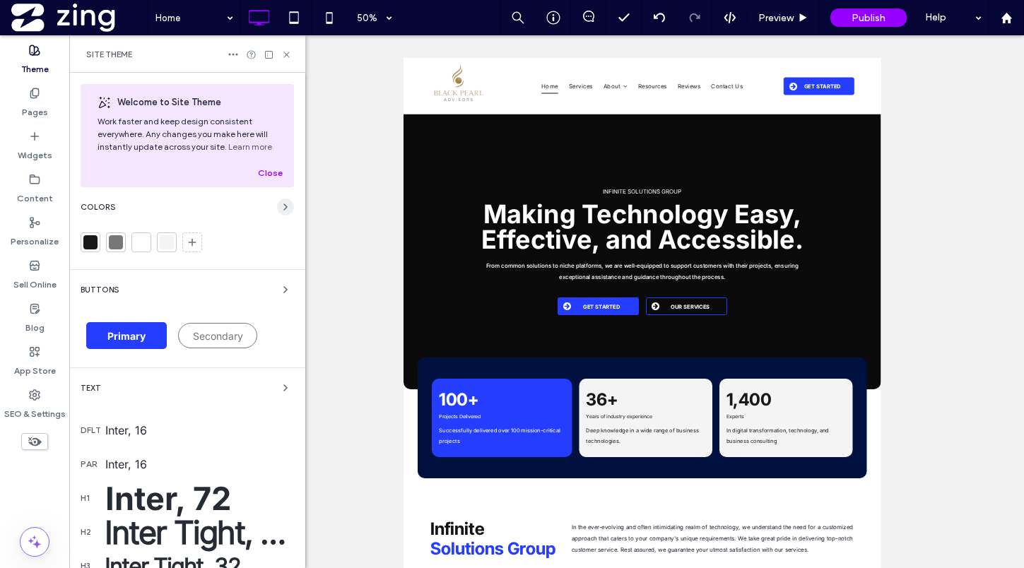
click at [284, 205] on use "button" at bounding box center [285, 207] width 3 height 6
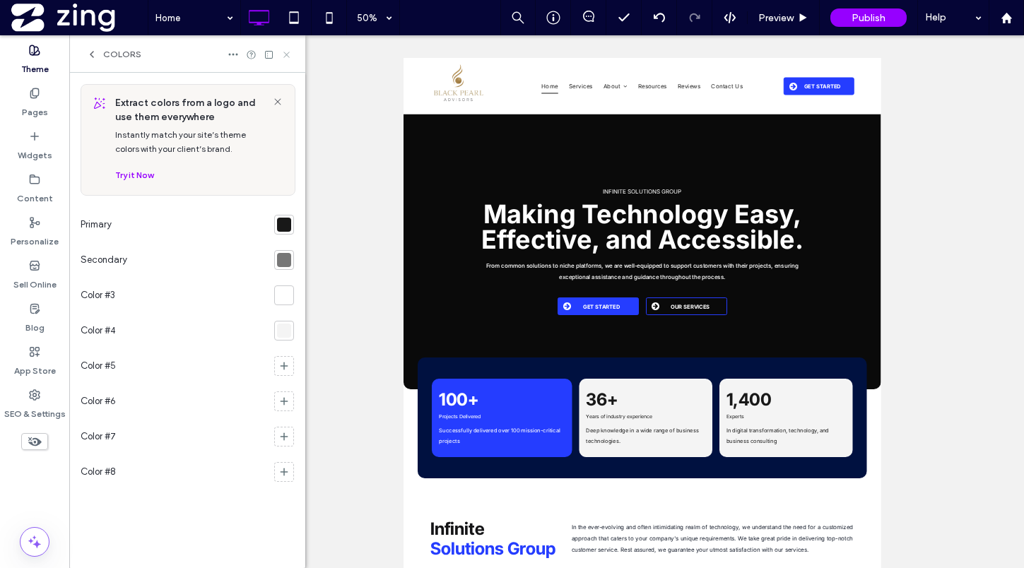
click at [289, 54] on icon at bounding box center [286, 54] width 11 height 11
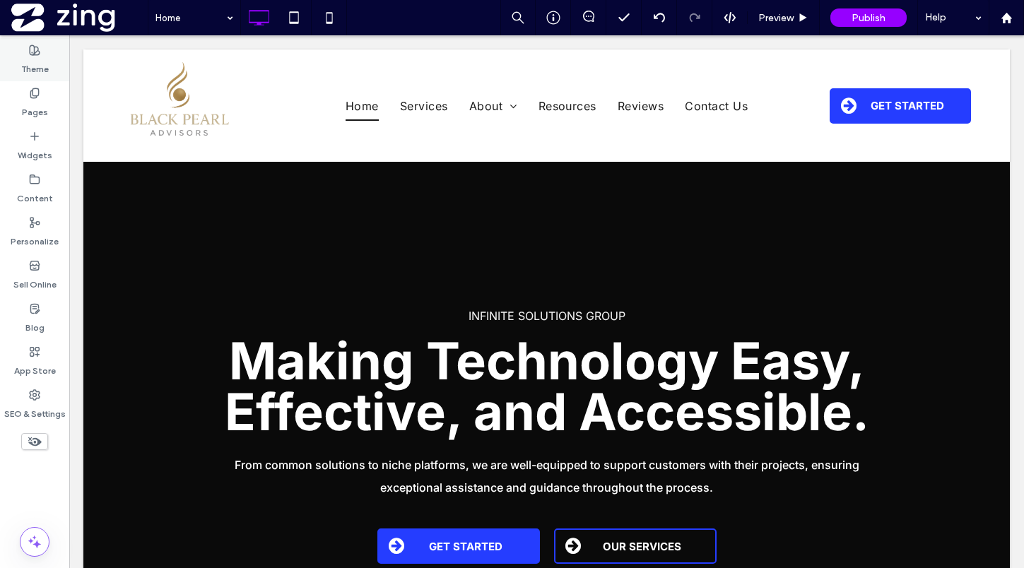
click at [43, 68] on label "Theme" at bounding box center [35, 66] width 28 height 20
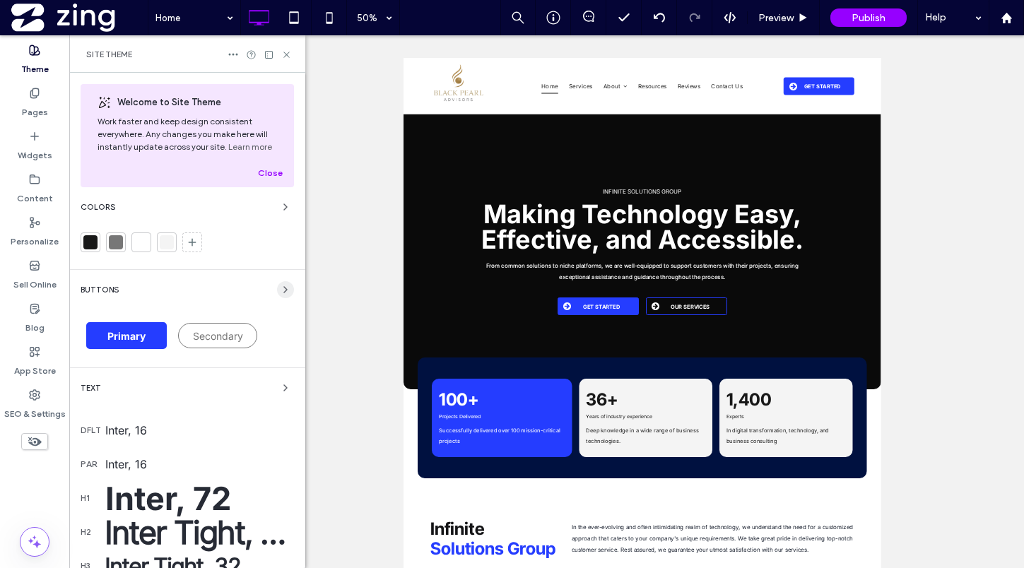
click at [280, 293] on icon "button" at bounding box center [285, 289] width 11 height 11
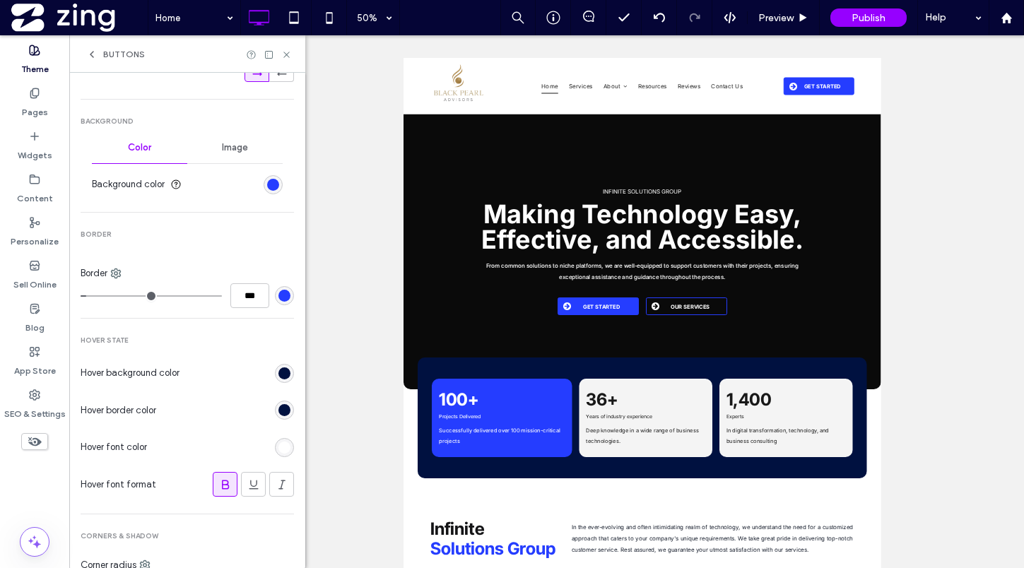
scroll to position [349, 0]
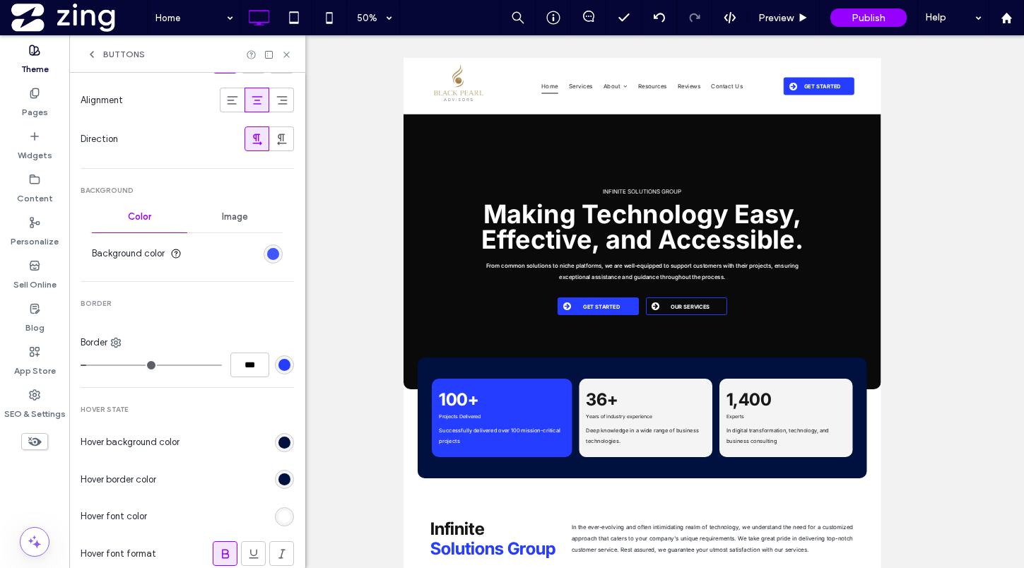
click at [267, 252] on div "rgb(37, 61, 255)" at bounding box center [273, 254] width 12 height 12
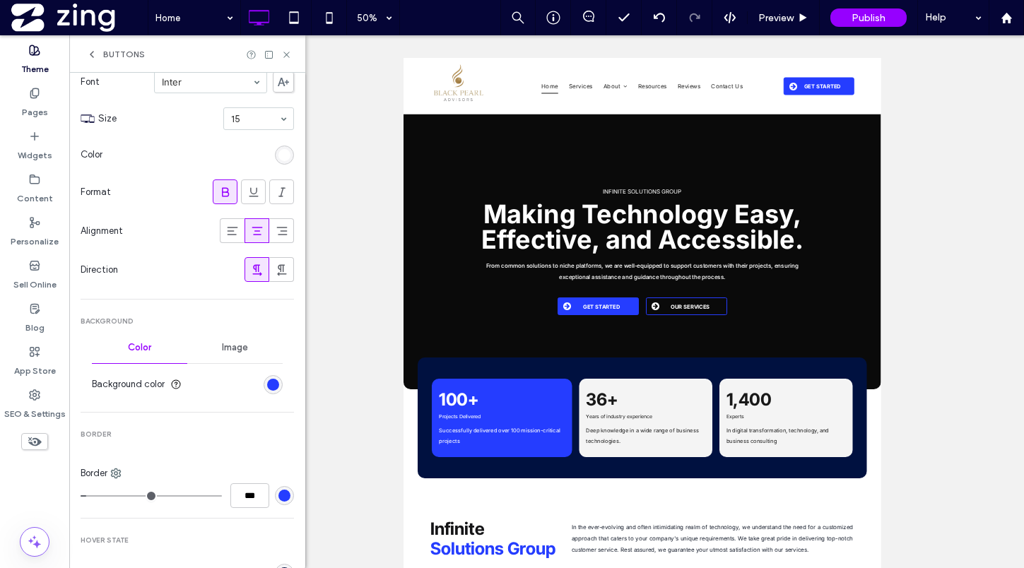
scroll to position [217, 0]
click at [266, 394] on div "rgb(37, 61, 255)" at bounding box center [273, 386] width 19 height 19
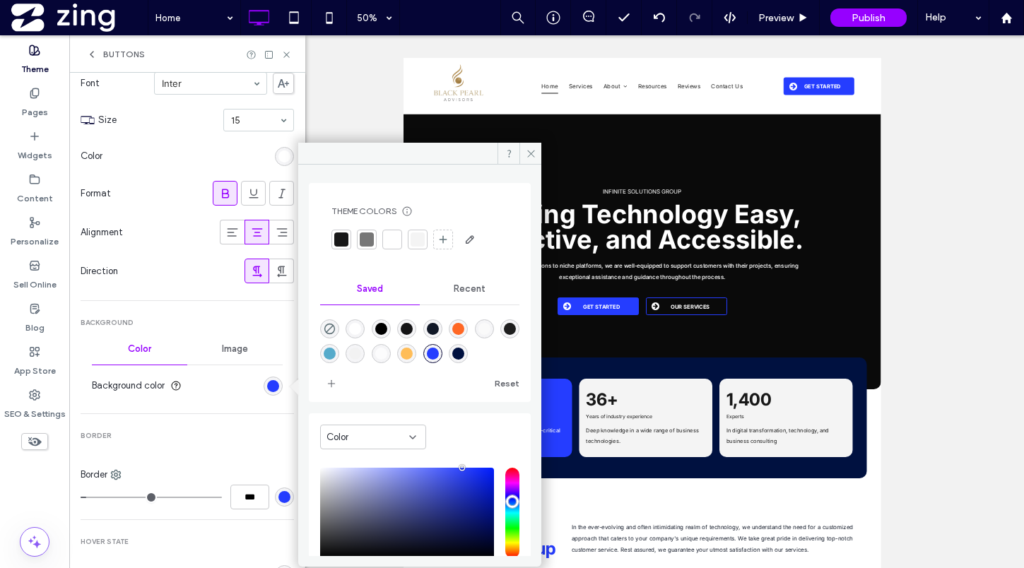
scroll to position [92, 0]
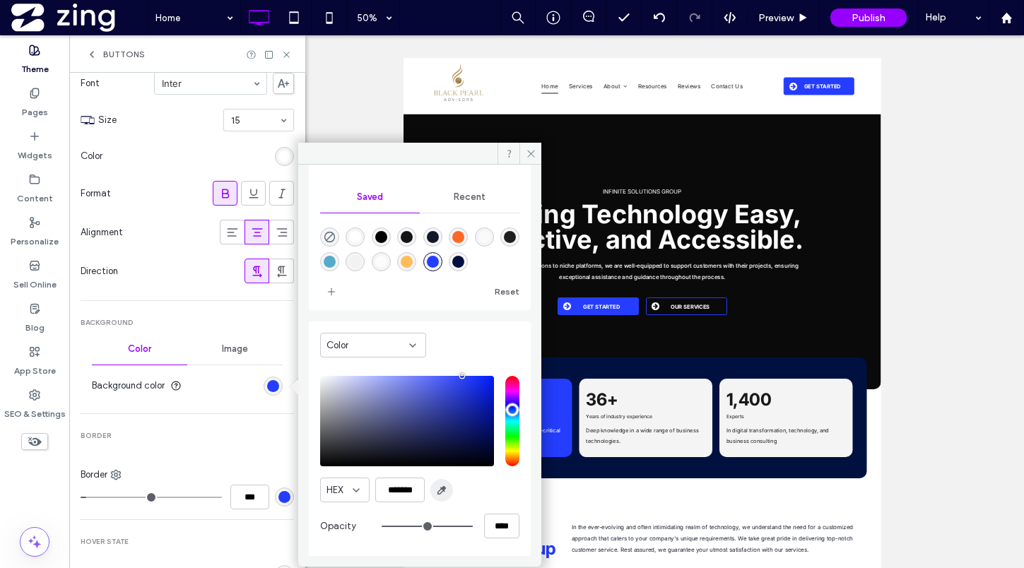
click at [441, 497] on span "button" at bounding box center [441, 490] width 23 height 23
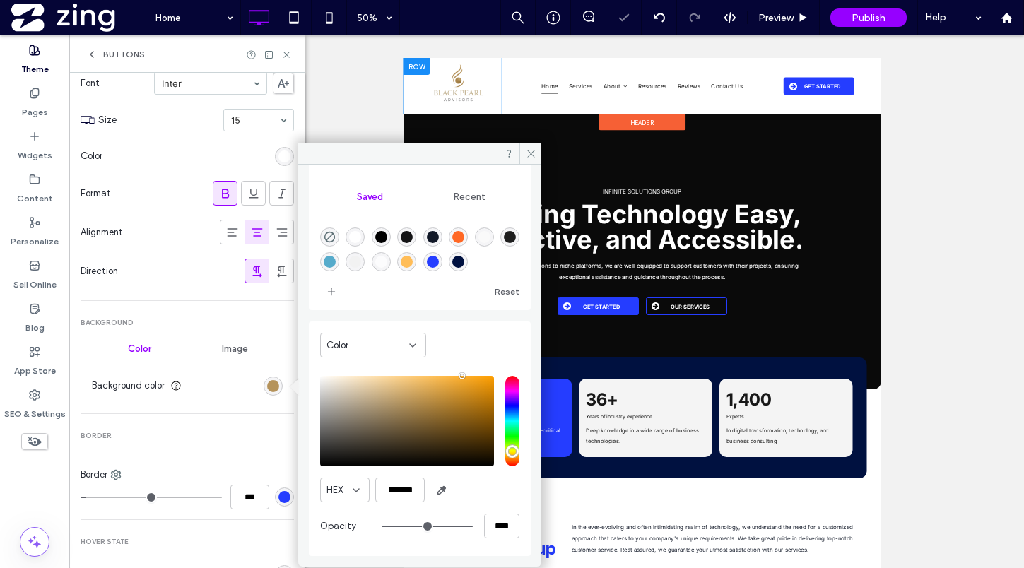
type input "*******"
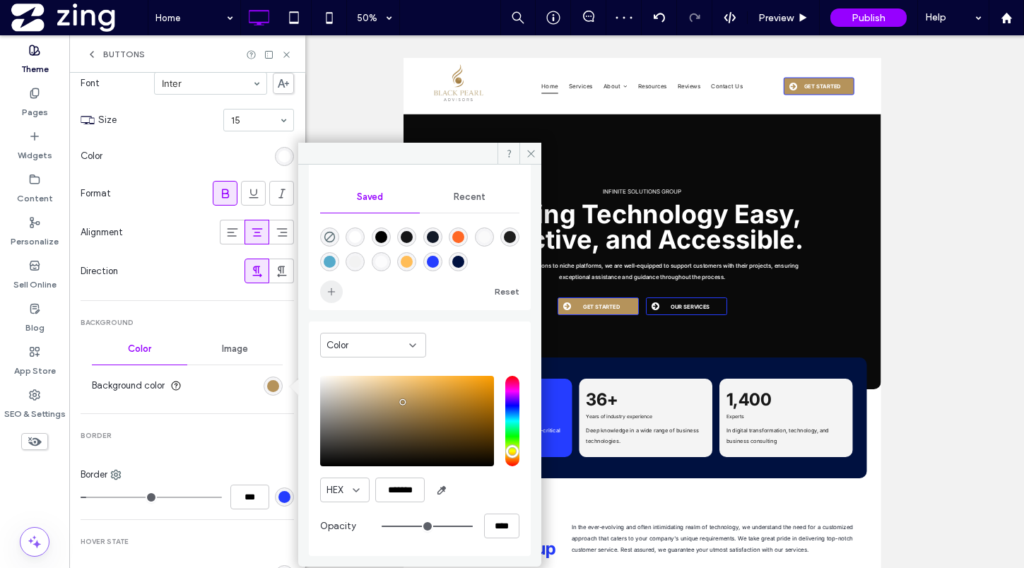
click at [332, 291] on icon "add color" at bounding box center [331, 291] width 11 height 11
click at [278, 497] on div "rgb(37, 61, 255)" at bounding box center [284, 497] width 12 height 12
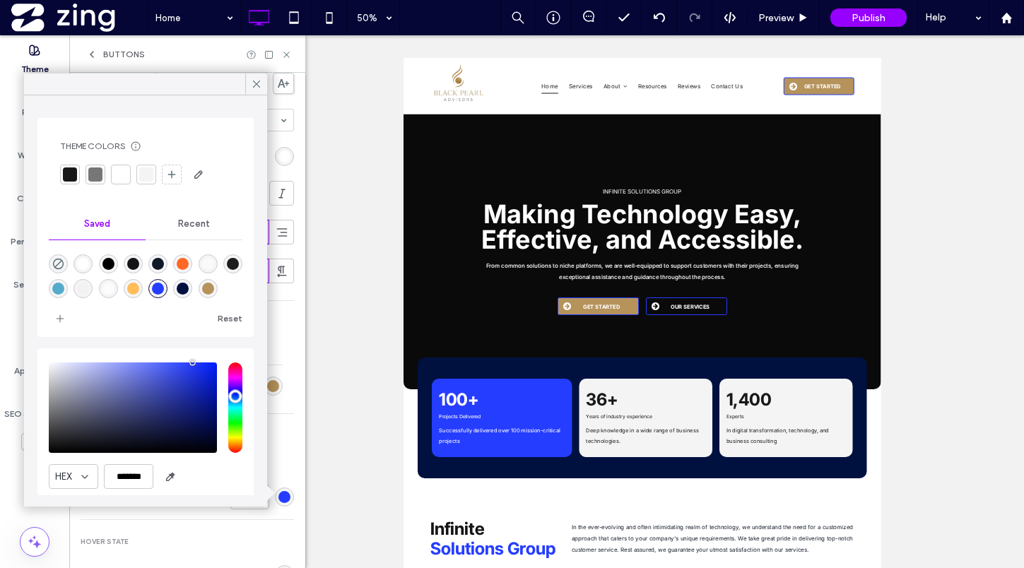
click at [211, 290] on div "rgba(181,147,91,1)" at bounding box center [208, 289] width 12 height 12
type input "*******"
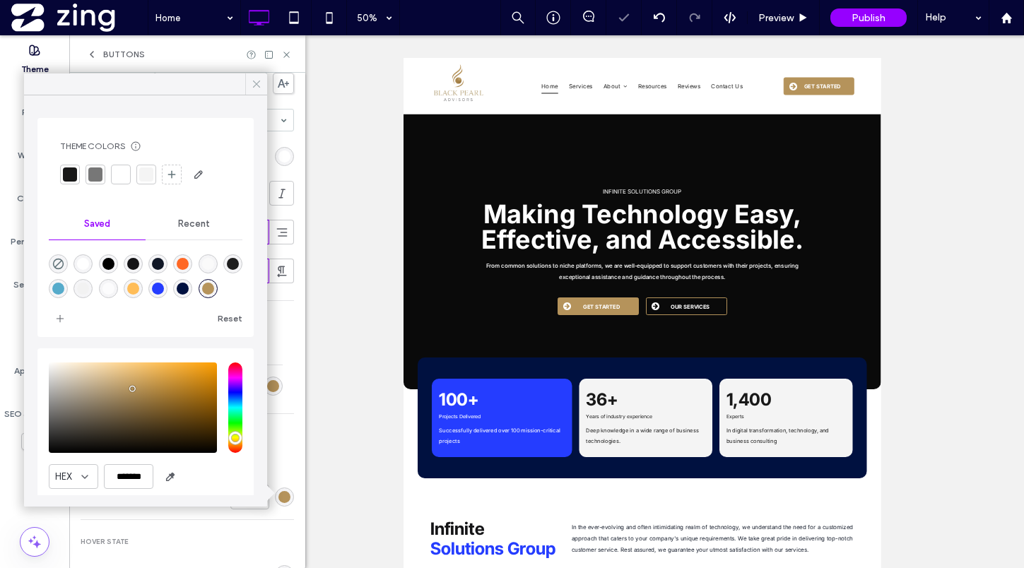
click at [253, 79] on icon at bounding box center [256, 84] width 13 height 13
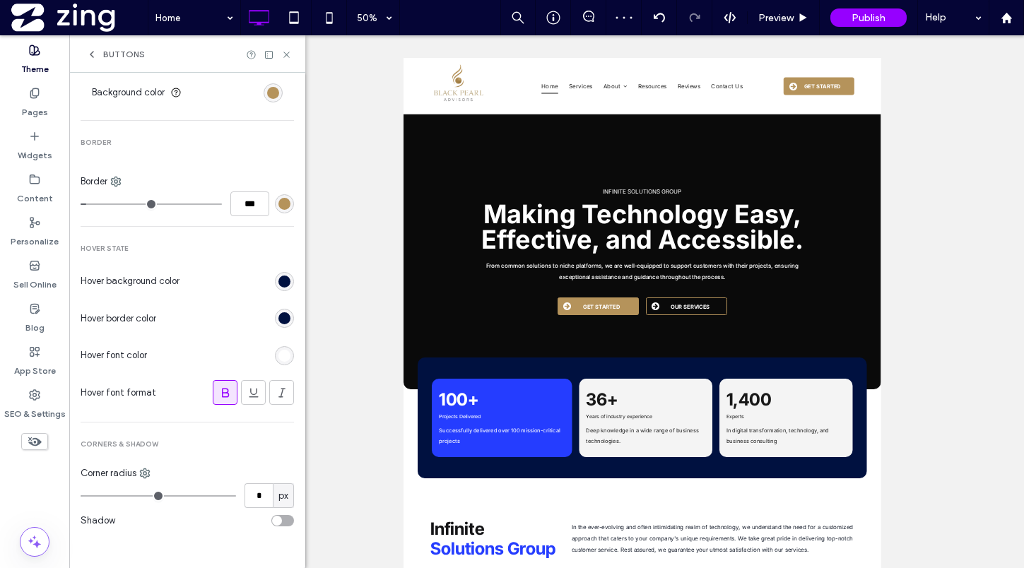
scroll to position [0, 0]
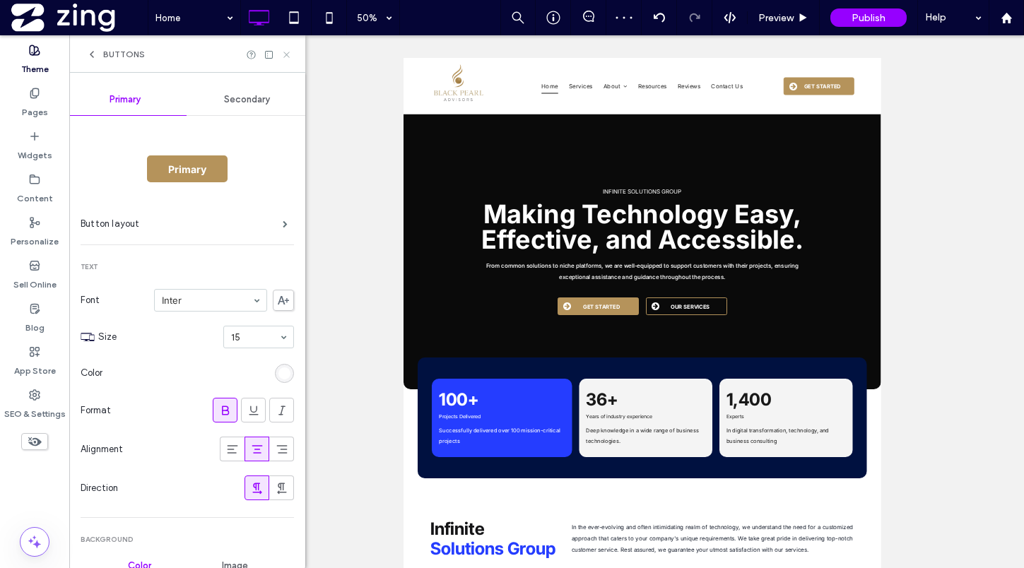
click at [282, 53] on icon at bounding box center [286, 54] width 11 height 11
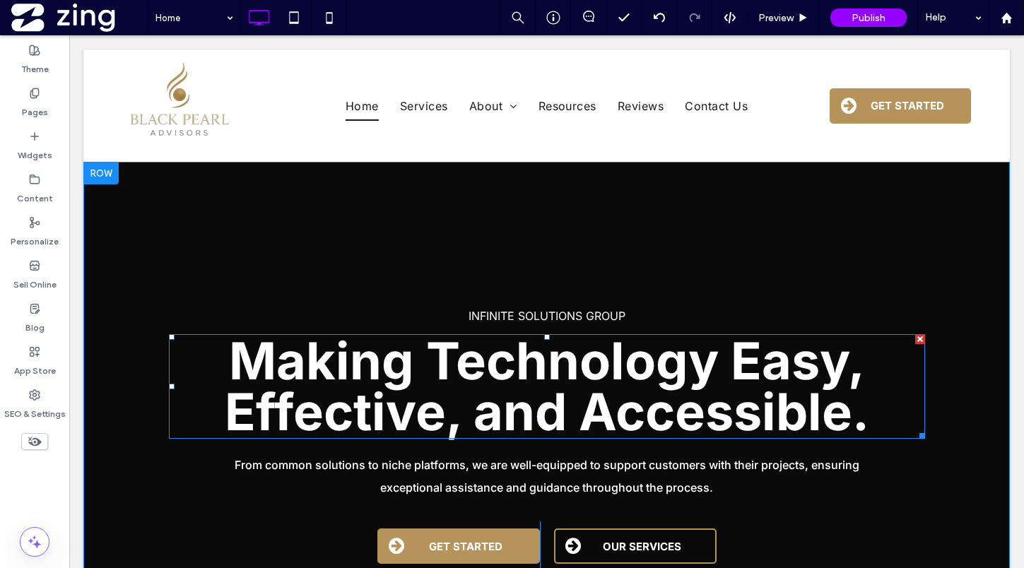
click at [648, 404] on span "Making Technology Easy, Effective, and Accessible." at bounding box center [547, 386] width 644 height 112
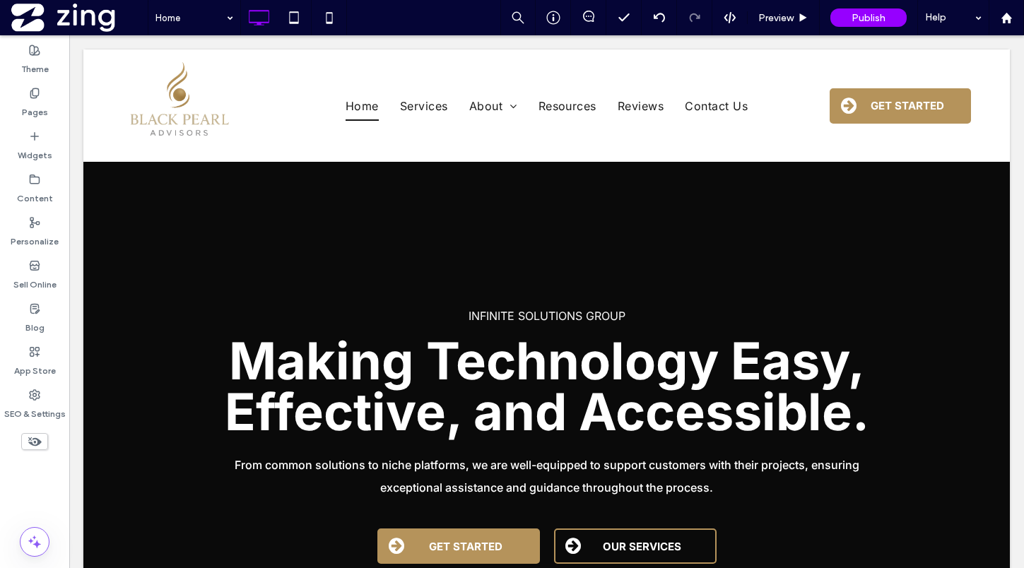
type input "*****"
type input "**"
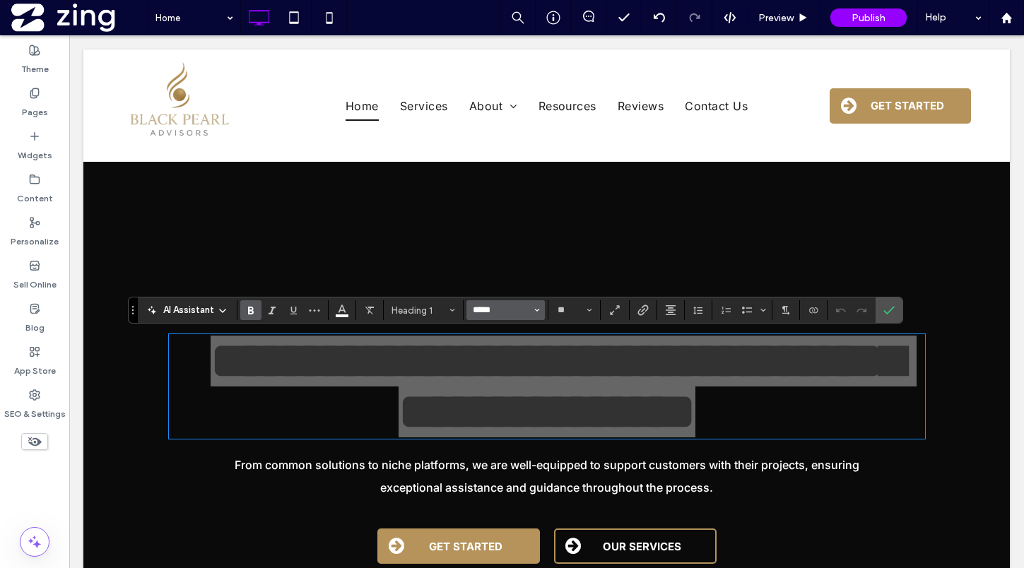
click at [495, 310] on input "*****" at bounding box center [501, 310] width 60 height 11
type input "*"
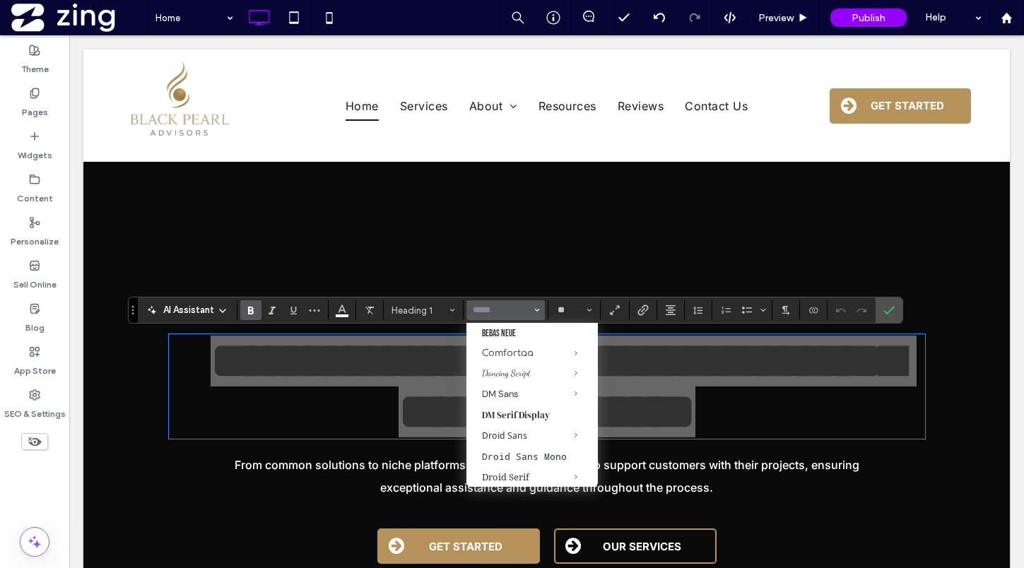
scroll to position [260, 0]
click at [888, 314] on icon "Confirm" at bounding box center [888, 310] width 11 height 11
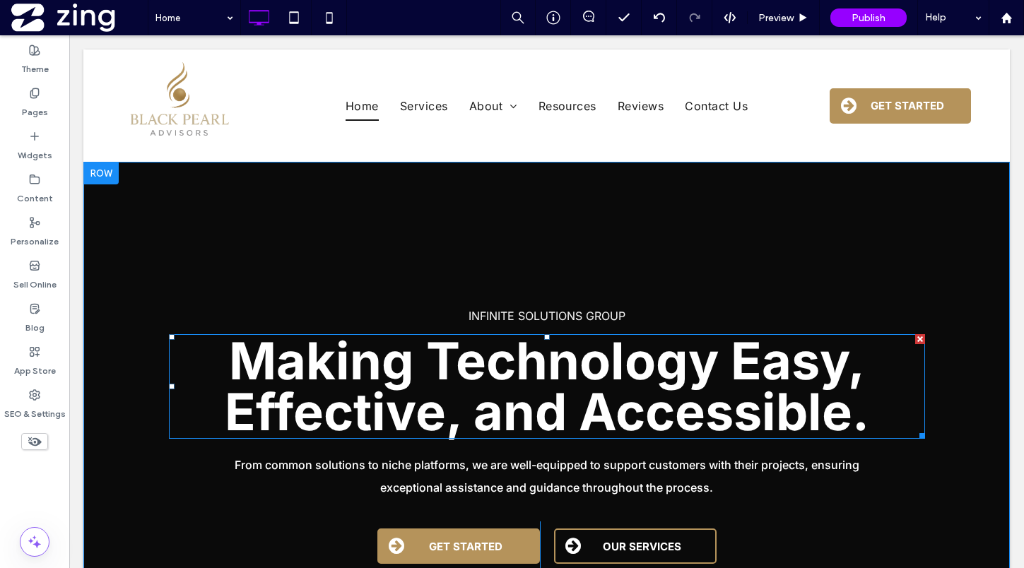
click at [505, 370] on span "Making Technology Easy, Effective, and Accessible." at bounding box center [547, 386] width 644 height 112
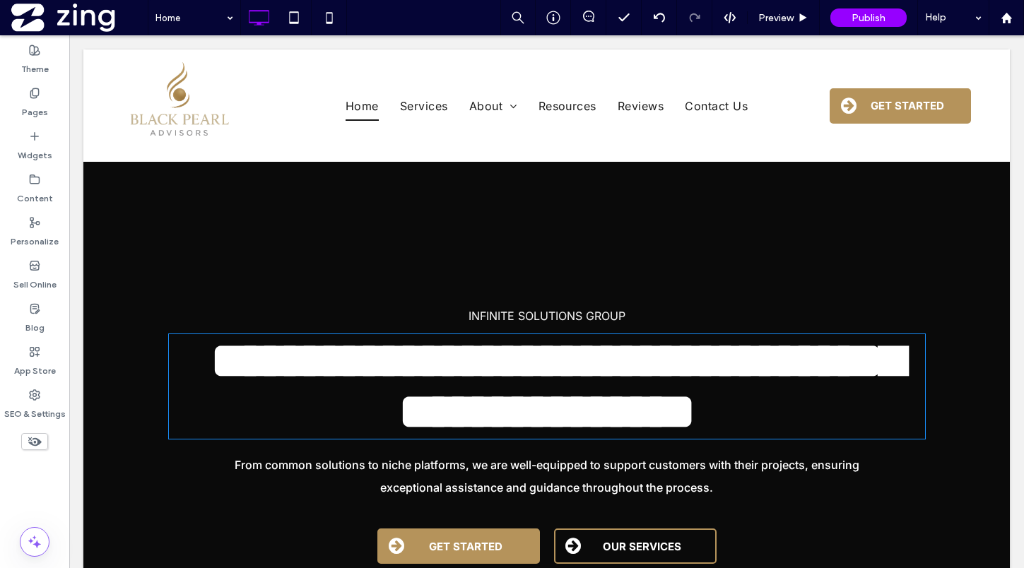
type input "*****"
type input "**"
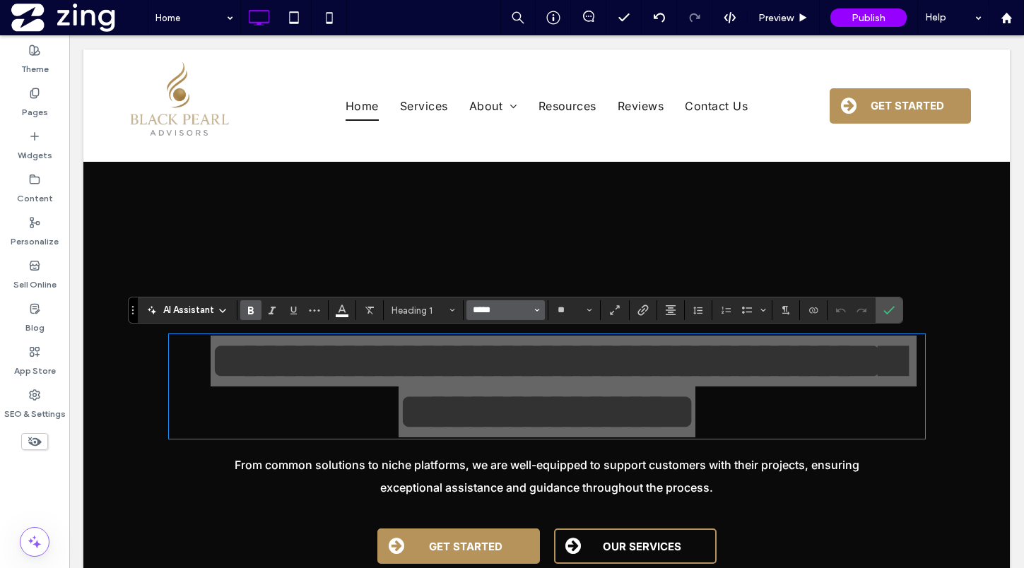
click at [487, 314] on input "*****" at bounding box center [501, 310] width 60 height 11
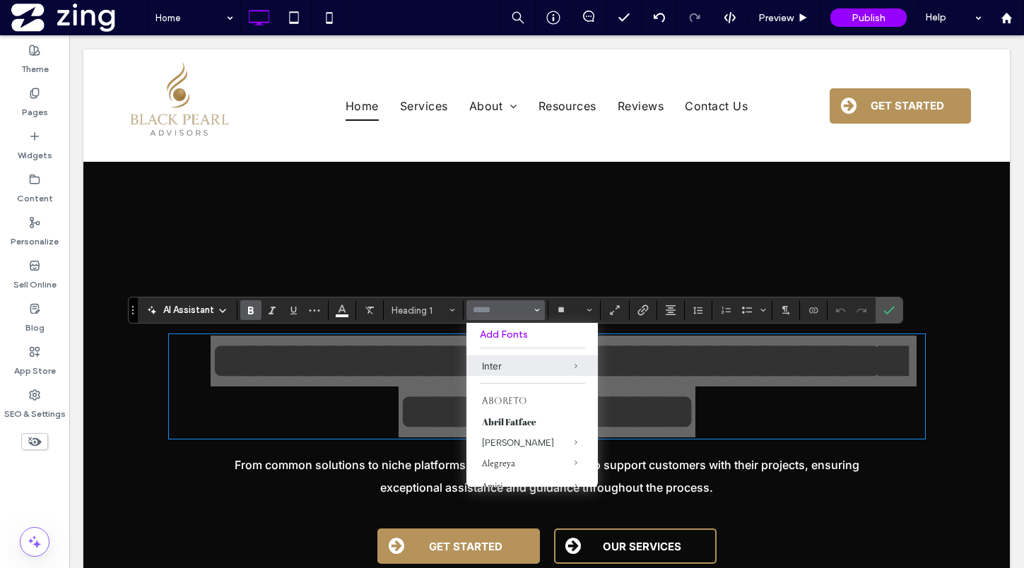
click at [512, 336] on label "Add Fonts" at bounding box center [532, 335] width 105 height 12
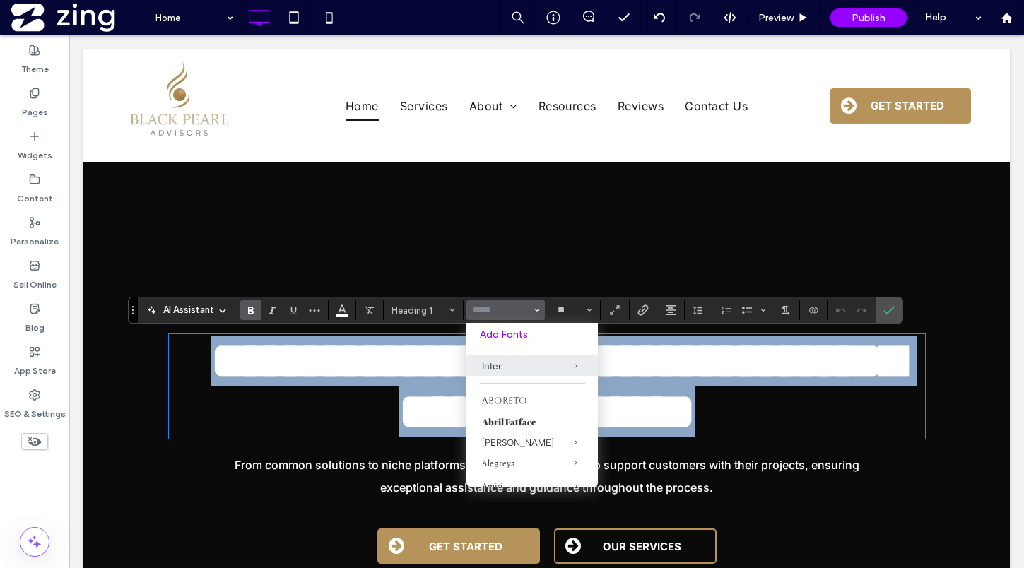
type input "*****"
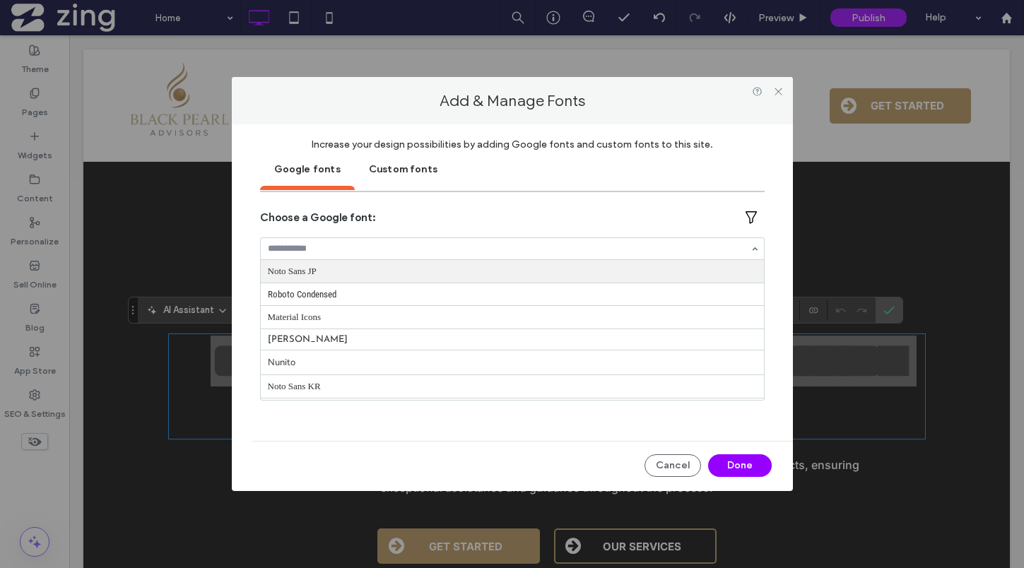
click at [398, 164] on div "Custom fonts" at bounding box center [403, 168] width 97 height 35
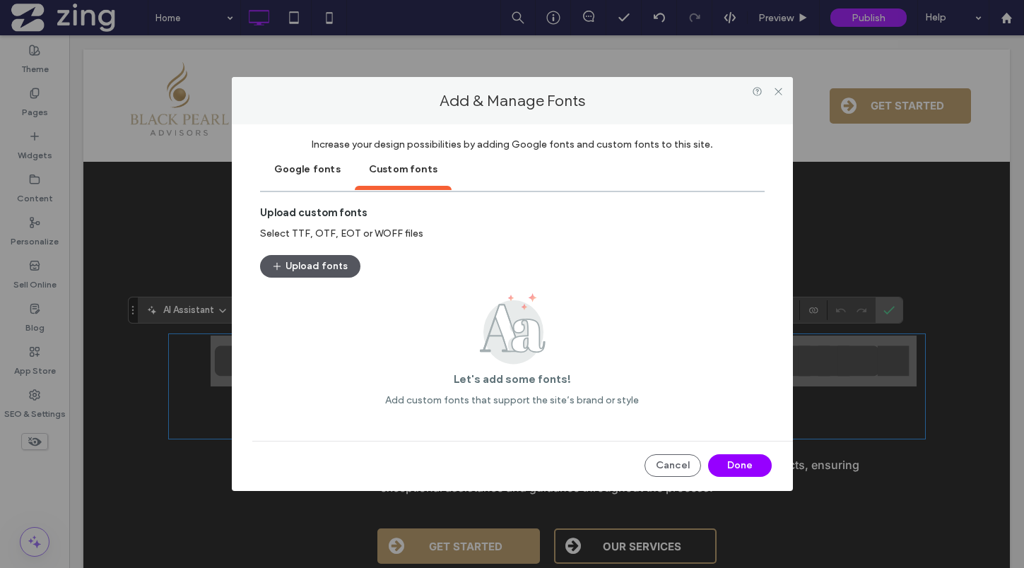
click at [313, 269] on button "Upload fonts" at bounding box center [310, 266] width 100 height 23
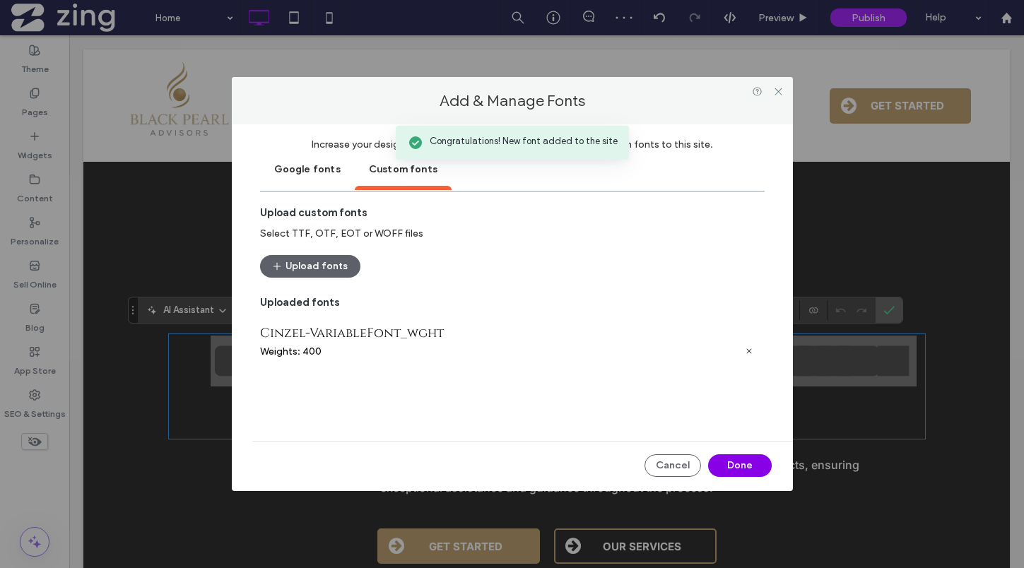
click at [760, 466] on button "Done" at bounding box center [740, 465] width 64 height 23
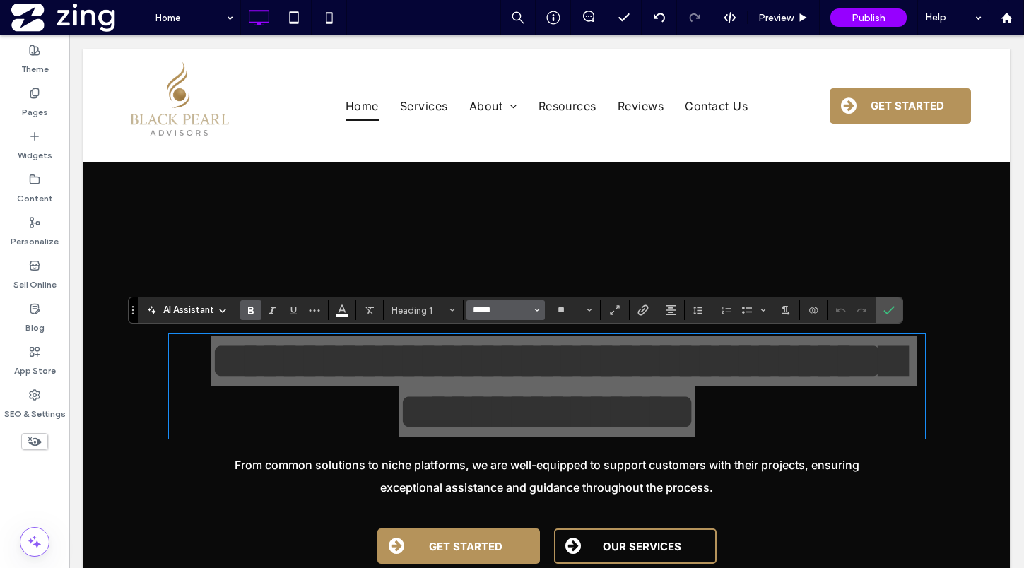
click at [490, 312] on input "*****" at bounding box center [501, 310] width 60 height 11
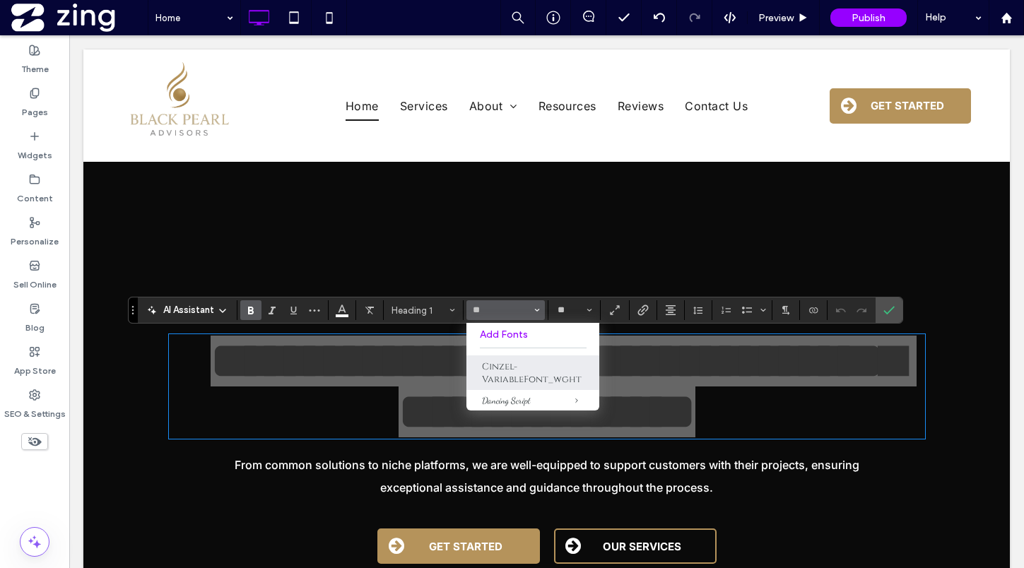
click at [515, 375] on label "Cinzel-VariableFont_wght" at bounding box center [532, 372] width 133 height 35
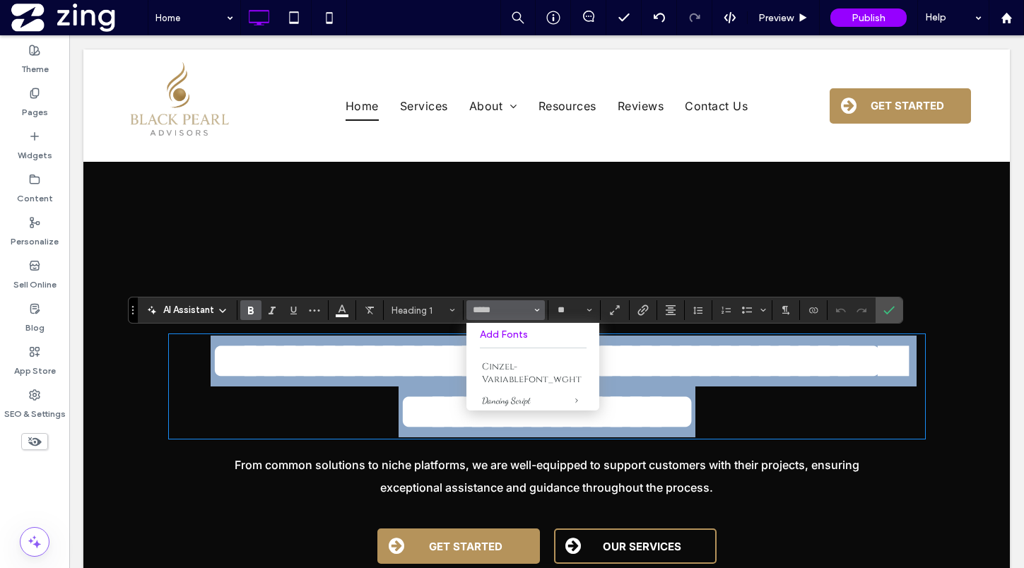
type input "**********"
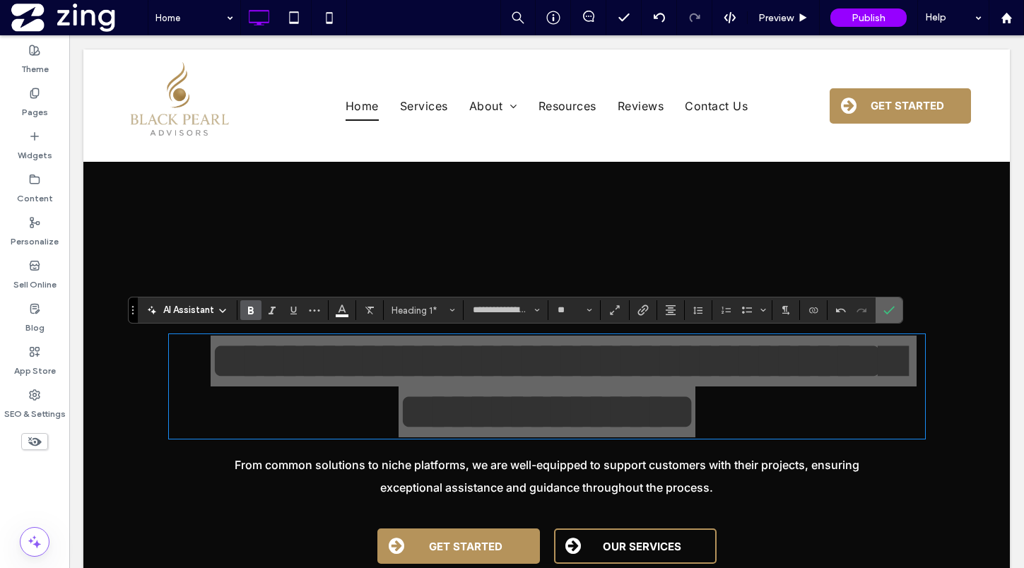
click at [883, 307] on icon "Confirm" at bounding box center [888, 310] width 11 height 11
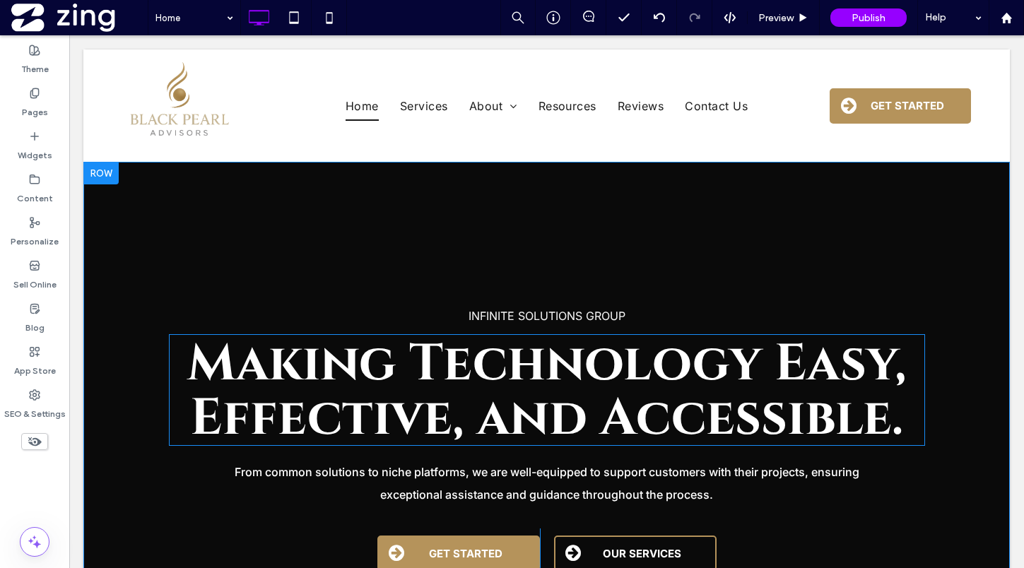
click at [625, 408] on span "Making Technology Easy, Effective, and Accessible." at bounding box center [546, 391] width 719 height 123
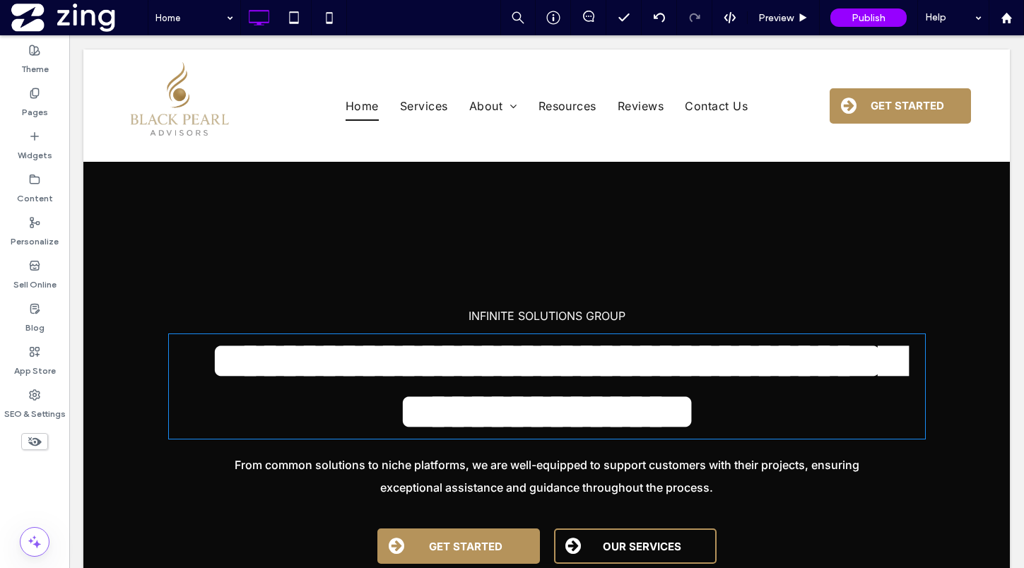
type input "**********"
type input "**"
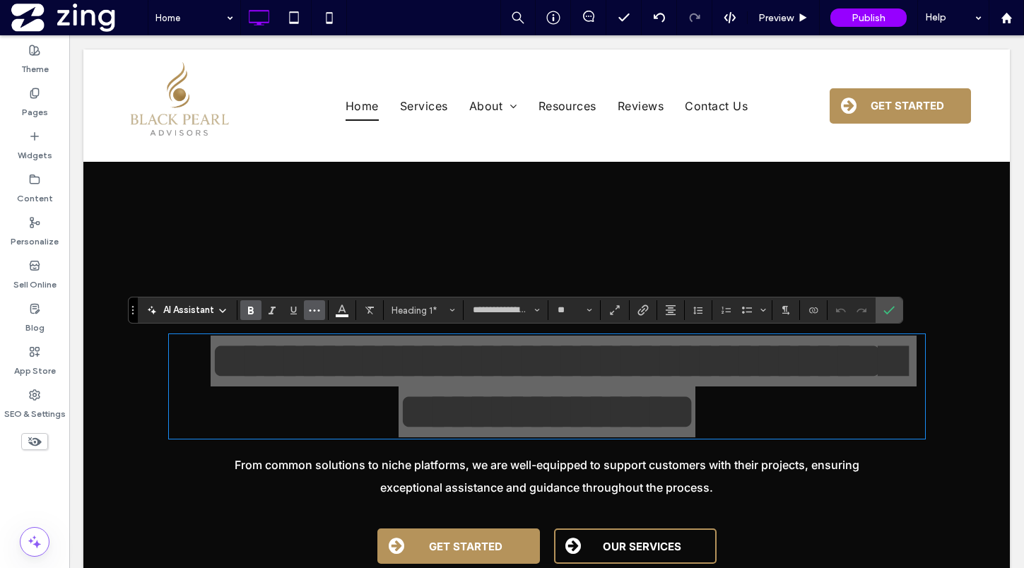
click at [312, 314] on icon "More" at bounding box center [314, 310] width 11 height 11
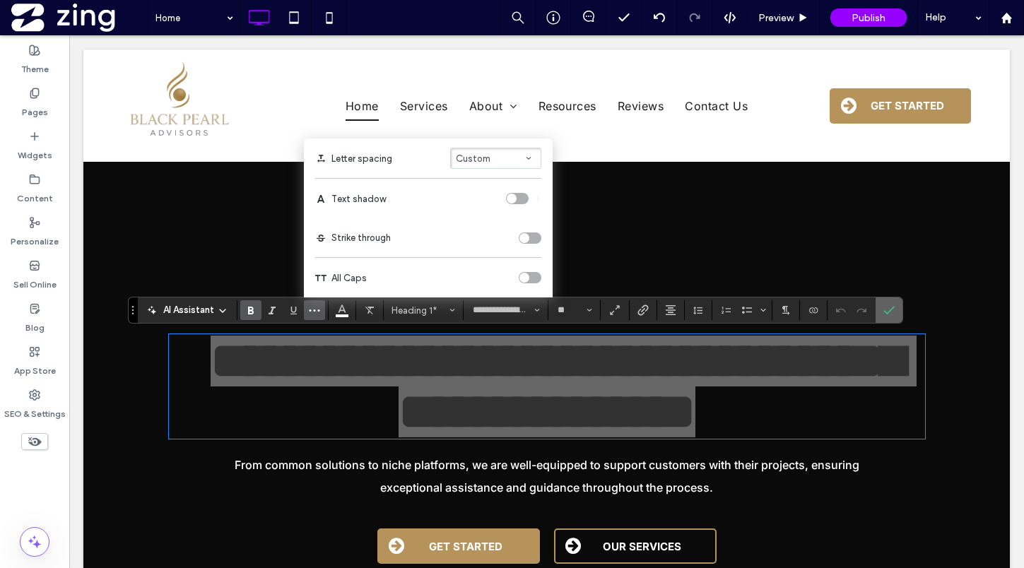
click at [887, 307] on icon "Confirm" at bounding box center [888, 310] width 11 height 11
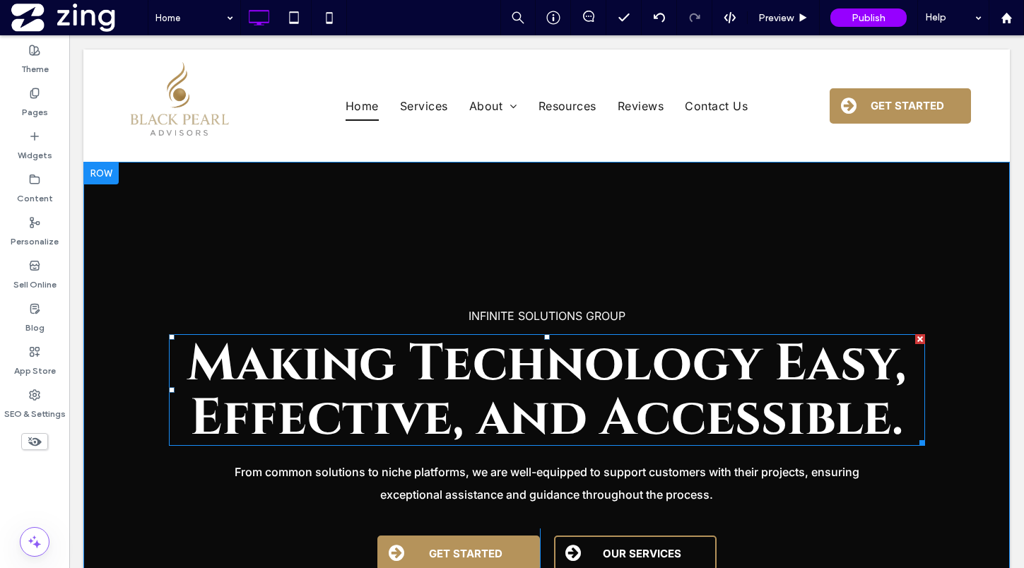
click at [806, 401] on span "Making Technology Easy, Effective, and Accessible." at bounding box center [546, 391] width 719 height 123
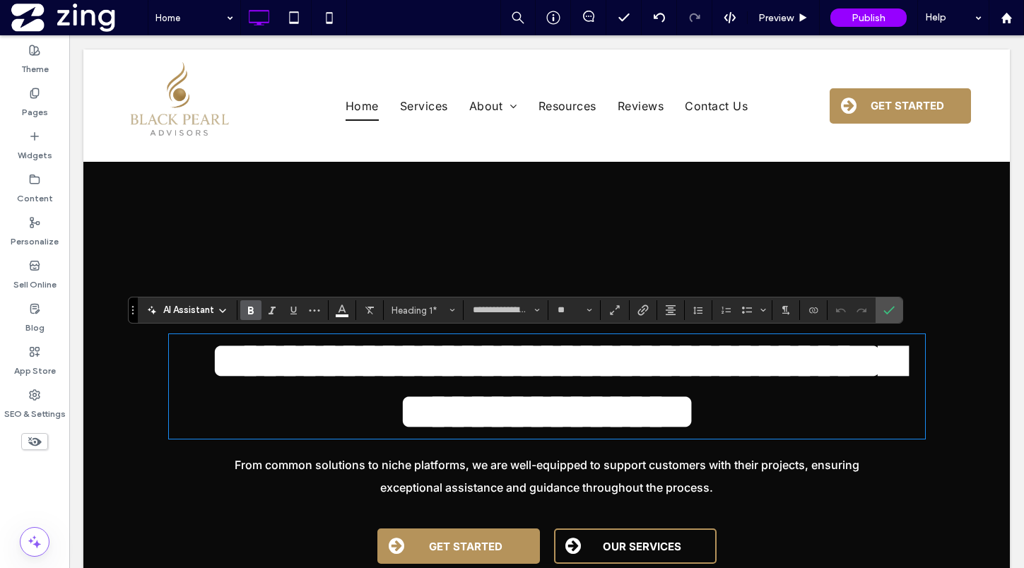
click at [869, 408] on span "**********" at bounding box center [557, 386] width 693 height 101
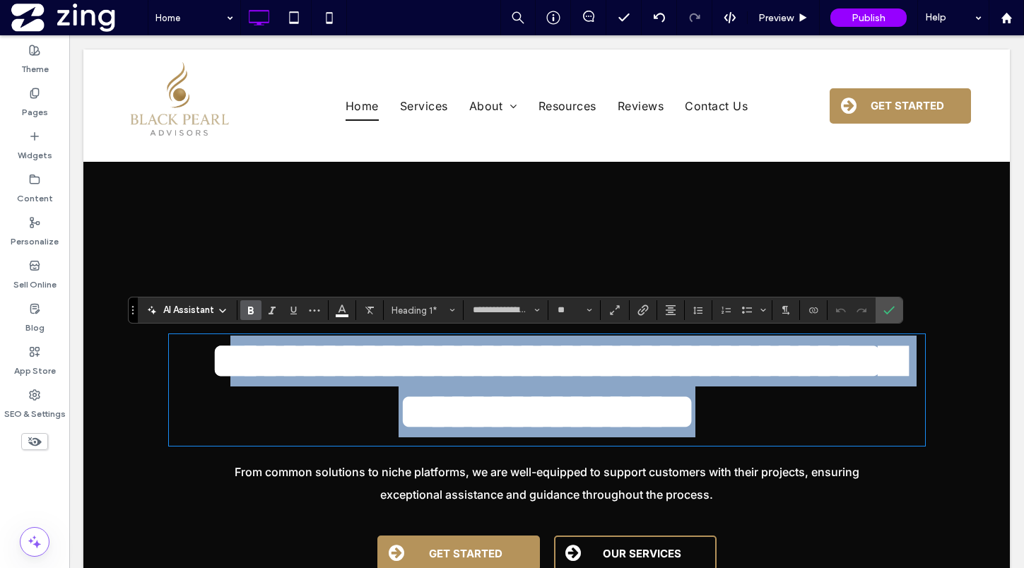
scroll to position [0, 0]
drag, startPoint x: 903, startPoint y: 411, endPoint x: 245, endPoint y: 356, distance: 660.9
click at [245, 356] on h1 "**********" at bounding box center [547, 387] width 756 height 102
type input "*****"
type input "**"
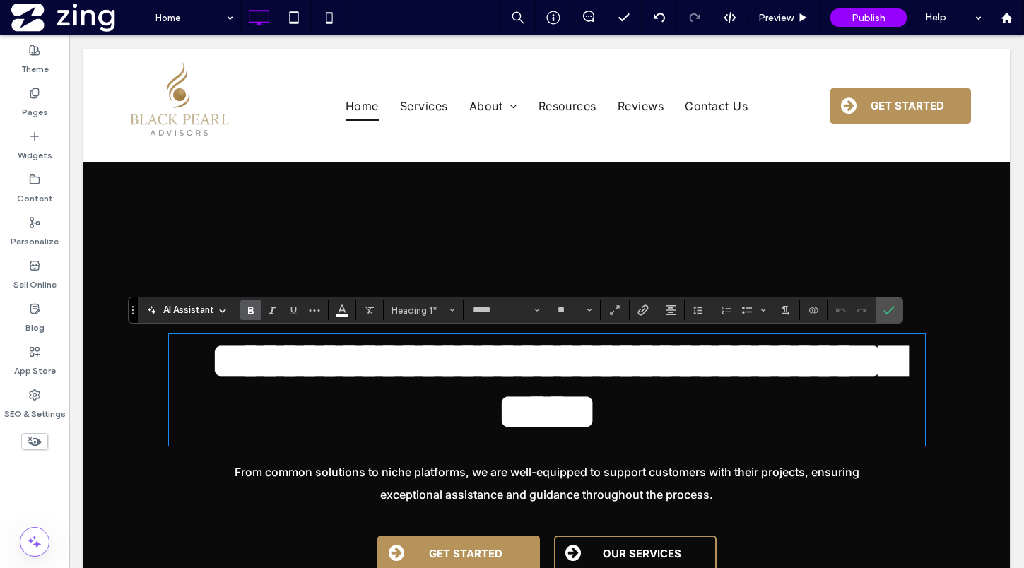
scroll to position [8, 0]
type input "**********"
type input "**"
click at [231, 358] on span "**********" at bounding box center [557, 386] width 693 height 101
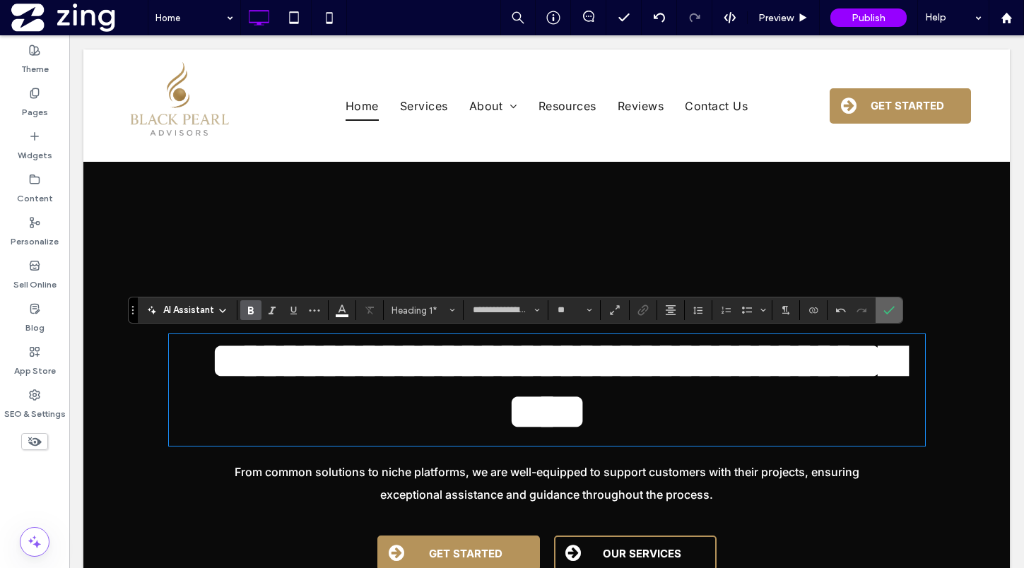
click at [890, 305] on icon "Confirm" at bounding box center [888, 310] width 11 height 11
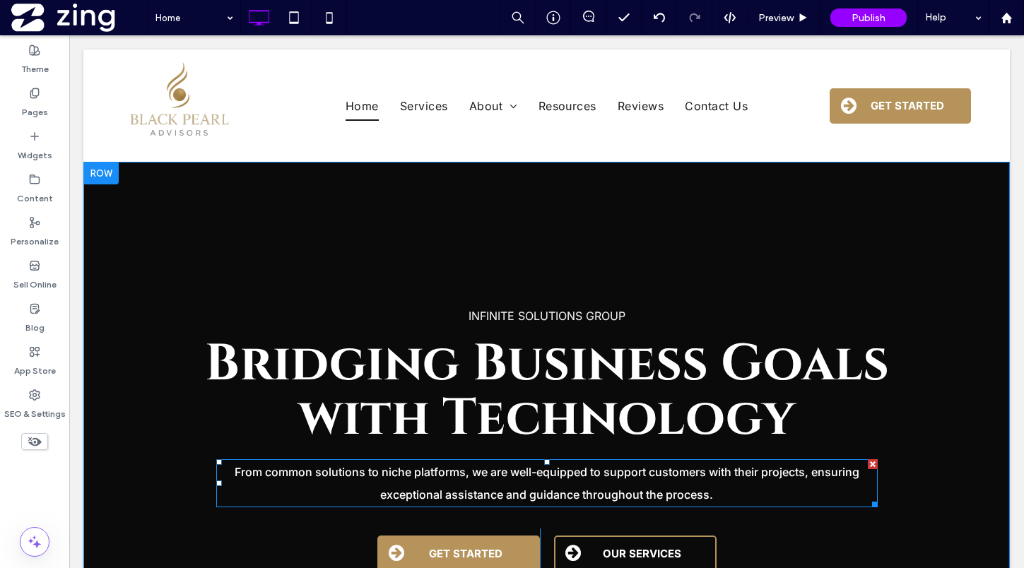
click at [460, 478] on span "From common solutions to niche platforms, we are well-equipped to support custo…" at bounding box center [547, 483] width 625 height 37
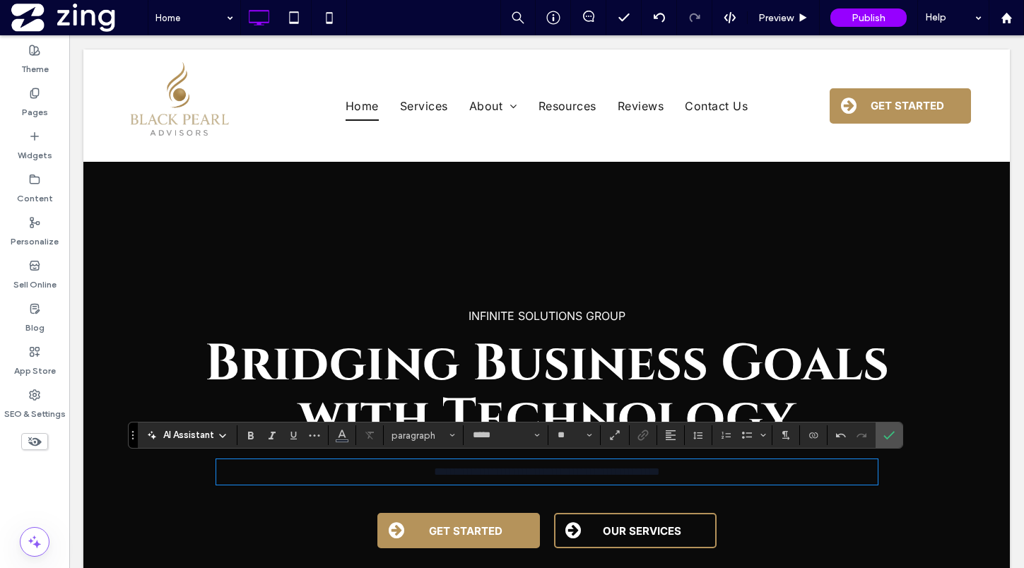
click at [460, 477] on span "**********" at bounding box center [547, 471] width 226 height 11
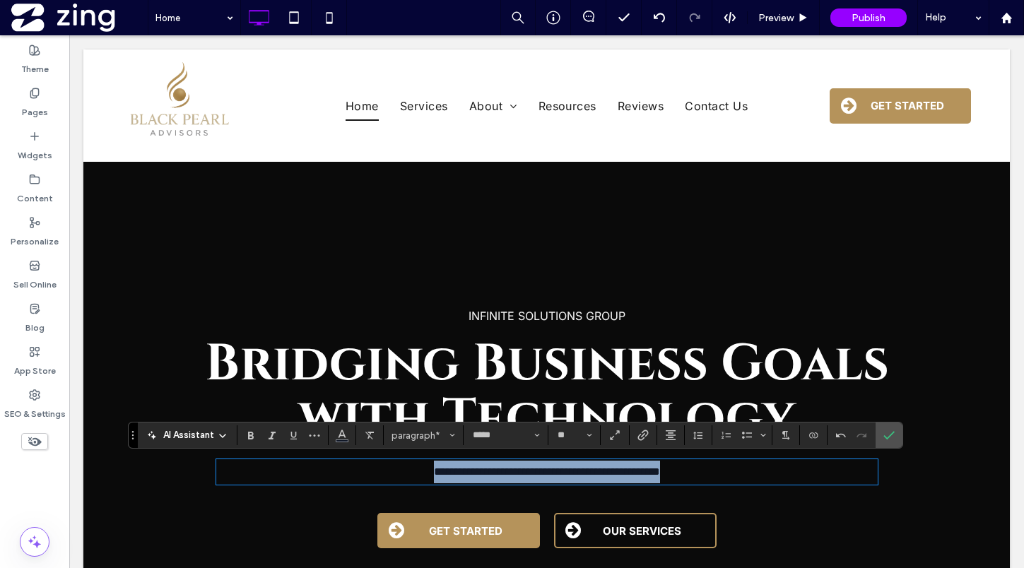
click at [460, 477] on span "**********" at bounding box center [547, 471] width 226 height 11
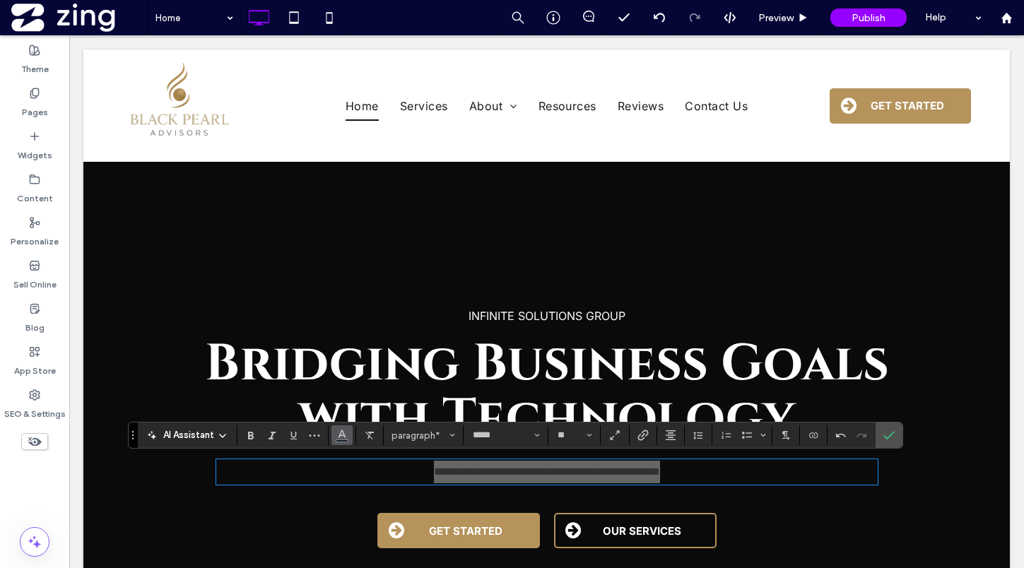
click at [344, 432] on icon "Color" at bounding box center [341, 433] width 11 height 11
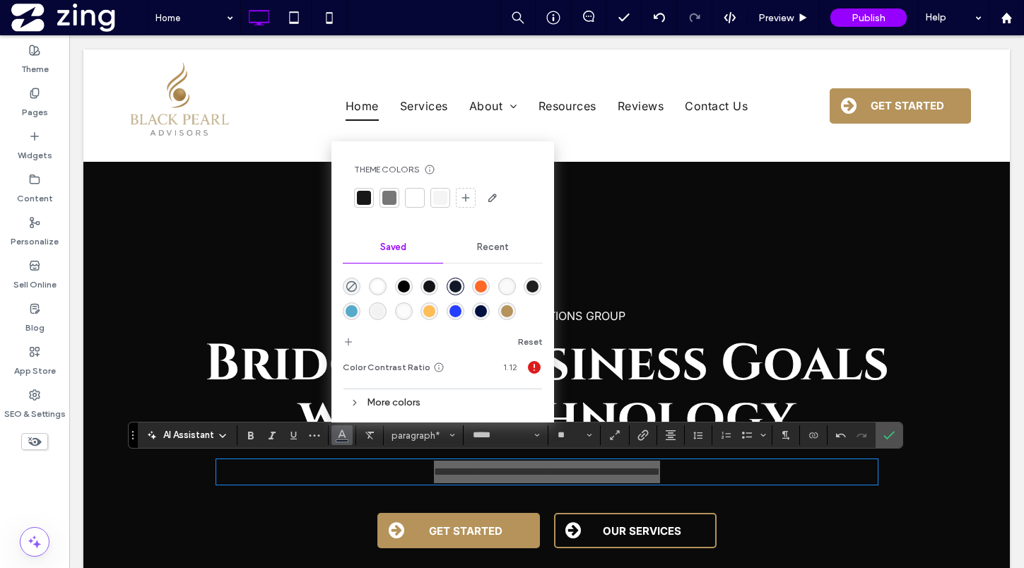
click at [413, 199] on div at bounding box center [415, 198] width 14 height 14
click at [519, 439] on input "*****" at bounding box center [501, 435] width 60 height 11
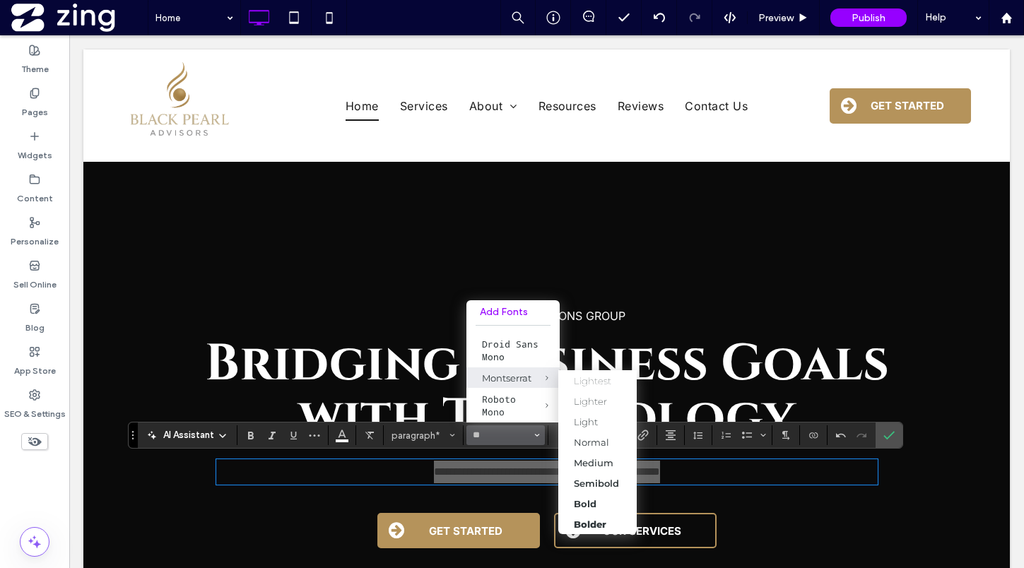
click at [524, 388] on span "Montserrat" at bounding box center [536, 377] width 47 height 20
type input "**********"
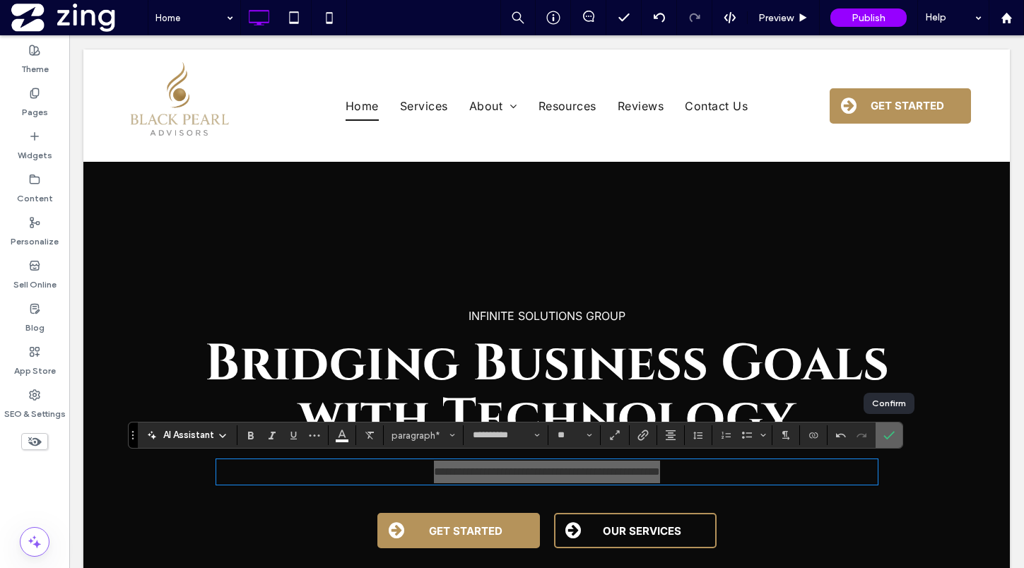
click at [886, 435] on icon "Confirm" at bounding box center [888, 435] width 11 height 11
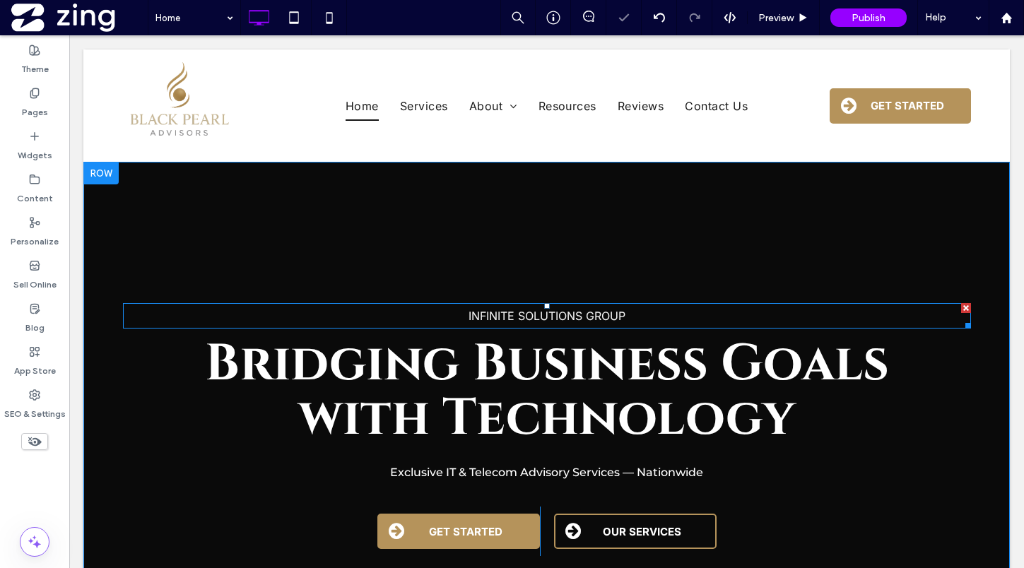
click at [965, 303] on div at bounding box center [966, 308] width 10 height 10
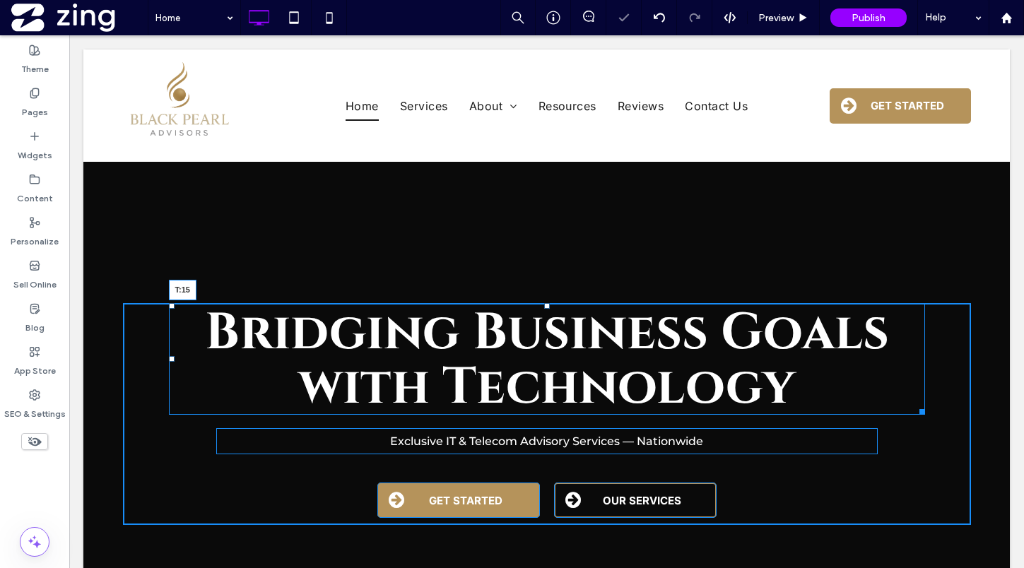
drag, startPoint x: 548, startPoint y: 305, endPoint x: 548, endPoint y: 317, distance: 12.0
click at [548, 309] on div at bounding box center [547, 306] width 6 height 6
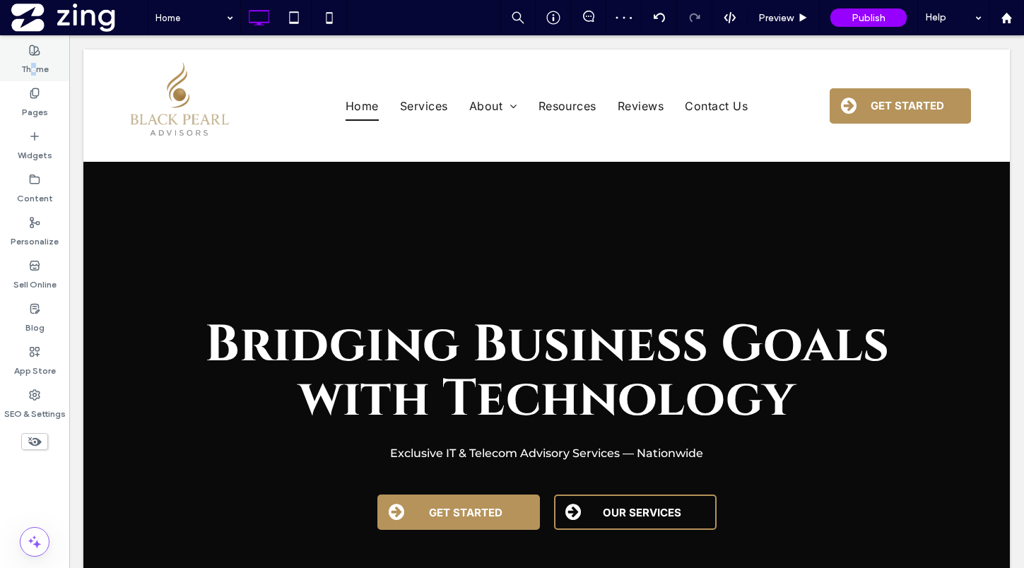
click at [33, 66] on label "Theme" at bounding box center [35, 66] width 28 height 20
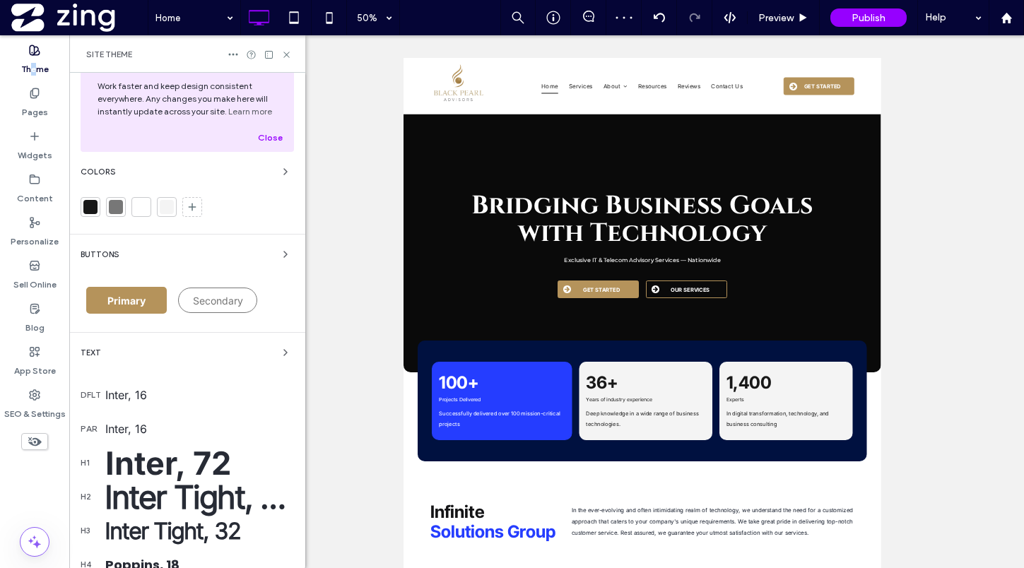
scroll to position [39, 0]
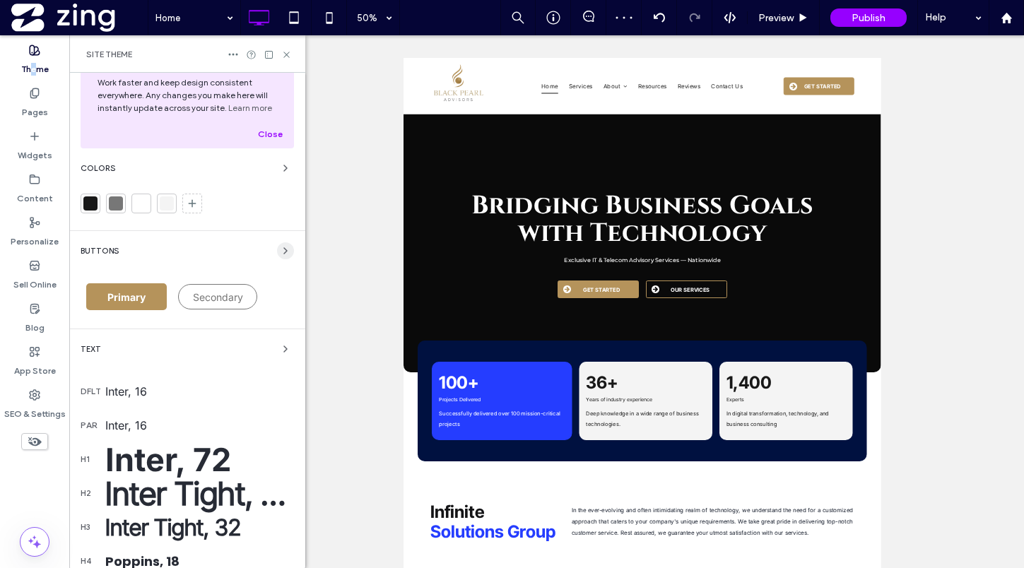
click at [280, 254] on icon "button" at bounding box center [285, 250] width 11 height 11
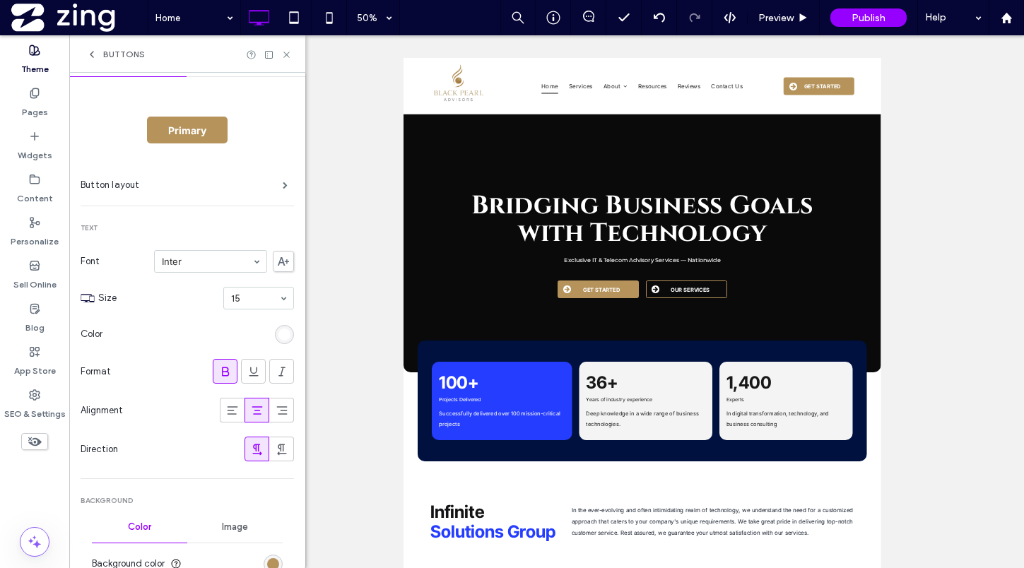
click at [280, 326] on div "rgb(255, 255, 255)" at bounding box center [284, 334] width 19 height 19
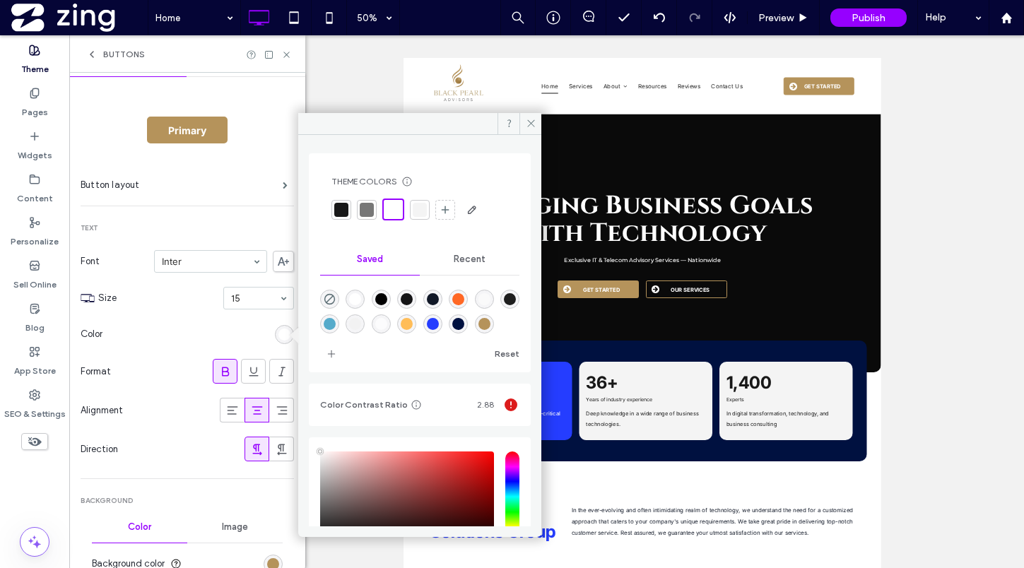
click at [346, 208] on div at bounding box center [341, 210] width 14 height 14
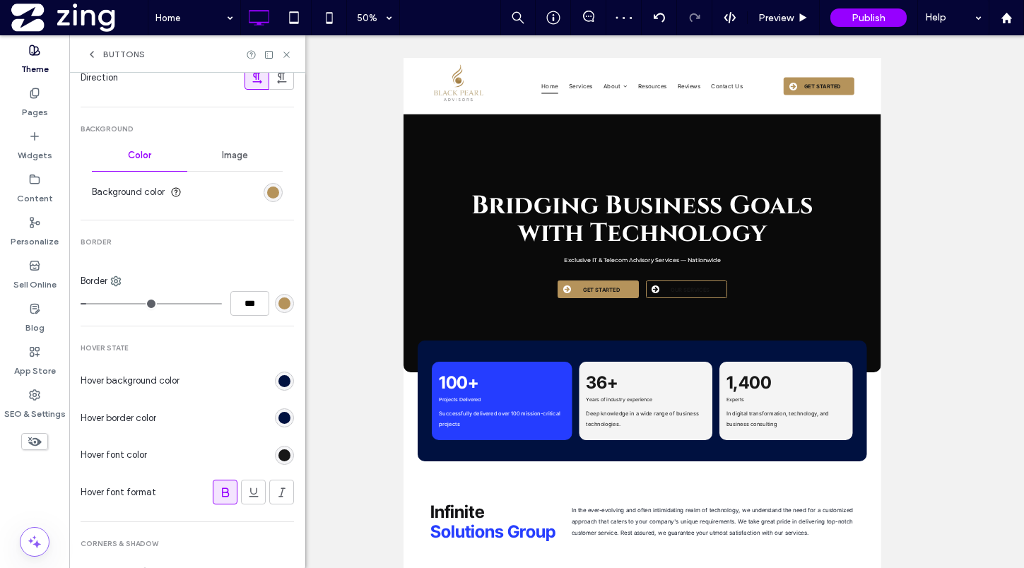
scroll to position [411, 0]
click at [279, 380] on div "rgb(0, 17, 64)" at bounding box center [284, 381] width 12 height 12
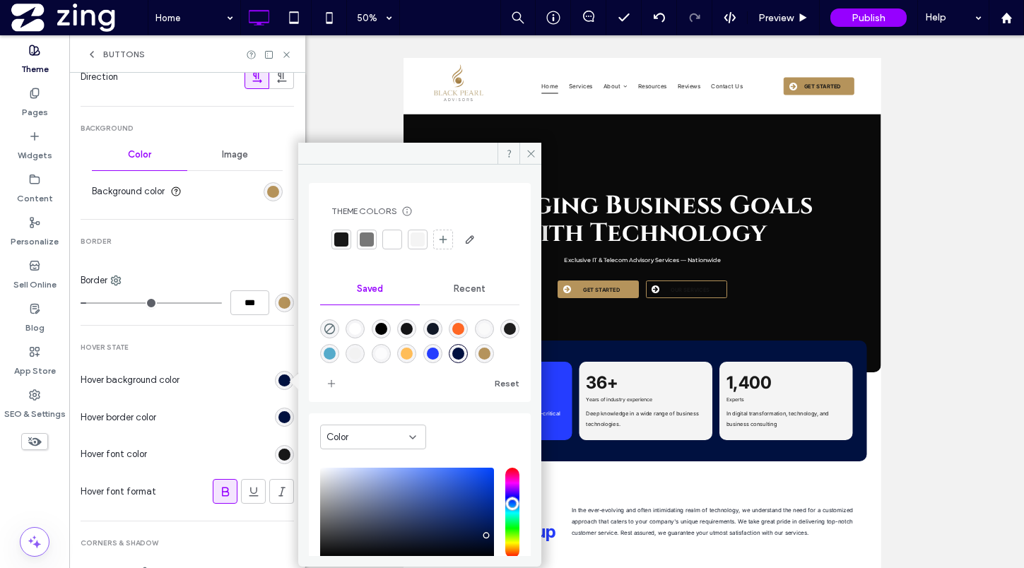
click at [338, 237] on div at bounding box center [341, 239] width 14 height 14
click at [278, 415] on div "rgb(0, 17, 64)" at bounding box center [284, 417] width 12 height 12
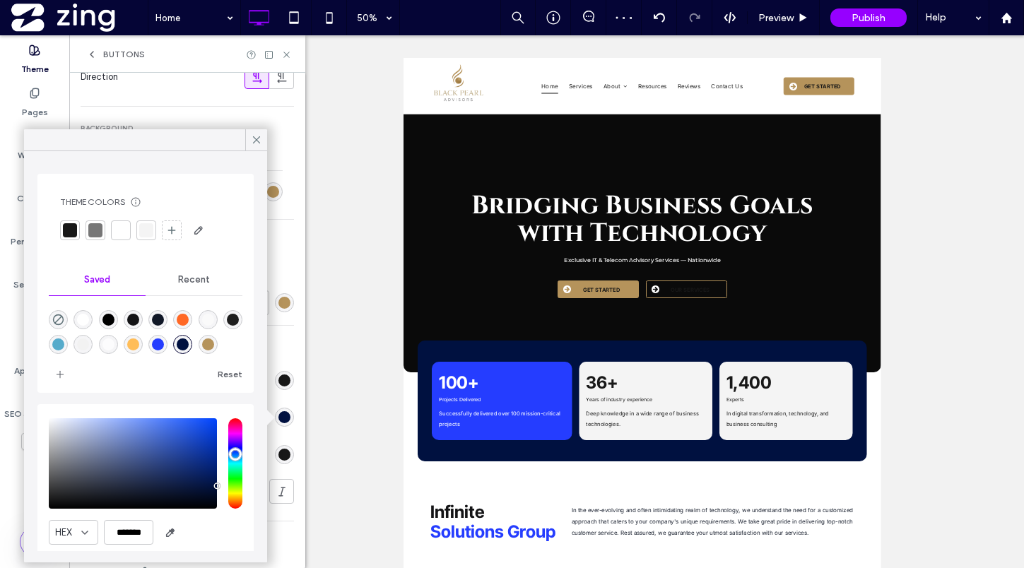
click at [74, 231] on div at bounding box center [70, 230] width 14 height 14
click at [261, 137] on icon at bounding box center [256, 140] width 13 height 13
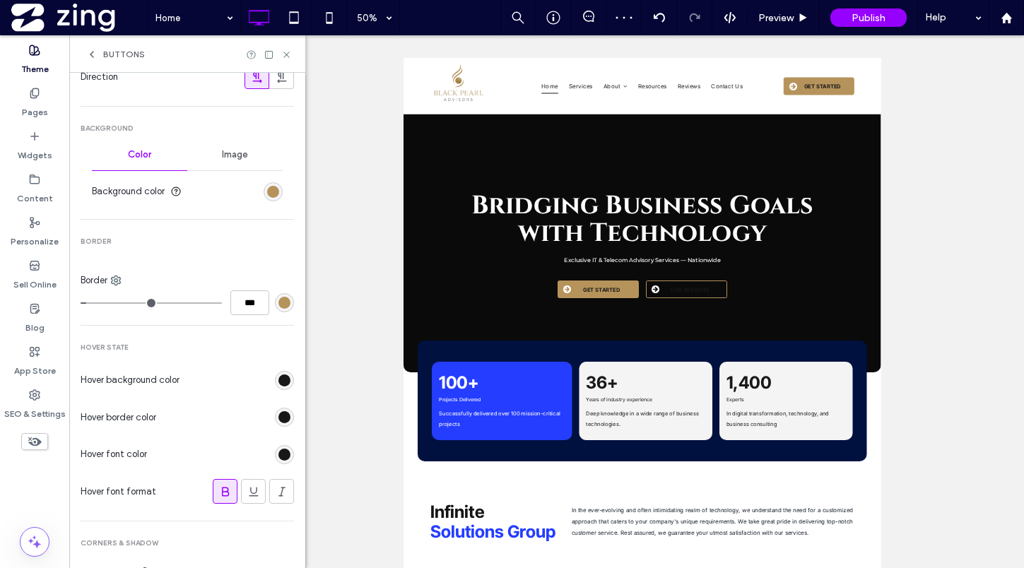
click at [278, 445] on div "rgb(24, 24, 24)" at bounding box center [284, 454] width 19 height 19
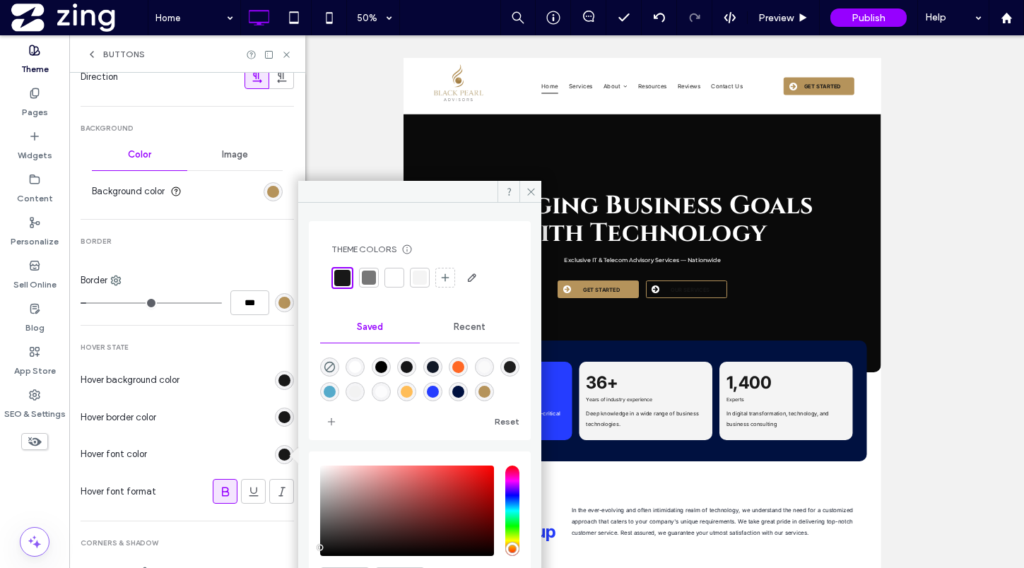
click at [346, 278] on div at bounding box center [342, 278] width 16 height 16
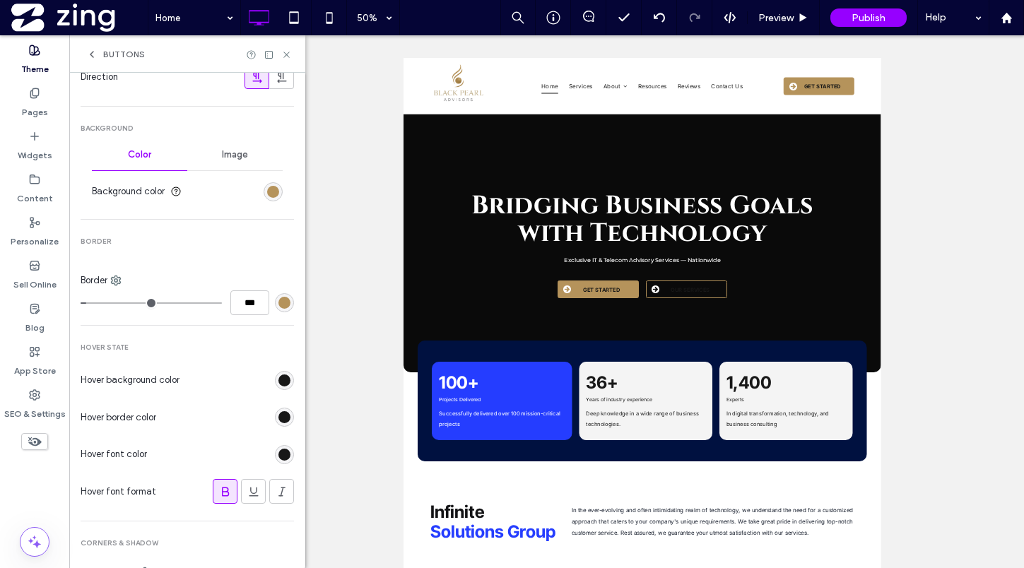
scroll to position [510, 0]
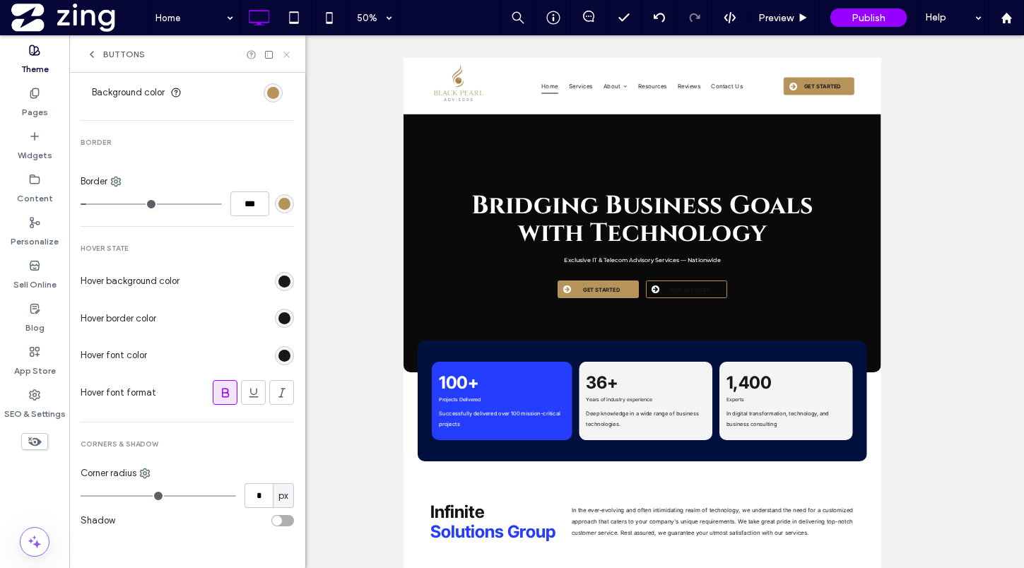
click at [283, 53] on icon at bounding box center [286, 54] width 11 height 11
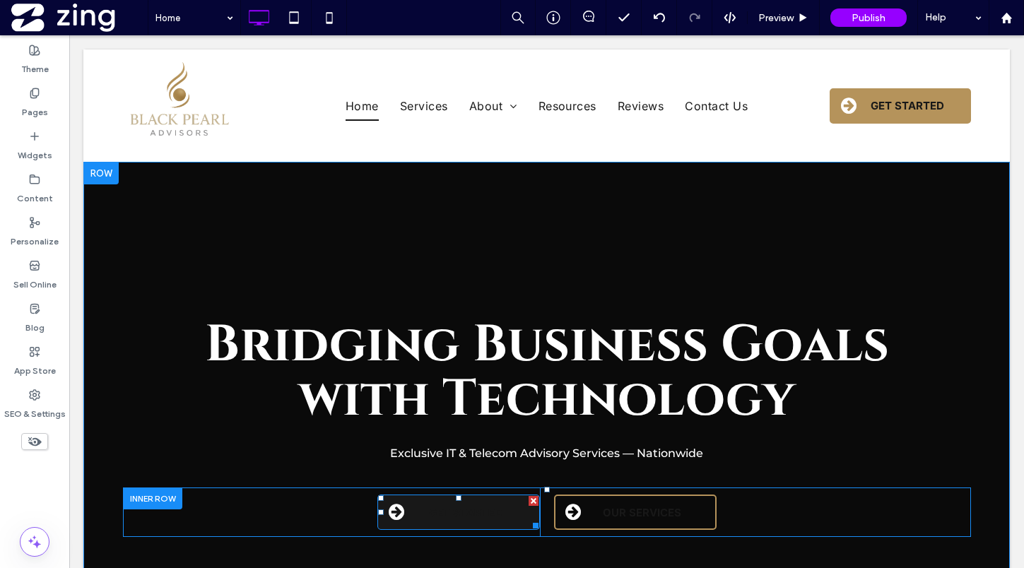
click at [453, 513] on span "GET STARTED" at bounding box center [465, 512] width 73 height 13
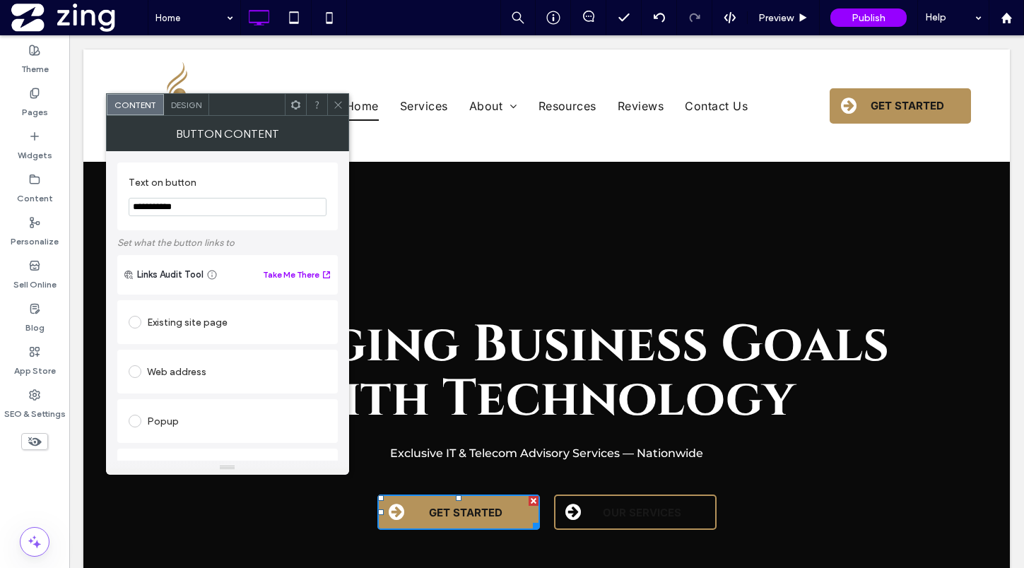
click at [333, 109] on icon at bounding box center [338, 105] width 11 height 11
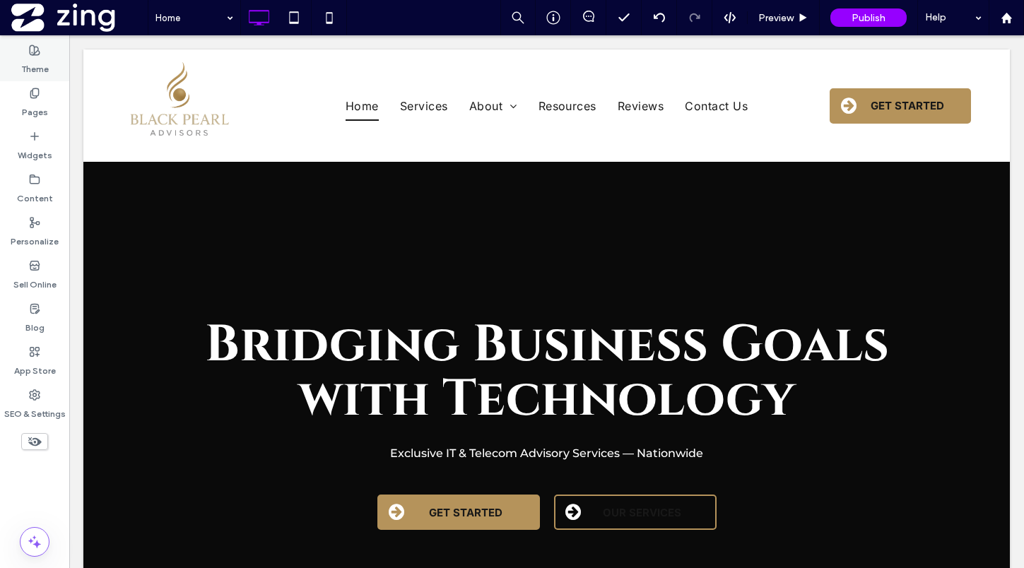
click at [40, 62] on label "Theme" at bounding box center [35, 66] width 28 height 20
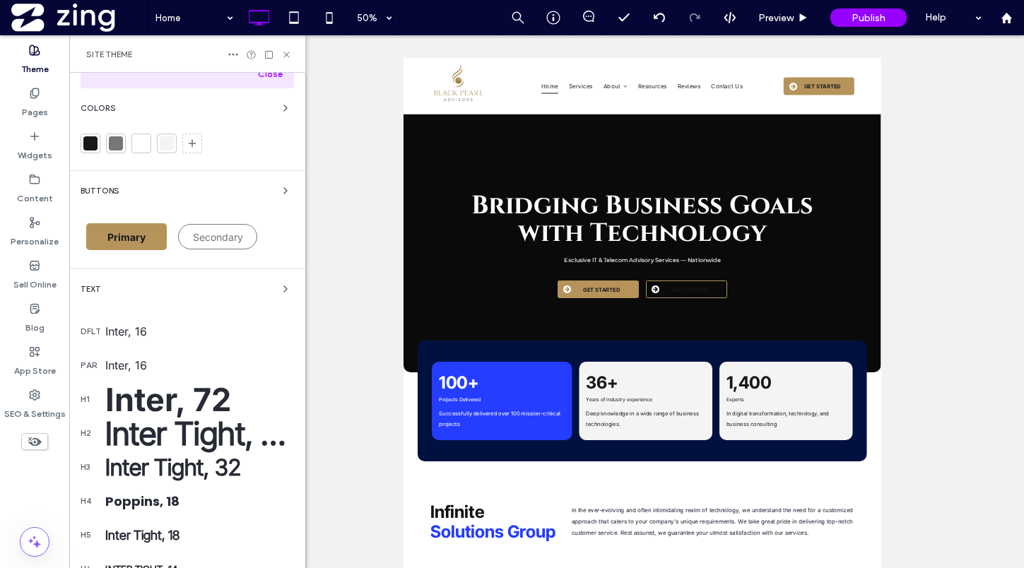
scroll to position [107, 0]
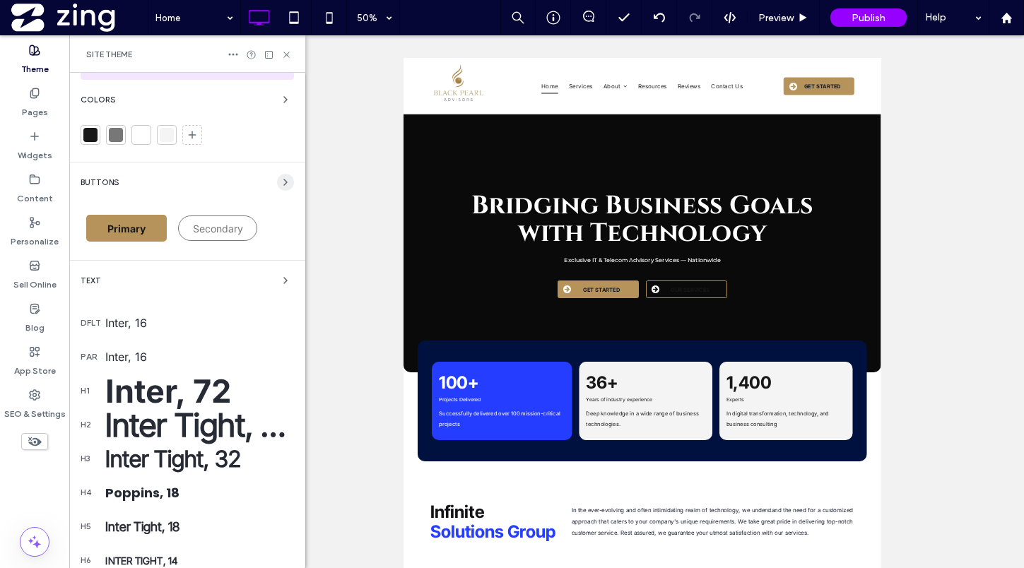
click at [280, 184] on icon "button" at bounding box center [285, 182] width 11 height 11
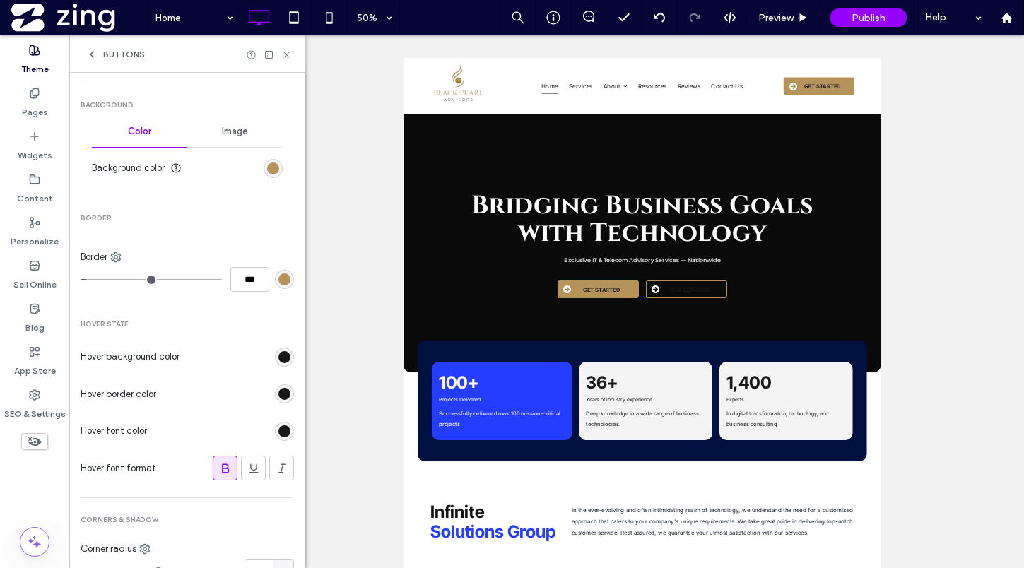
scroll to position [454, 0]
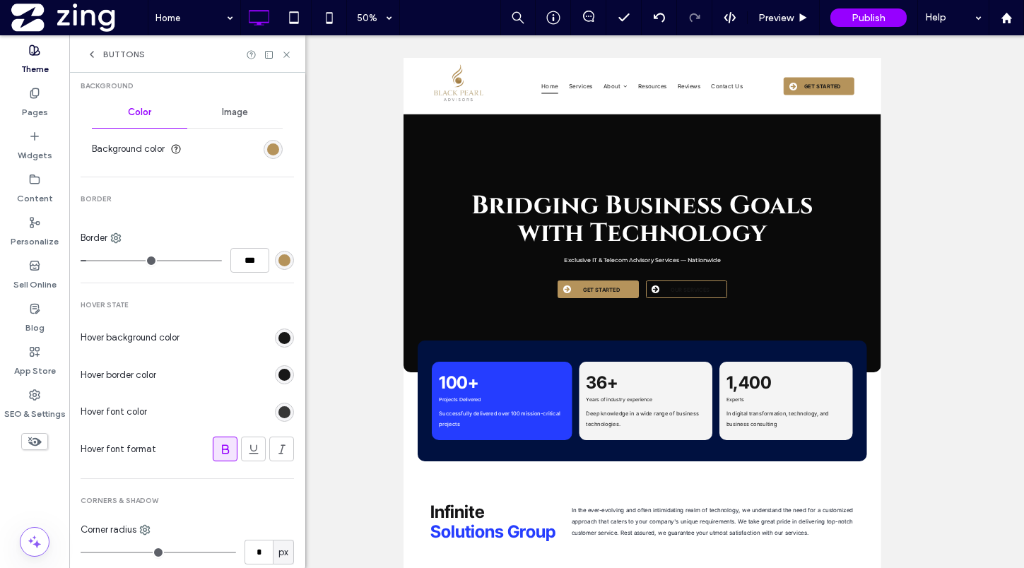
click at [278, 413] on div "rgb(24, 24, 24)" at bounding box center [284, 412] width 12 height 12
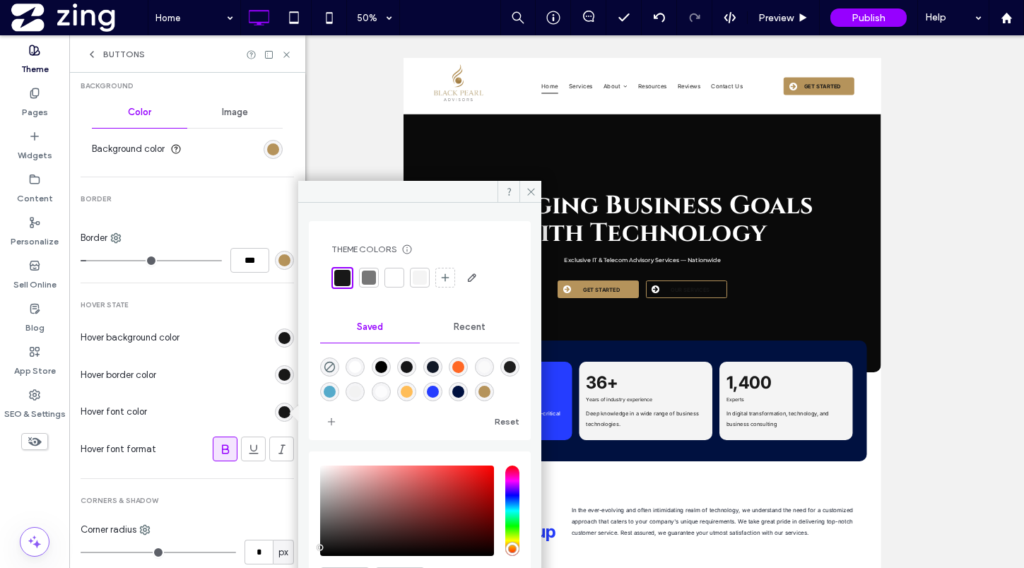
click at [404, 278] on div at bounding box center [419, 277] width 177 height 23
click at [391, 281] on div at bounding box center [394, 278] width 14 height 14
click at [285, 52] on use at bounding box center [286, 55] width 6 height 6
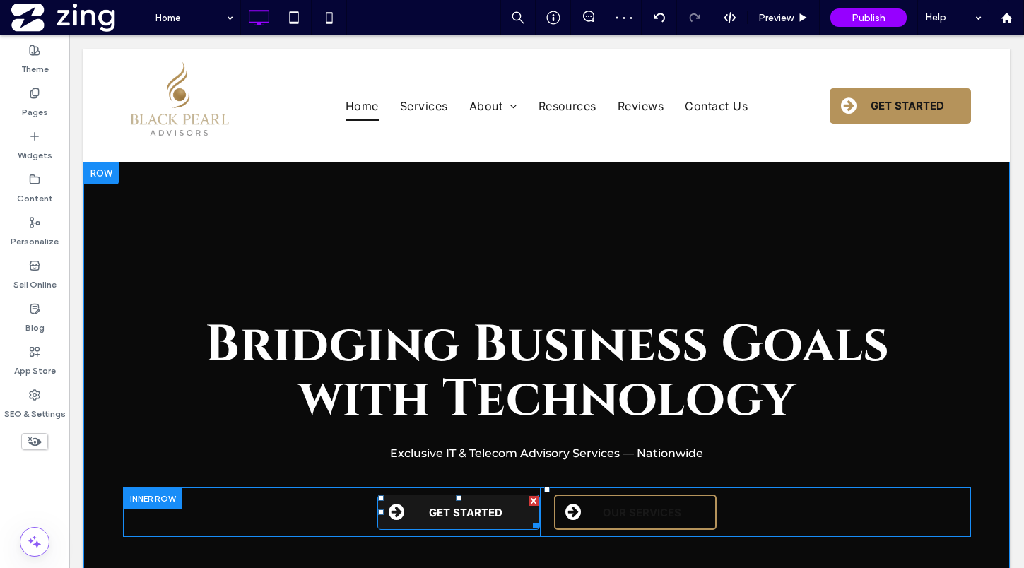
click at [455, 503] on link "GET STARTED" at bounding box center [458, 512] width 163 height 35
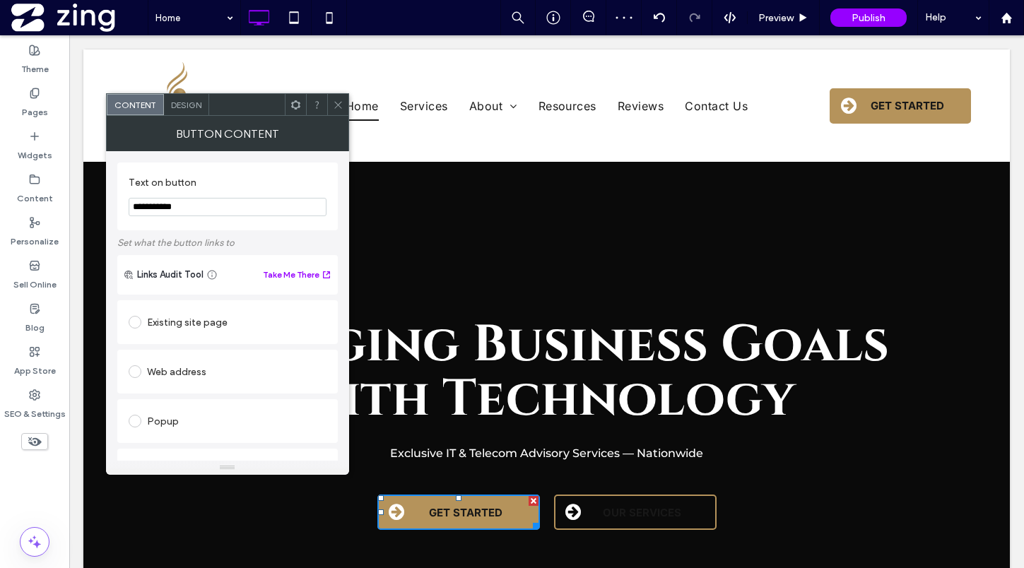
click at [194, 106] on span "Design" at bounding box center [186, 105] width 30 height 11
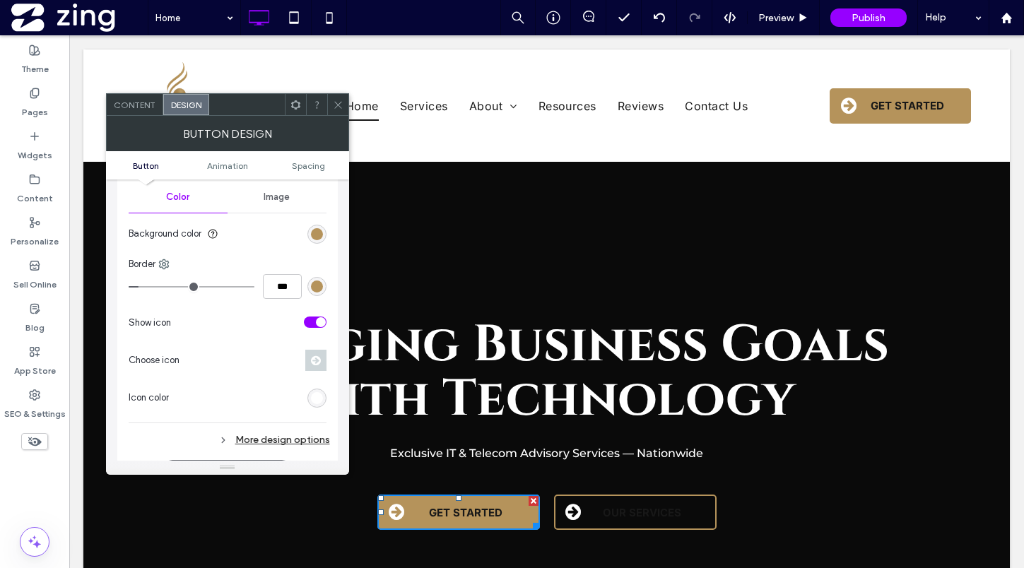
scroll to position [384, 0]
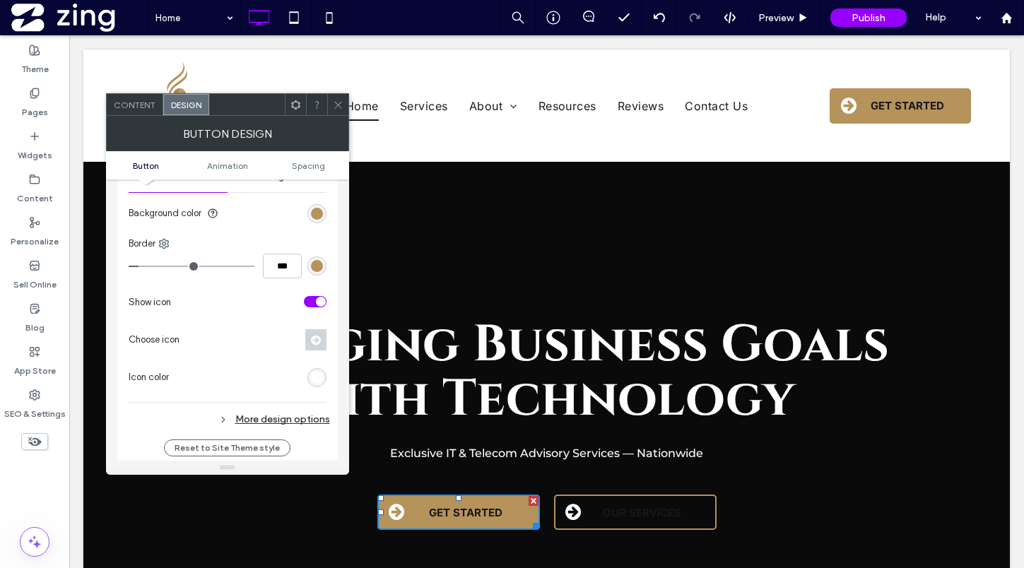
click at [316, 372] on div "rgb(255, 255, 255)" at bounding box center [317, 378] width 12 height 12
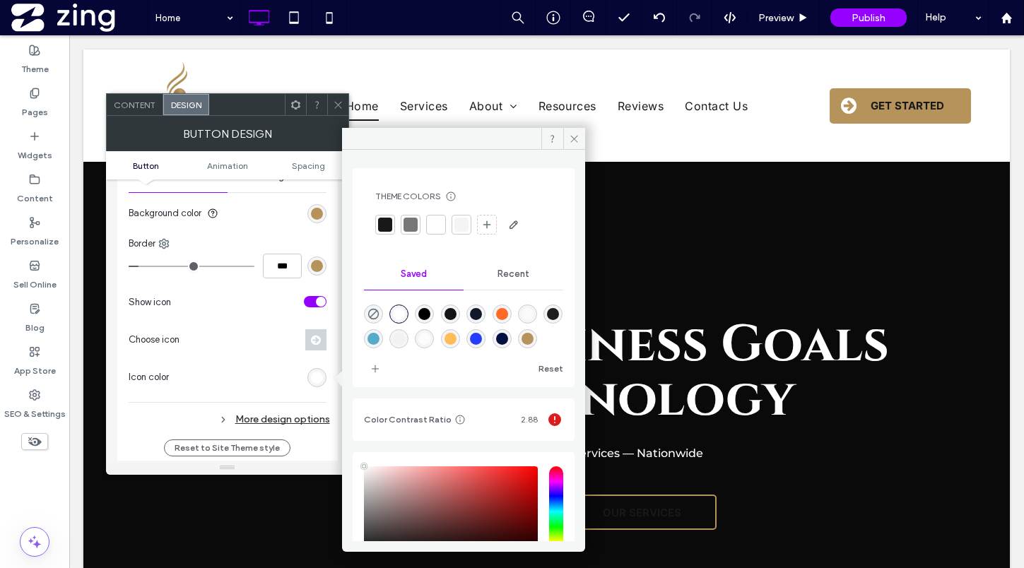
click at [387, 224] on div at bounding box center [385, 225] width 14 height 14
click at [334, 105] on icon at bounding box center [338, 105] width 11 height 11
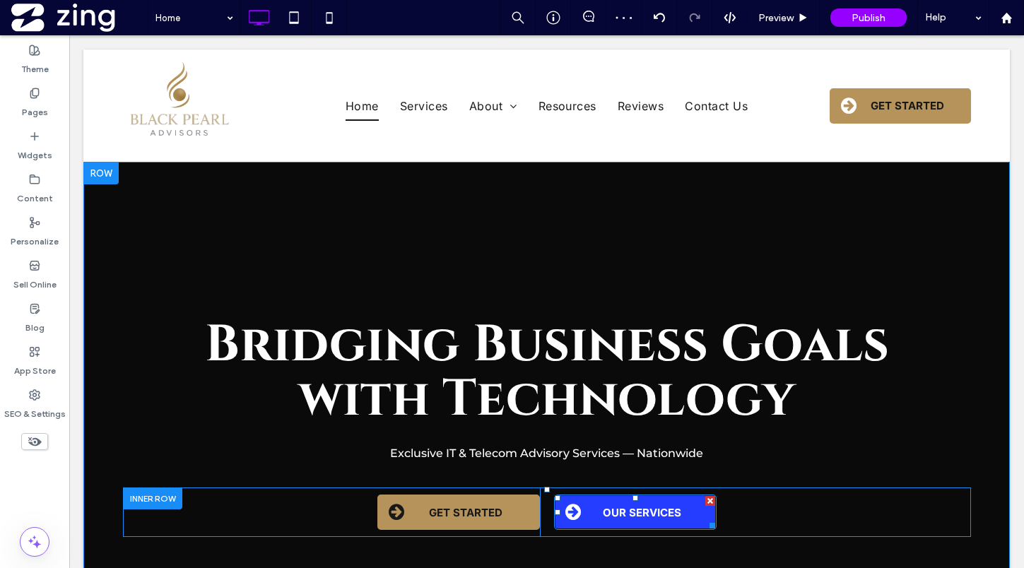
click at [620, 507] on span "OUR SERVICES" at bounding box center [642, 512] width 78 height 13
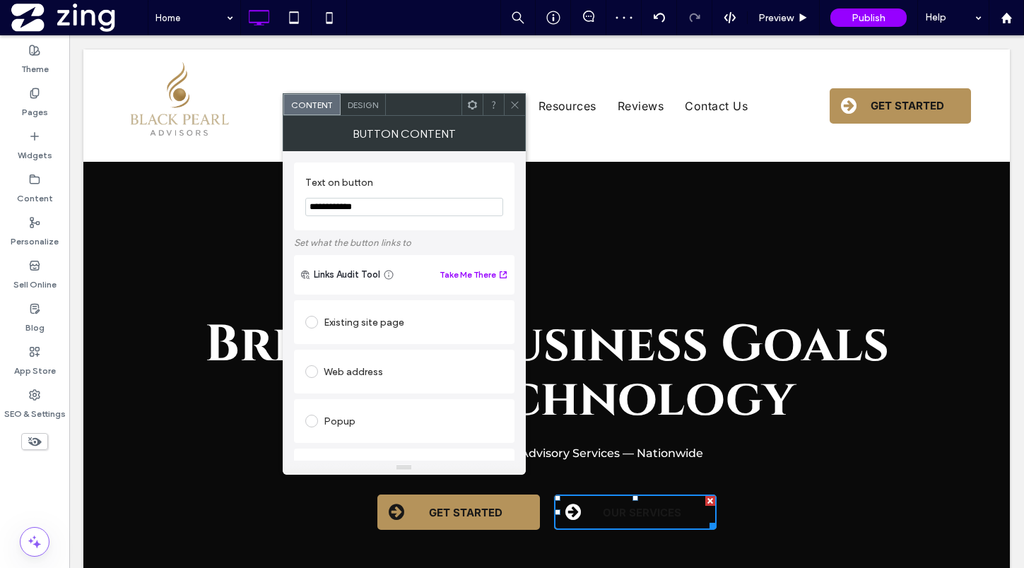
click at [367, 104] on span "Design" at bounding box center [363, 105] width 30 height 11
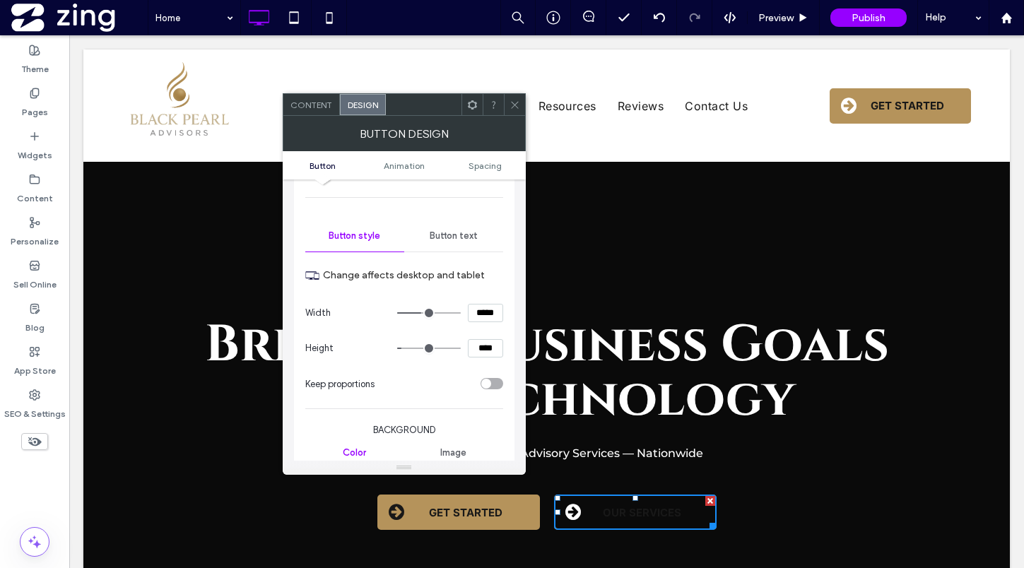
scroll to position [111, 0]
click at [444, 216] on div "Primary Secondary Button layout Button style Button text Change affects desktop…" at bounding box center [404, 411] width 198 height 649
click at [444, 230] on span "Button text" at bounding box center [454, 232] width 48 height 11
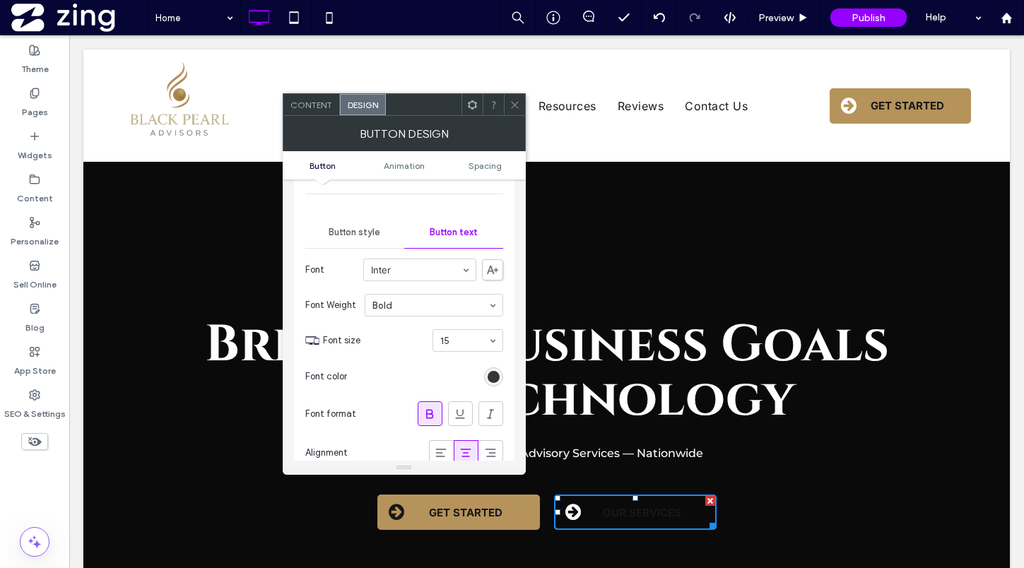
click at [491, 379] on div "rgb(24, 24, 24)" at bounding box center [494, 377] width 12 height 12
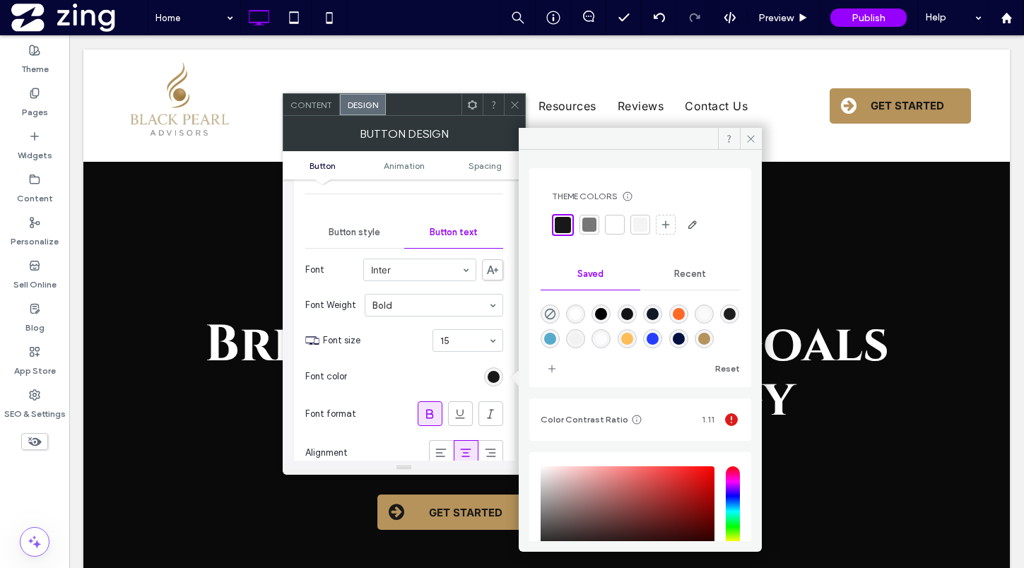
click at [620, 226] on div at bounding box center [615, 225] width 14 height 14
click at [515, 104] on icon at bounding box center [515, 105] width 11 height 11
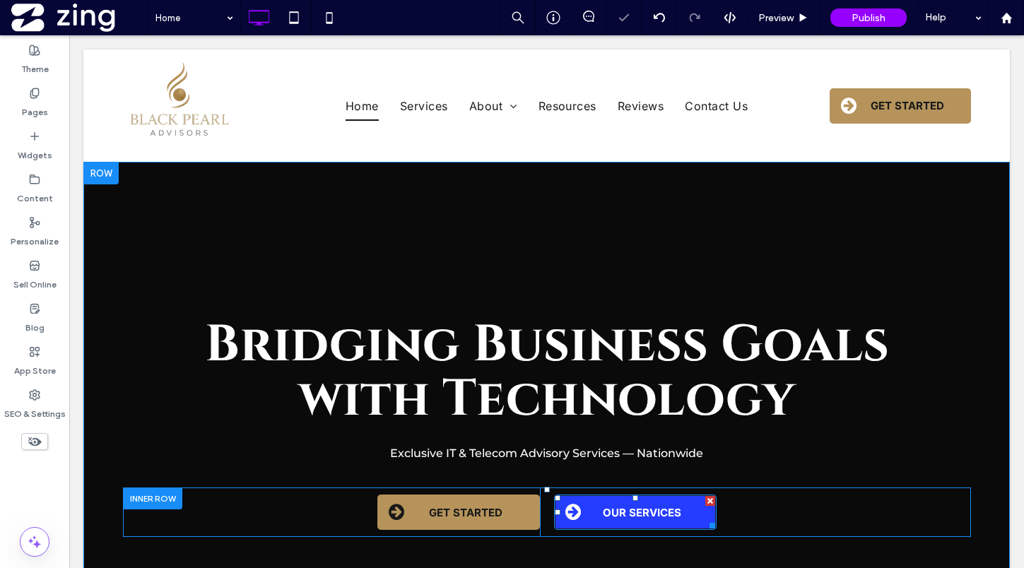
click at [605, 522] on link "OUR SERVICES" at bounding box center [635, 512] width 163 height 35
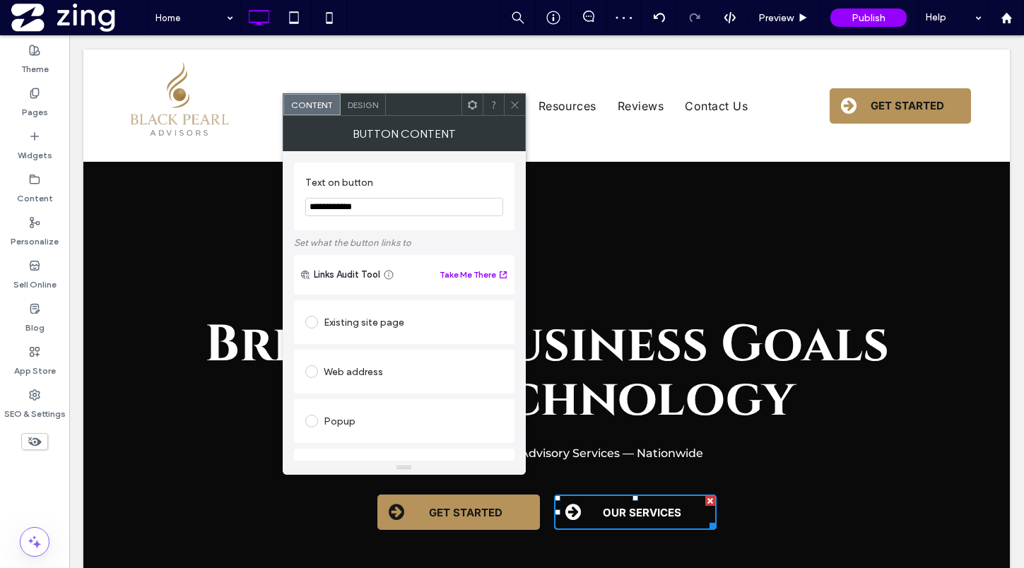
click at [365, 101] on span "Design" at bounding box center [363, 105] width 30 height 11
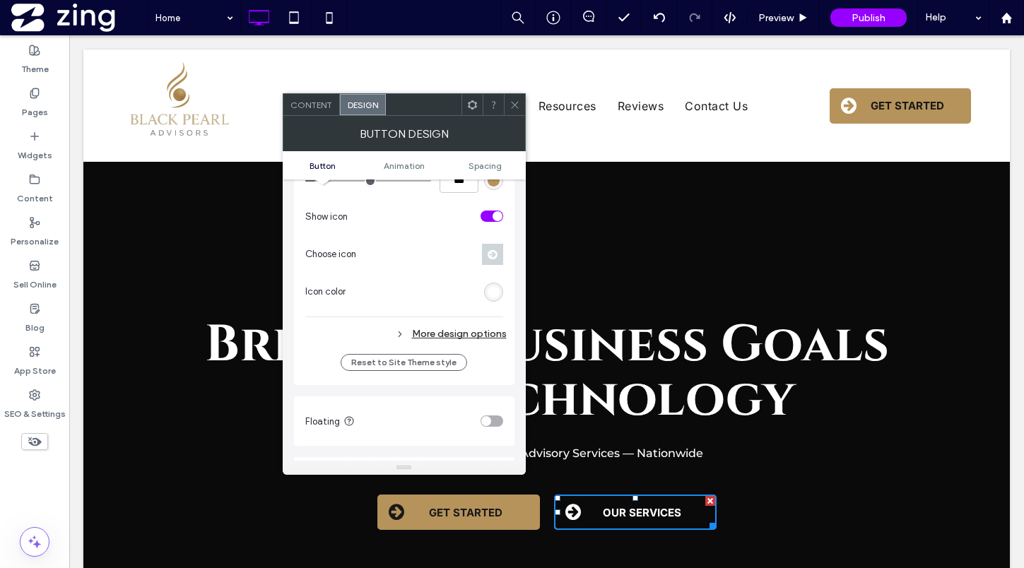
scroll to position [547, 0]
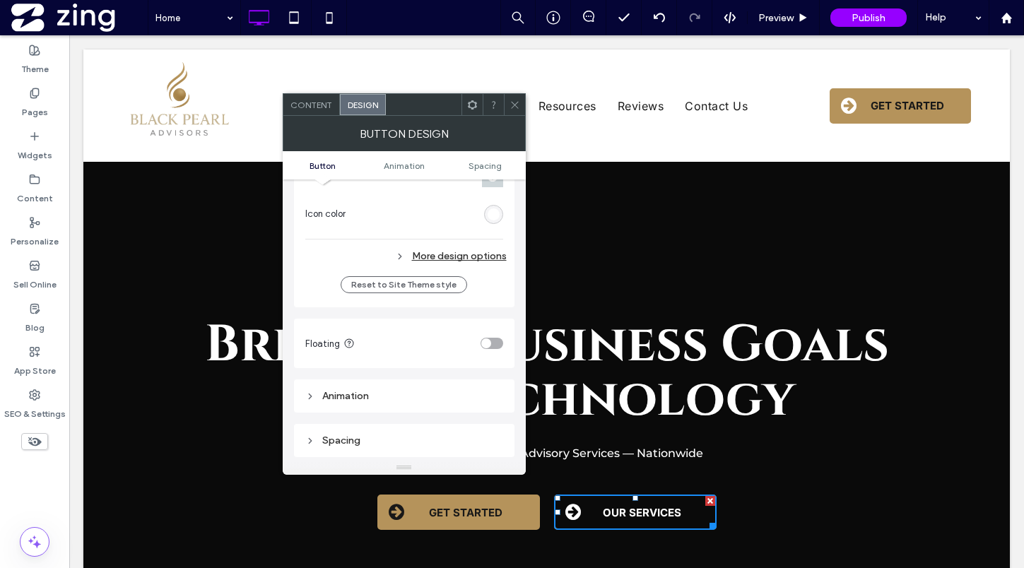
click at [466, 253] on div "More design options" at bounding box center [405, 256] width 201 height 19
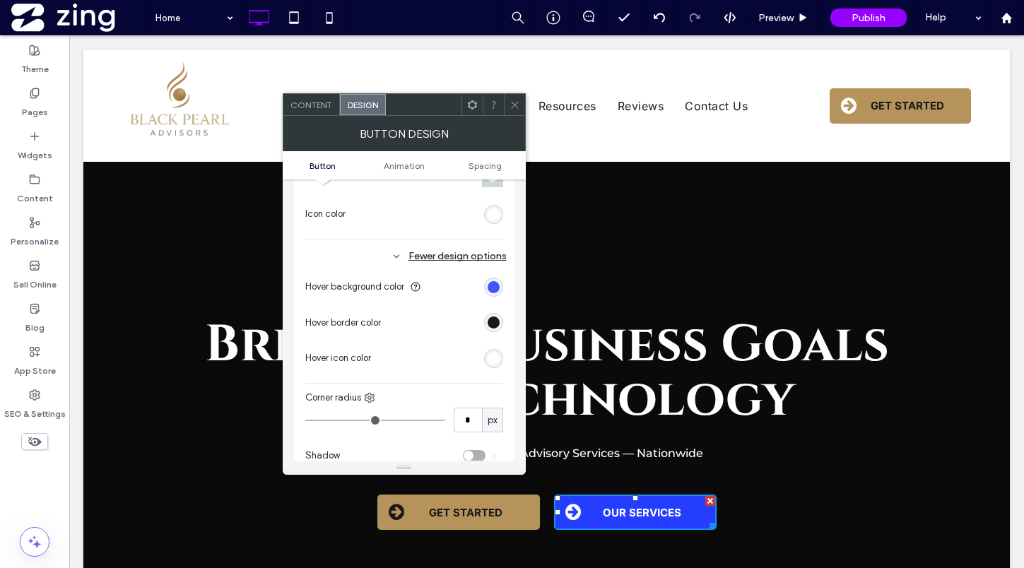
click at [491, 283] on div "rgb(37, 61, 255)" at bounding box center [494, 287] width 12 height 12
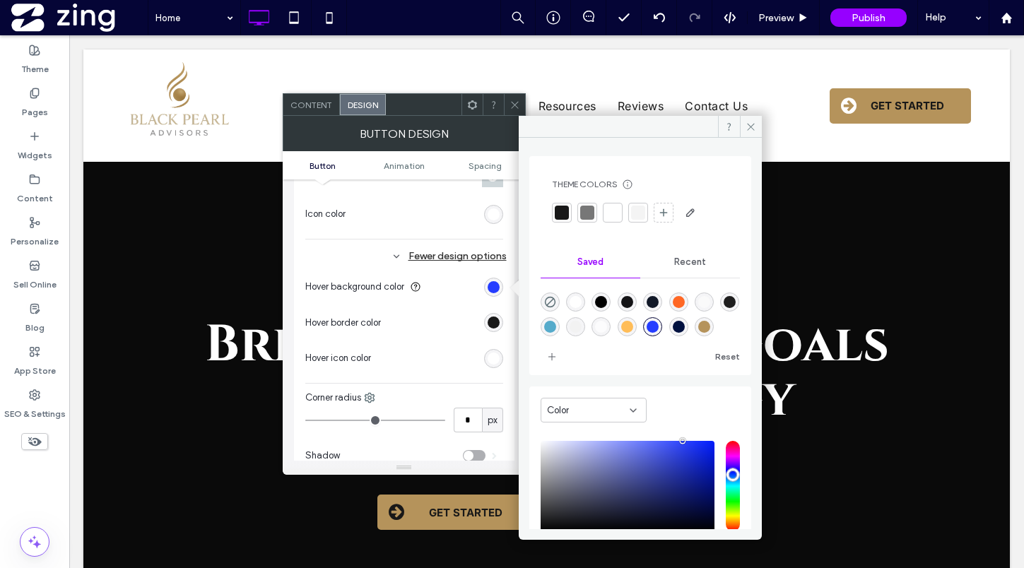
scroll to position [23, 0]
click at [698, 329] on div "rgba(181,147,91,1)" at bounding box center [704, 327] width 12 height 12
type input "*******"
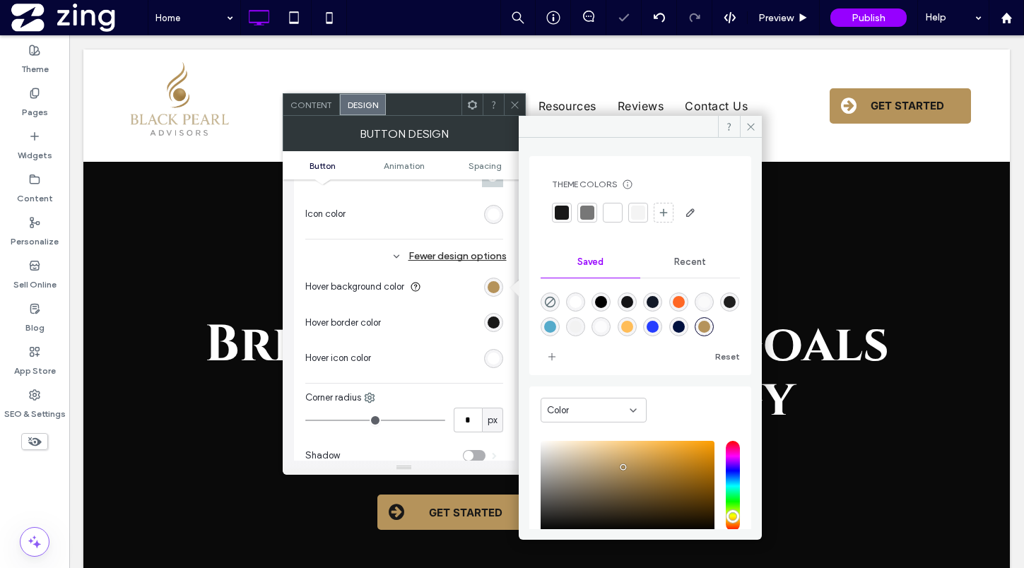
click at [510, 104] on icon at bounding box center [515, 105] width 11 height 11
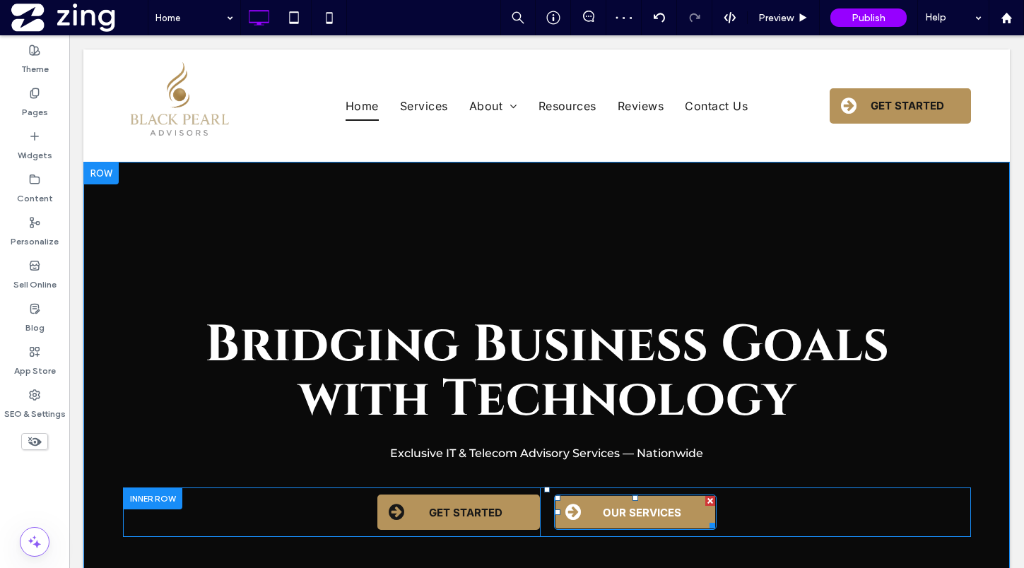
click at [616, 520] on link "OUR SERVICES" at bounding box center [635, 512] width 163 height 35
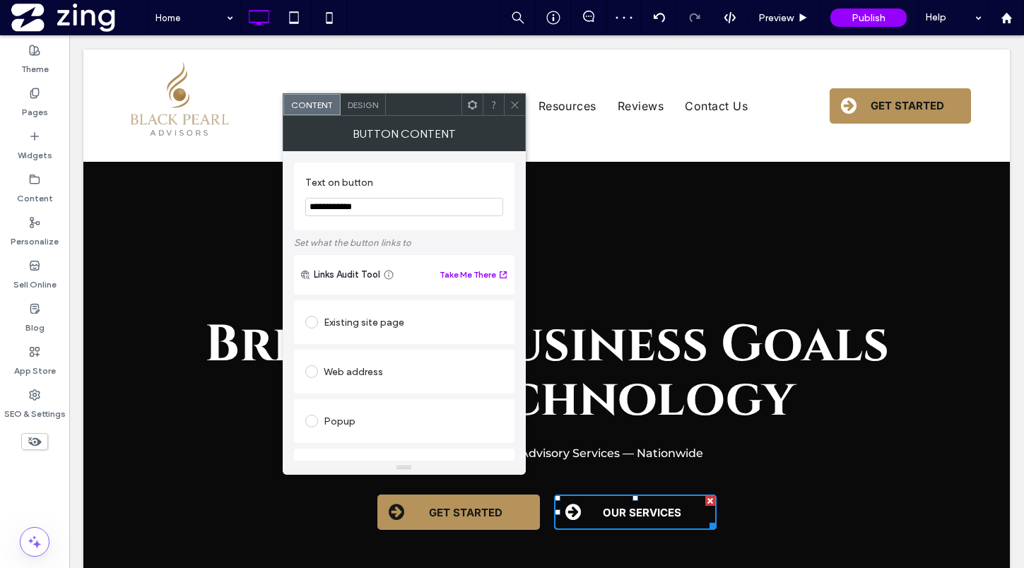
click at [370, 105] on span "Design" at bounding box center [363, 105] width 30 height 11
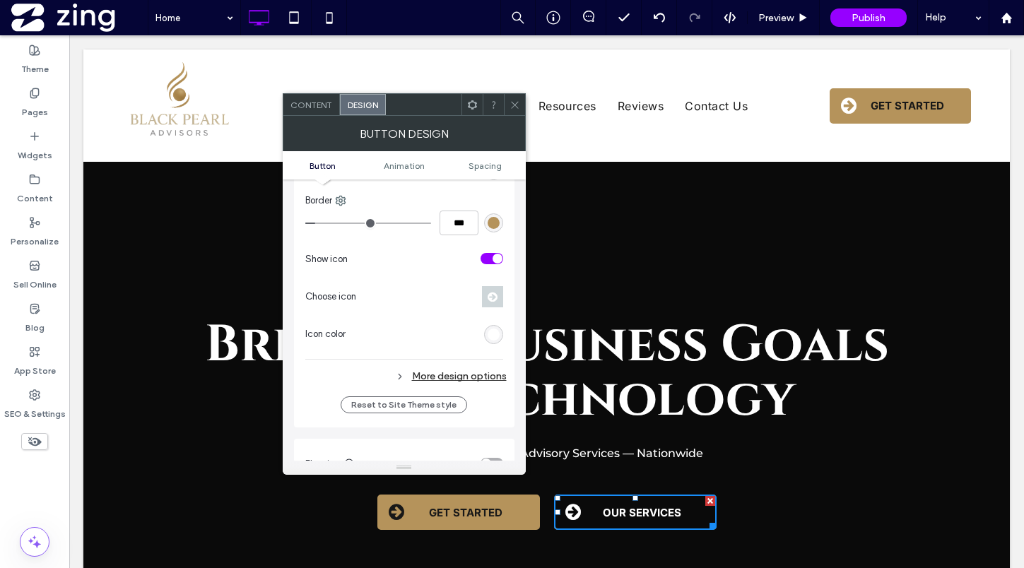
scroll to position [500, 0]
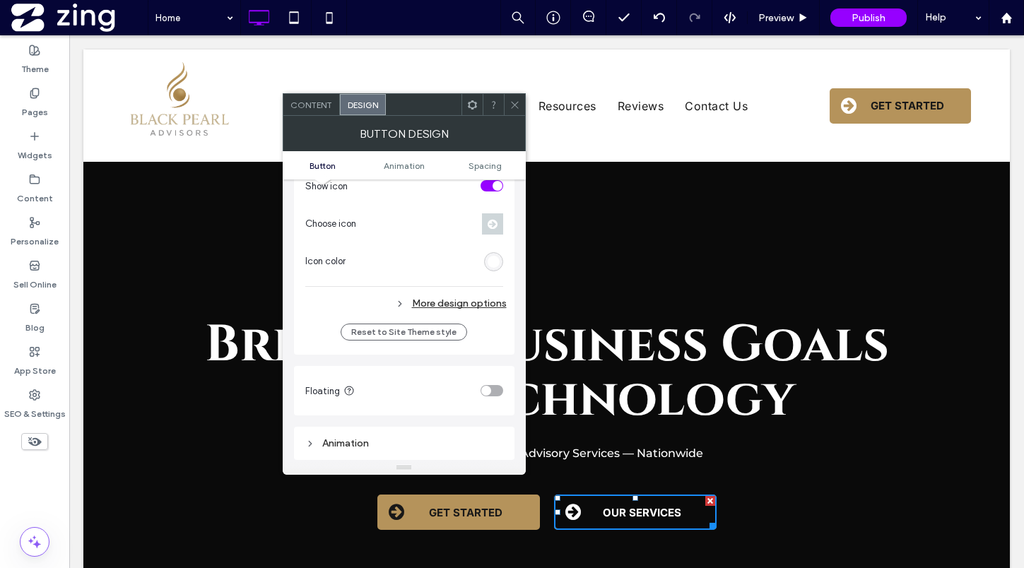
click at [485, 306] on div "More design options" at bounding box center [405, 303] width 201 height 19
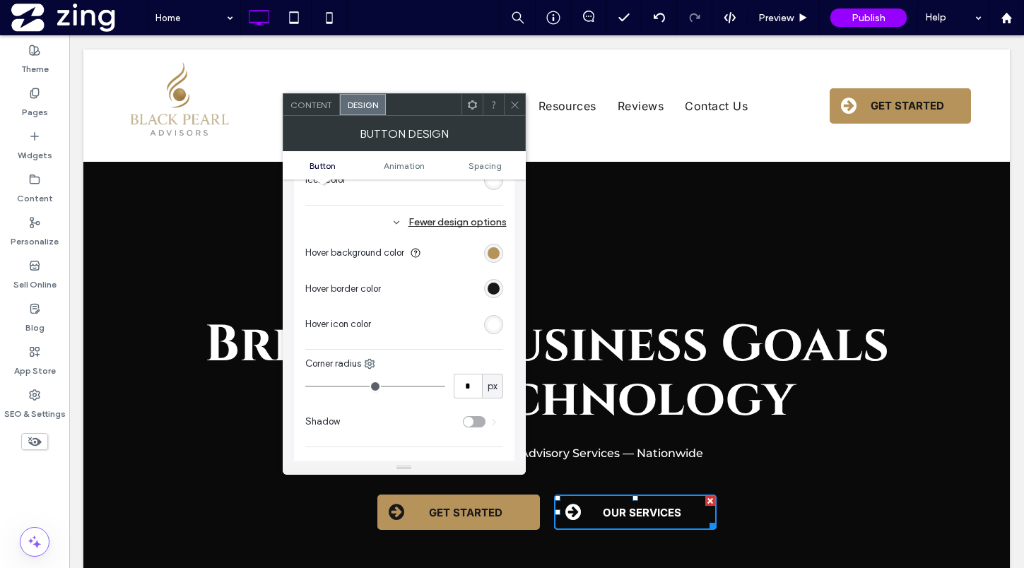
scroll to position [588, 0]
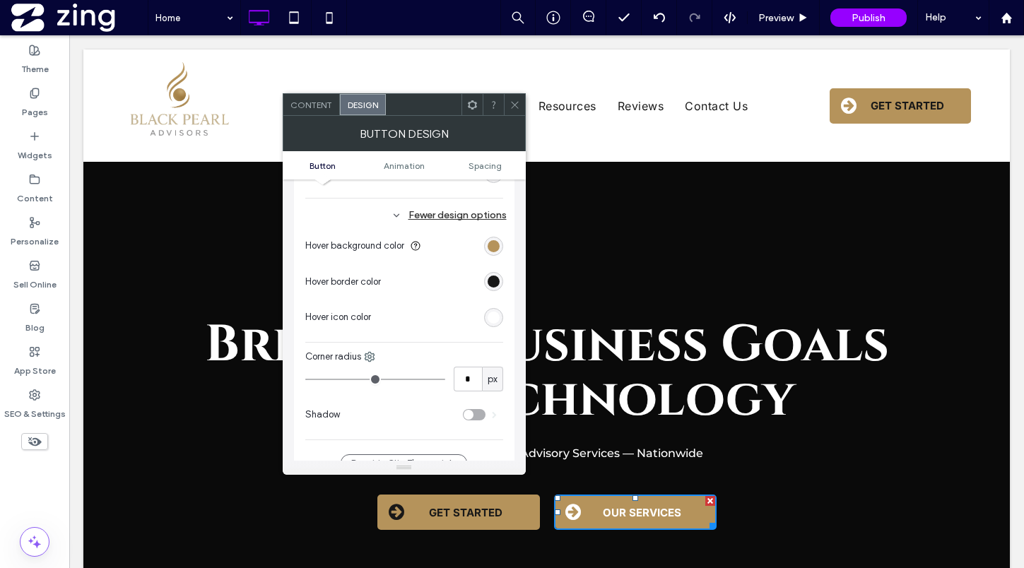
click at [495, 319] on div "rgb(255, 255, 255)" at bounding box center [494, 318] width 12 height 12
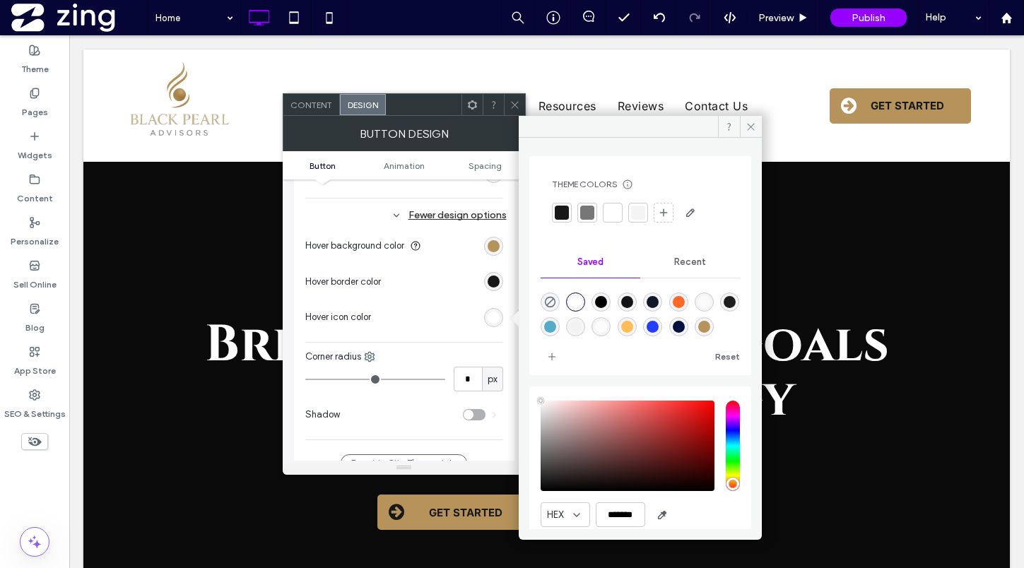
click at [562, 213] on div at bounding box center [562, 213] width 14 height 14
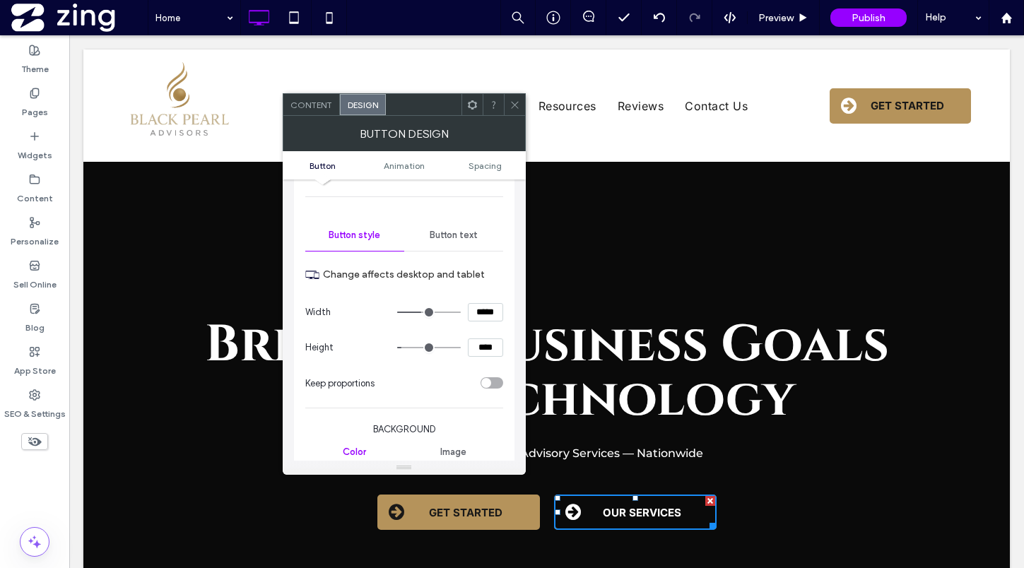
scroll to position [98, 0]
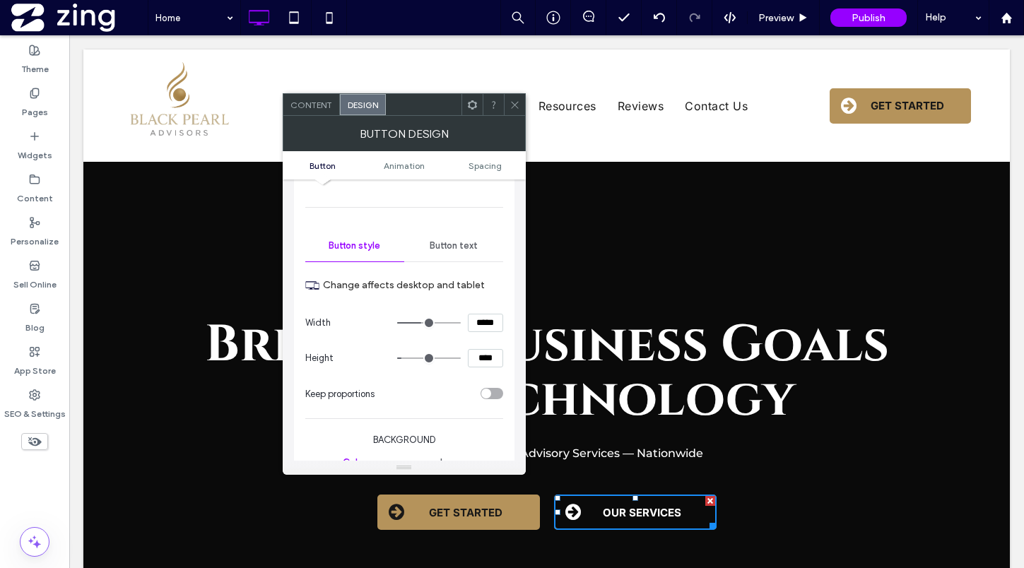
click at [466, 248] on span "Button text" at bounding box center [454, 245] width 48 height 11
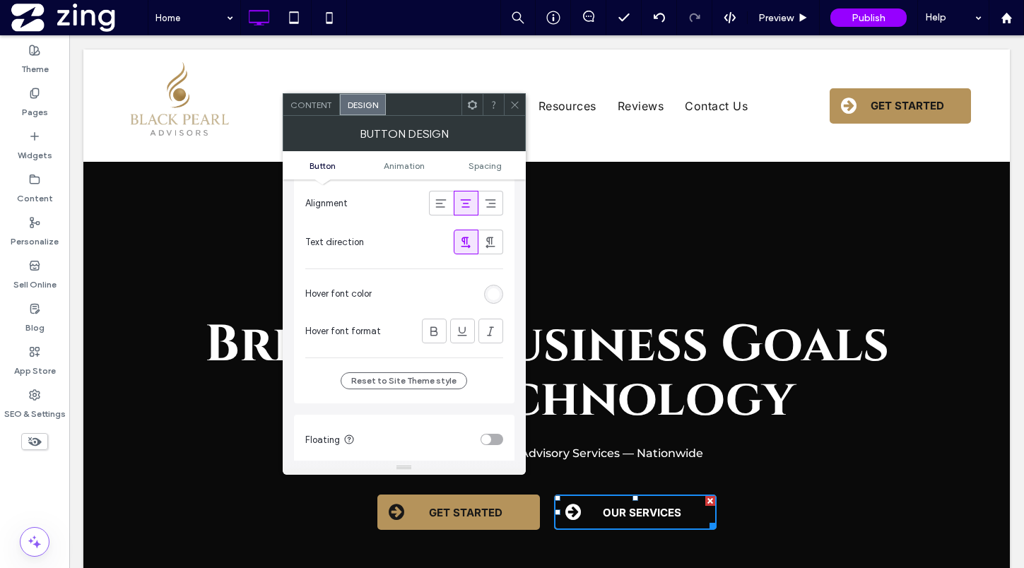
scroll to position [339, 0]
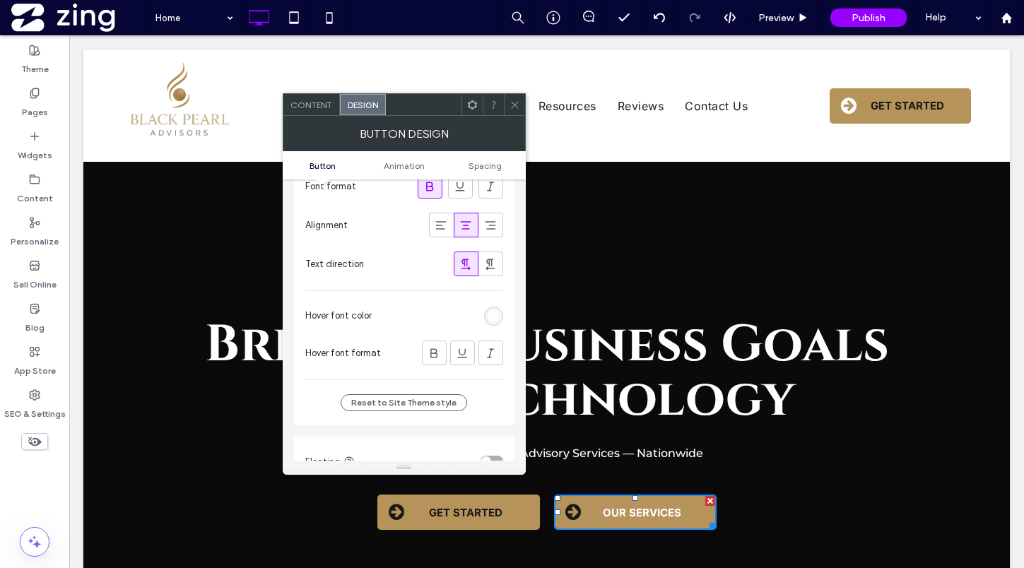
click at [496, 317] on div "rgb(255, 255, 255)" at bounding box center [494, 316] width 12 height 12
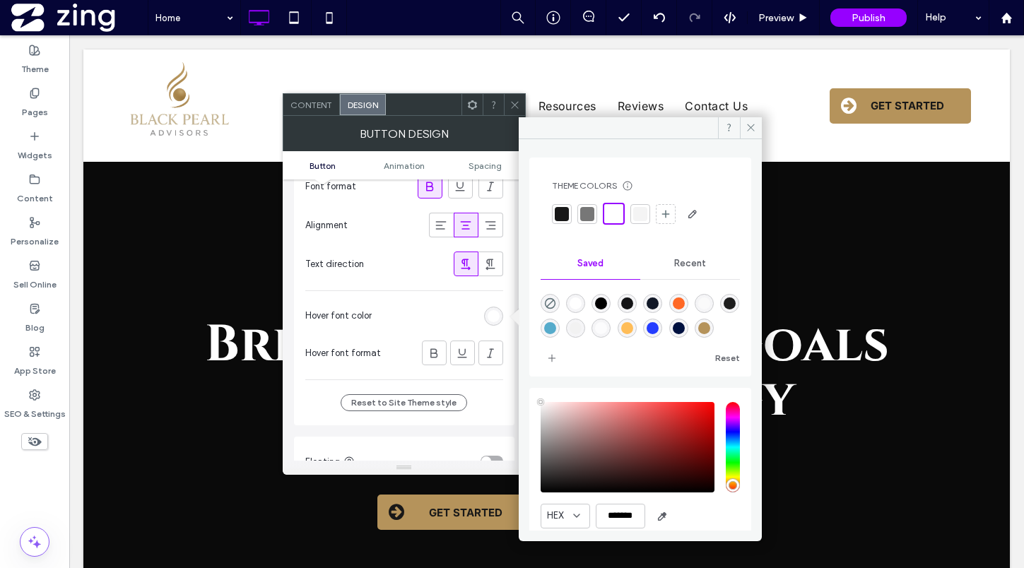
click at [553, 206] on div at bounding box center [562, 214] width 20 height 20
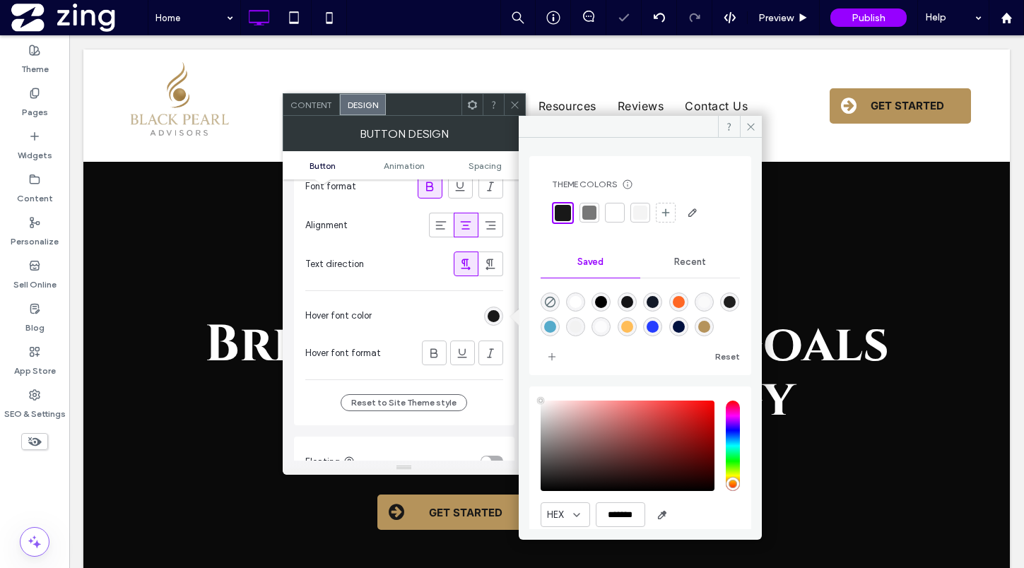
click at [517, 104] on icon at bounding box center [515, 105] width 11 height 11
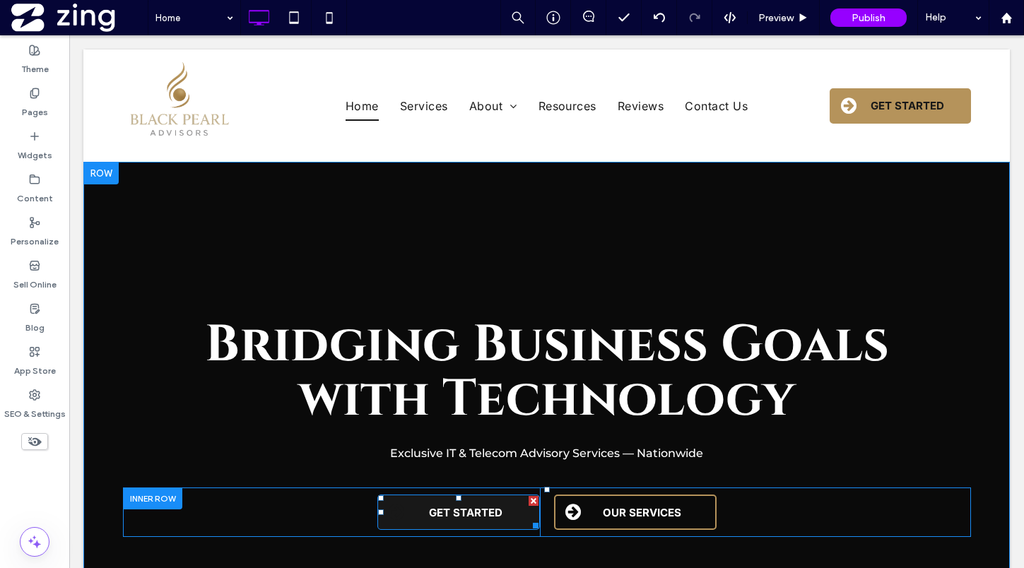
click at [447, 512] on span "GET STARTED" at bounding box center [465, 512] width 73 height 13
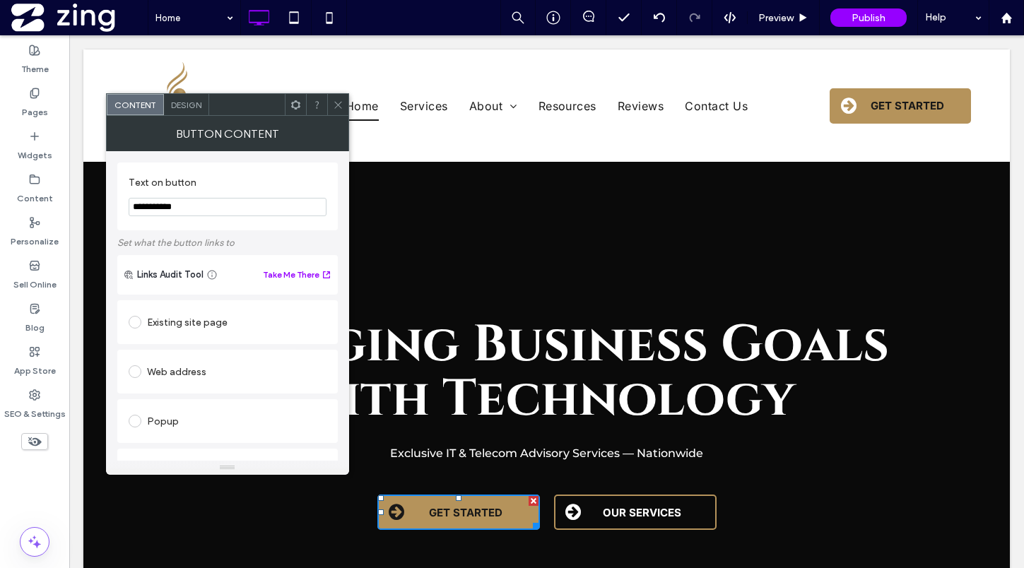
click at [199, 104] on span "Design" at bounding box center [186, 105] width 30 height 11
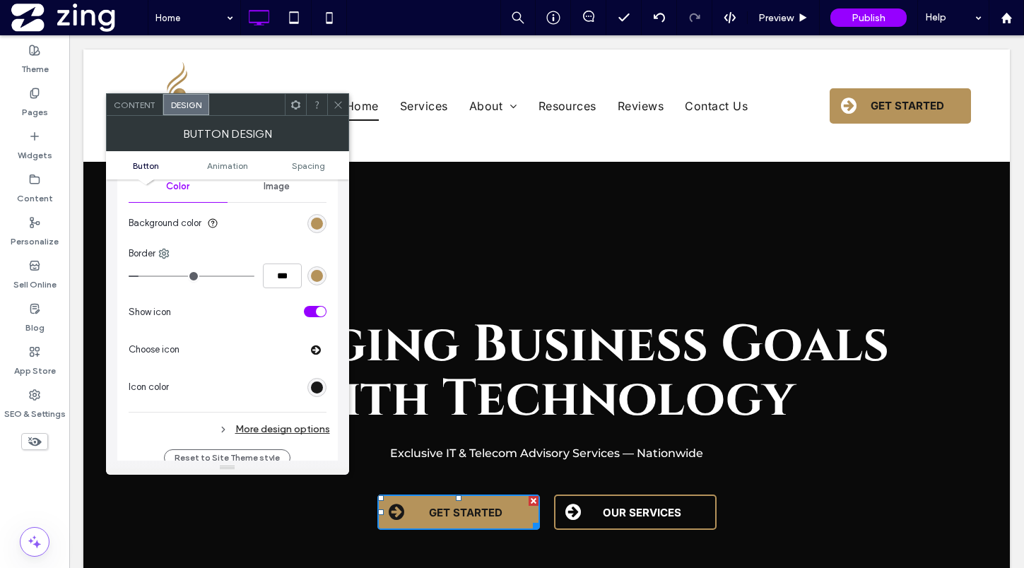
scroll to position [400, 0]
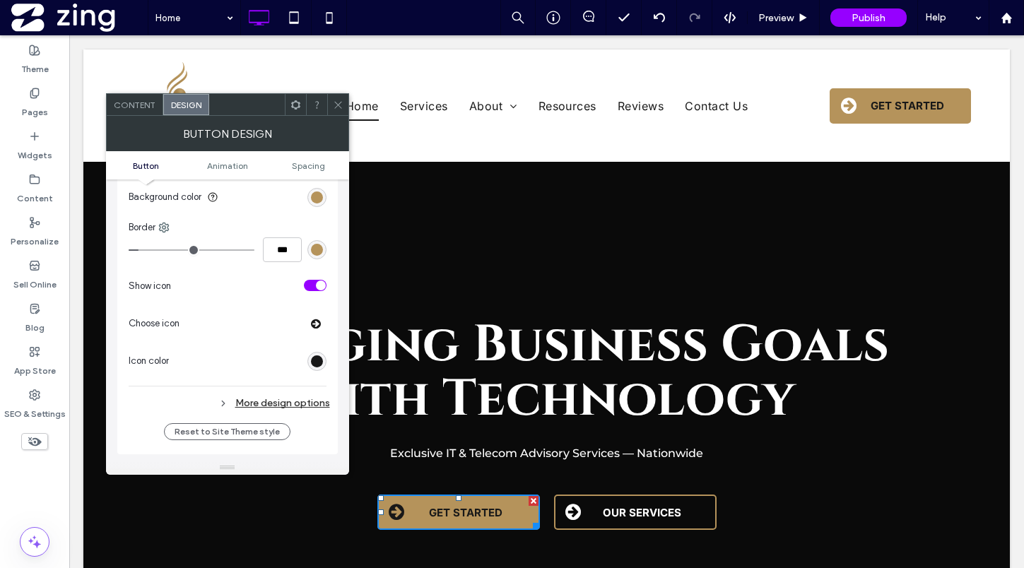
click at [297, 407] on div "More design options" at bounding box center [229, 403] width 201 height 19
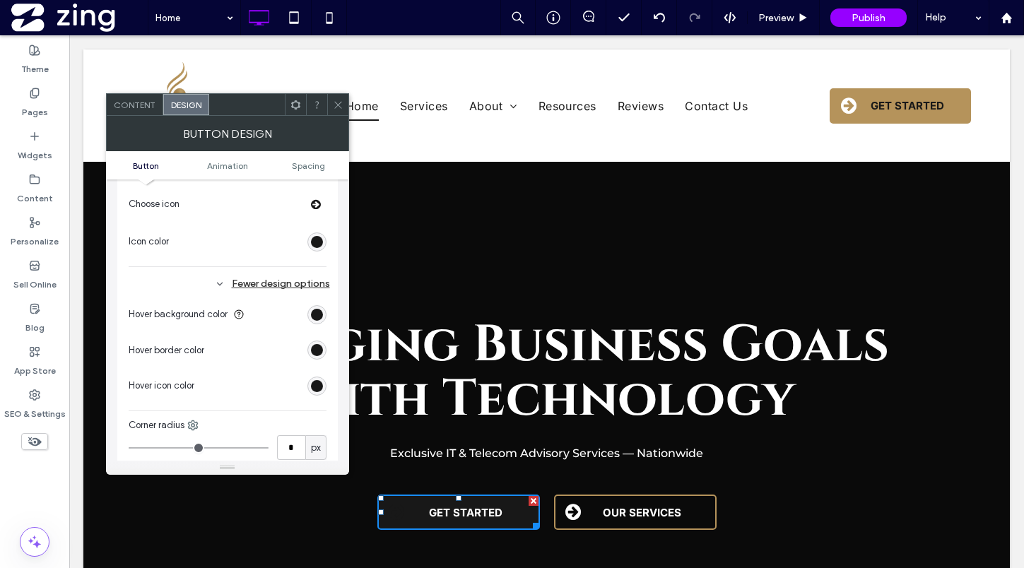
scroll to position [527, 0]
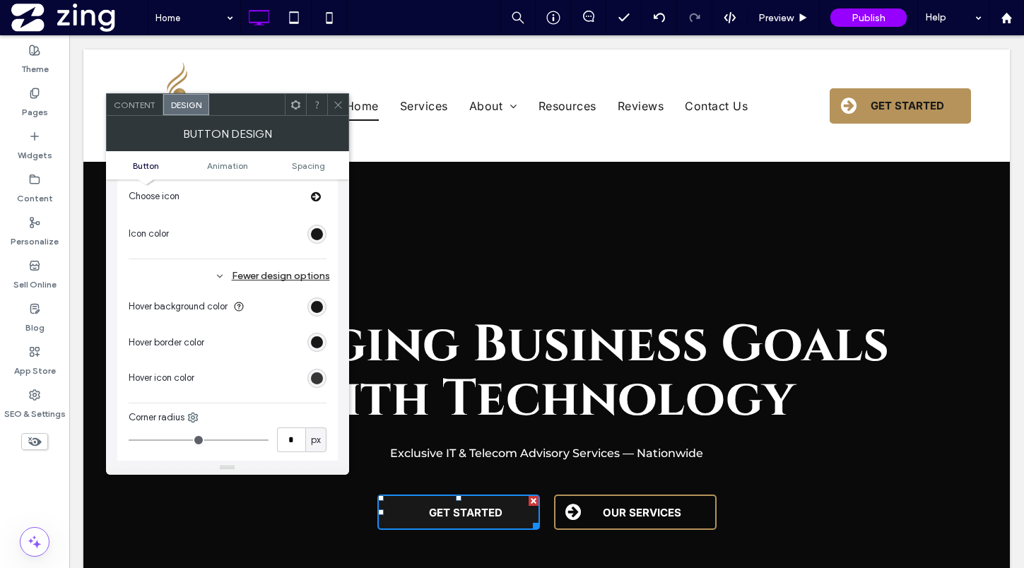
click at [322, 377] on div "rgb(24, 24, 24)" at bounding box center [317, 378] width 12 height 12
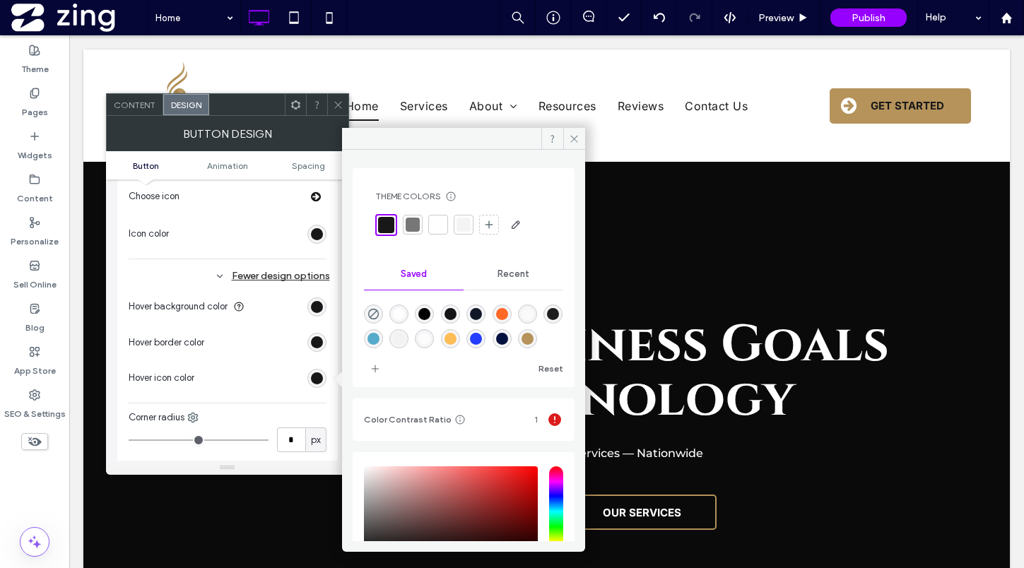
click at [440, 228] on div at bounding box center [438, 225] width 14 height 14
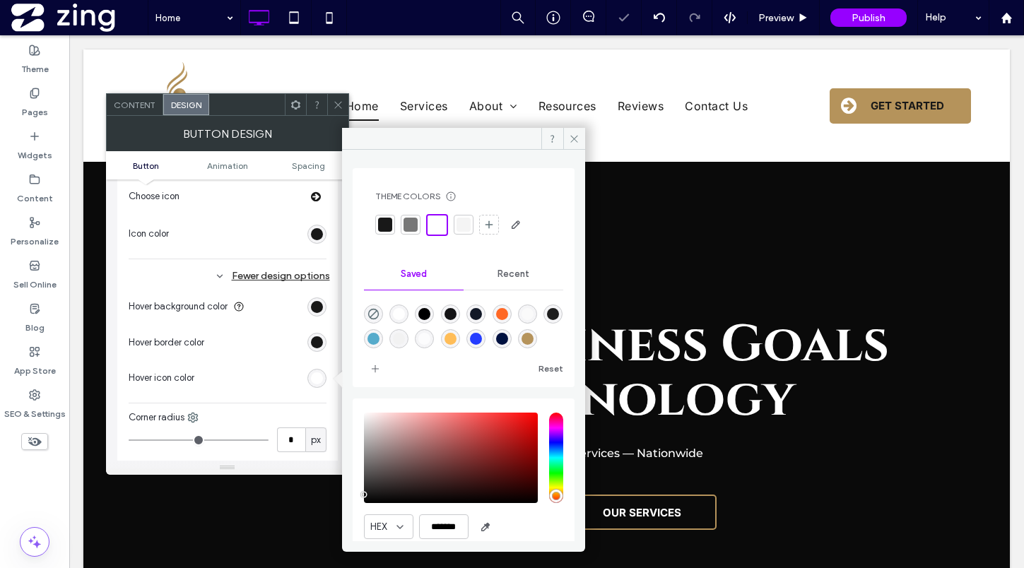
click at [334, 107] on use at bounding box center [337, 104] width 7 height 7
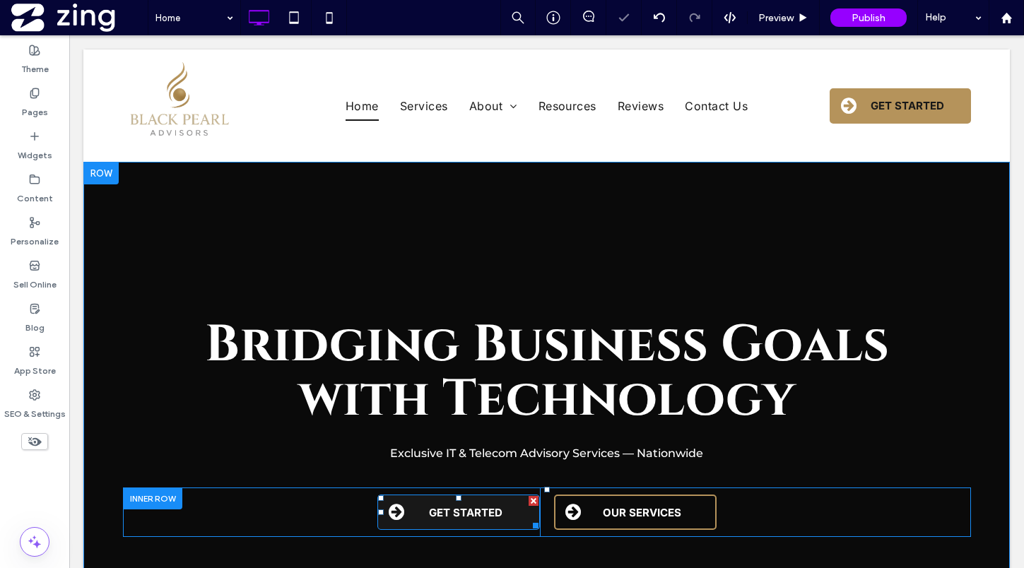
click at [454, 517] on span "GET STARTED" at bounding box center [465, 512] width 73 height 13
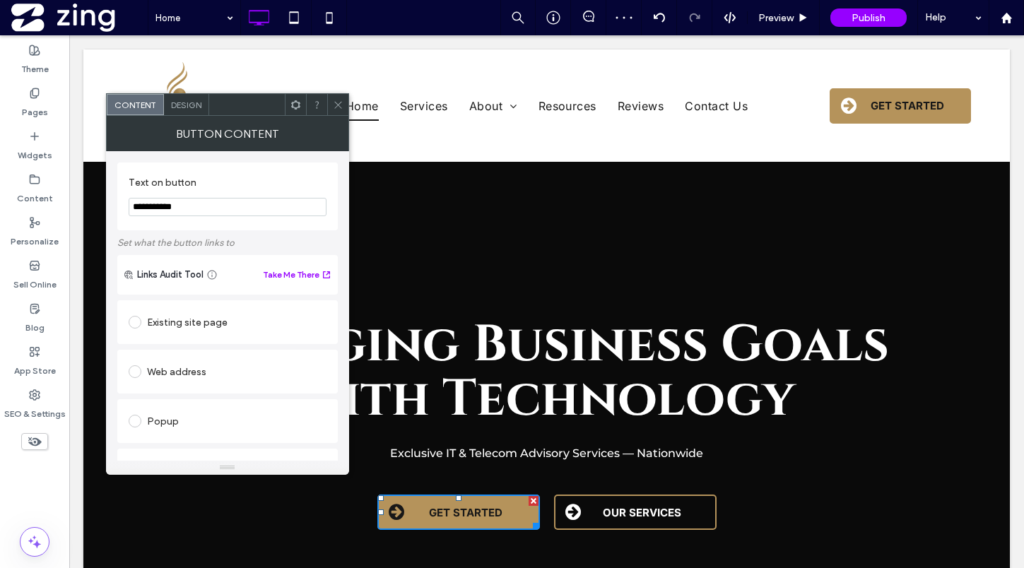
click at [223, 211] on input "**********" at bounding box center [228, 207] width 198 height 18
click at [223, 210] on input "**********" at bounding box center [228, 207] width 198 height 18
type input "**********"
click at [337, 106] on icon at bounding box center [338, 105] width 11 height 11
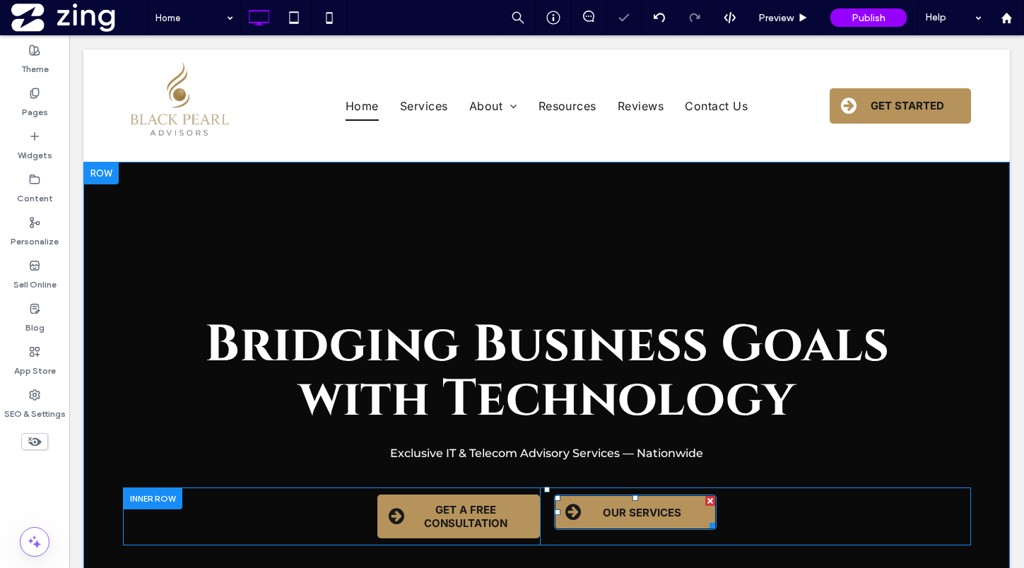
click at [614, 511] on span "OUR SERVICES" at bounding box center [642, 512] width 78 height 13
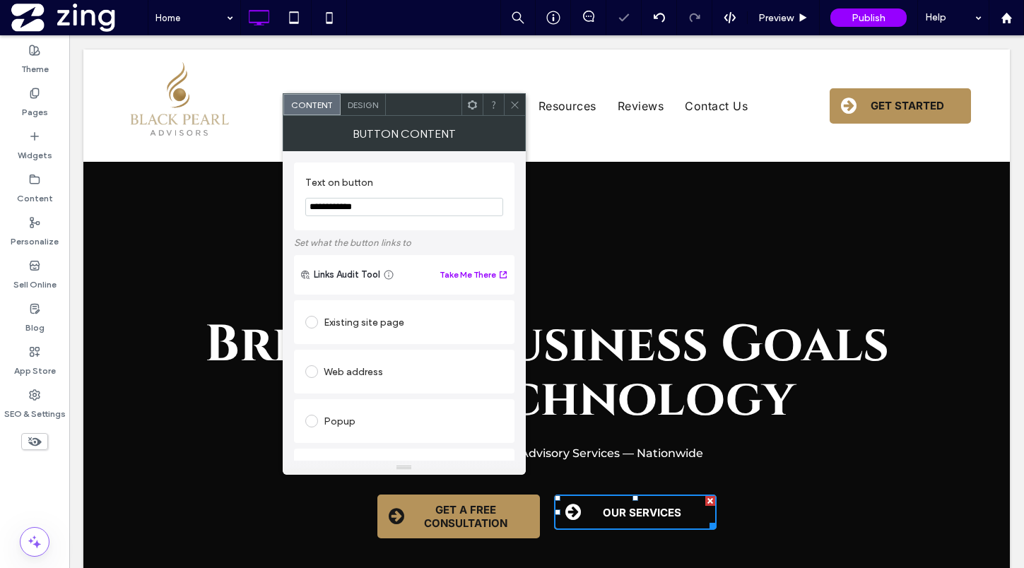
click at [309, 206] on input "**********" at bounding box center [404, 207] width 198 height 18
click at [321, 208] on input "**********" at bounding box center [404, 207] width 198 height 18
type input "**********"
click at [519, 94] on span at bounding box center [515, 104] width 11 height 21
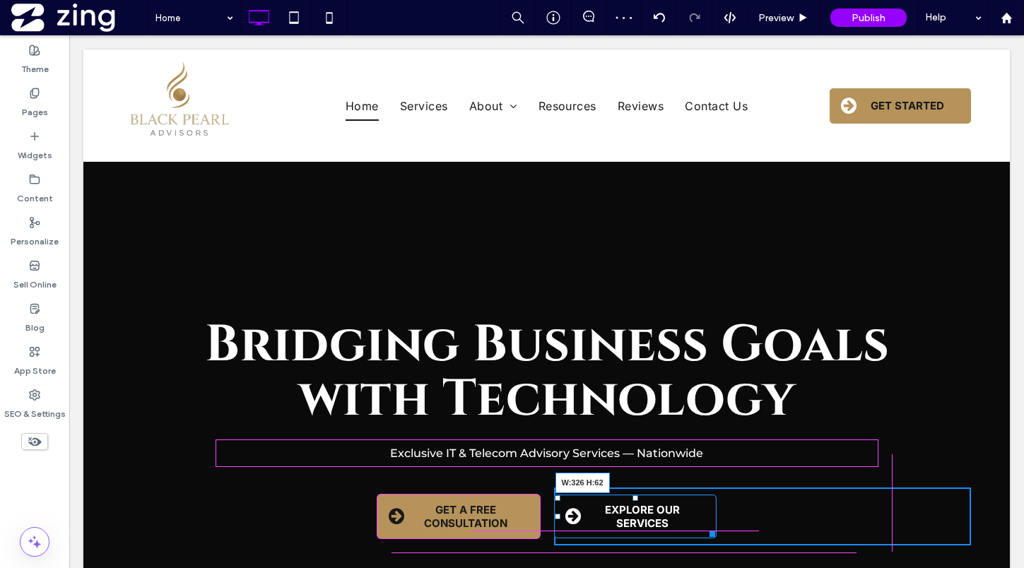
drag, startPoint x: 711, startPoint y: 535, endPoint x: 743, endPoint y: 534, distance: 32.5
click at [743, 534] on div "EXPLORE OUR SERVICES W:326 H:62 Click To Paste" at bounding box center [762, 517] width 417 height 58
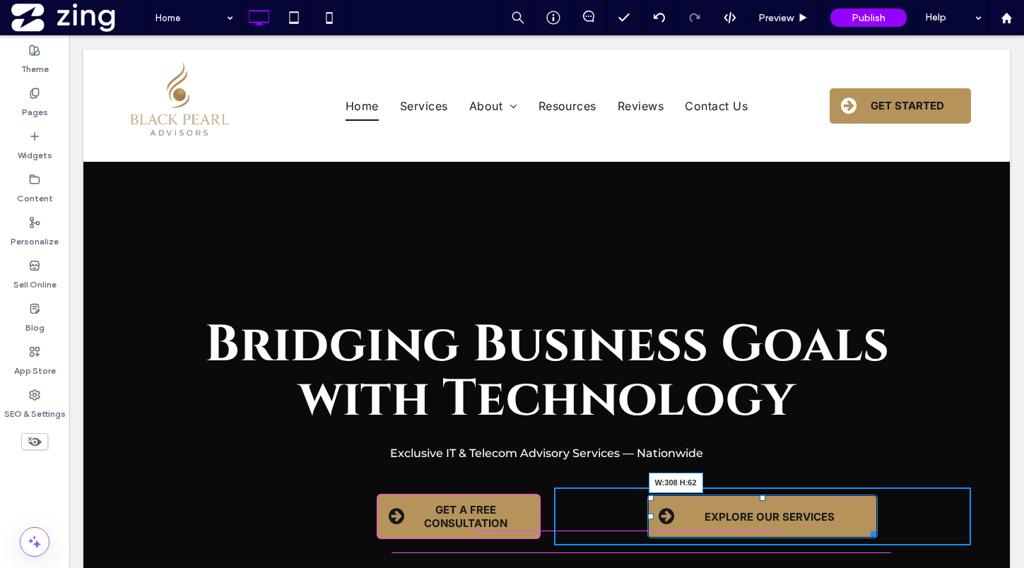
click at [866, 534] on div at bounding box center [871, 531] width 11 height 11
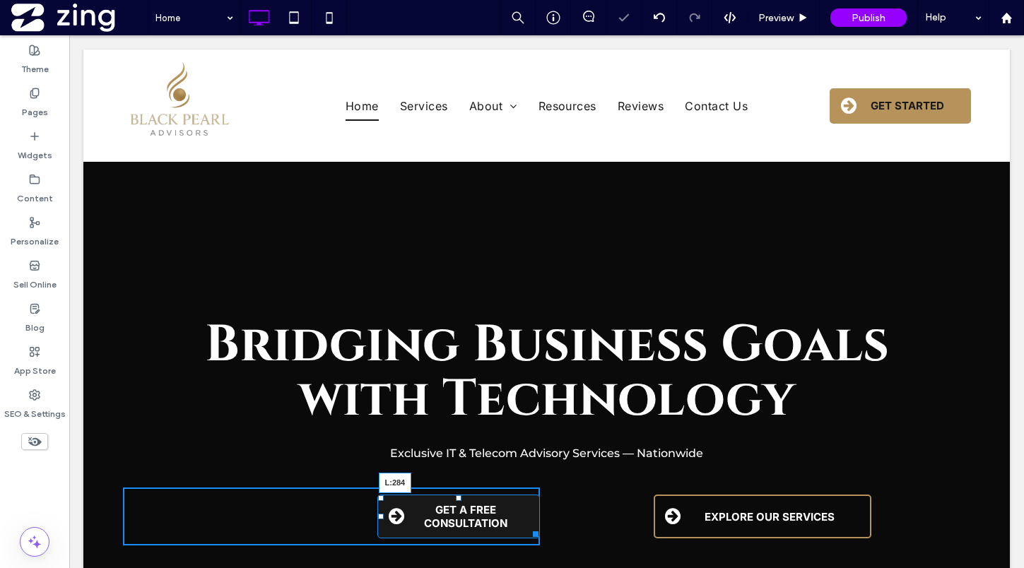
drag, startPoint x: 379, startPoint y: 517, endPoint x: 325, endPoint y: 517, distance: 53.7
click at [378, 517] on div at bounding box center [381, 517] width 6 height 6
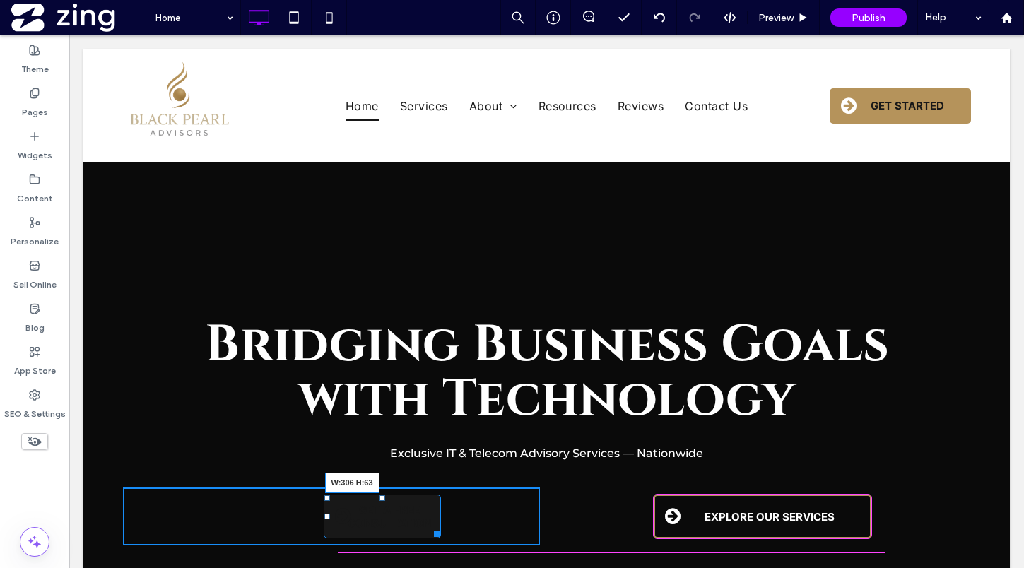
drag, startPoint x: 435, startPoint y: 536, endPoint x: 545, endPoint y: 536, distance: 110.2
click at [545, 536] on div "GET A FREE CONSULTATION W:306 H:63 Click To Paste EXPLORE OUR SERVICES Click To…" at bounding box center [547, 517] width 848 height 58
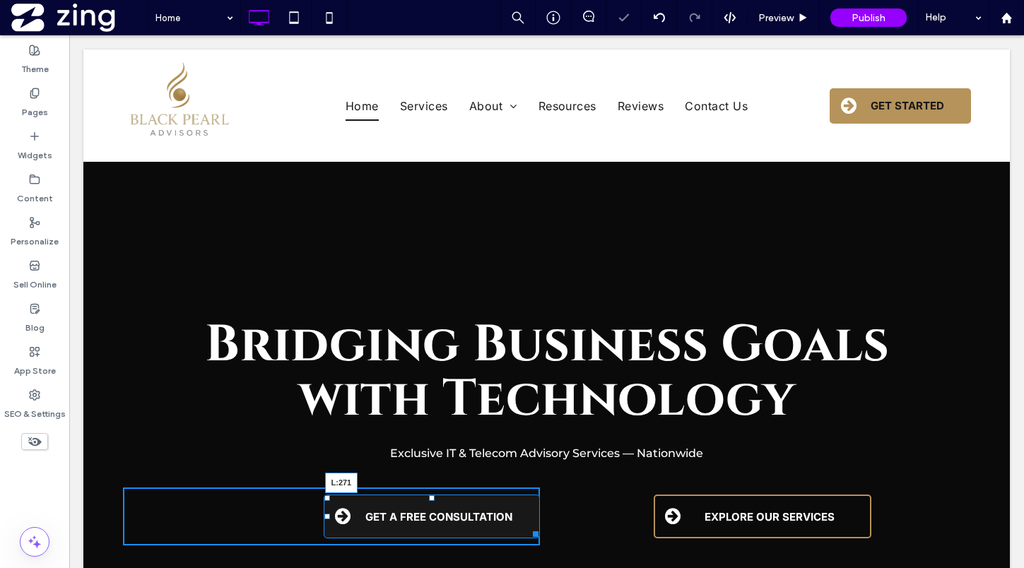
drag, startPoint x: 325, startPoint y: 517, endPoint x: 315, endPoint y: 517, distance: 9.9
click at [324, 517] on div at bounding box center [327, 517] width 6 height 6
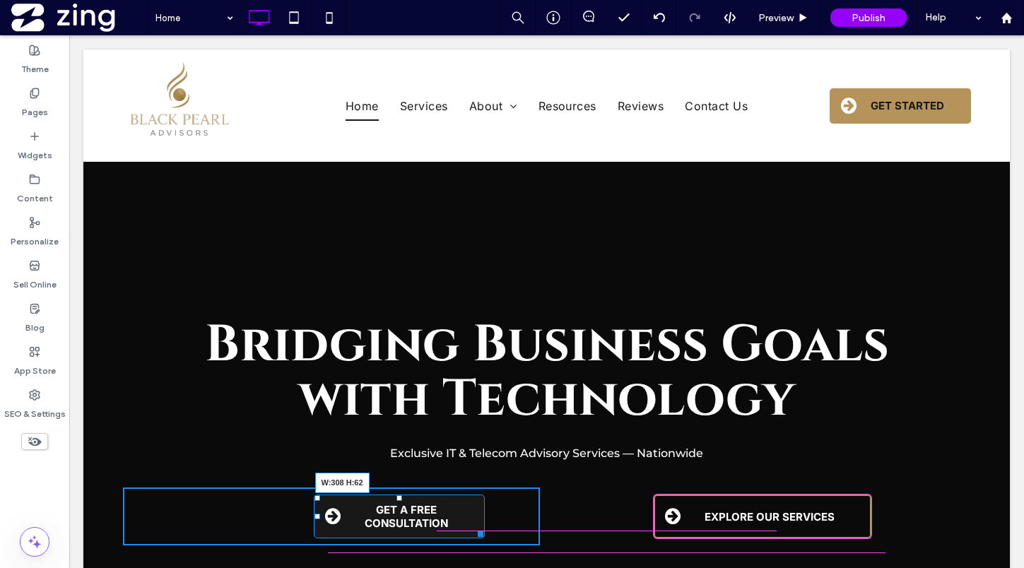
drag, startPoint x: 477, startPoint y: 534, endPoint x: 524, endPoint y: 534, distance: 46.6
click at [483, 534] on div at bounding box center [478, 531] width 11 height 11
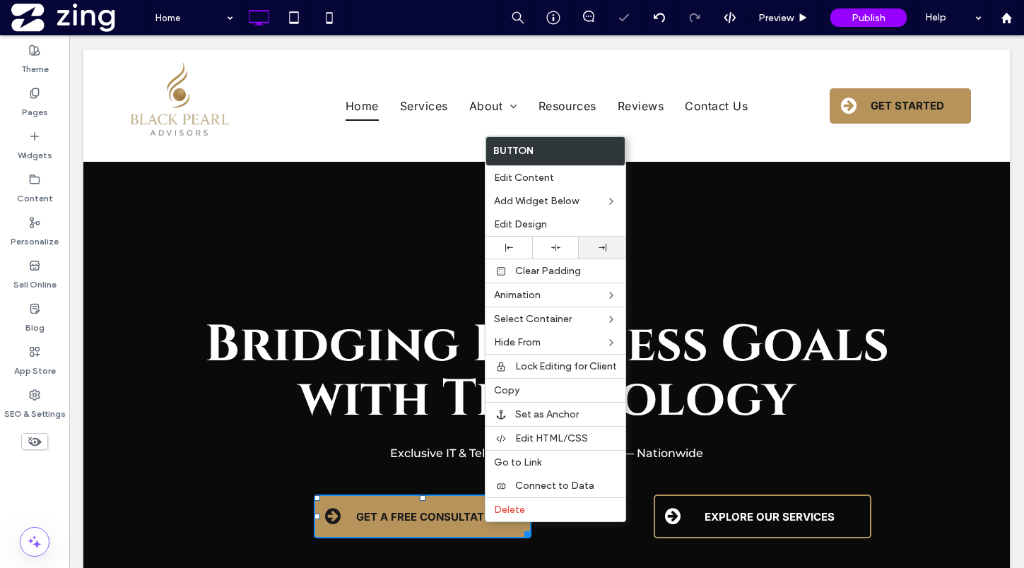
click at [605, 250] on use at bounding box center [603, 248] width 8 height 8
click at [854, 449] on p "Exclusive IT & Telecom Advisory Services — Nationwide" at bounding box center [546, 453] width 661 height 23
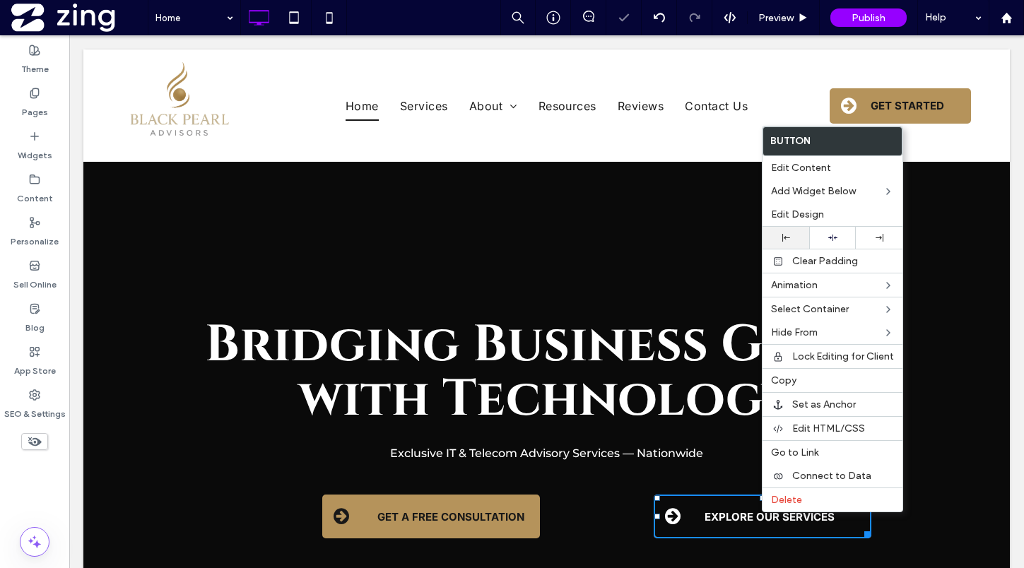
click at [786, 232] on div at bounding box center [786, 238] width 47 height 22
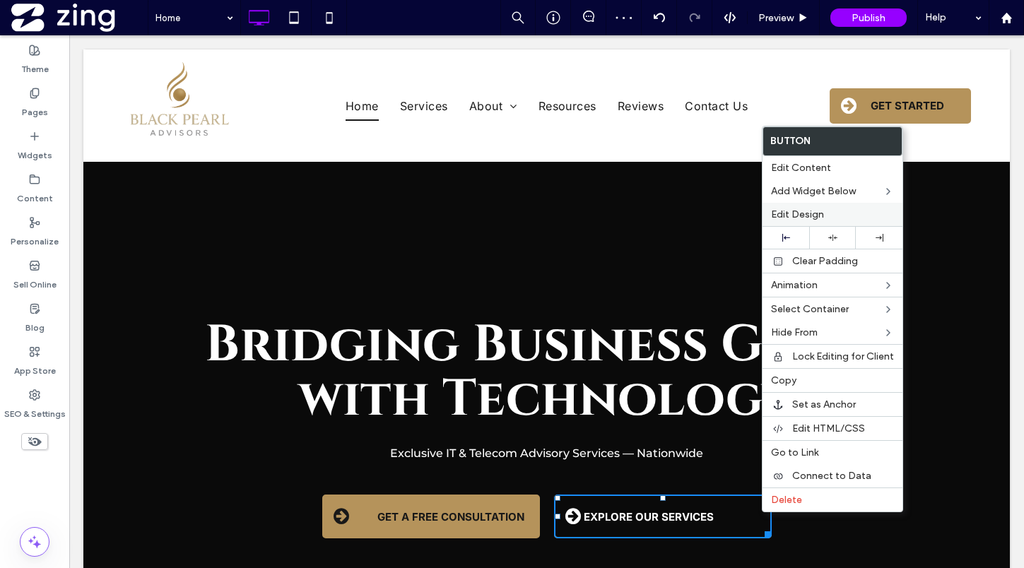
click at [847, 213] on label "Edit Design" at bounding box center [832, 214] width 123 height 12
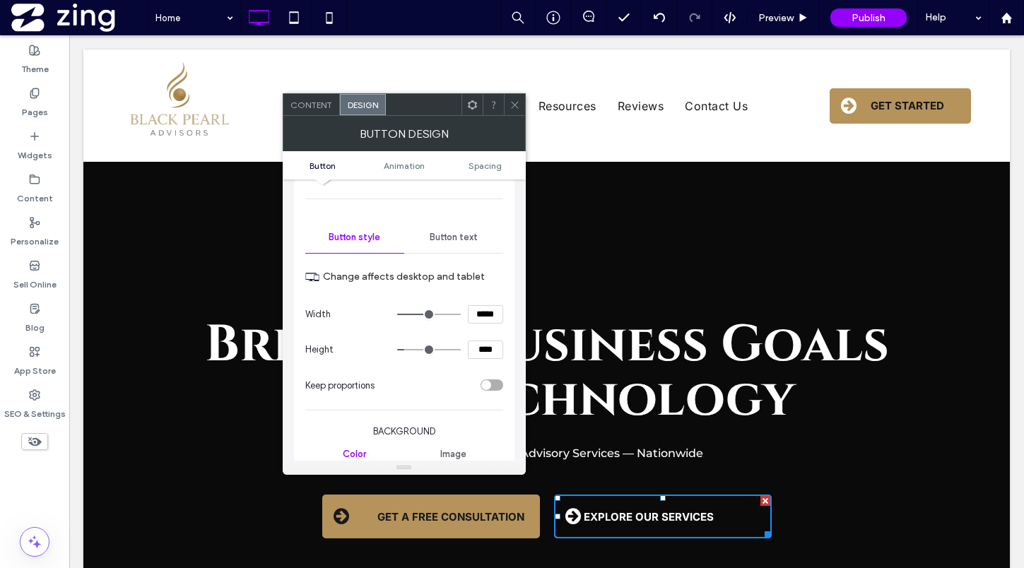
scroll to position [160, 0]
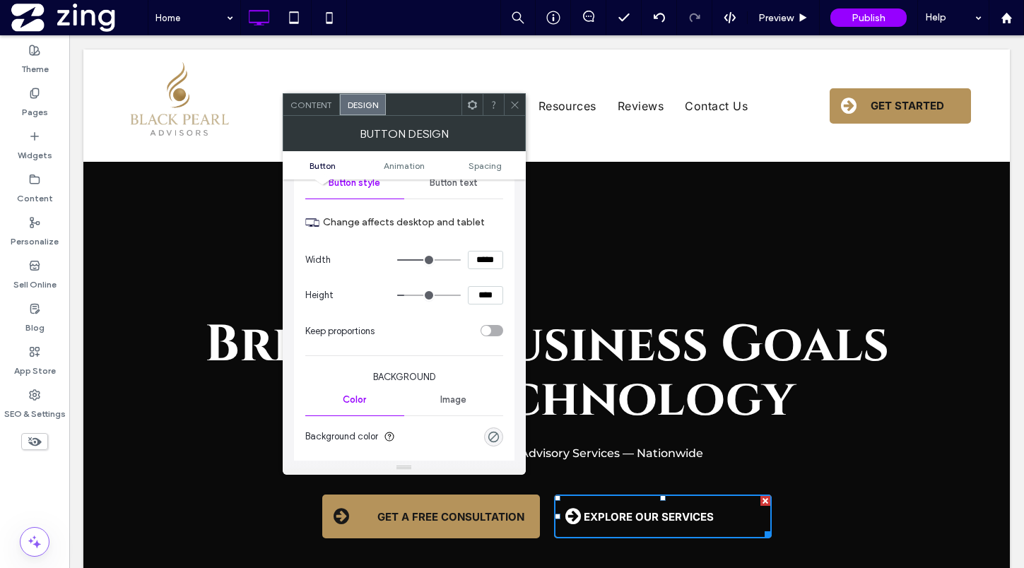
click at [456, 187] on span "Button text" at bounding box center [454, 182] width 48 height 11
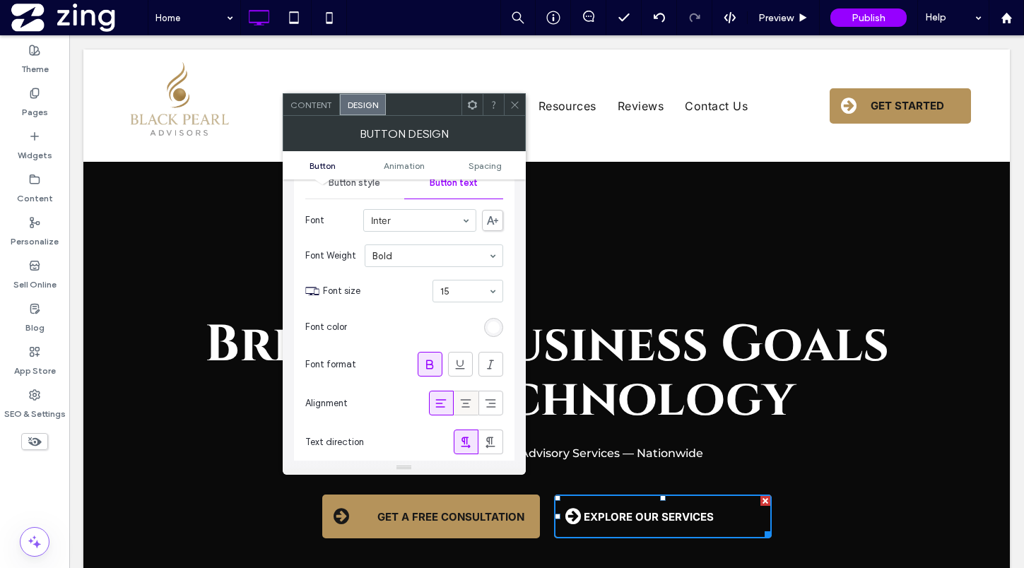
click at [460, 397] on icon at bounding box center [466, 403] width 14 height 14
click at [510, 112] on span at bounding box center [515, 104] width 11 height 21
